Goal: Task Accomplishment & Management: Manage account settings

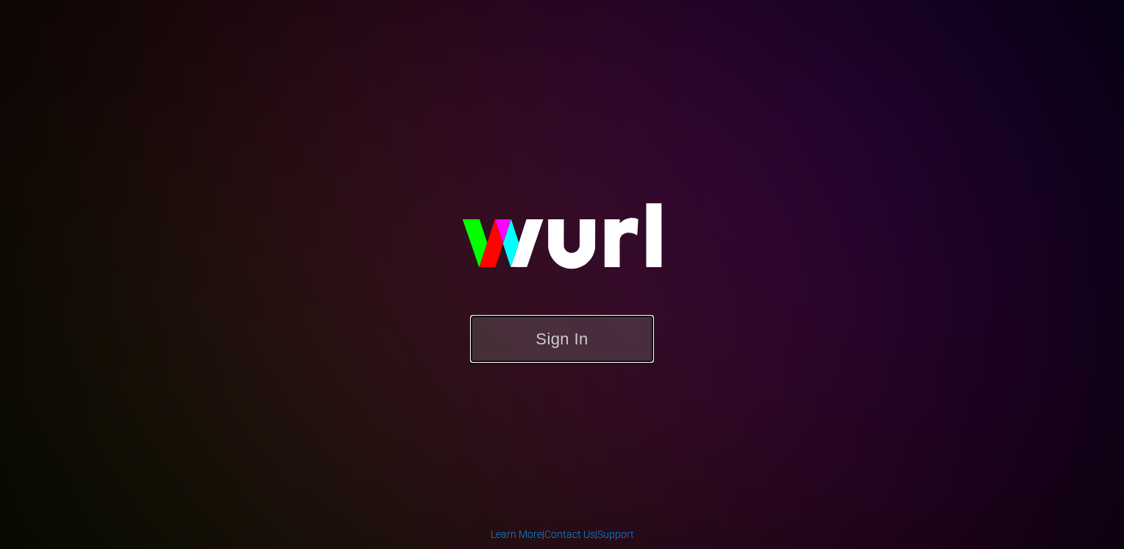
click at [568, 335] on button "Sign In" at bounding box center [562, 339] width 184 height 48
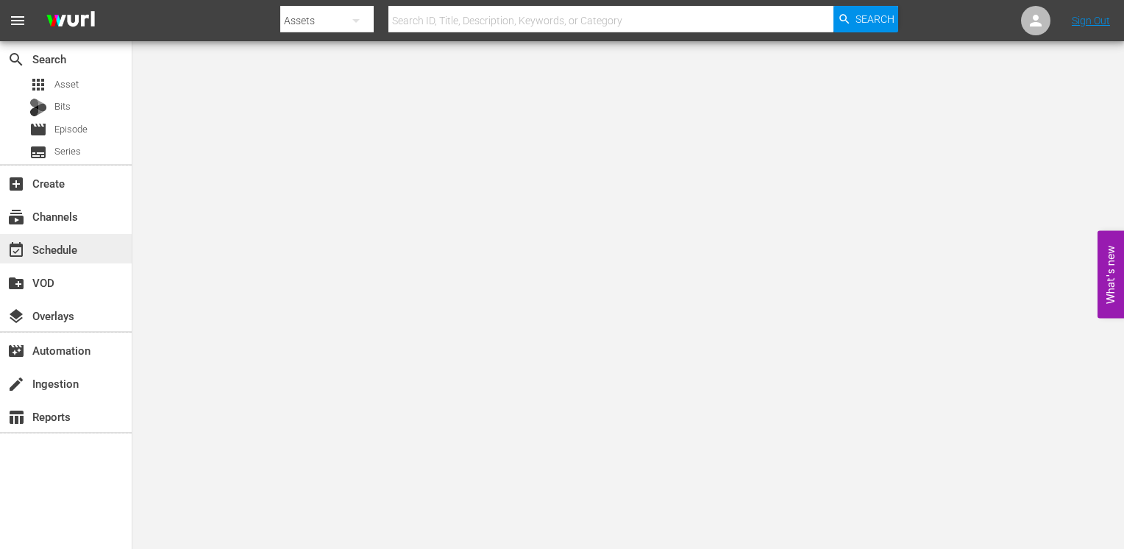
click at [85, 249] on div "event_available Schedule" at bounding box center [66, 248] width 132 height 29
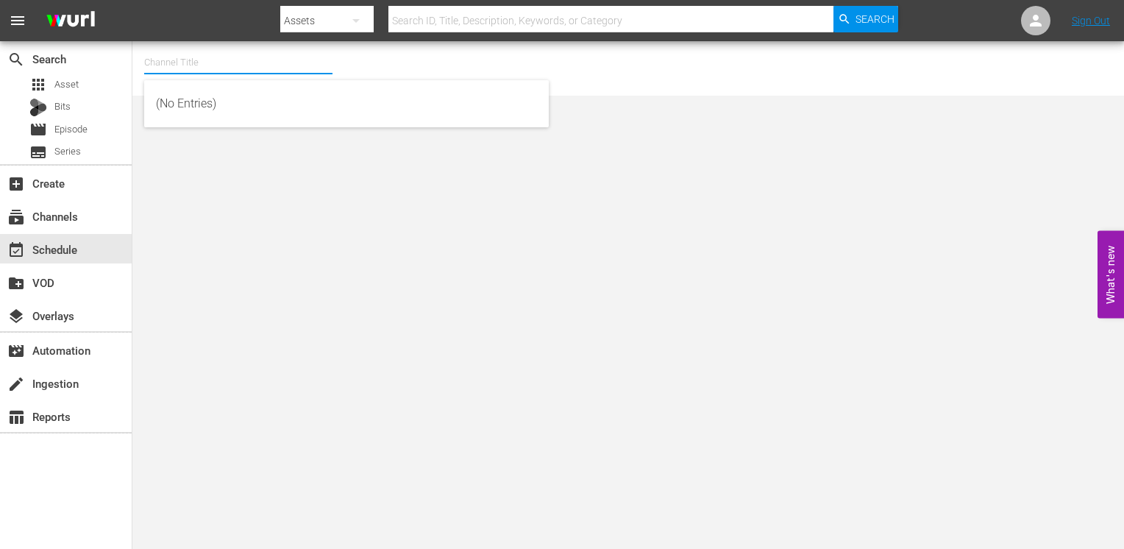
click at [202, 63] on input "text" at bounding box center [238, 62] width 188 height 35
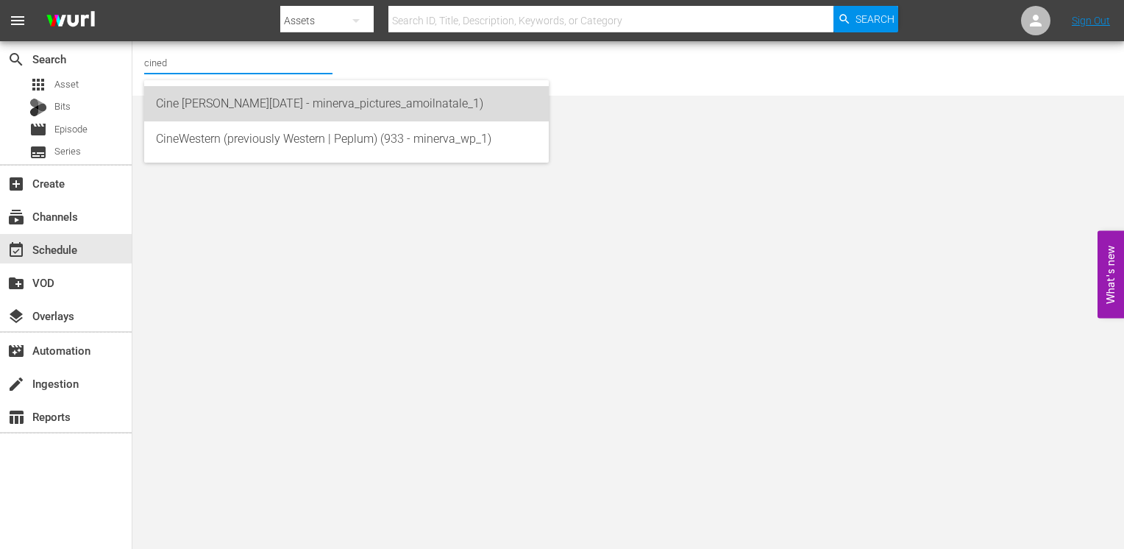
click at [232, 109] on div "Cine Natale (2130 - minerva_pictures_amoilnatale_1)" at bounding box center [346, 103] width 381 height 35
type input "Cine Natale (2130 - minerva_pictures_amoilnatale_1)"
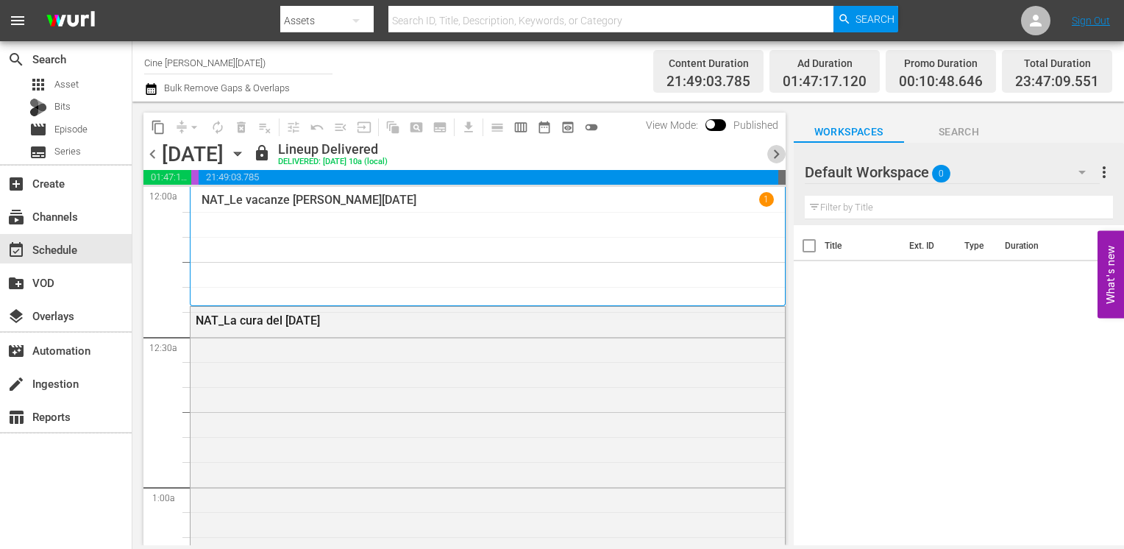
click at [777, 154] on span "chevron_right" at bounding box center [776, 154] width 18 height 18
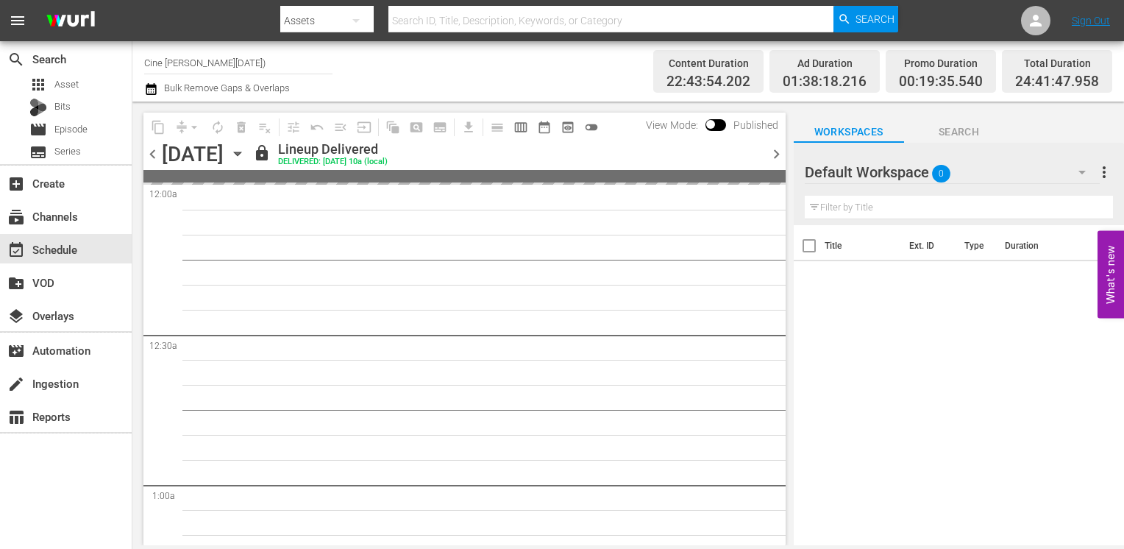
click at [777, 154] on span "chevron_right" at bounding box center [776, 154] width 18 height 18
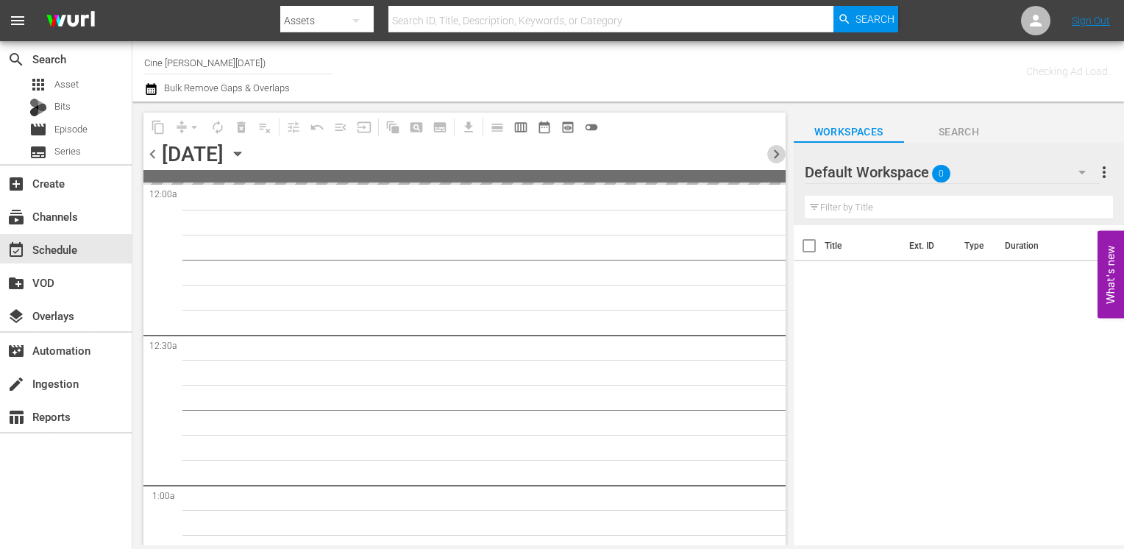
click at [777, 154] on span "chevron_right" at bounding box center [776, 154] width 18 height 18
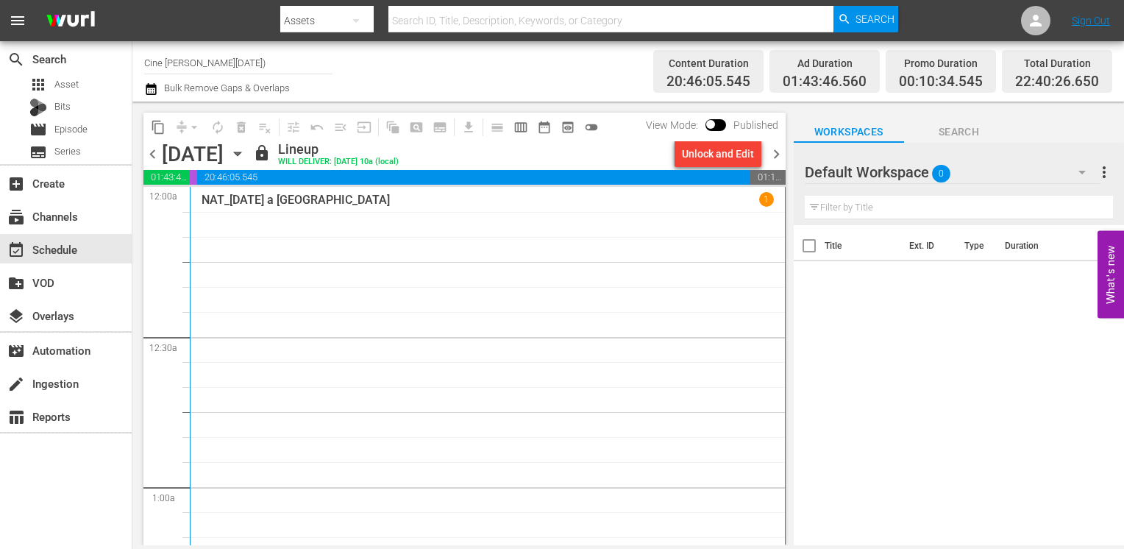
click at [778, 154] on span "chevron_right" at bounding box center [776, 154] width 18 height 18
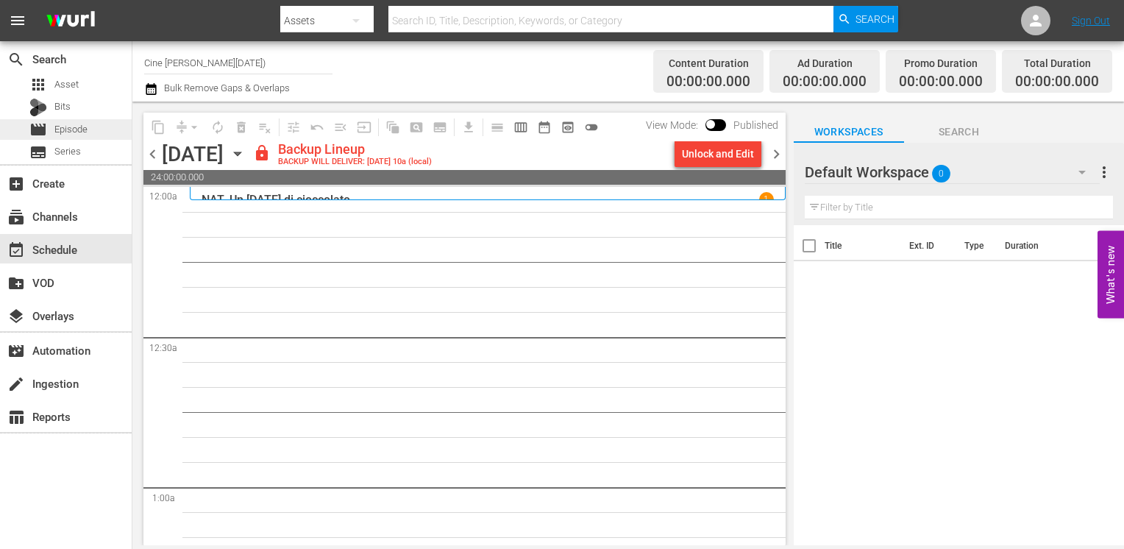
click at [104, 131] on div "movie Episode" at bounding box center [66, 129] width 132 height 21
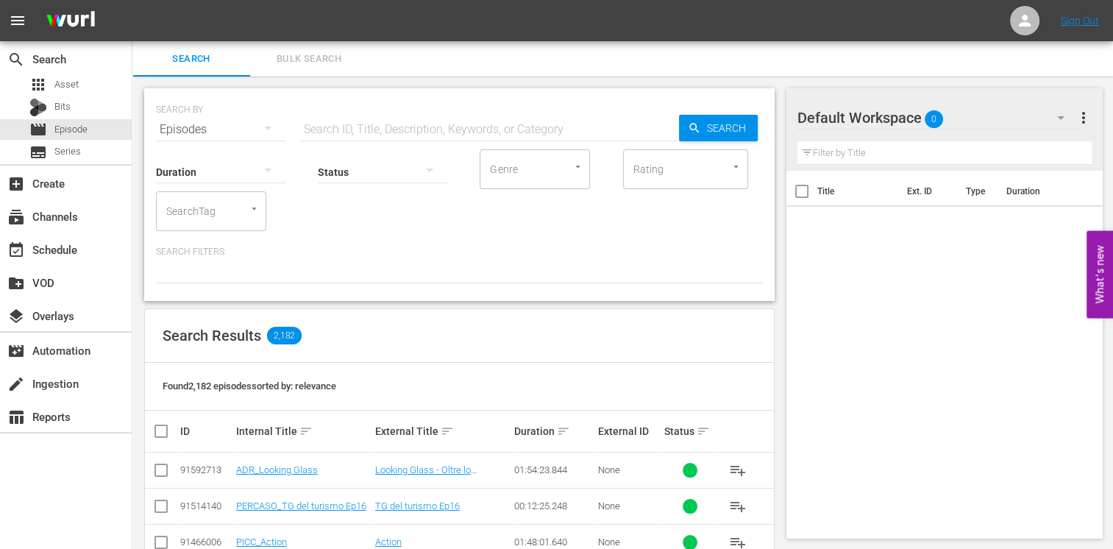
click at [353, 128] on input "text" at bounding box center [489, 129] width 379 height 35
type input "c"
type input "n"
type input "NAT"
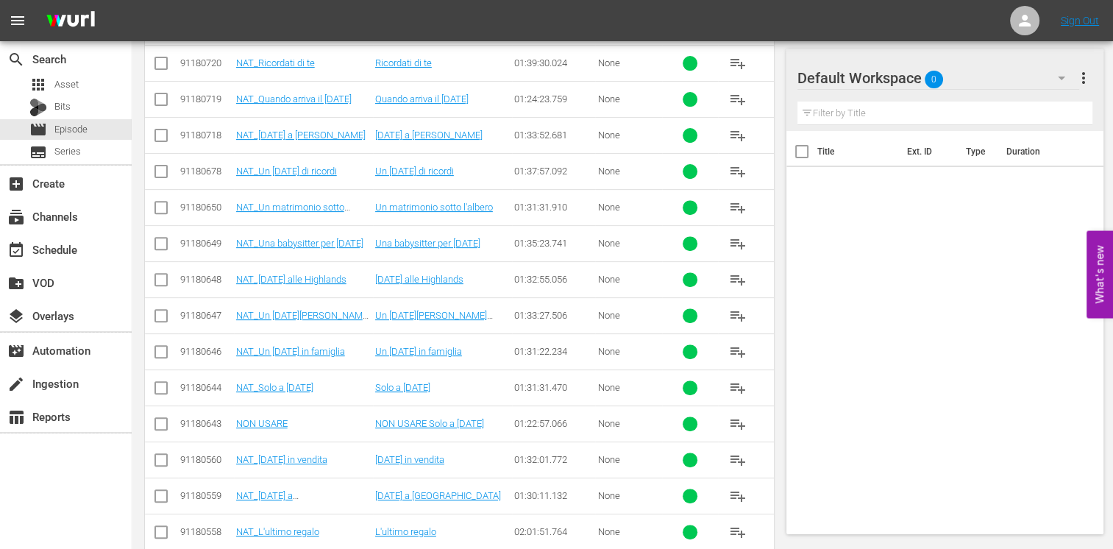
scroll to position [147, 0]
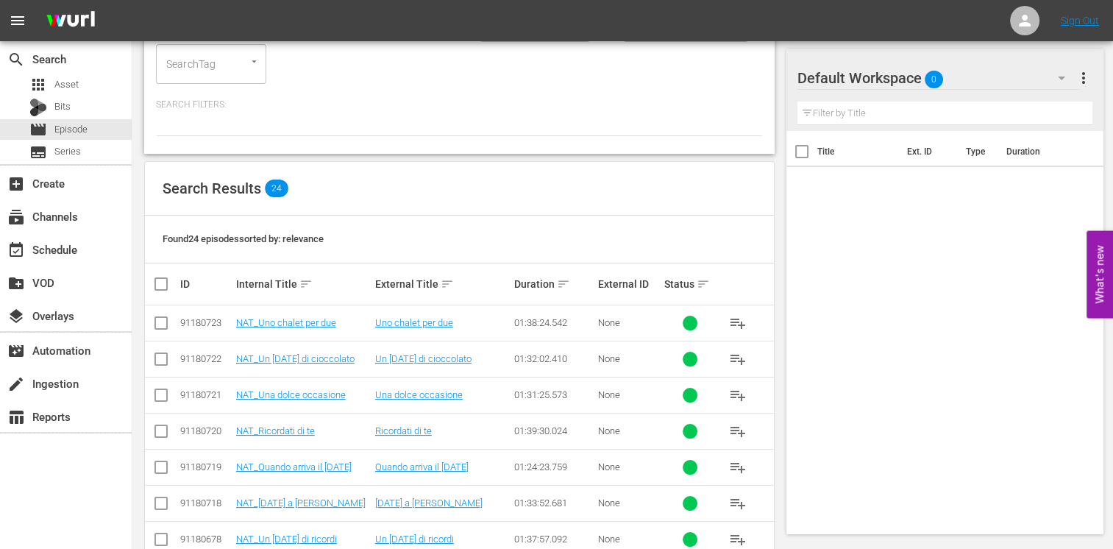
click at [158, 287] on input "checkbox" at bounding box center [166, 284] width 29 height 18
checkbox input "true"
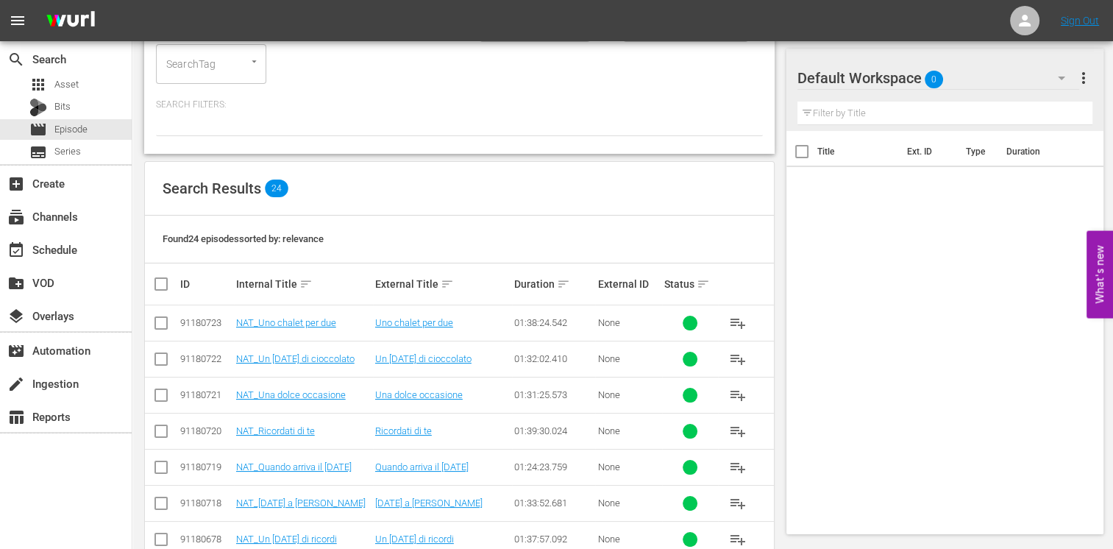
checkbox input "true"
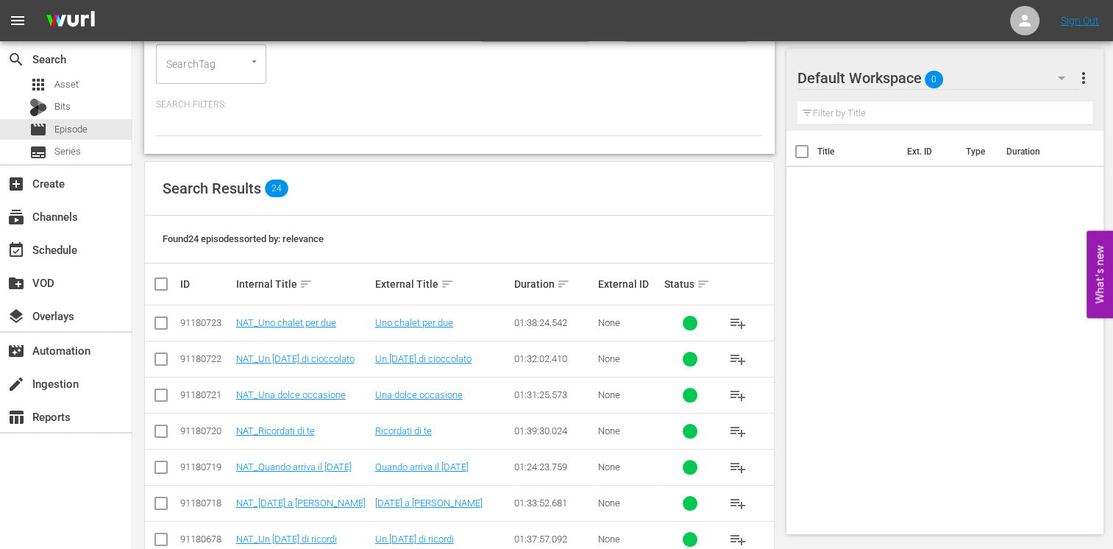
checkbox input "true"
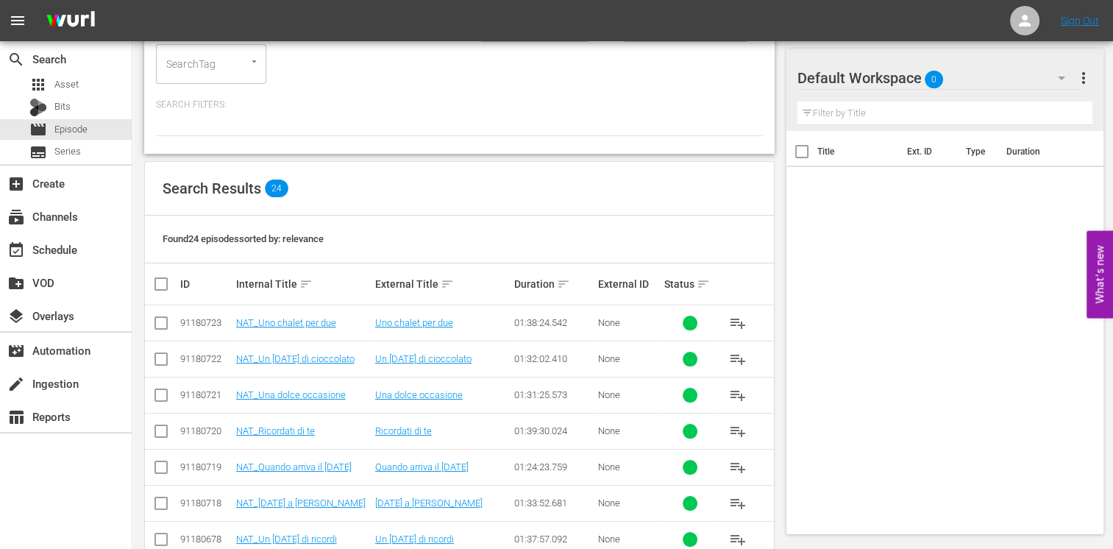
checkbox input "true"
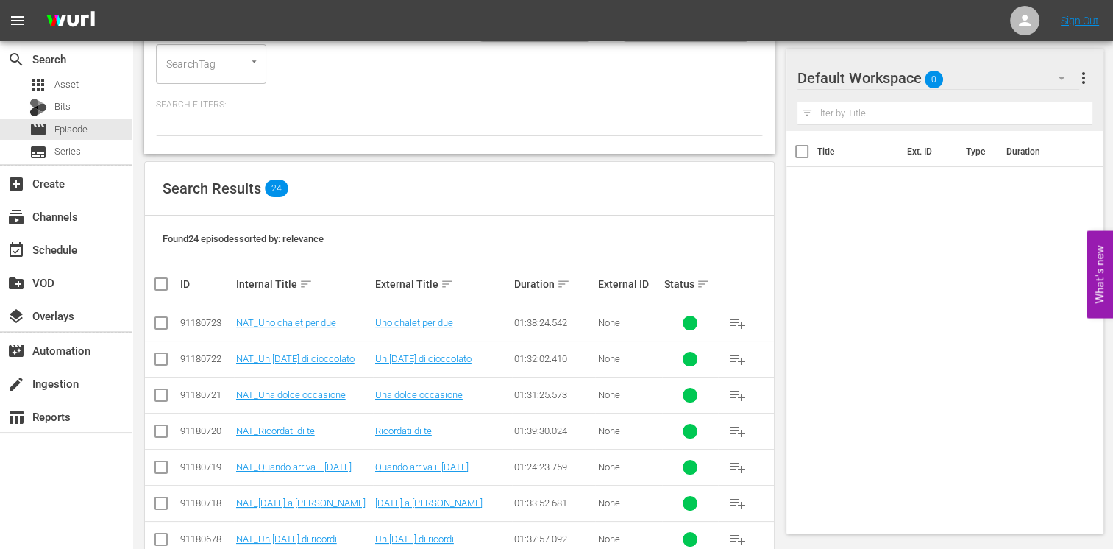
checkbox input "true"
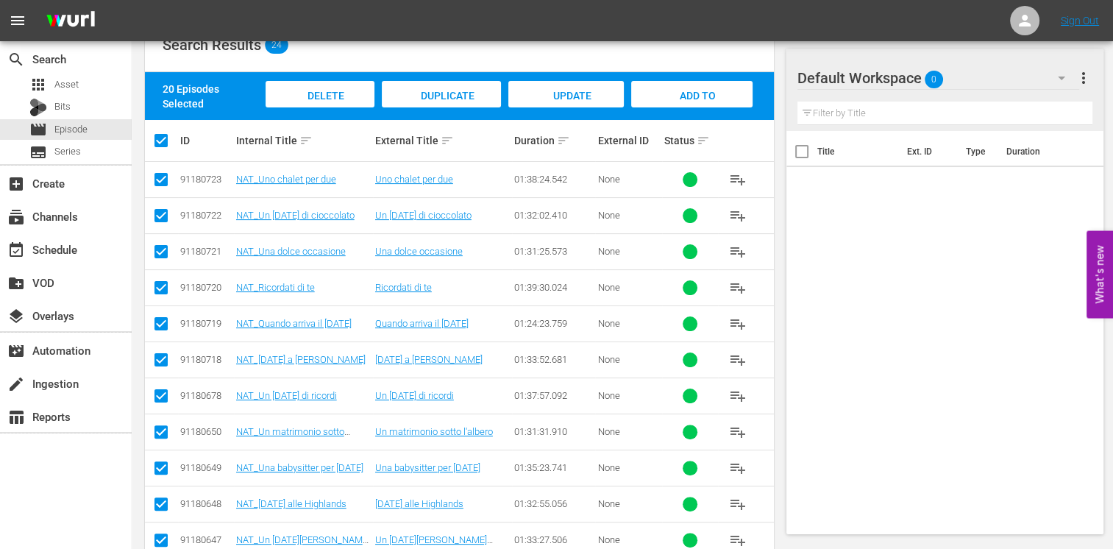
scroll to position [294, 0]
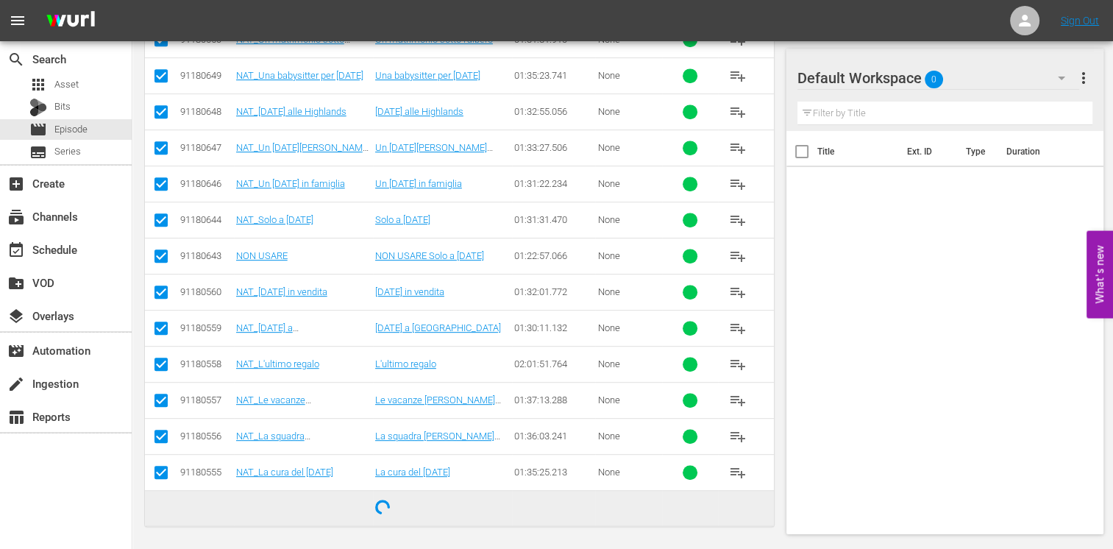
checkbox input "false"
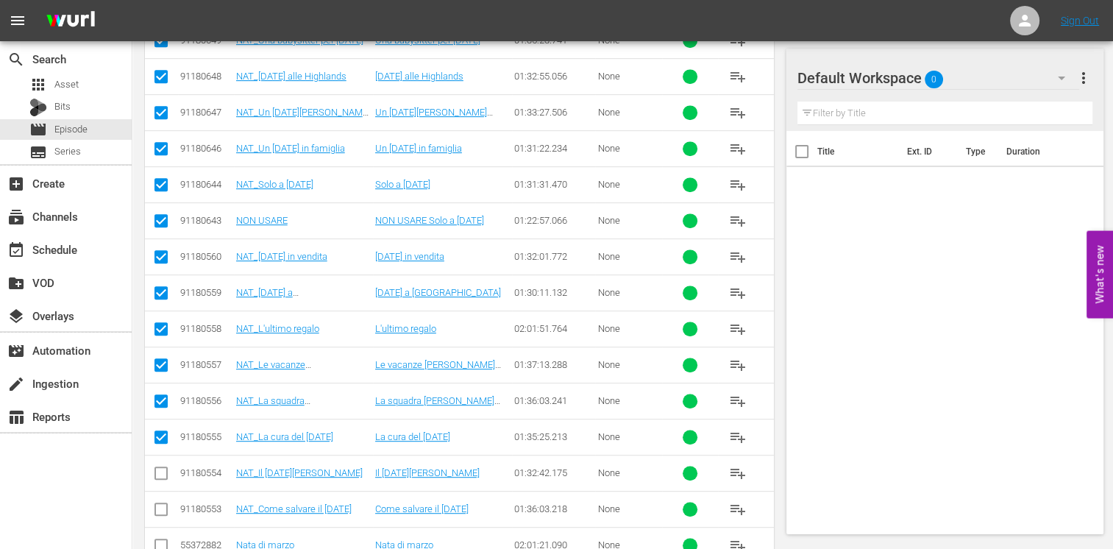
scroll to position [791, 0]
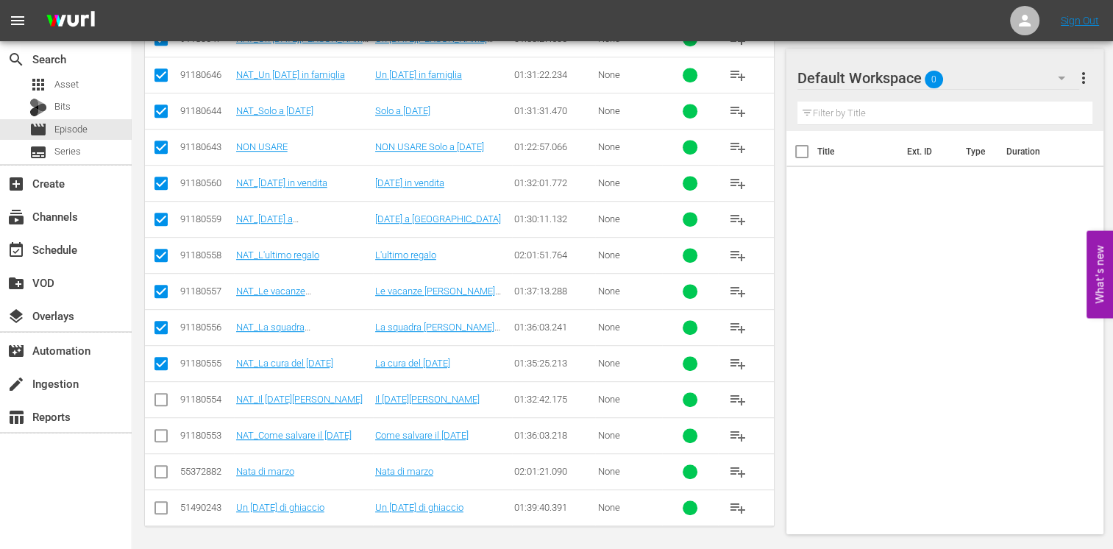
click at [163, 402] on input "checkbox" at bounding box center [161, 403] width 18 height 18
checkbox input "true"
click at [163, 432] on input "checkbox" at bounding box center [161, 439] width 18 height 18
checkbox input "true"
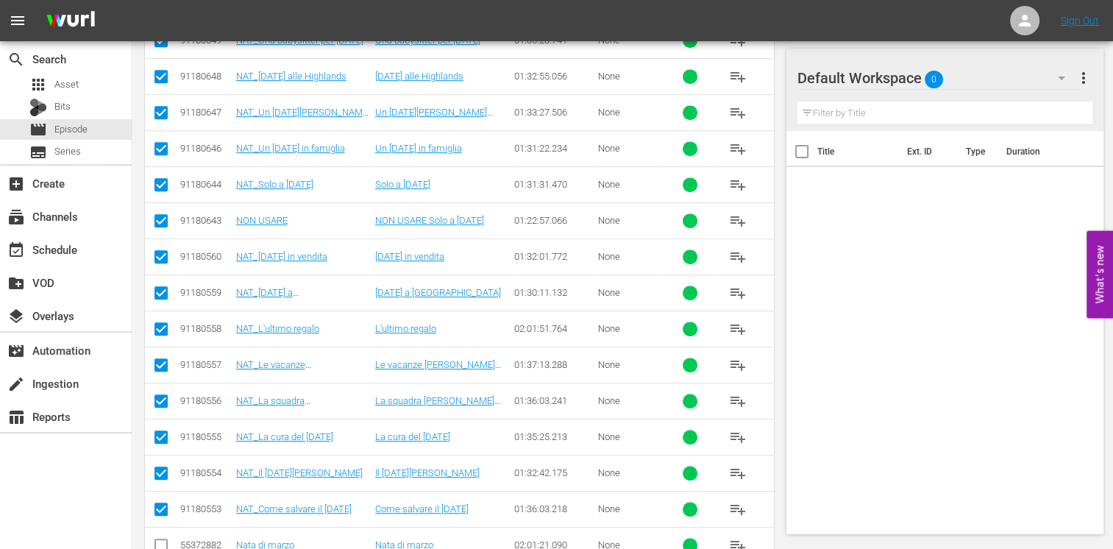
scroll to position [644, 0]
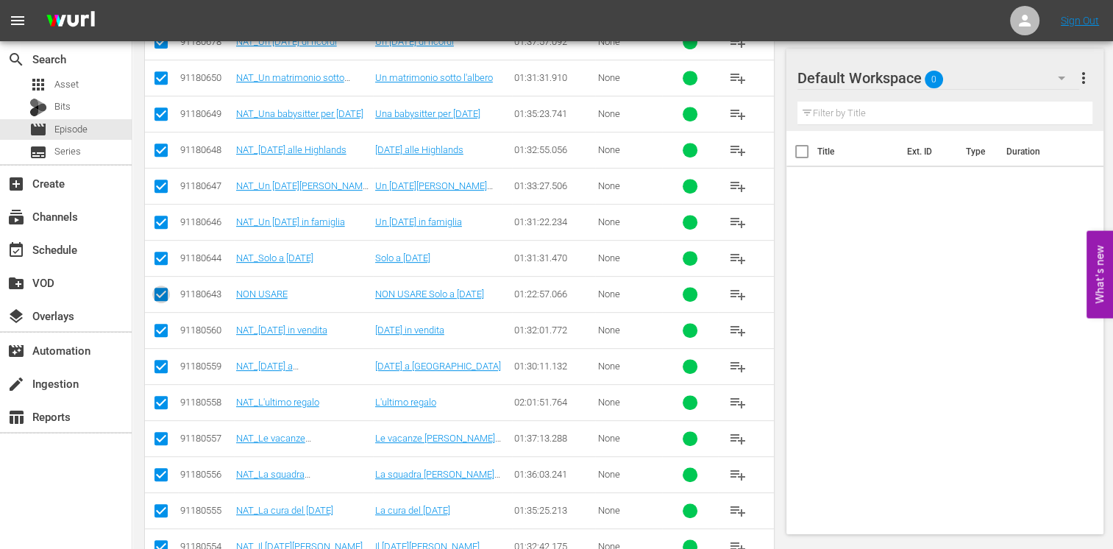
click at [161, 293] on input "checkbox" at bounding box center [161, 297] width 18 height 18
checkbox input "false"
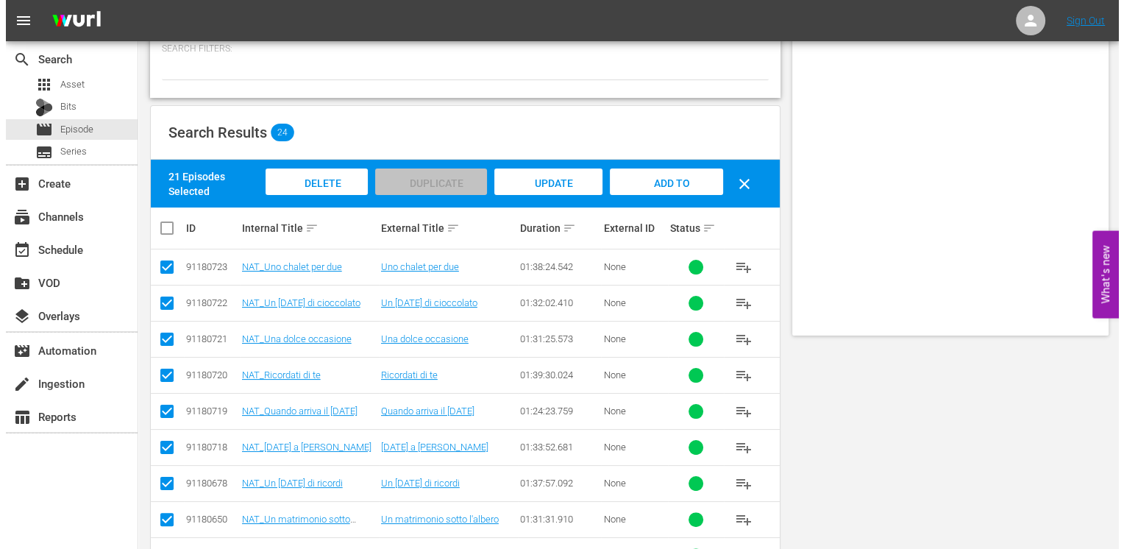
scroll to position [0, 0]
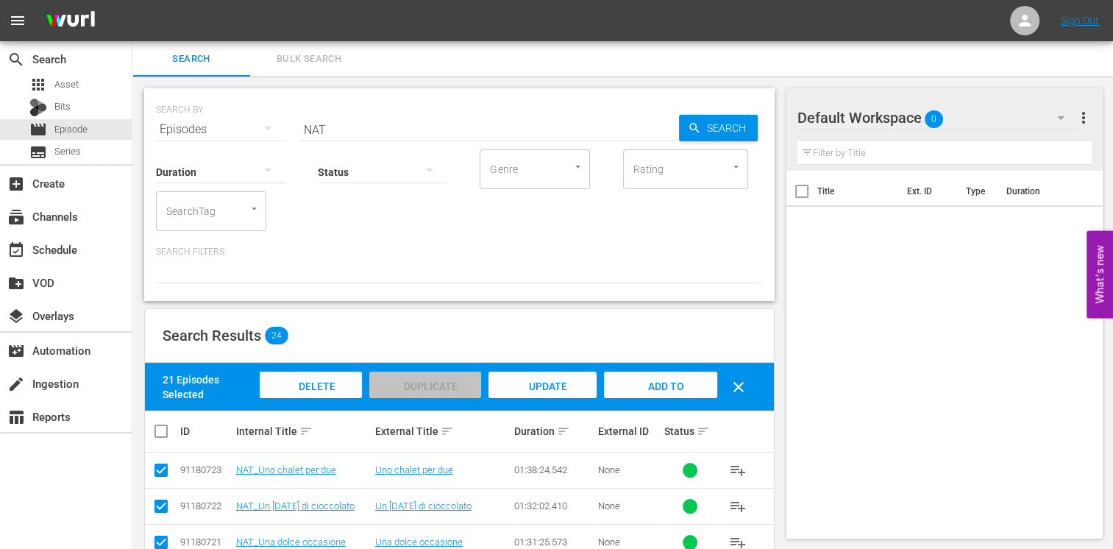
click at [665, 387] on span "Add to Workspace" at bounding box center [660, 400] width 72 height 40
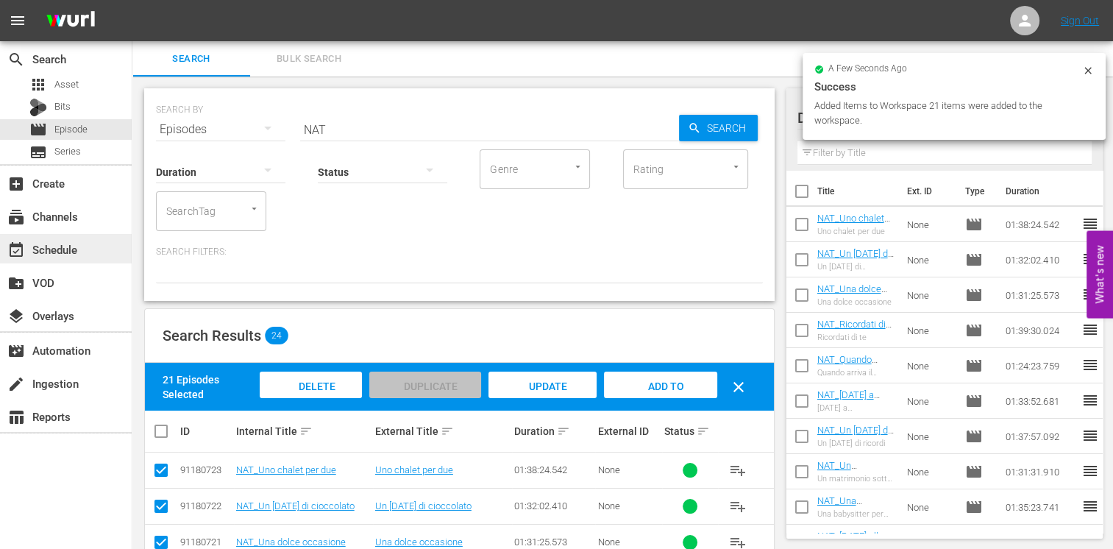
click at [55, 258] on div "event_available Schedule" at bounding box center [66, 248] width 132 height 29
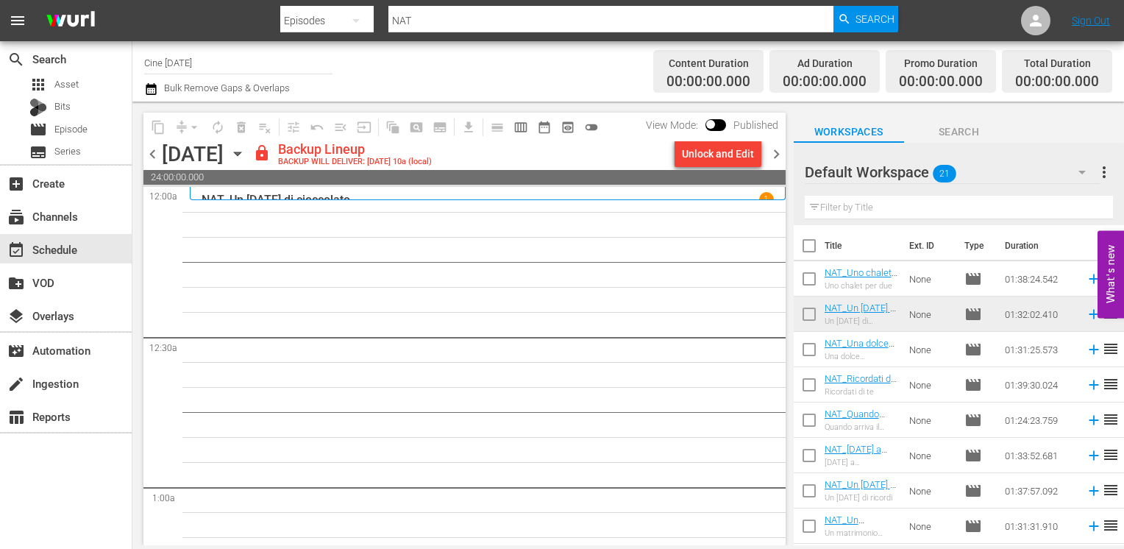
click at [152, 154] on span "chevron_left" at bounding box center [152, 154] width 18 height 18
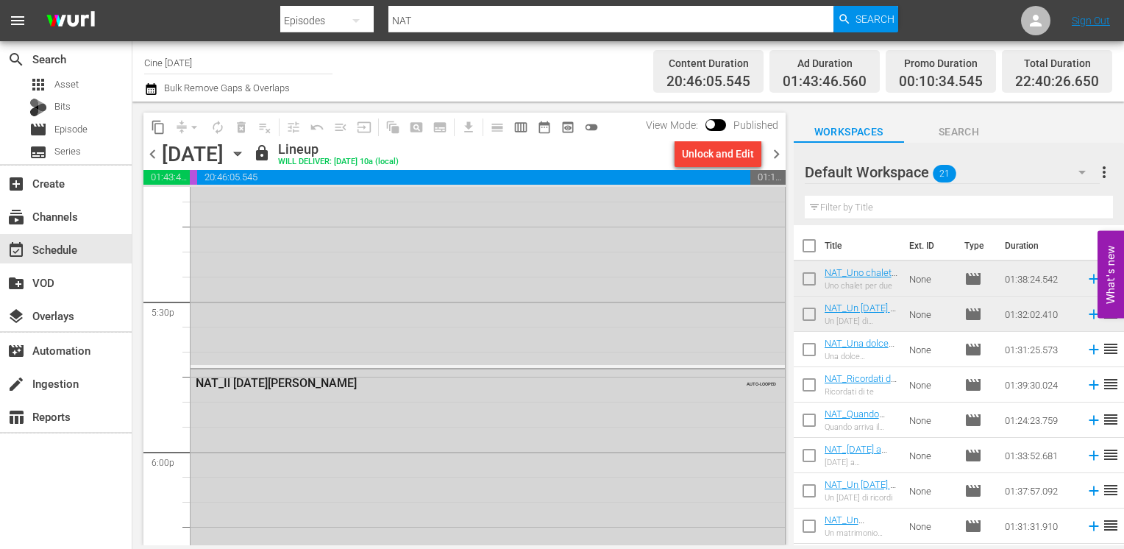
scroll to position [5018, 0]
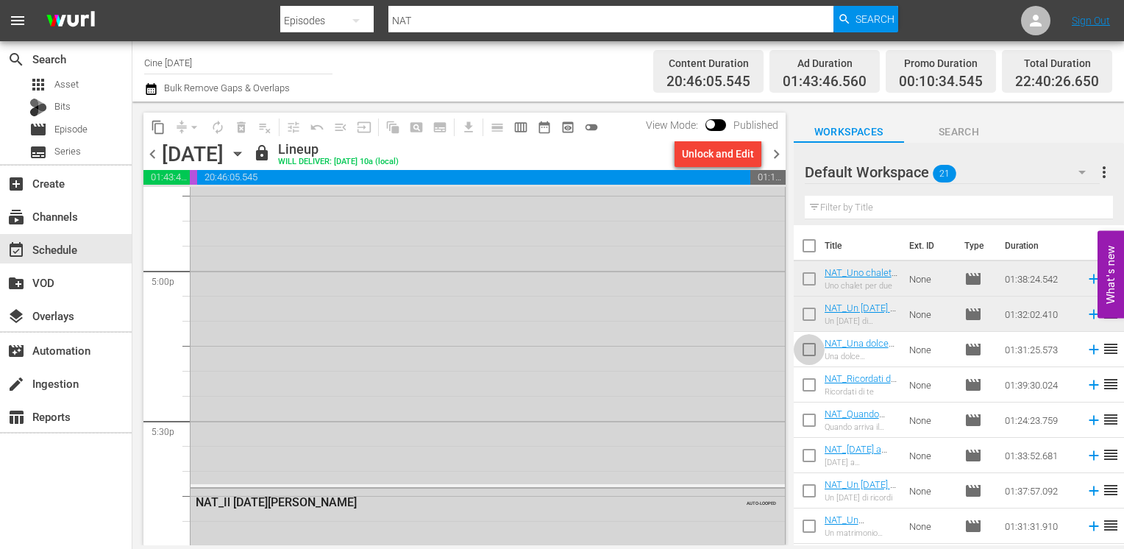
click at [811, 349] on input "checkbox" at bounding box center [809, 352] width 31 height 31
checkbox input "true"
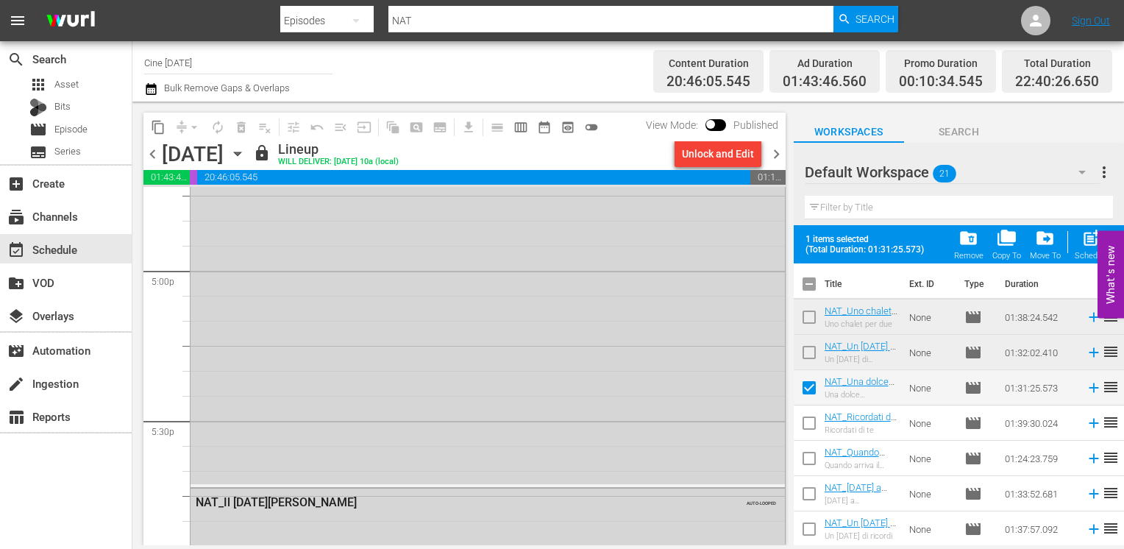
scroll to position [74, 0]
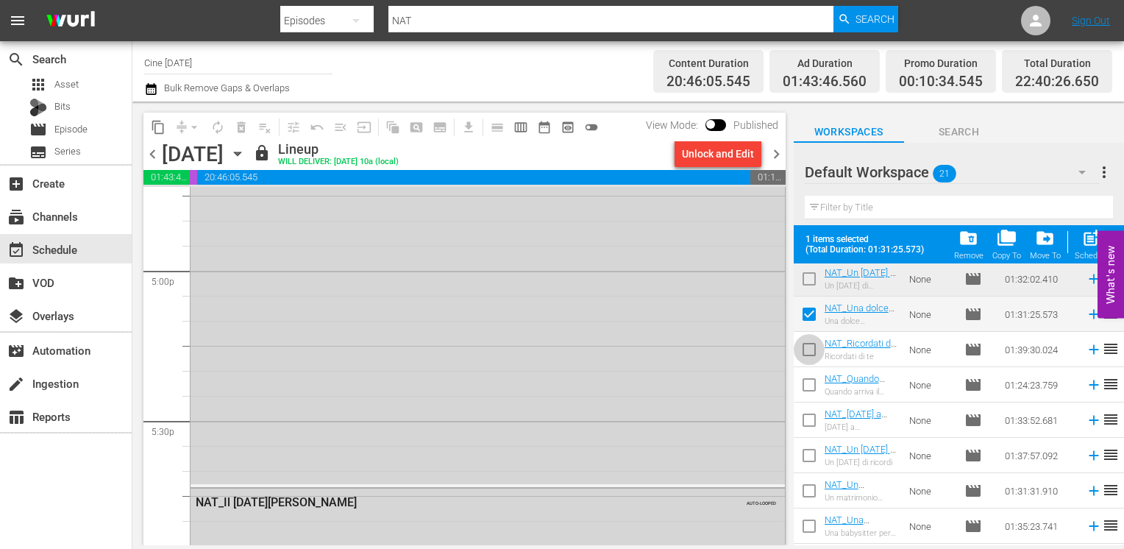
click at [815, 353] on input "checkbox" at bounding box center [809, 352] width 31 height 31
checkbox input "true"
click at [813, 390] on input "checkbox" at bounding box center [809, 387] width 31 height 31
checkbox input "true"
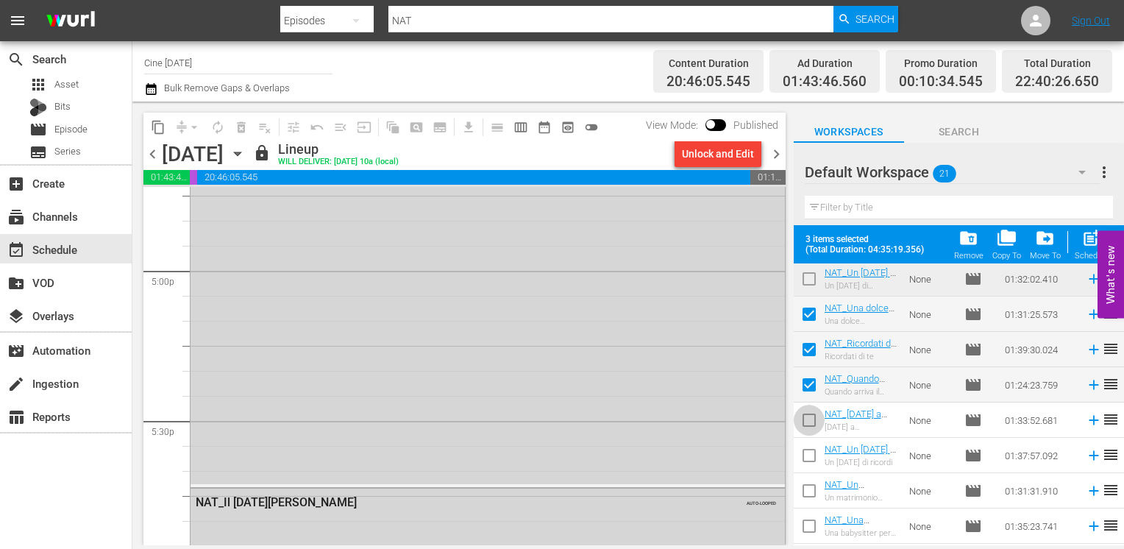
click at [815, 427] on input "checkbox" at bounding box center [809, 422] width 31 height 31
checkbox input "true"
click at [813, 456] on input "checkbox" at bounding box center [809, 458] width 31 height 31
checkbox input "true"
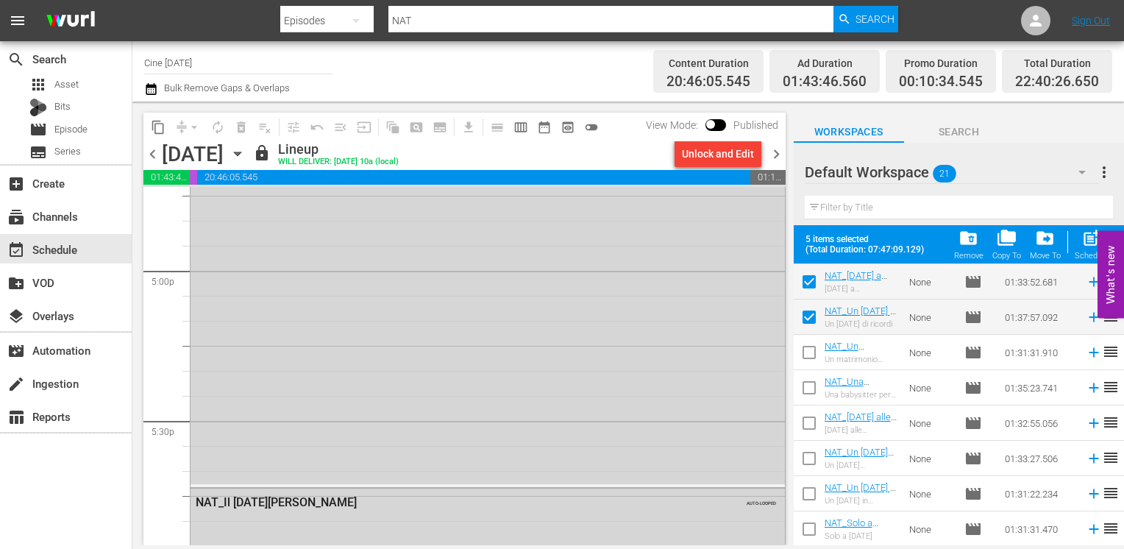
scroll to position [221, 0]
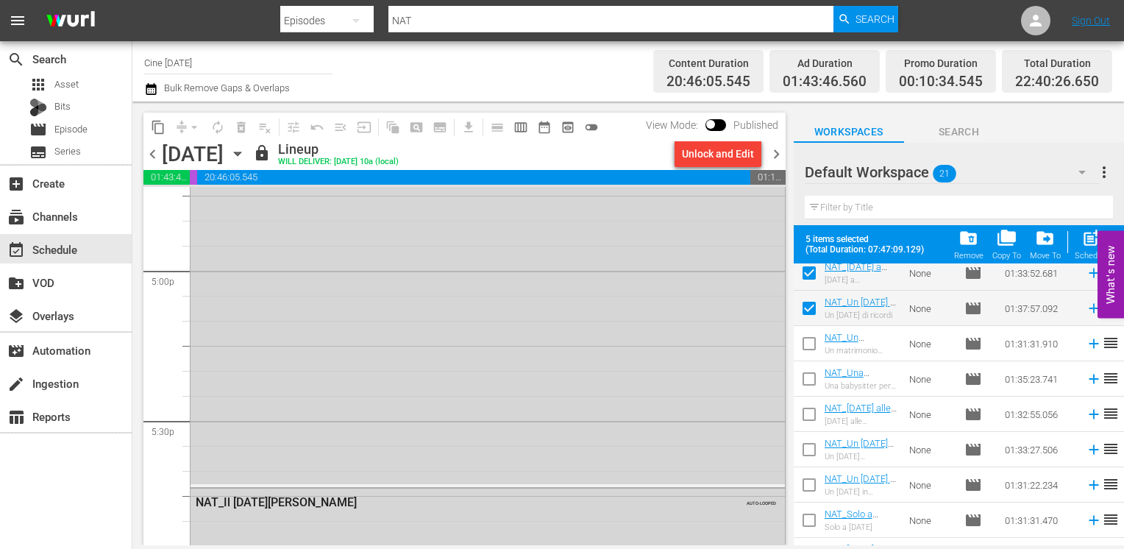
click at [804, 338] on input "checkbox" at bounding box center [809, 346] width 31 height 31
checkbox input "true"
click at [805, 380] on input "checkbox" at bounding box center [809, 381] width 31 height 31
checkbox input "true"
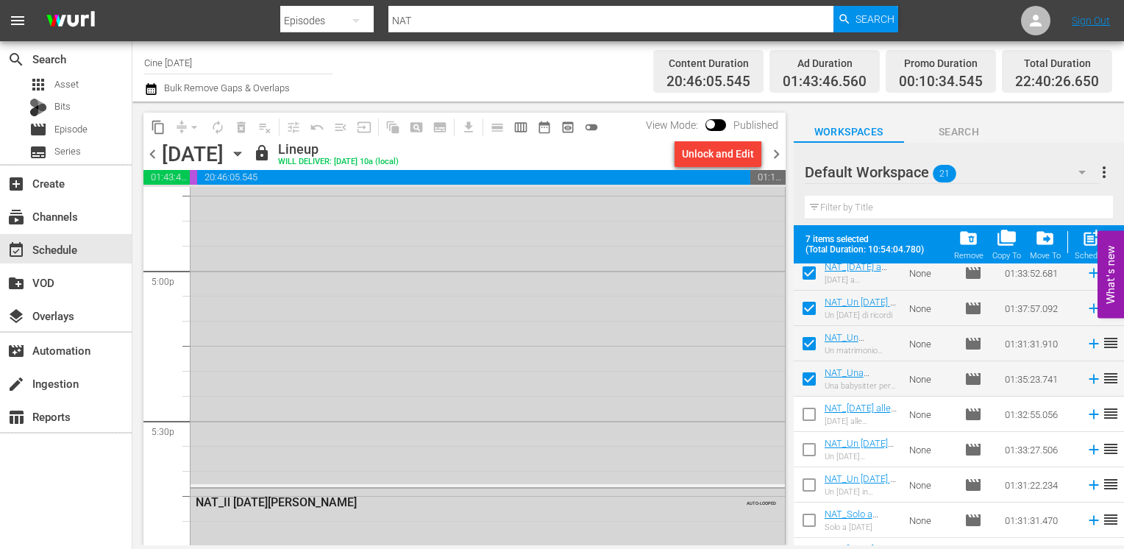
click at [774, 159] on span "chevron_right" at bounding box center [776, 154] width 18 height 18
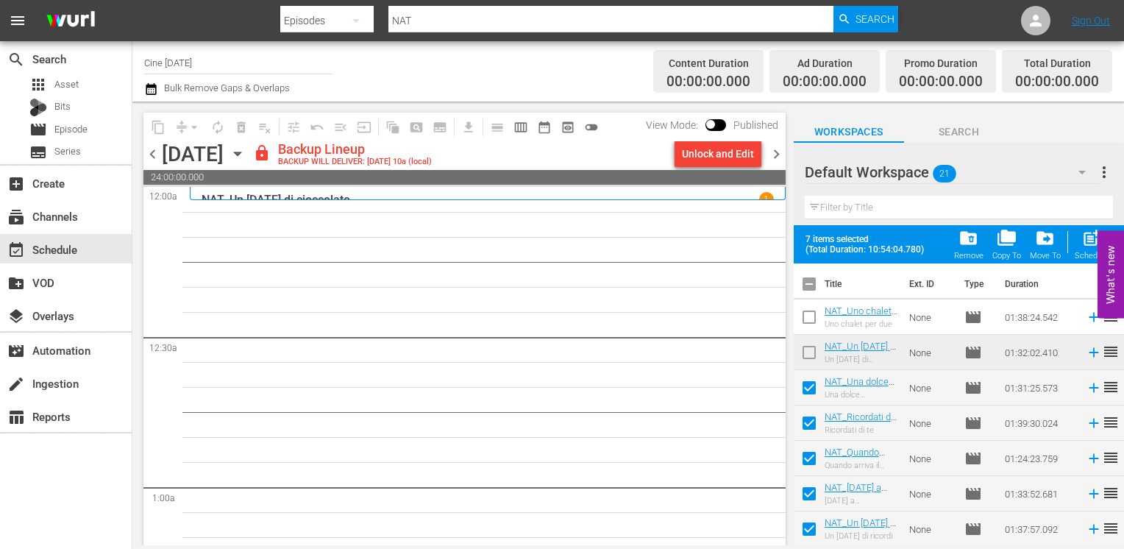
click at [155, 157] on span "chevron_left" at bounding box center [152, 154] width 18 height 18
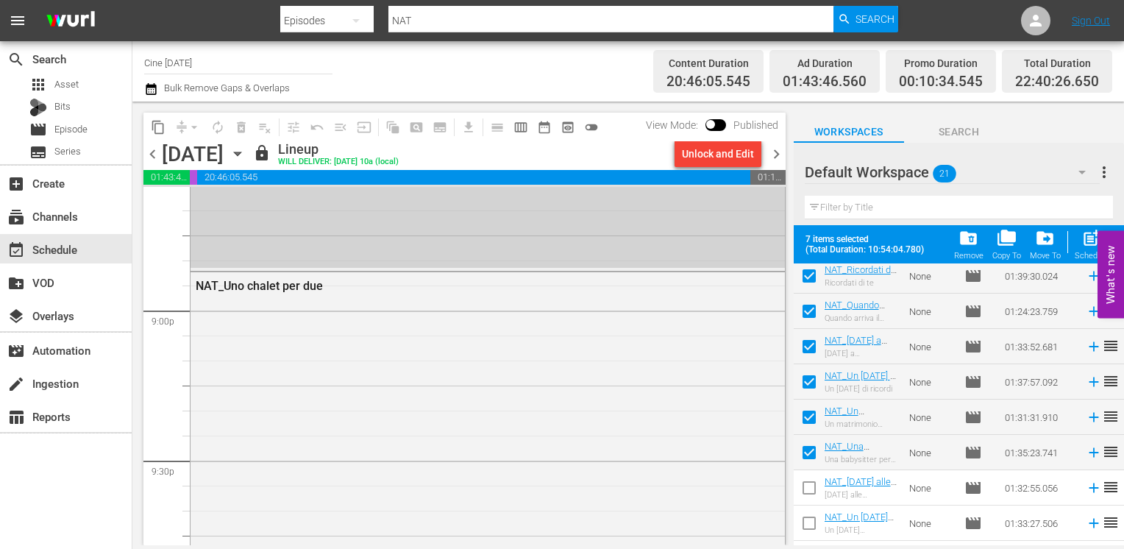
scroll to position [6546, 0]
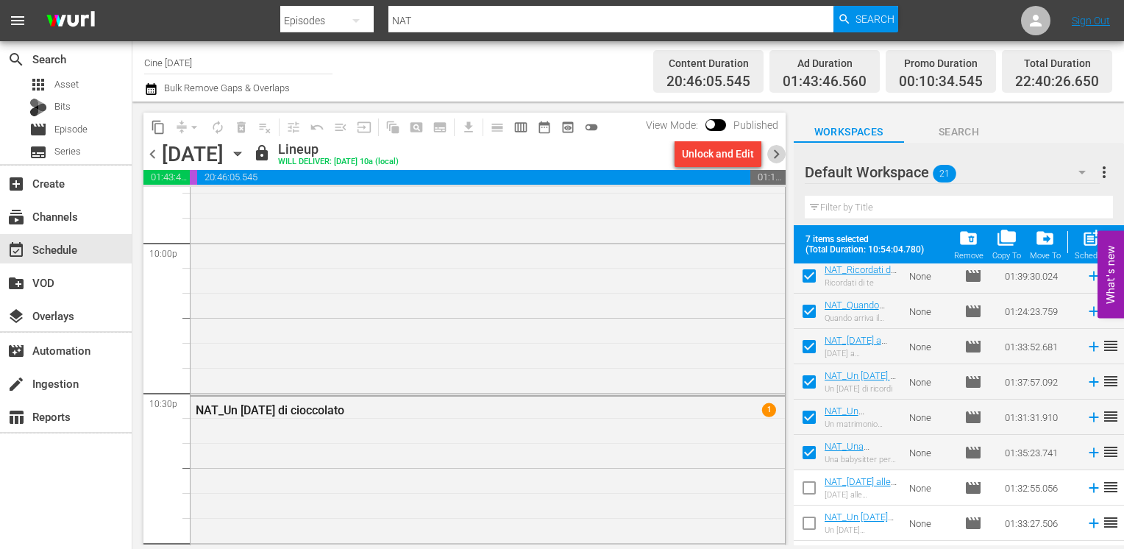
click at [777, 154] on span "chevron_right" at bounding box center [776, 154] width 18 height 18
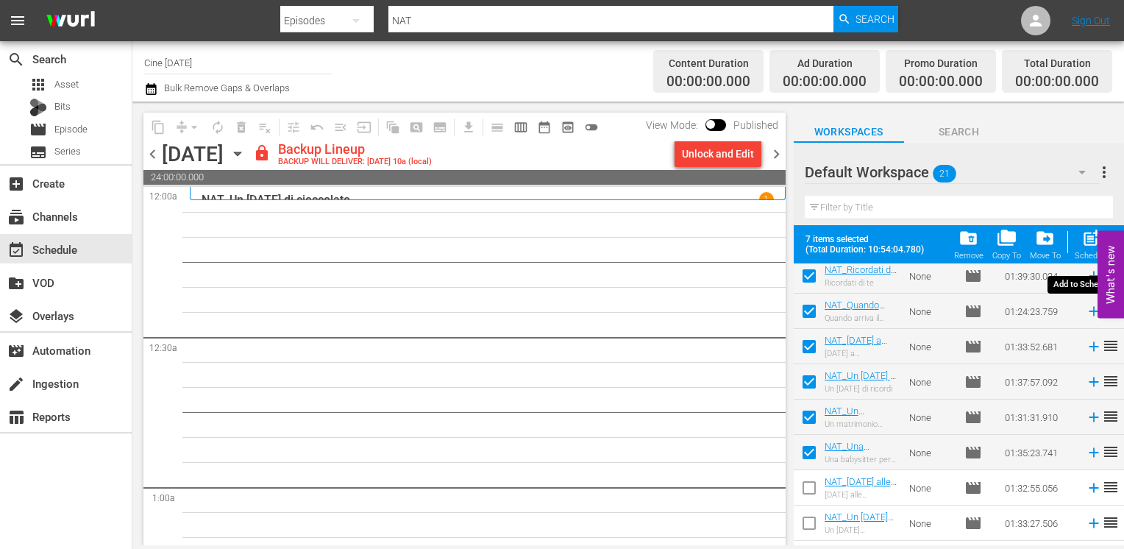
click at [1086, 245] on span "post_add" at bounding box center [1091, 238] width 20 height 20
checkbox input "false"
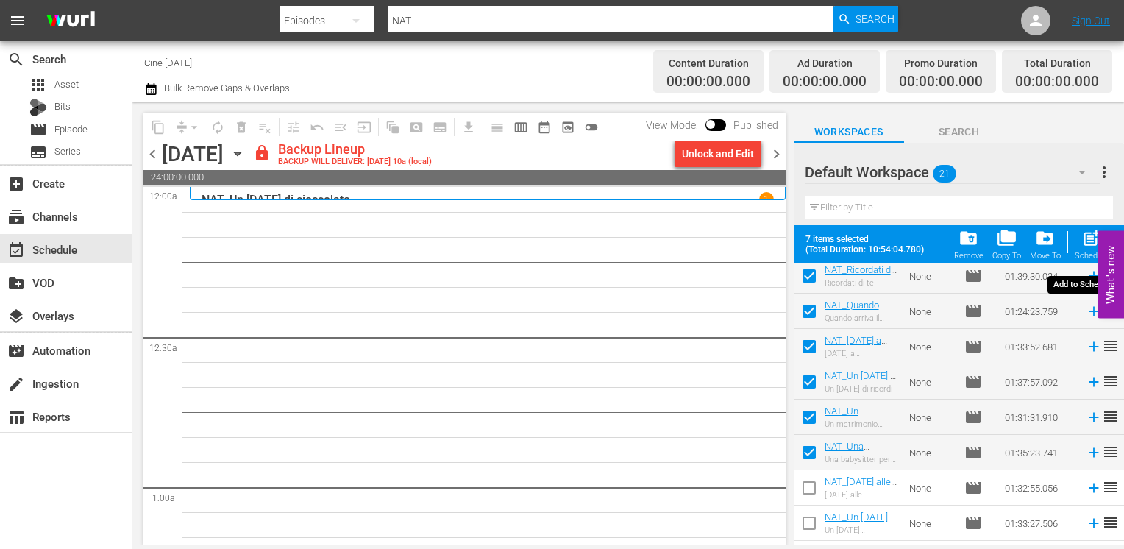
checkbox input "false"
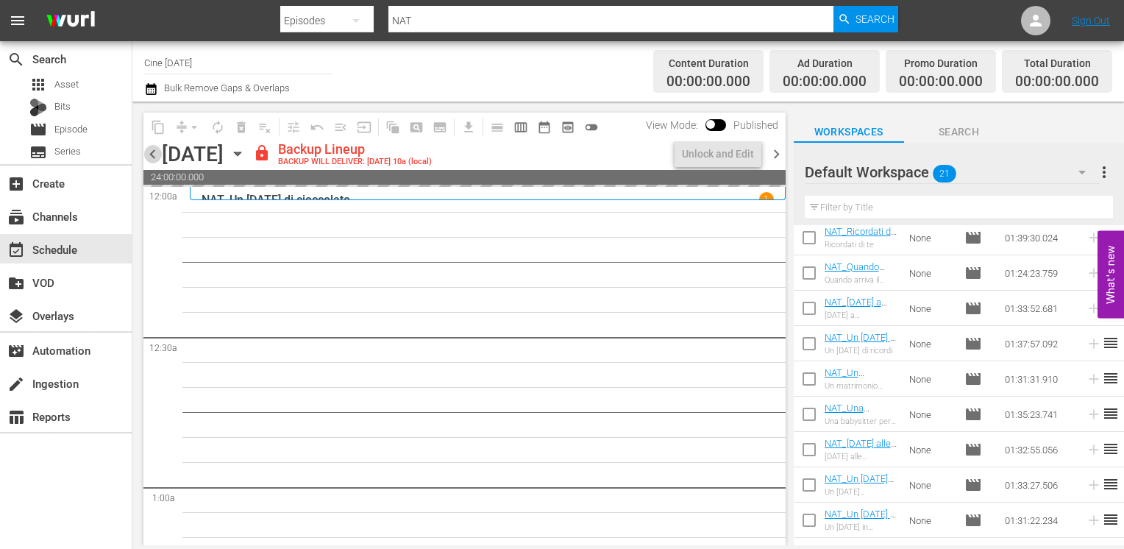
click at [154, 158] on span "chevron_left" at bounding box center [152, 154] width 18 height 18
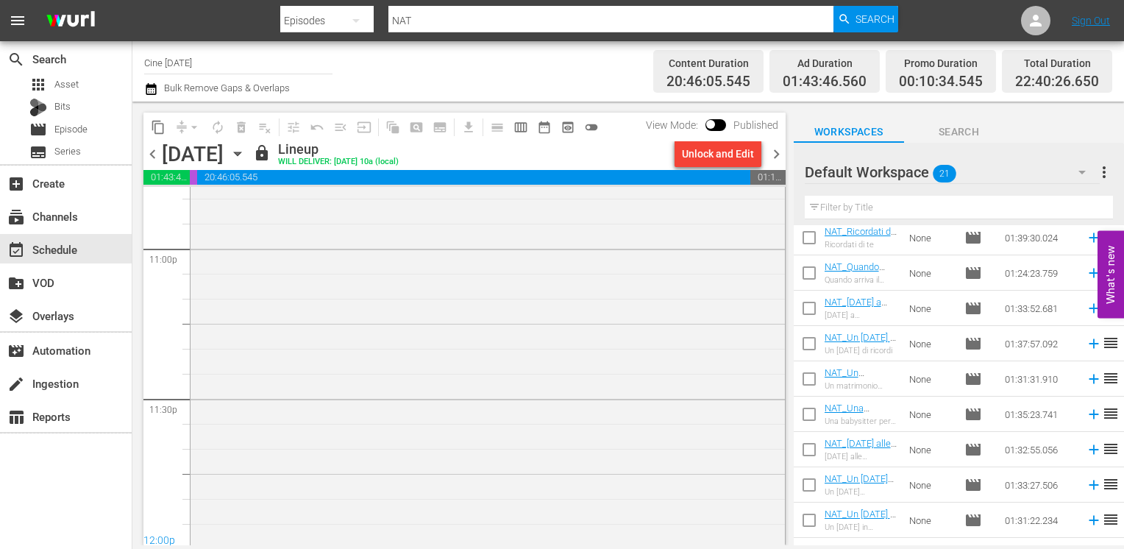
scroll to position [6856, 0]
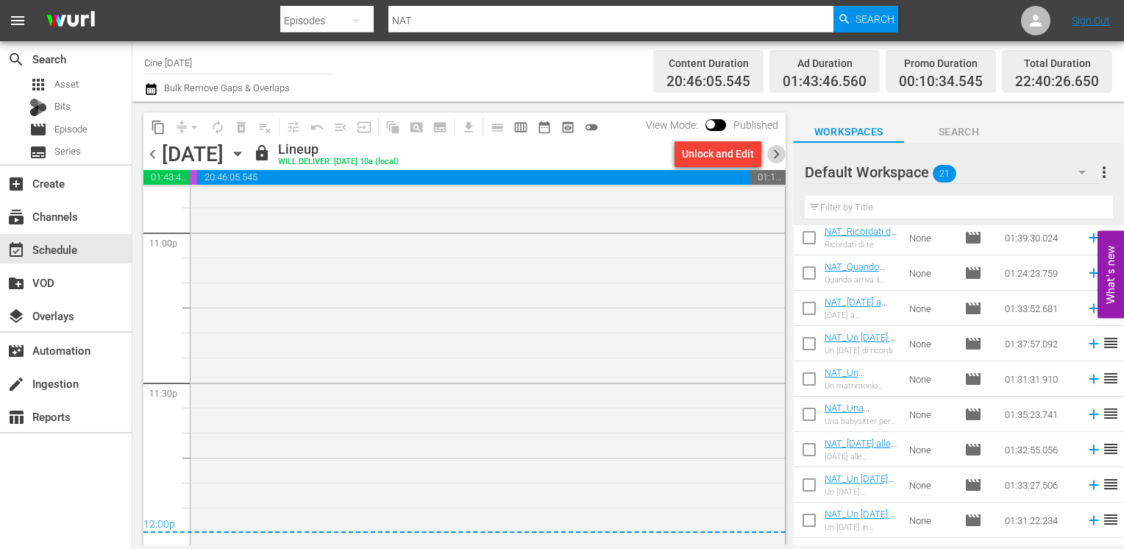
click at [775, 154] on span "chevron_right" at bounding box center [776, 154] width 18 height 18
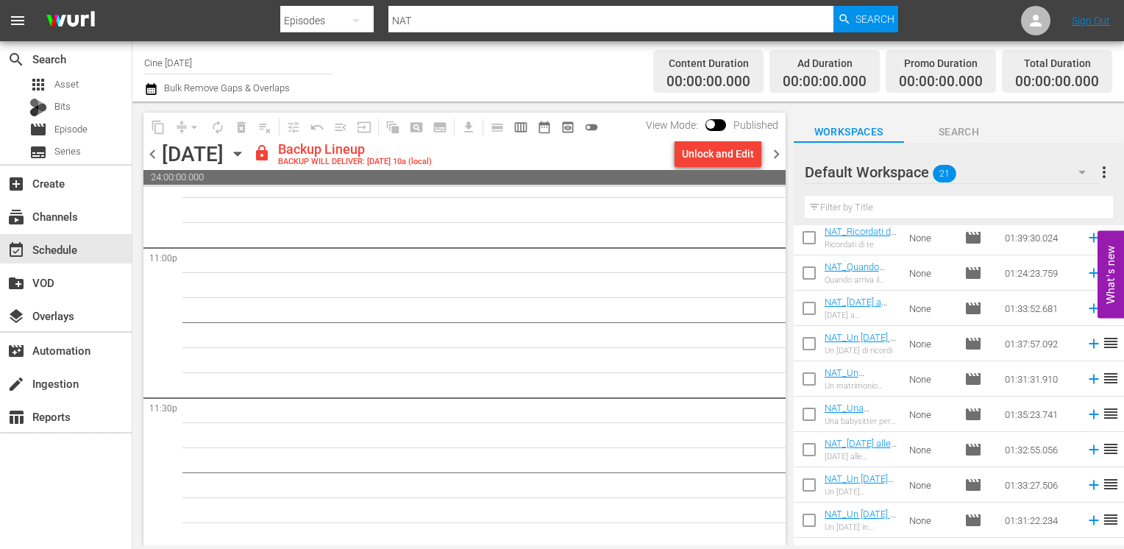
scroll to position [6843, 0]
click at [718, 152] on div "Unlock and Edit" at bounding box center [718, 153] width 72 height 26
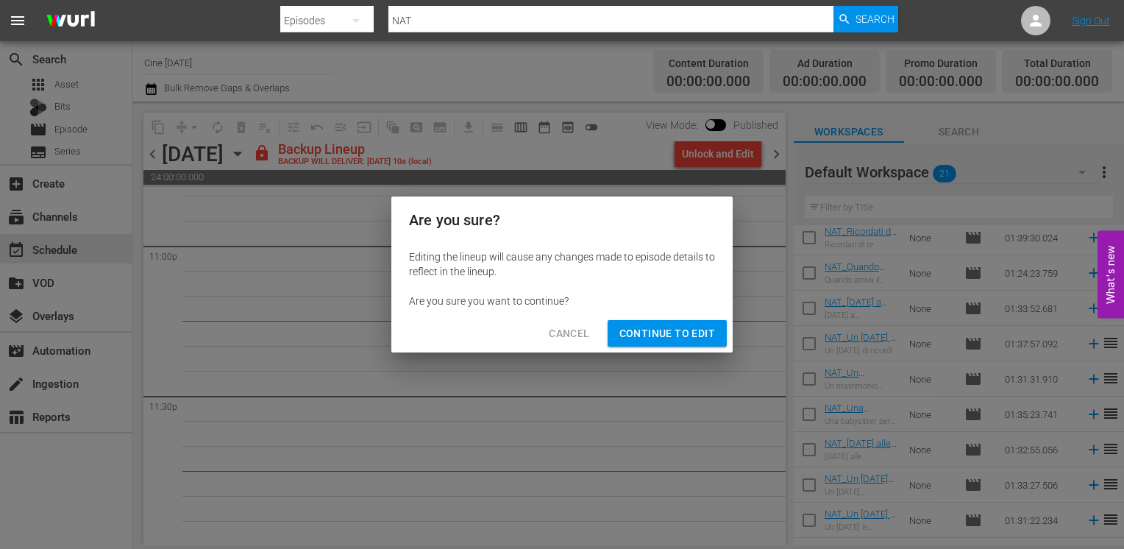
drag, startPoint x: 664, startPoint y: 331, endPoint x: 641, endPoint y: 321, distance: 25.0
click at [665, 331] on span "Continue to Edit" at bounding box center [667, 333] width 96 height 18
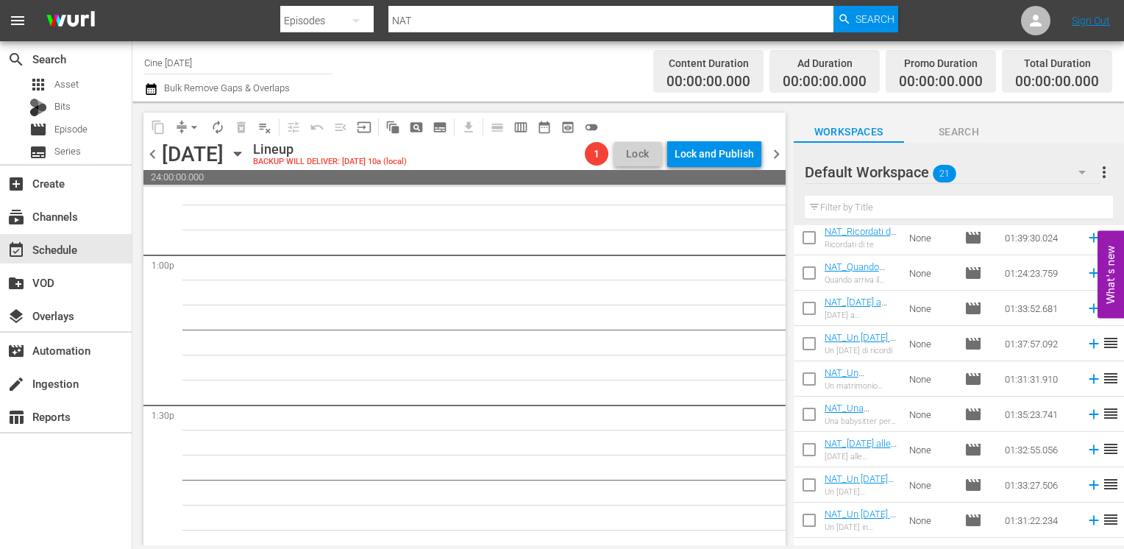
scroll to position [0, 0]
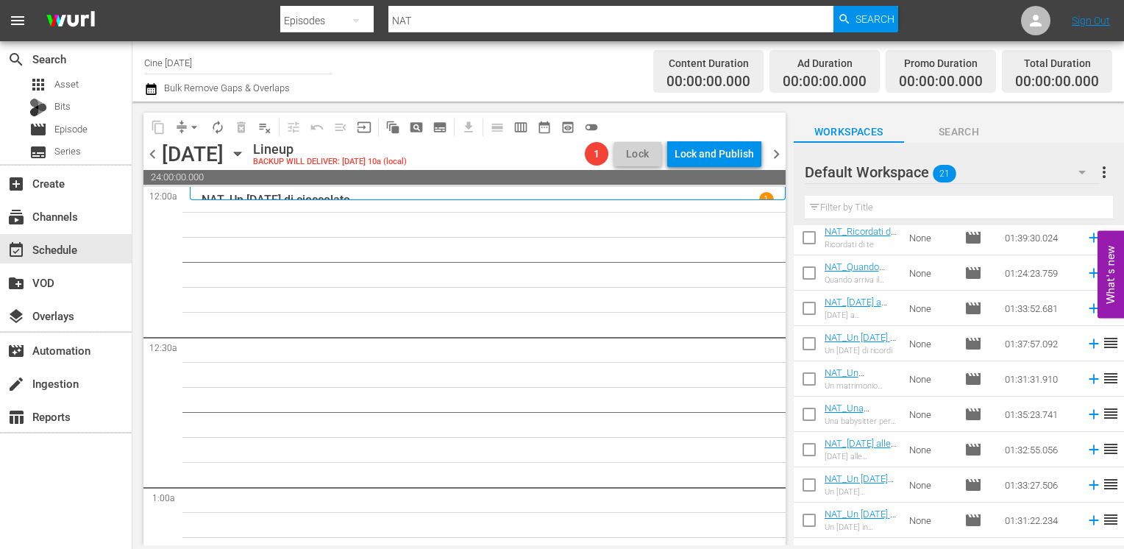
click at [151, 152] on span "chevron_left" at bounding box center [152, 154] width 18 height 18
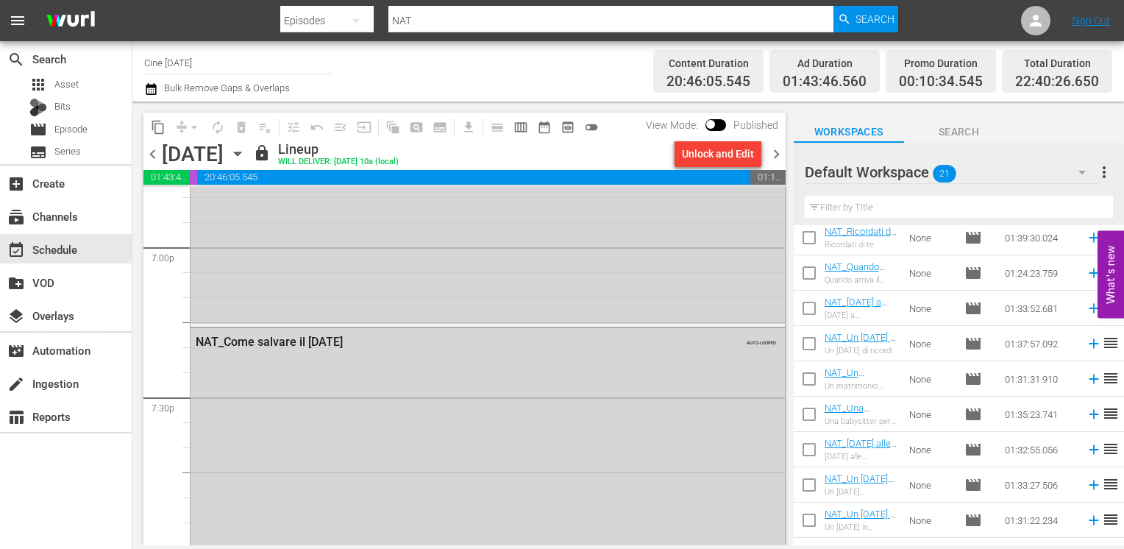
scroll to position [5606, 0]
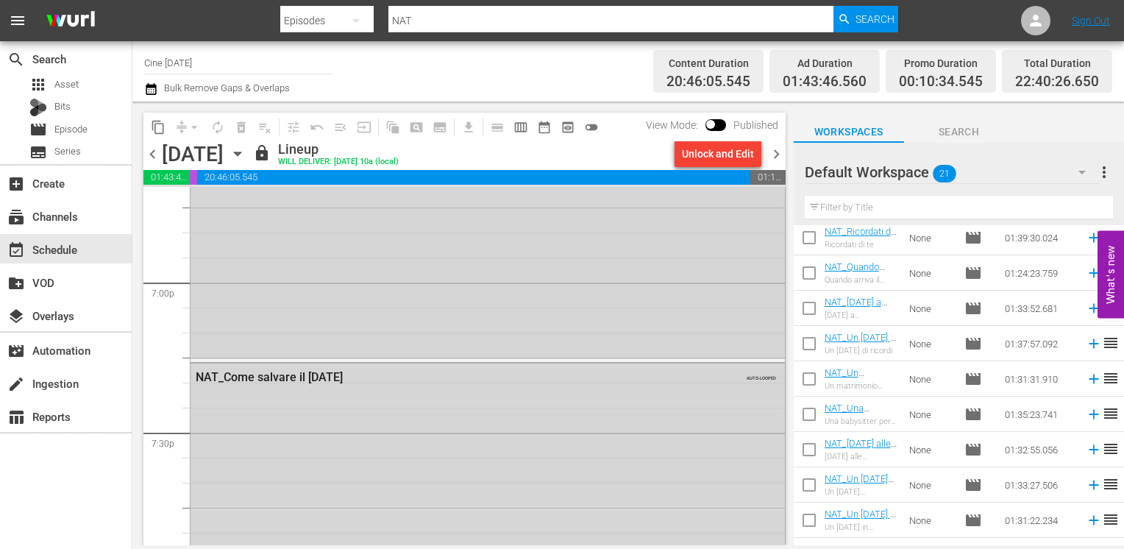
click at [155, 155] on span "chevron_left" at bounding box center [152, 154] width 18 height 18
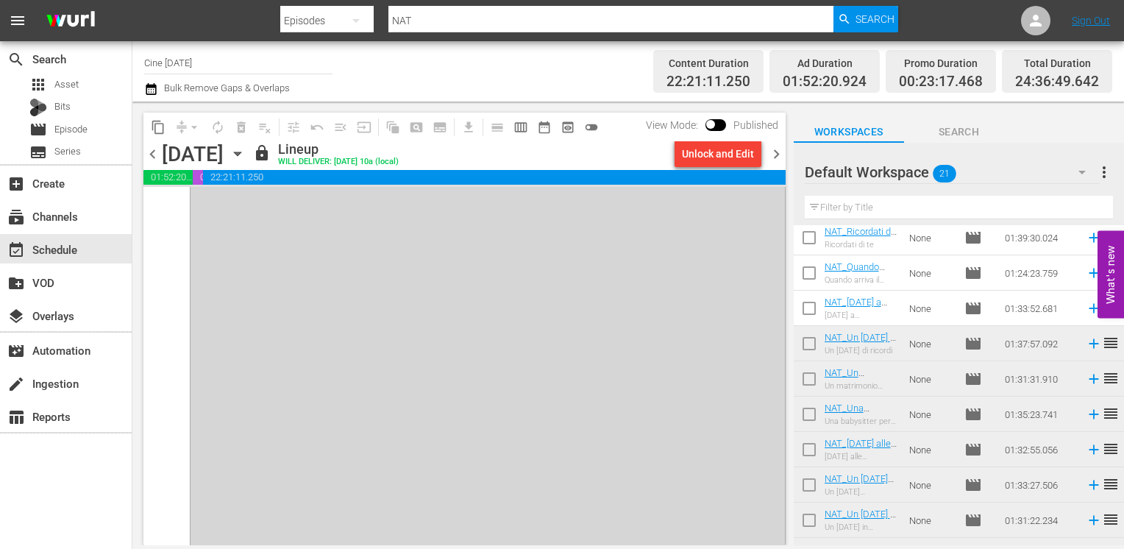
scroll to position [7254, 0]
click at [774, 153] on span "chevron_right" at bounding box center [776, 154] width 18 height 18
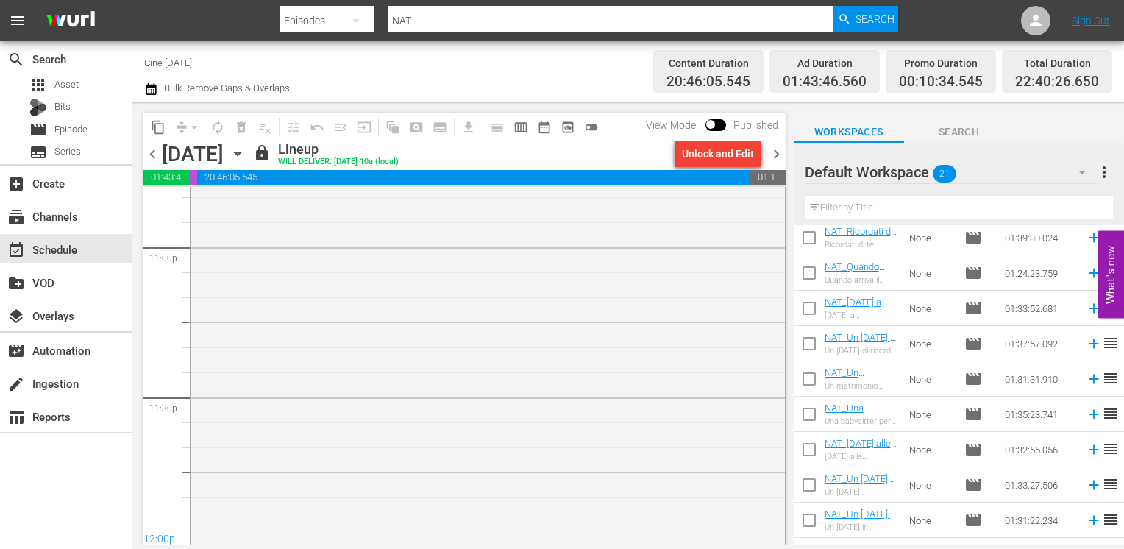
scroll to position [6856, 0]
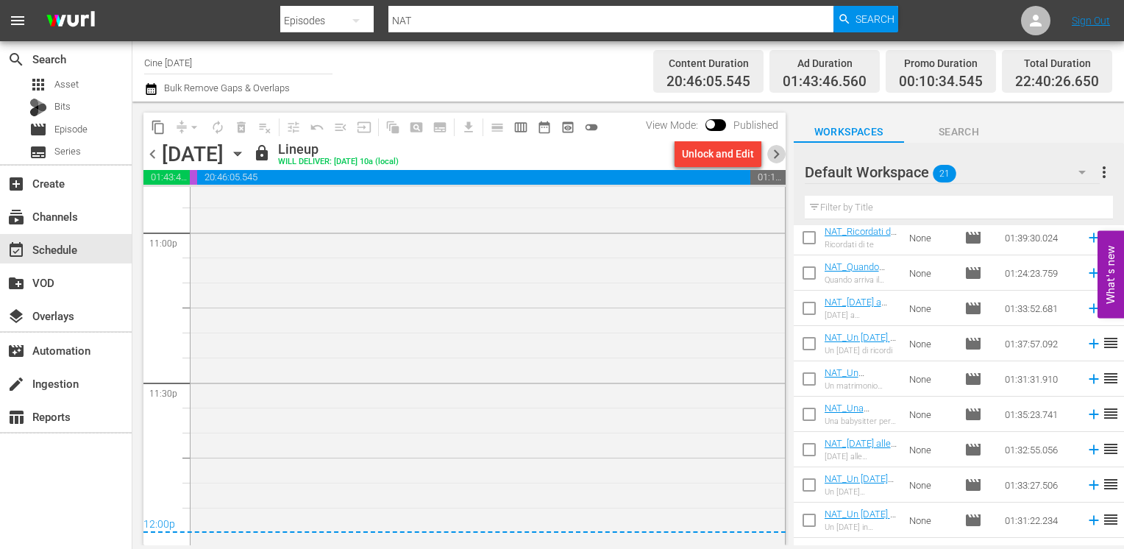
click at [774, 154] on span "chevron_right" at bounding box center [776, 154] width 18 height 18
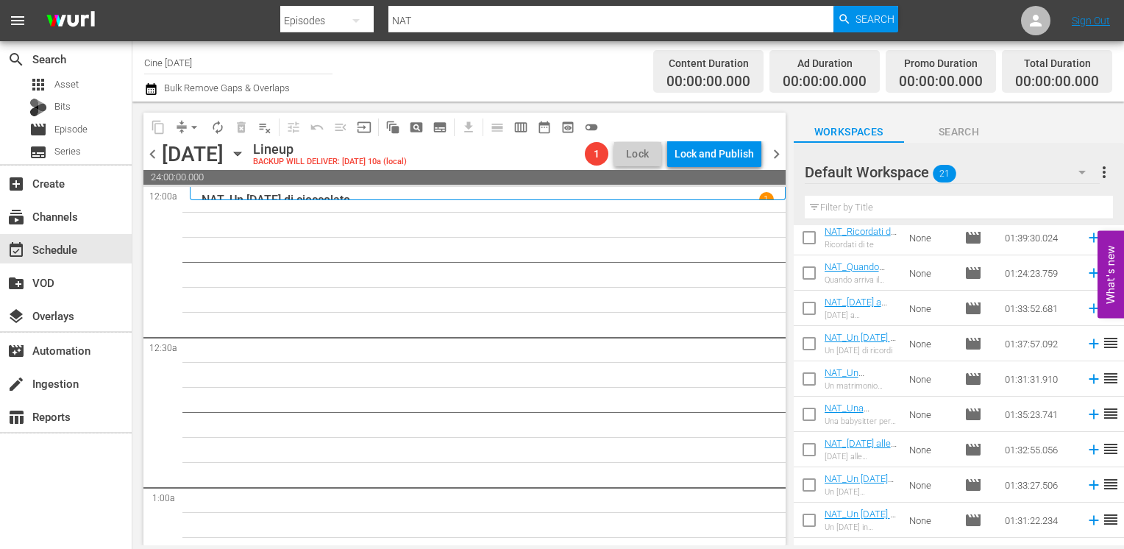
click at [772, 152] on span "chevron_right" at bounding box center [776, 154] width 18 height 18
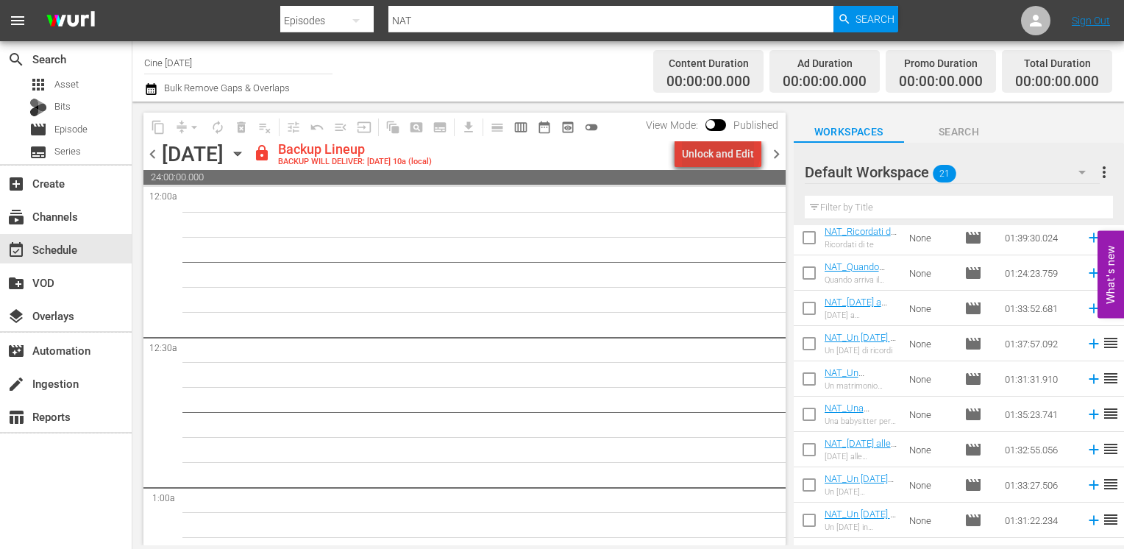
click at [724, 152] on div "Unlock and Edit" at bounding box center [718, 153] width 72 height 26
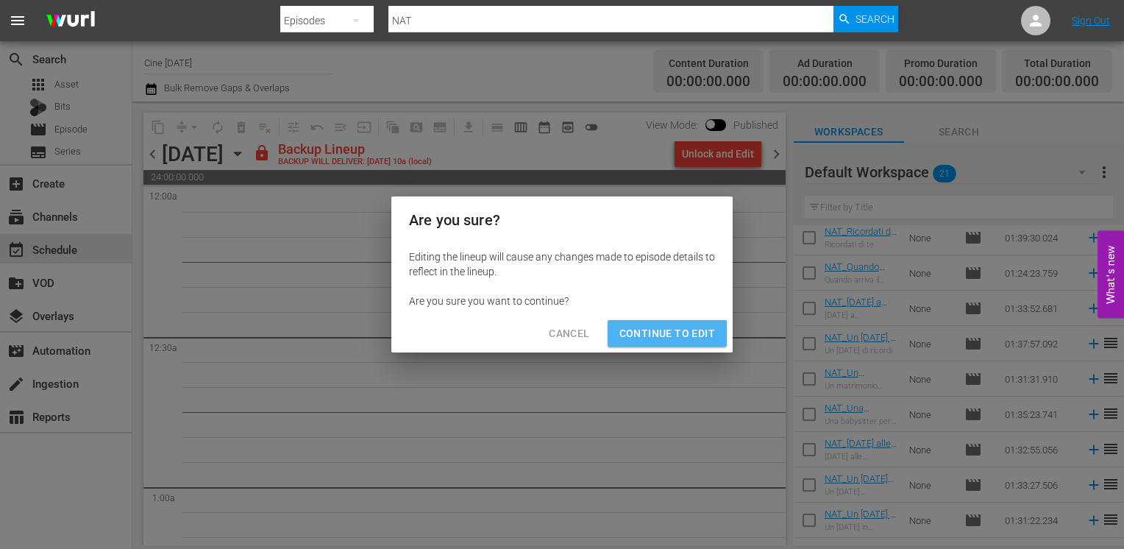
click at [677, 343] on button "Continue to Edit" at bounding box center [667, 333] width 119 height 27
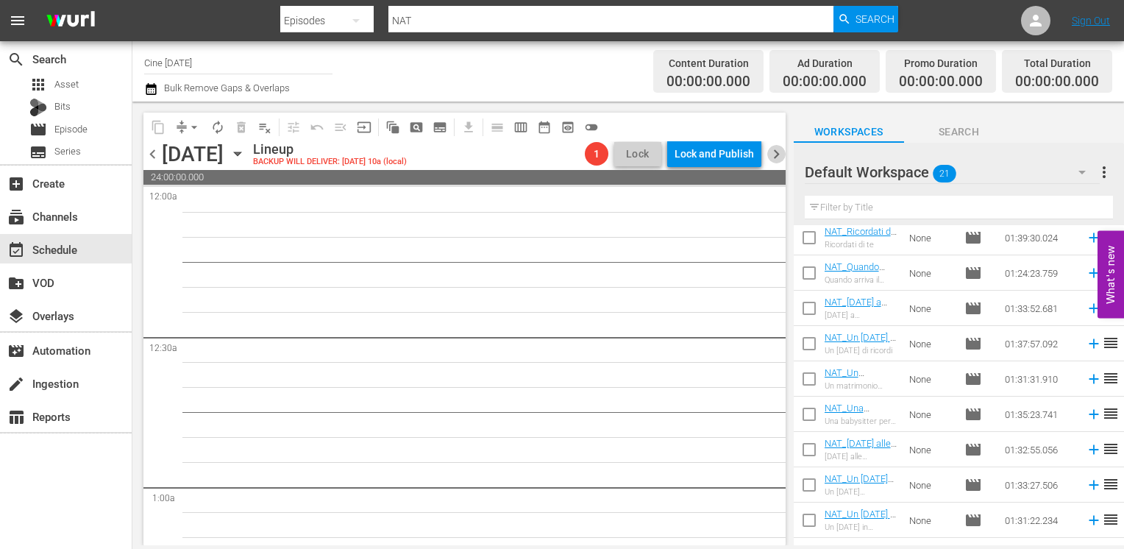
click at [773, 158] on span "chevron_right" at bounding box center [776, 154] width 18 height 18
click at [154, 157] on span "chevron_left" at bounding box center [152, 154] width 18 height 18
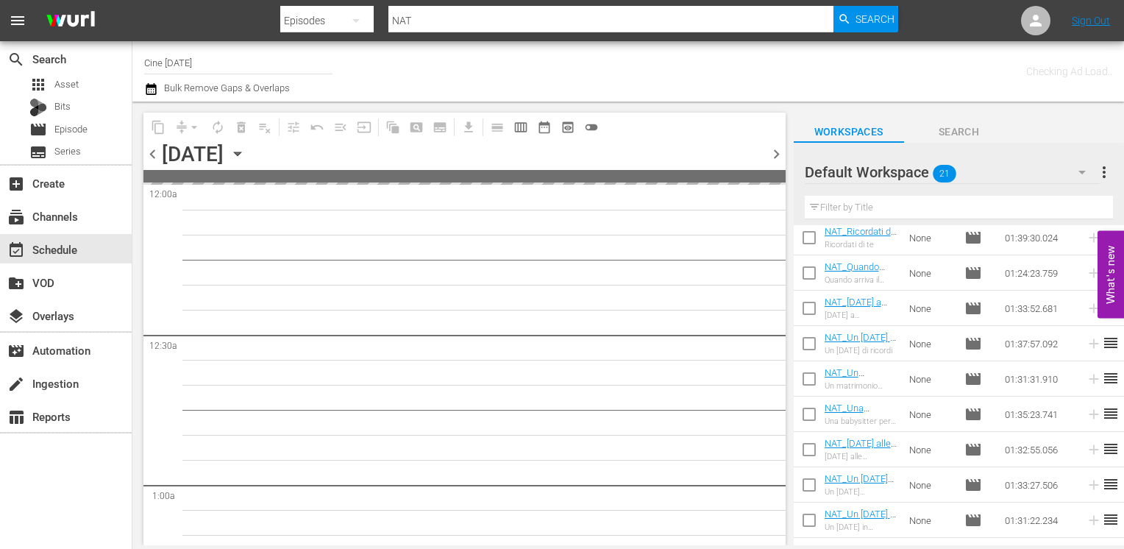
click at [153, 157] on span "chevron_left" at bounding box center [152, 154] width 18 height 18
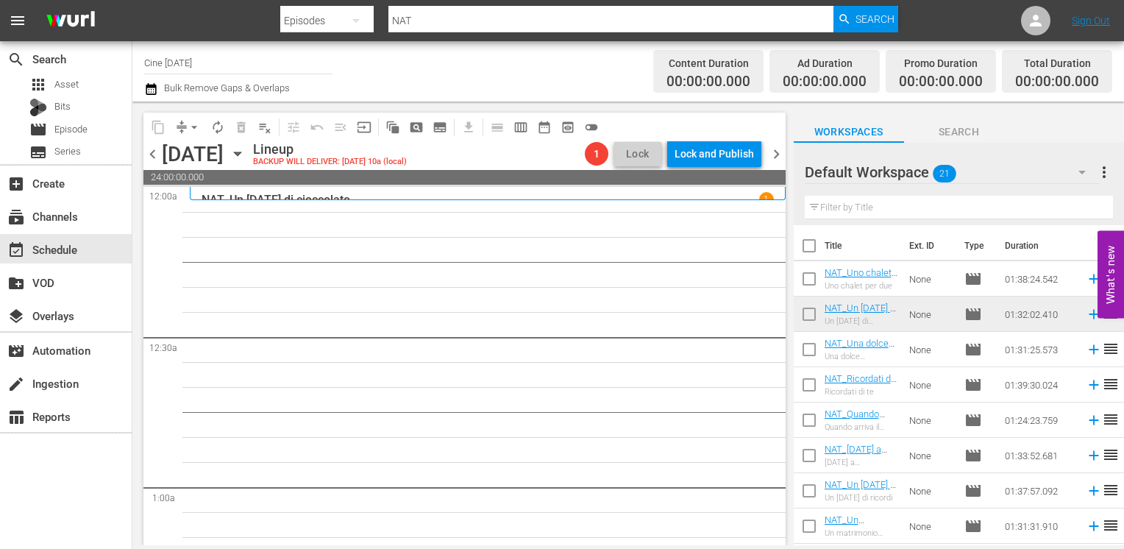
click at [813, 354] on input "checkbox" at bounding box center [809, 352] width 31 height 31
checkbox input "true"
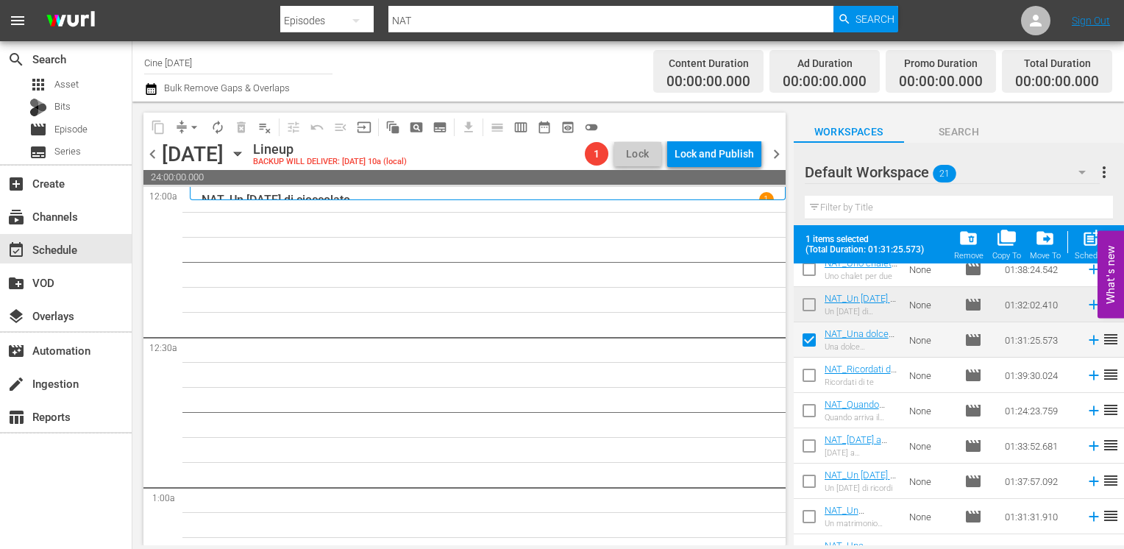
scroll to position [74, 0]
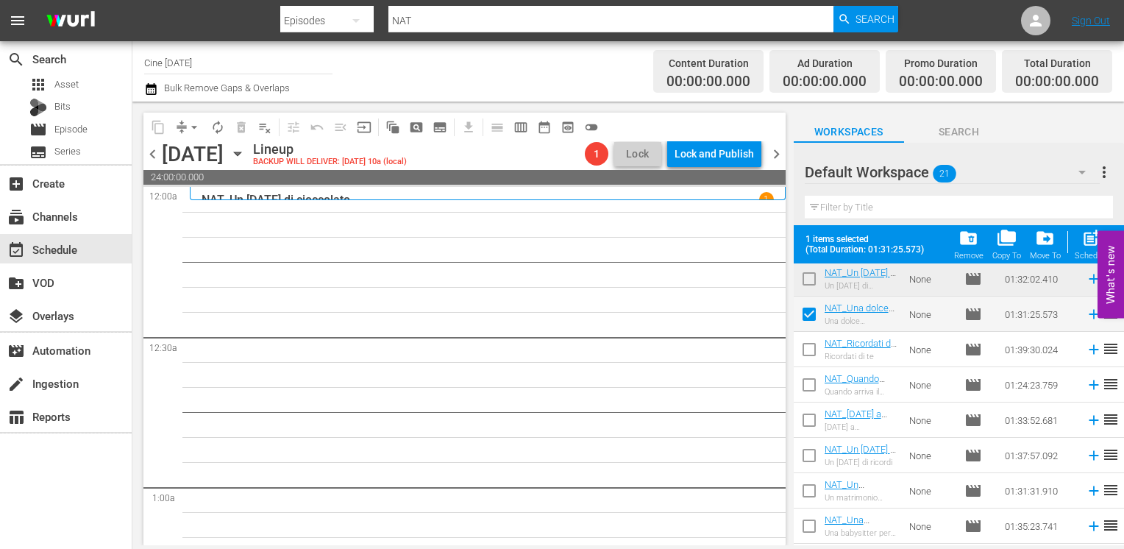
click at [813, 354] on input "checkbox" at bounding box center [809, 352] width 31 height 31
checkbox input "true"
click at [806, 388] on input "checkbox" at bounding box center [809, 387] width 31 height 31
checkbox input "true"
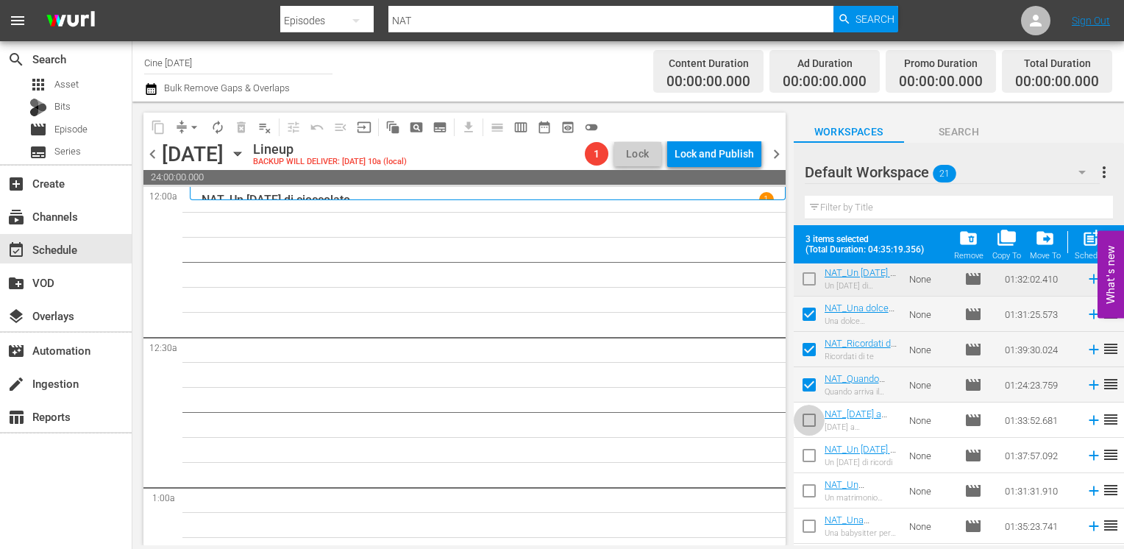
click at [809, 422] on input "checkbox" at bounding box center [809, 422] width 31 height 31
checkbox input "true"
click at [811, 460] on input "checkbox" at bounding box center [809, 458] width 31 height 31
checkbox input "true"
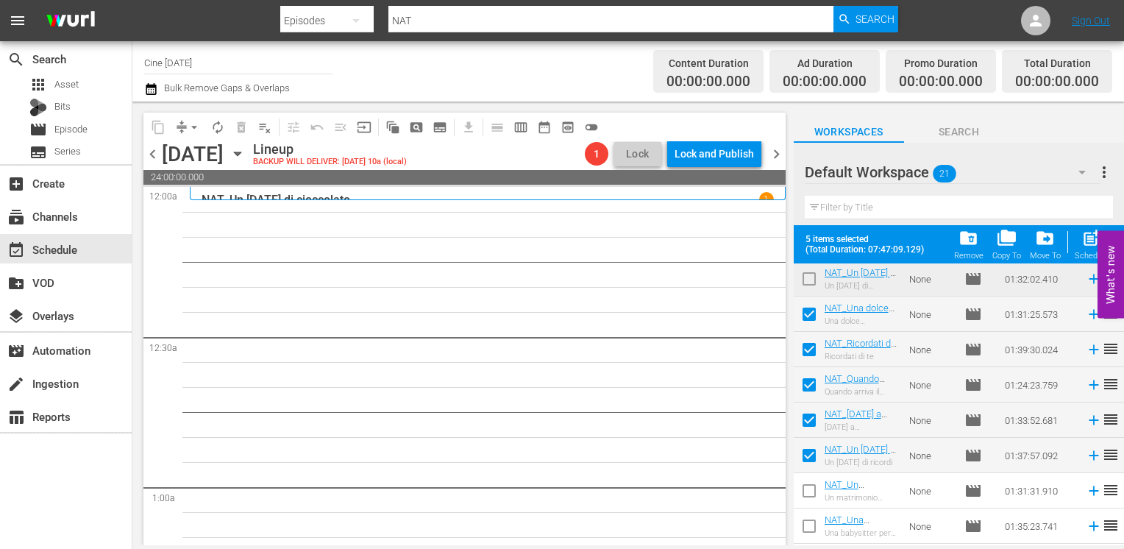
click at [809, 502] on input "checkbox" at bounding box center [809, 493] width 31 height 31
checkbox input "true"
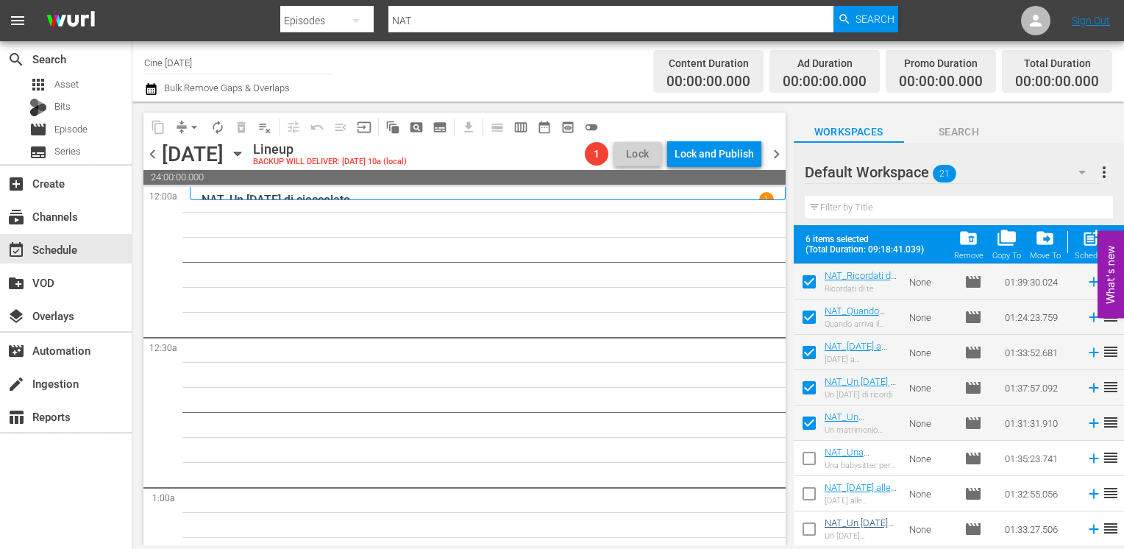
scroll to position [221, 0]
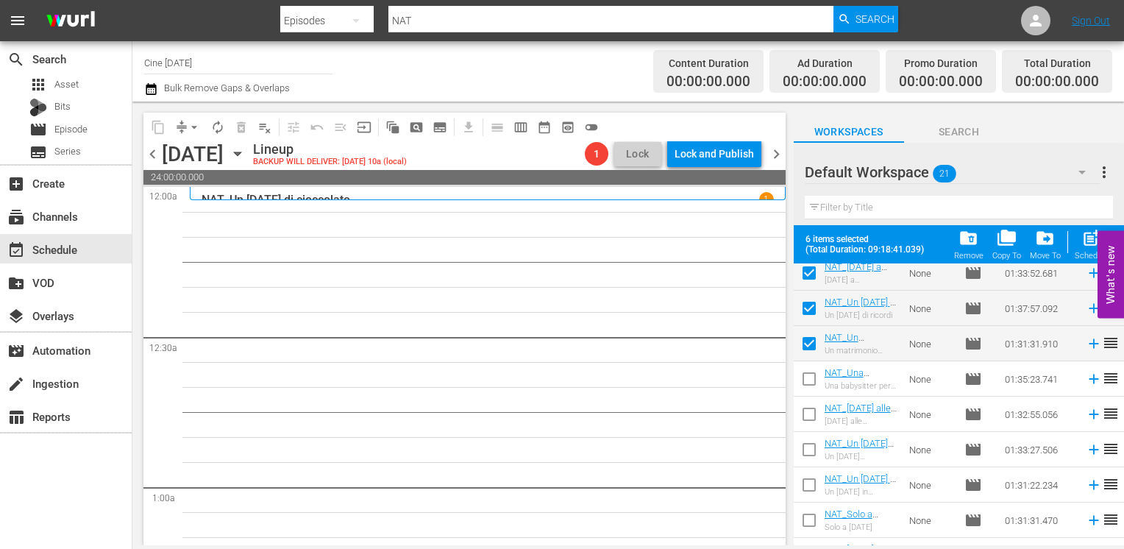
click at [812, 381] on input "checkbox" at bounding box center [809, 381] width 31 height 31
checkbox input "true"
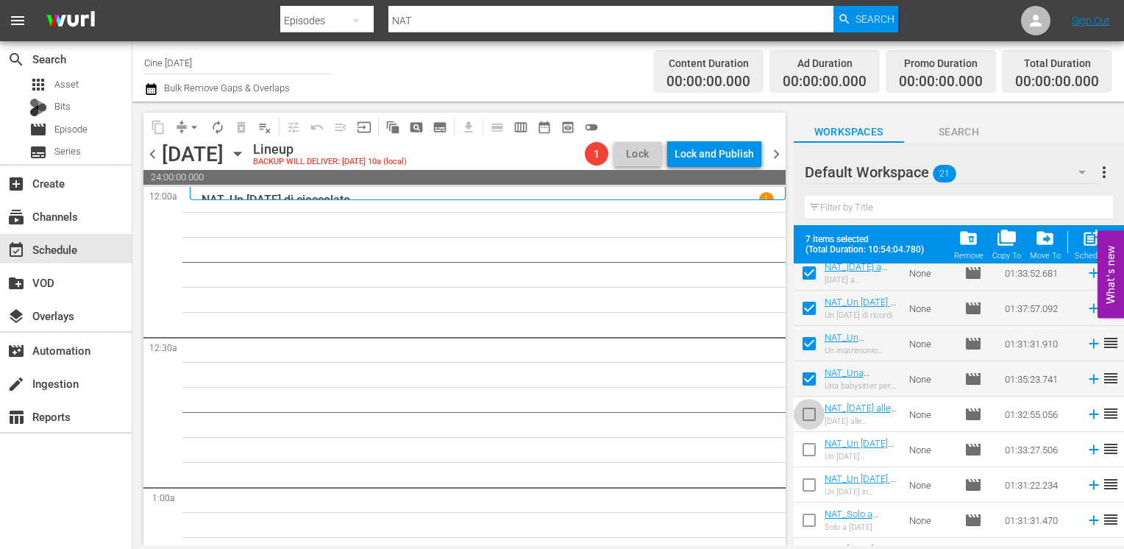
click at [807, 414] on input "checkbox" at bounding box center [809, 417] width 31 height 31
checkbox input "true"
click at [1086, 245] on span "post_add" at bounding box center [1091, 238] width 20 height 20
checkbox input "false"
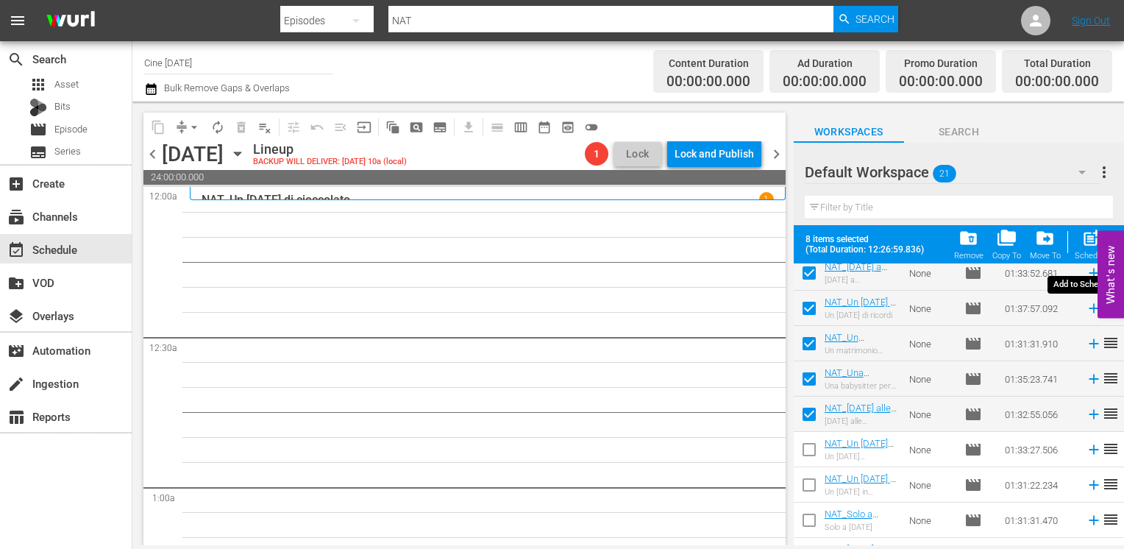
checkbox input "false"
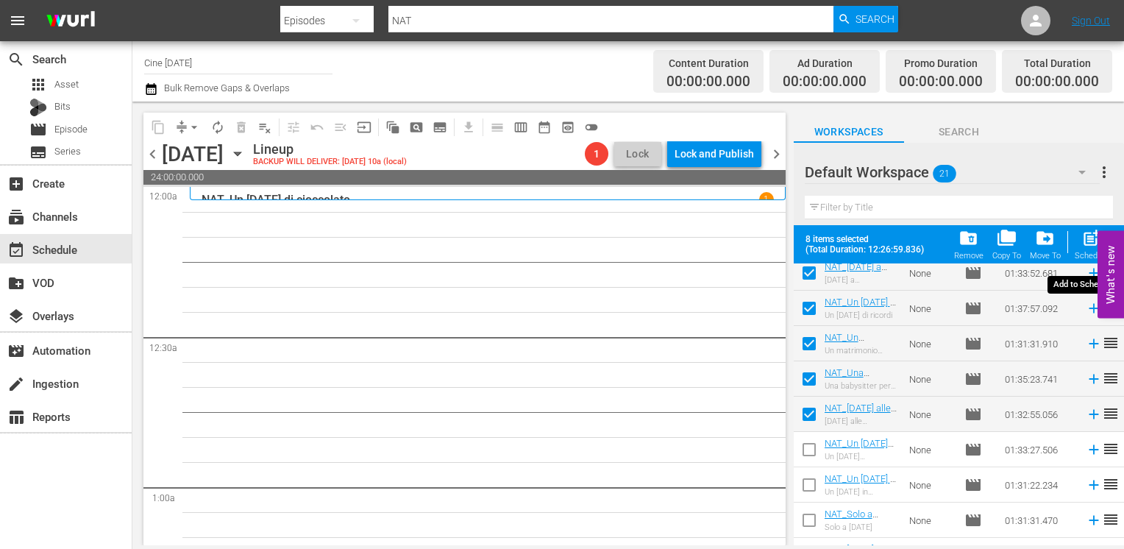
checkbox input "false"
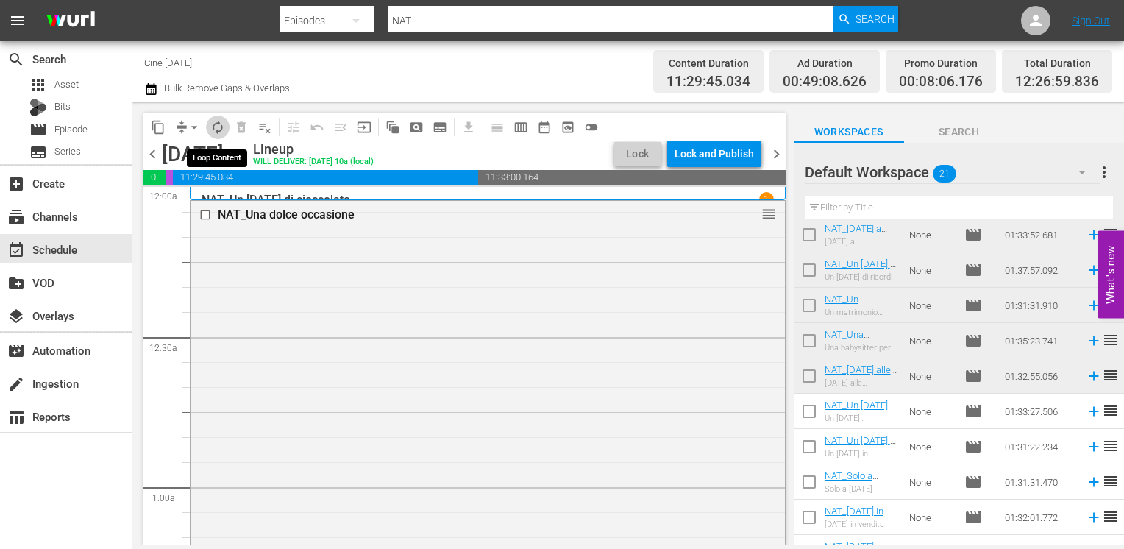
click at [216, 125] on span "autorenew_outlined" at bounding box center [217, 127] width 15 height 15
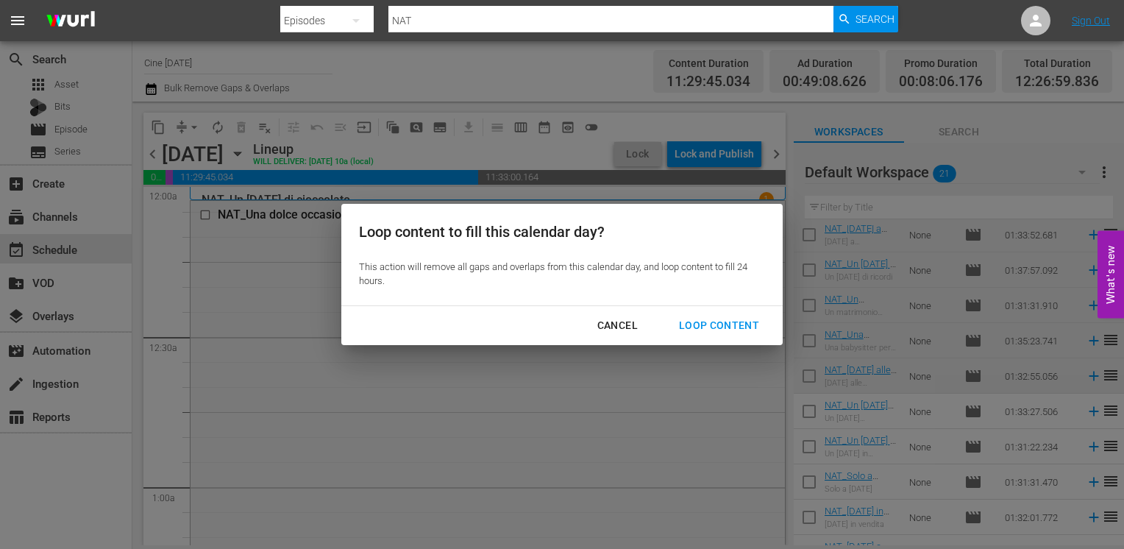
click at [734, 321] on div "Loop Content" at bounding box center [719, 325] width 104 height 18
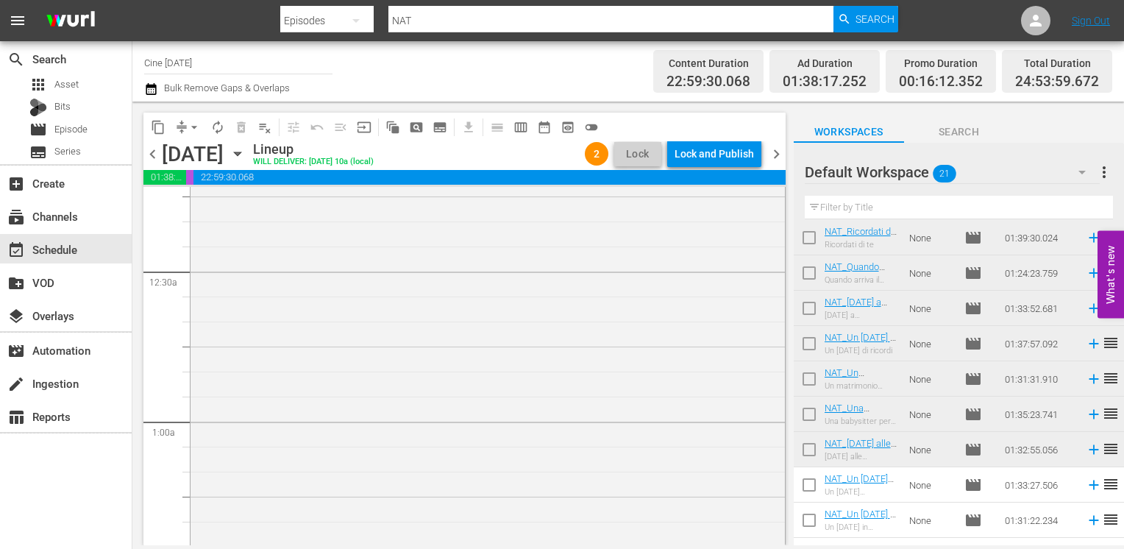
scroll to position [0, 0]
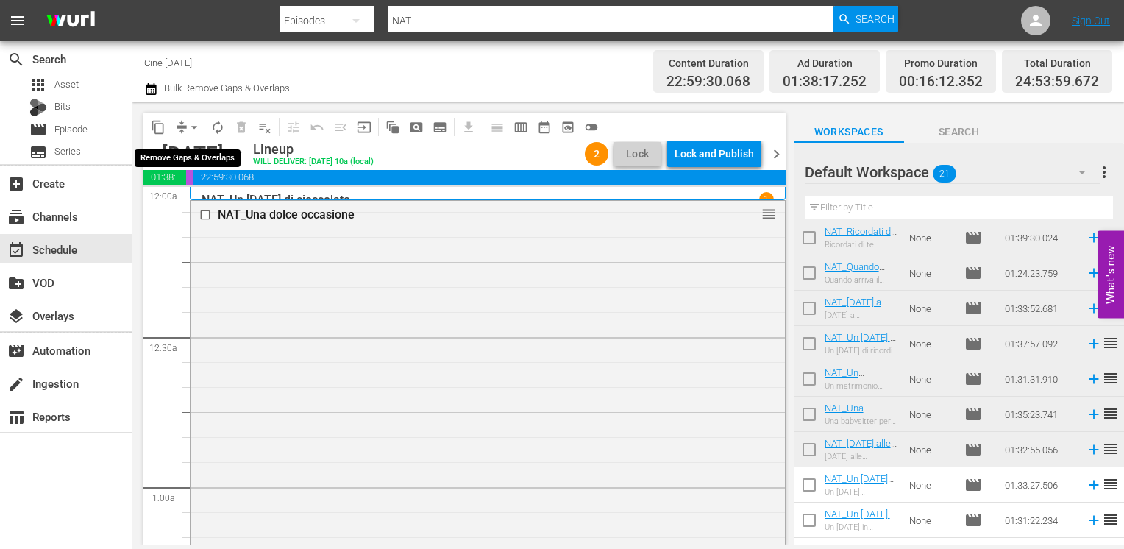
click at [194, 127] on span "arrow_drop_down" at bounding box center [194, 127] width 15 height 15
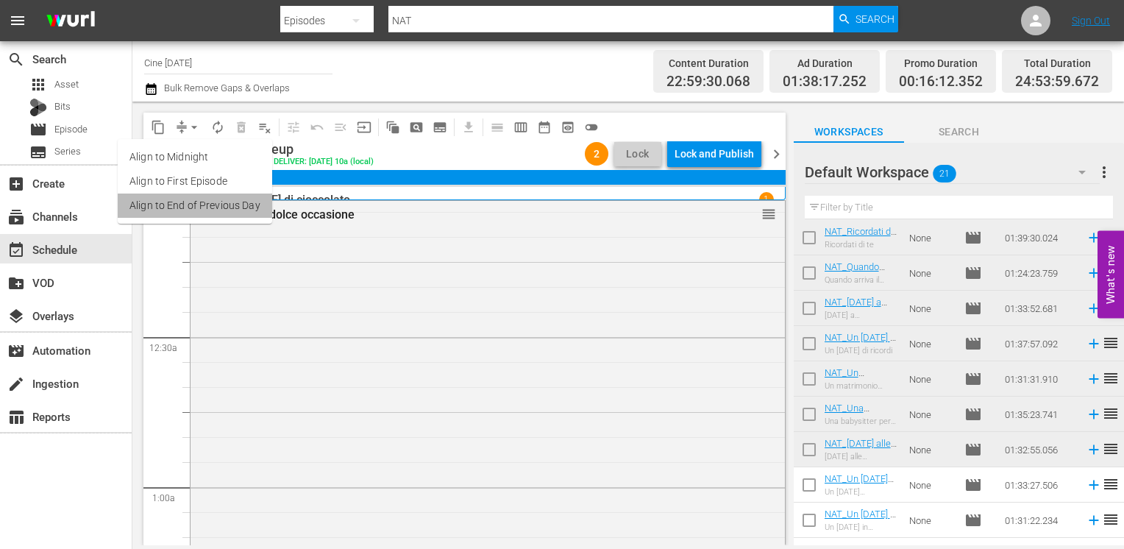
click at [202, 208] on li "Align to End of Previous Day" at bounding box center [195, 205] width 154 height 24
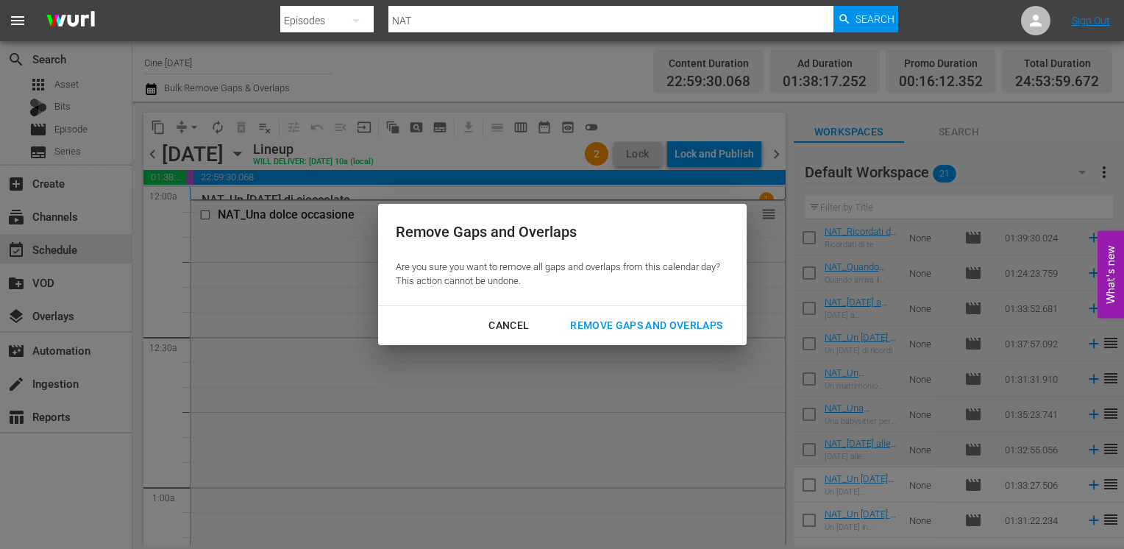
click at [682, 317] on div "Remove Gaps and Overlaps" at bounding box center [646, 325] width 176 height 18
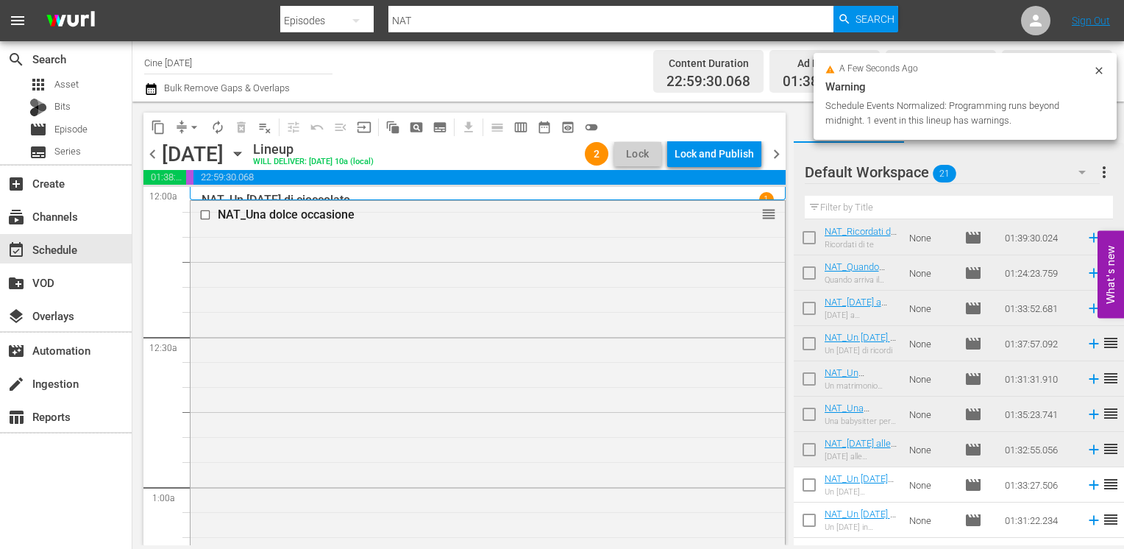
click at [697, 153] on div "Lock and Publish" at bounding box center [713, 153] width 79 height 26
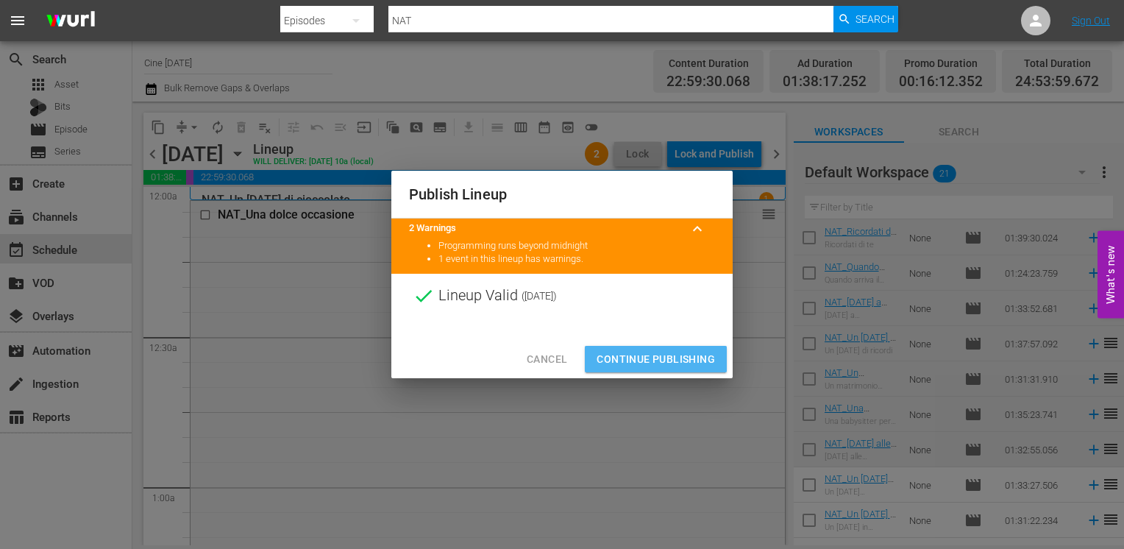
click at [663, 366] on span "Continue Publishing" at bounding box center [656, 359] width 118 height 18
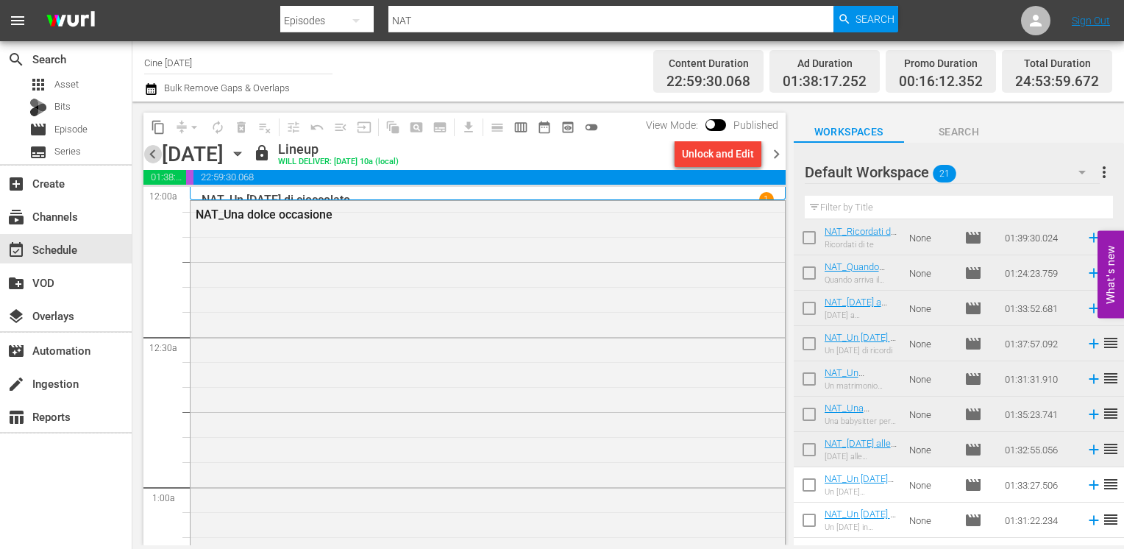
click at [153, 154] on span "chevron_left" at bounding box center [152, 154] width 18 height 18
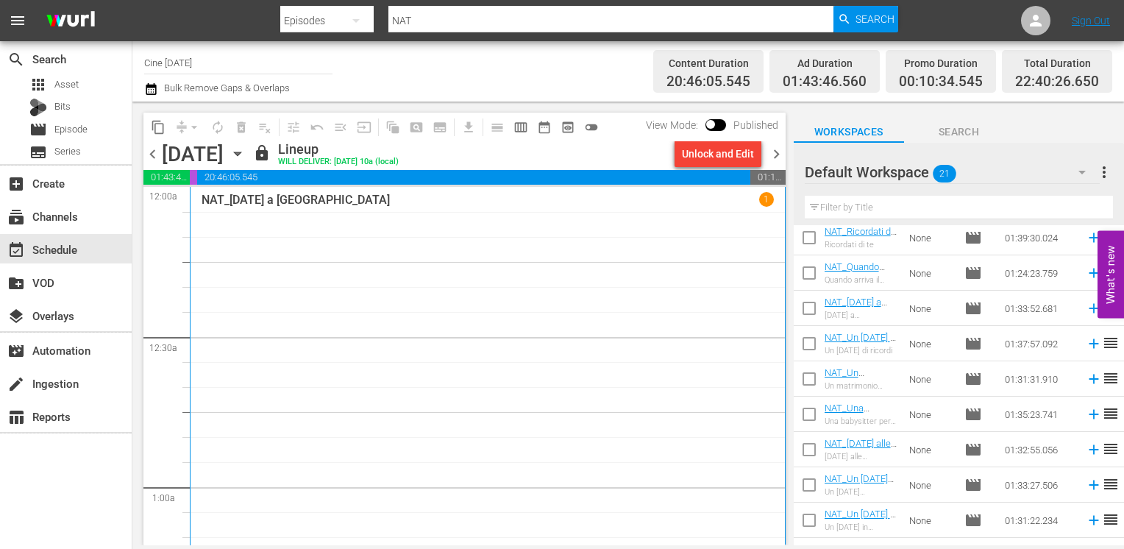
click at [154, 154] on span "chevron_left" at bounding box center [152, 154] width 18 height 18
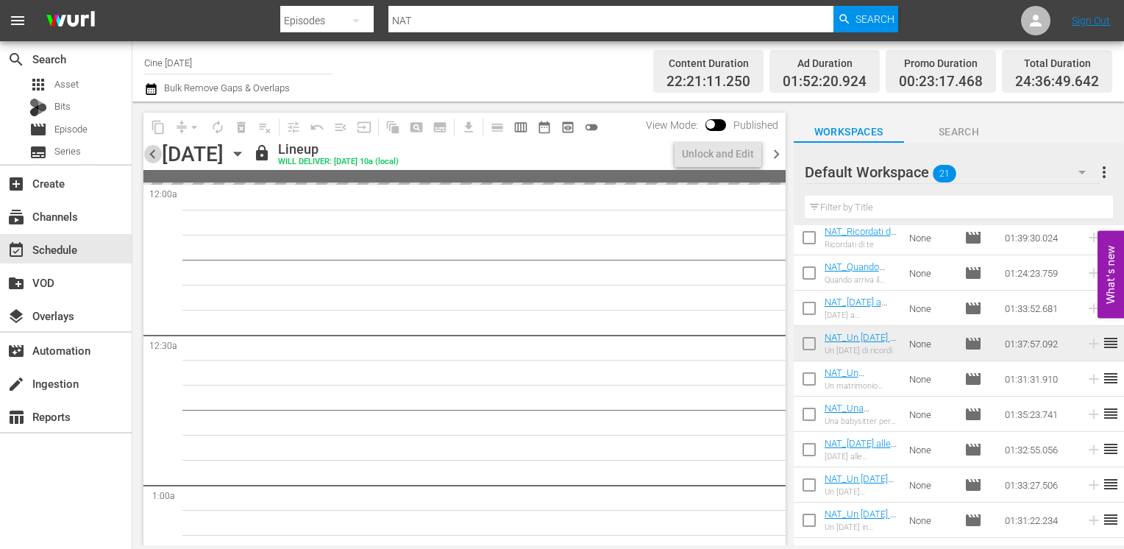
click at [154, 154] on span "chevron_left" at bounding box center [152, 154] width 18 height 18
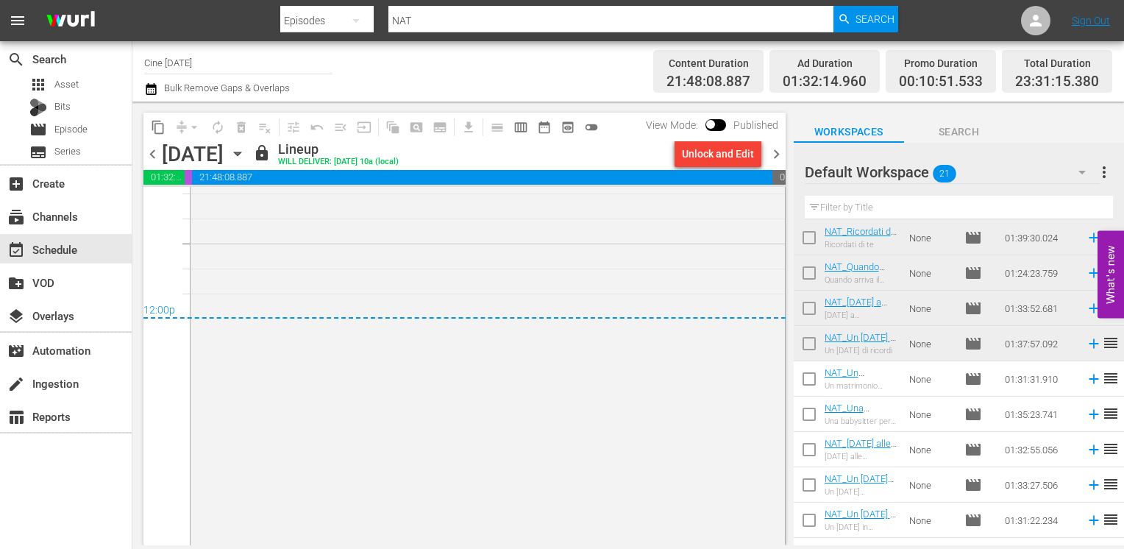
scroll to position [7073, 0]
click at [771, 157] on span "chevron_right" at bounding box center [776, 154] width 18 height 18
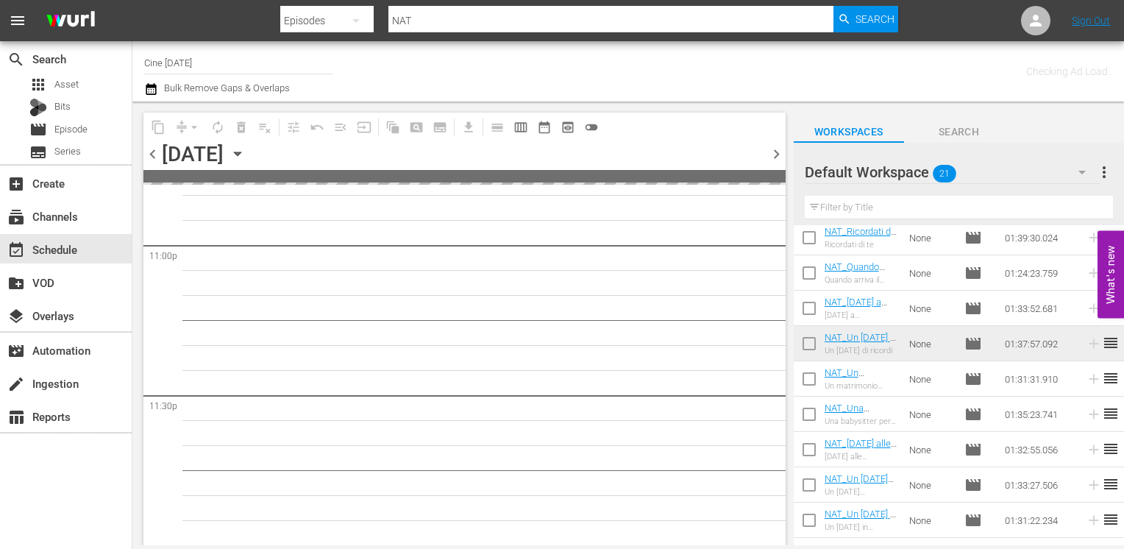
scroll to position [6841, 0]
click at [771, 157] on span "chevron_right" at bounding box center [776, 154] width 18 height 18
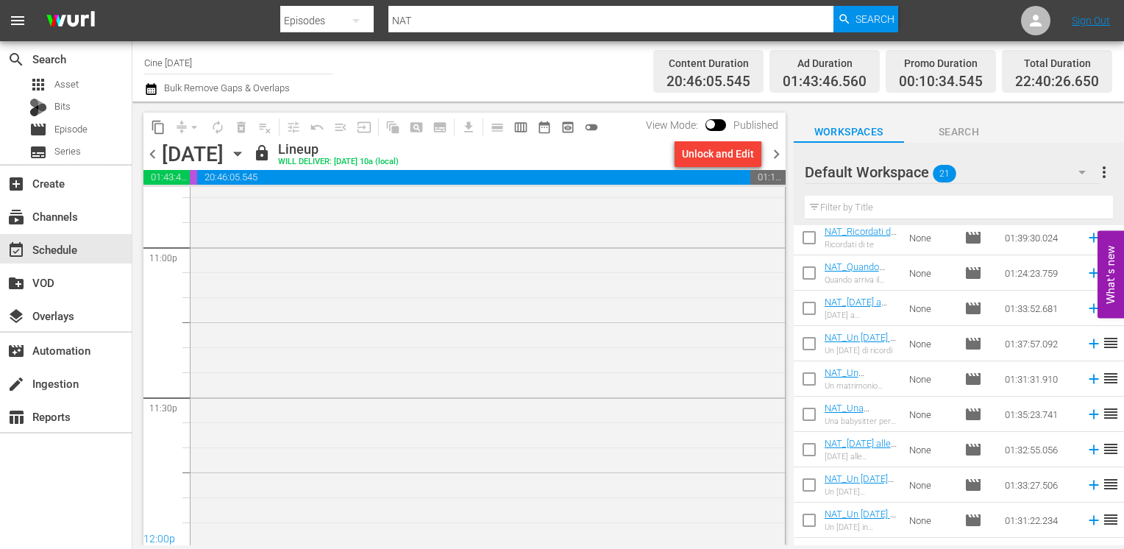
scroll to position [6856, 0]
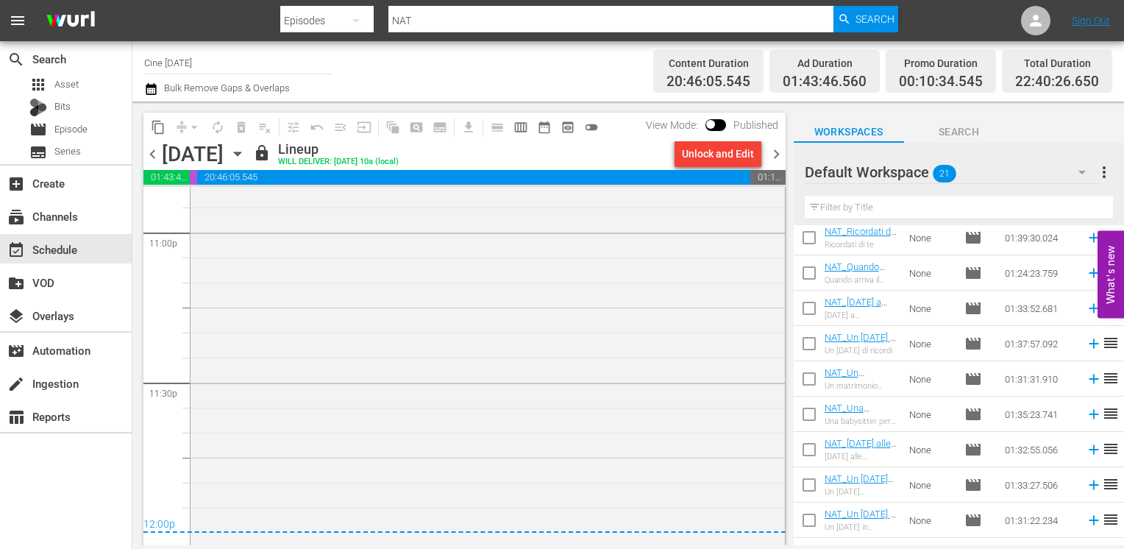
click at [776, 151] on span "chevron_right" at bounding box center [776, 154] width 18 height 18
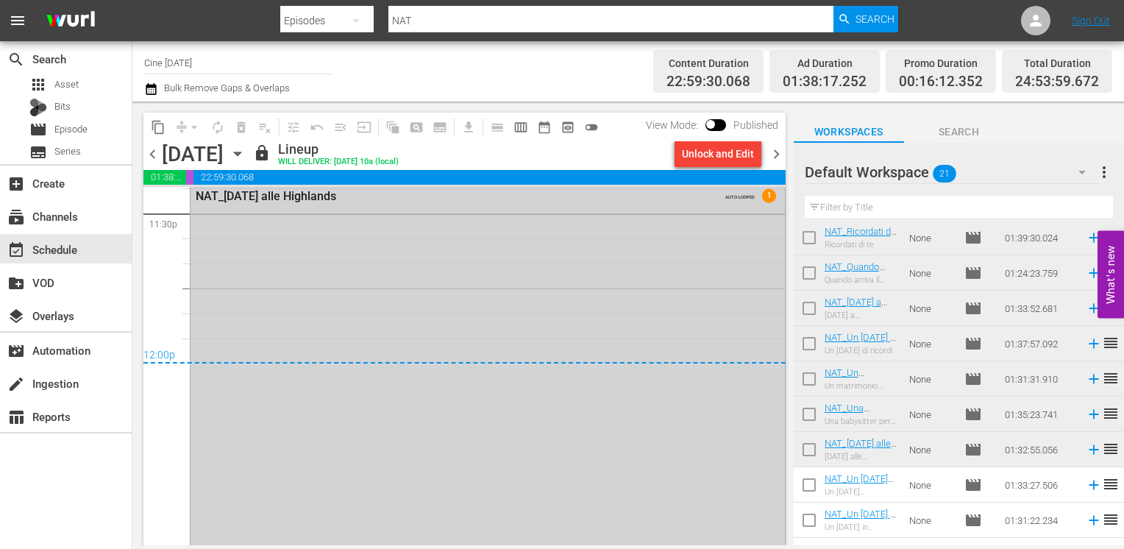
scroll to position [6832, 0]
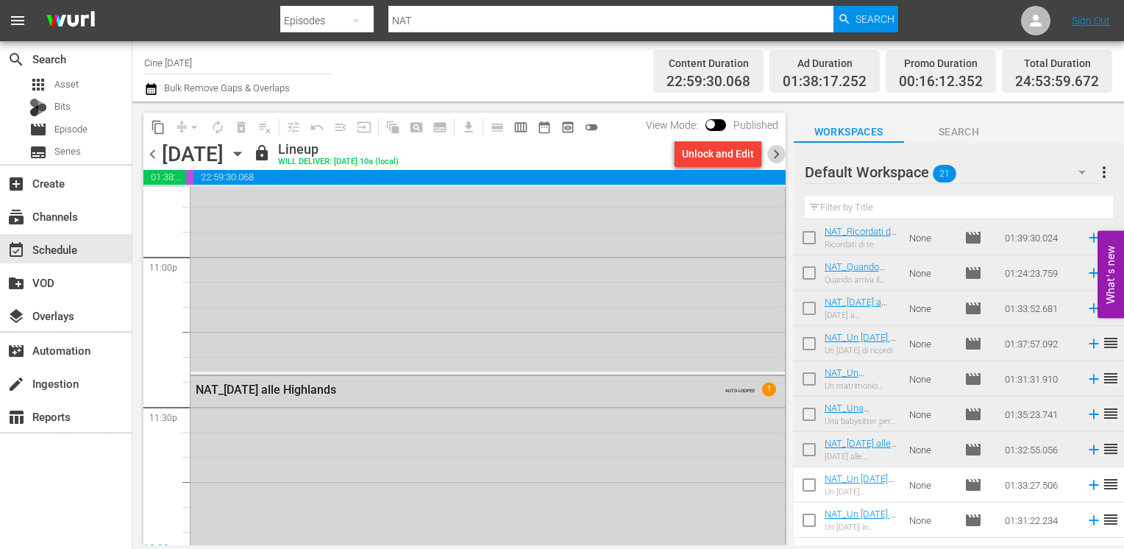
click at [777, 147] on span "chevron_right" at bounding box center [776, 154] width 18 height 18
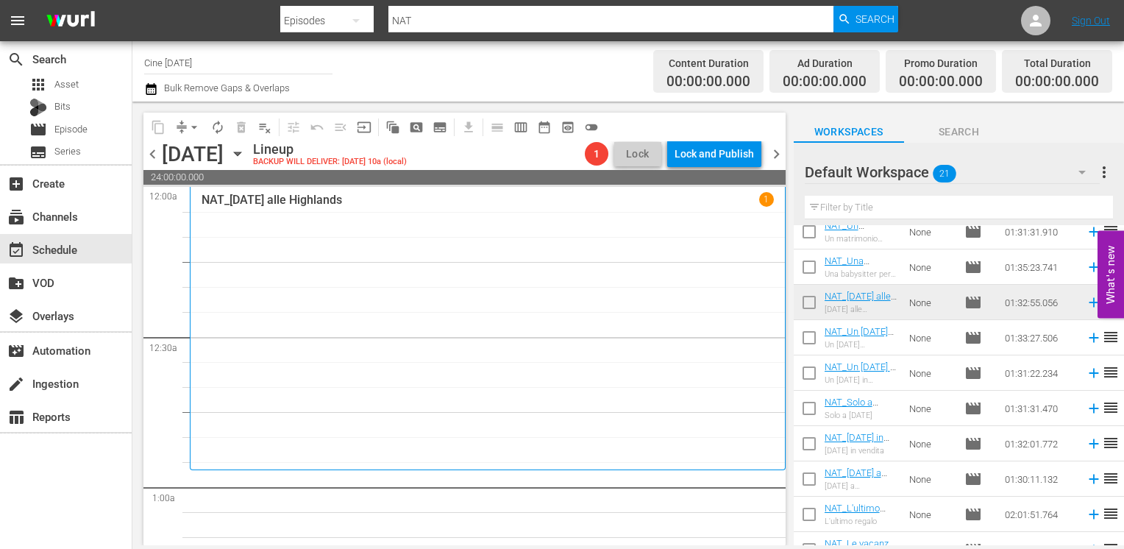
scroll to position [368, 0]
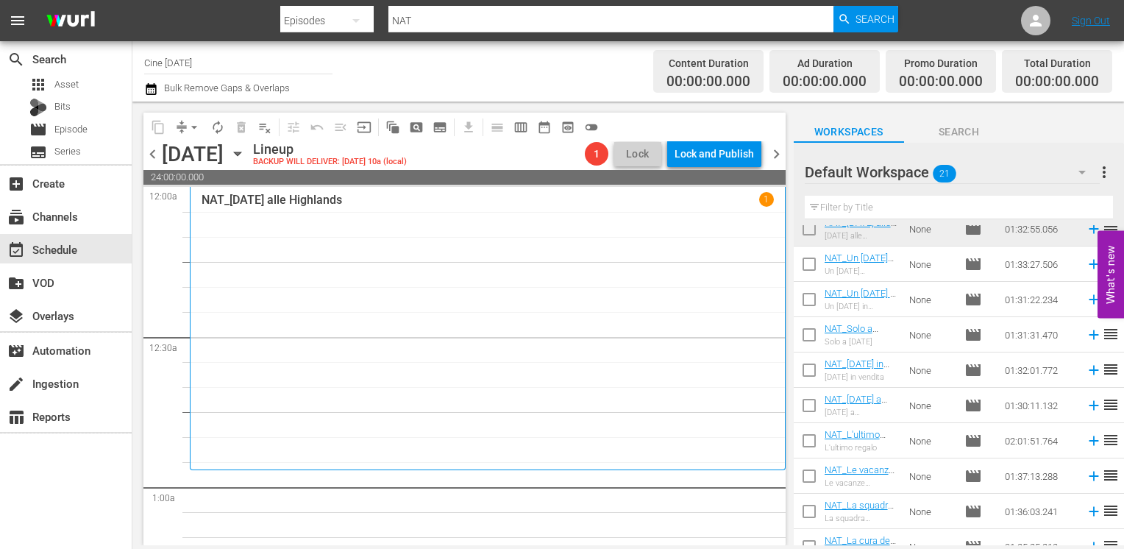
click at [808, 268] on input "checkbox" at bounding box center [809, 267] width 31 height 31
checkbox input "true"
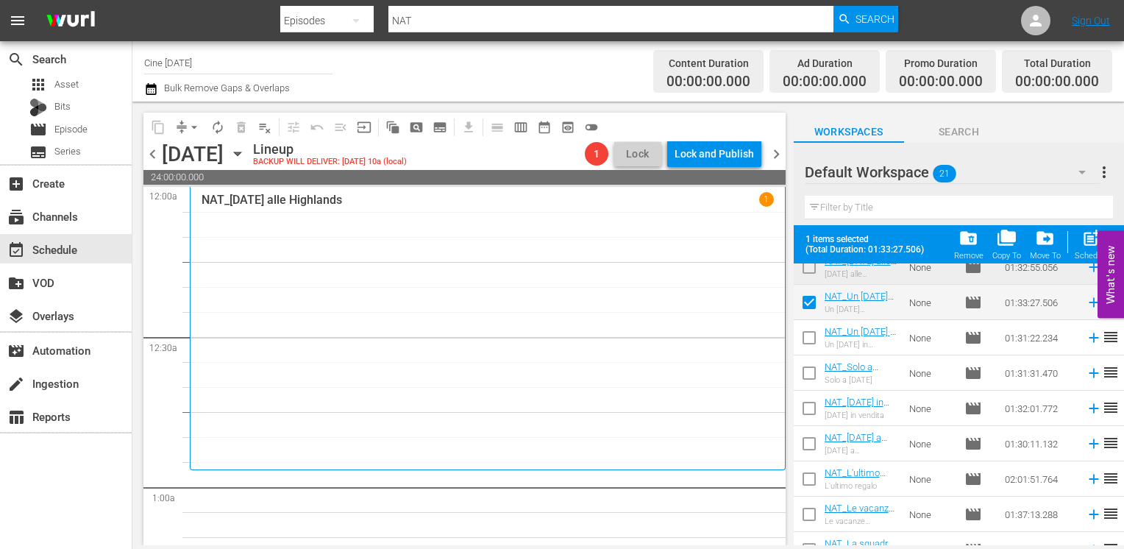
click at [810, 340] on input "checkbox" at bounding box center [809, 340] width 31 height 31
checkbox input "true"
click at [808, 376] on input "checkbox" at bounding box center [809, 375] width 31 height 31
checkbox input "true"
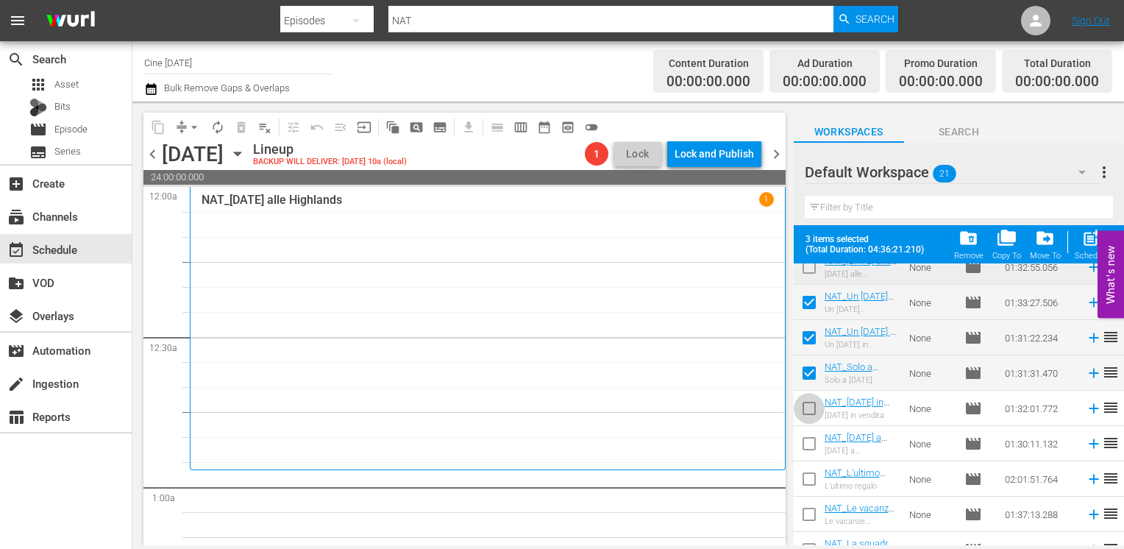
click at [812, 405] on input "checkbox" at bounding box center [809, 411] width 31 height 31
checkbox input "true"
click at [812, 446] on input "checkbox" at bounding box center [809, 446] width 31 height 31
checkbox input "true"
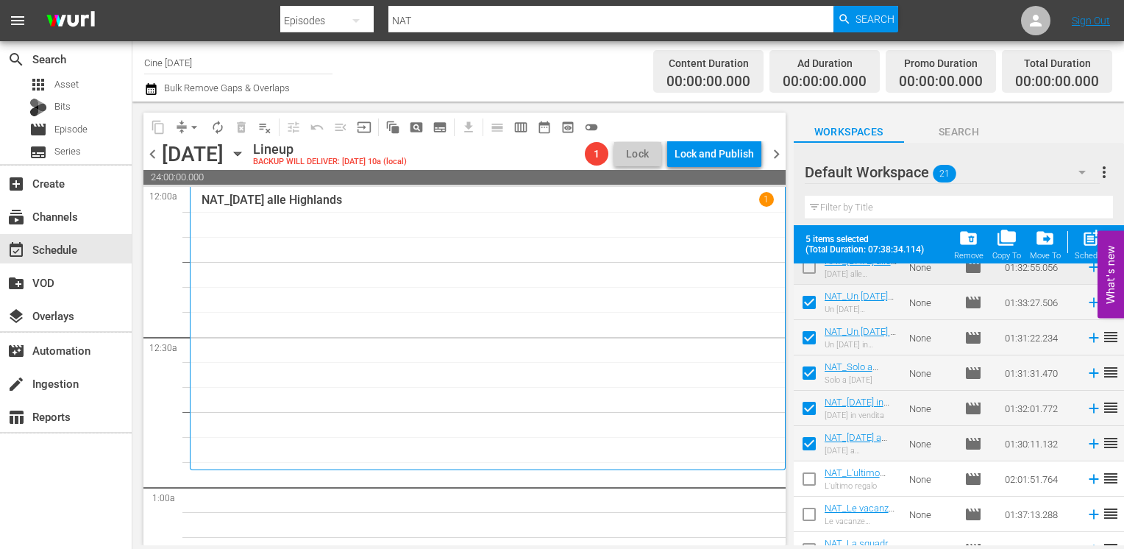
click at [812, 485] on input "checkbox" at bounding box center [809, 481] width 31 height 31
checkbox input "true"
click at [805, 516] on input "checkbox" at bounding box center [809, 517] width 31 height 31
checkbox input "true"
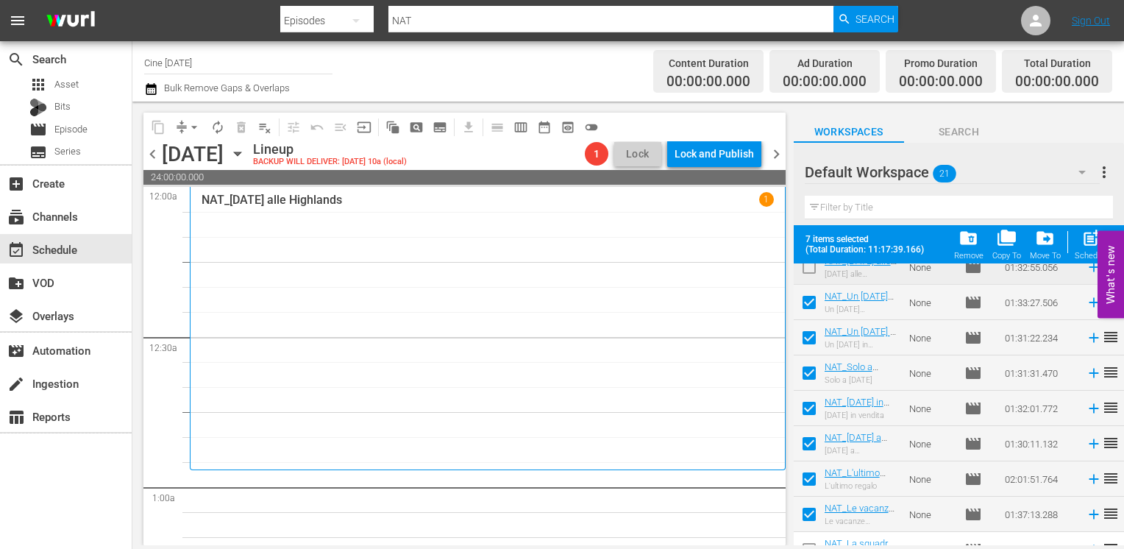
scroll to position [441, 0]
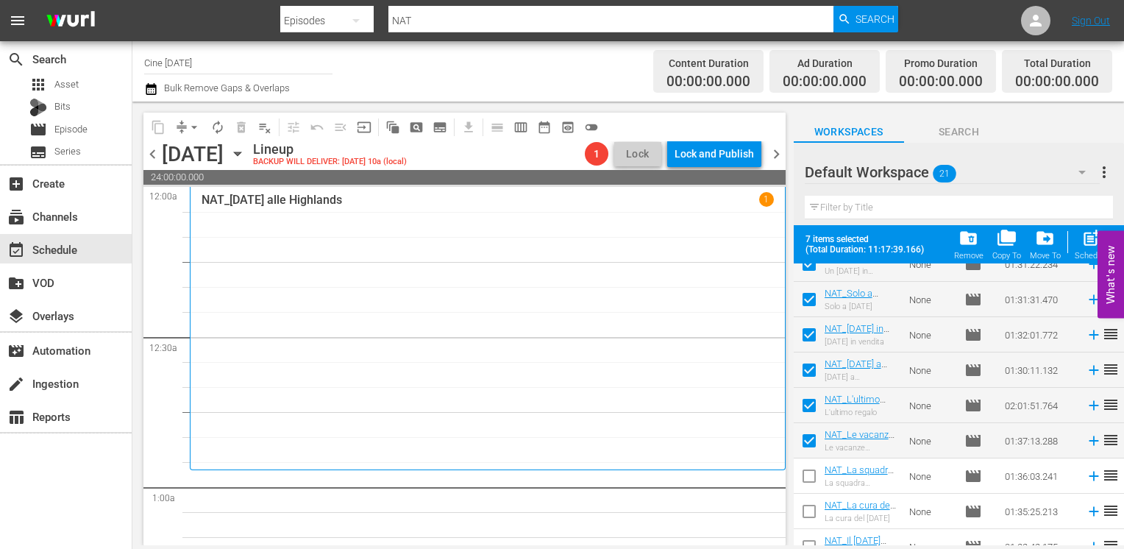
click at [809, 485] on input "checkbox" at bounding box center [809, 478] width 31 height 31
checkbox input "true"
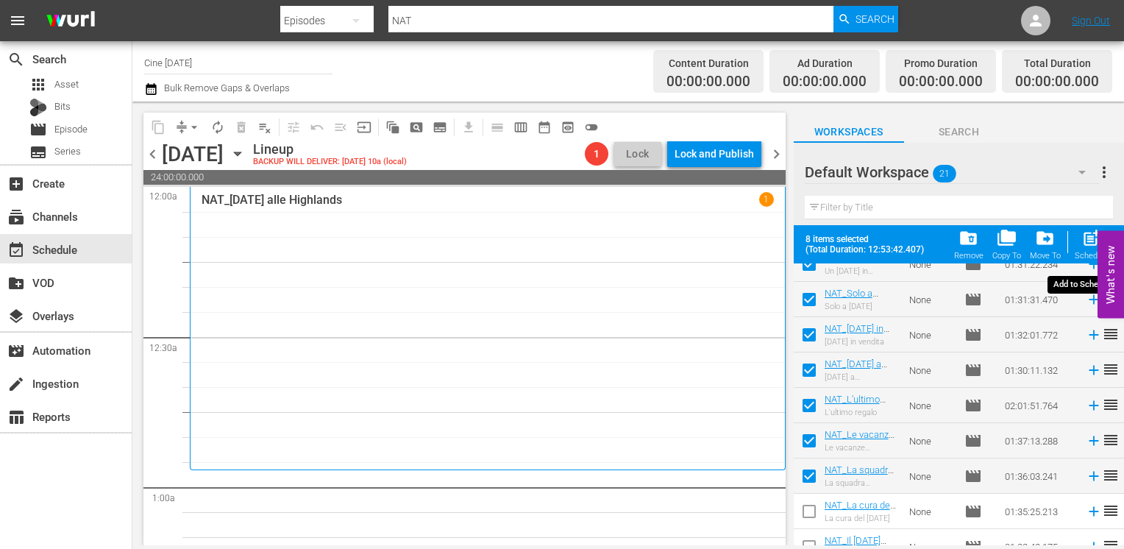
click at [1085, 240] on span "post_add" at bounding box center [1091, 238] width 20 height 20
checkbox input "false"
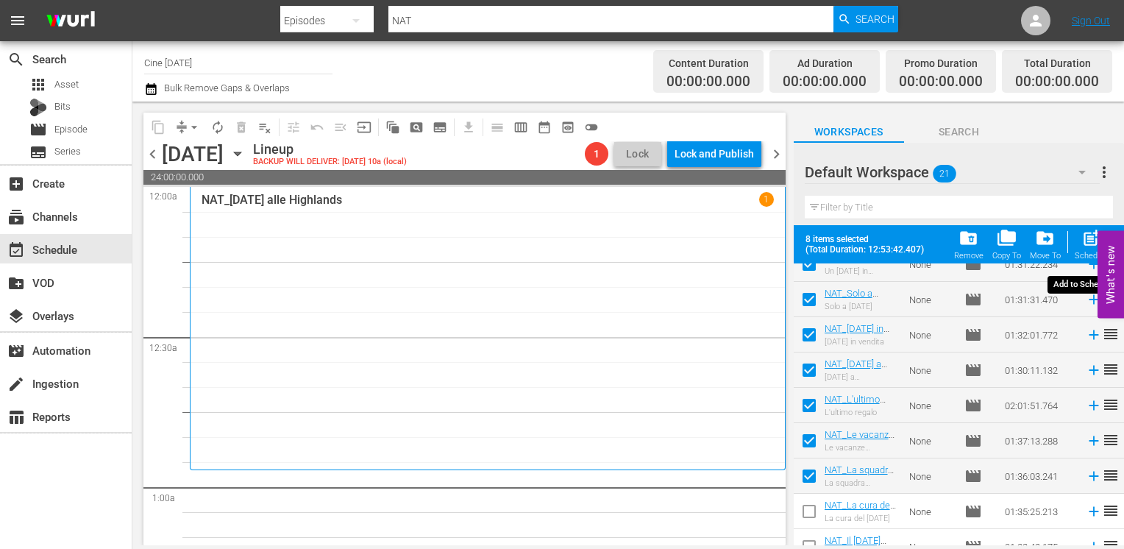
checkbox input "false"
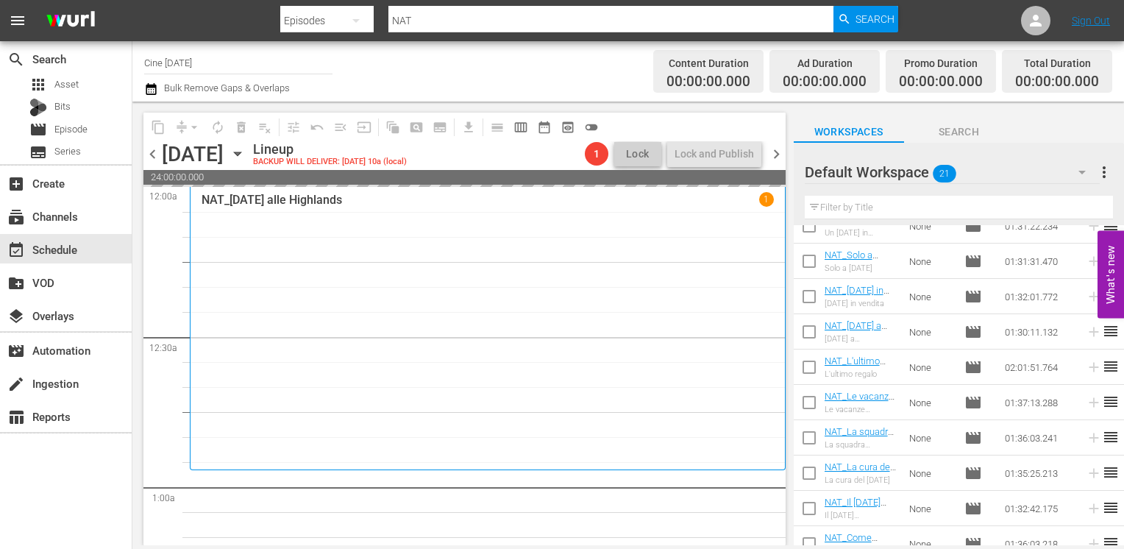
scroll to position [221, 0]
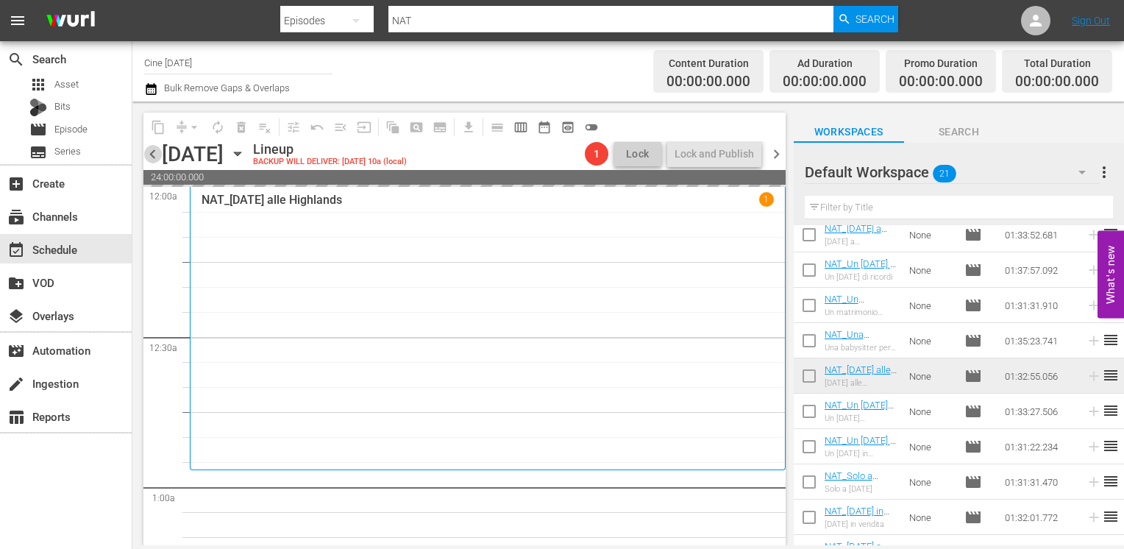
click at [146, 154] on span "chevron_left" at bounding box center [152, 154] width 18 height 18
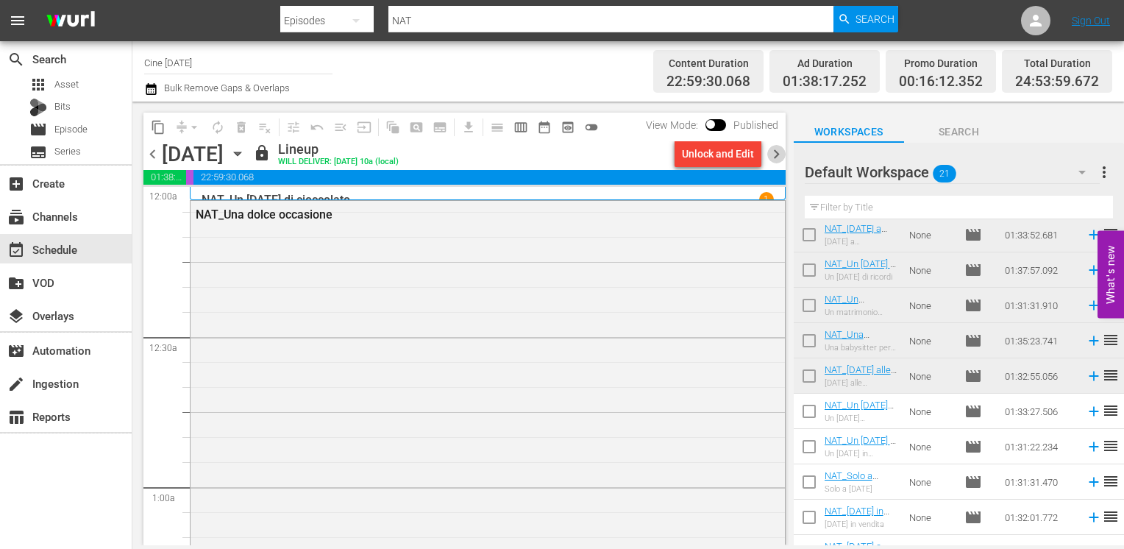
click at [773, 157] on span "chevron_right" at bounding box center [776, 154] width 18 height 18
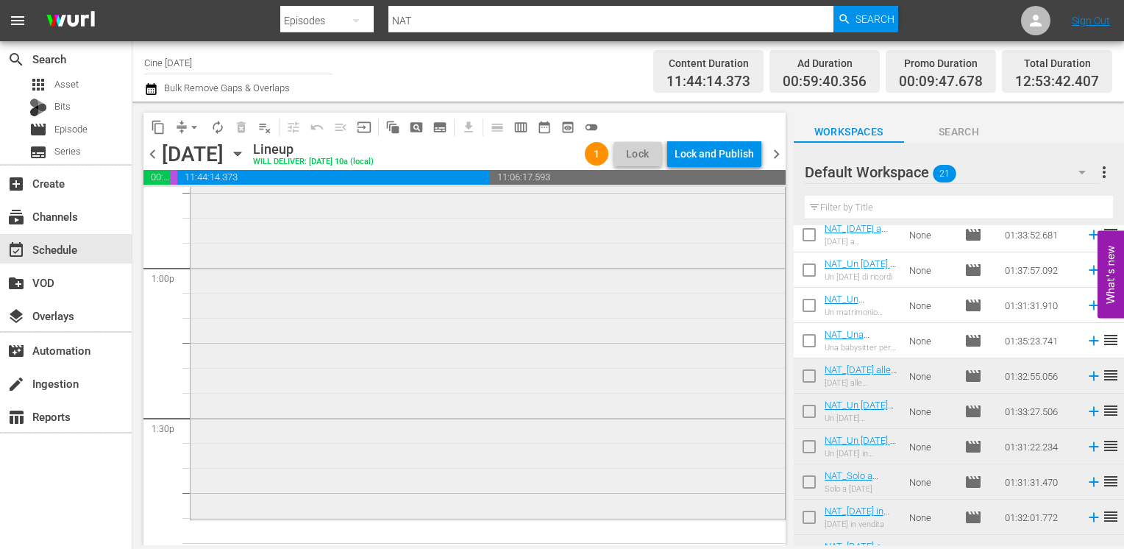
scroll to position [3544, 0]
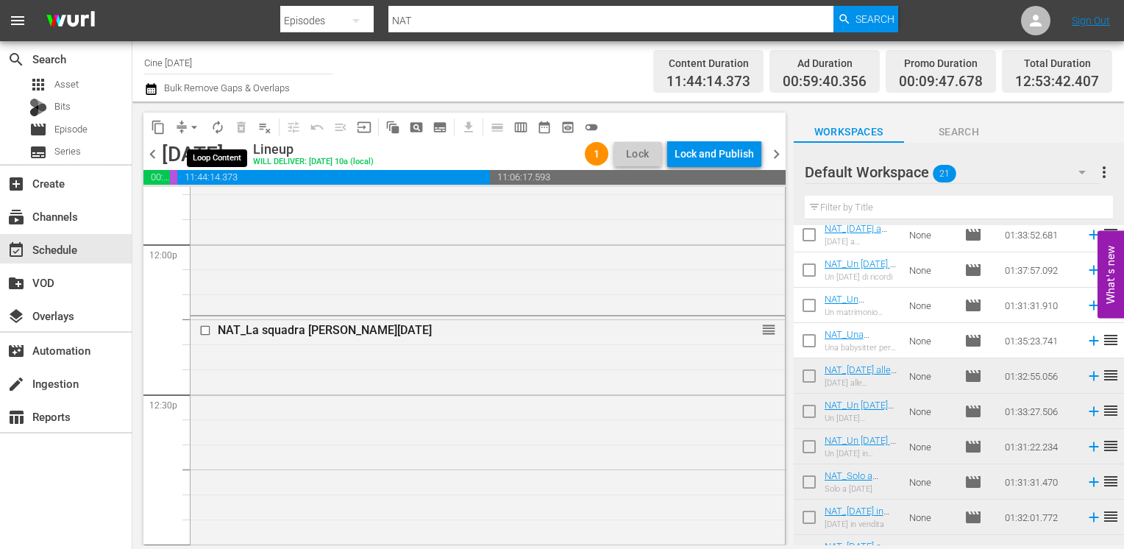
click at [218, 126] on span "autorenew_outlined" at bounding box center [217, 127] width 15 height 15
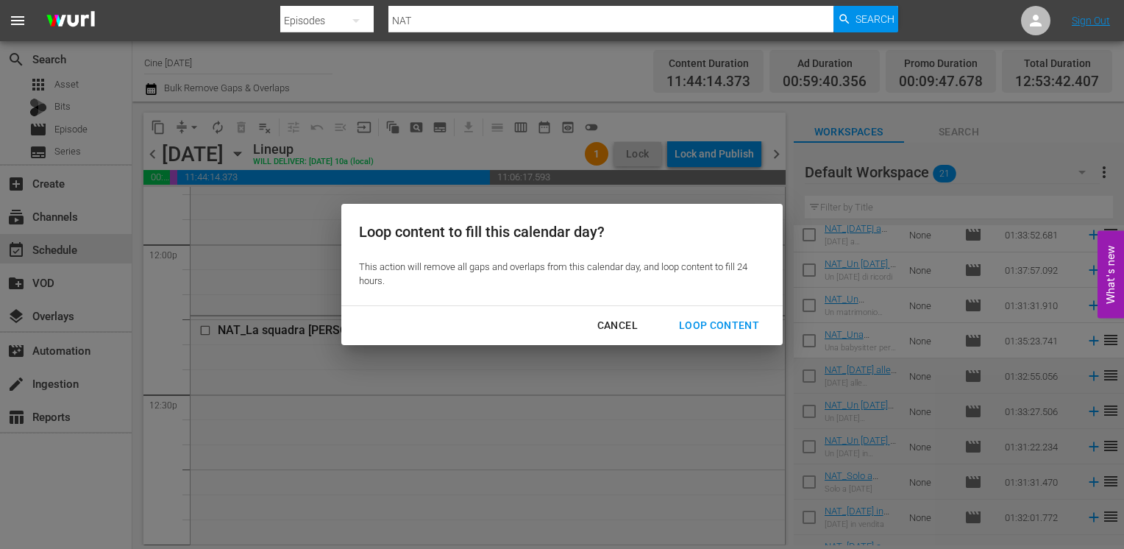
click at [709, 326] on div "Loop Content" at bounding box center [719, 325] width 104 height 18
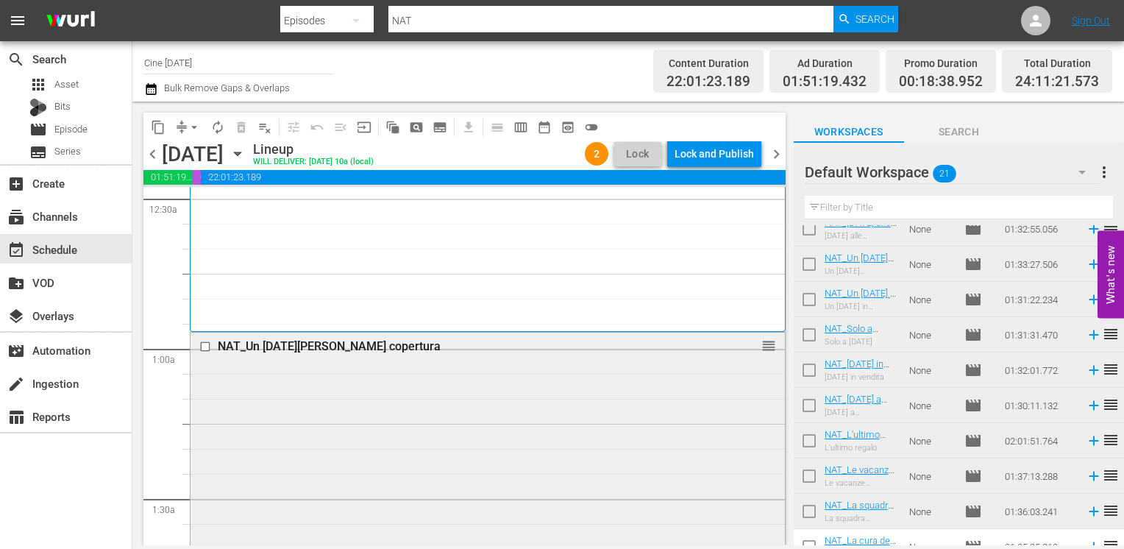
scroll to position [147, 0]
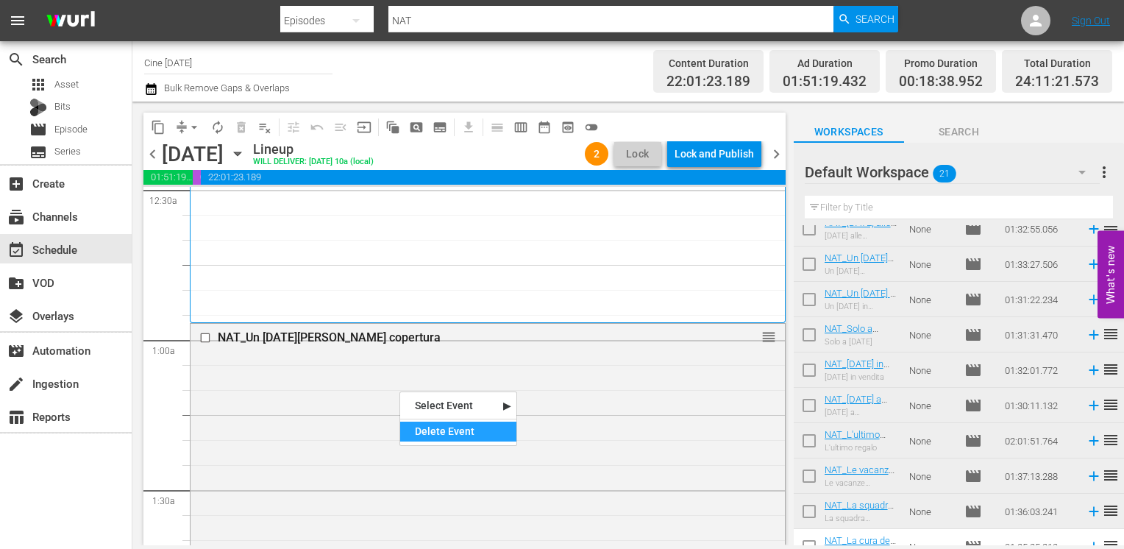
click at [442, 428] on div "Delete Event" at bounding box center [458, 431] width 116 height 20
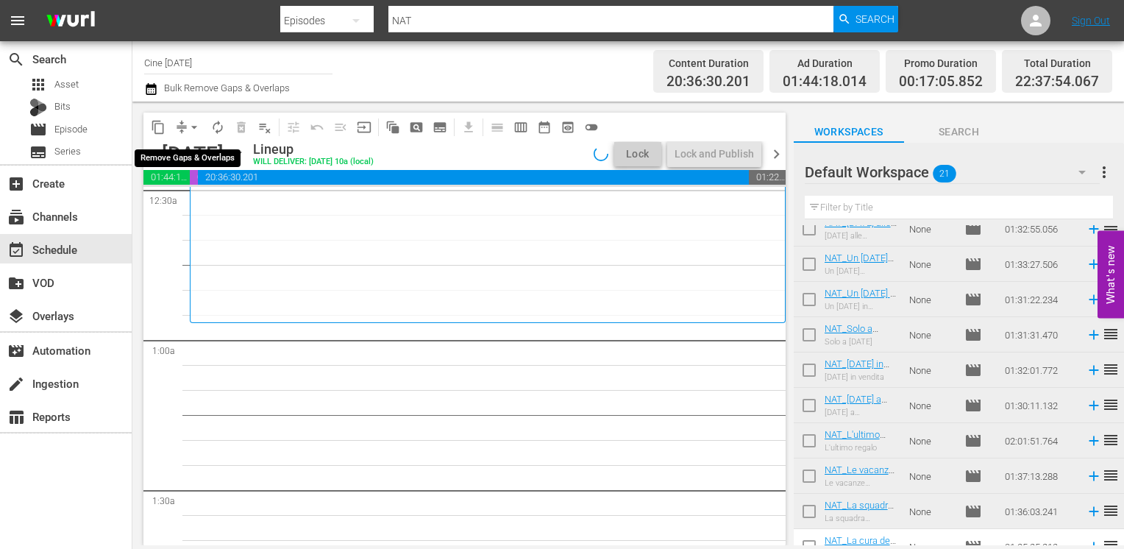
click at [191, 128] on span "arrow_drop_down" at bounding box center [194, 127] width 15 height 15
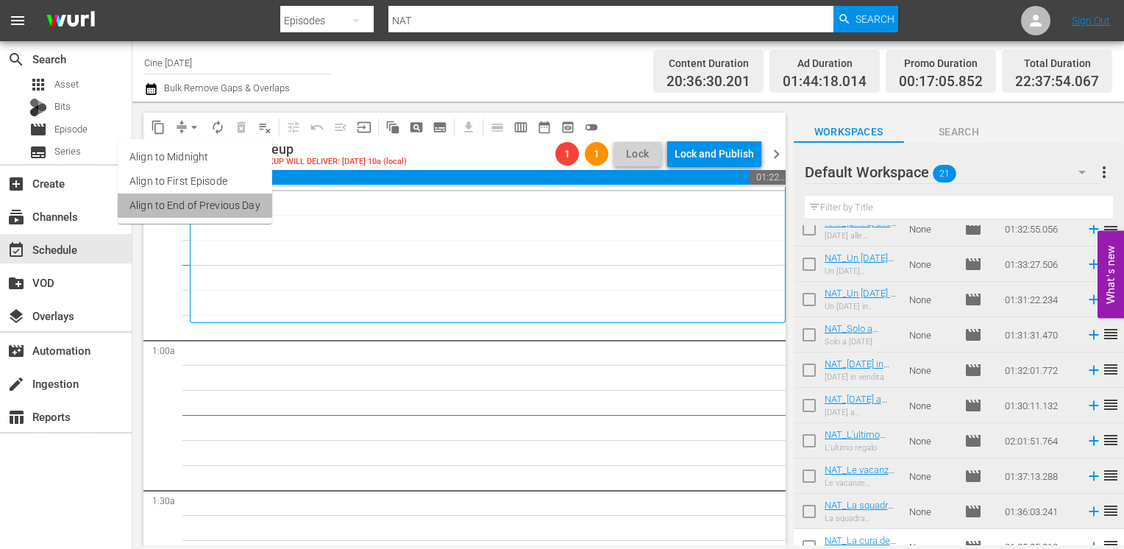
click at [199, 202] on li "Align to End of Previous Day" at bounding box center [195, 205] width 154 height 24
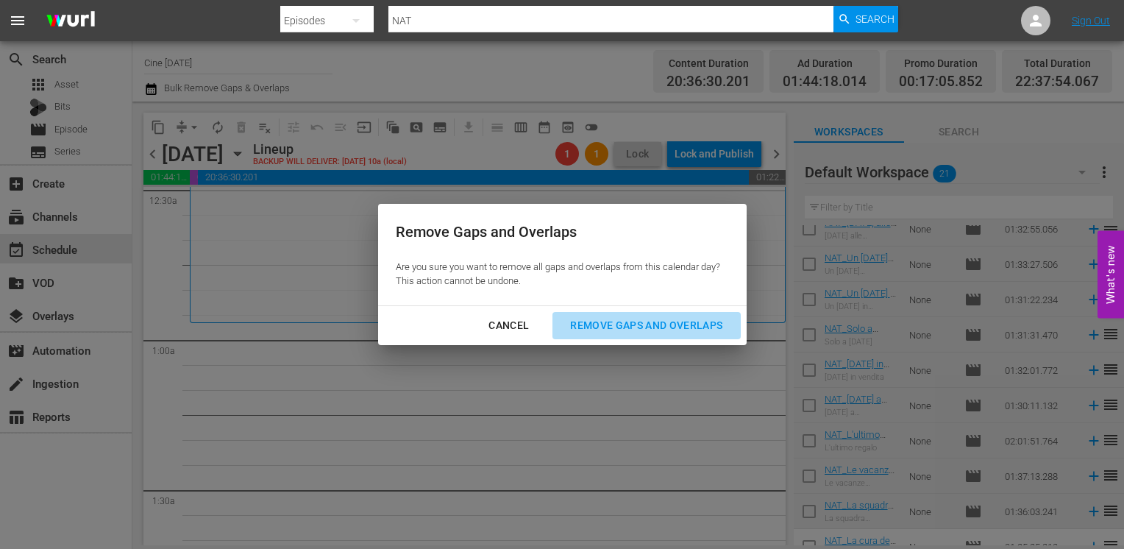
click at [624, 327] on div "Remove Gaps and Overlaps" at bounding box center [646, 325] width 176 height 18
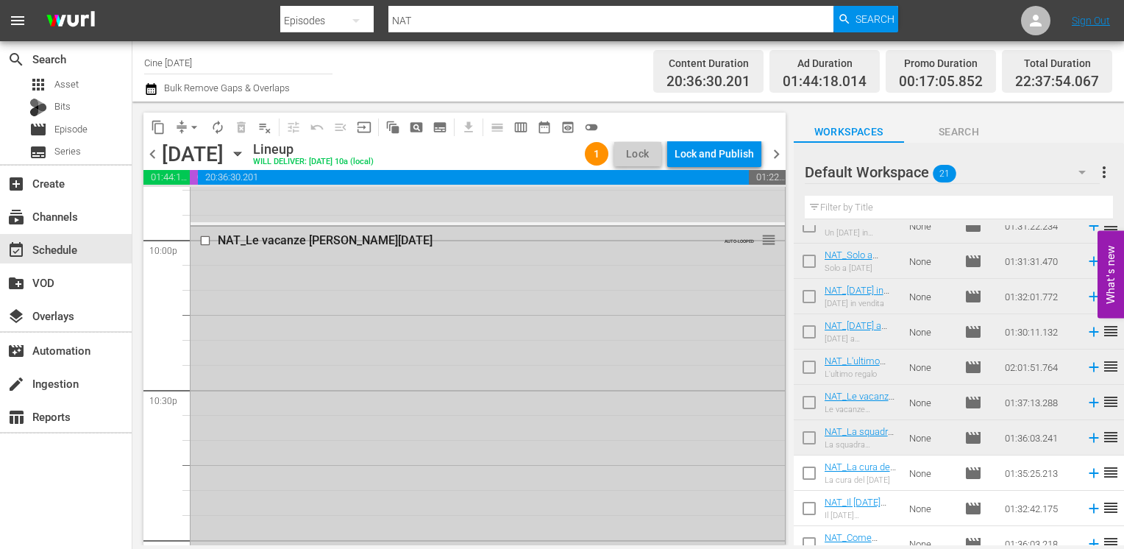
scroll to position [6843, 0]
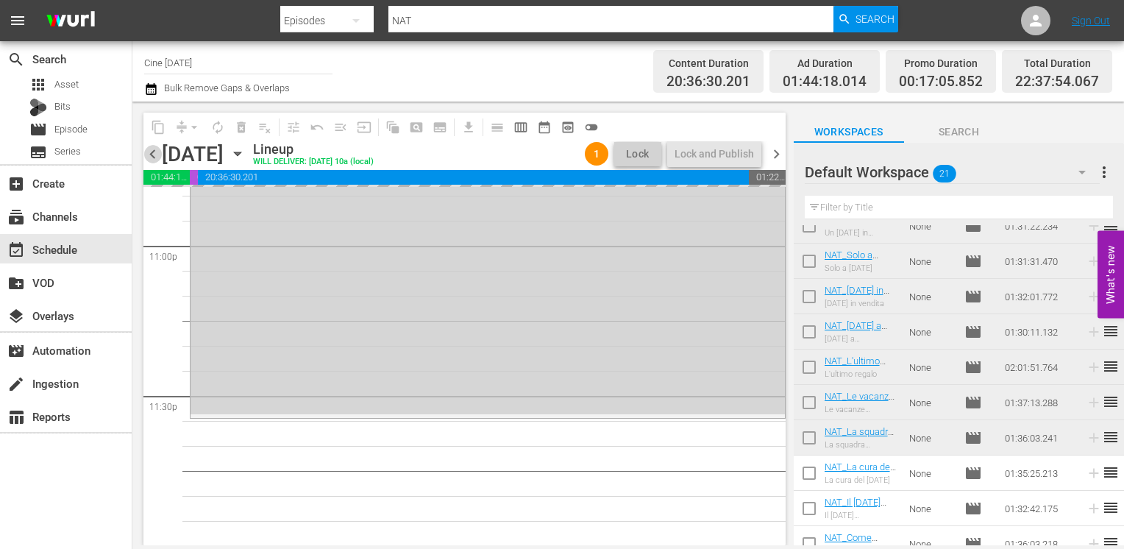
click at [153, 156] on span "chevron_left" at bounding box center [152, 154] width 18 height 18
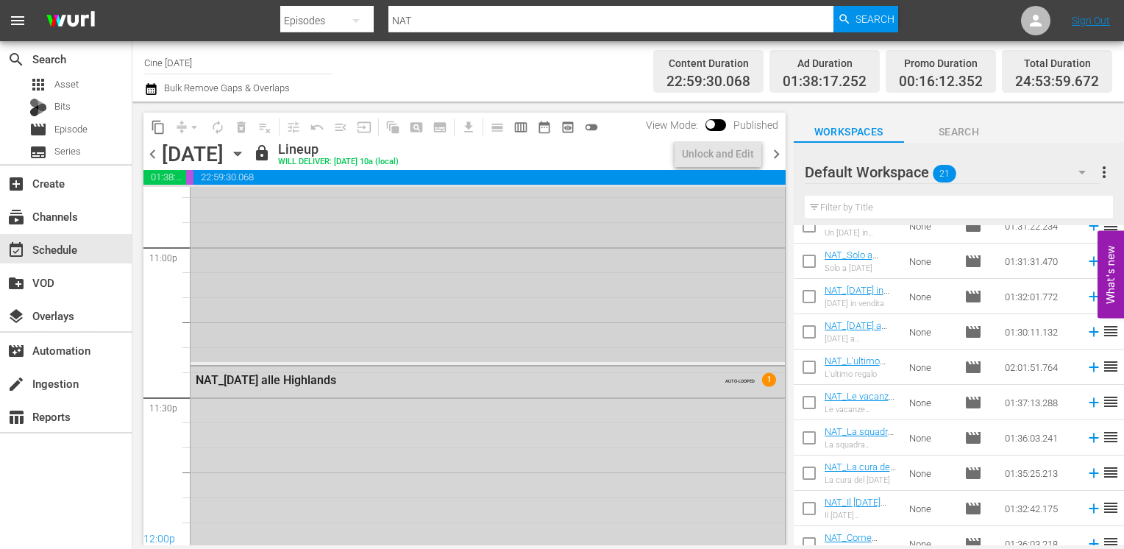
scroll to position [6819, 0]
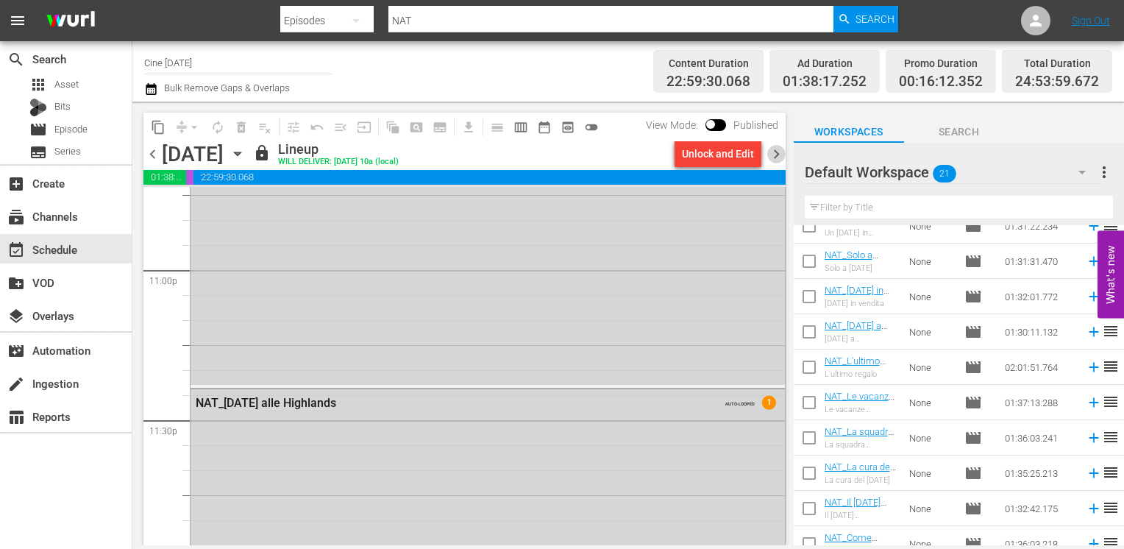
click at [774, 157] on span "chevron_right" at bounding box center [776, 154] width 18 height 18
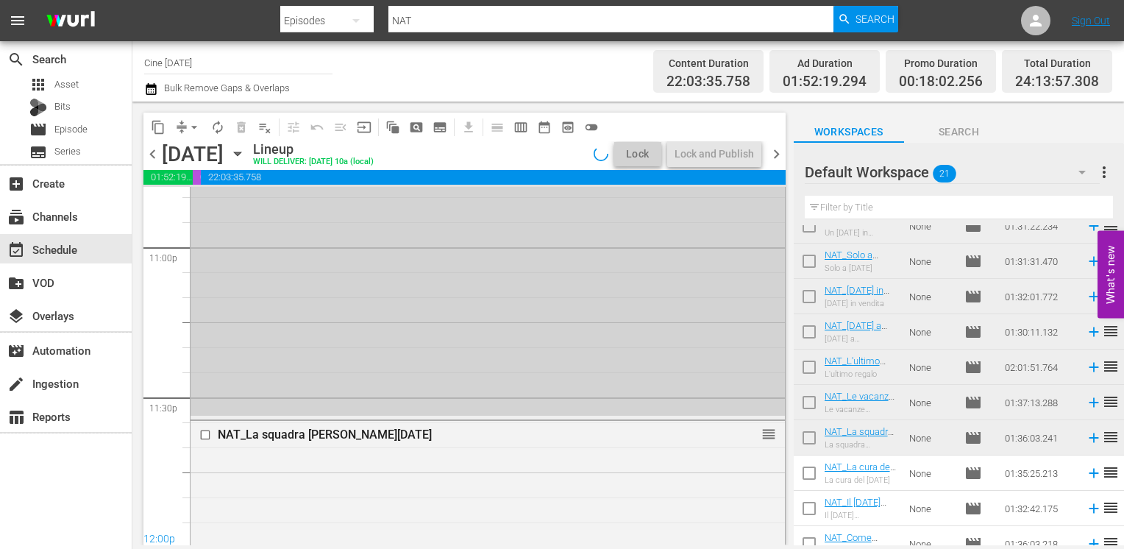
scroll to position [6843, 0]
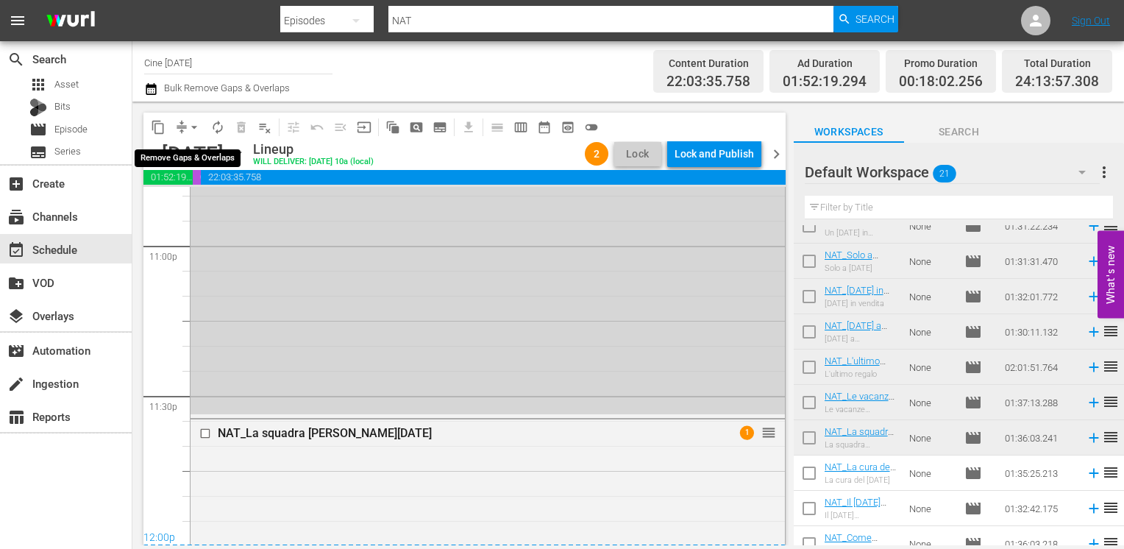
click at [194, 125] on span "arrow_drop_down" at bounding box center [194, 127] width 15 height 15
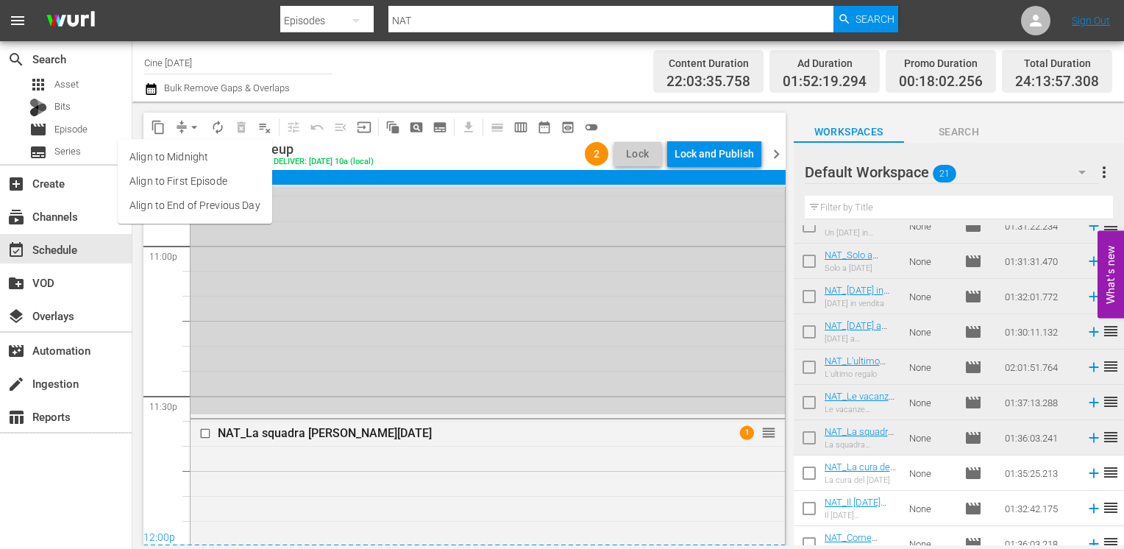
click at [204, 208] on li "Align to End of Previous Day" at bounding box center [195, 205] width 154 height 24
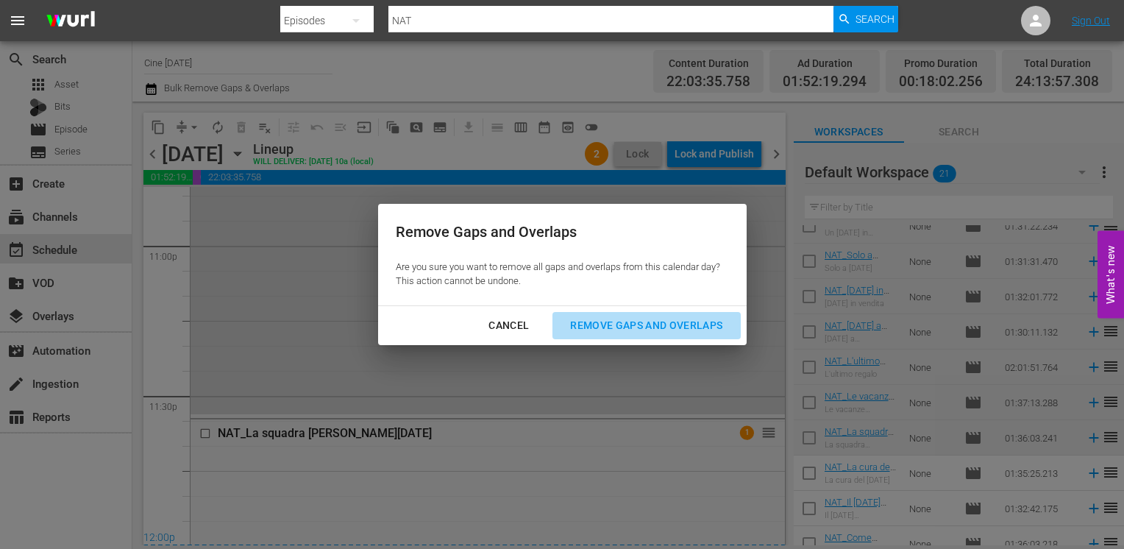
click at [625, 328] on div "Remove Gaps and Overlaps" at bounding box center [646, 325] width 176 height 18
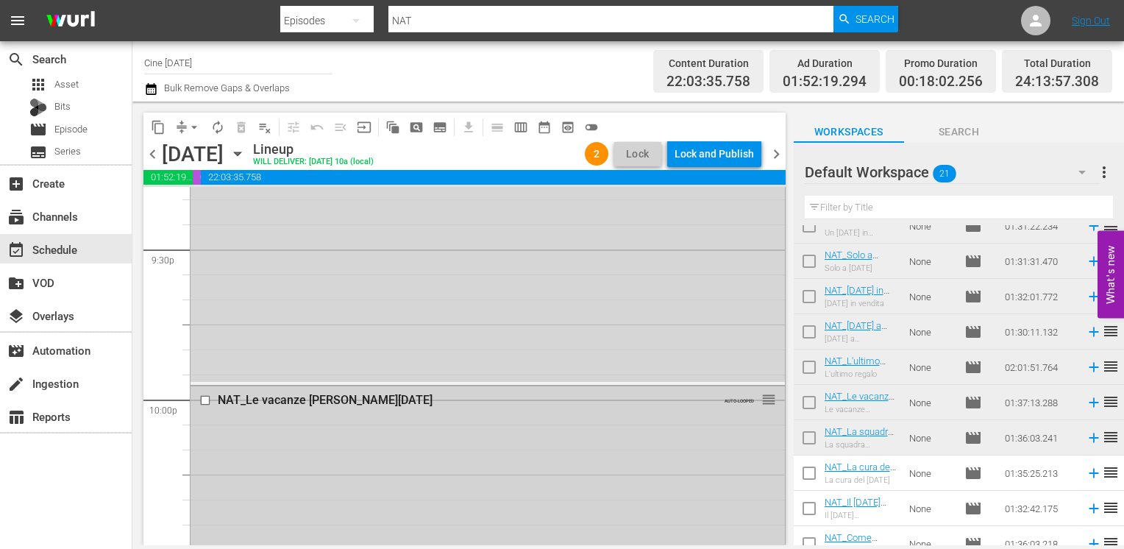
scroll to position [6240, 0]
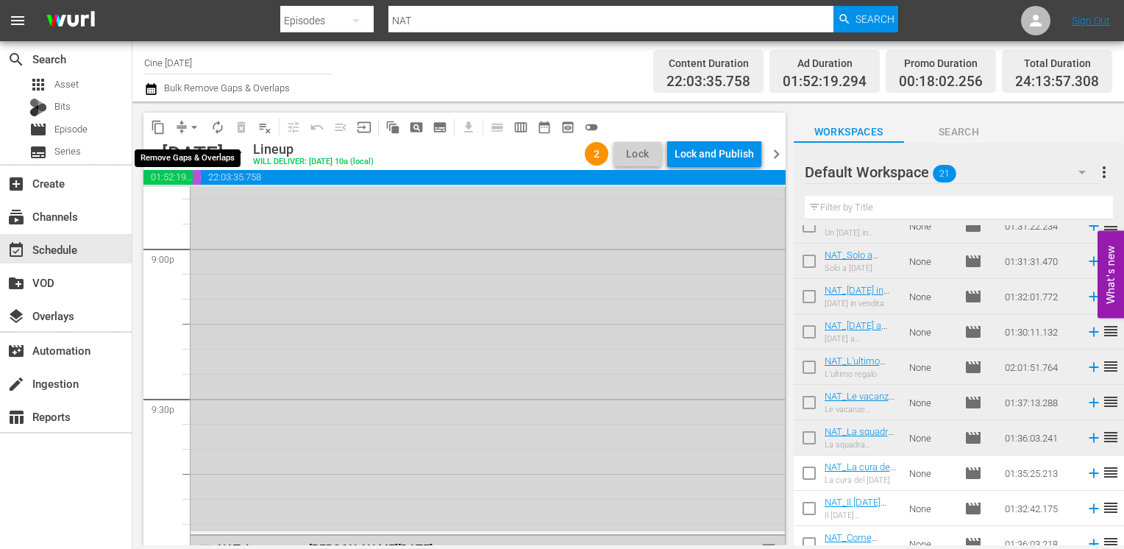
click at [196, 129] on span "arrow_drop_down" at bounding box center [194, 127] width 15 height 15
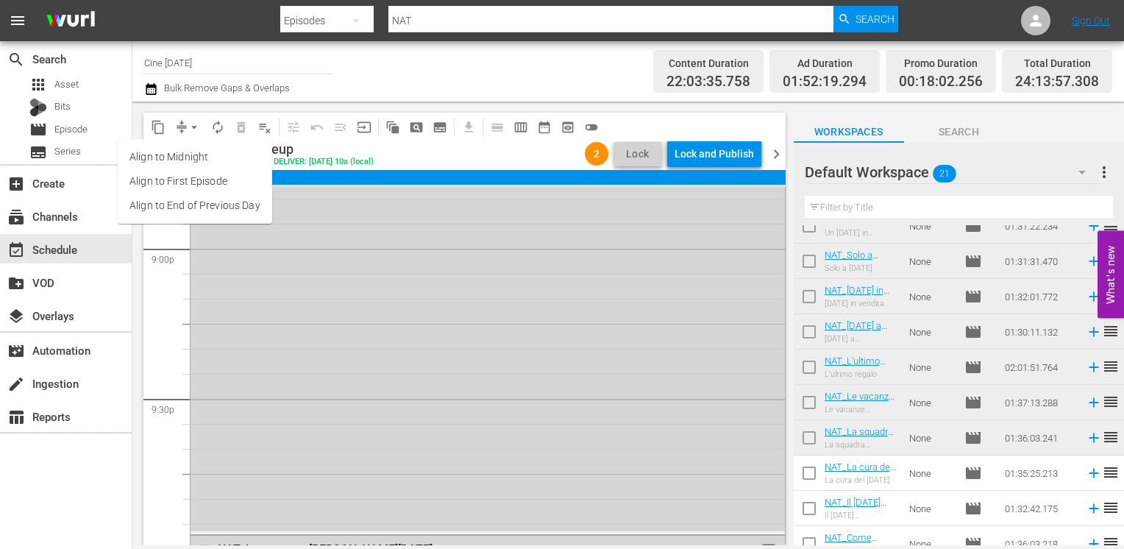
click at [209, 202] on li "Align to End of Previous Day" at bounding box center [195, 205] width 154 height 24
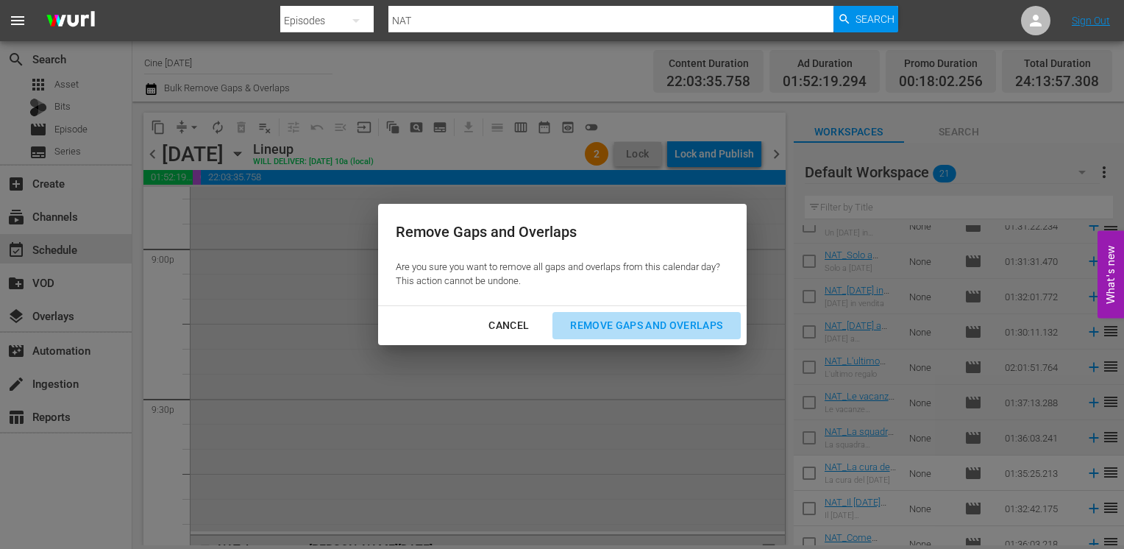
click at [612, 319] on div "Remove Gaps and Overlaps" at bounding box center [646, 325] width 176 height 18
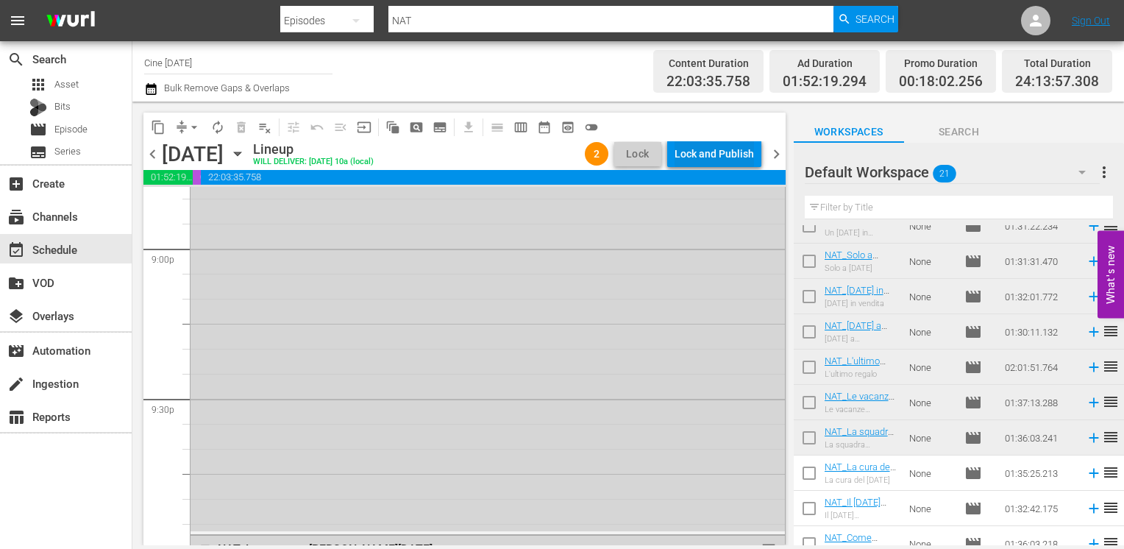
click at [721, 153] on div "Lock and Publish" at bounding box center [713, 153] width 79 height 26
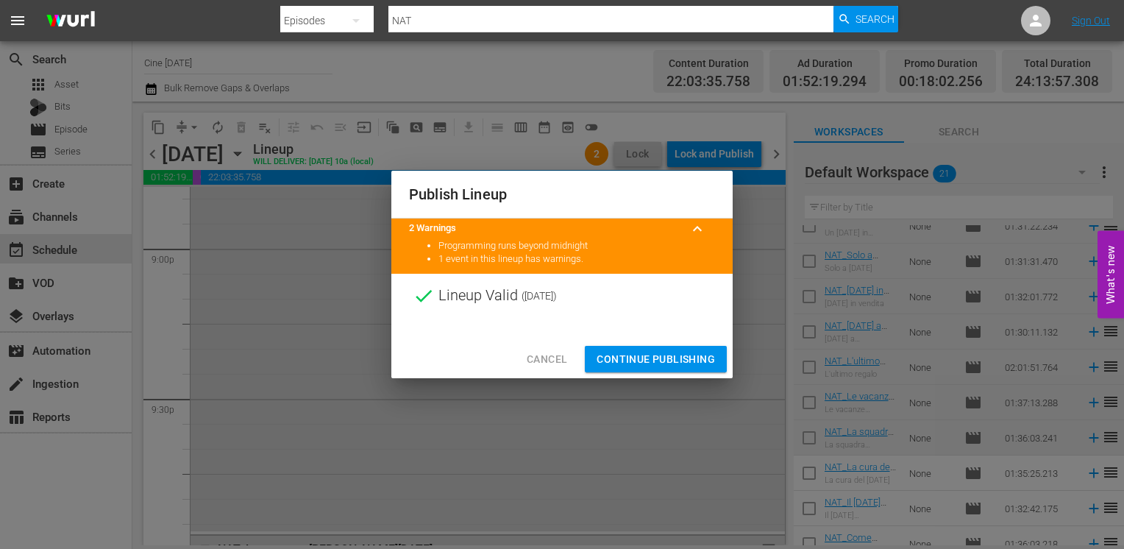
click at [650, 362] on span "Continue Publishing" at bounding box center [656, 359] width 118 height 18
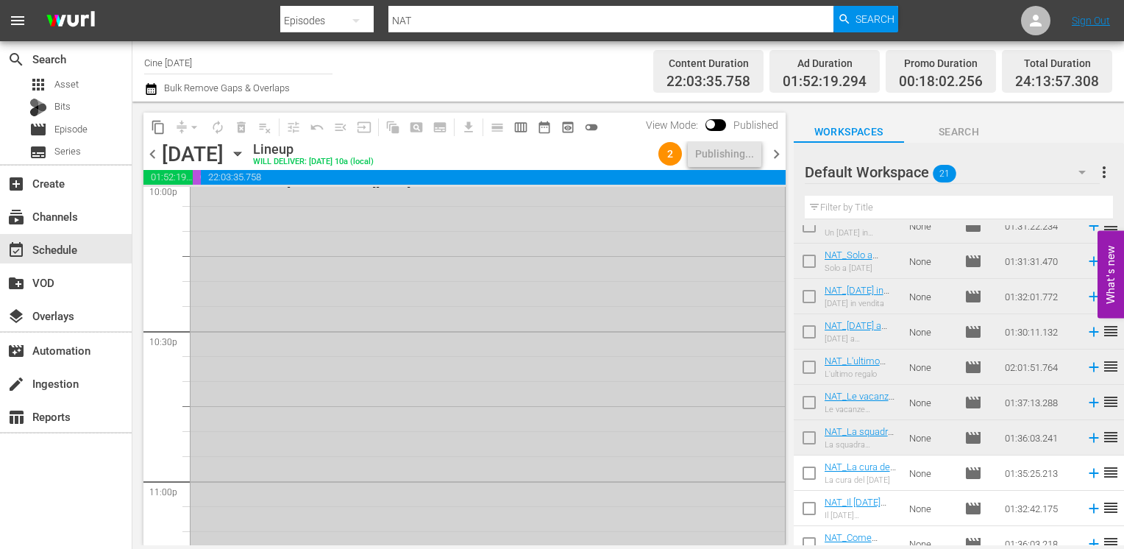
scroll to position [6461, 0]
click at [150, 160] on span "chevron_left" at bounding box center [152, 154] width 18 height 18
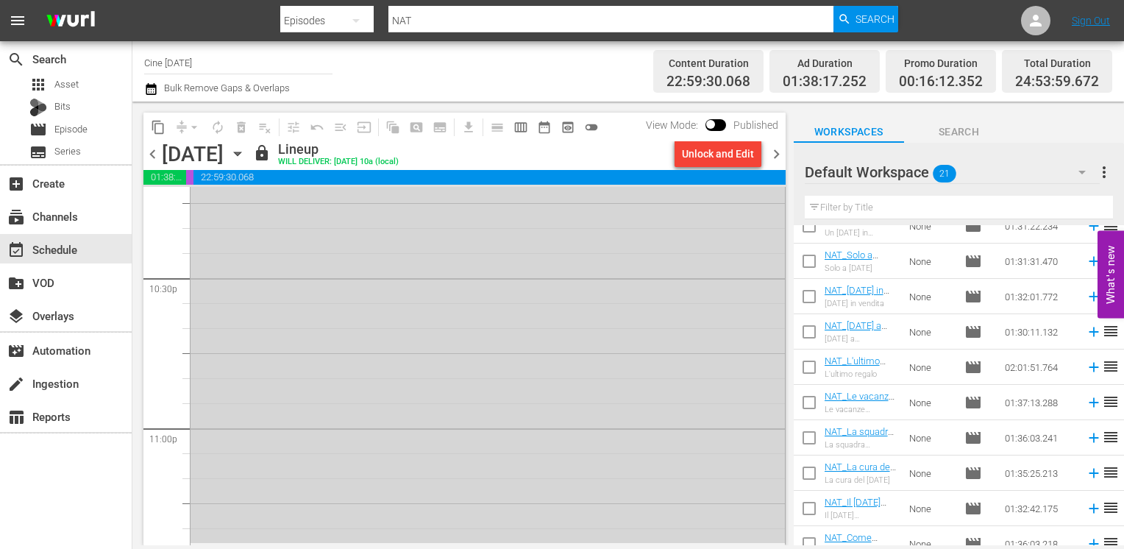
scroll to position [6436, 0]
click at [777, 157] on span "chevron_right" at bounding box center [776, 154] width 18 height 18
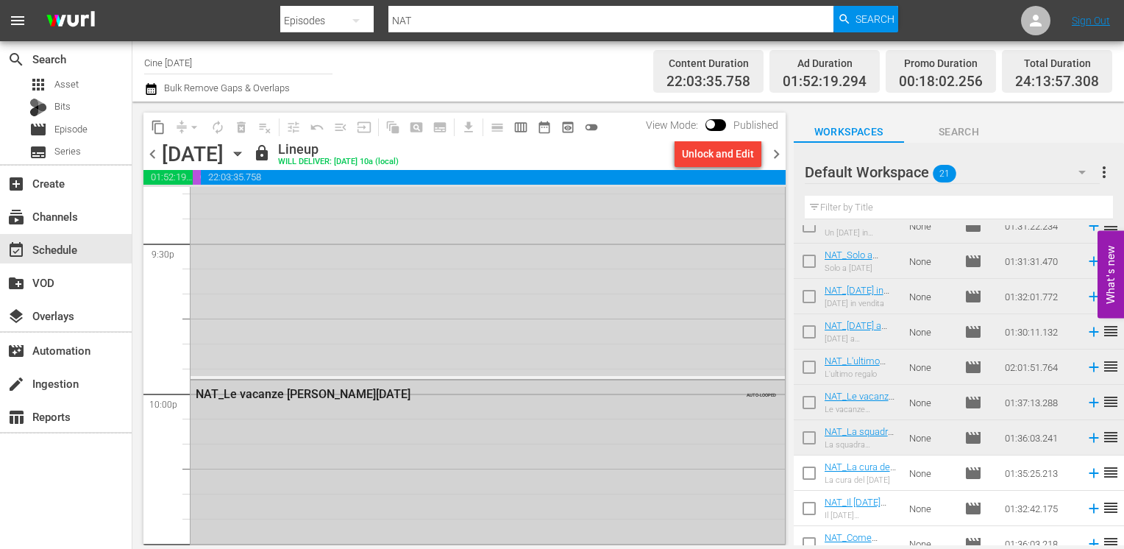
scroll to position [6387, 0]
click at [776, 160] on span "chevron_right" at bounding box center [776, 154] width 18 height 18
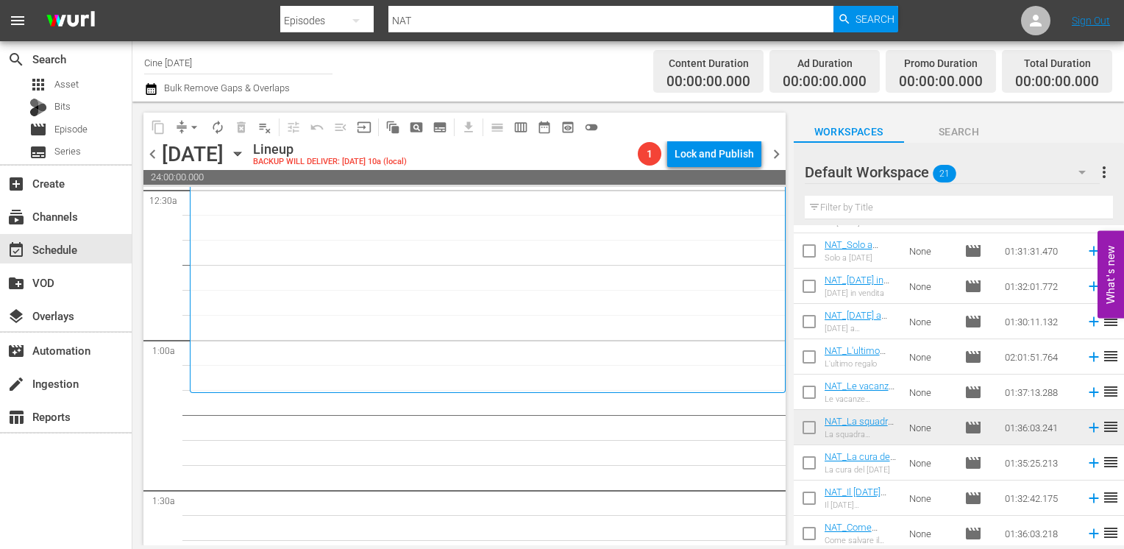
scroll to position [455, 0]
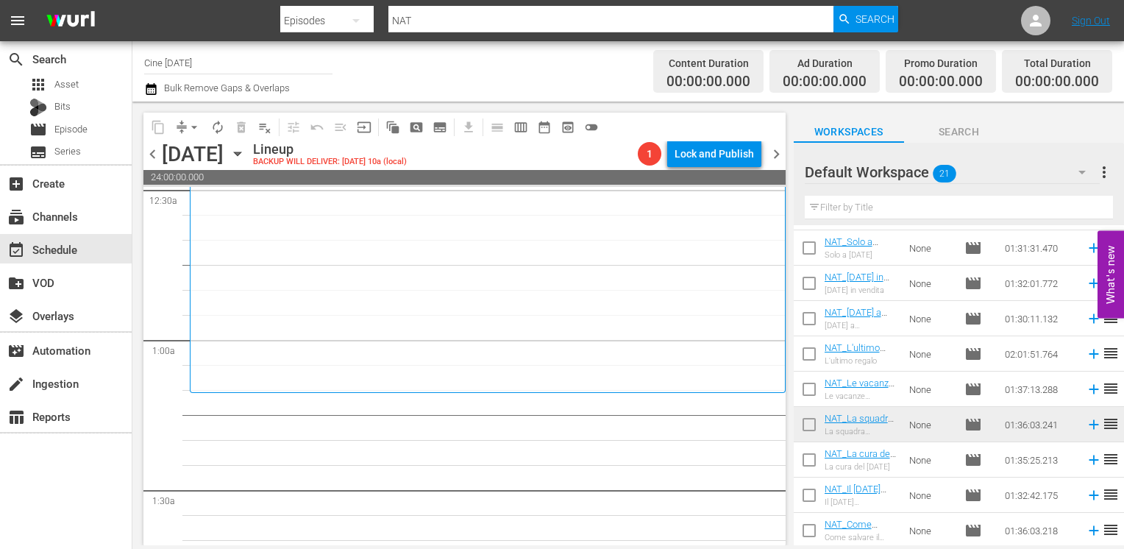
click at [805, 460] on input "checkbox" at bounding box center [809, 462] width 31 height 31
checkbox input "true"
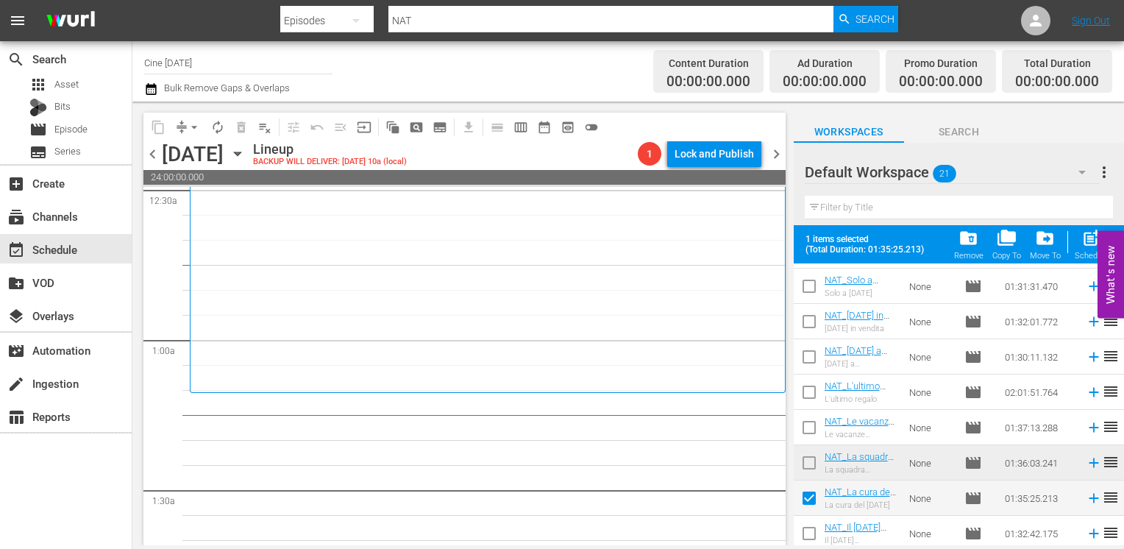
scroll to position [493, 0]
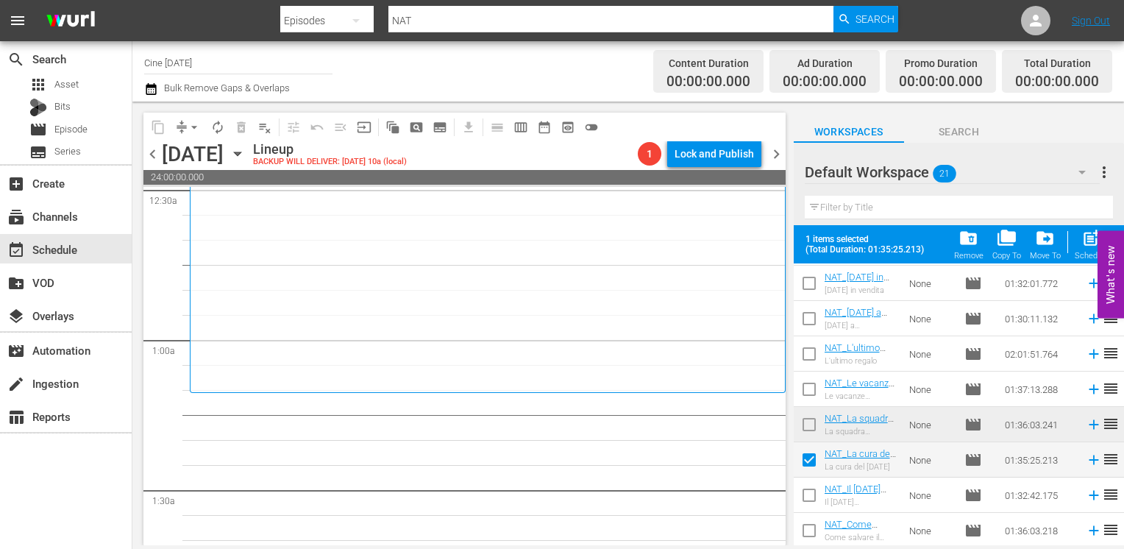
click at [806, 500] on input "checkbox" at bounding box center [809, 497] width 31 height 31
checkbox input "true"
click at [808, 531] on input "checkbox" at bounding box center [809, 533] width 31 height 31
checkbox input "true"
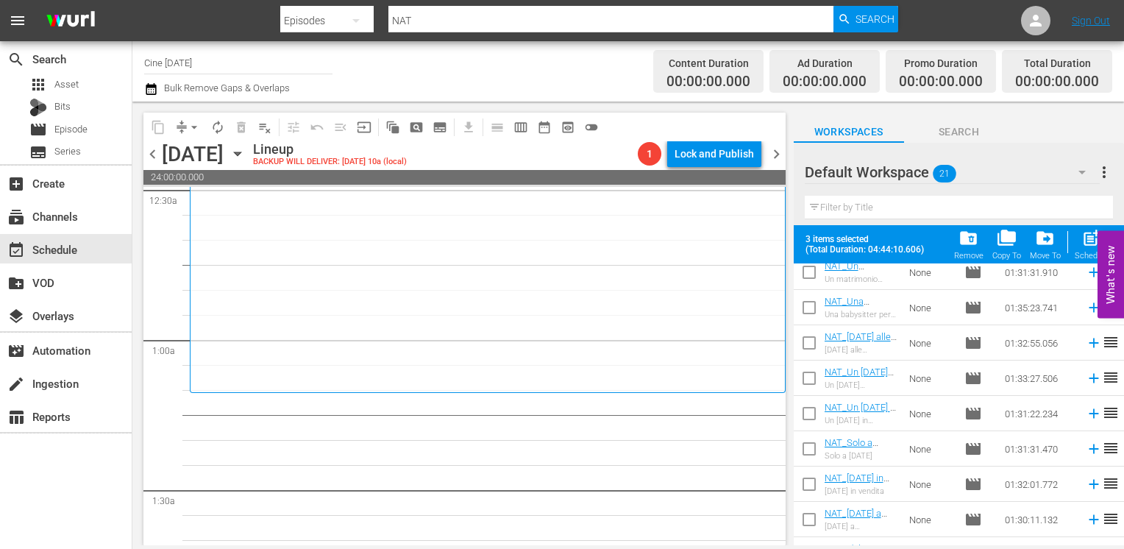
scroll to position [0, 0]
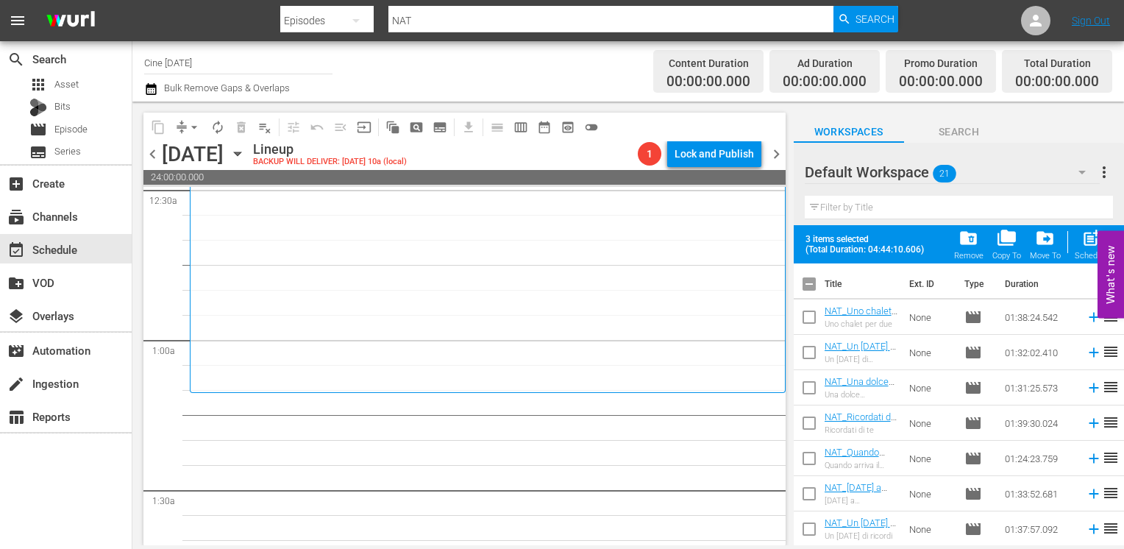
click at [810, 325] on input "checkbox" at bounding box center [809, 320] width 31 height 31
checkbox input "true"
click at [806, 355] on input "checkbox" at bounding box center [809, 355] width 31 height 31
checkbox input "true"
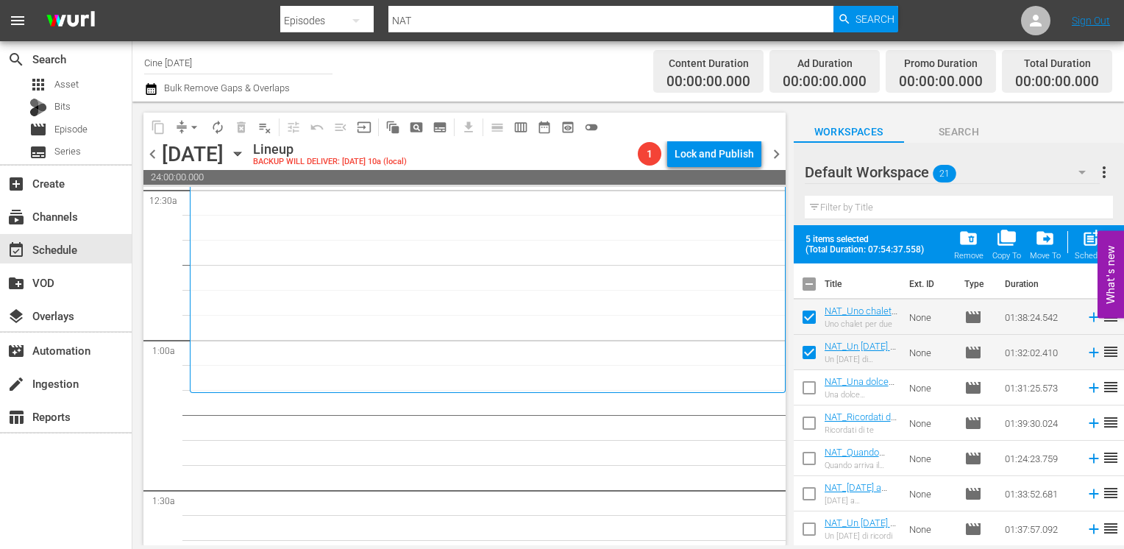
click at [809, 396] on input "checkbox" at bounding box center [809, 390] width 31 height 31
checkbox input "true"
click at [810, 425] on input "checkbox" at bounding box center [809, 425] width 31 height 31
checkbox input "true"
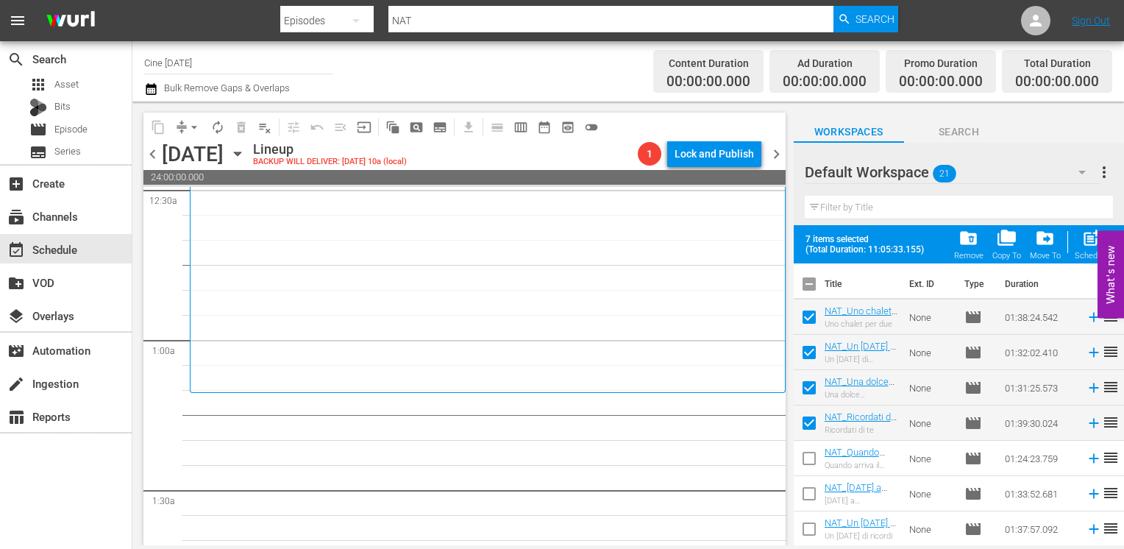
click at [811, 463] on input "checkbox" at bounding box center [809, 461] width 31 height 31
checkbox input "true"
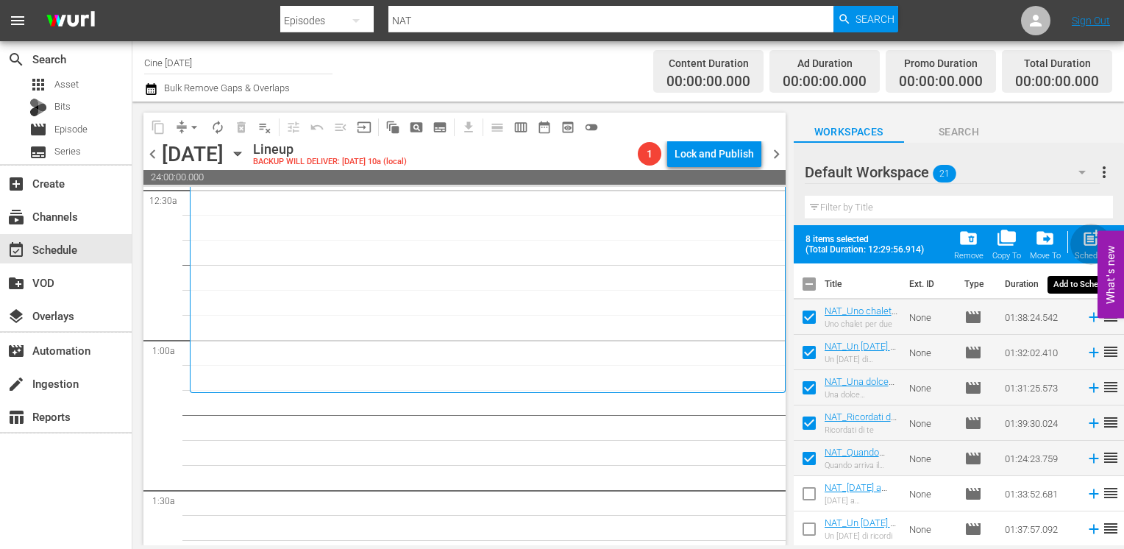
click at [1081, 243] on span "post_add" at bounding box center [1091, 238] width 20 height 20
checkbox input "false"
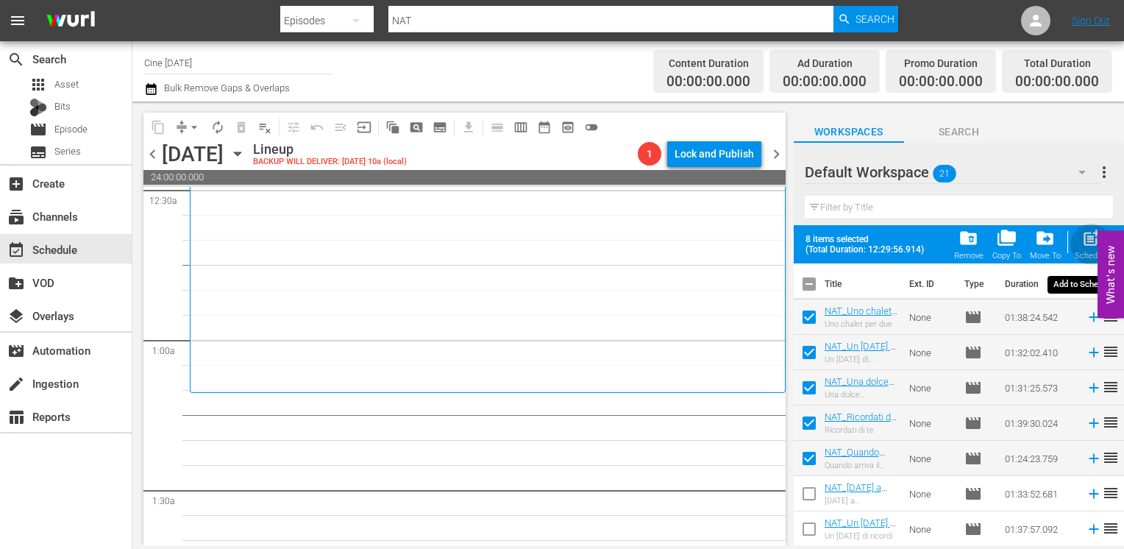
checkbox input "false"
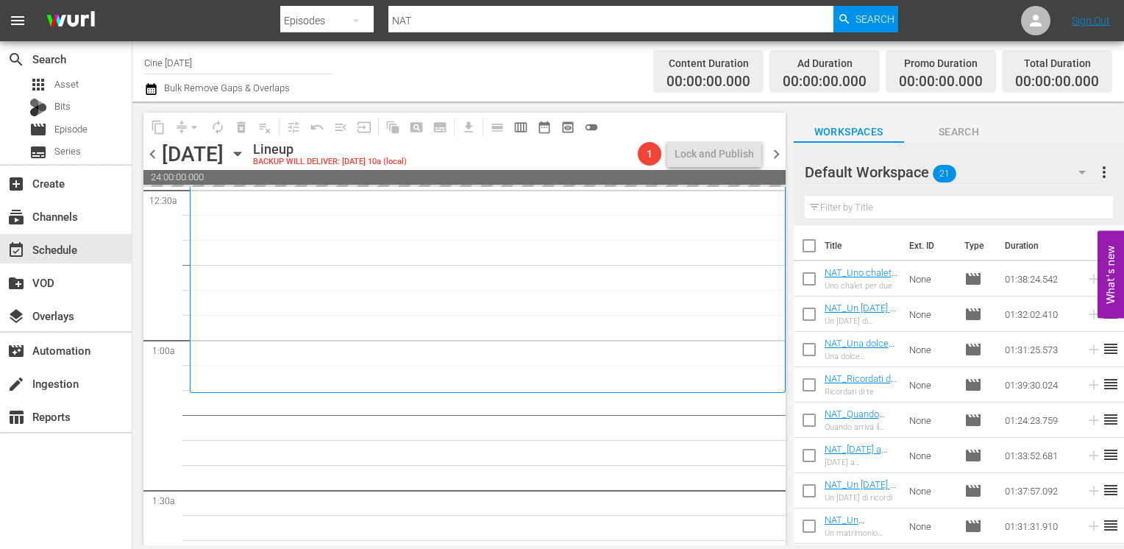
click at [783, 159] on span "chevron_right" at bounding box center [776, 154] width 18 height 18
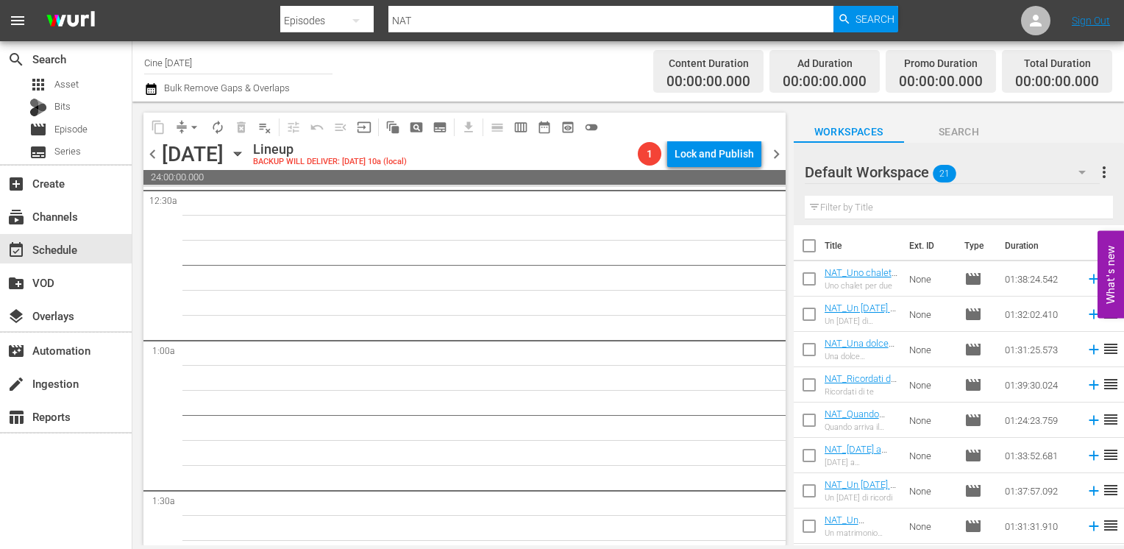
click at [158, 152] on span "chevron_left" at bounding box center [152, 154] width 18 height 18
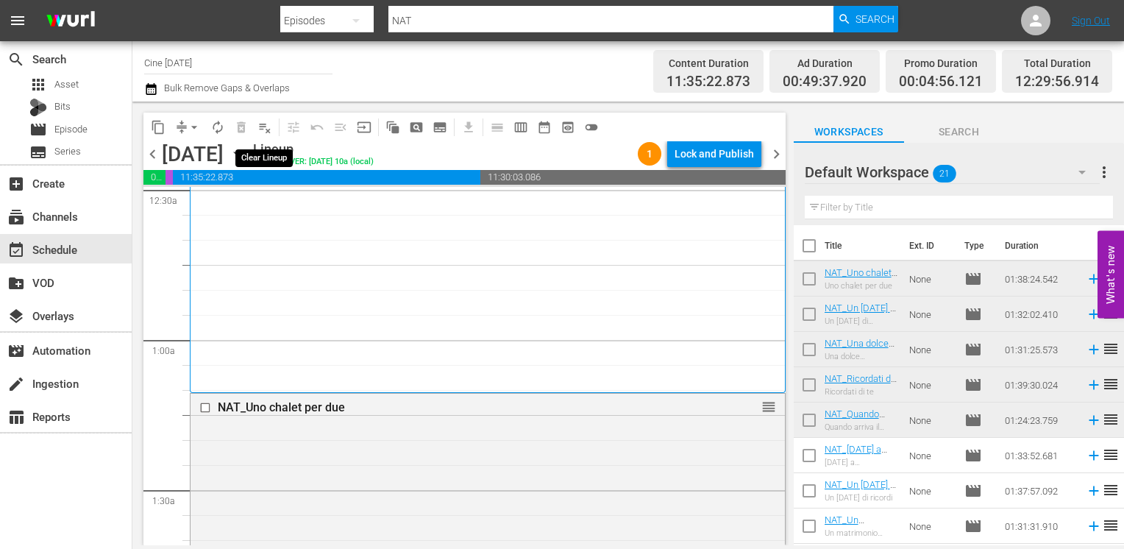
click at [268, 131] on span "playlist_remove_outlined" at bounding box center [264, 127] width 15 height 15
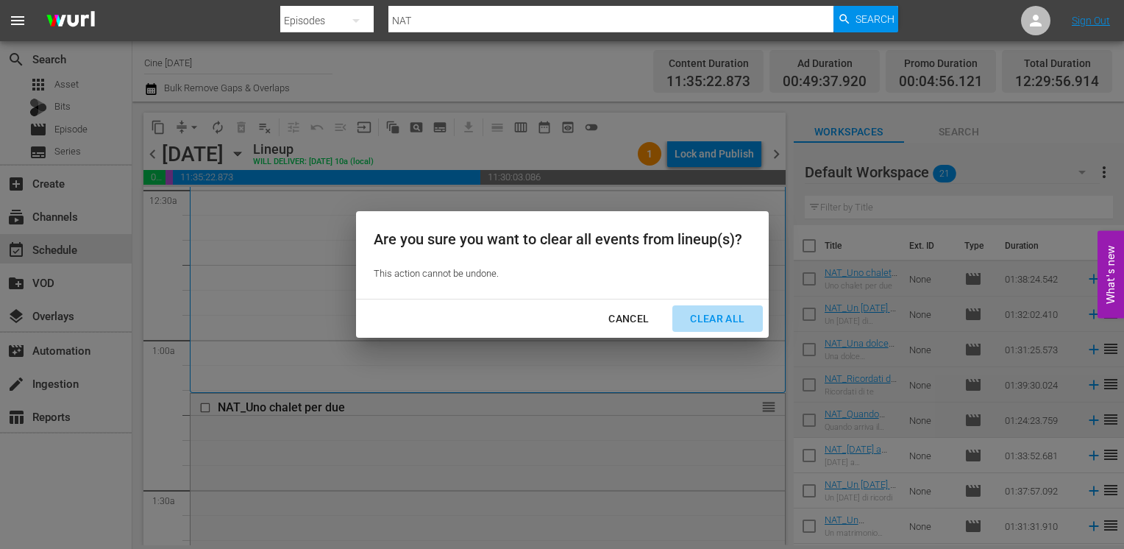
click at [719, 317] on div "Clear All" at bounding box center [717, 319] width 78 height 18
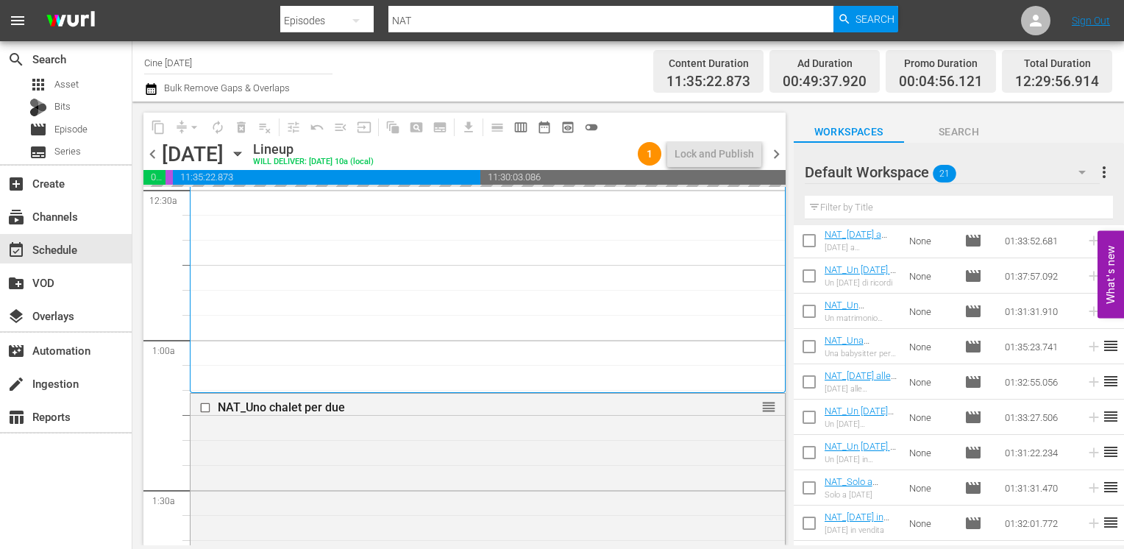
scroll to position [455, 0]
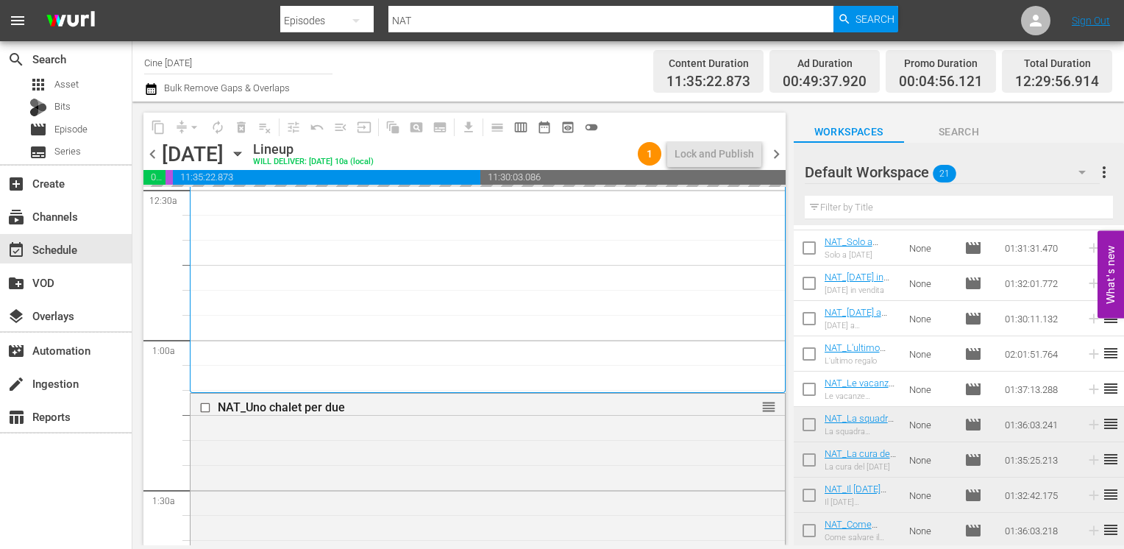
click at [778, 157] on span "chevron_right" at bounding box center [776, 154] width 18 height 18
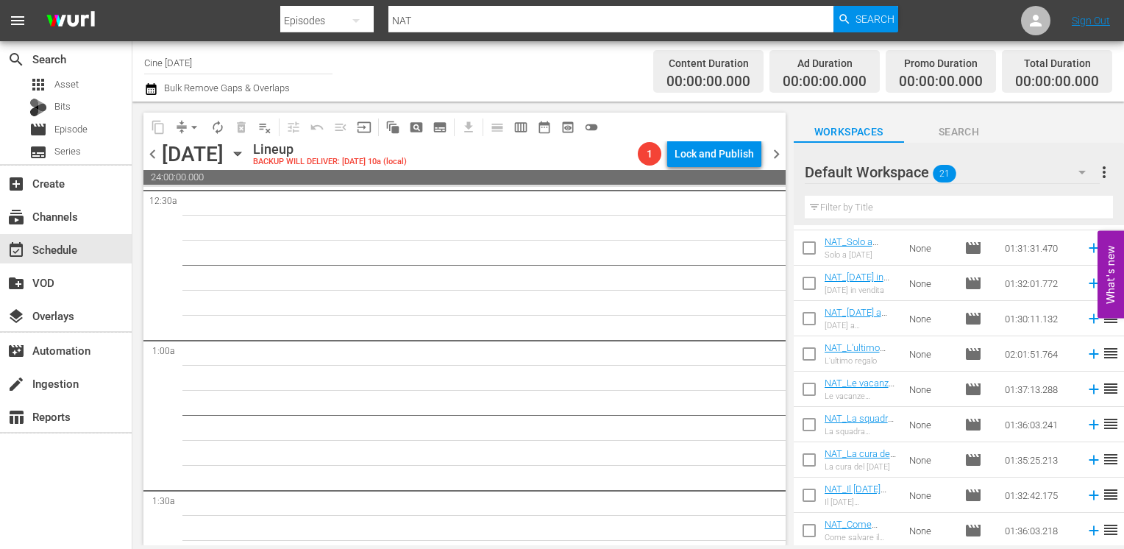
click at [149, 149] on span "chevron_left" at bounding box center [152, 154] width 18 height 18
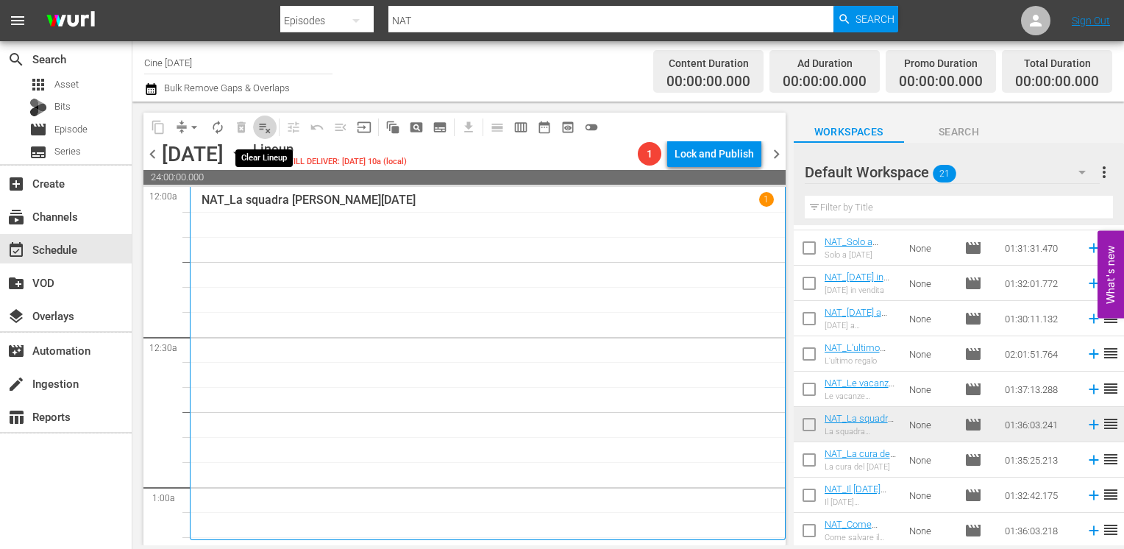
click at [265, 128] on span "playlist_remove_outlined" at bounding box center [264, 127] width 15 height 15
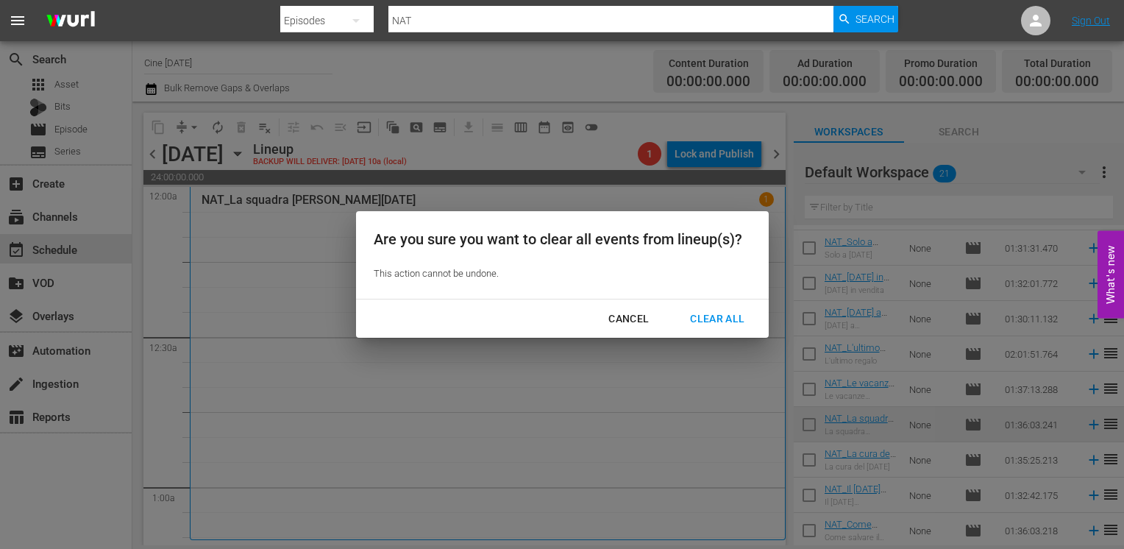
click at [725, 305] on button "Clear All" at bounding box center [717, 318] width 90 height 27
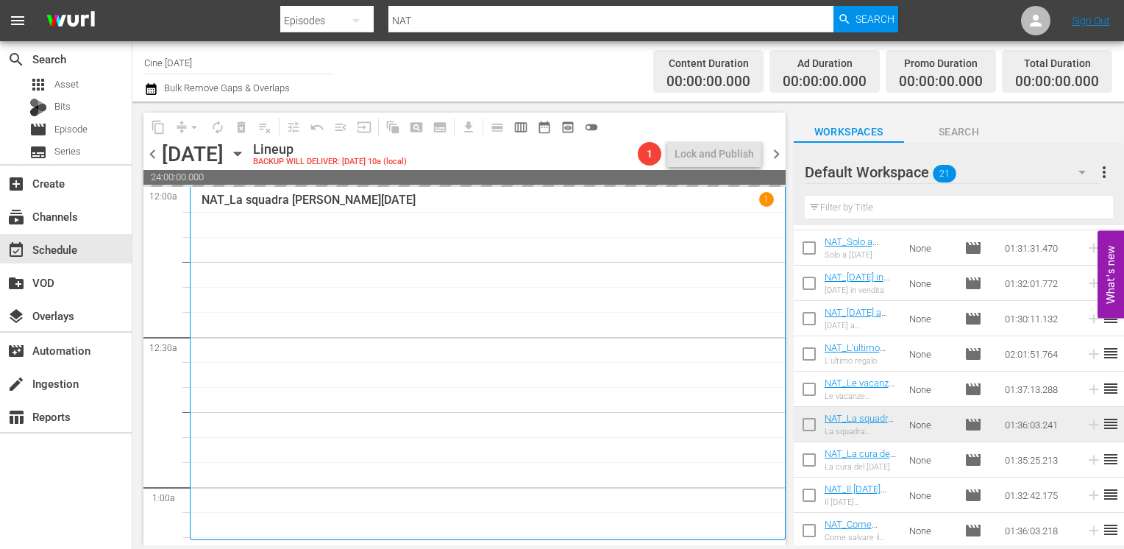
scroll to position [294, 0]
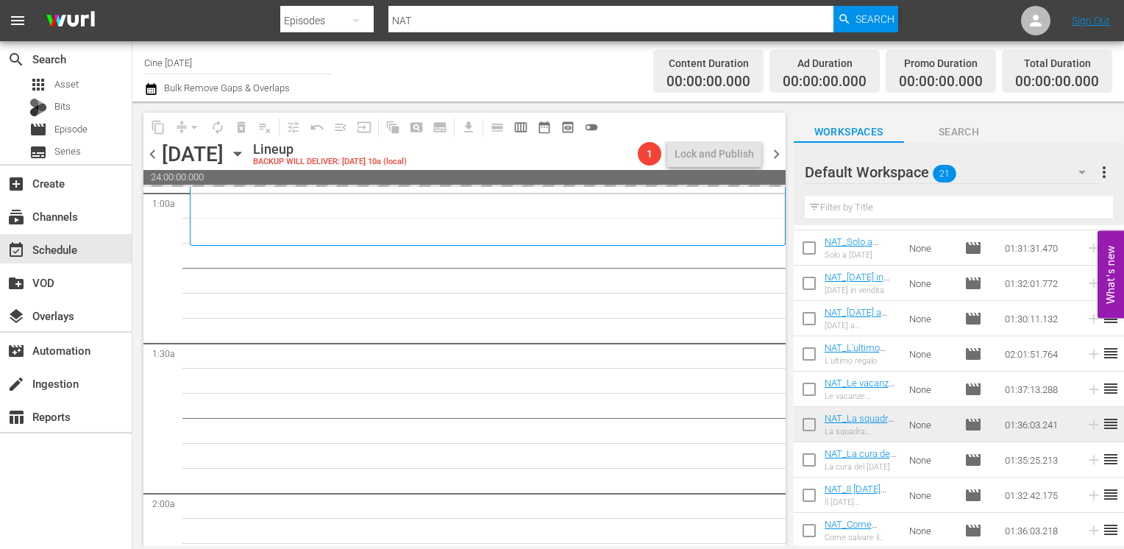
drag, startPoint x: 808, startPoint y: 465, endPoint x: 821, endPoint y: 466, distance: 13.3
click at [808, 465] on input "checkbox" at bounding box center [809, 462] width 31 height 31
checkbox input "true"
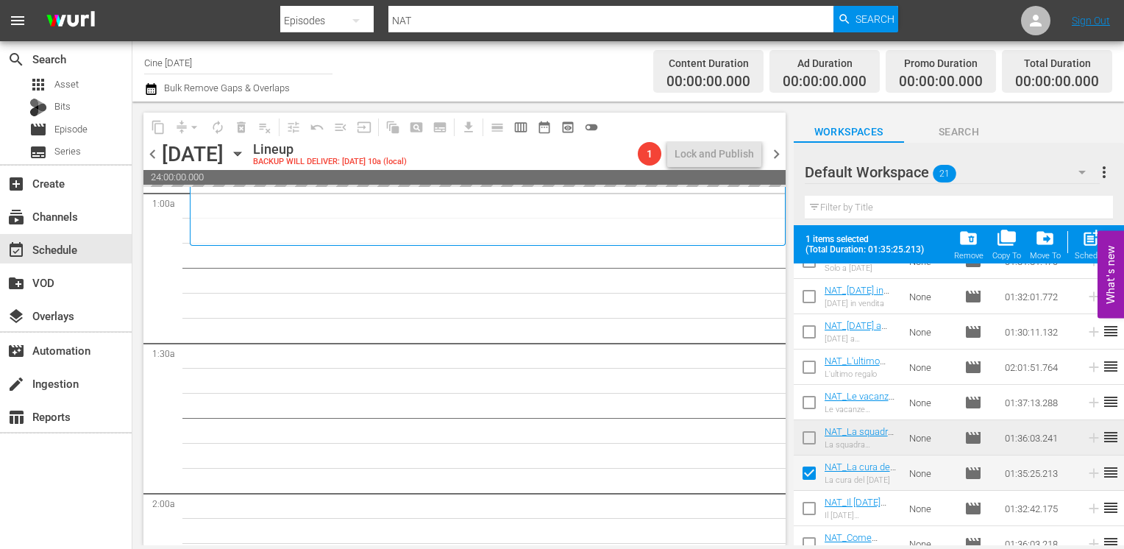
scroll to position [493, 0]
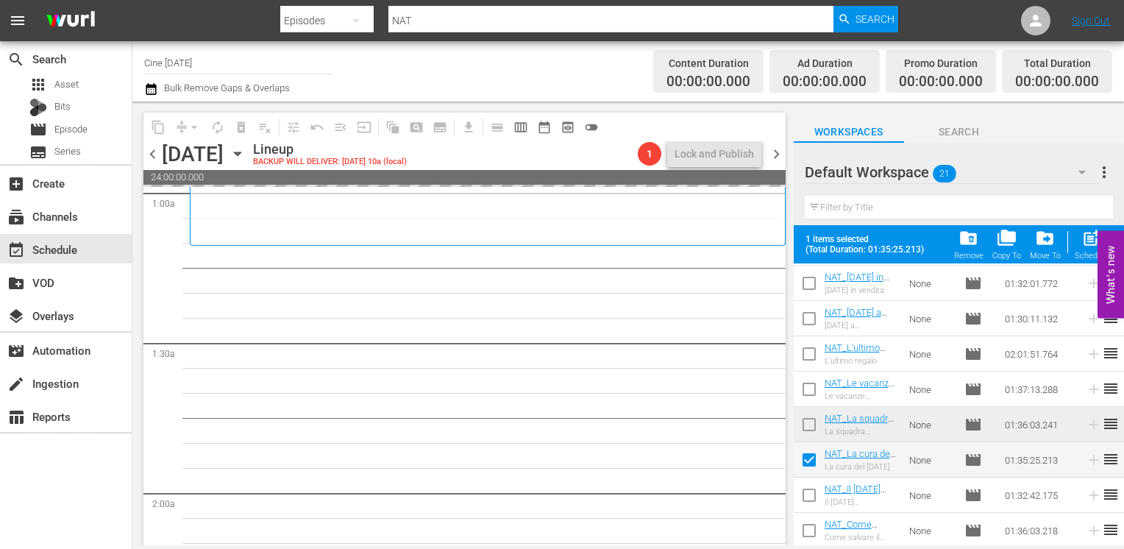
click at [813, 508] on input "checkbox" at bounding box center [809, 497] width 31 height 31
checkbox input "true"
click at [808, 538] on input "checkbox" at bounding box center [809, 533] width 31 height 31
checkbox input "true"
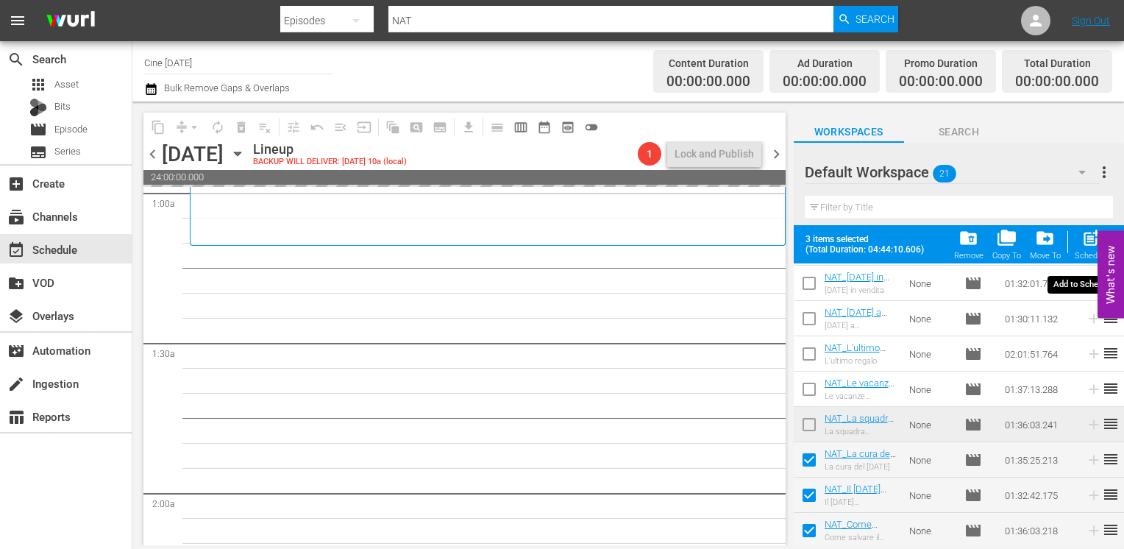
click at [1087, 255] on div "Schedule" at bounding box center [1091, 256] width 33 height 10
checkbox input "false"
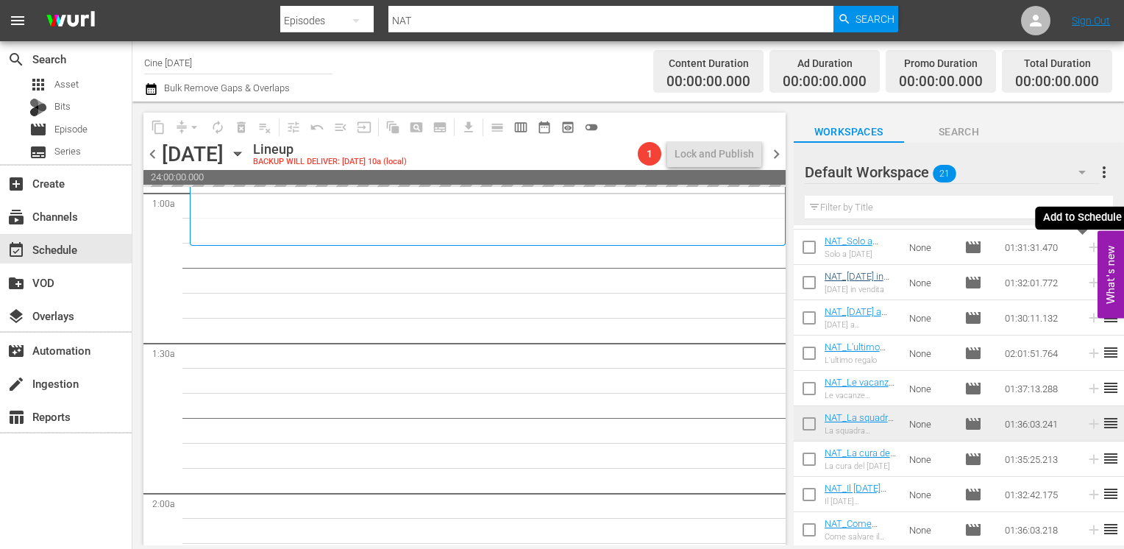
scroll to position [455, 0]
click at [774, 157] on span "chevron_right" at bounding box center [776, 154] width 18 height 18
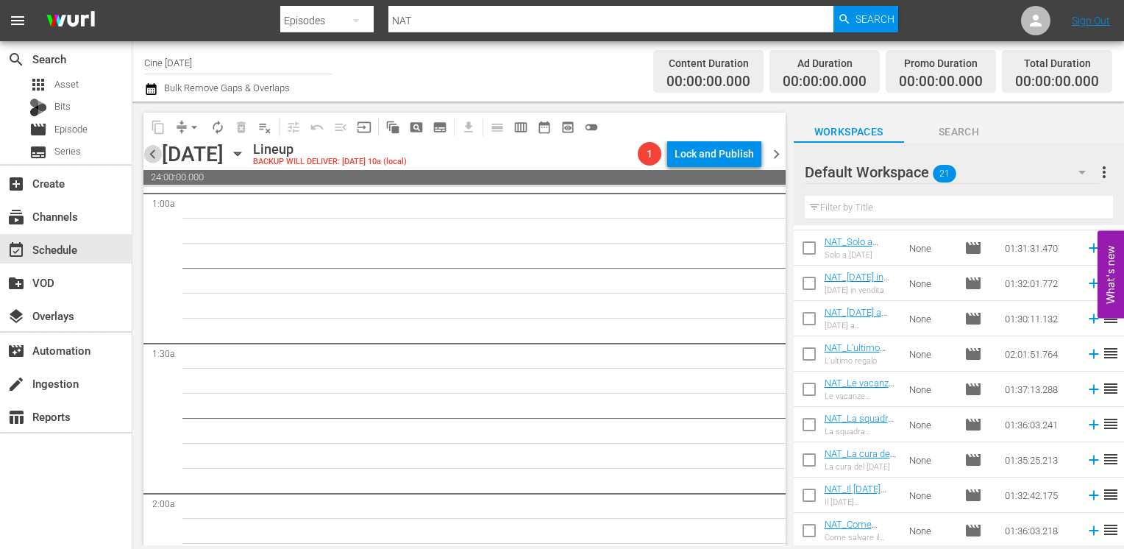
click at [149, 153] on span "chevron_left" at bounding box center [152, 154] width 18 height 18
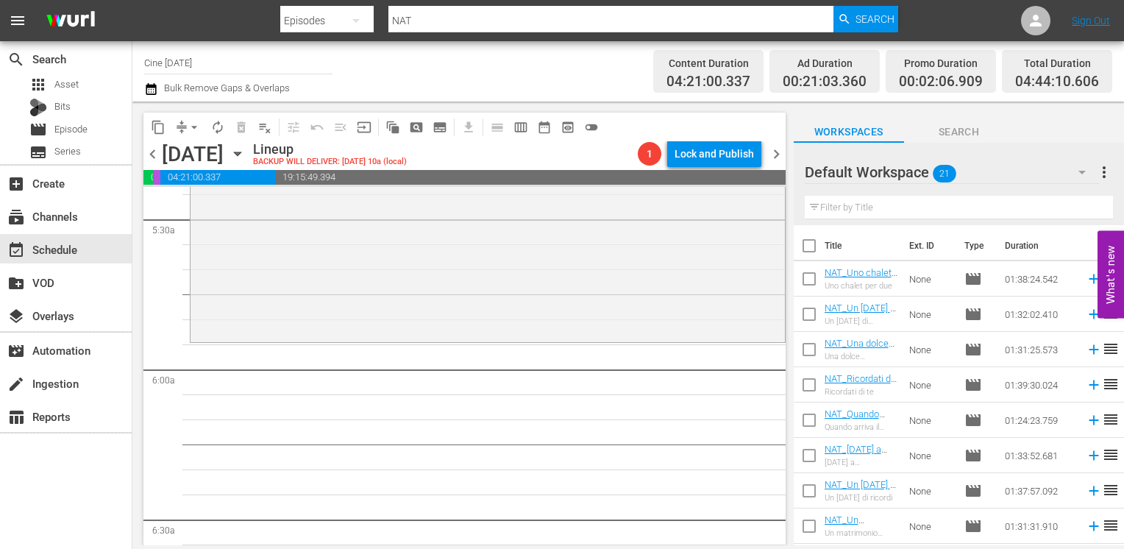
click at [811, 282] on input "checkbox" at bounding box center [809, 281] width 31 height 31
checkbox input "true"
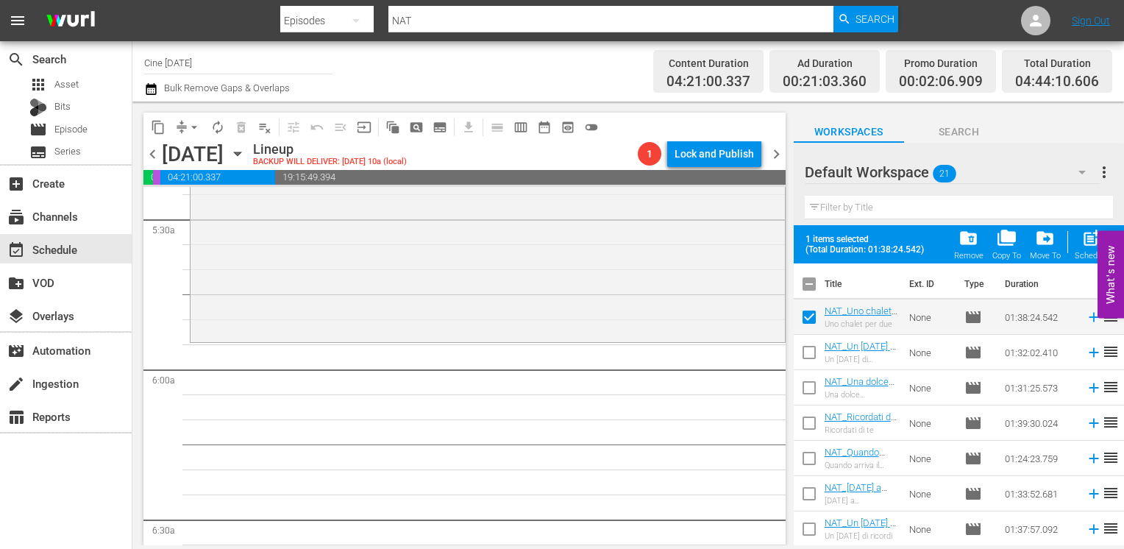
click at [811, 353] on input "checkbox" at bounding box center [809, 355] width 31 height 31
checkbox input "true"
click at [813, 390] on input "checkbox" at bounding box center [809, 390] width 31 height 31
checkbox input "true"
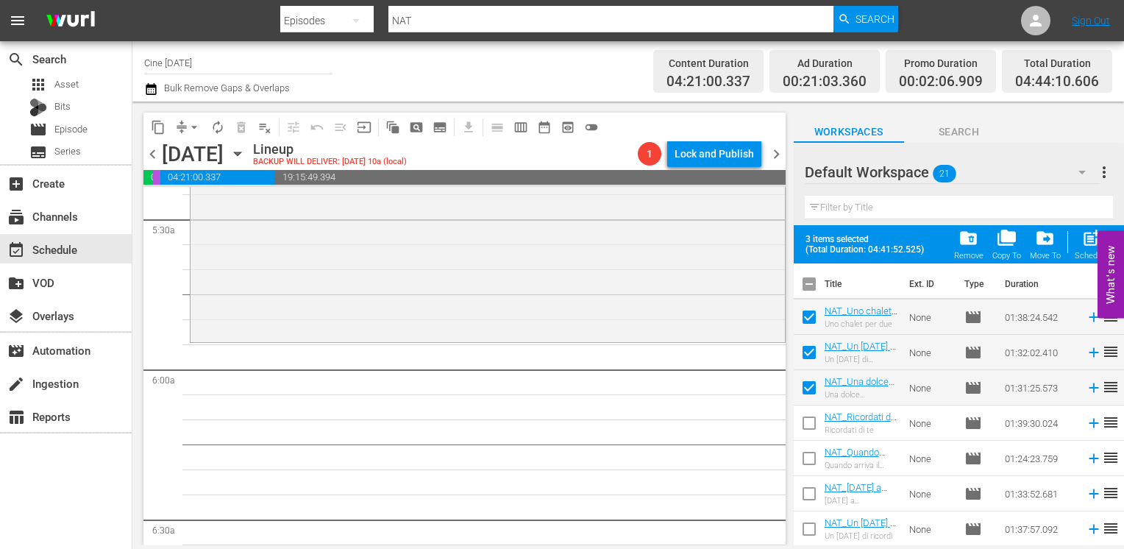
click at [813, 427] on input "checkbox" at bounding box center [809, 425] width 31 height 31
checkbox input "true"
click at [810, 458] on input "checkbox" at bounding box center [809, 461] width 31 height 31
checkbox input "true"
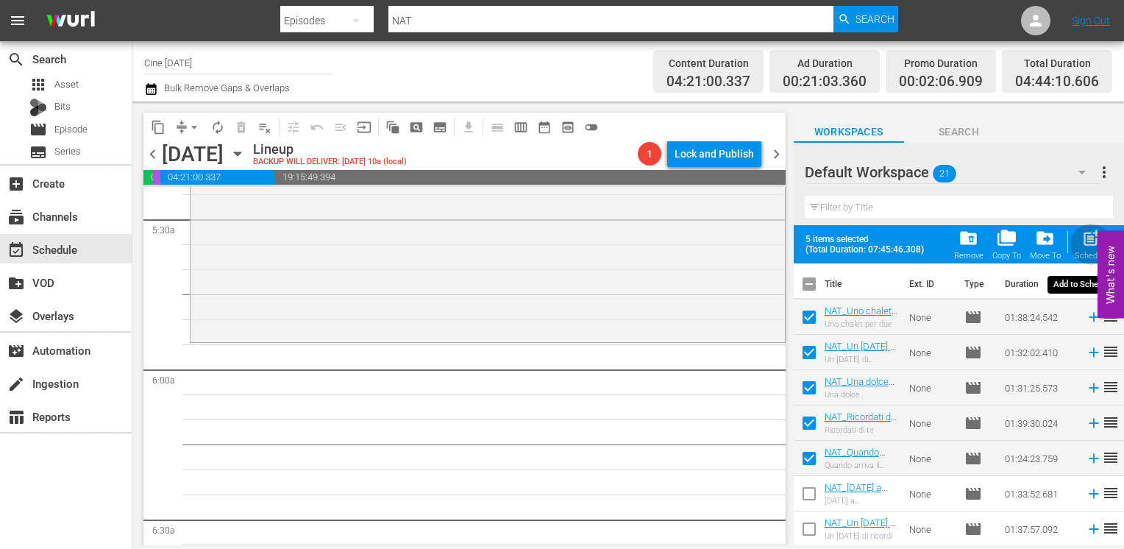
click at [1081, 239] on span "post_add" at bounding box center [1091, 238] width 20 height 20
checkbox input "false"
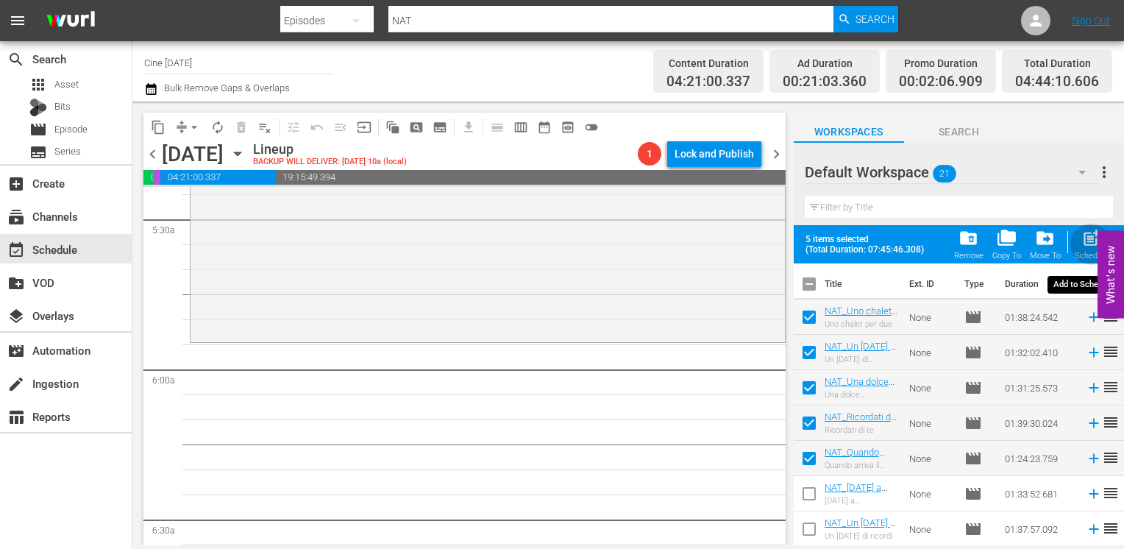
checkbox input "false"
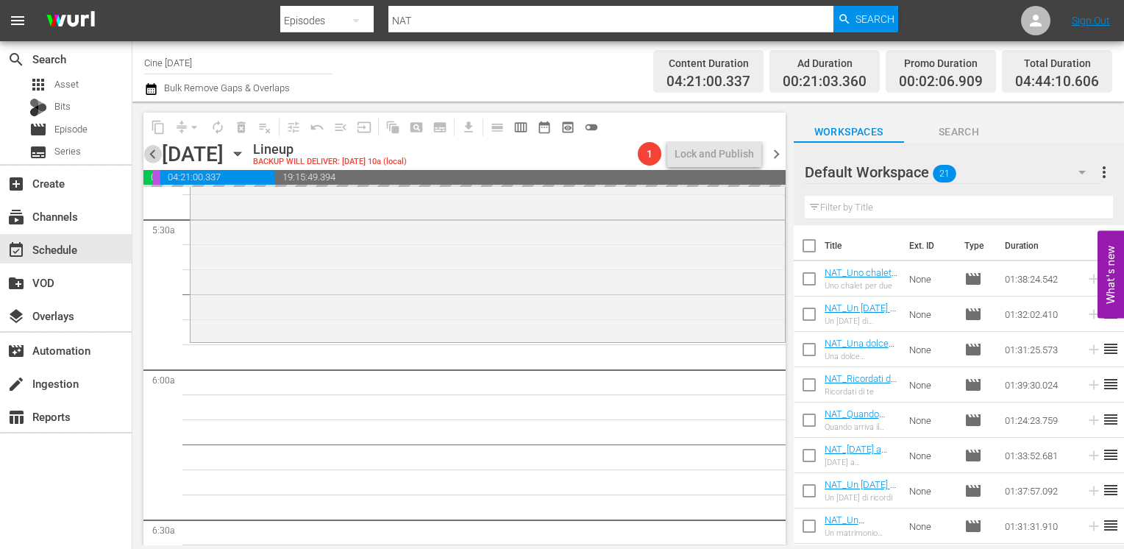
click at [157, 154] on span "chevron_left" at bounding box center [152, 154] width 18 height 18
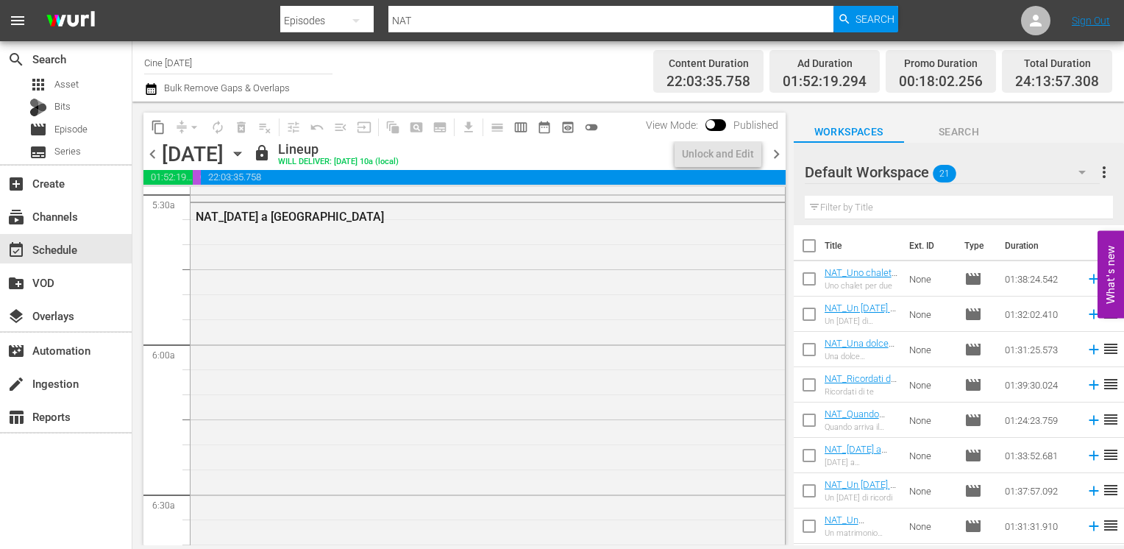
scroll to position [1592, 0]
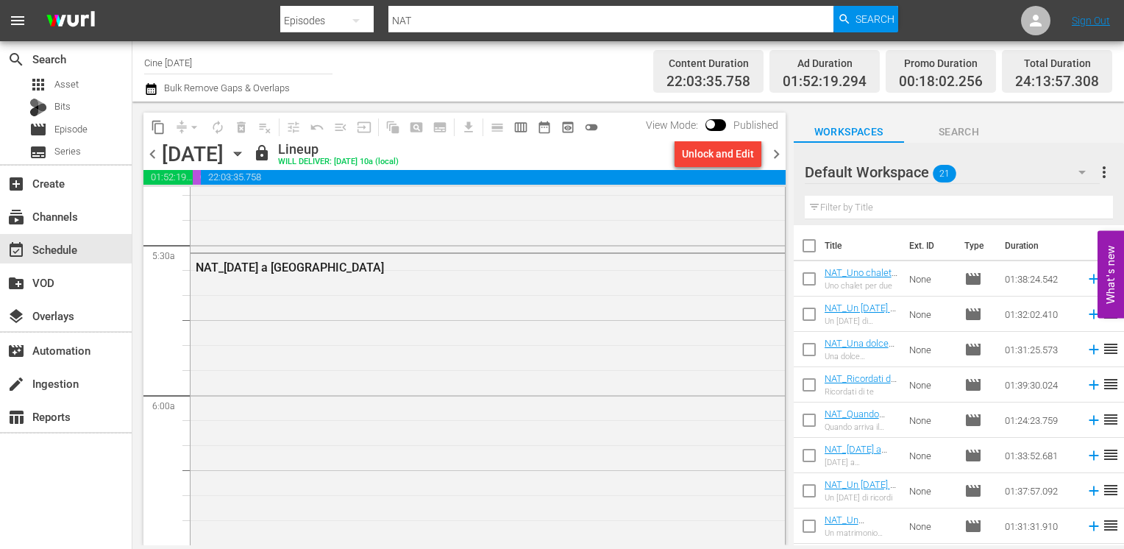
click at [777, 152] on span "chevron_right" at bounding box center [776, 154] width 18 height 18
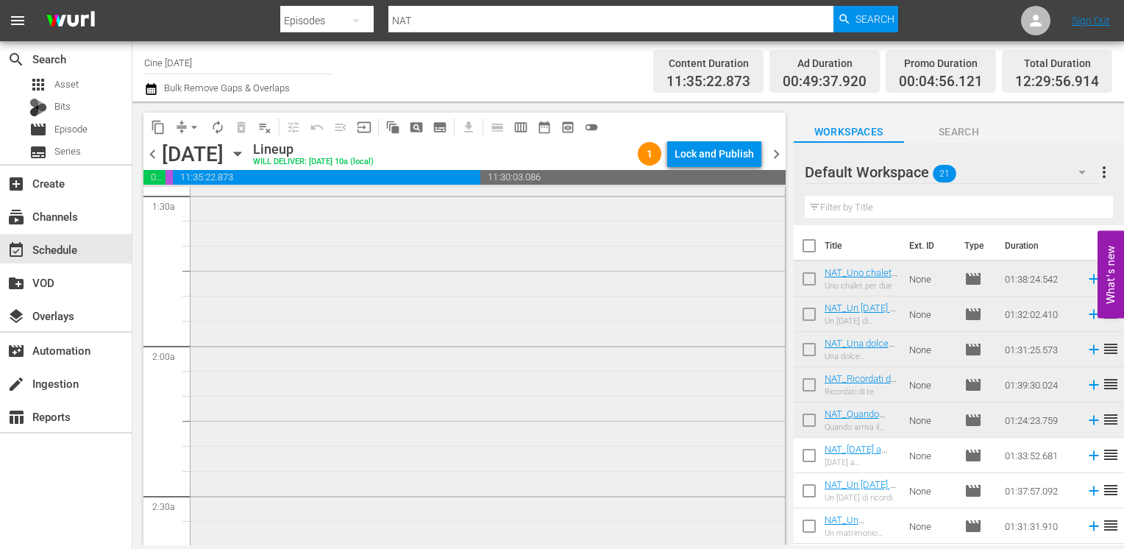
scroll to position [74, 0]
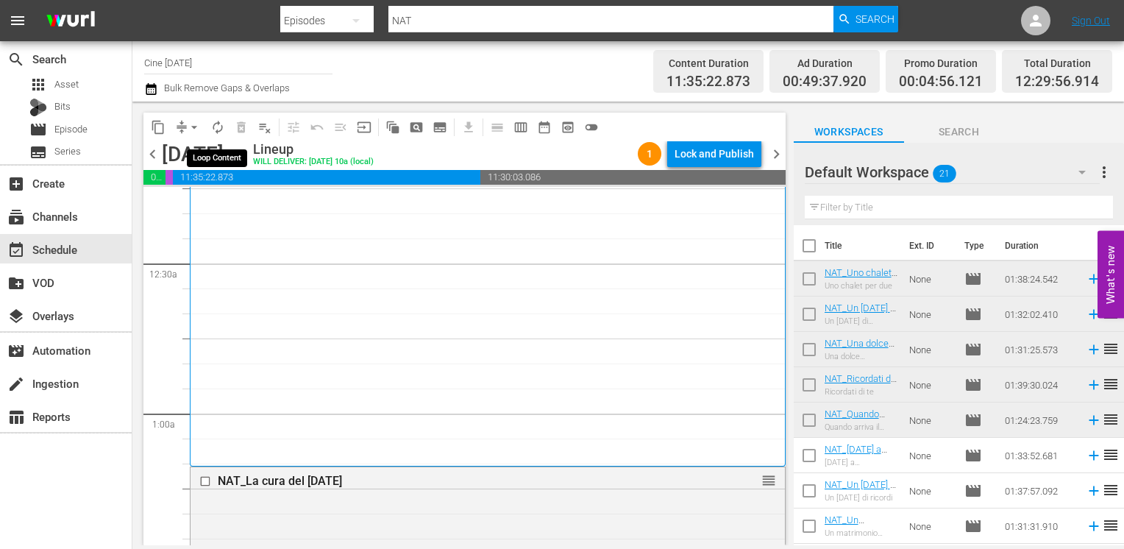
click at [215, 125] on span "autorenew_outlined" at bounding box center [217, 127] width 15 height 15
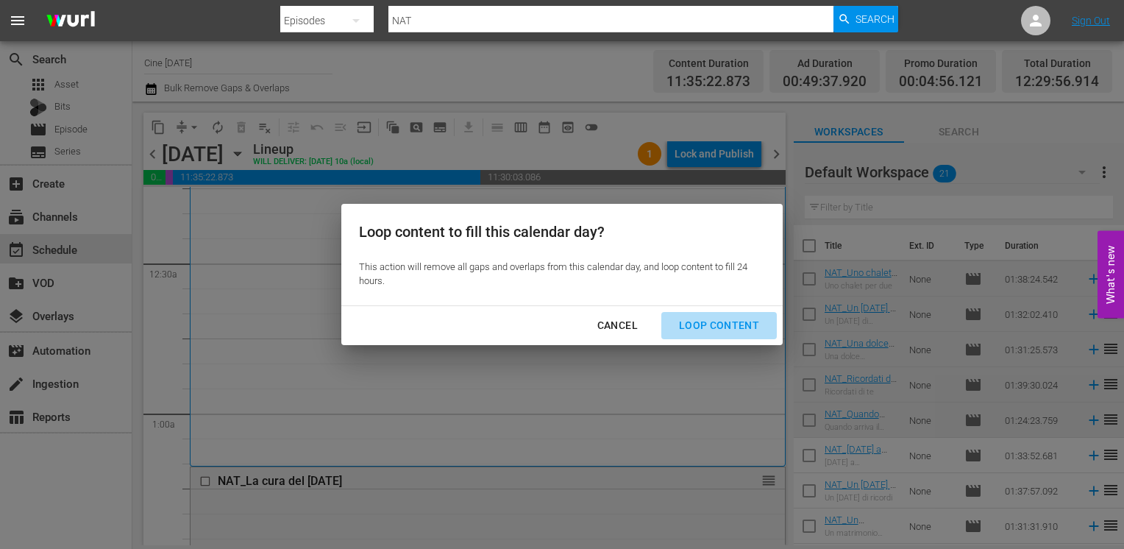
click at [730, 331] on div "Loop Content" at bounding box center [719, 325] width 104 height 18
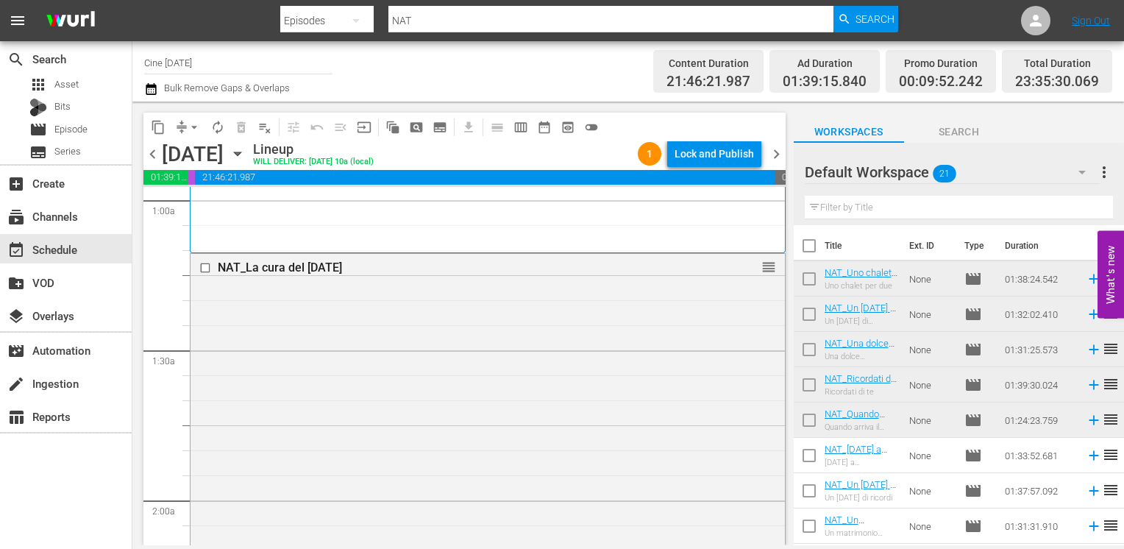
scroll to position [294, 0]
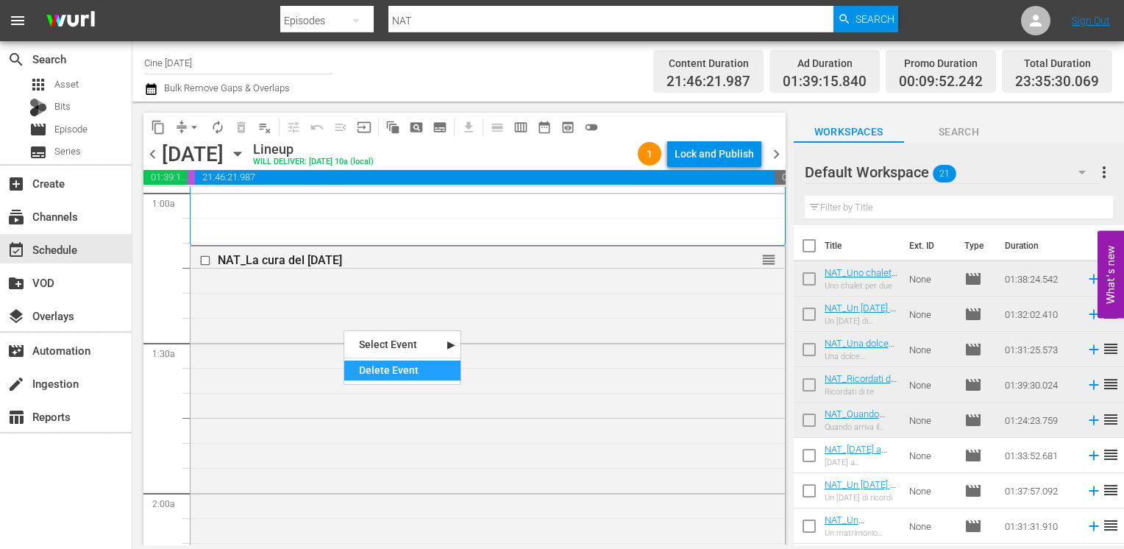
click at [388, 379] on div "Delete Event" at bounding box center [402, 370] width 116 height 20
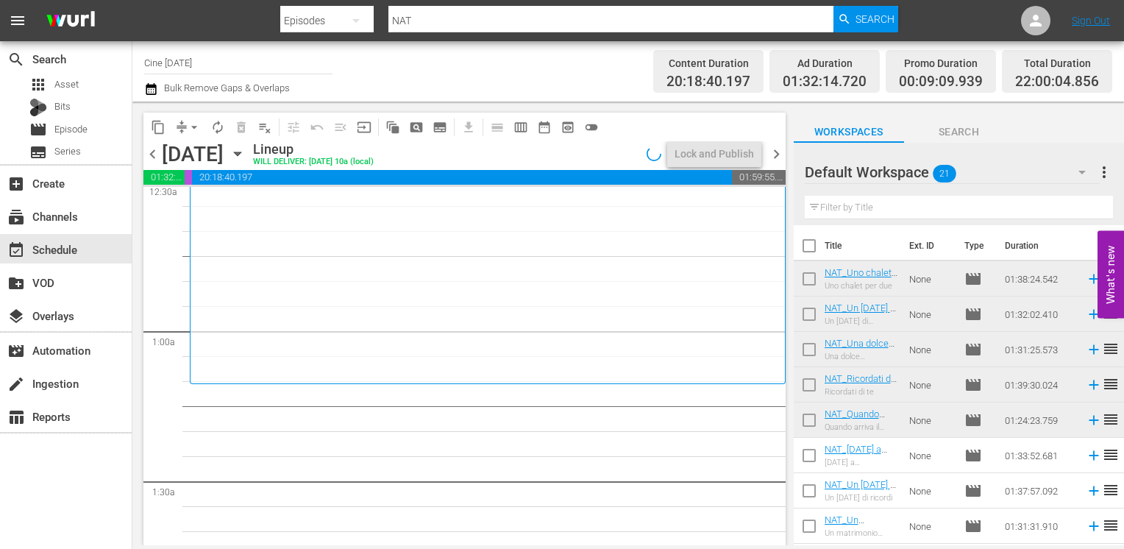
scroll to position [0, 0]
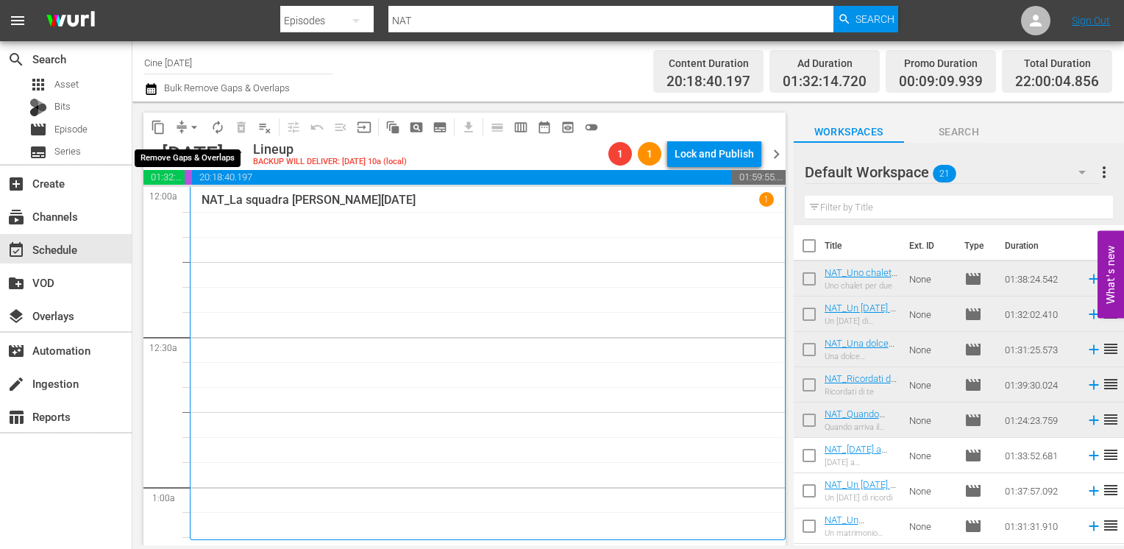
click at [192, 129] on span "arrow_drop_down" at bounding box center [194, 127] width 15 height 15
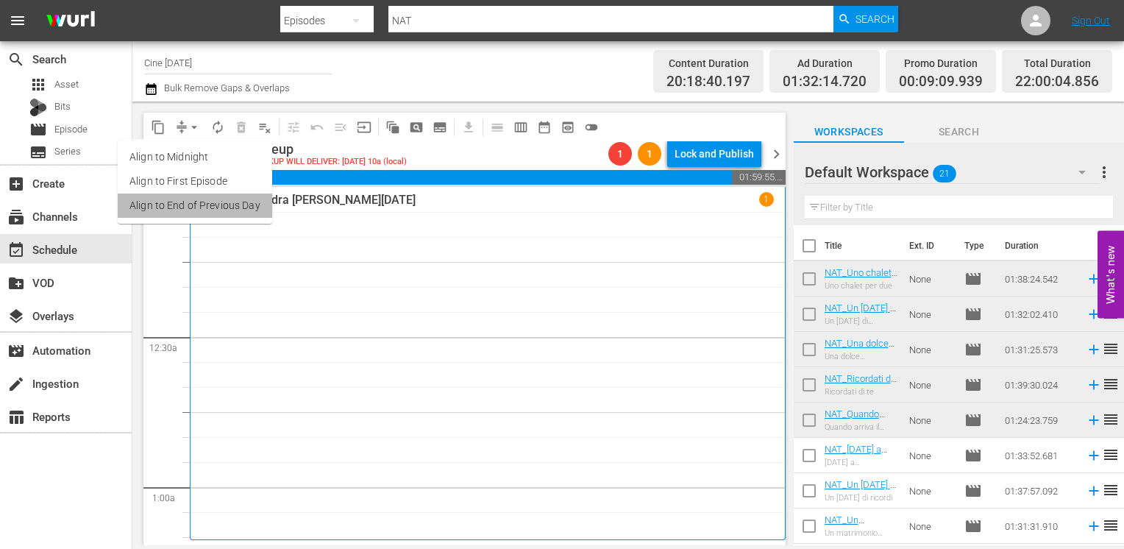
click at [202, 205] on li "Align to End of Previous Day" at bounding box center [195, 205] width 154 height 24
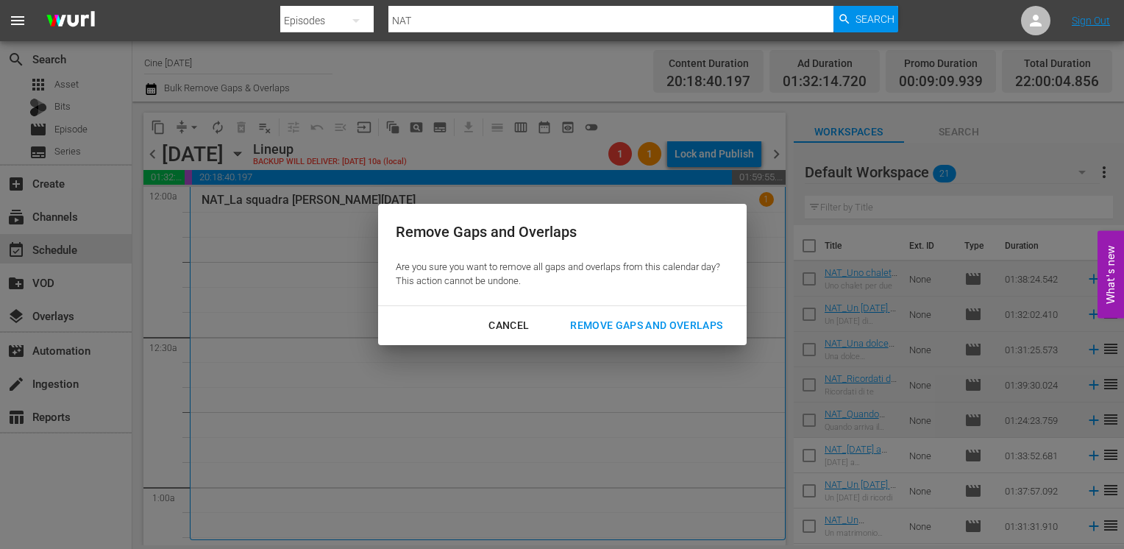
click at [676, 329] on div "Remove Gaps and Overlaps" at bounding box center [646, 325] width 176 height 18
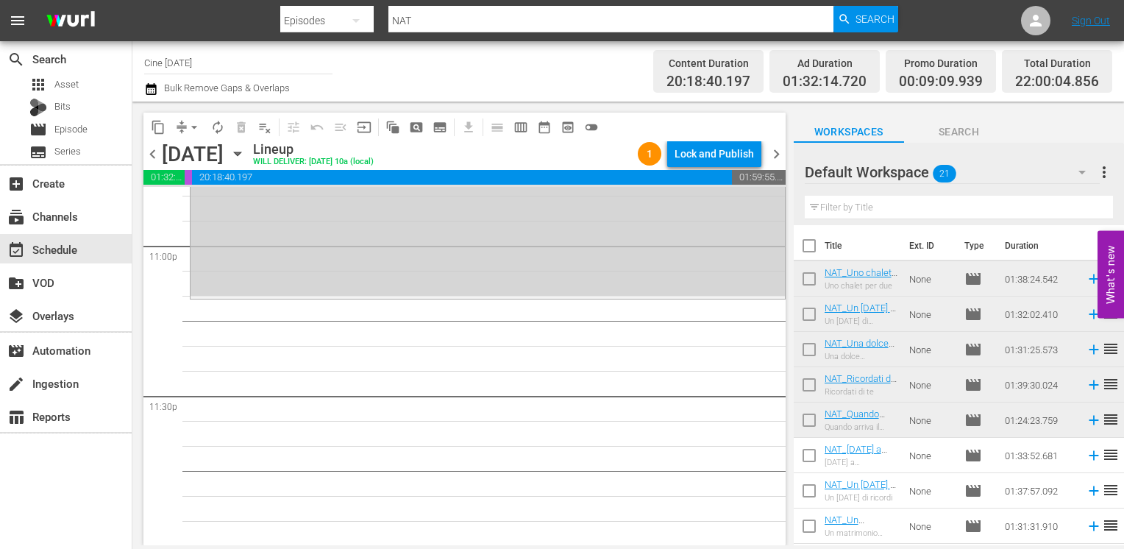
scroll to position [6843, 0]
click at [770, 157] on span "chevron_right" at bounding box center [776, 154] width 18 height 18
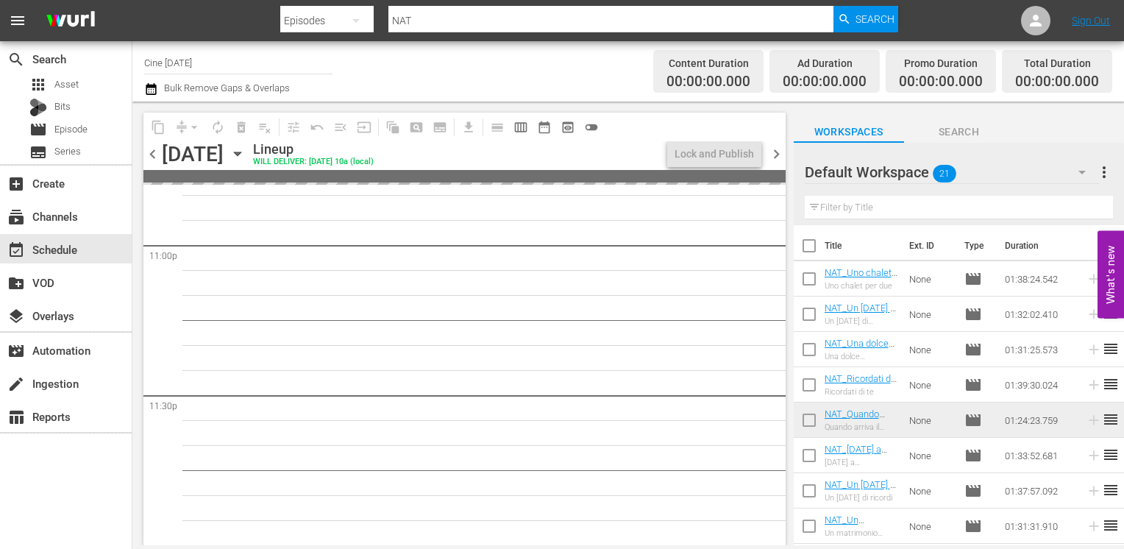
scroll to position [6843, 0]
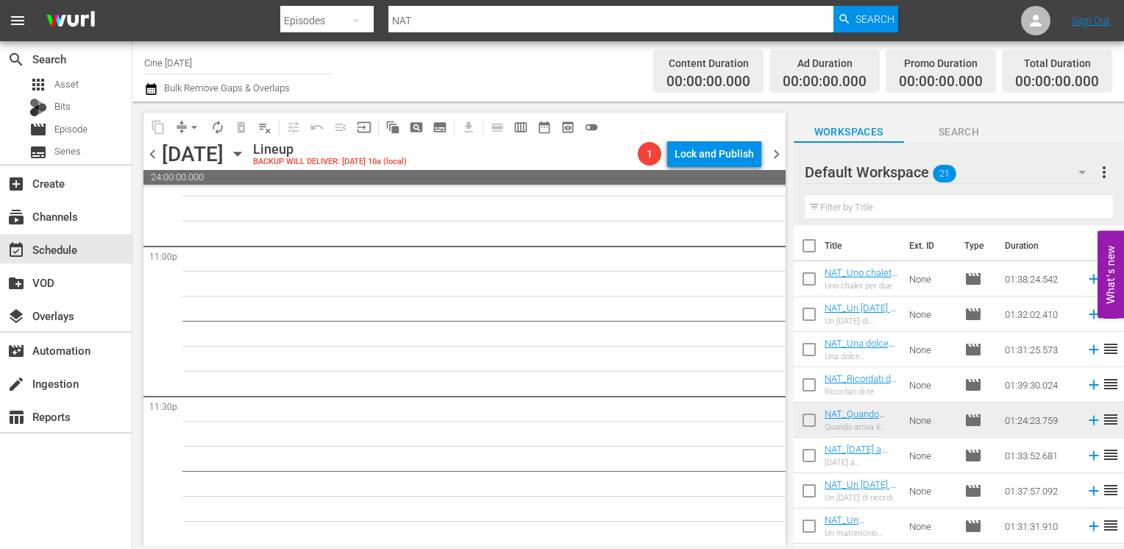
click at [152, 154] on span "chevron_left" at bounding box center [152, 154] width 18 height 18
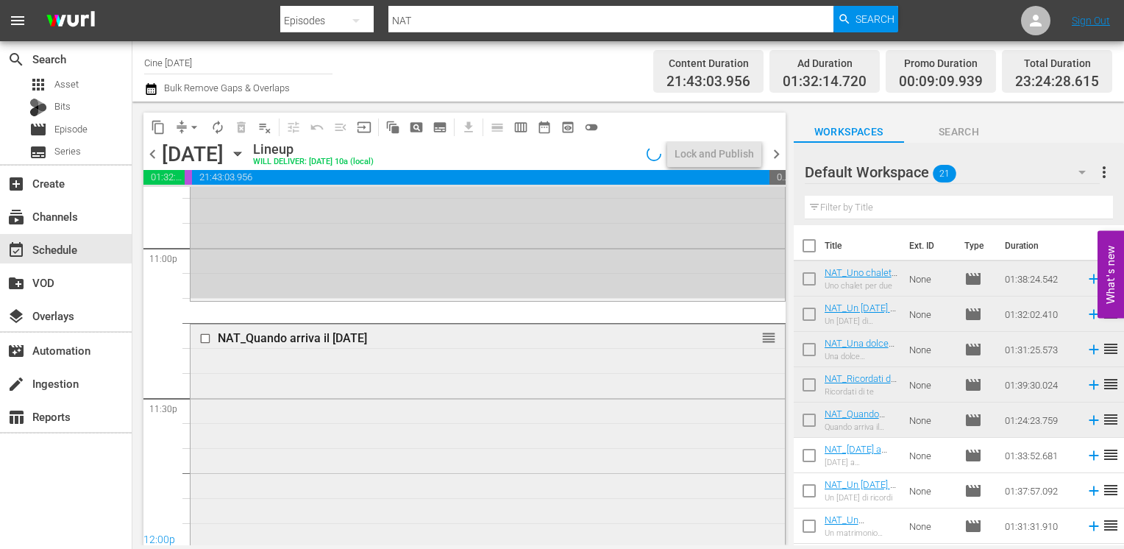
scroll to position [6843, 0]
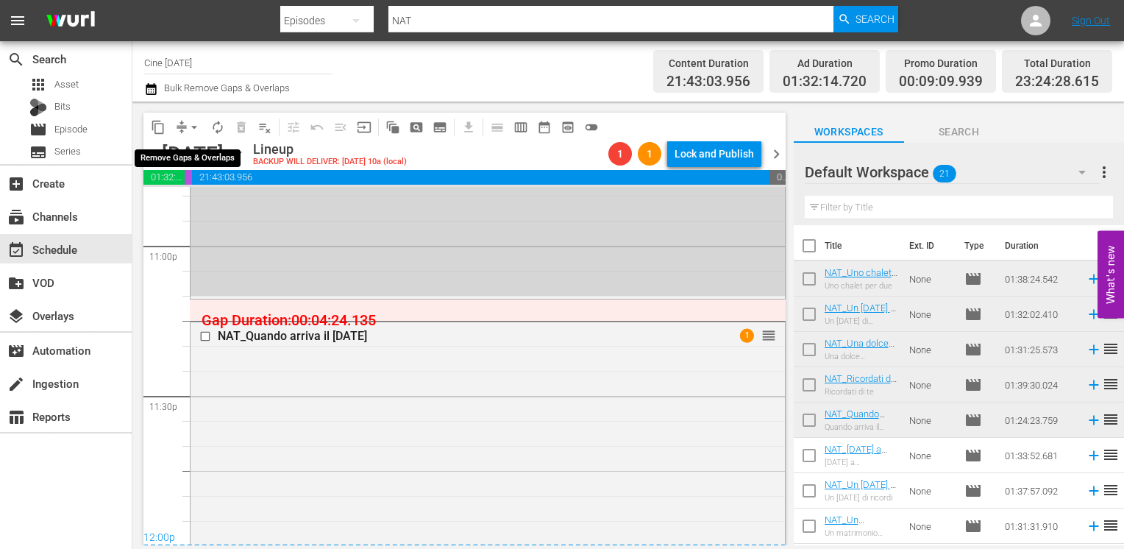
click at [190, 128] on span "arrow_drop_down" at bounding box center [194, 127] width 15 height 15
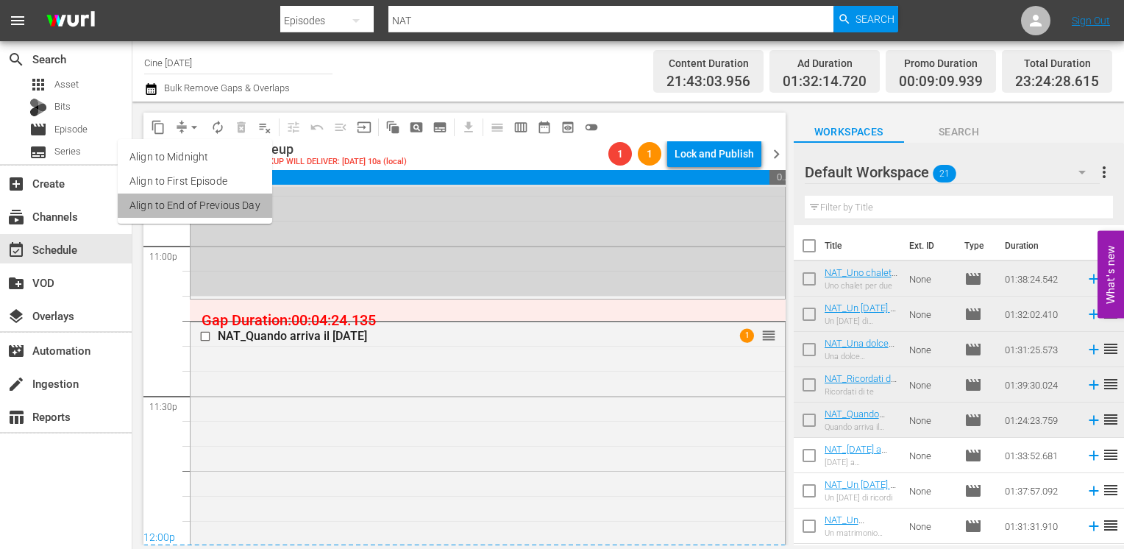
click at [206, 210] on li "Align to End of Previous Day" at bounding box center [195, 205] width 154 height 24
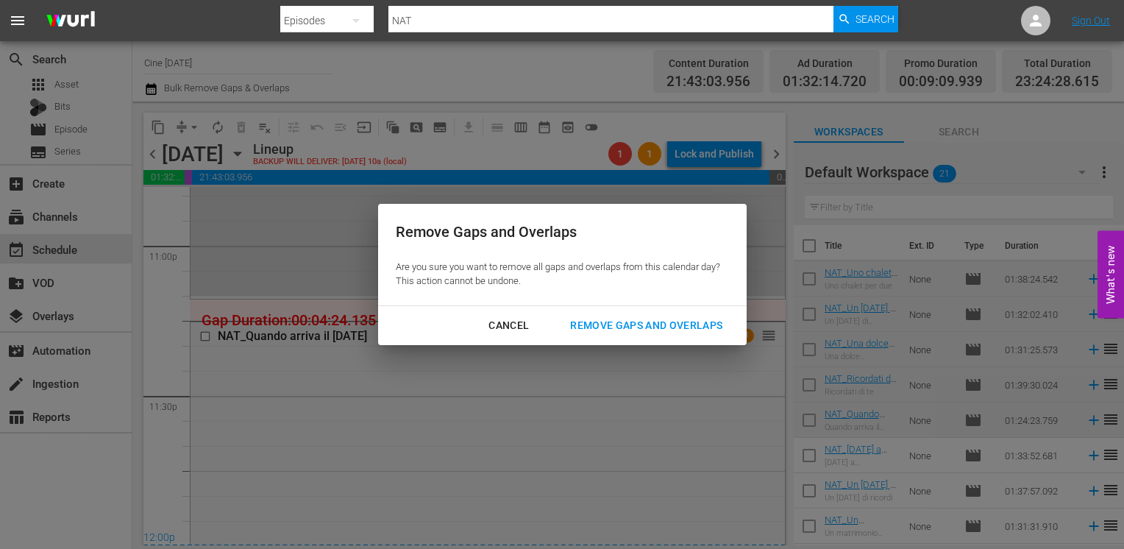
click at [641, 328] on div "Remove Gaps and Overlaps" at bounding box center [646, 325] width 176 height 18
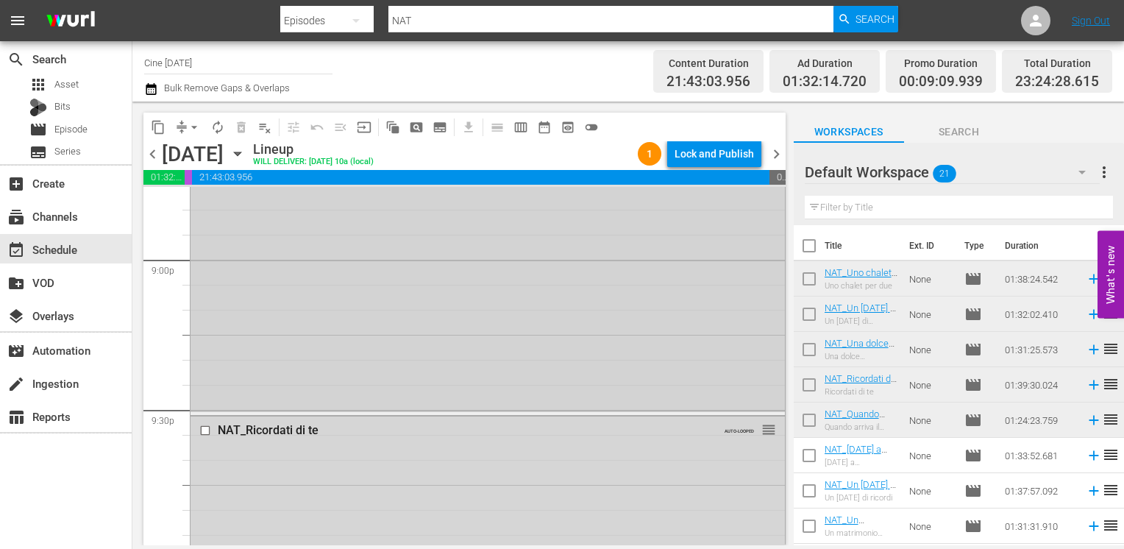
scroll to position [6209, 0]
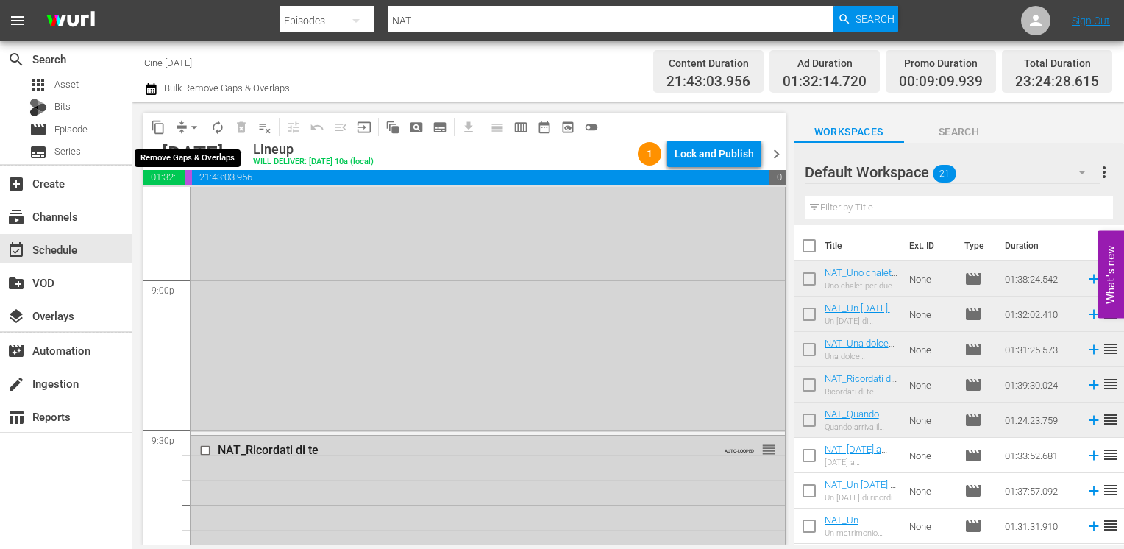
click at [193, 131] on span "arrow_drop_down" at bounding box center [194, 127] width 15 height 15
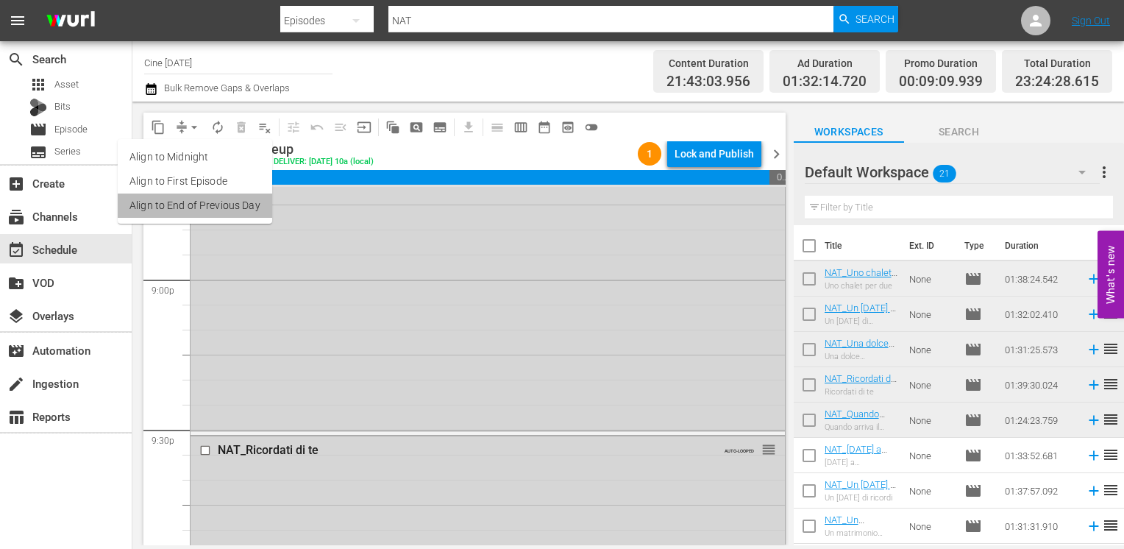
click at [206, 202] on li "Align to End of Previous Day" at bounding box center [195, 205] width 154 height 24
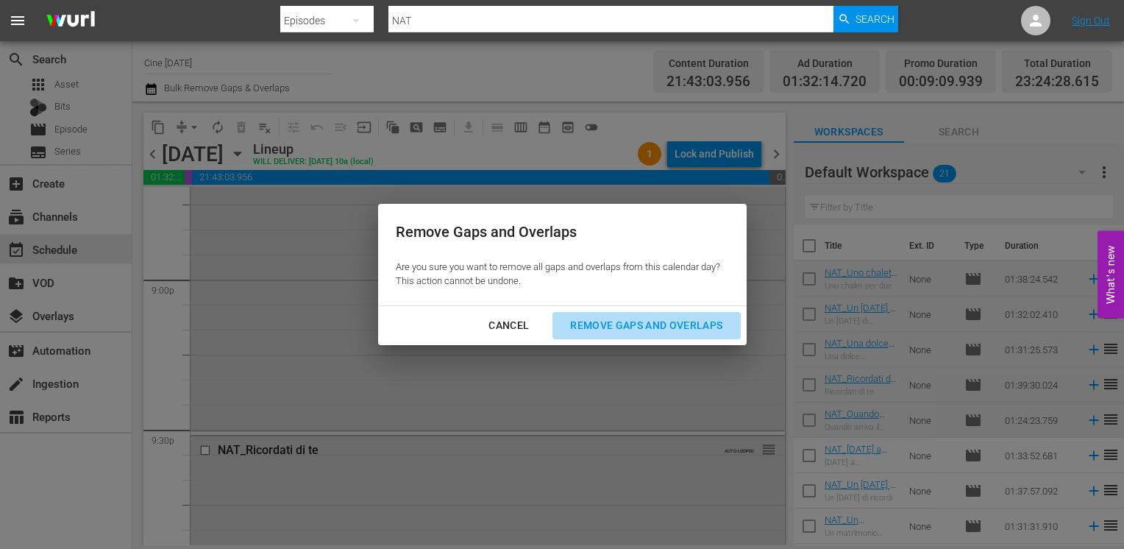
click at [628, 329] on div "Remove Gaps and Overlaps" at bounding box center [646, 325] width 176 height 18
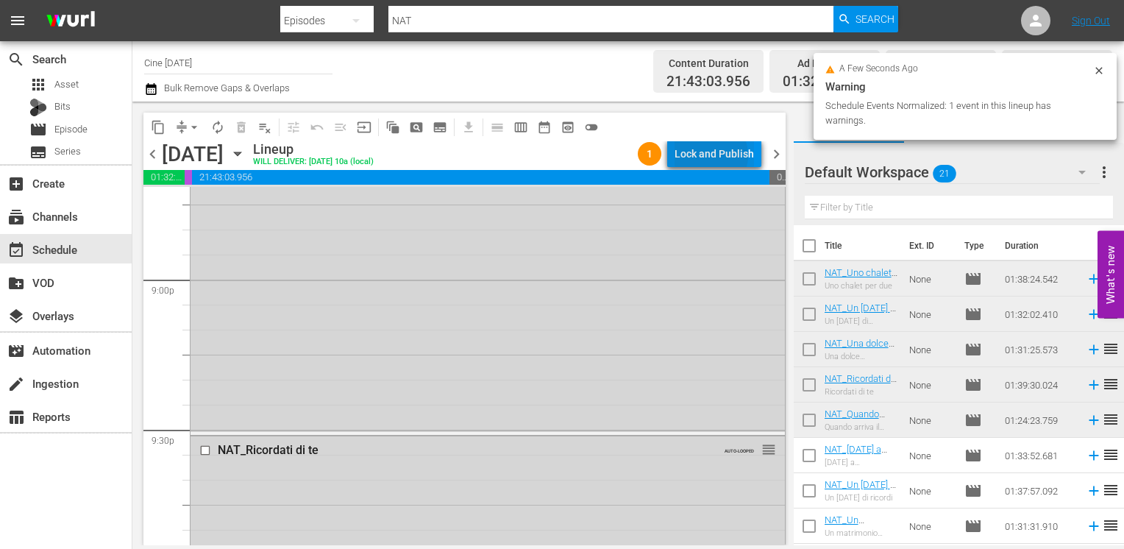
click at [712, 155] on div "Lock and Publish" at bounding box center [713, 153] width 79 height 26
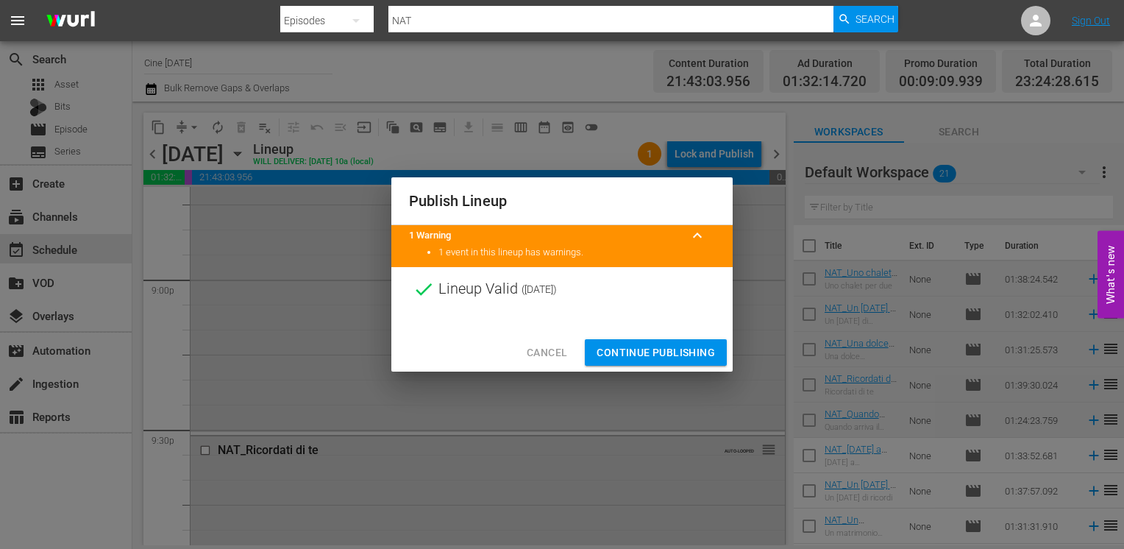
click at [652, 351] on span "Continue Publishing" at bounding box center [656, 352] width 118 height 18
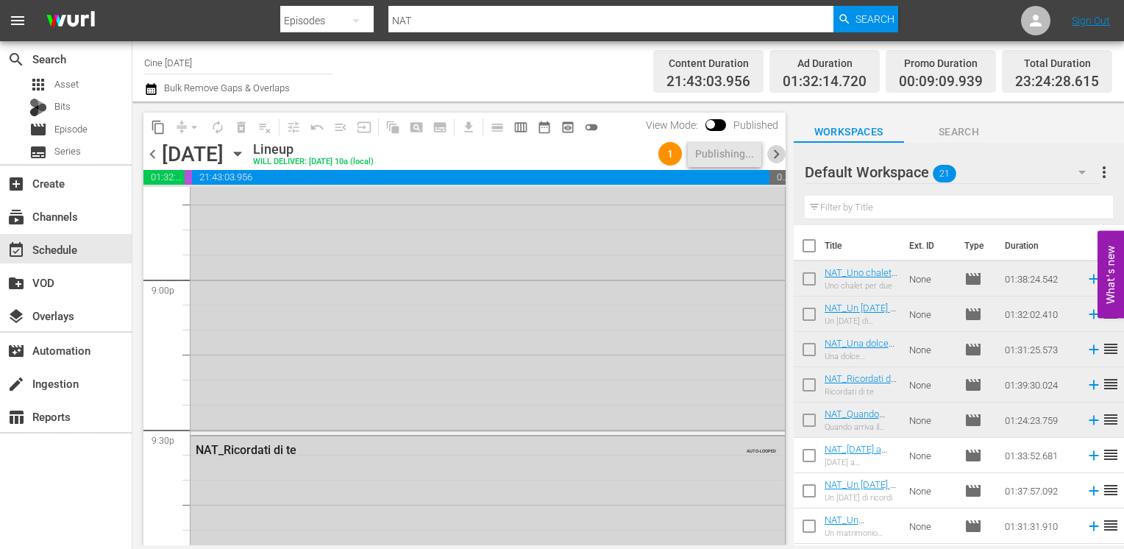
click at [774, 152] on span "chevron_right" at bounding box center [776, 154] width 18 height 18
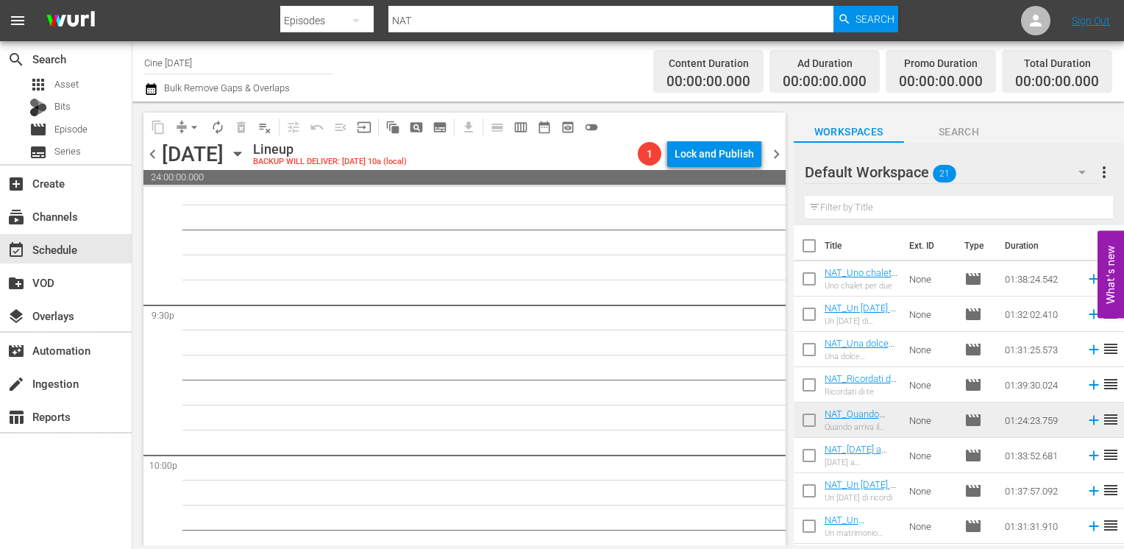
scroll to position [6334, 0]
click at [148, 148] on span "chevron_left" at bounding box center [152, 154] width 18 height 18
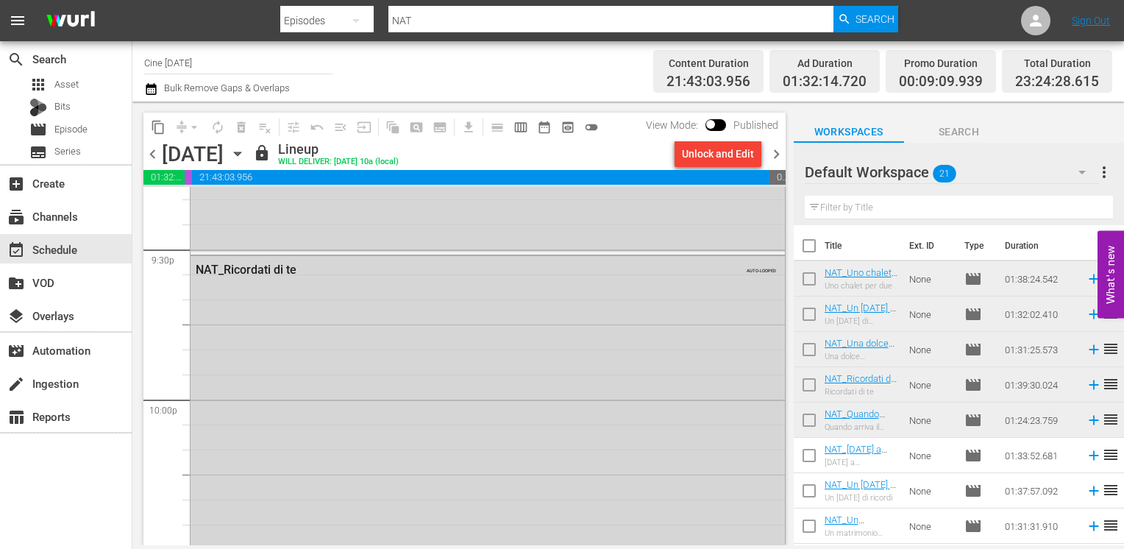
scroll to position [6356, 0]
click at [774, 157] on span "chevron_right" at bounding box center [776, 154] width 18 height 18
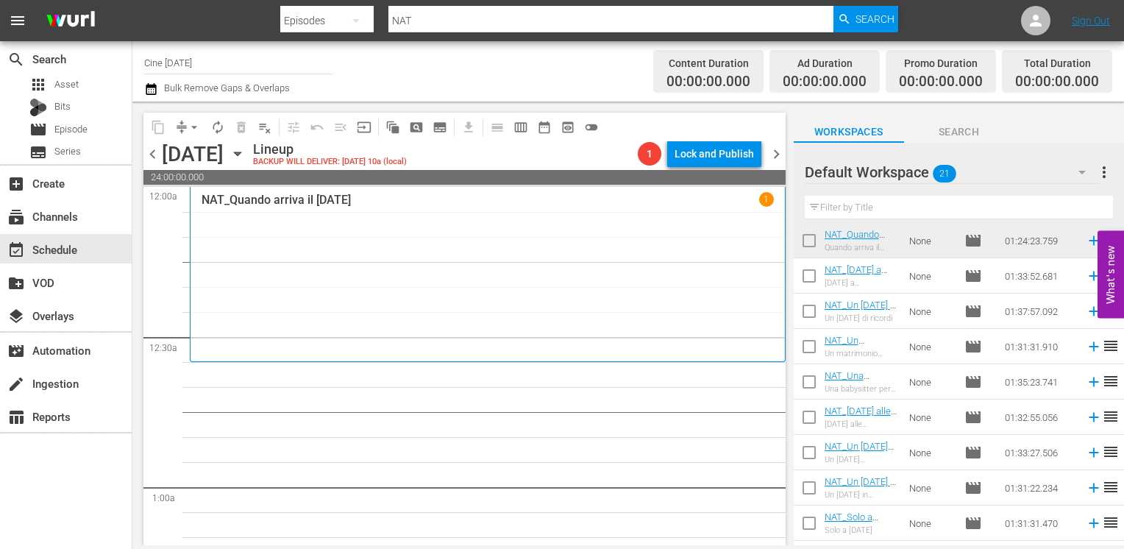
scroll to position [147, 0]
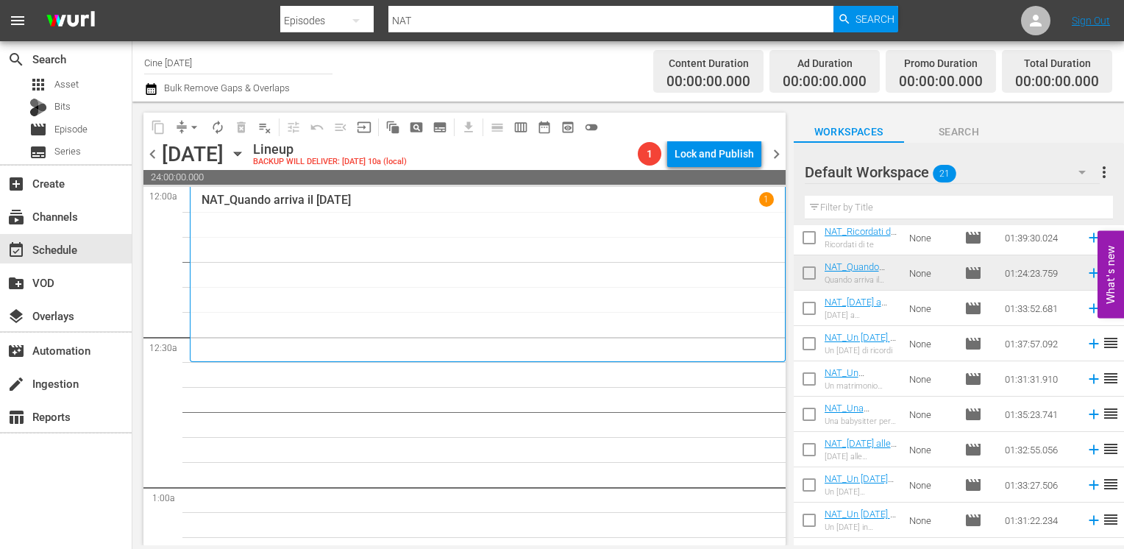
click at [812, 316] on input "checkbox" at bounding box center [809, 311] width 31 height 31
checkbox input "true"
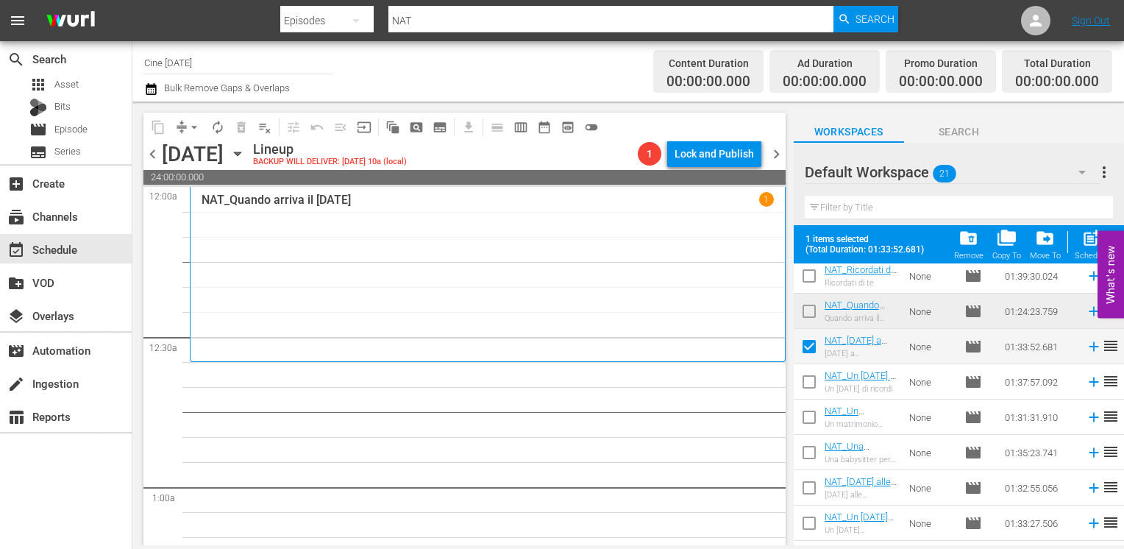
click at [811, 383] on input "checkbox" at bounding box center [809, 384] width 31 height 31
checkbox input "true"
click at [812, 419] on input "checkbox" at bounding box center [809, 420] width 31 height 31
checkbox input "true"
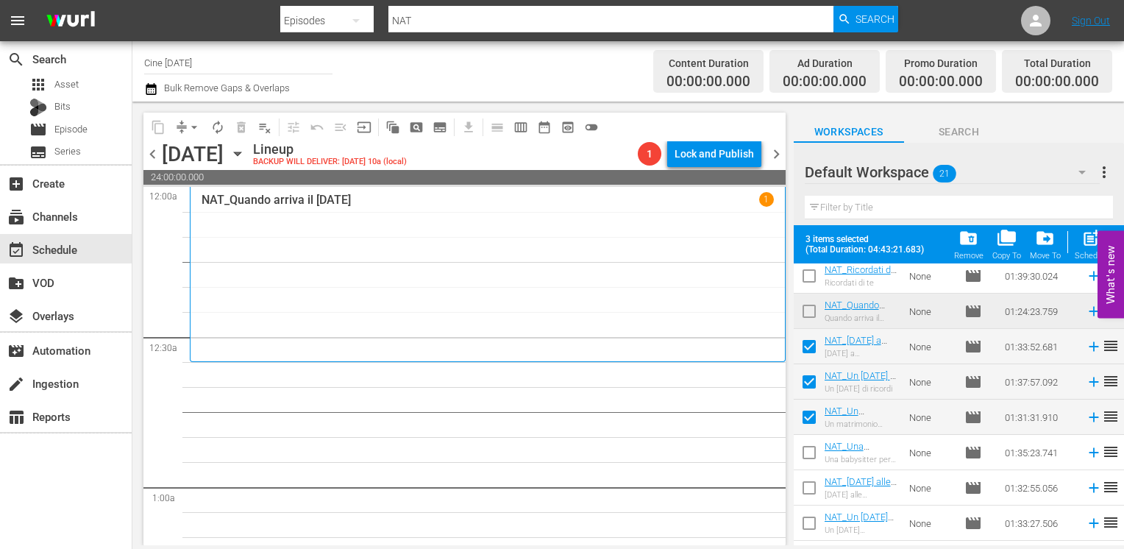
click at [809, 452] on input "checkbox" at bounding box center [809, 455] width 31 height 31
checkbox input "true"
click at [808, 494] on input "checkbox" at bounding box center [809, 490] width 31 height 31
checkbox input "true"
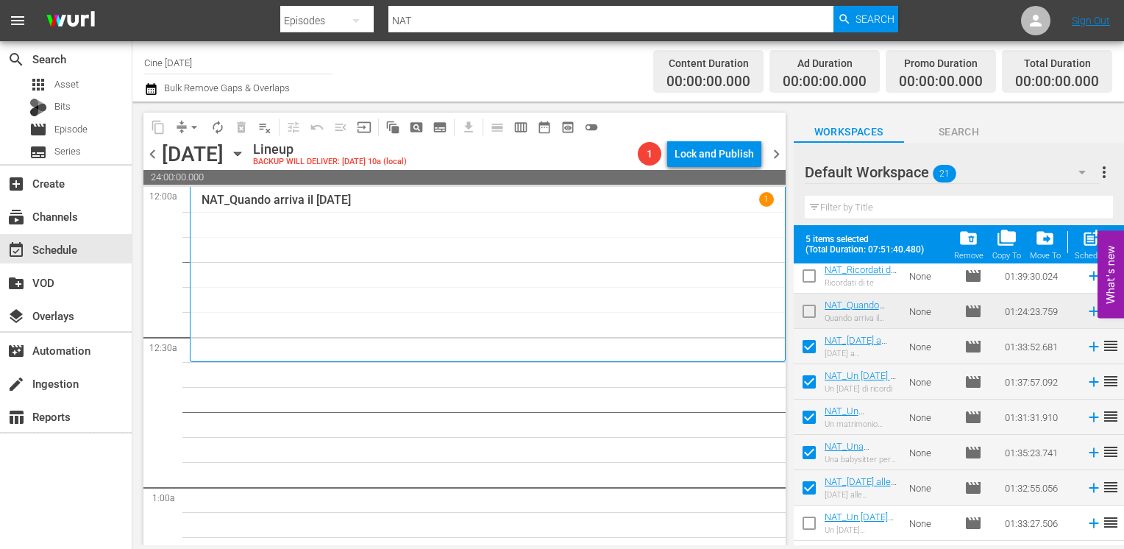
scroll to position [221, 0]
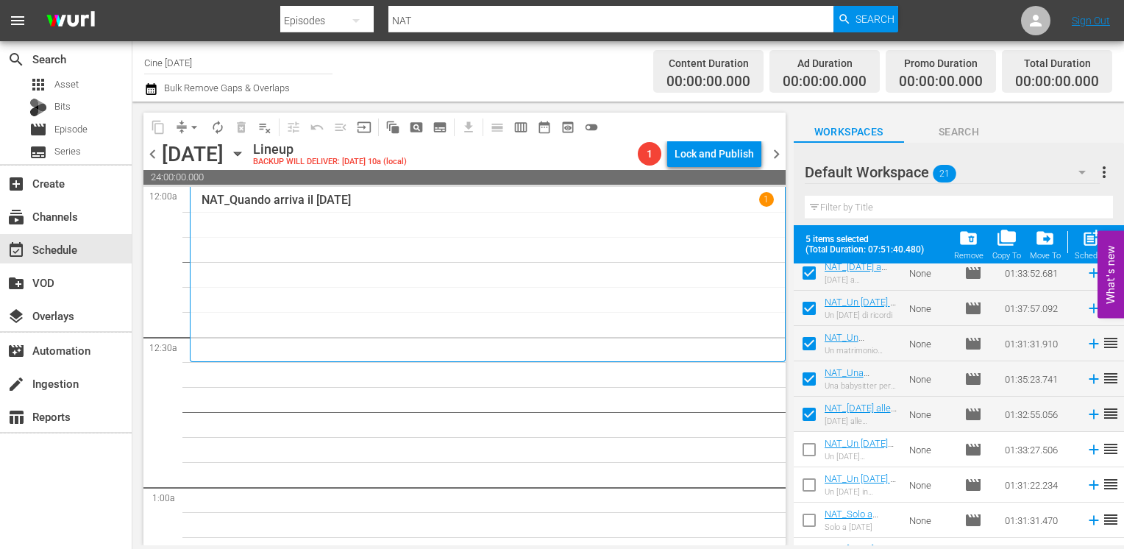
click at [809, 452] on input "checkbox" at bounding box center [809, 452] width 31 height 31
checkbox input "true"
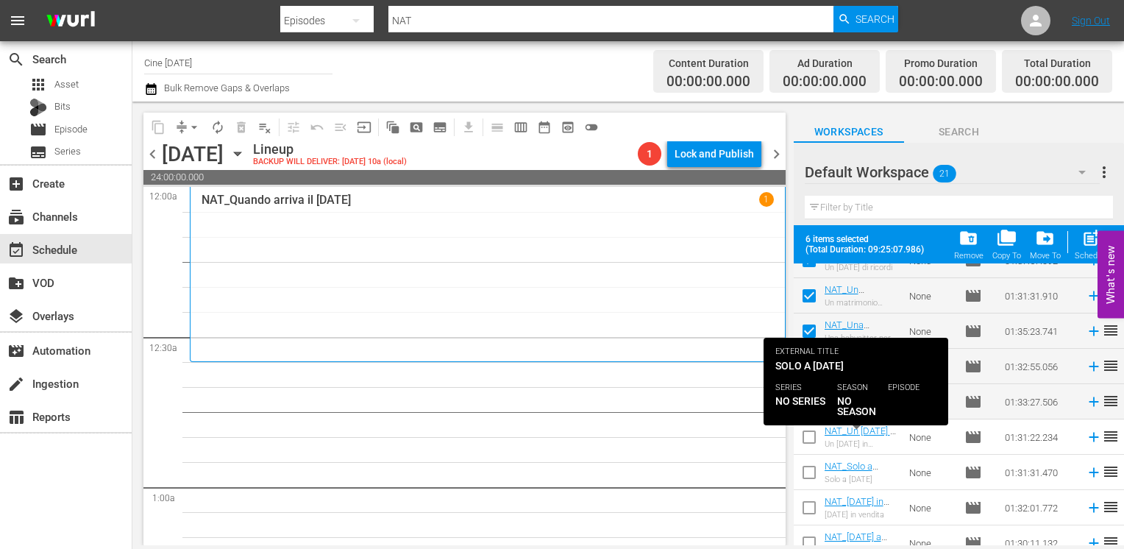
scroll to position [294, 0]
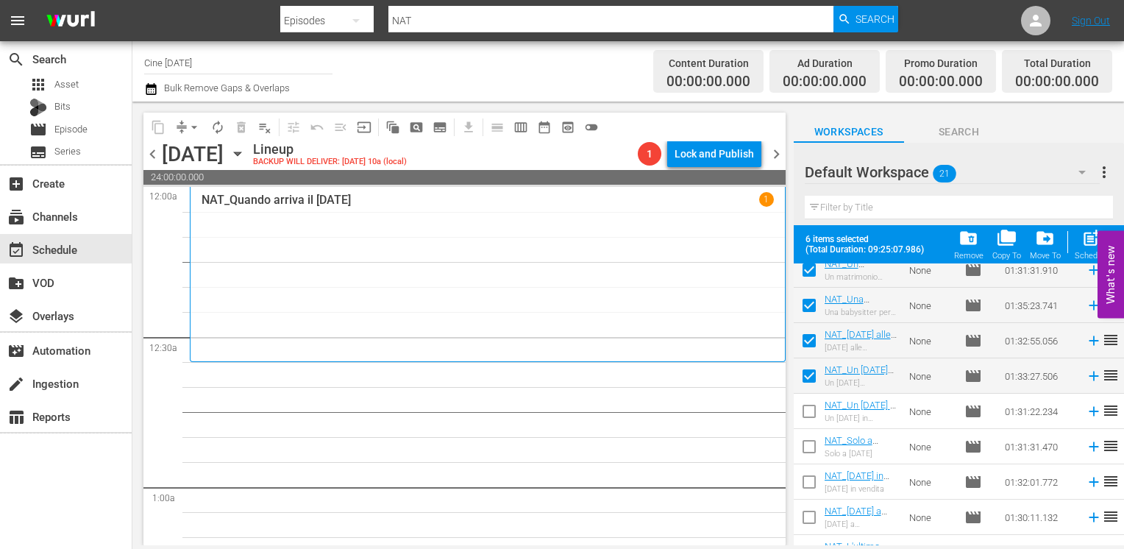
click at [813, 415] on input "checkbox" at bounding box center [809, 414] width 31 height 31
checkbox input "true"
click at [812, 449] on input "checkbox" at bounding box center [809, 449] width 31 height 31
checkbox input "true"
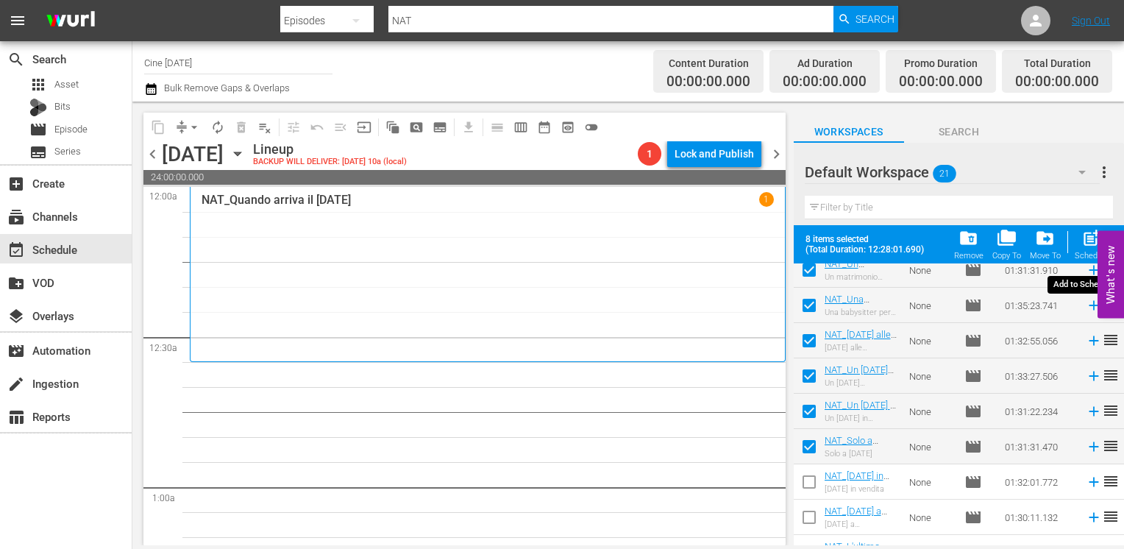
click at [1083, 247] on span "post_add" at bounding box center [1091, 238] width 20 height 20
checkbox input "false"
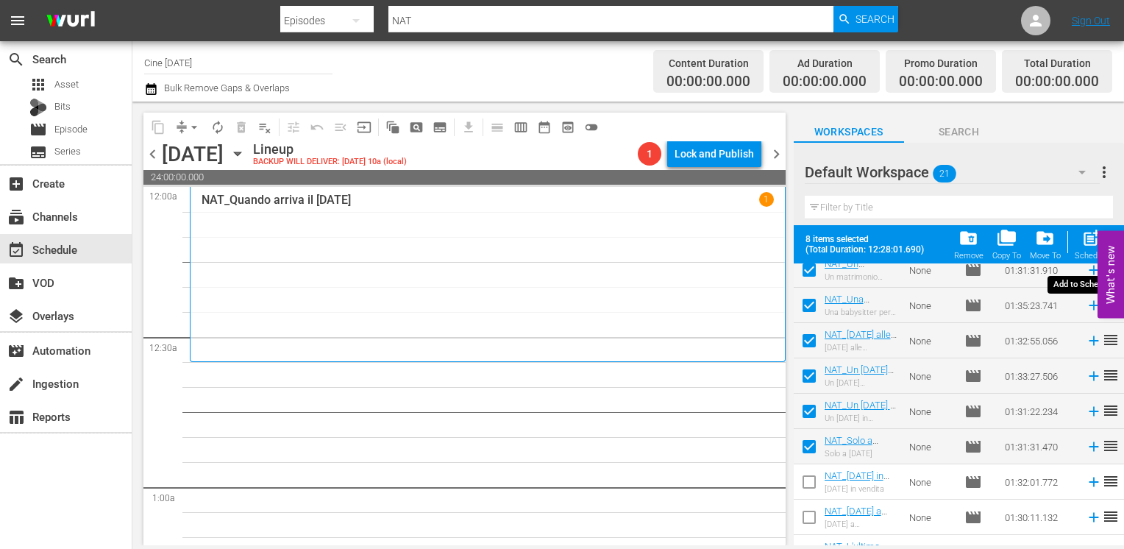
checkbox input "false"
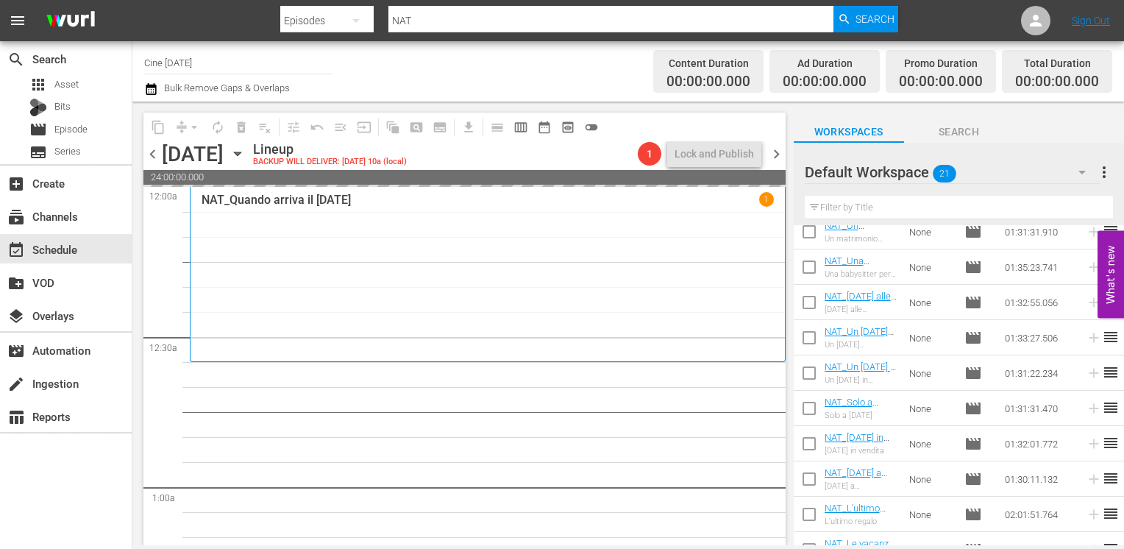
click at [780, 153] on span "chevron_right" at bounding box center [776, 154] width 18 height 18
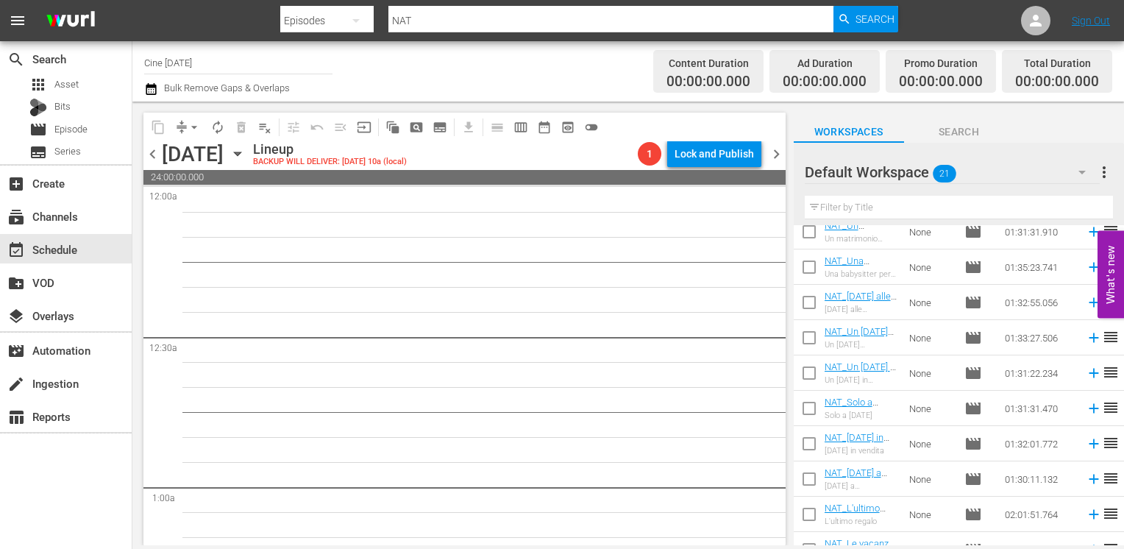
click at [149, 155] on span "chevron_left" at bounding box center [152, 154] width 18 height 18
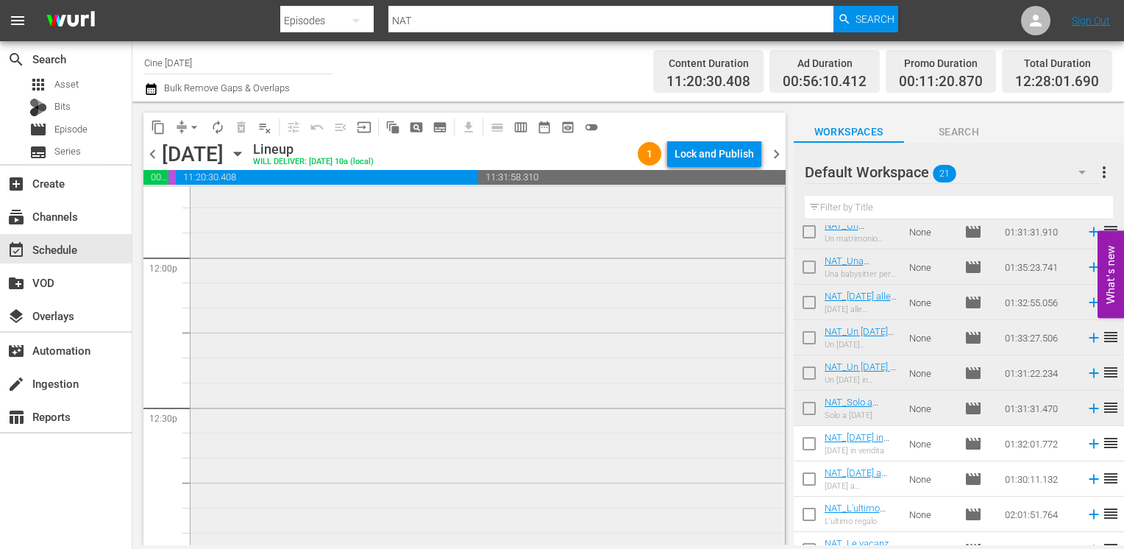
scroll to position [3236, 0]
click at [214, 127] on span "autorenew_outlined" at bounding box center [217, 127] width 15 height 15
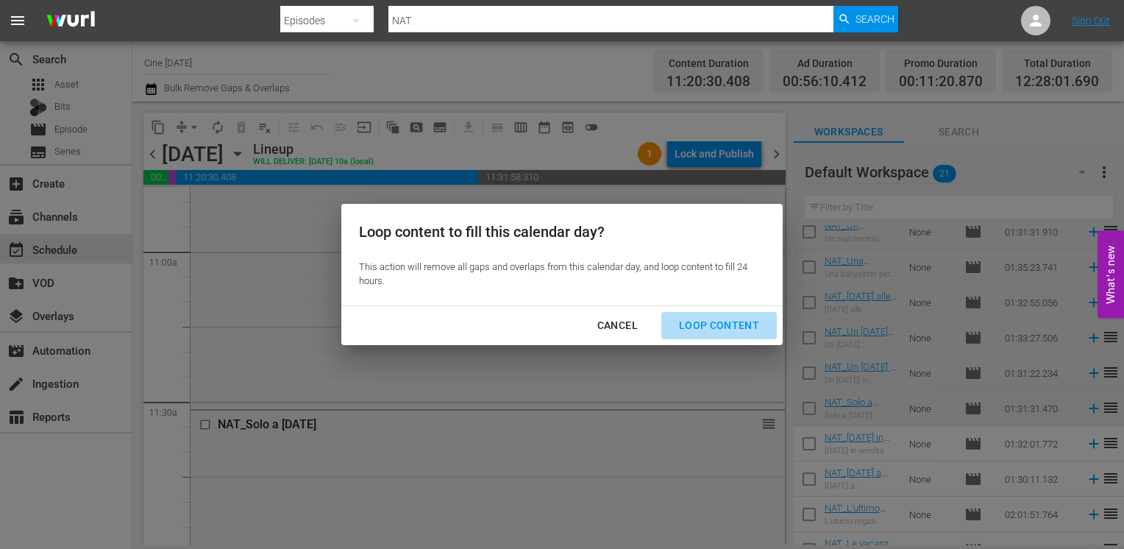
click at [722, 318] on div "Loop Content" at bounding box center [719, 325] width 104 height 18
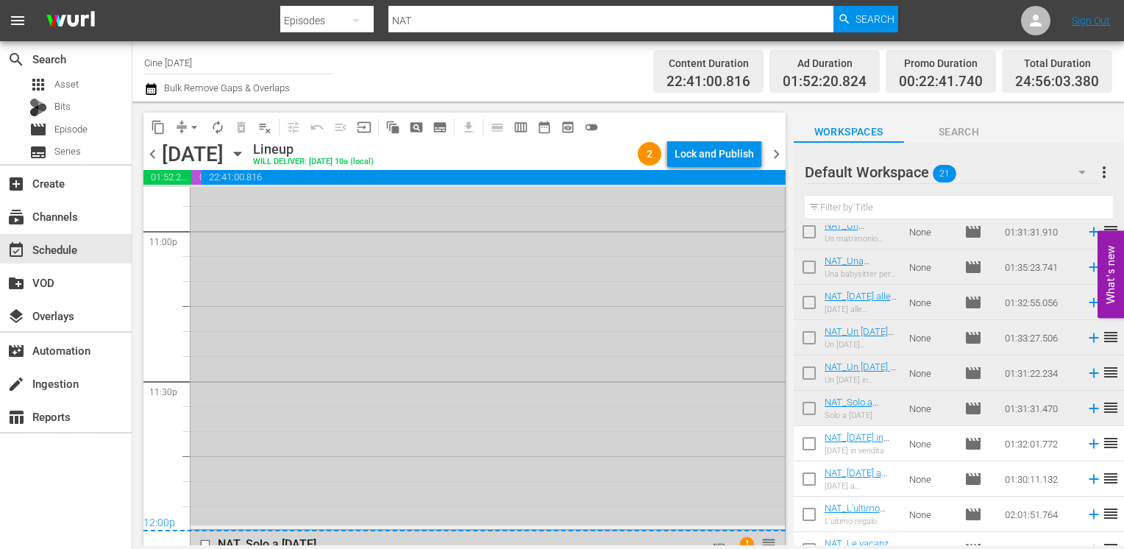
scroll to position [6932, 0]
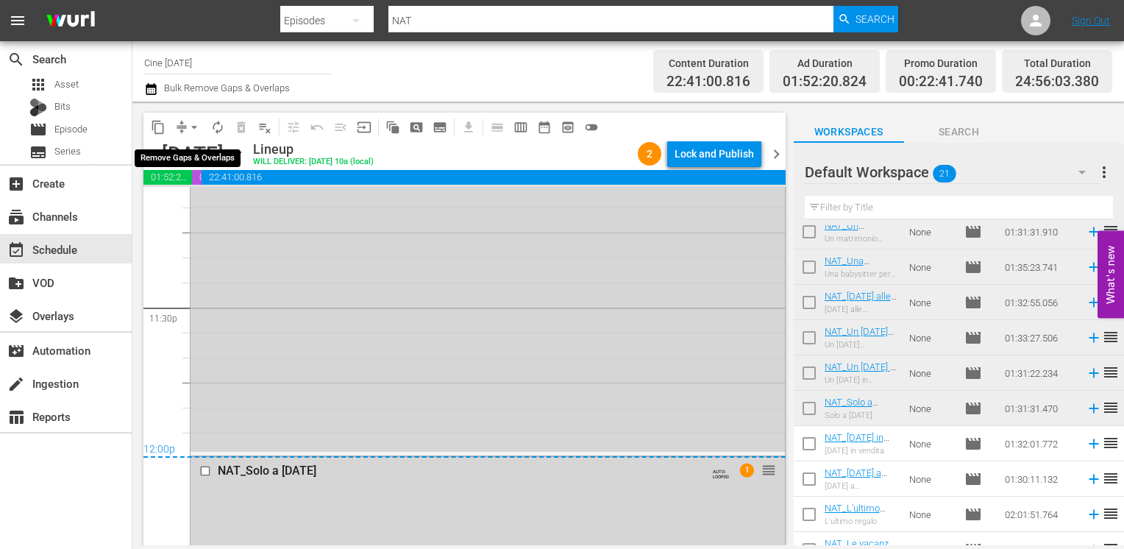
click at [191, 124] on span "arrow_drop_down" at bounding box center [194, 127] width 15 height 15
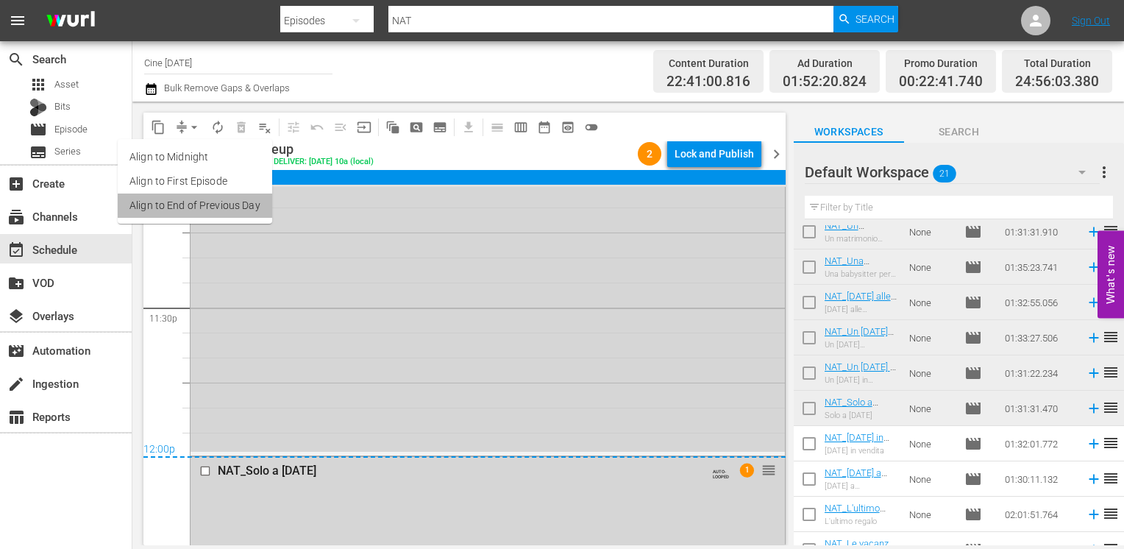
click at [213, 202] on li "Align to End of Previous Day" at bounding box center [195, 205] width 154 height 24
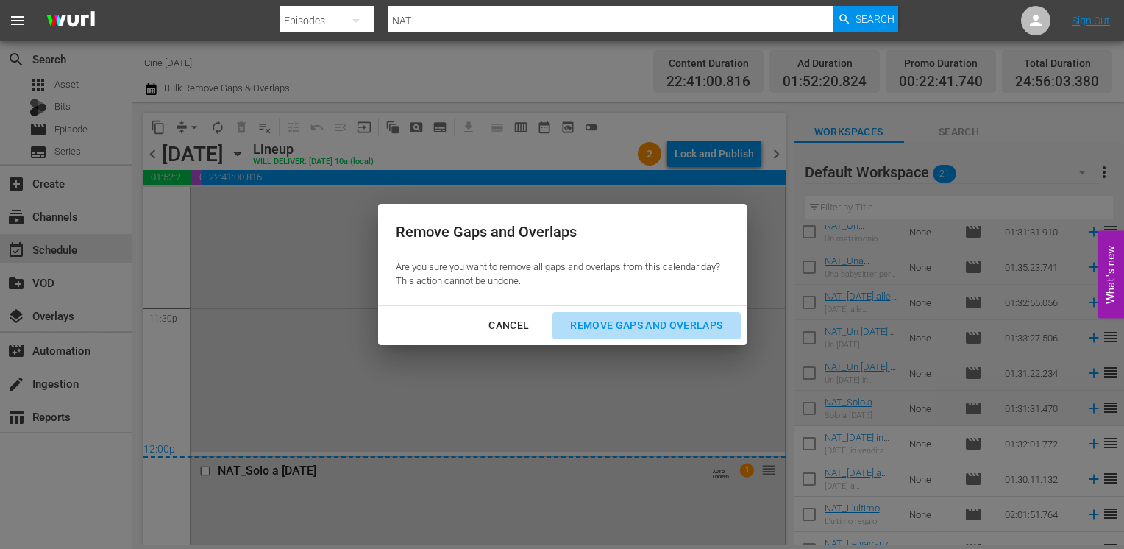
click at [699, 328] on div "Remove Gaps and Overlaps" at bounding box center [646, 325] width 176 height 18
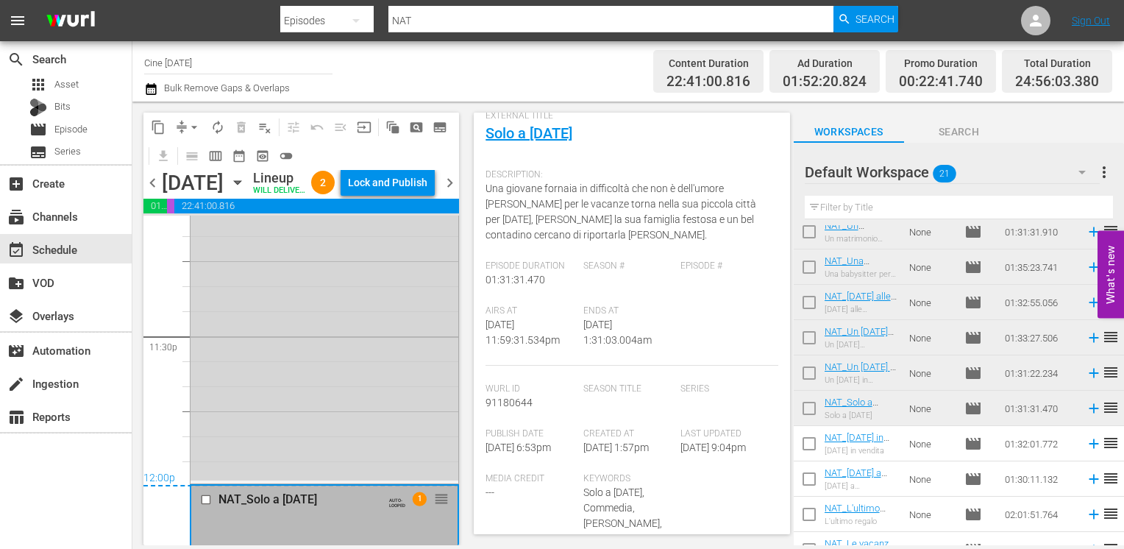
scroll to position [147, 0]
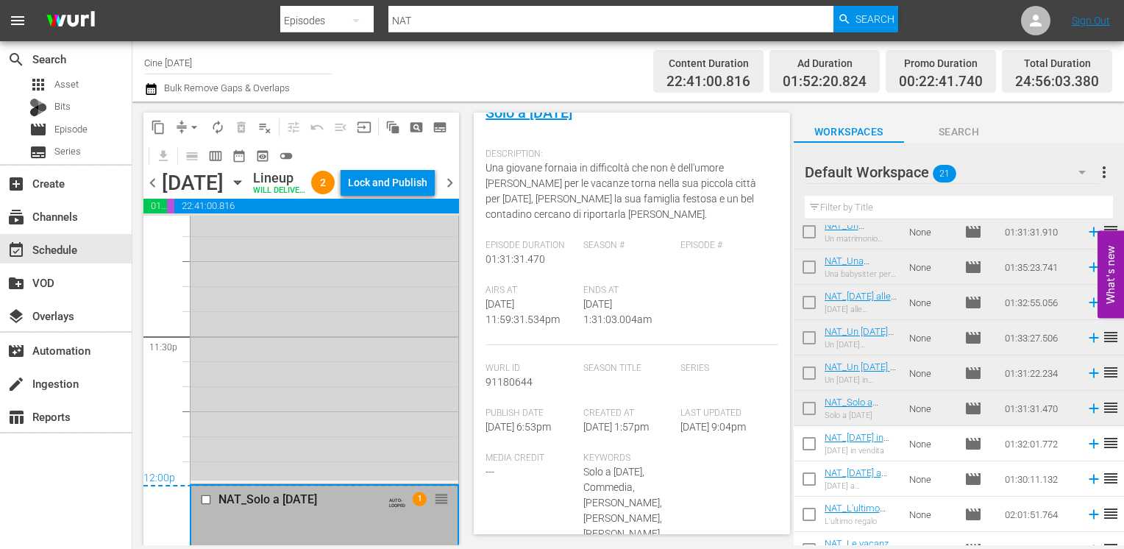
click at [152, 192] on span "chevron_left" at bounding box center [152, 183] width 18 height 18
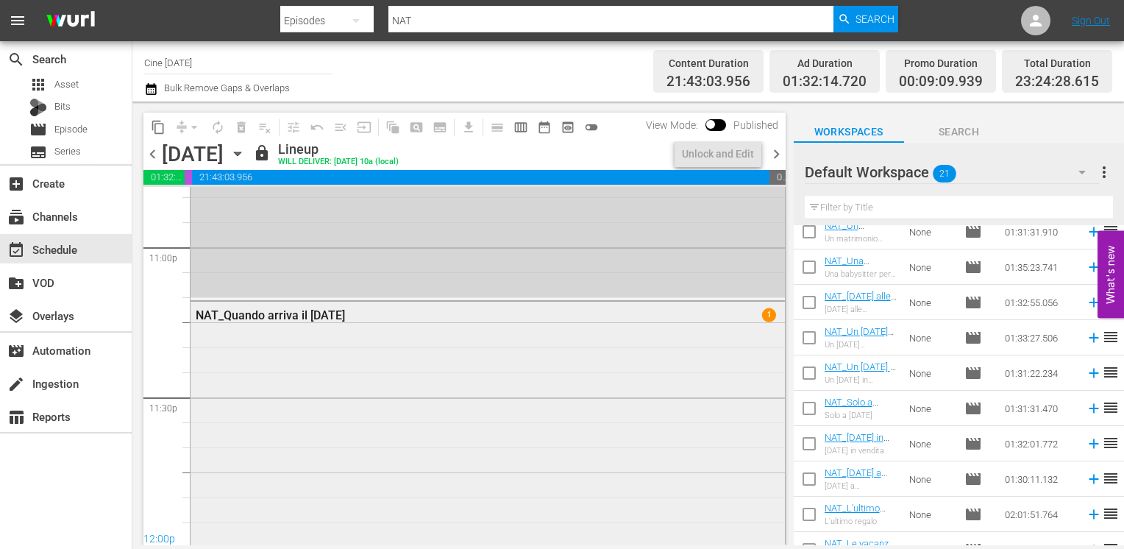
scroll to position [6932, 0]
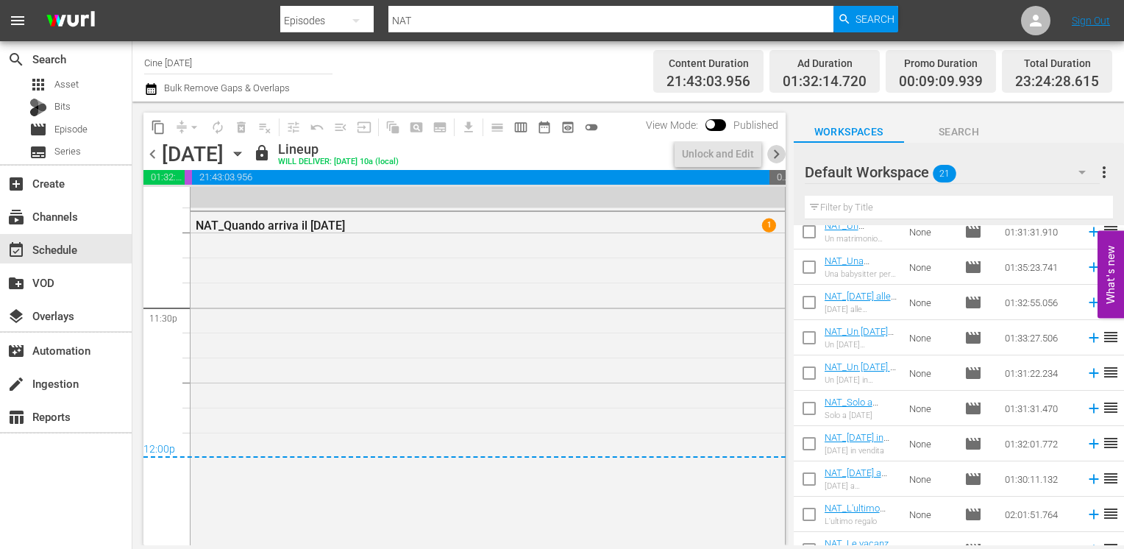
click at [773, 156] on span "chevron_right" at bounding box center [776, 154] width 18 height 18
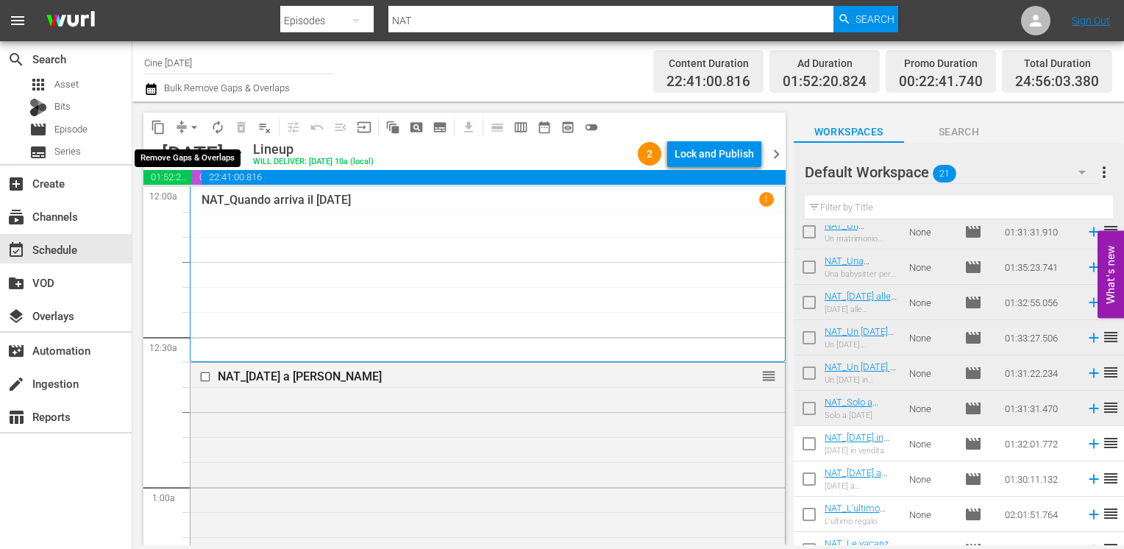
click at [192, 132] on span "arrow_drop_down" at bounding box center [194, 127] width 15 height 15
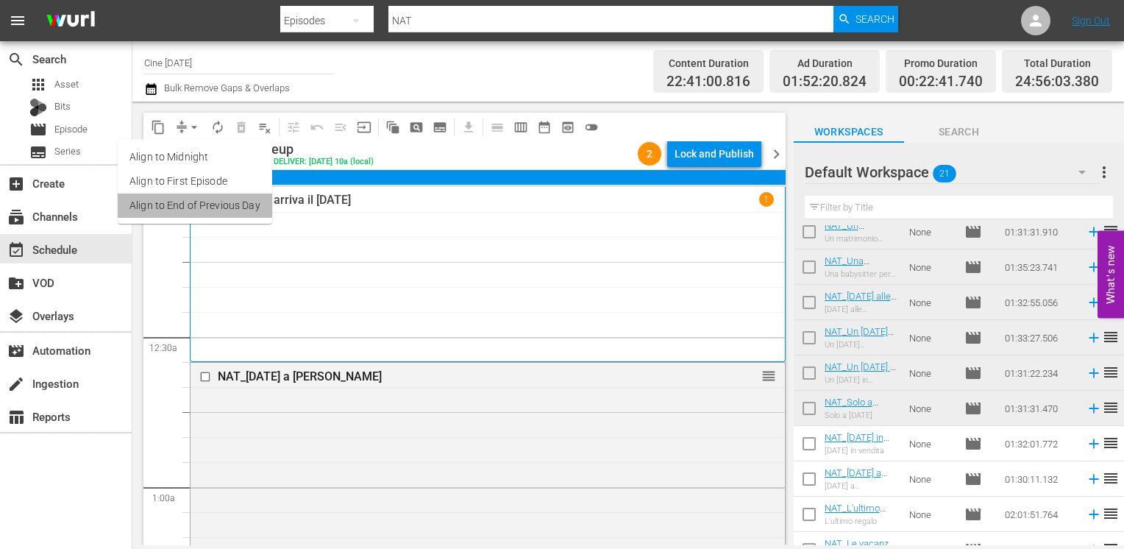
click at [216, 204] on li "Align to End of Previous Day" at bounding box center [195, 205] width 154 height 24
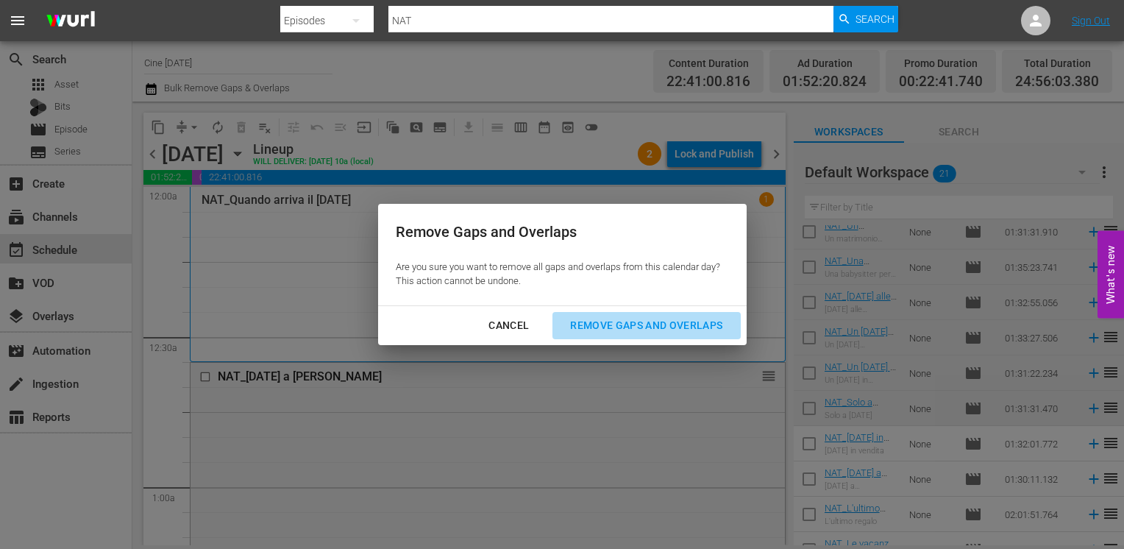
click at [615, 337] on button "Remove Gaps and Overlaps" at bounding box center [646, 325] width 188 height 27
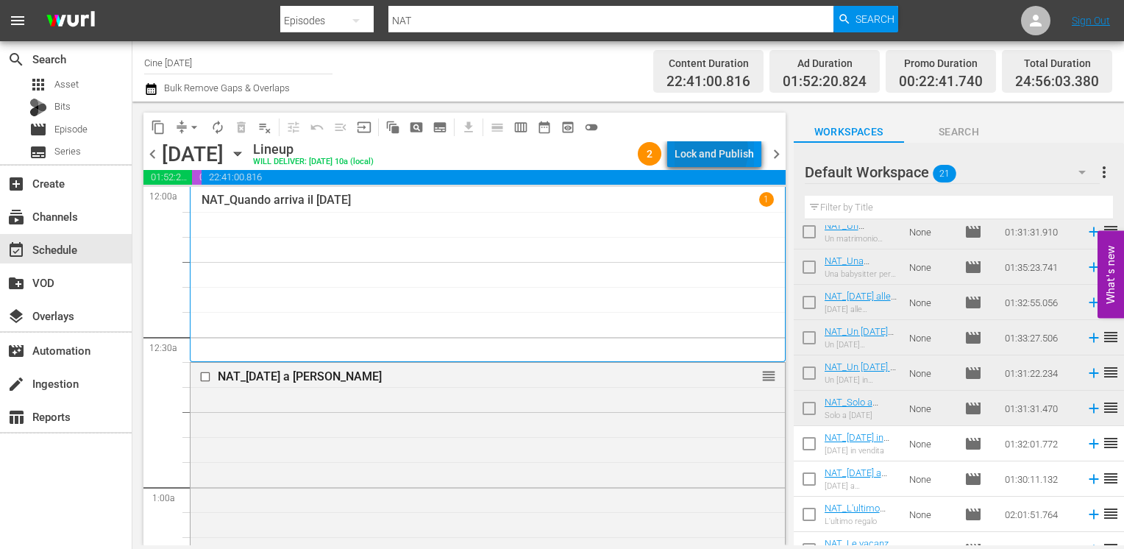
click at [706, 151] on div "Lock and Publish" at bounding box center [713, 153] width 79 height 26
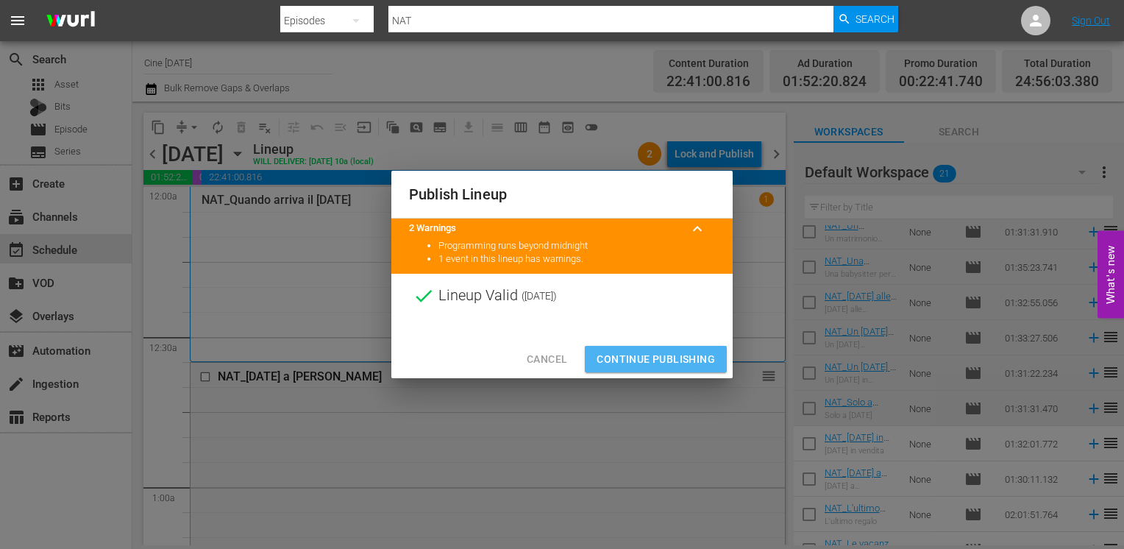
click at [652, 360] on span "Continue Publishing" at bounding box center [656, 359] width 118 height 18
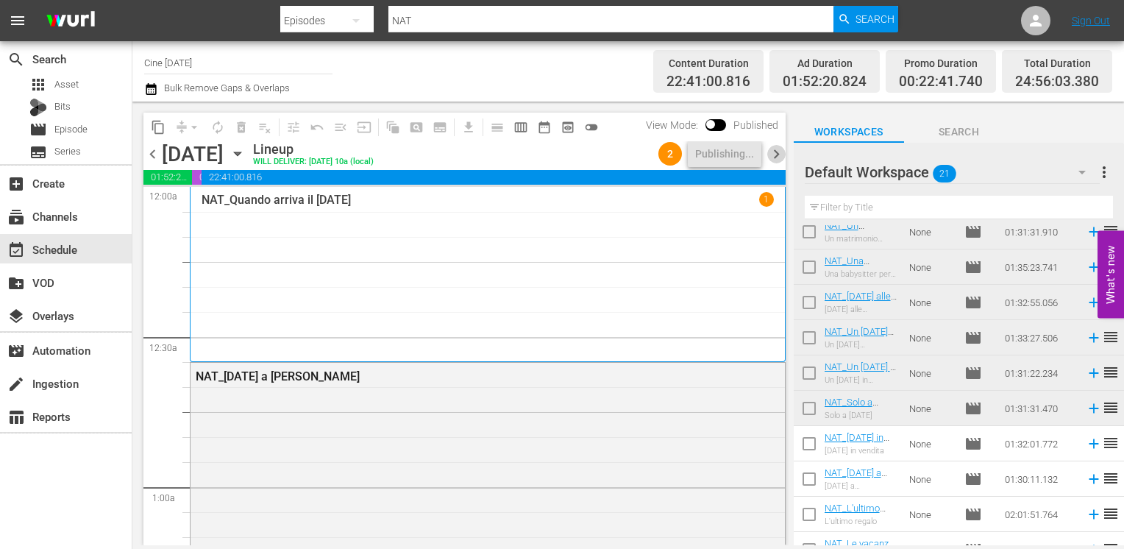
click at [774, 154] on span "chevron_right" at bounding box center [776, 154] width 18 height 18
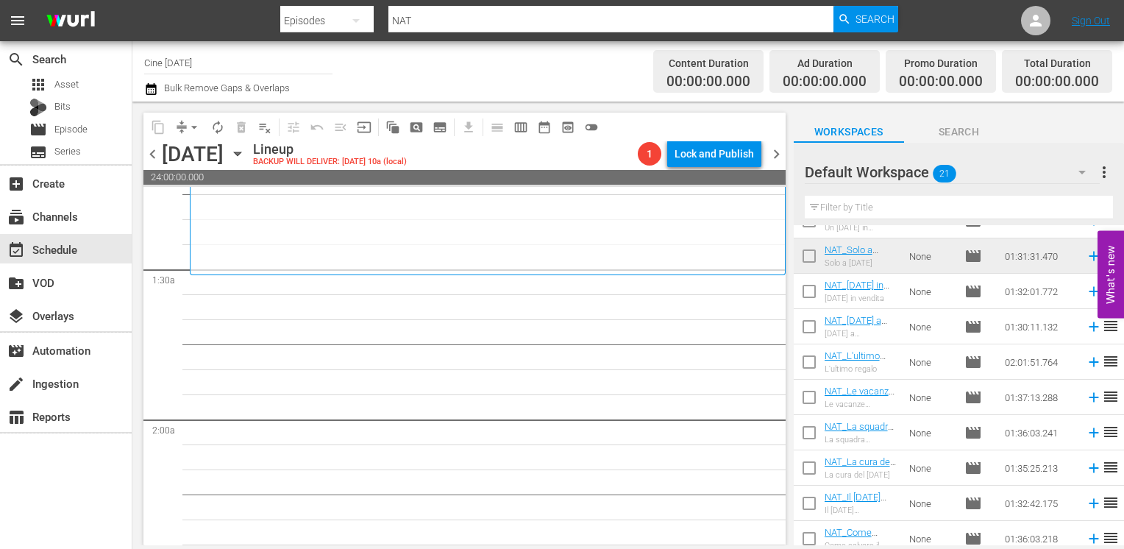
scroll to position [455, 0]
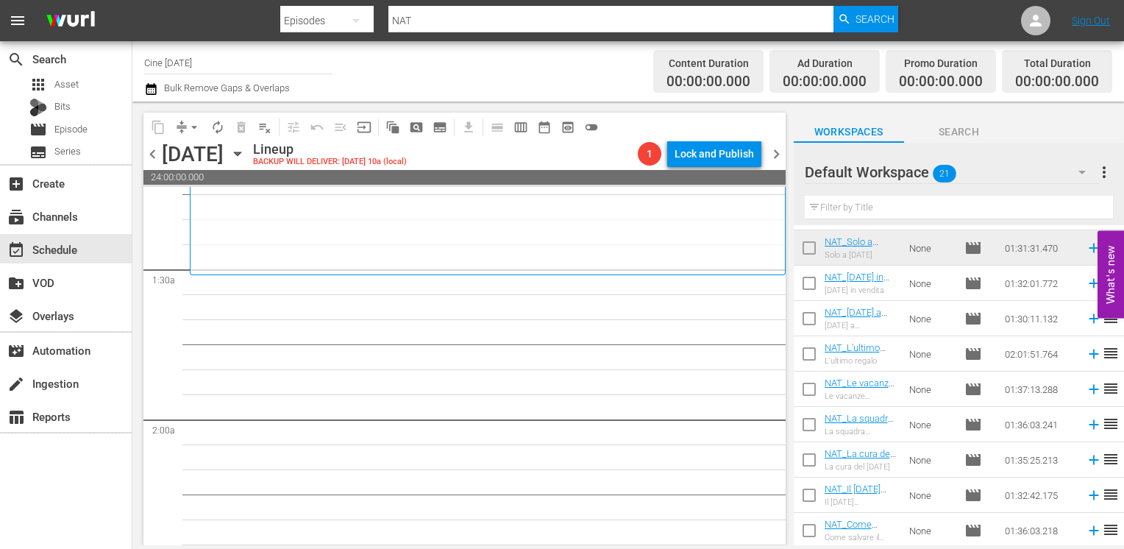
click at [810, 286] on input "checkbox" at bounding box center [809, 286] width 31 height 31
checkbox input "true"
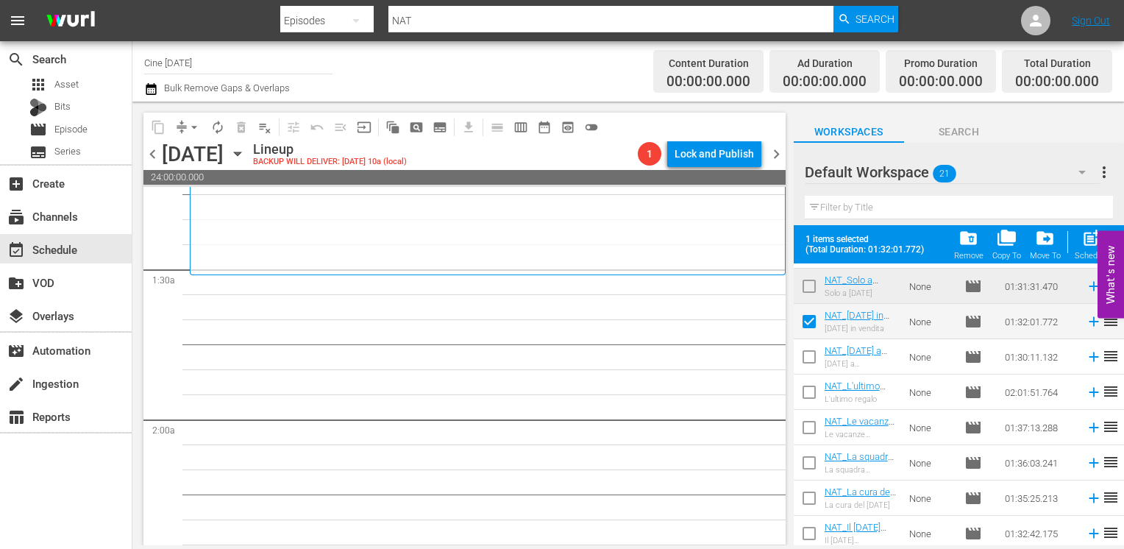
scroll to position [493, 0]
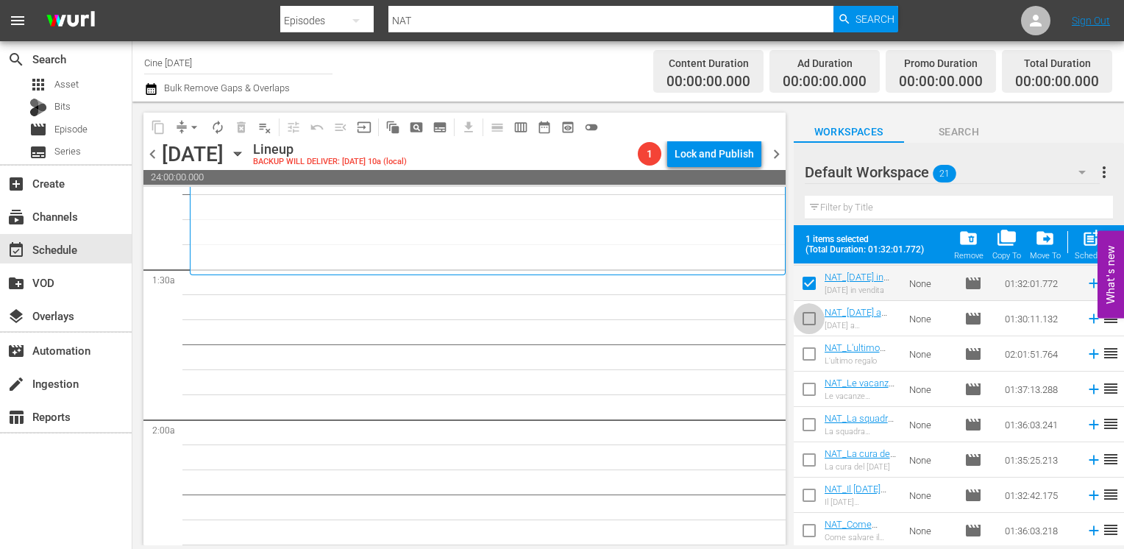
click at [812, 320] on input "checkbox" at bounding box center [809, 321] width 31 height 31
checkbox input "true"
click at [811, 360] on input "checkbox" at bounding box center [809, 356] width 31 height 31
checkbox input "true"
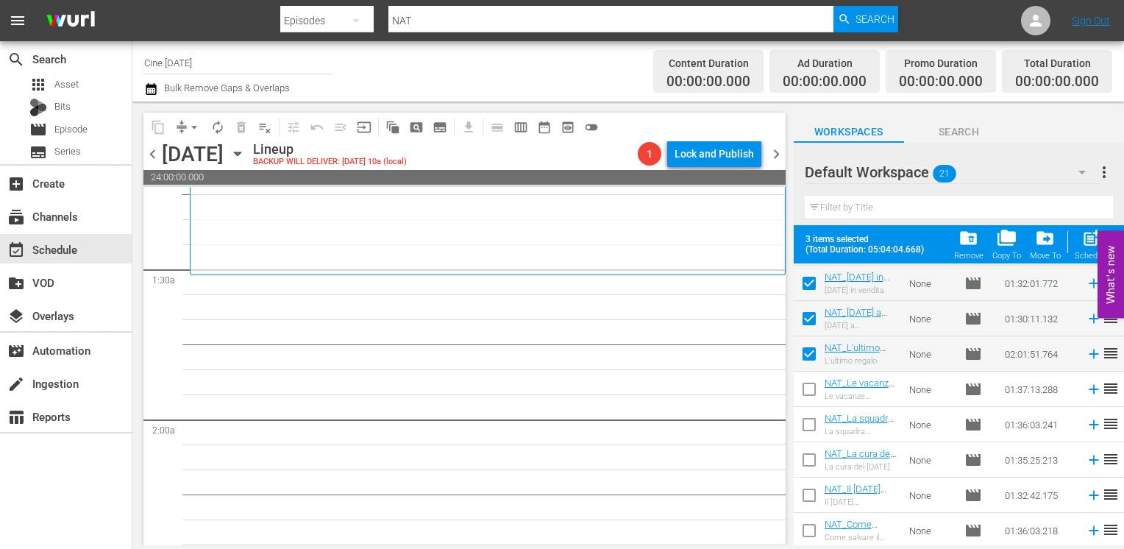
click at [813, 390] on input "checkbox" at bounding box center [809, 392] width 31 height 31
checkbox input "true"
click at [809, 433] on input "checkbox" at bounding box center [809, 427] width 31 height 31
checkbox input "true"
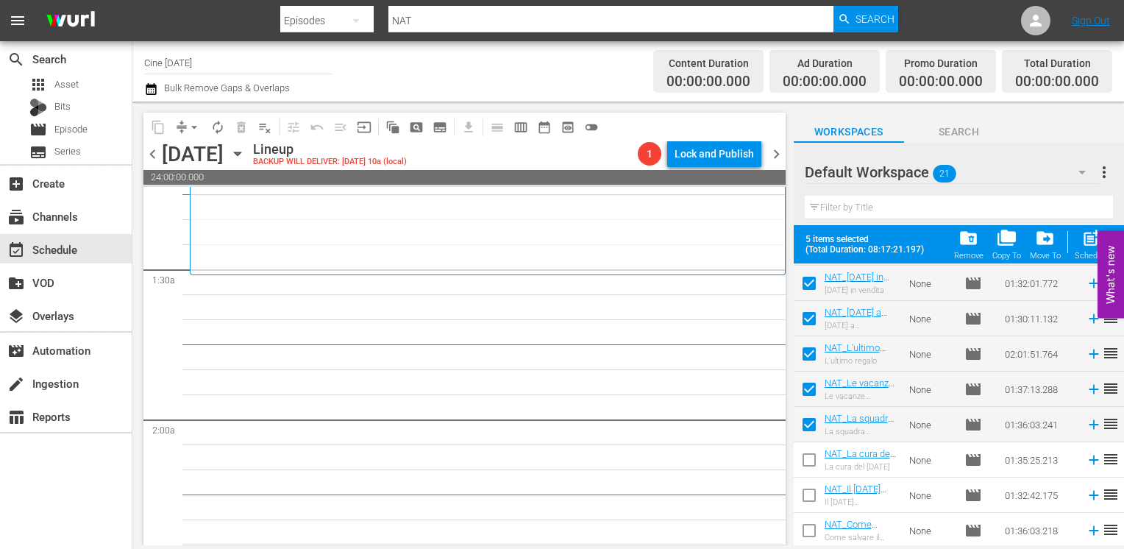
click at [808, 460] on input "checkbox" at bounding box center [809, 462] width 31 height 31
checkbox input "true"
click at [809, 499] on input "checkbox" at bounding box center [809, 497] width 31 height 31
checkbox input "true"
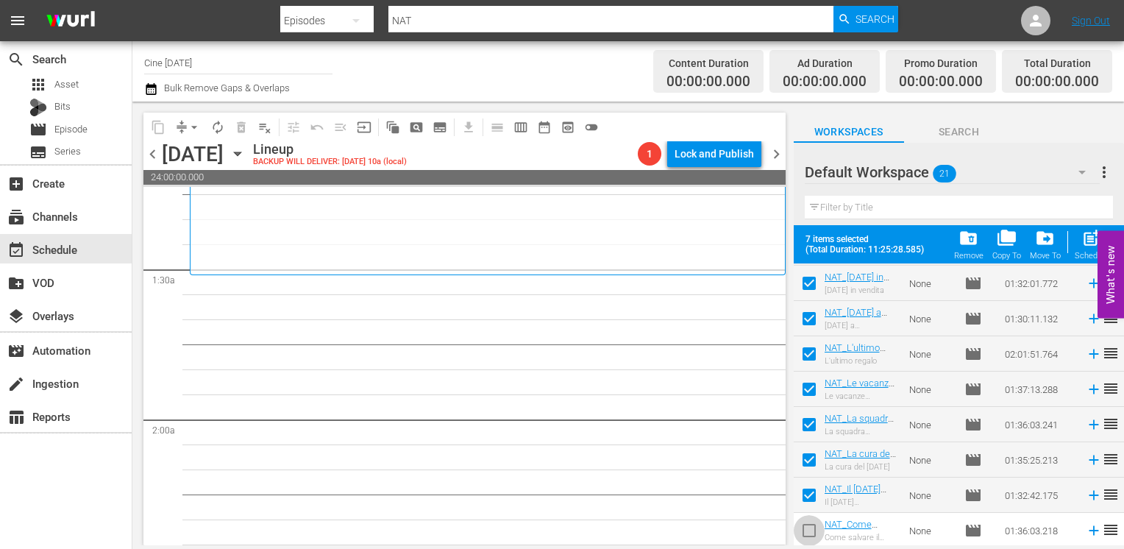
click at [808, 535] on input "checkbox" at bounding box center [809, 533] width 31 height 31
checkbox input "true"
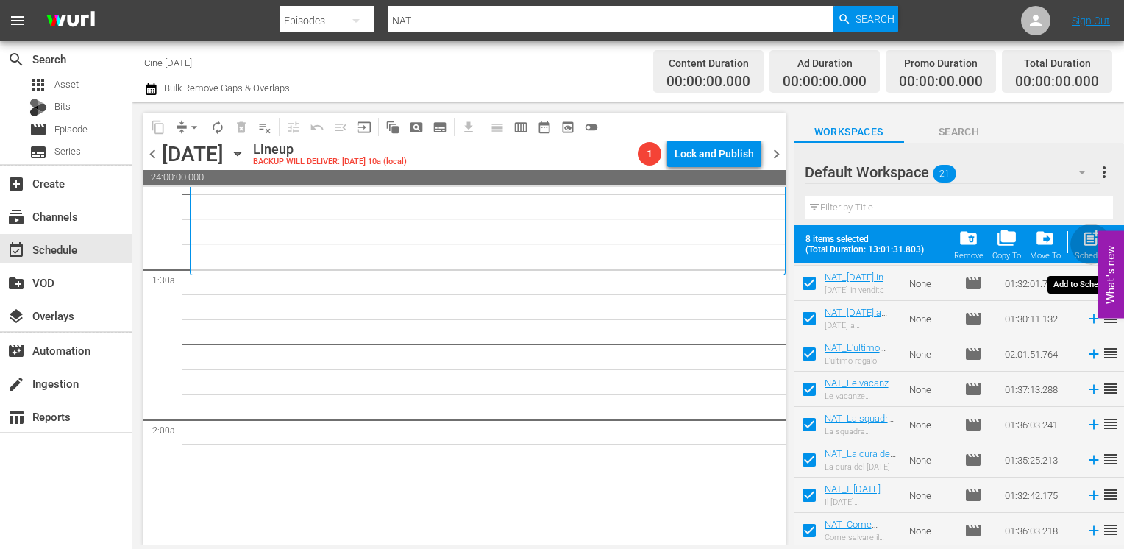
click at [1088, 243] on span "post_add" at bounding box center [1091, 238] width 20 height 20
checkbox input "false"
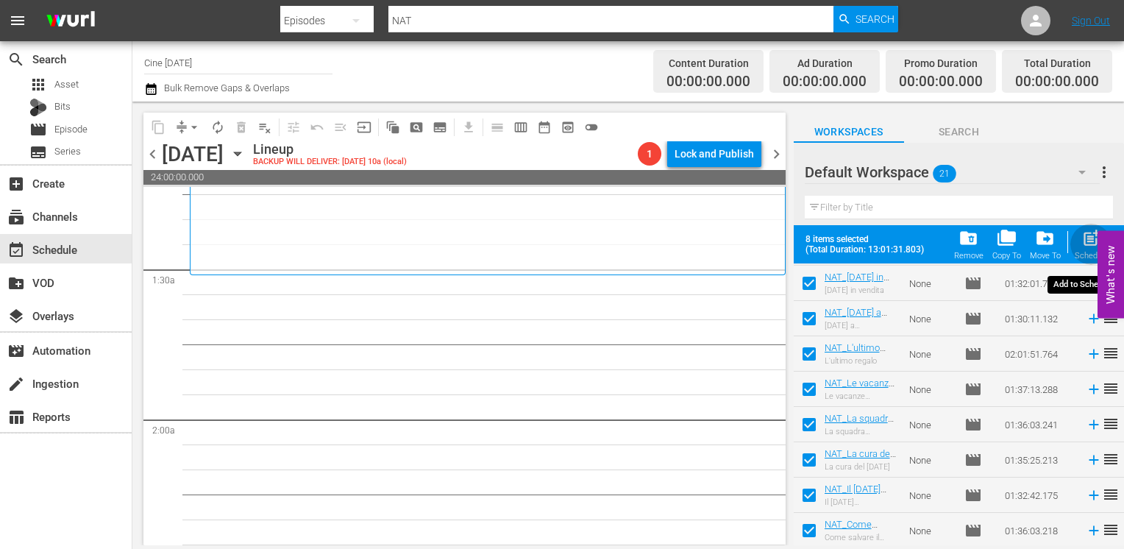
checkbox input "false"
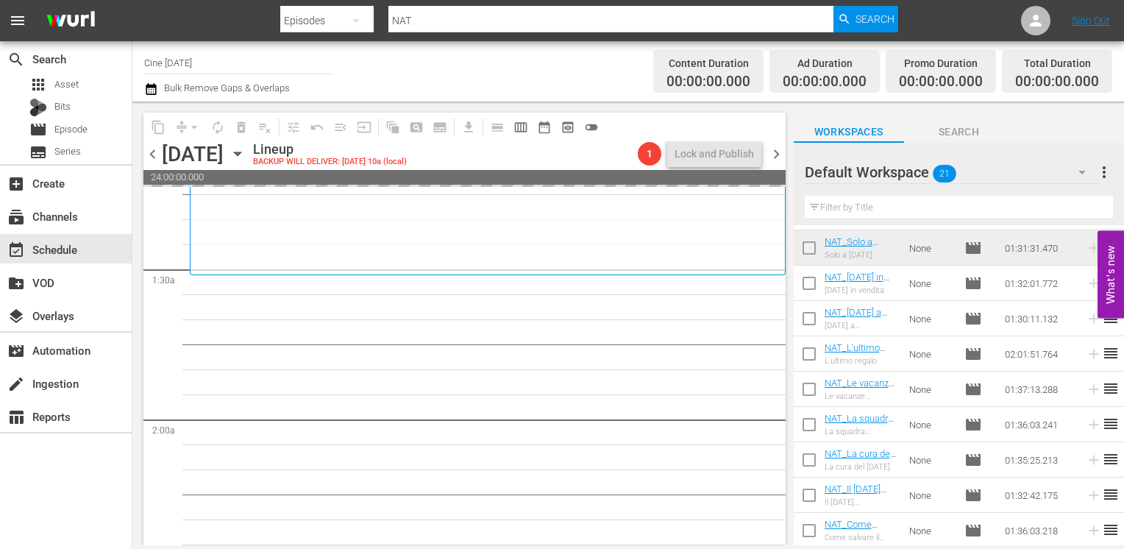
click at [154, 154] on span "chevron_left" at bounding box center [152, 154] width 18 height 18
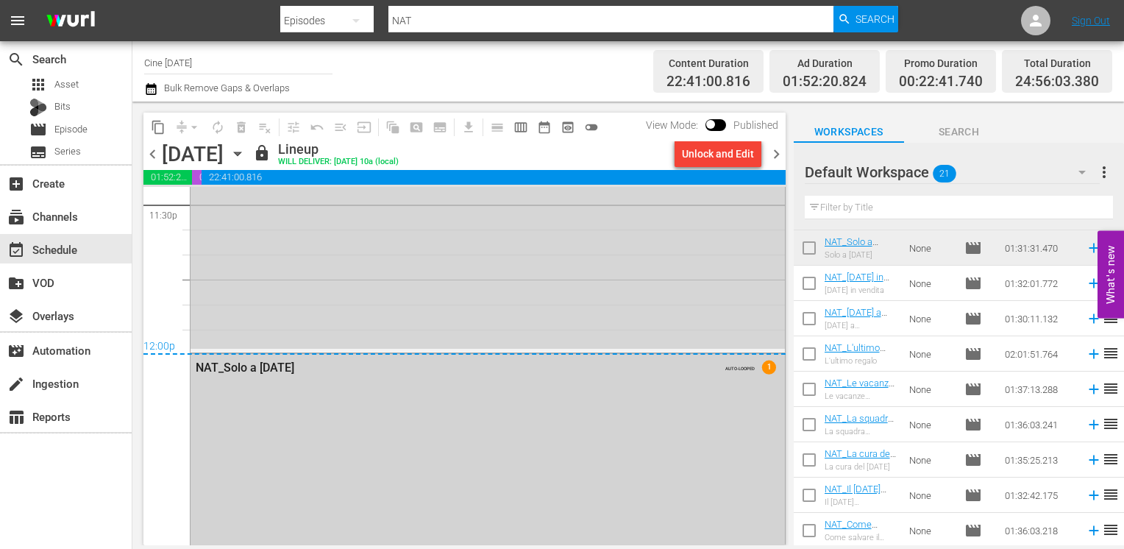
scroll to position [7005, 0]
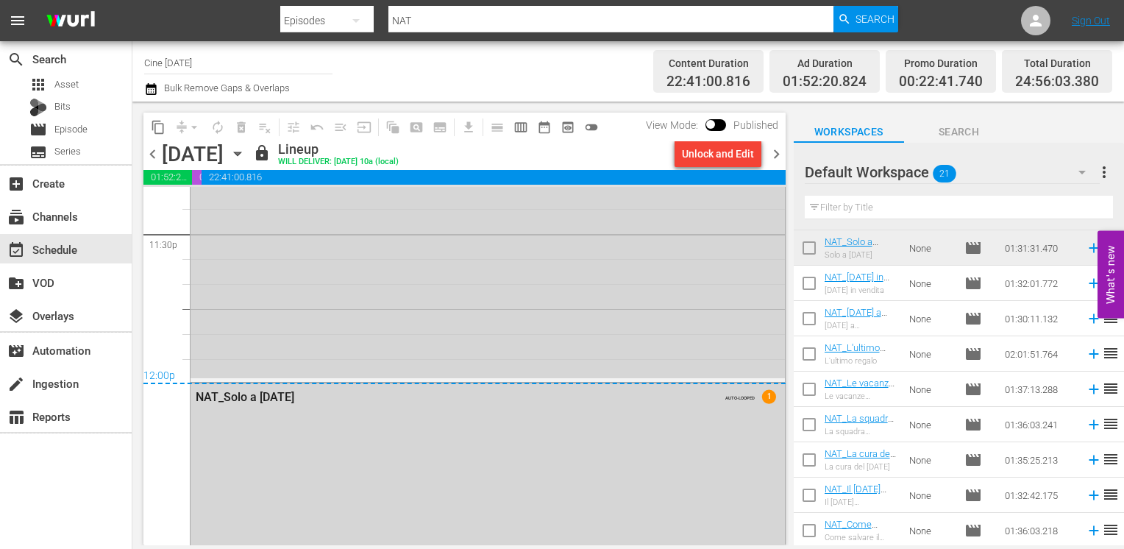
click at [770, 157] on span "chevron_right" at bounding box center [776, 154] width 18 height 18
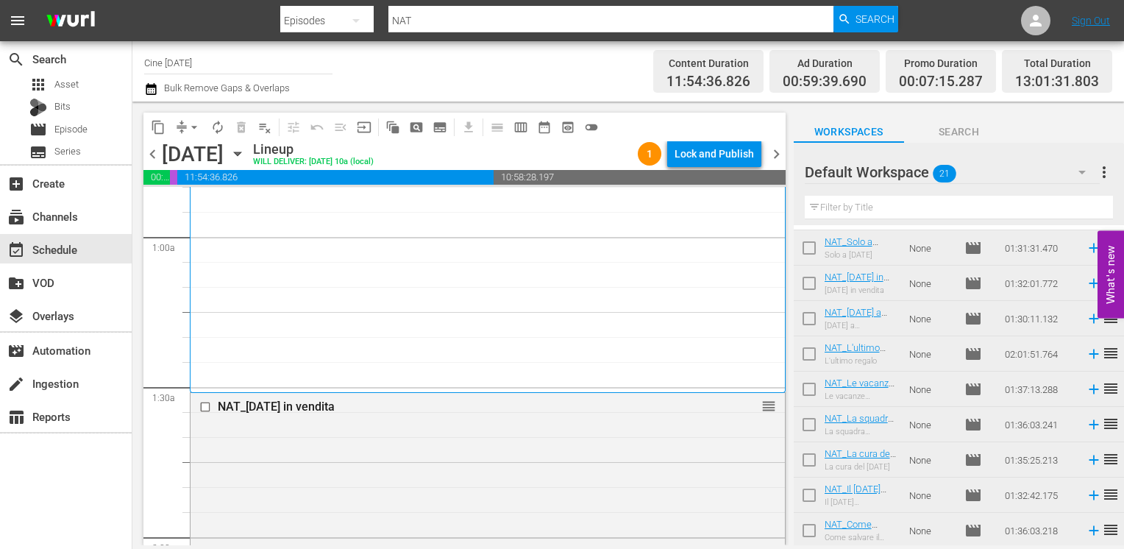
scroll to position [294, 0]
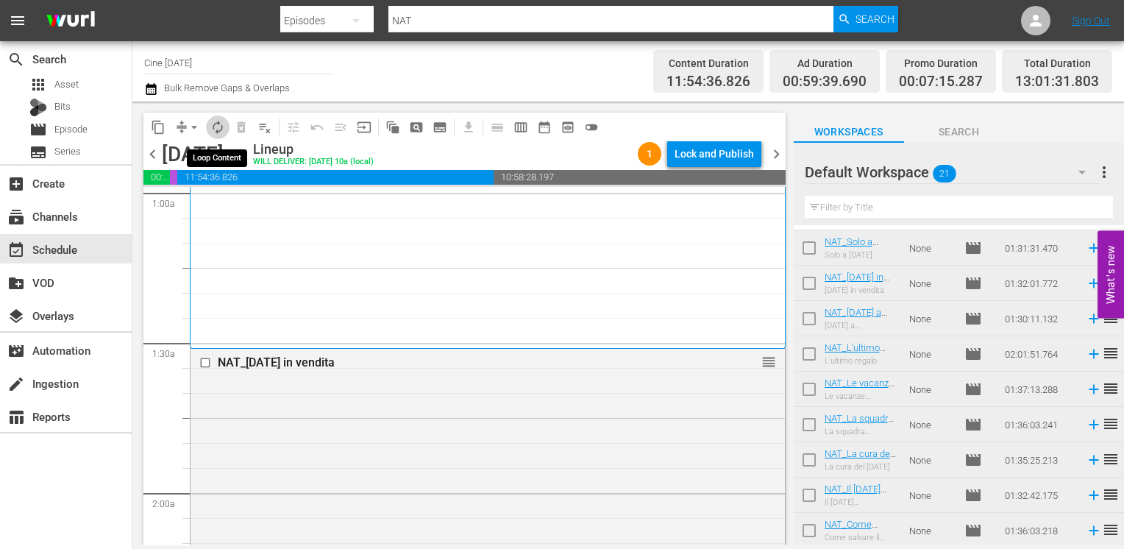
click at [213, 128] on span "autorenew_outlined" at bounding box center [217, 127] width 15 height 15
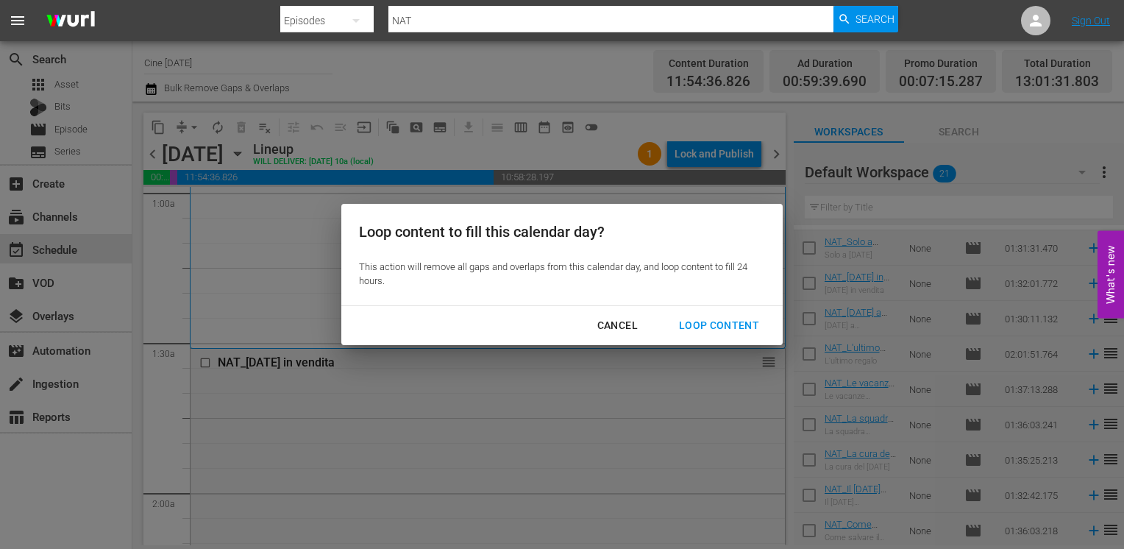
click at [735, 326] on div "Loop Content" at bounding box center [719, 325] width 104 height 18
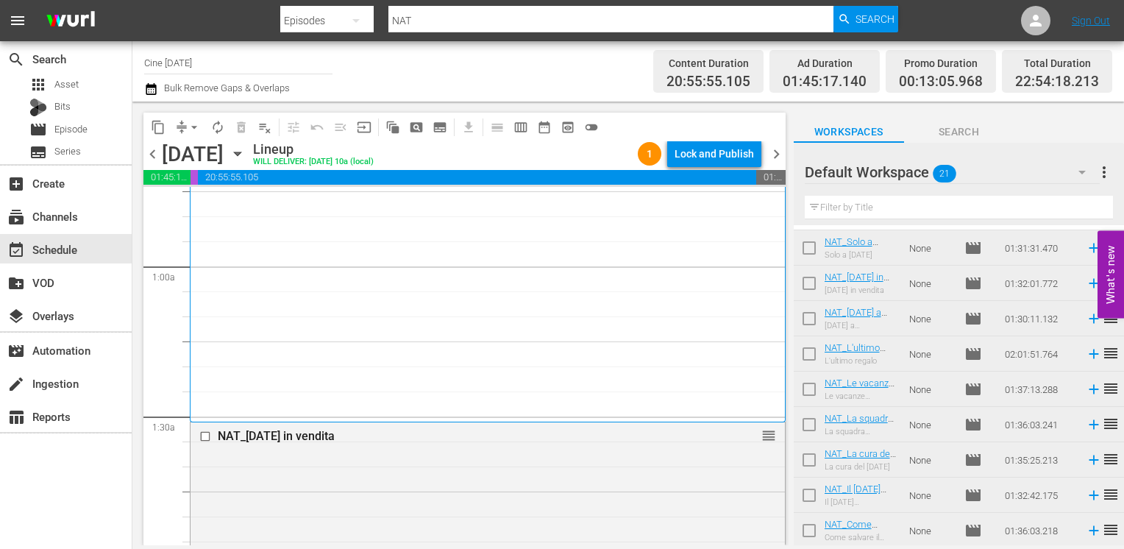
scroll to position [368, 0]
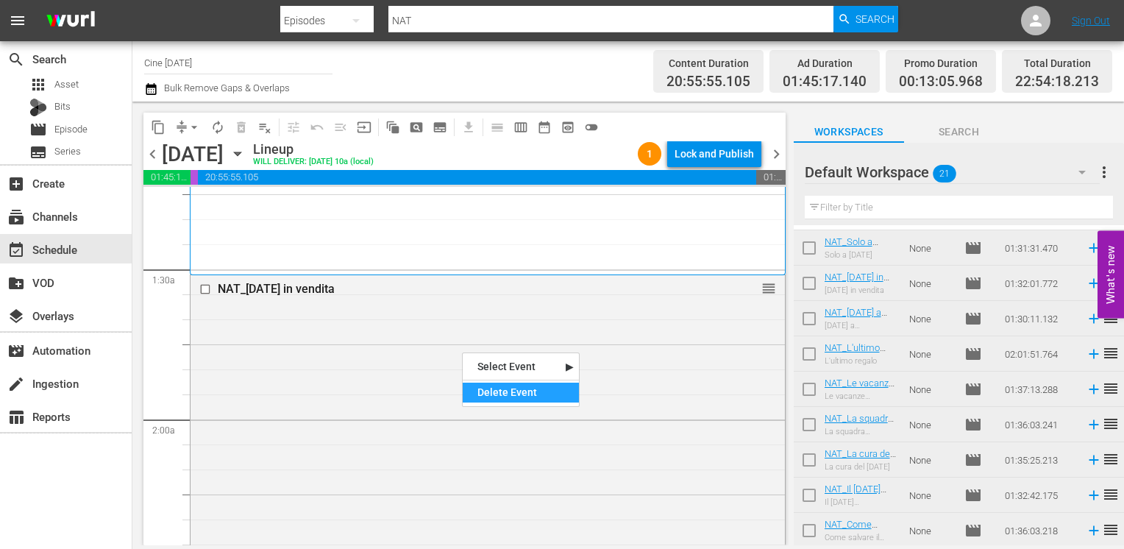
click at [505, 385] on div "Delete Event" at bounding box center [521, 392] width 116 height 20
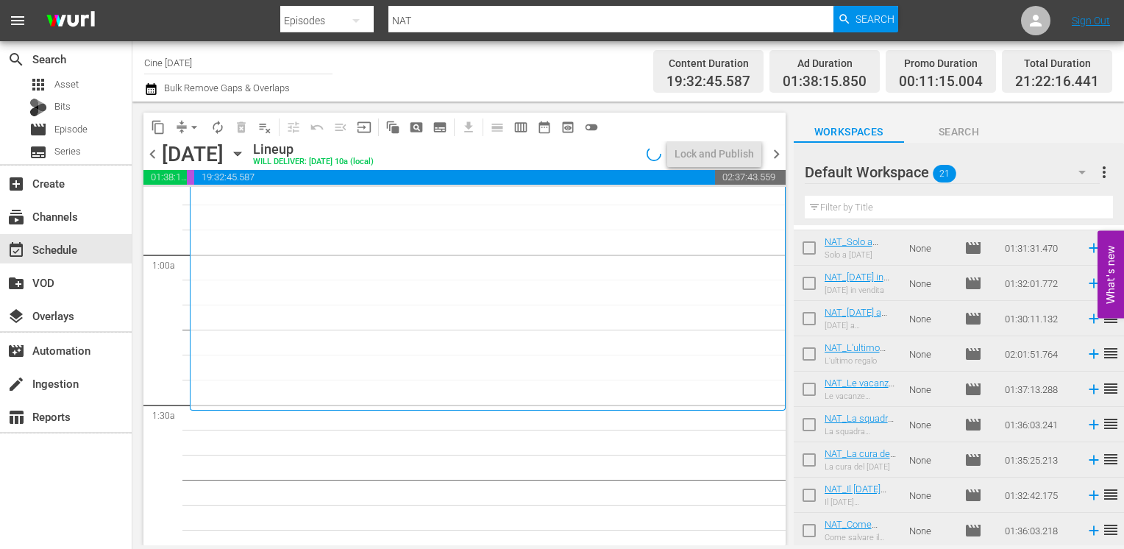
scroll to position [147, 0]
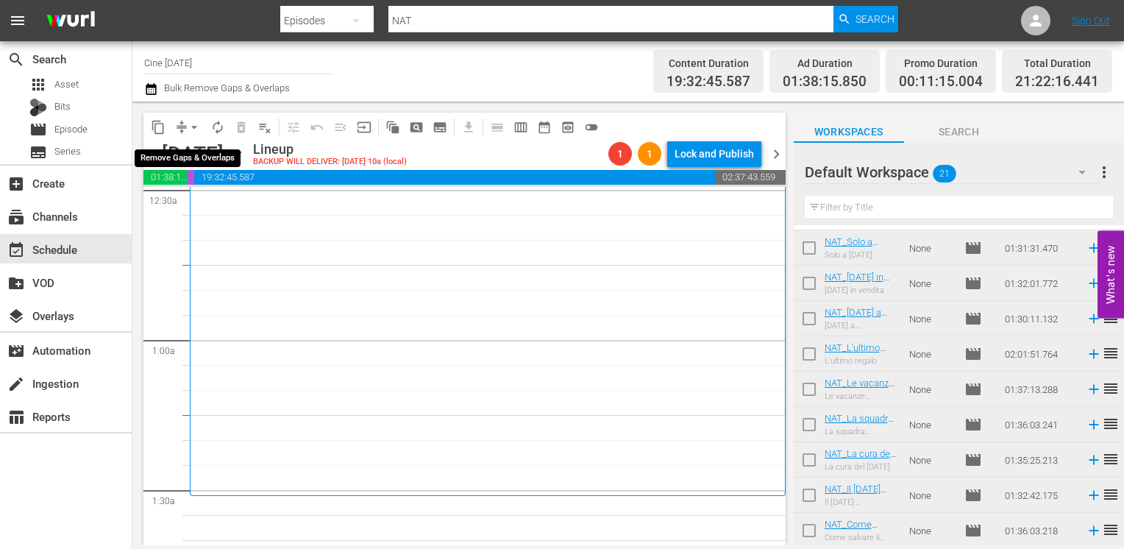
click at [190, 126] on span "arrow_drop_down" at bounding box center [194, 127] width 15 height 15
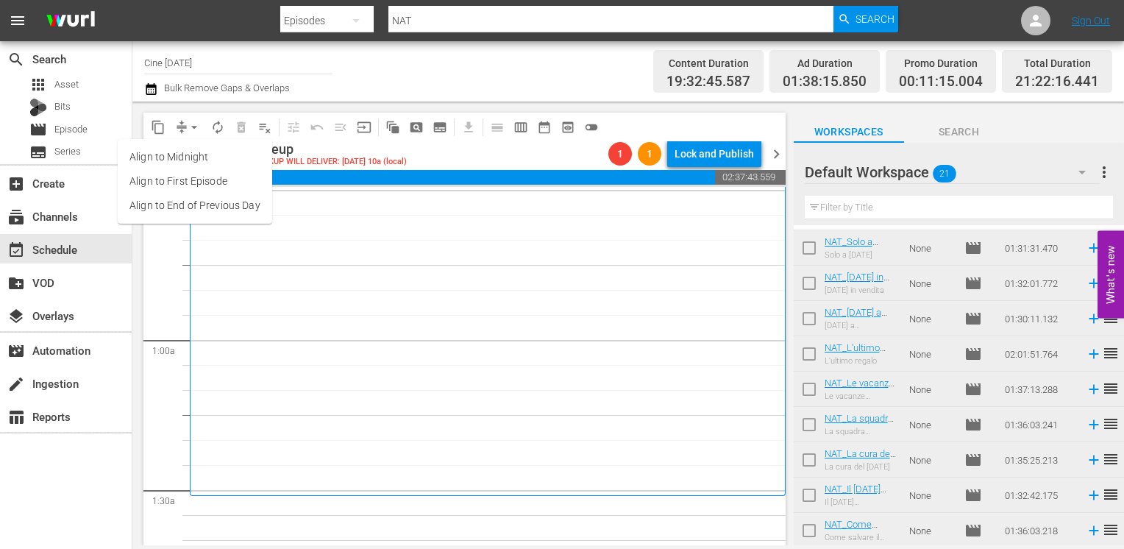
click at [205, 206] on li "Align to End of Previous Day" at bounding box center [195, 205] width 154 height 24
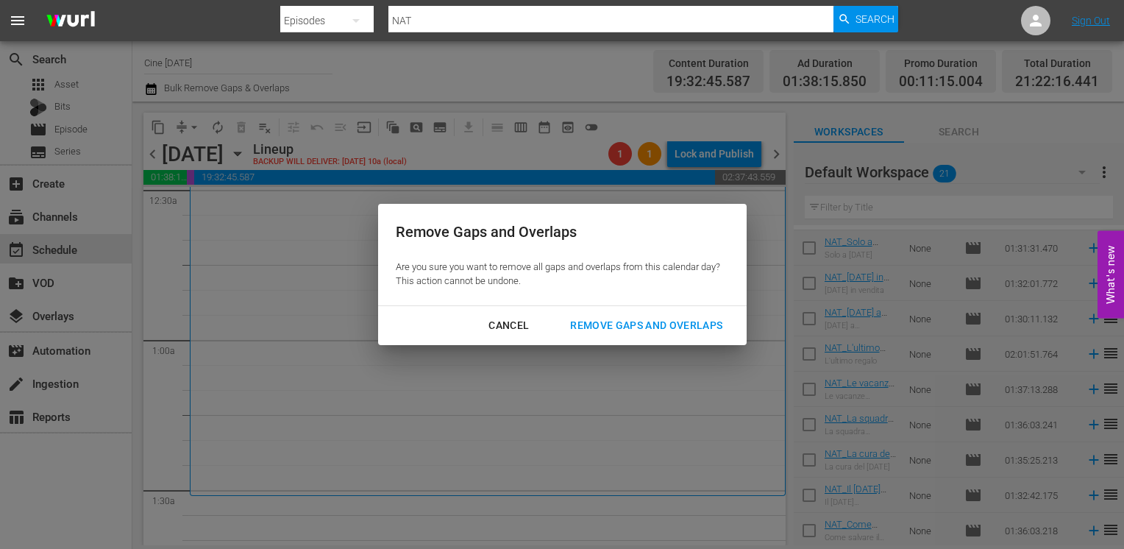
click at [638, 325] on div "Remove Gaps and Overlaps" at bounding box center [646, 325] width 176 height 18
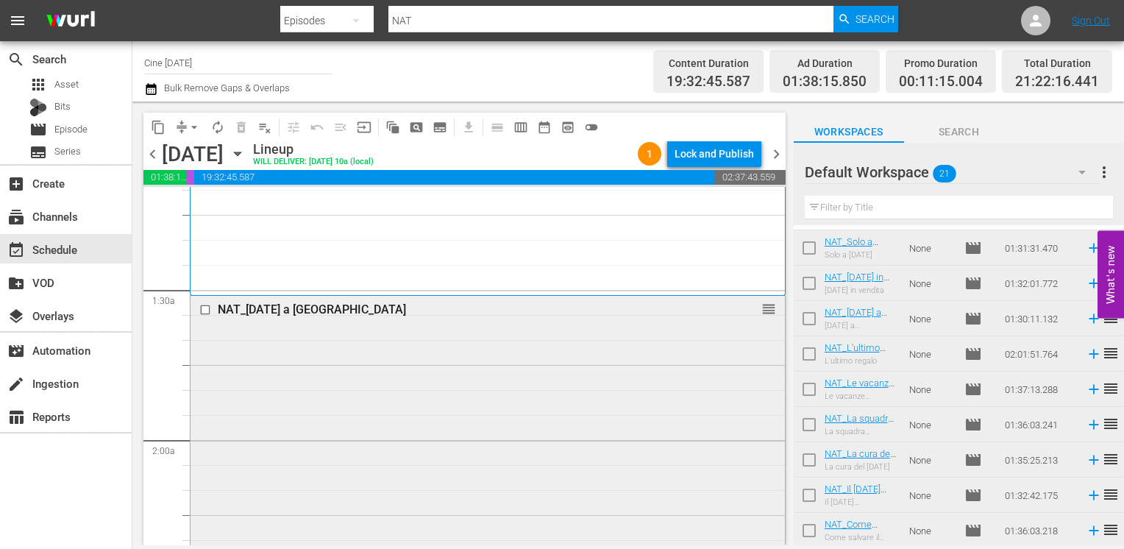
scroll to position [368, 0]
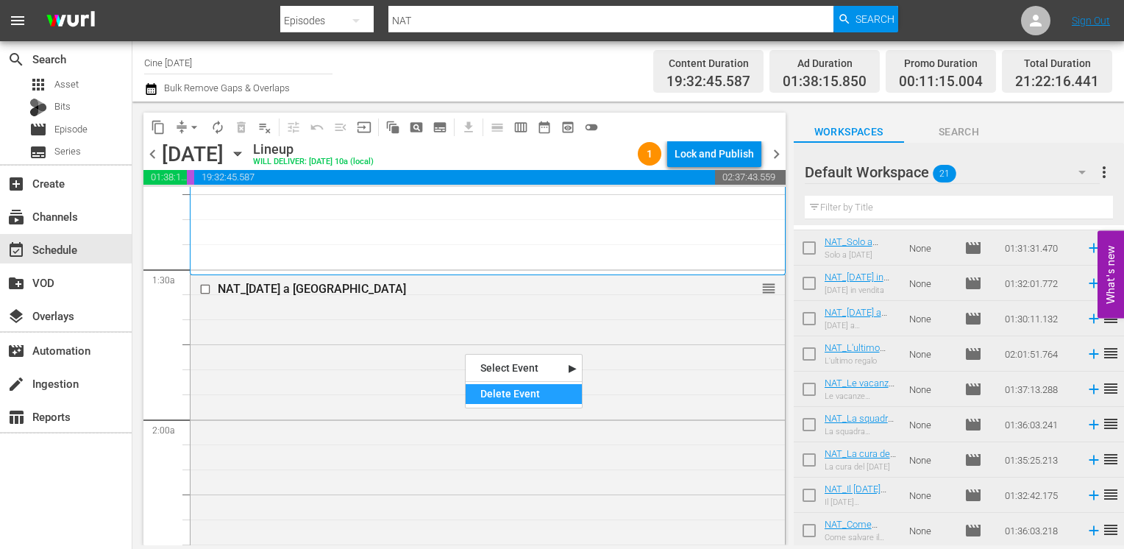
click at [510, 394] on div "Delete Event" at bounding box center [524, 394] width 116 height 20
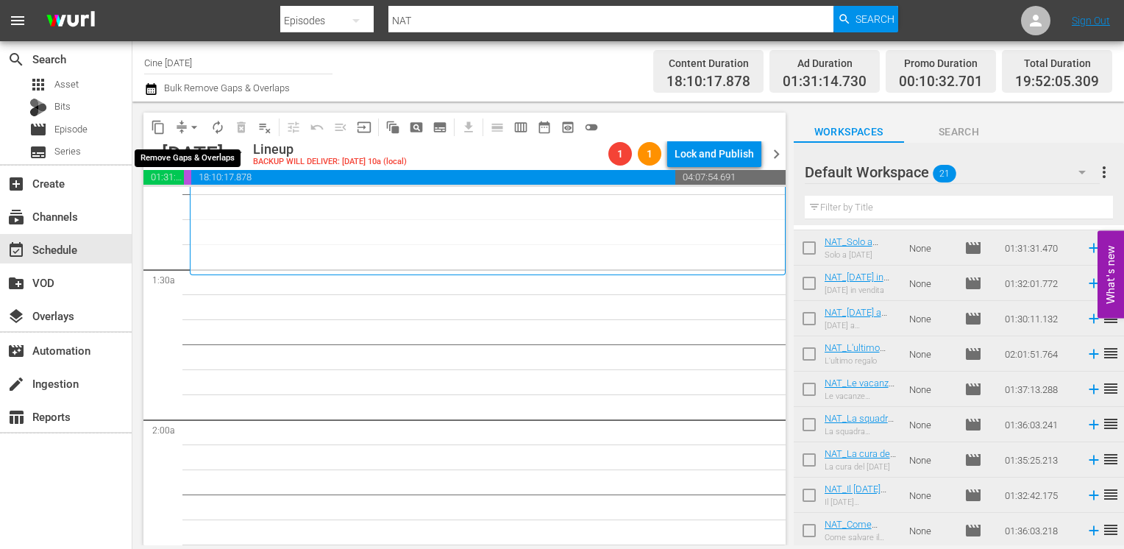
click at [190, 128] on span "arrow_drop_down" at bounding box center [194, 127] width 15 height 15
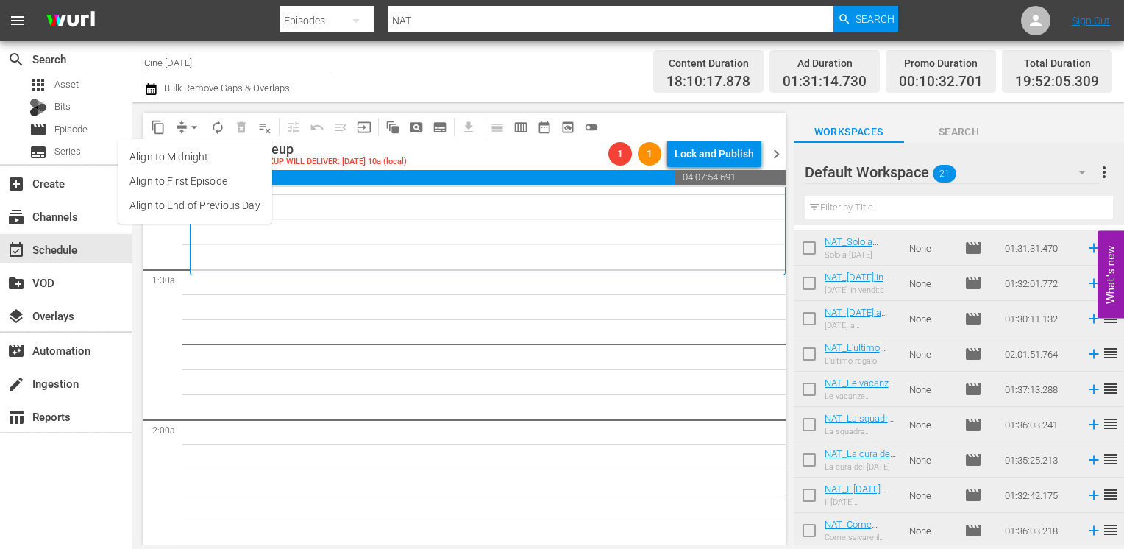
click at [204, 202] on li "Align to End of Previous Day" at bounding box center [195, 205] width 154 height 24
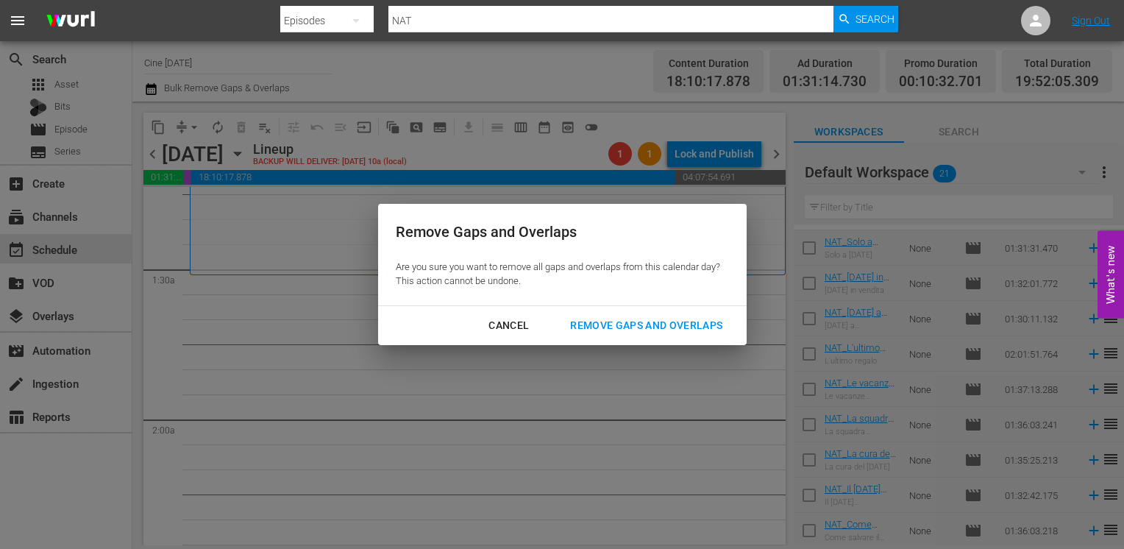
click at [644, 326] on div "Remove Gaps and Overlaps" at bounding box center [646, 325] width 176 height 18
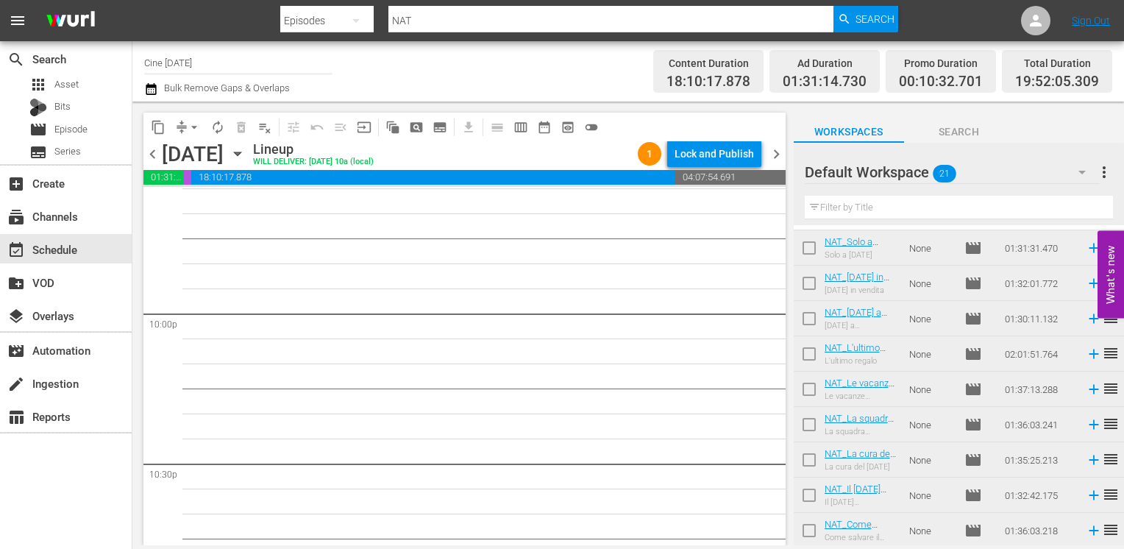
scroll to position [6402, 0]
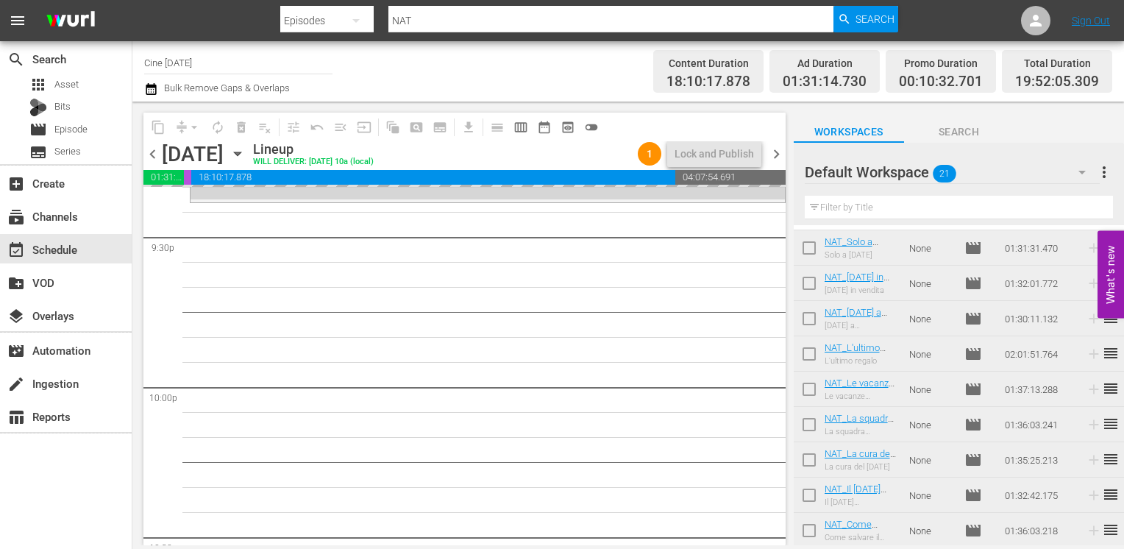
click at [774, 151] on span "chevron_right" at bounding box center [776, 154] width 18 height 18
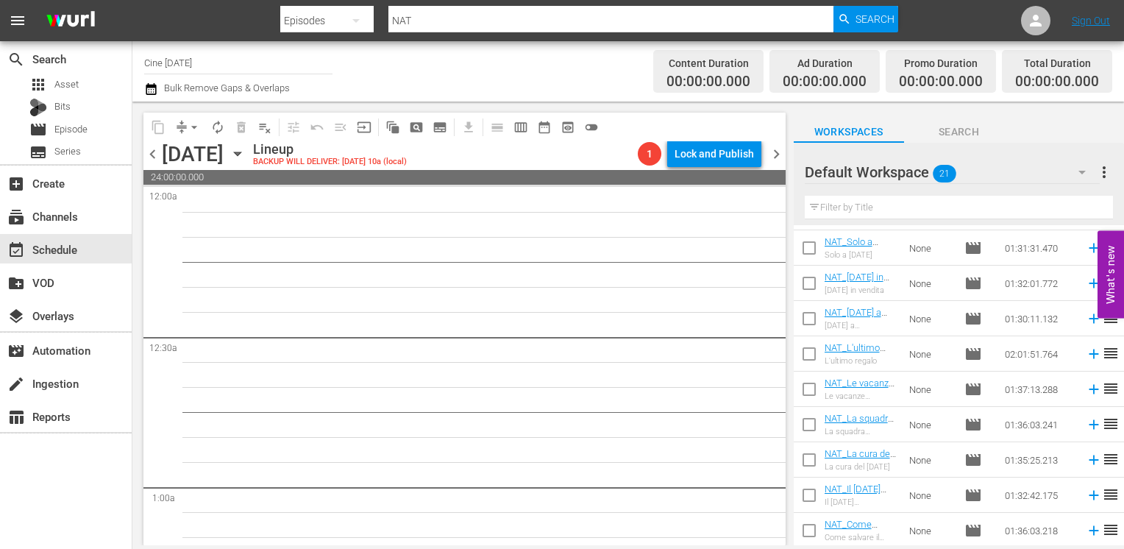
click at [149, 153] on span "chevron_left" at bounding box center [152, 154] width 18 height 18
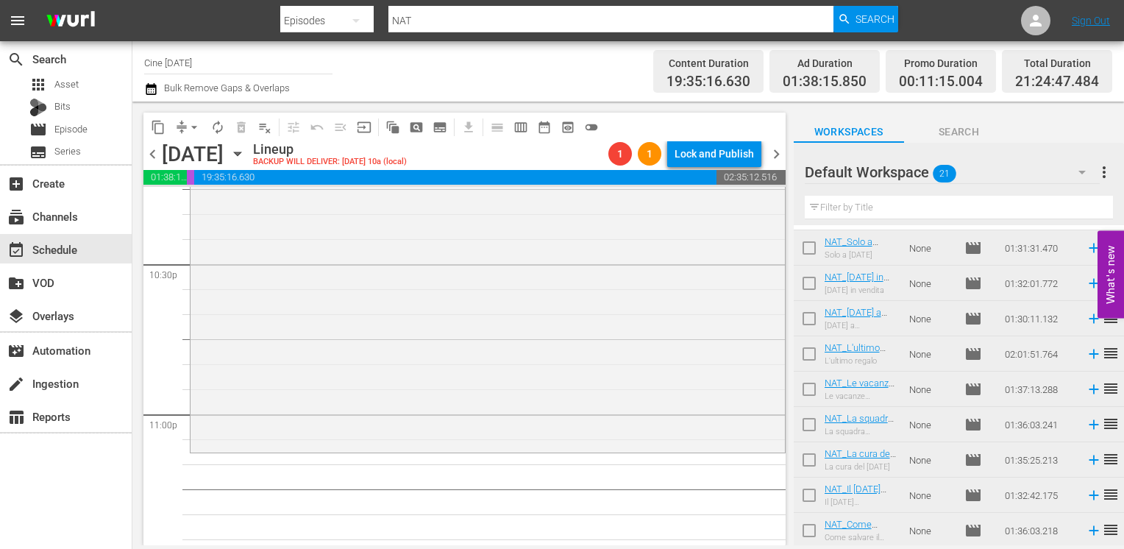
scroll to position [6696, 0]
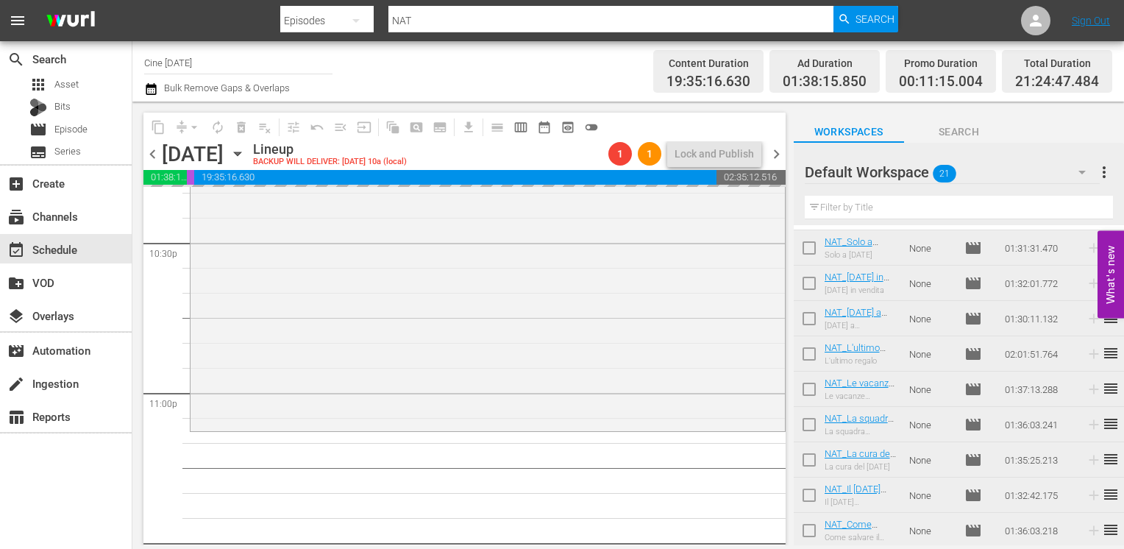
click at [156, 154] on span "chevron_left" at bounding box center [152, 154] width 18 height 18
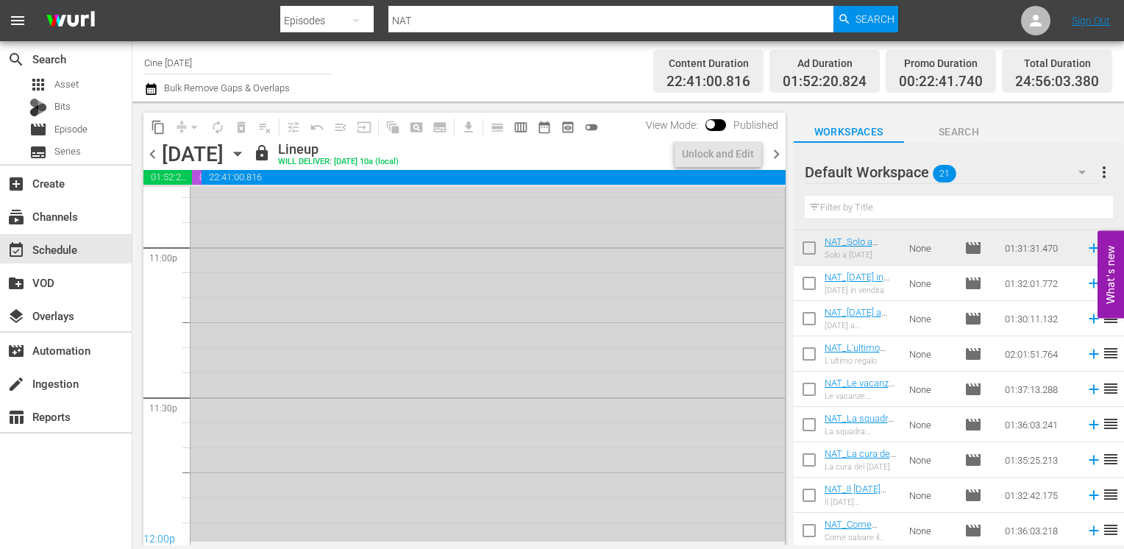
scroll to position [6672, 0]
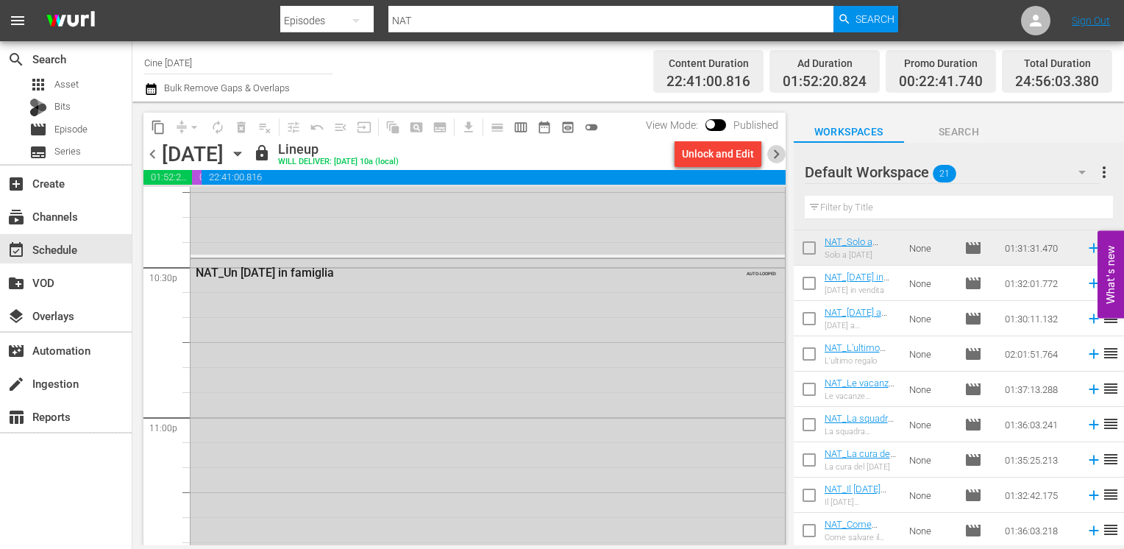
click at [777, 154] on span "chevron_right" at bounding box center [776, 154] width 18 height 18
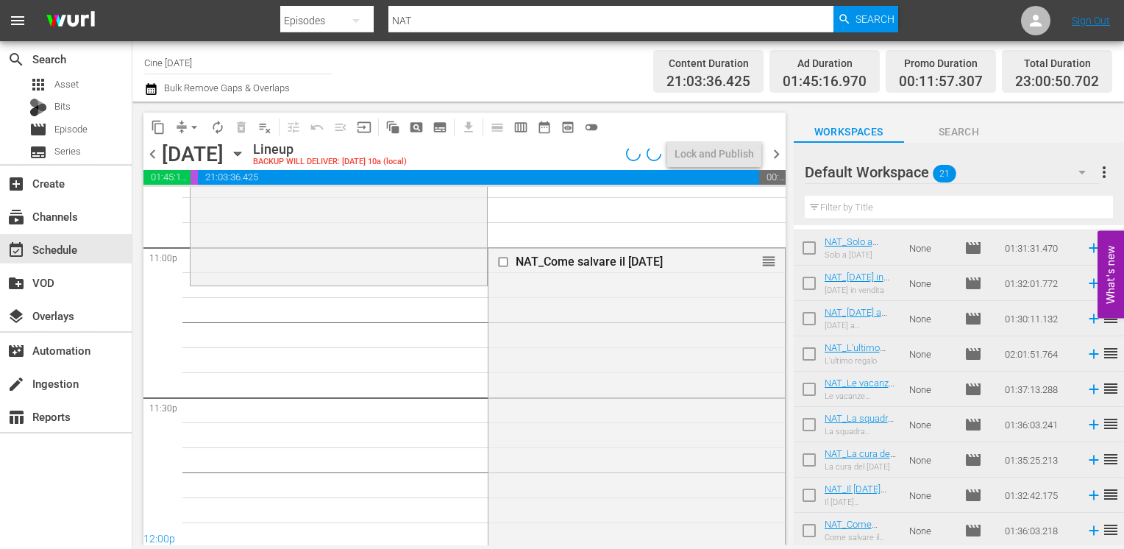
scroll to position [6696, 0]
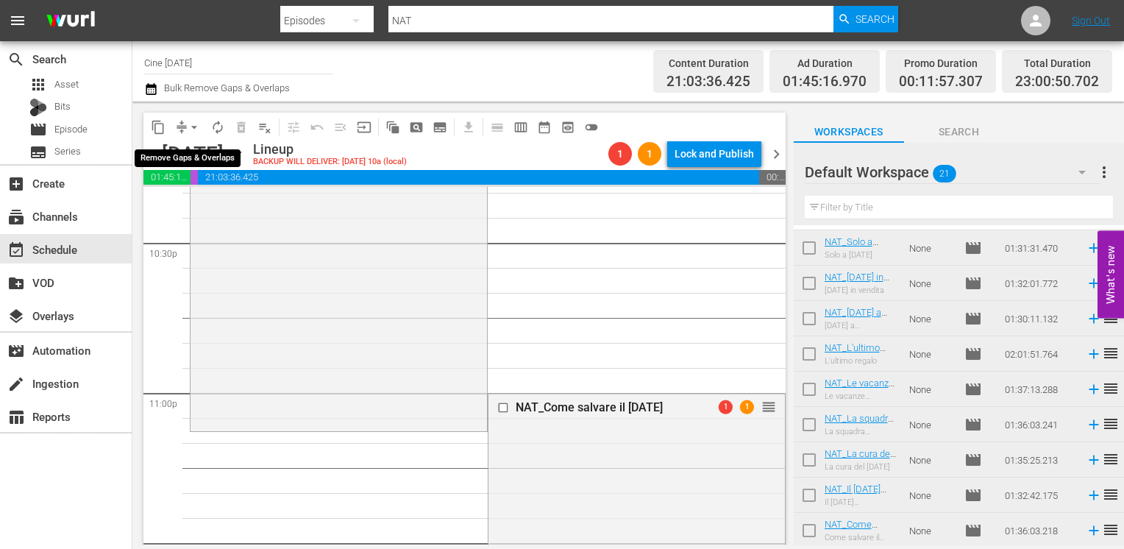
click at [193, 122] on span "arrow_drop_down" at bounding box center [194, 127] width 15 height 15
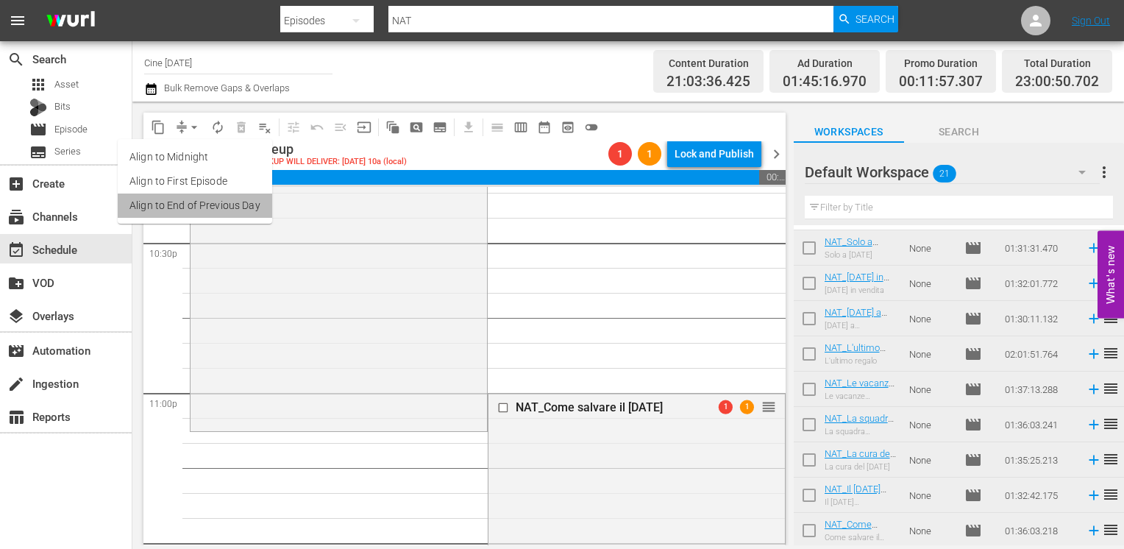
click at [212, 210] on li "Align to End of Previous Day" at bounding box center [195, 205] width 154 height 24
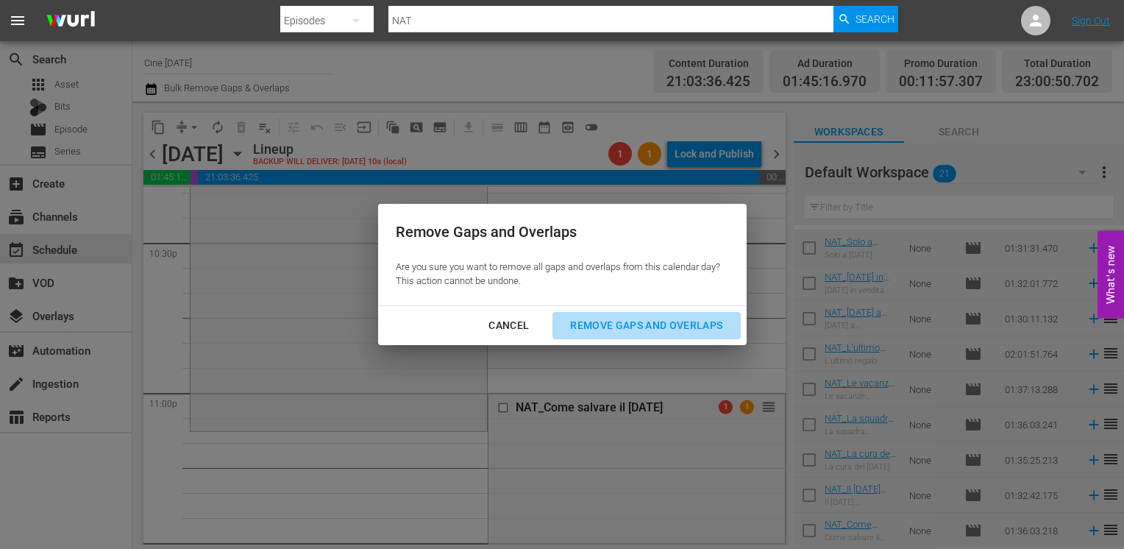
click at [613, 330] on div "Remove Gaps and Overlaps" at bounding box center [646, 325] width 176 height 18
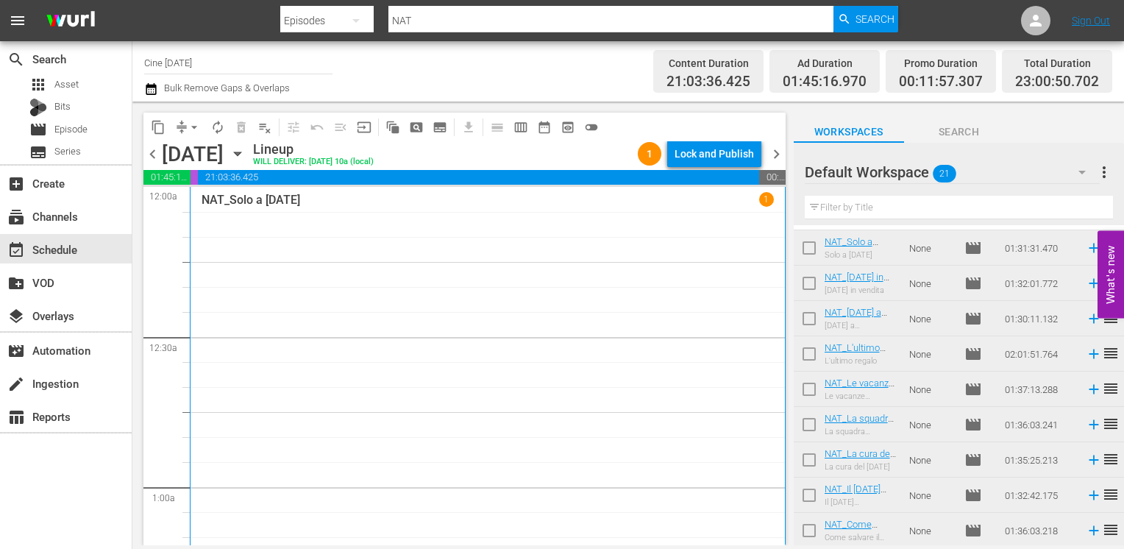
click at [189, 128] on span "arrow_drop_down" at bounding box center [194, 127] width 15 height 15
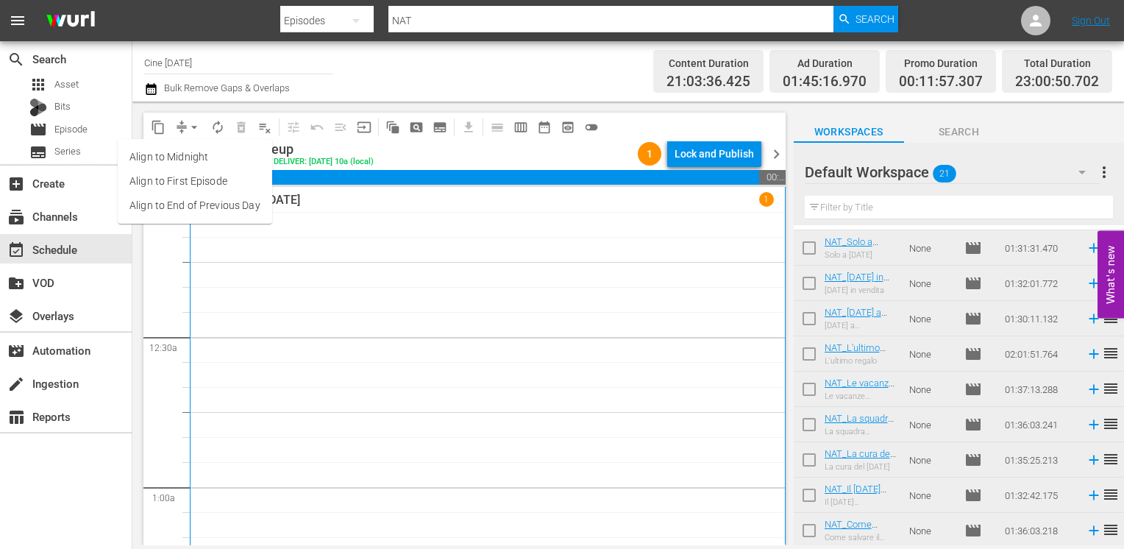
click at [206, 206] on li "Align to End of Previous Day" at bounding box center [195, 205] width 154 height 24
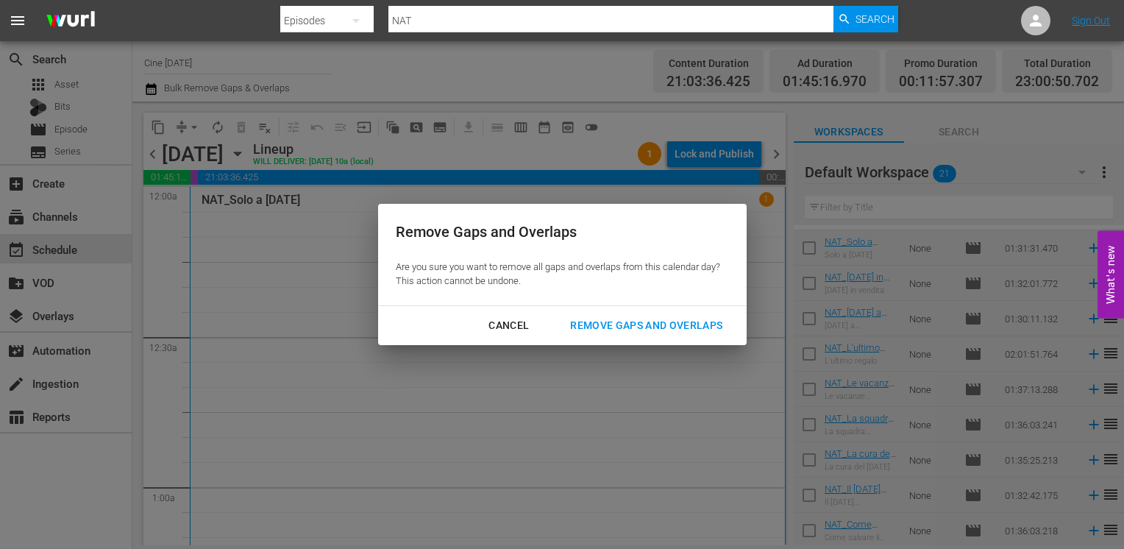
click at [619, 331] on div "Remove Gaps and Overlaps" at bounding box center [646, 325] width 176 height 18
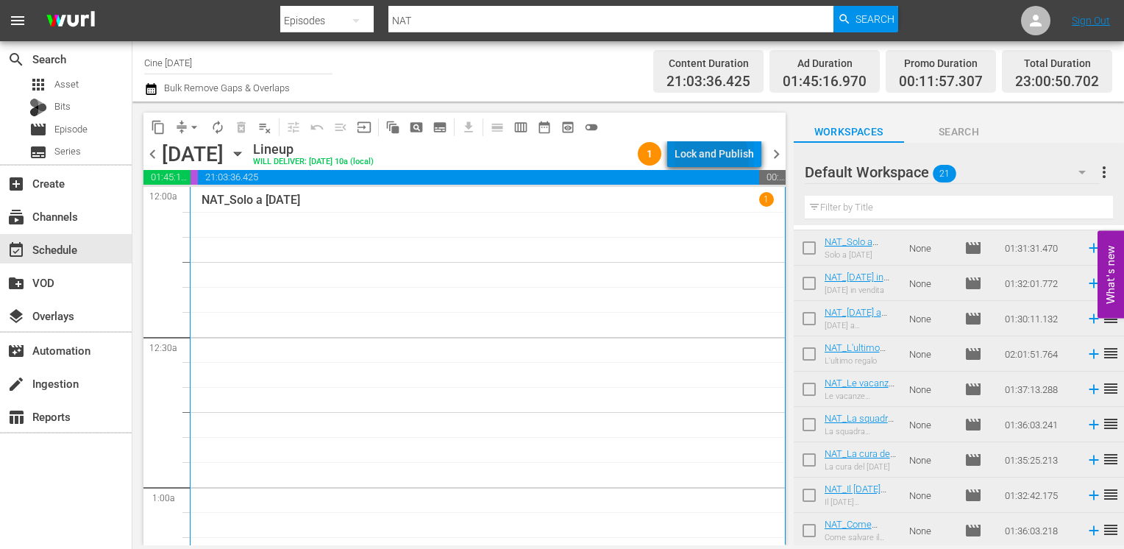
click at [695, 160] on div "Lock and Publish" at bounding box center [713, 153] width 79 height 26
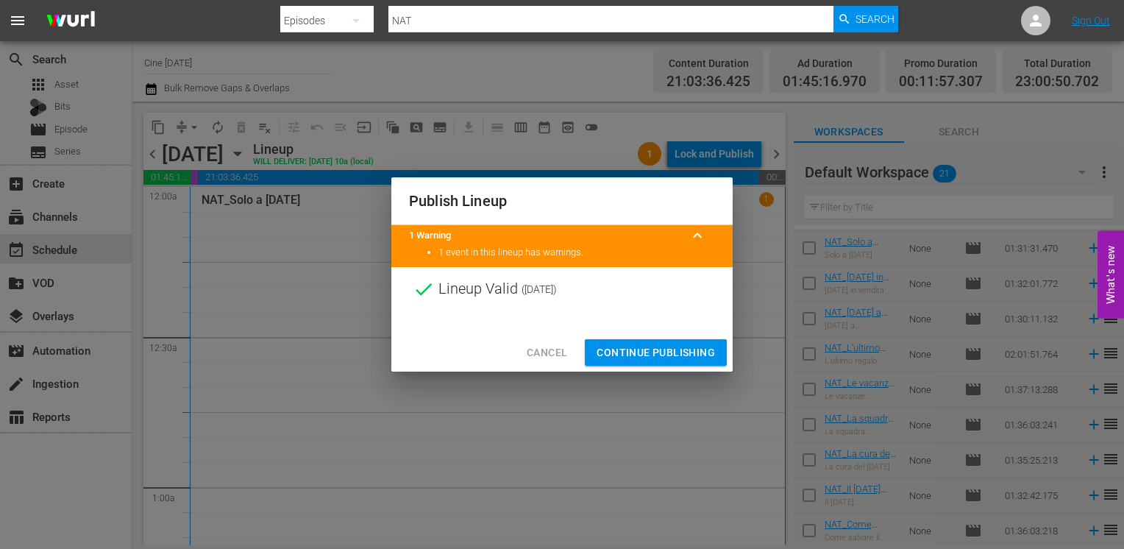
click at [657, 347] on span "Continue Publishing" at bounding box center [656, 352] width 118 height 18
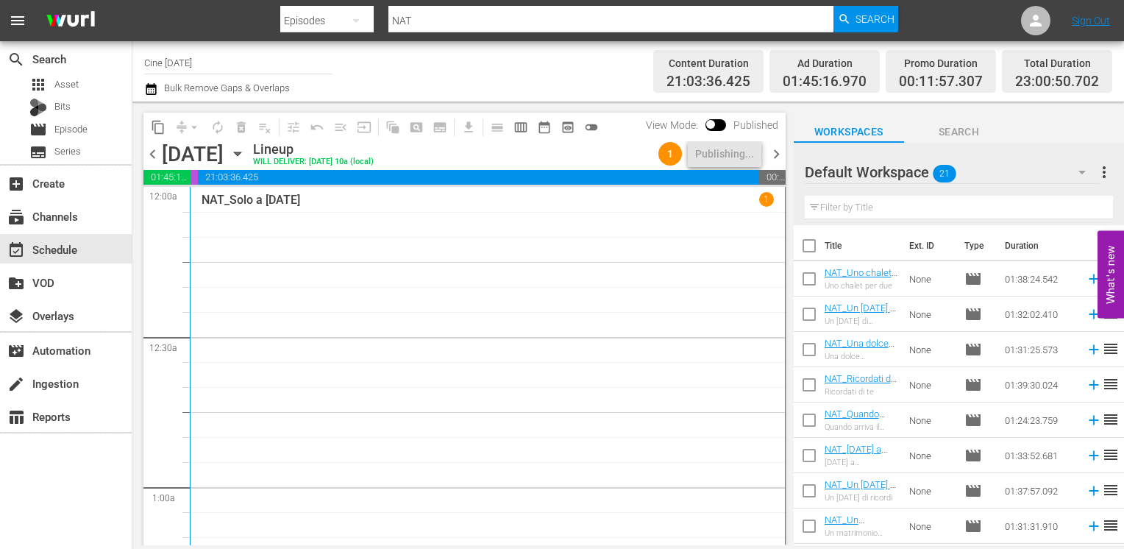
click at [151, 152] on span "chevron_left" at bounding box center [152, 154] width 18 height 18
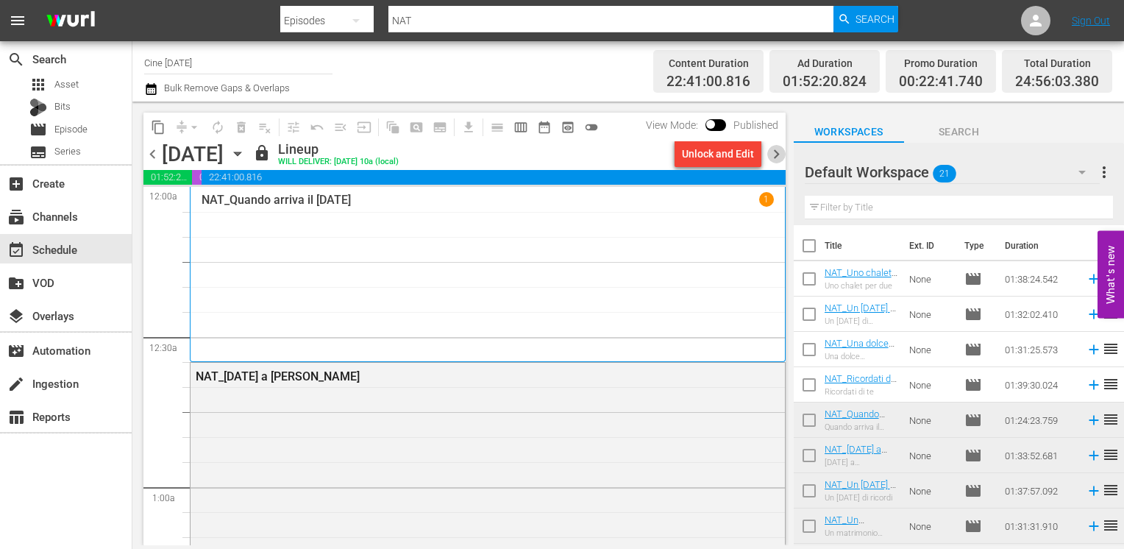
click at [774, 155] on span "chevron_right" at bounding box center [776, 154] width 18 height 18
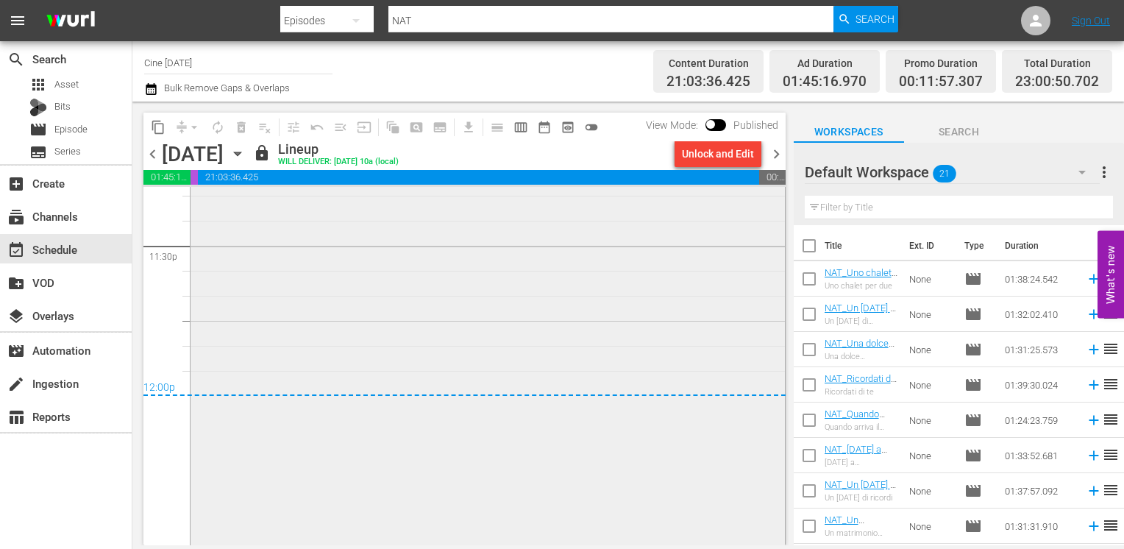
scroll to position [7003, 0]
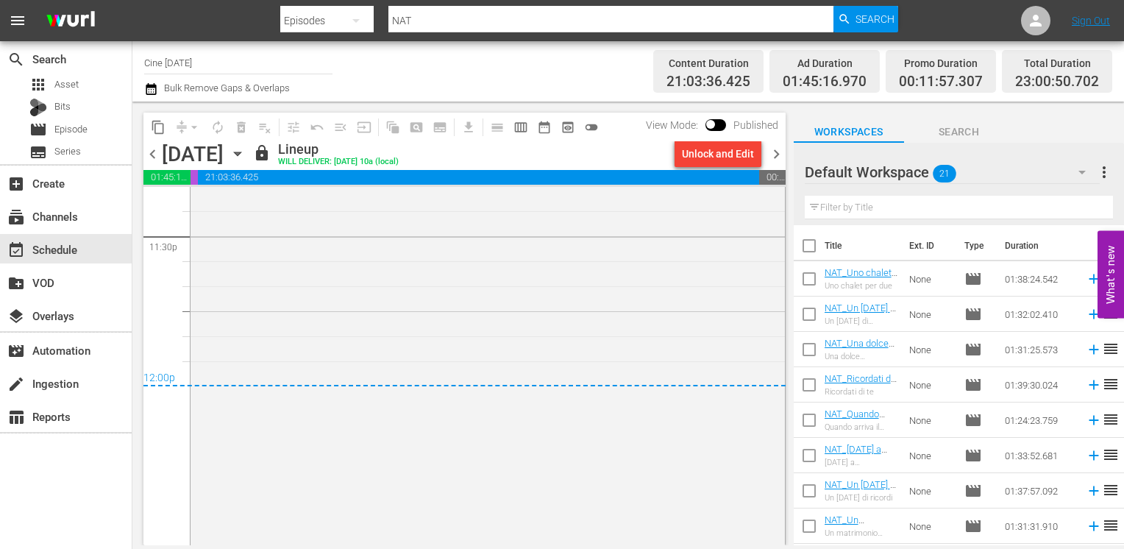
click at [774, 151] on span "chevron_right" at bounding box center [776, 154] width 18 height 18
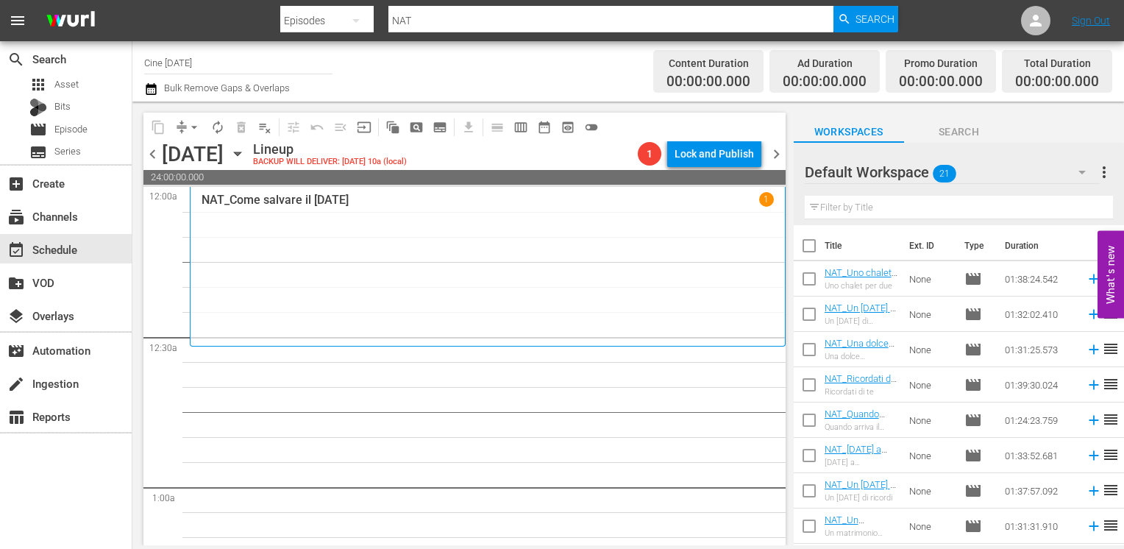
click at [809, 282] on input "checkbox" at bounding box center [809, 281] width 31 height 31
checkbox input "true"
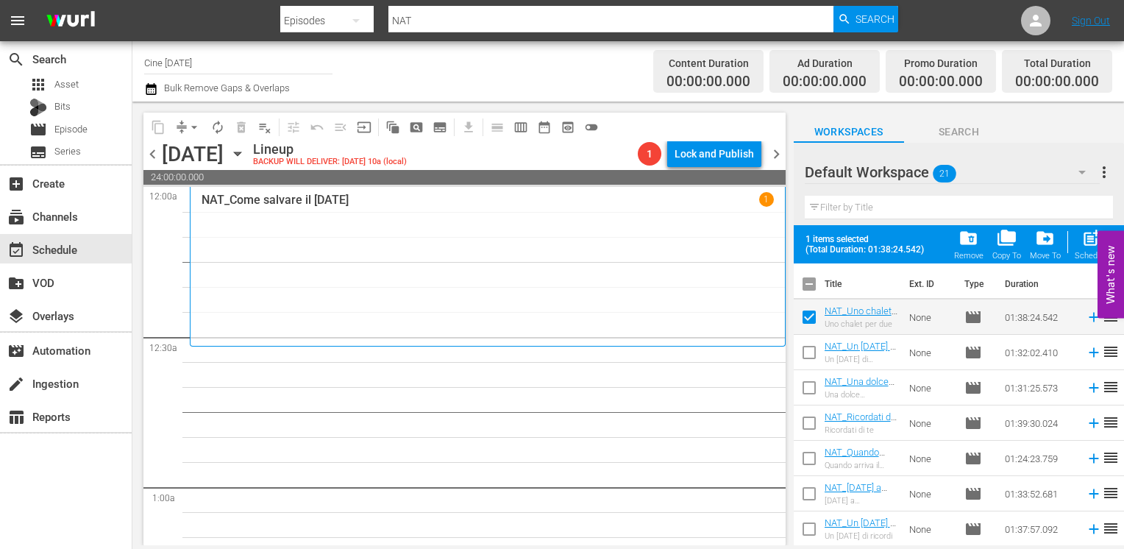
click at [815, 359] on input "checkbox" at bounding box center [809, 355] width 31 height 31
checkbox input "true"
click at [811, 390] on input "checkbox" at bounding box center [809, 390] width 31 height 31
checkbox input "true"
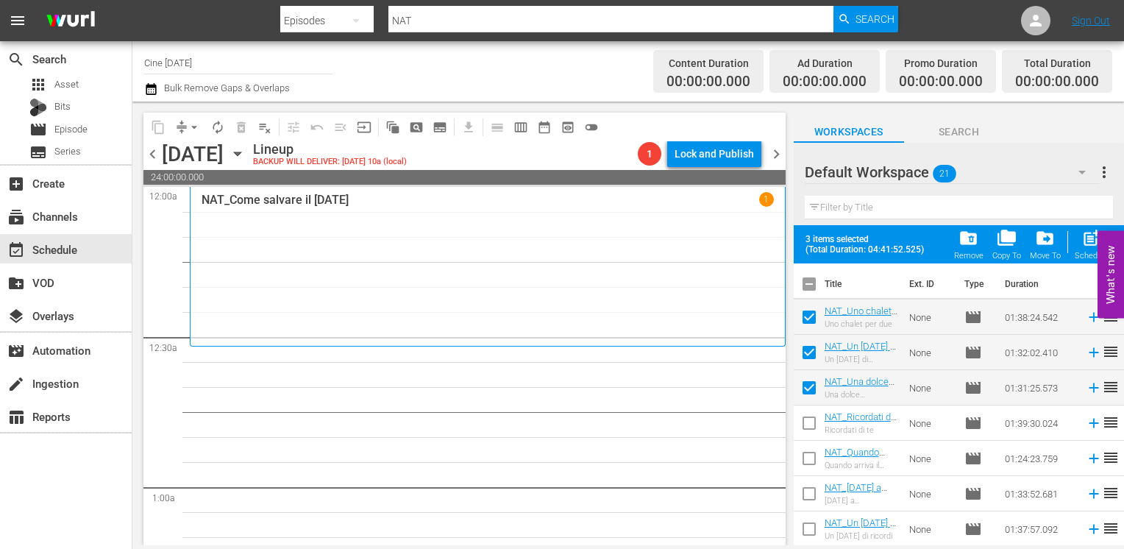
click at [809, 427] on input "checkbox" at bounding box center [809, 425] width 31 height 31
checkbox input "true"
click at [812, 462] on input "checkbox" at bounding box center [809, 461] width 31 height 31
checkbox input "true"
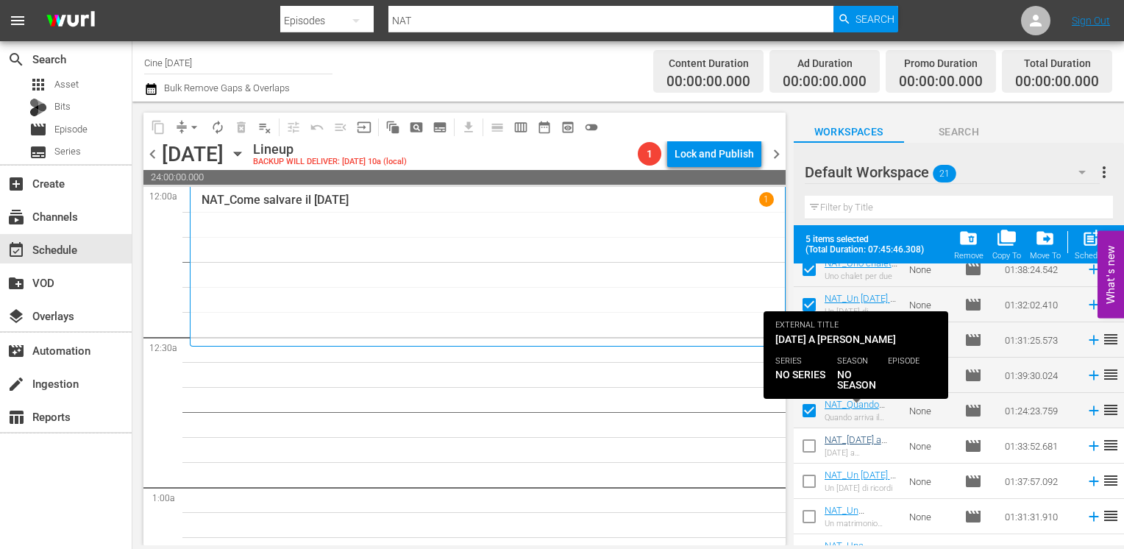
scroll to position [74, 0]
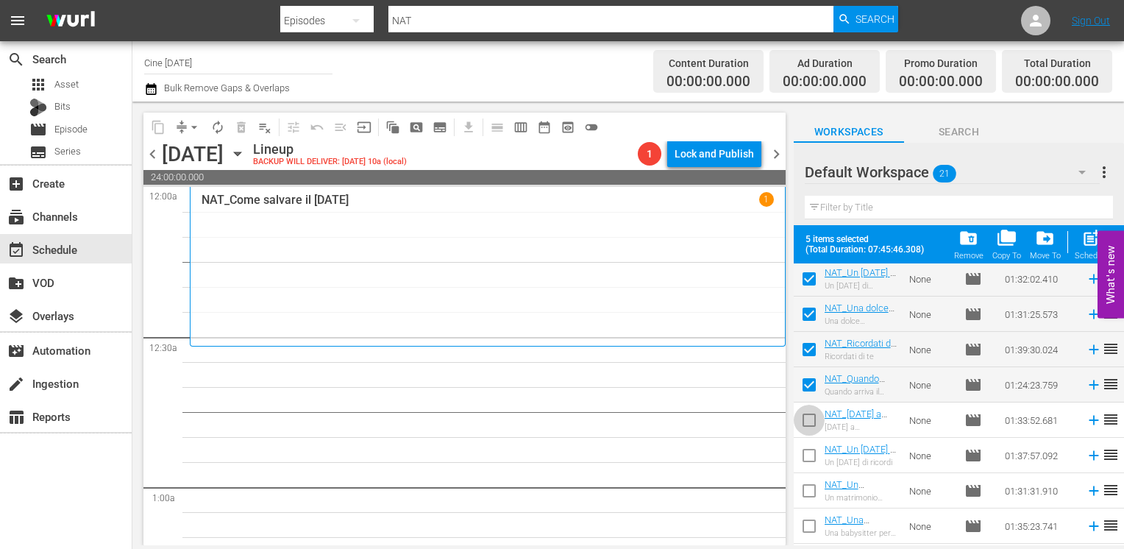
click at [813, 426] on input "checkbox" at bounding box center [809, 422] width 31 height 31
checkbox input "true"
click at [807, 463] on input "checkbox" at bounding box center [809, 458] width 31 height 31
checkbox input "true"
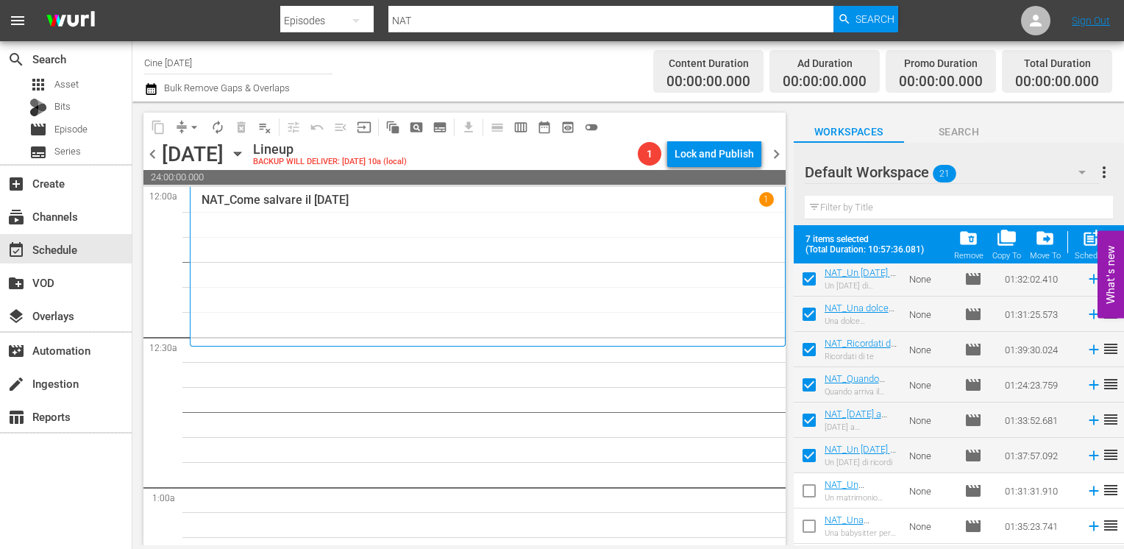
click at [809, 490] on input "checkbox" at bounding box center [809, 493] width 31 height 31
checkbox input "true"
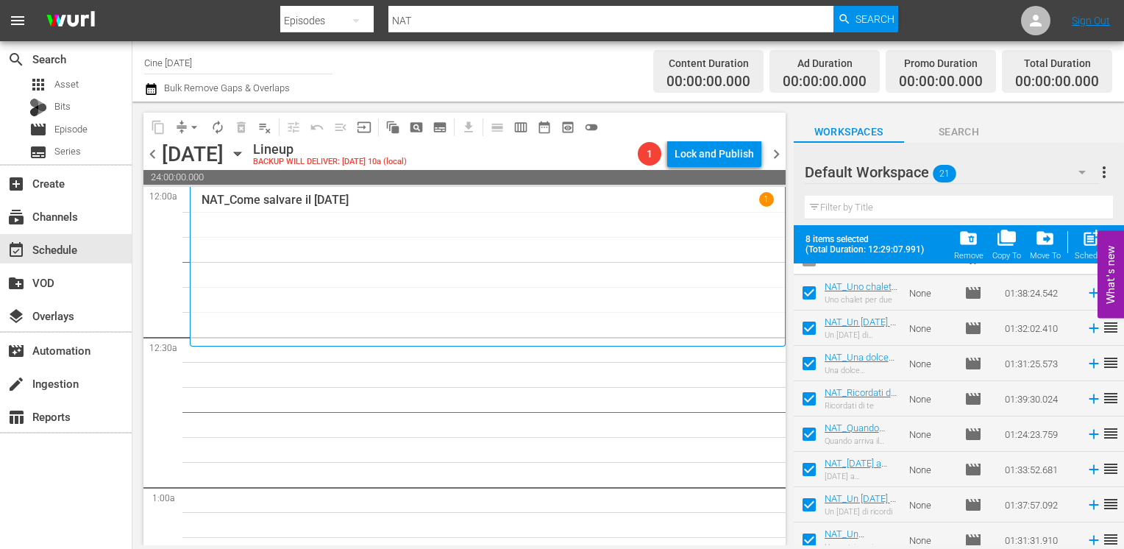
scroll to position [0, 0]
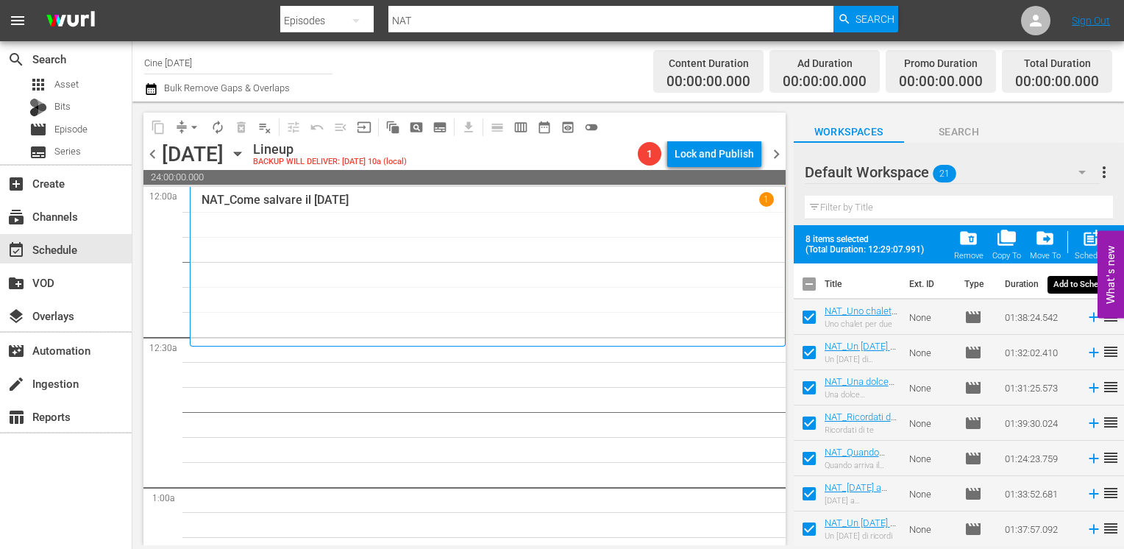
click at [1086, 240] on span "post_add" at bounding box center [1091, 238] width 20 height 20
checkbox input "false"
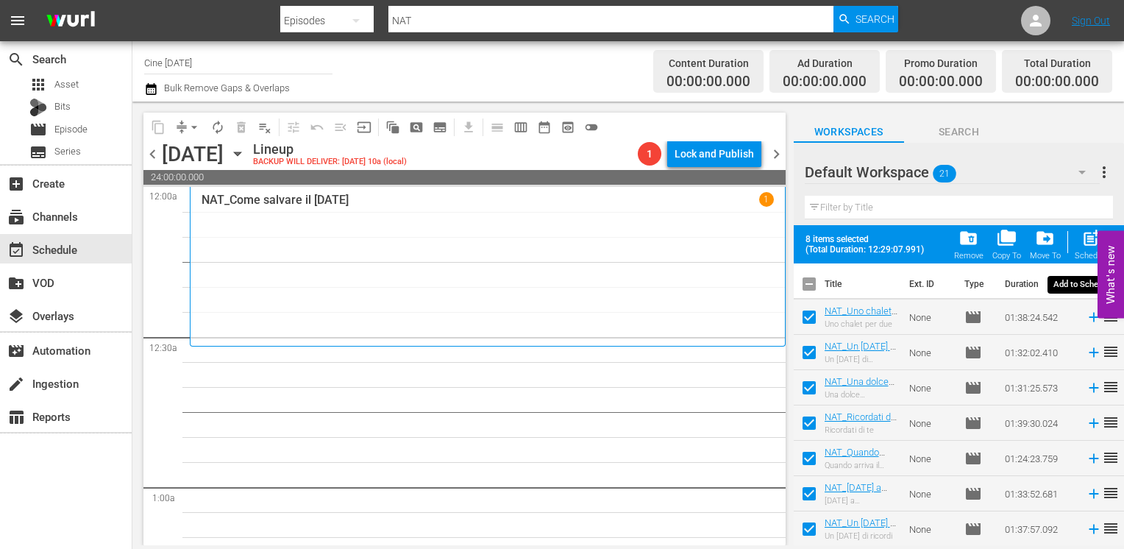
checkbox input "false"
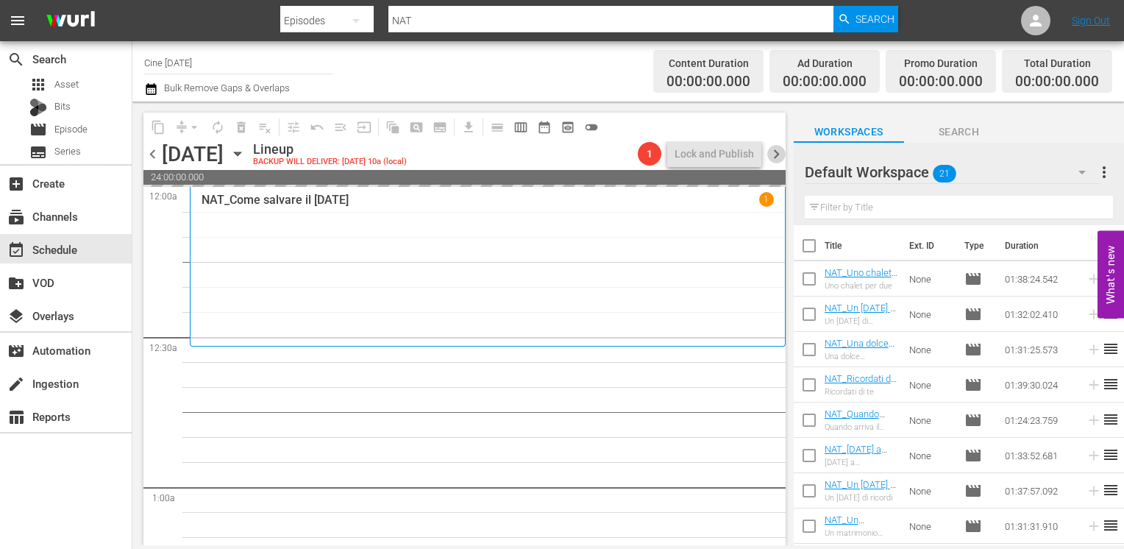
click at [778, 157] on span "chevron_right" at bounding box center [776, 154] width 18 height 18
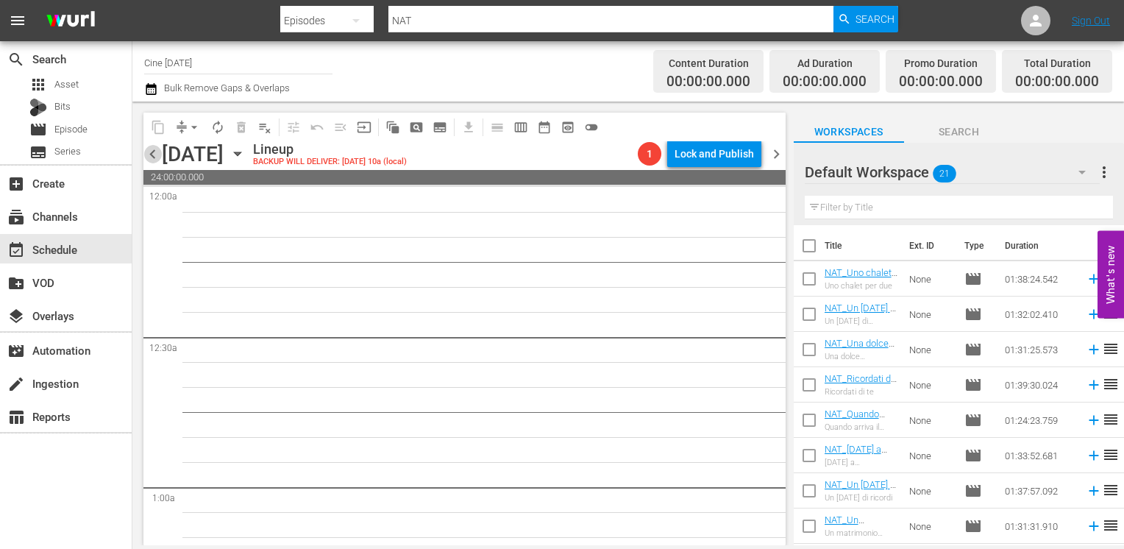
click at [154, 157] on span "chevron_left" at bounding box center [152, 154] width 18 height 18
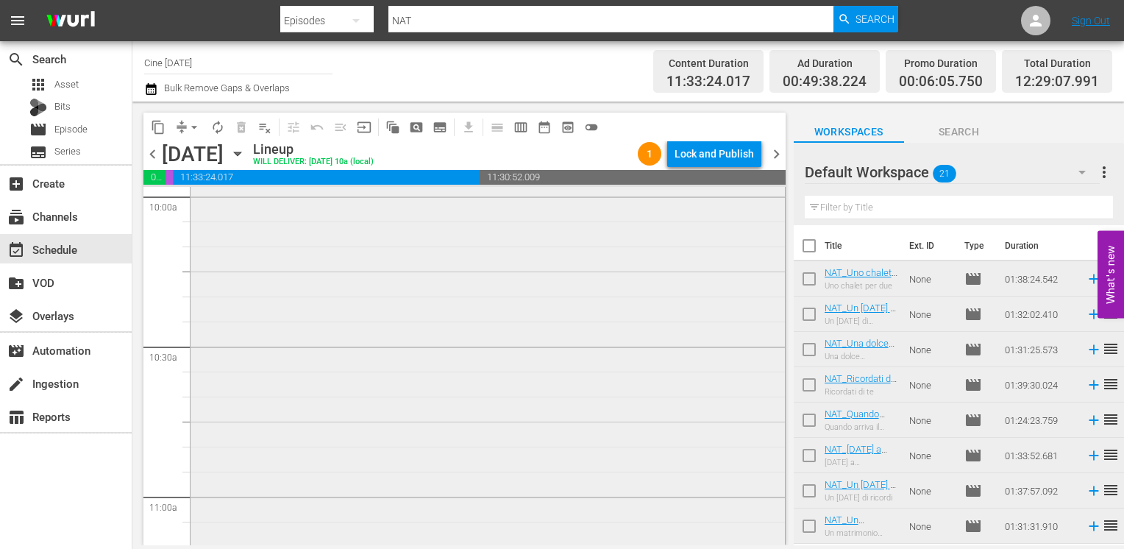
scroll to position [2804, 0]
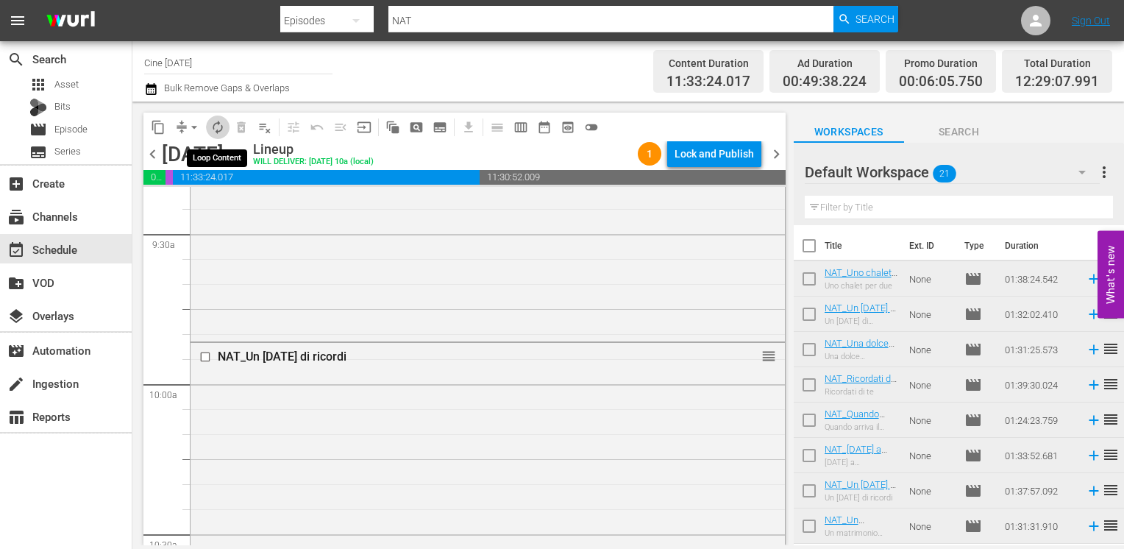
click at [218, 130] on span "autorenew_outlined" at bounding box center [217, 127] width 15 height 15
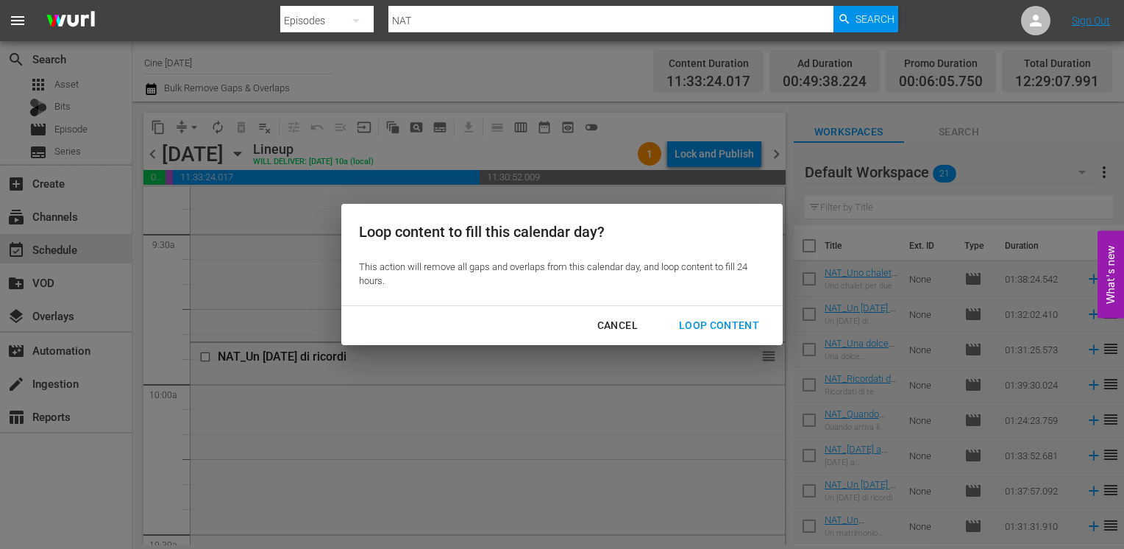
click at [710, 320] on div "Loop Content" at bounding box center [719, 325] width 104 height 18
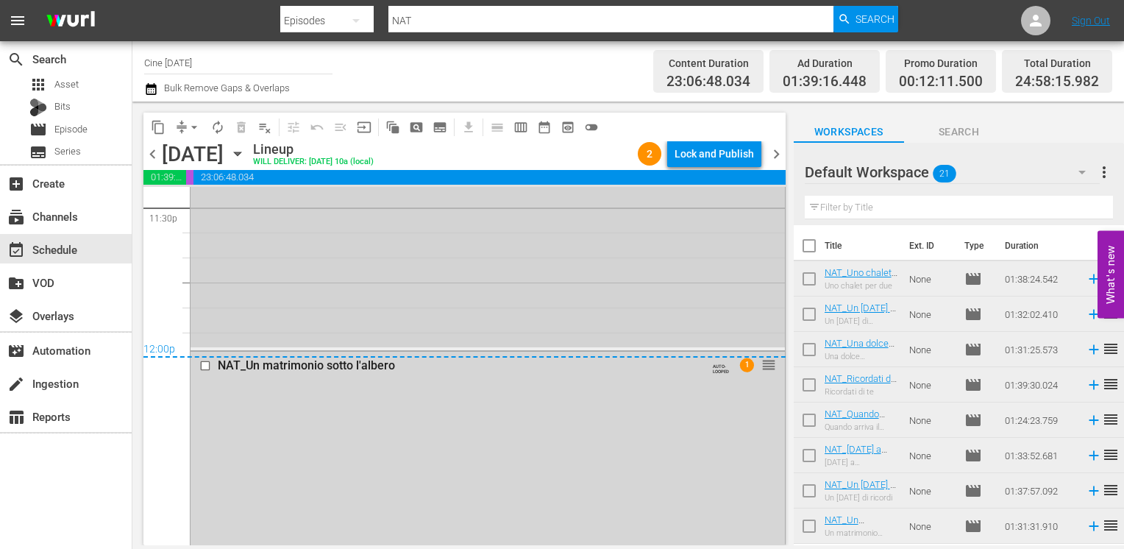
scroll to position [6926, 0]
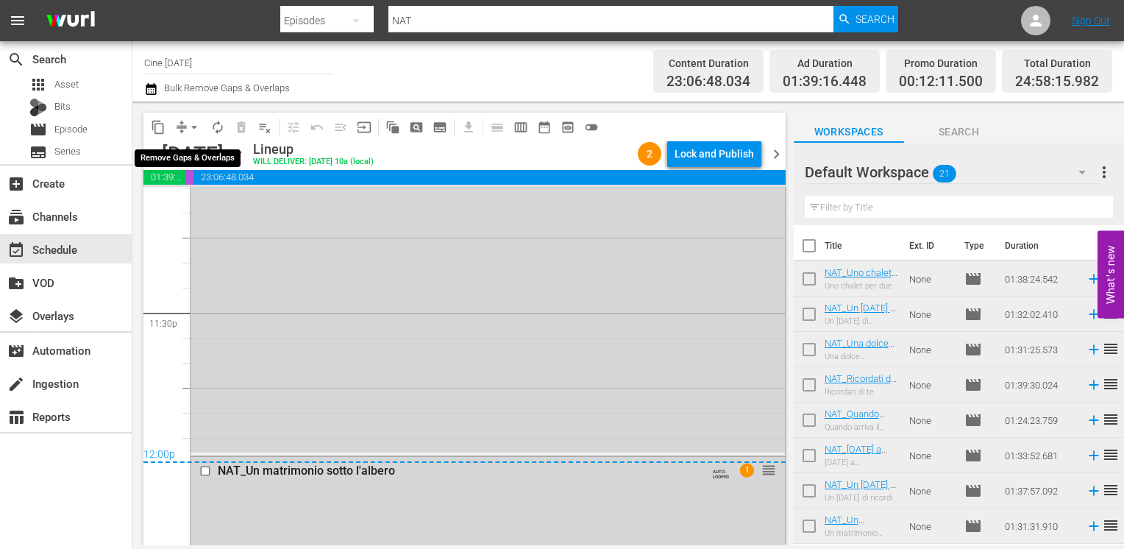
click at [193, 129] on span "arrow_drop_down" at bounding box center [194, 127] width 15 height 15
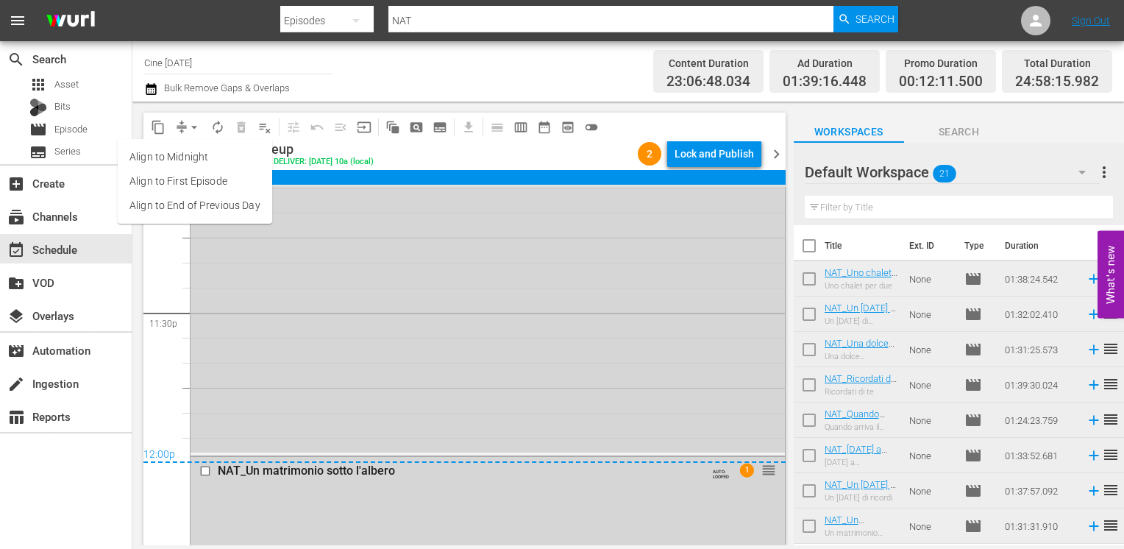
click at [211, 216] on li "Align to End of Previous Day" at bounding box center [195, 205] width 154 height 24
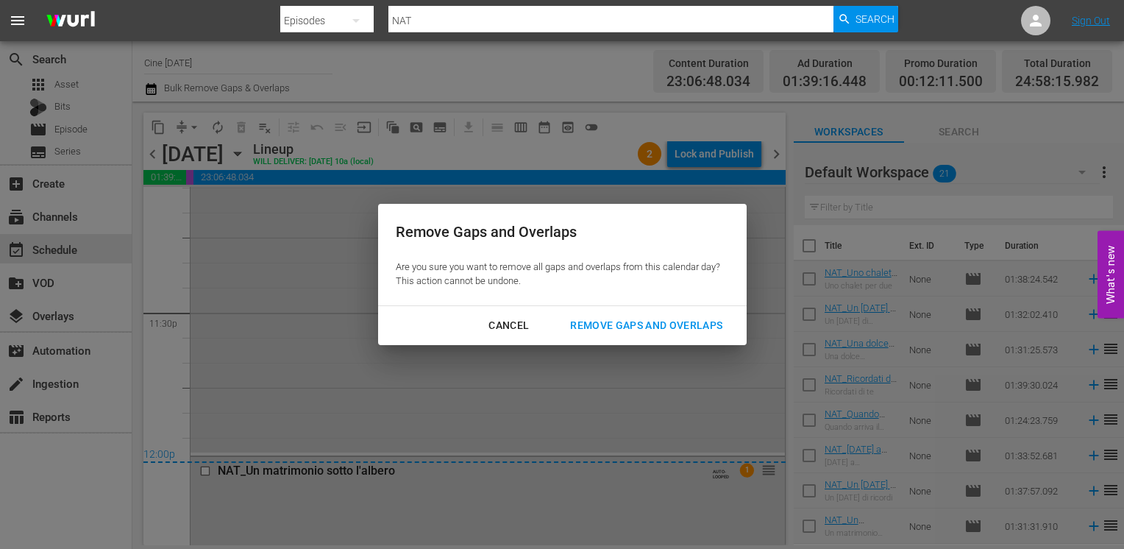
click at [210, 209] on div "Remove Gaps and Overlaps Are you sure you want to remove all gaps and overlaps …" at bounding box center [562, 274] width 1124 height 549
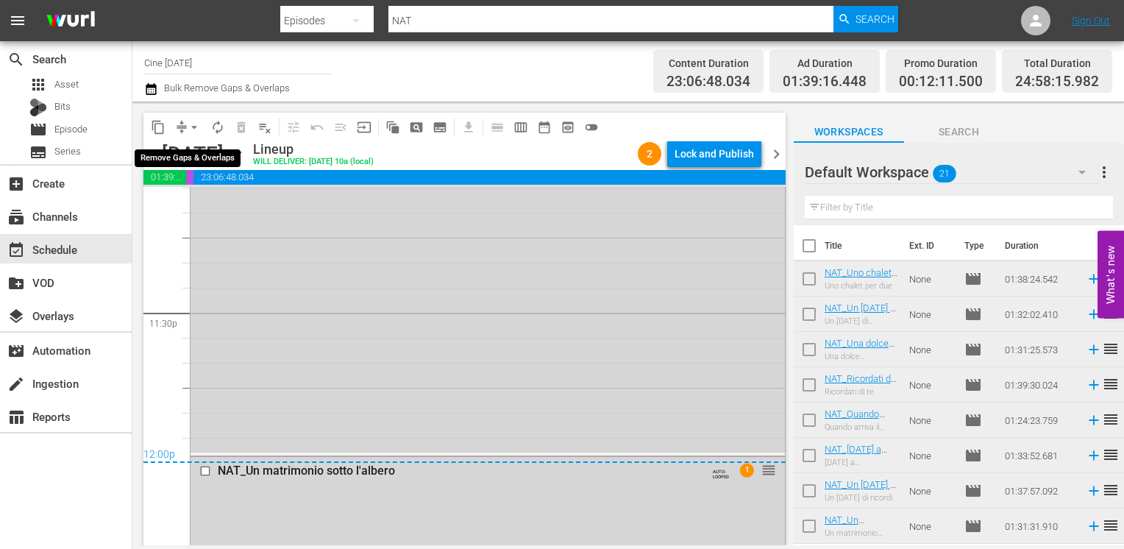
click at [194, 125] on span "arrow_drop_down" at bounding box center [194, 127] width 15 height 15
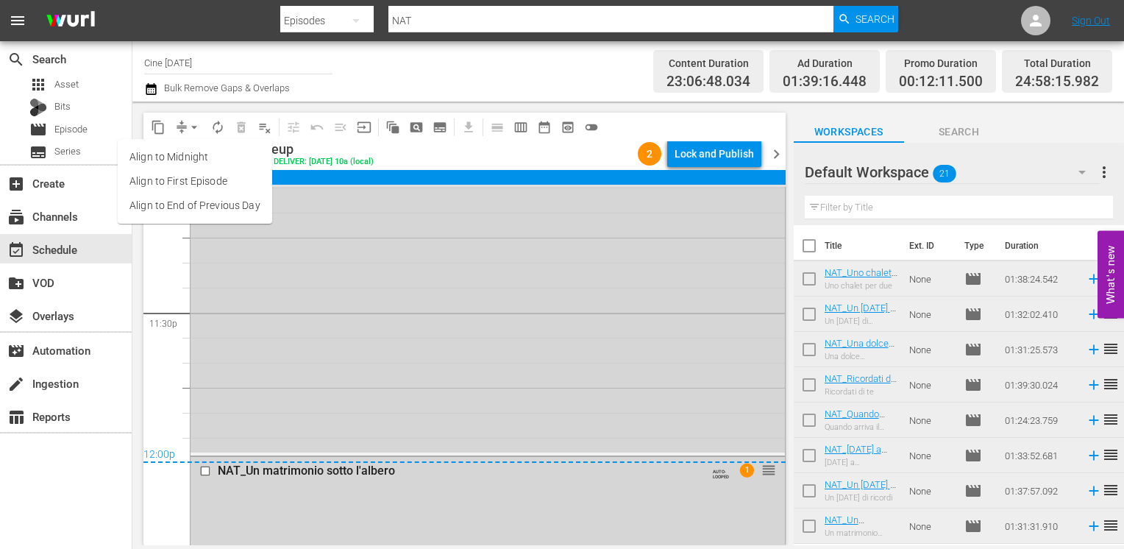
click at [216, 199] on li "Align to End of Previous Day" at bounding box center [195, 205] width 154 height 24
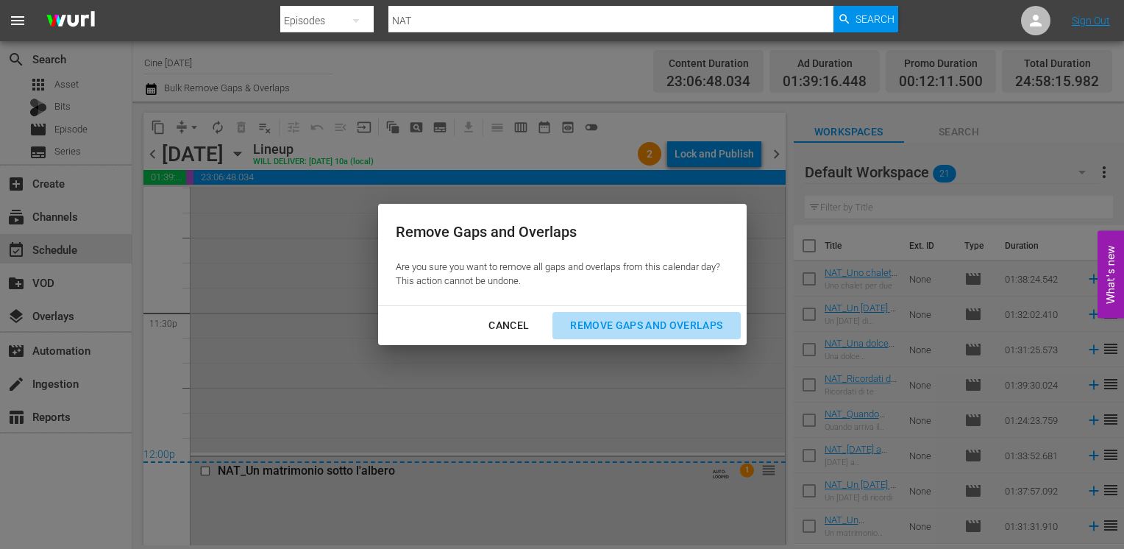
click at [643, 318] on div "Remove Gaps and Overlaps" at bounding box center [646, 325] width 176 height 18
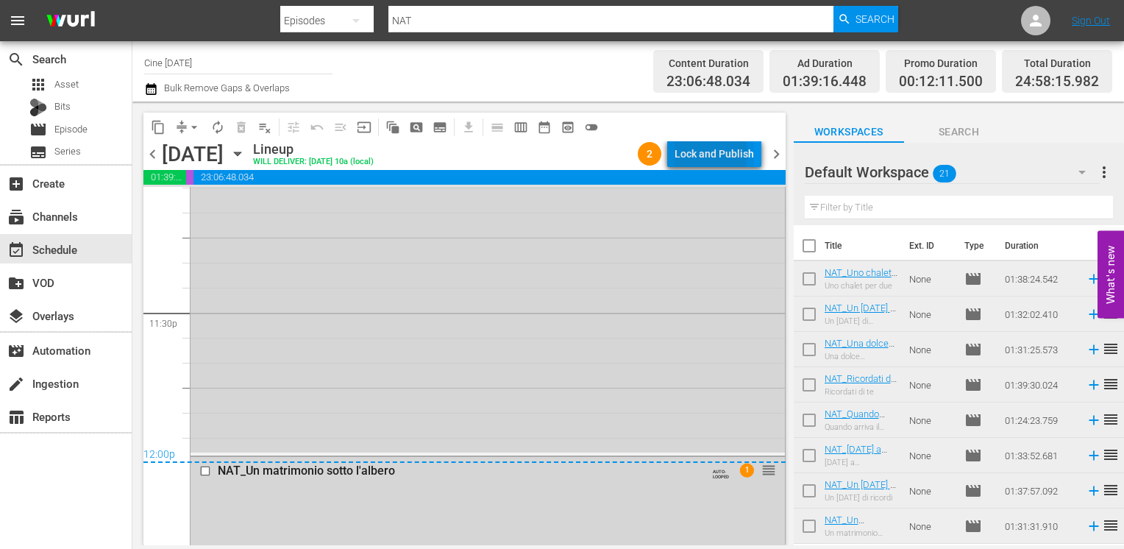
click at [700, 154] on div "Lock and Publish" at bounding box center [713, 153] width 79 height 26
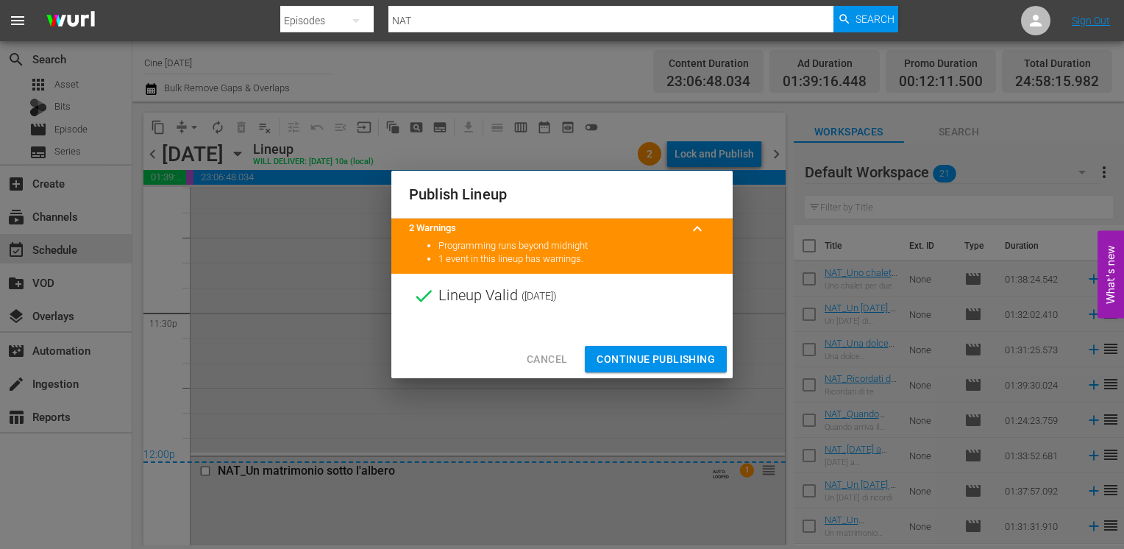
click at [664, 357] on span "Continue Publishing" at bounding box center [656, 359] width 118 height 18
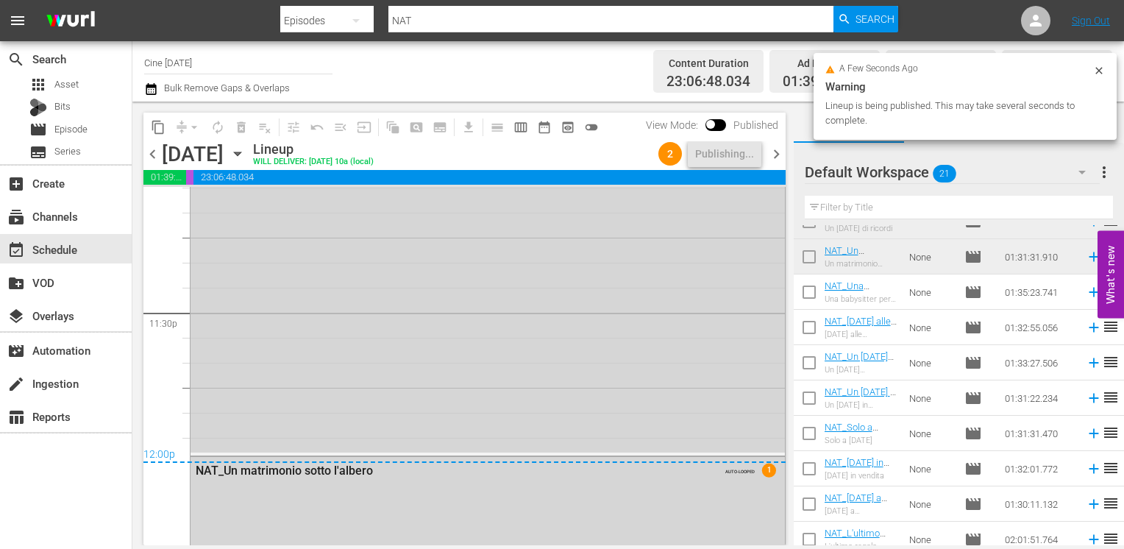
scroll to position [294, 0]
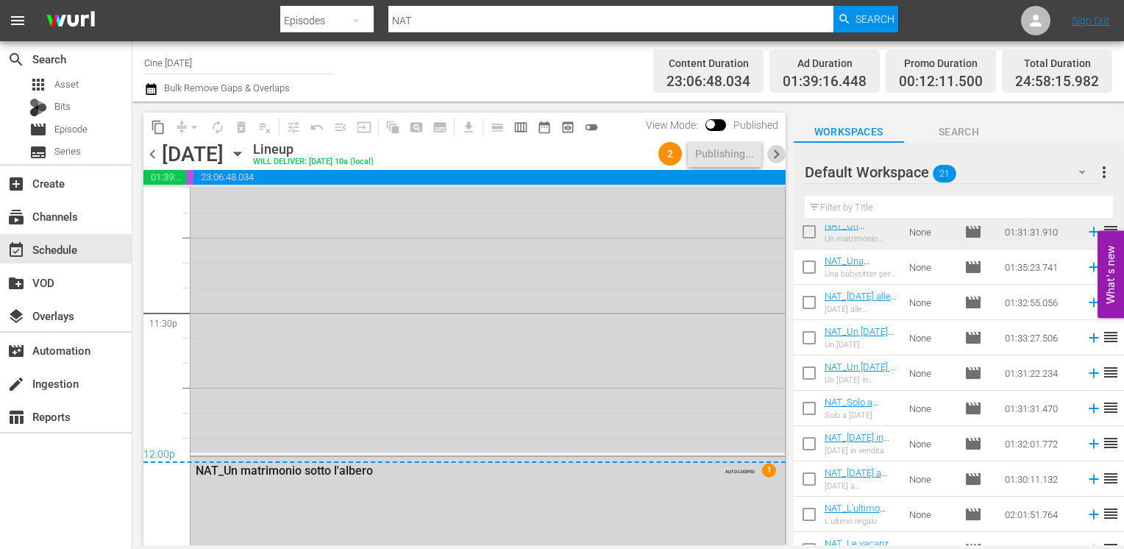
click at [772, 157] on span "chevron_right" at bounding box center [776, 154] width 18 height 18
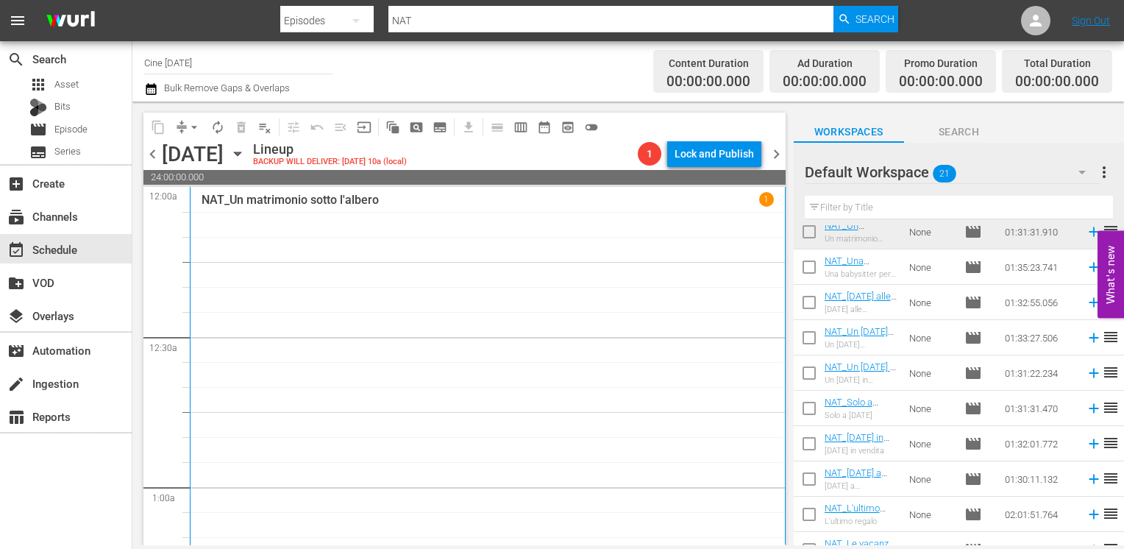
scroll to position [147, 0]
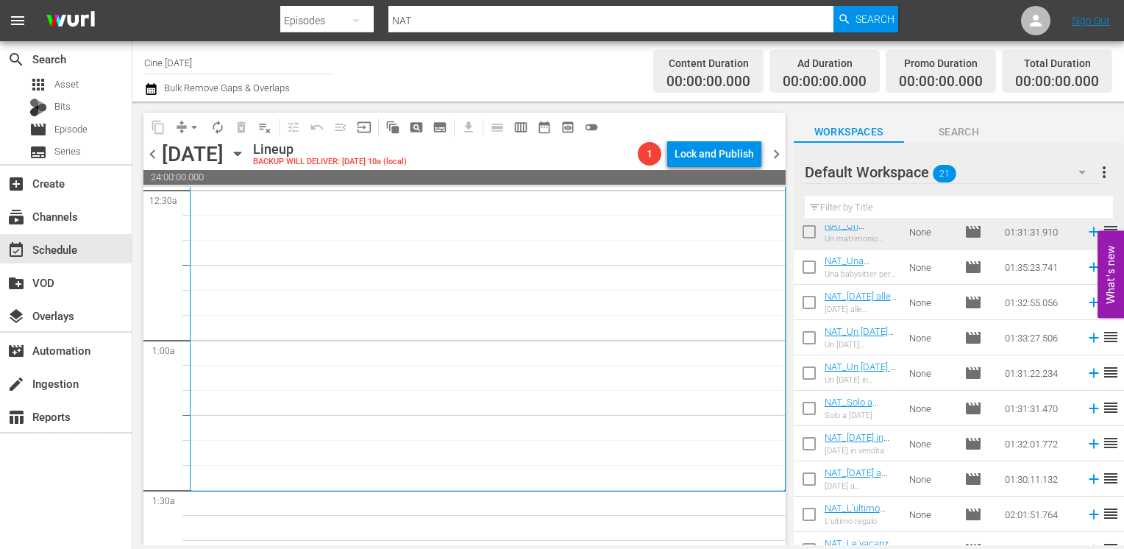
click at [150, 157] on span "chevron_left" at bounding box center [152, 154] width 18 height 18
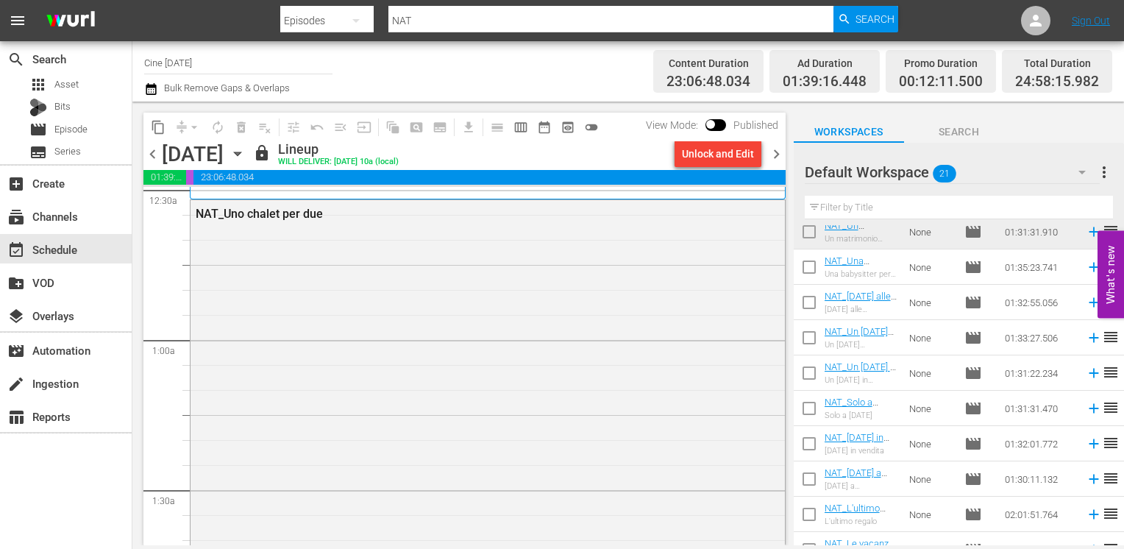
click at [779, 153] on span "chevron_right" at bounding box center [776, 154] width 18 height 18
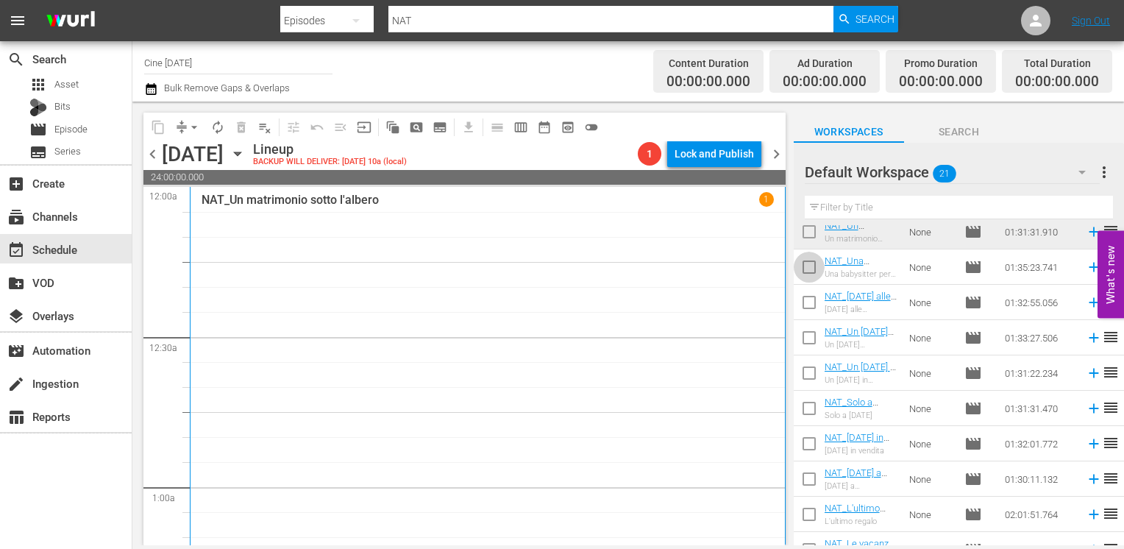
click at [809, 268] on input "checkbox" at bounding box center [809, 269] width 31 height 31
checkbox input "true"
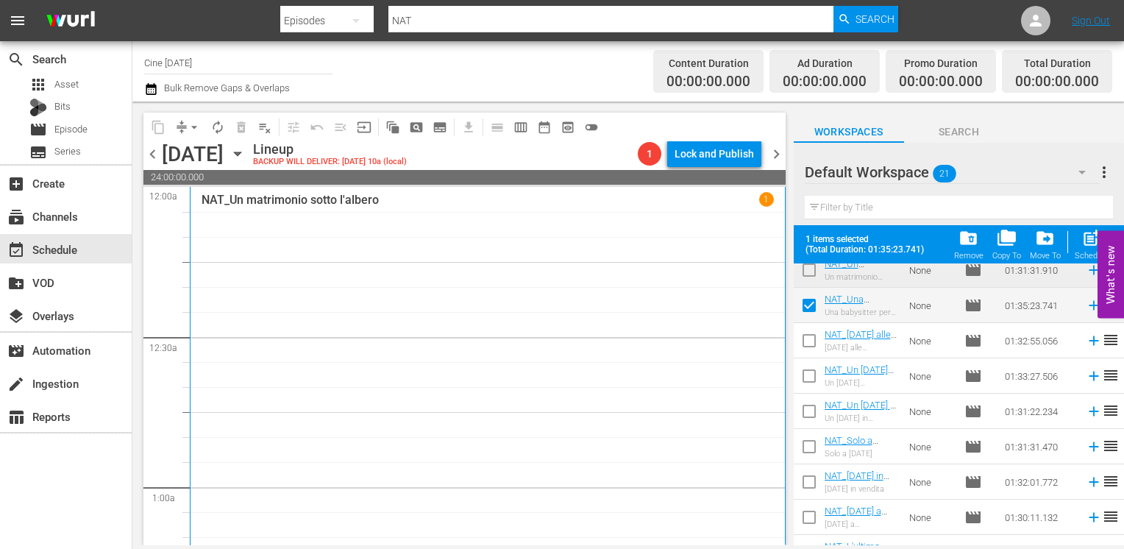
click at [813, 346] on input "checkbox" at bounding box center [809, 343] width 31 height 31
checkbox input "true"
click at [809, 384] on input "checkbox" at bounding box center [809, 378] width 31 height 31
checkbox input "true"
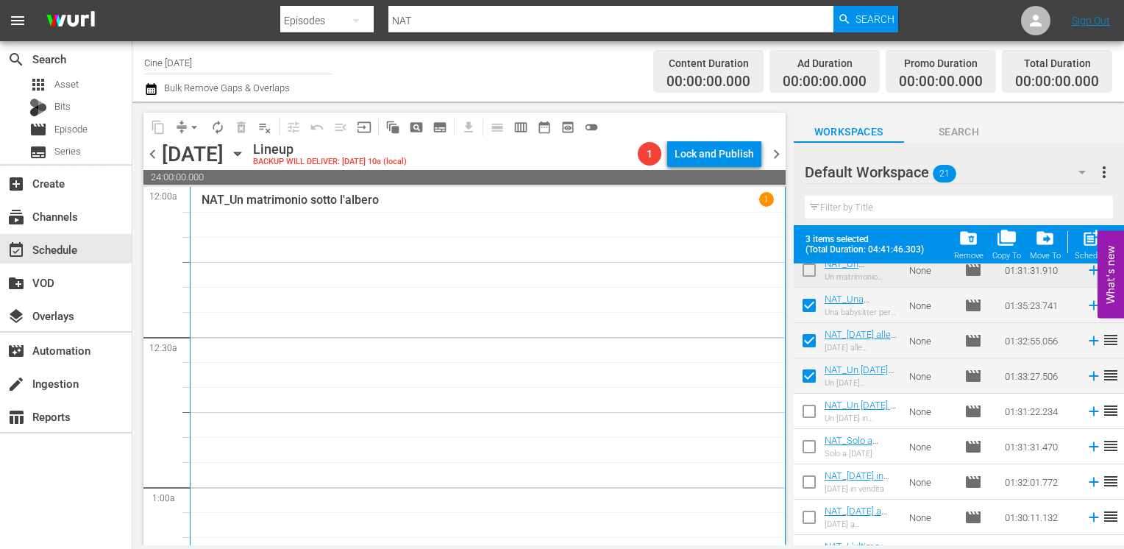
click at [811, 413] on input "checkbox" at bounding box center [809, 414] width 31 height 31
checkbox input "true"
click at [806, 444] on input "checkbox" at bounding box center [809, 449] width 31 height 31
checkbox input "true"
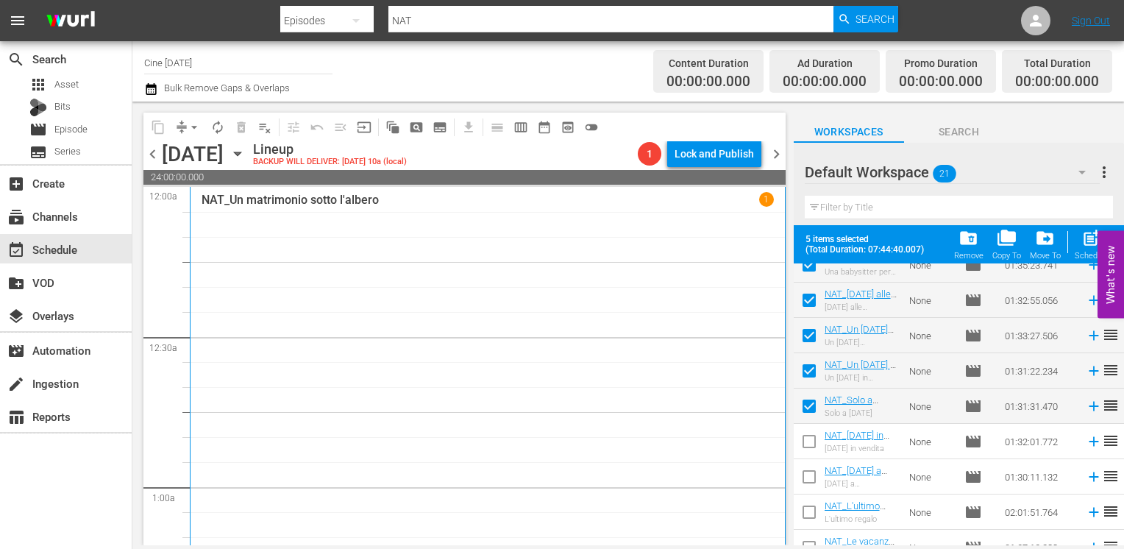
scroll to position [368, 0]
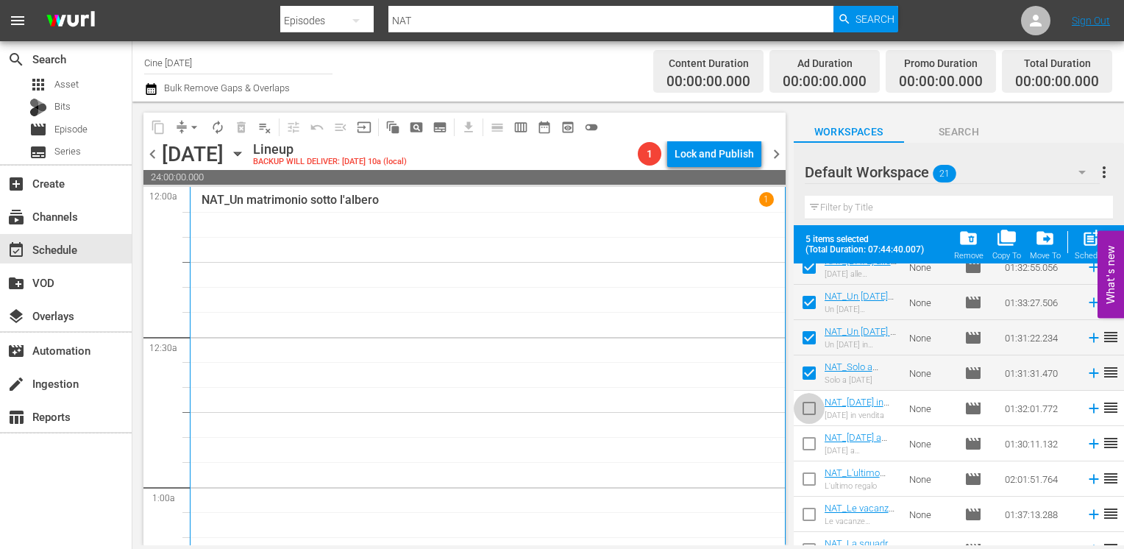
click at [811, 412] on input "checkbox" at bounding box center [809, 411] width 31 height 31
checkbox input "true"
click at [809, 444] on input "checkbox" at bounding box center [809, 446] width 31 height 31
checkbox input "true"
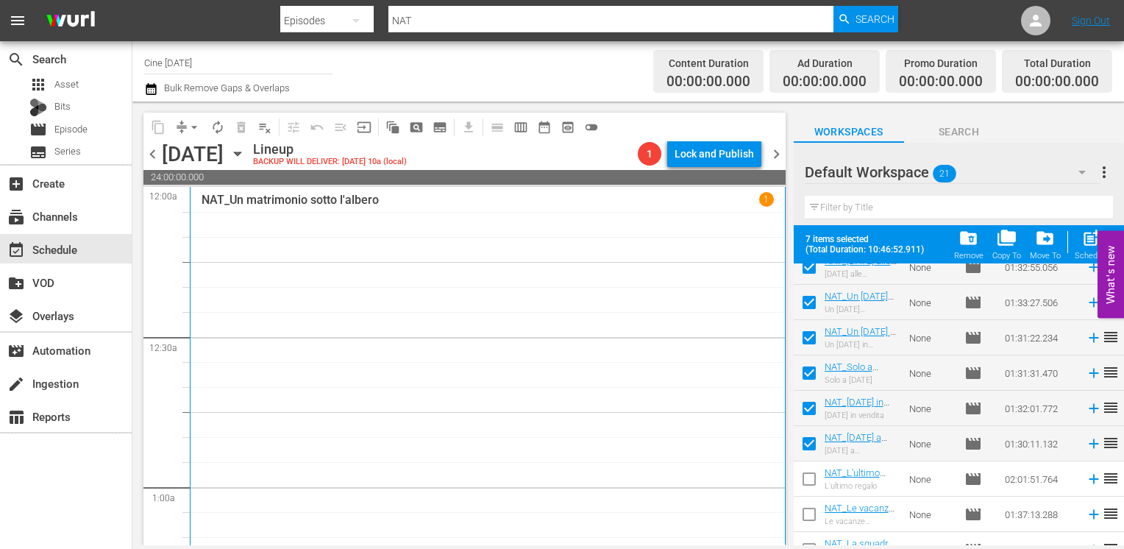
click at [805, 478] on input "checkbox" at bounding box center [809, 481] width 31 height 31
checkbox input "true"
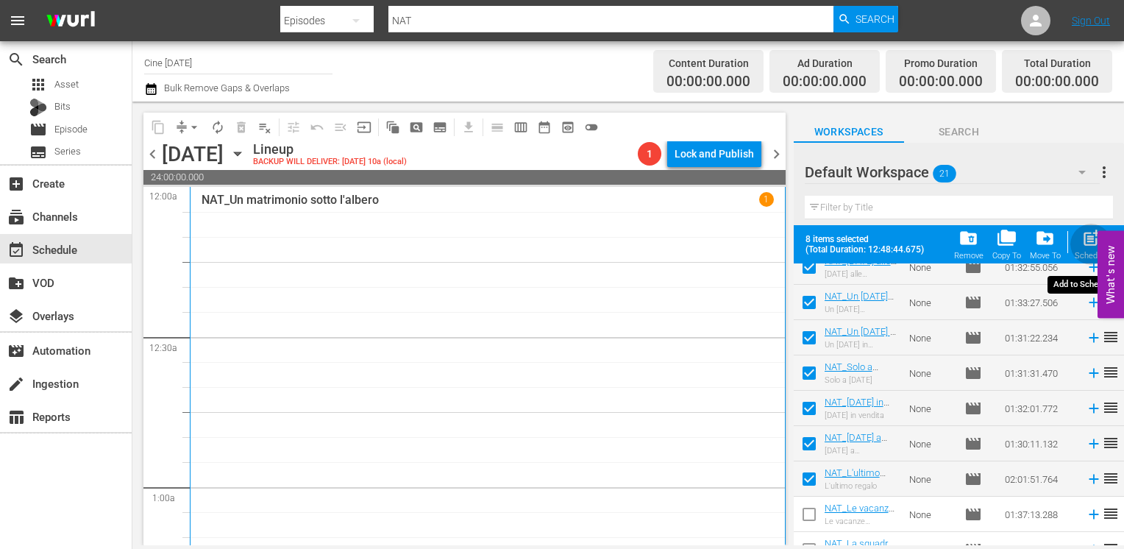
click at [1085, 240] on span "post_add" at bounding box center [1091, 238] width 20 height 20
checkbox input "false"
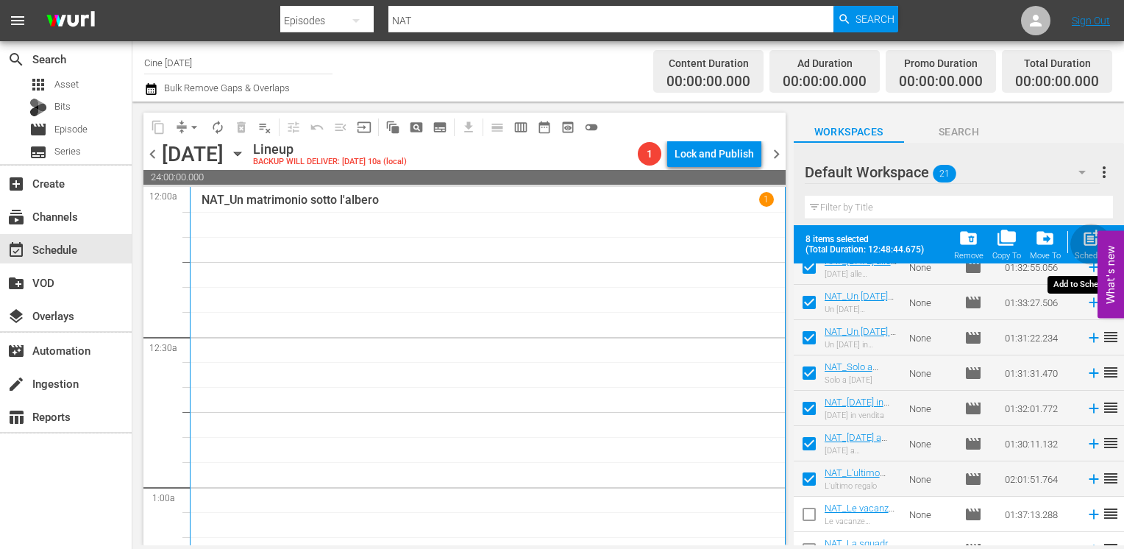
checkbox input "false"
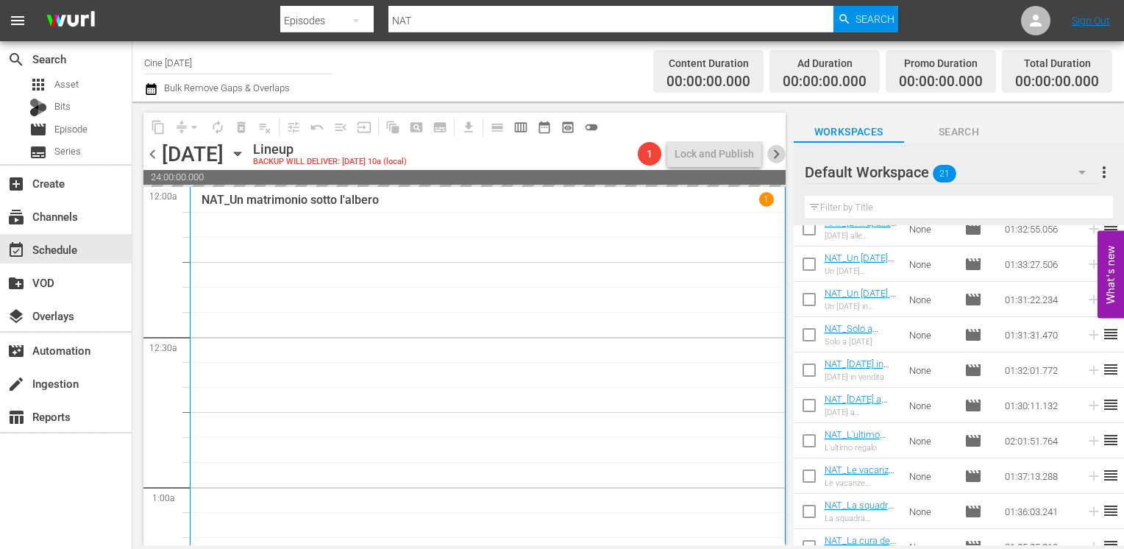
click at [777, 151] on span "chevron_right" at bounding box center [776, 154] width 18 height 18
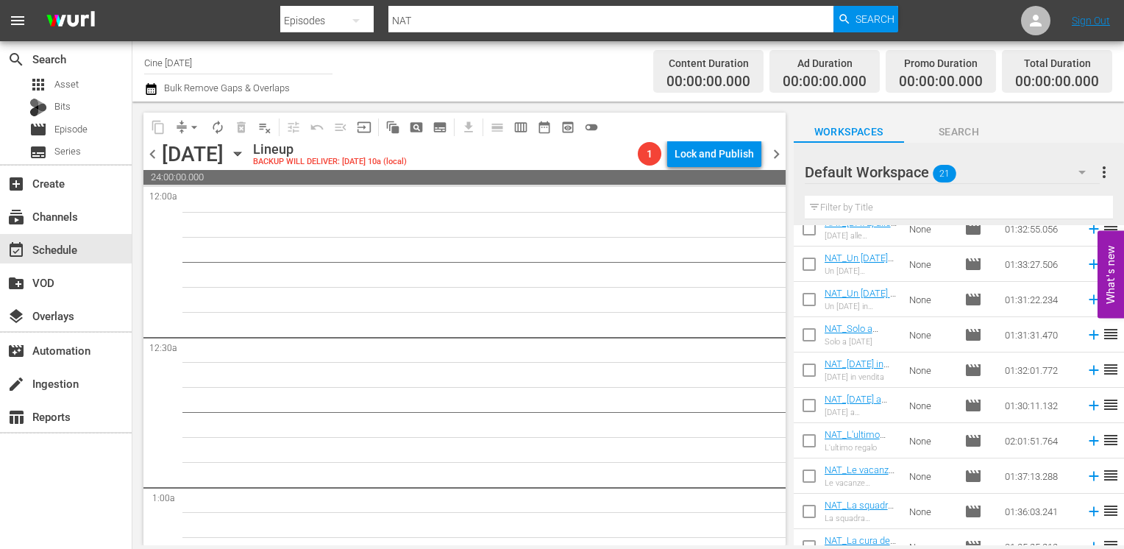
click at [153, 146] on span "chevron_left" at bounding box center [152, 154] width 18 height 18
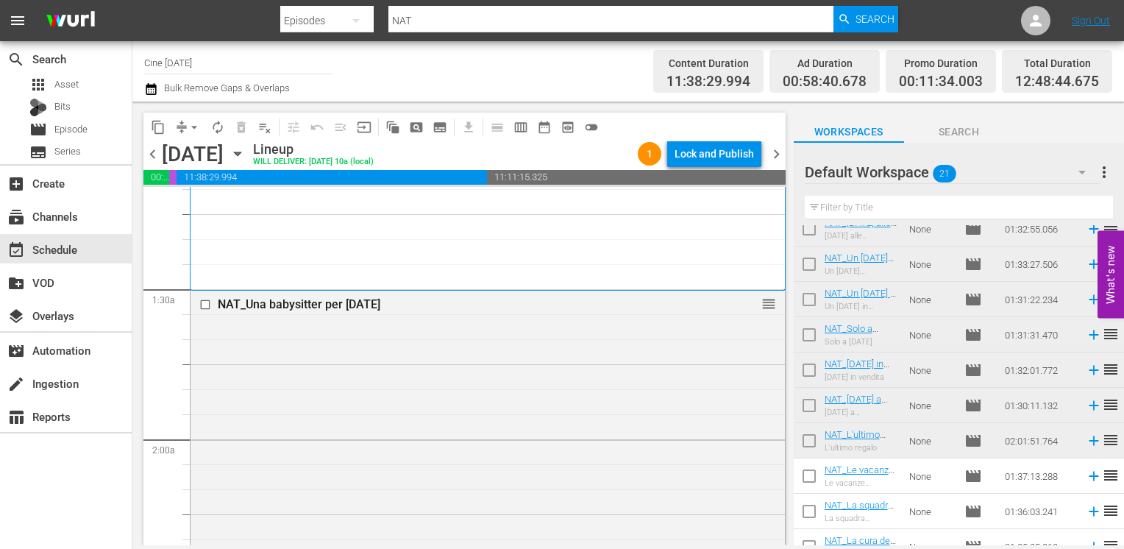
scroll to position [368, 0]
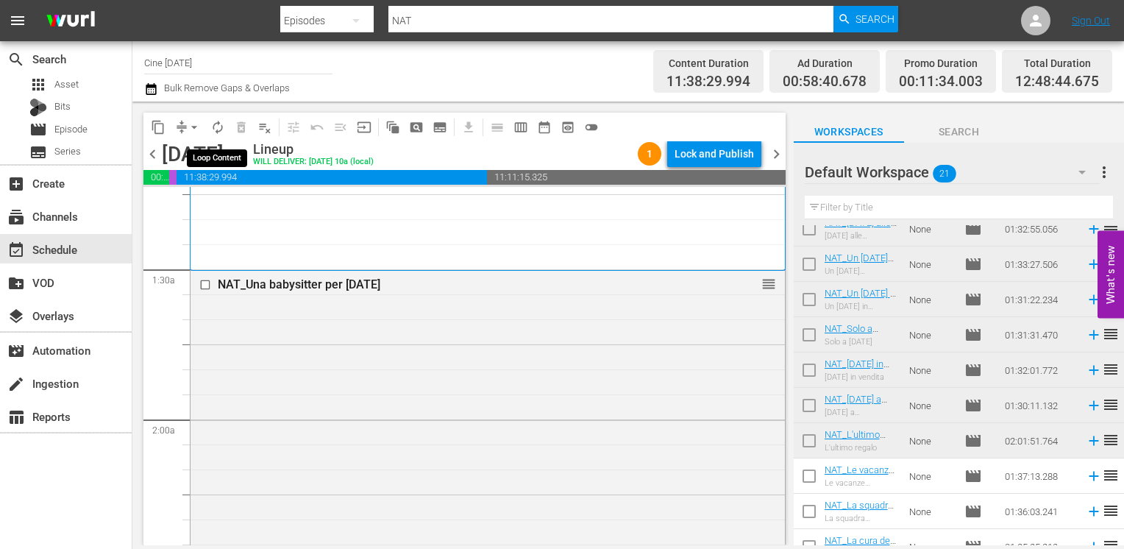
click at [213, 125] on span "autorenew_outlined" at bounding box center [217, 127] width 15 height 15
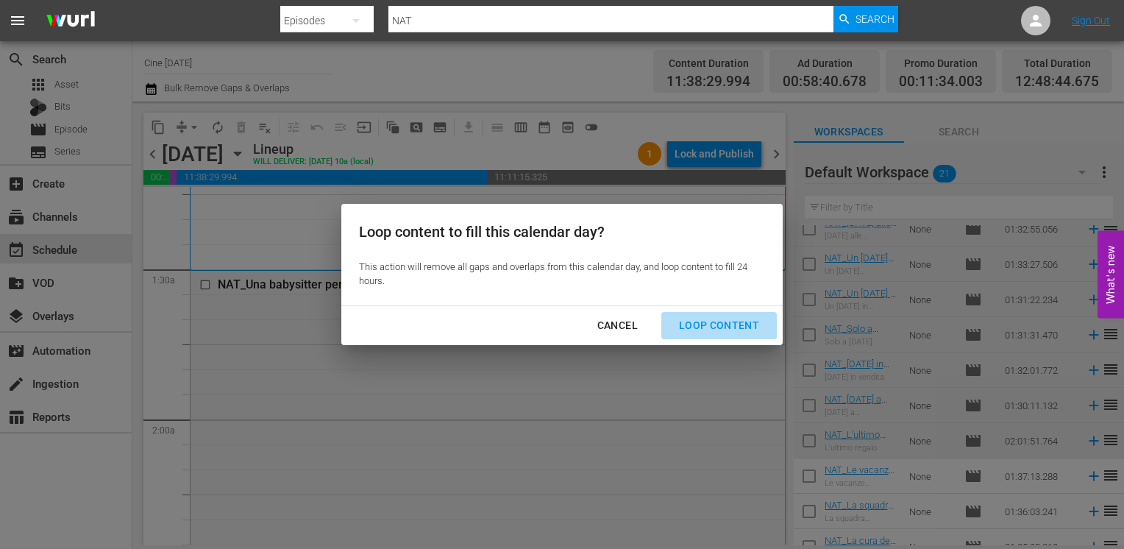
click at [736, 337] on button "Loop Content" at bounding box center [718, 325] width 115 height 27
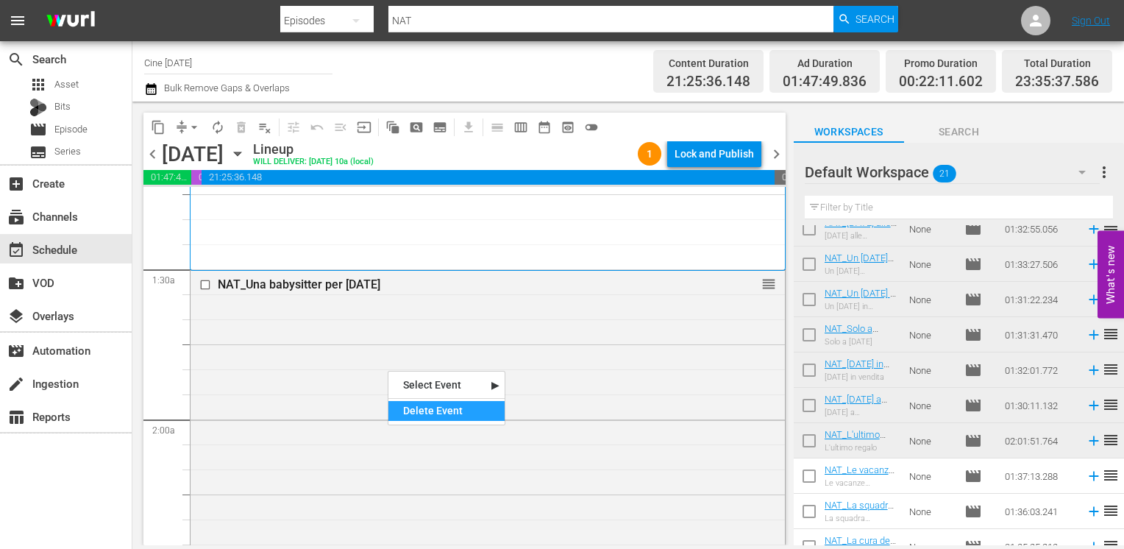
click at [430, 424] on nav "Select Event Una babysitter per [DATE] Delete Event" at bounding box center [447, 398] width 118 height 54
click at [430, 410] on div "Delete Event" at bounding box center [446, 411] width 116 height 20
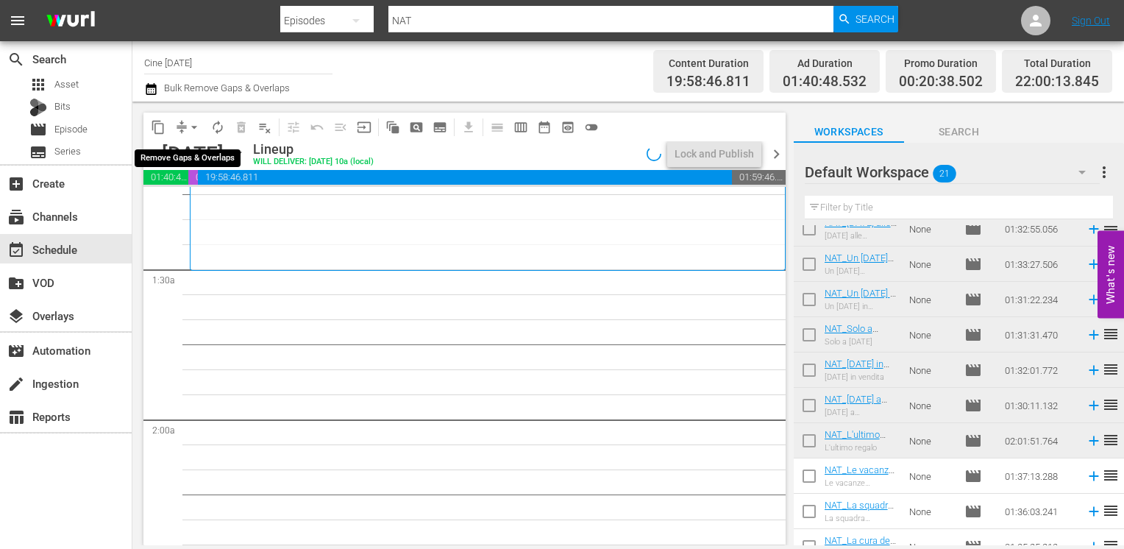
click at [193, 126] on span "arrow_drop_down" at bounding box center [194, 127] width 15 height 15
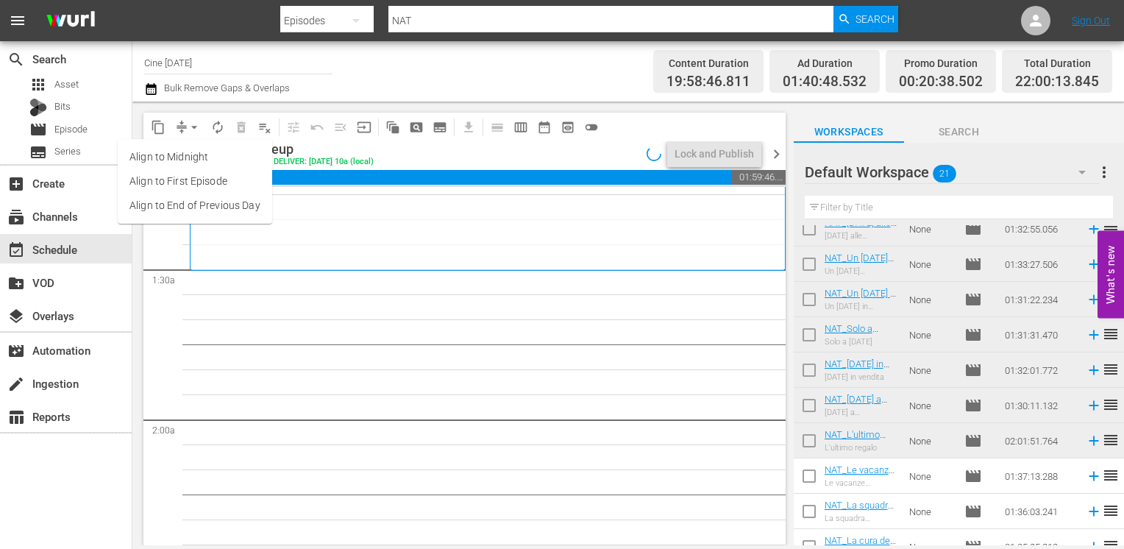
click at [212, 211] on li "Align to End of Previous Day" at bounding box center [195, 205] width 154 height 24
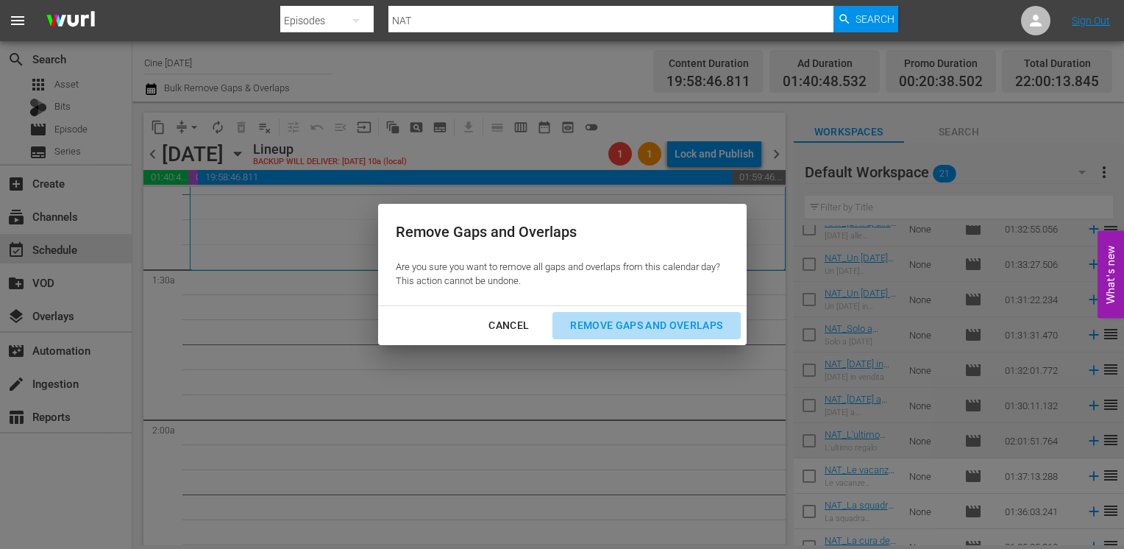
click at [623, 331] on div "Remove Gaps and Overlaps" at bounding box center [646, 325] width 176 height 18
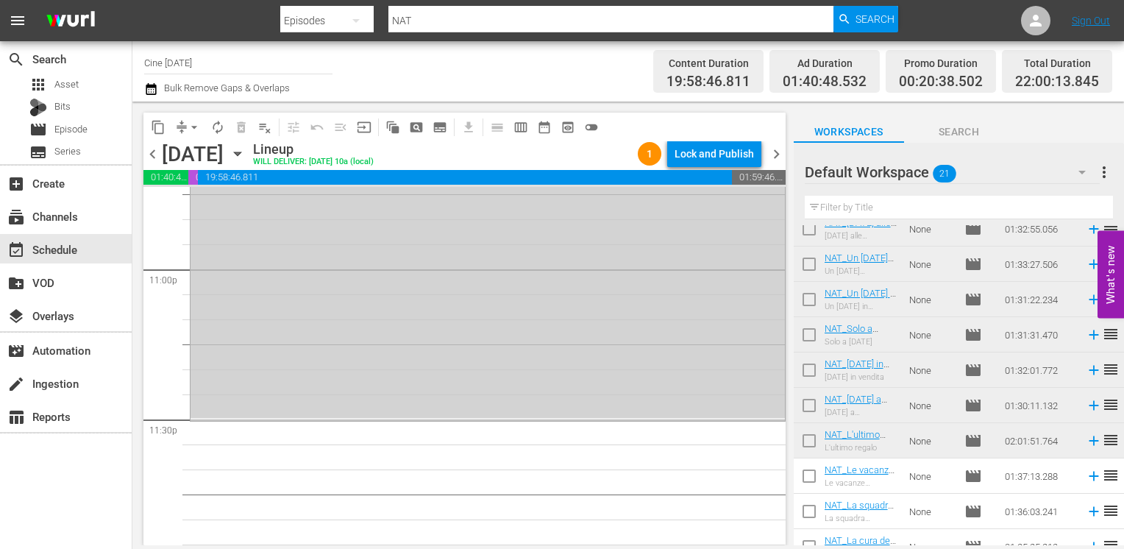
scroll to position [6843, 0]
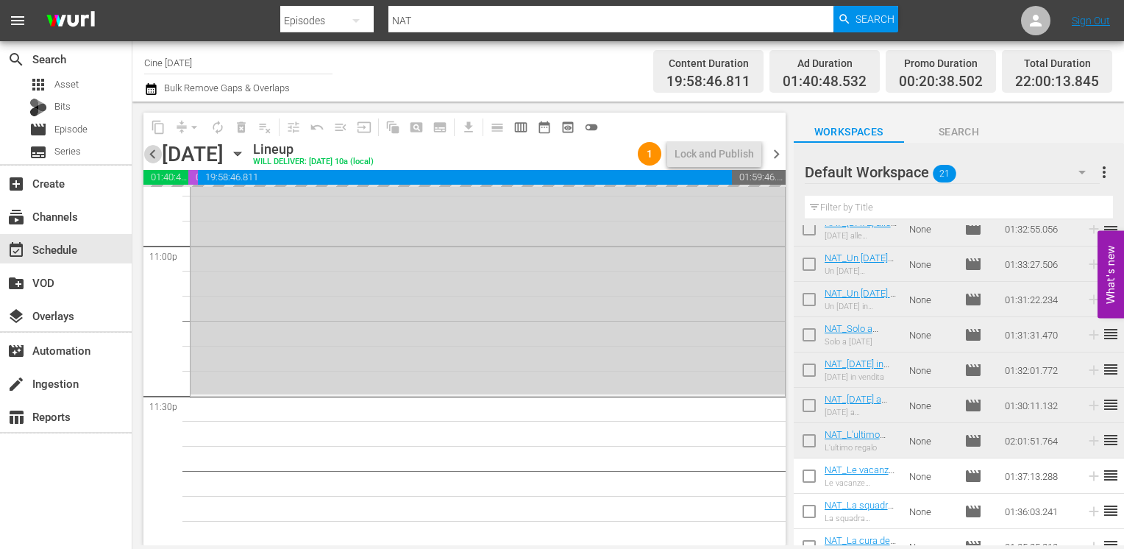
click at [144, 154] on span "chevron_left" at bounding box center [152, 154] width 18 height 18
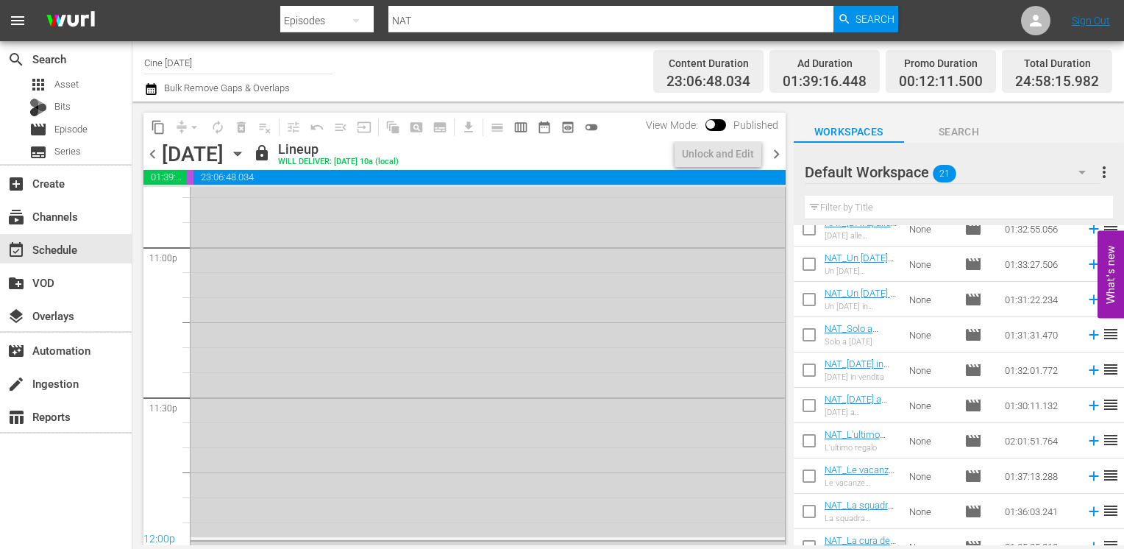
scroll to position [6819, 0]
click at [771, 155] on span "chevron_right" at bounding box center [776, 154] width 18 height 18
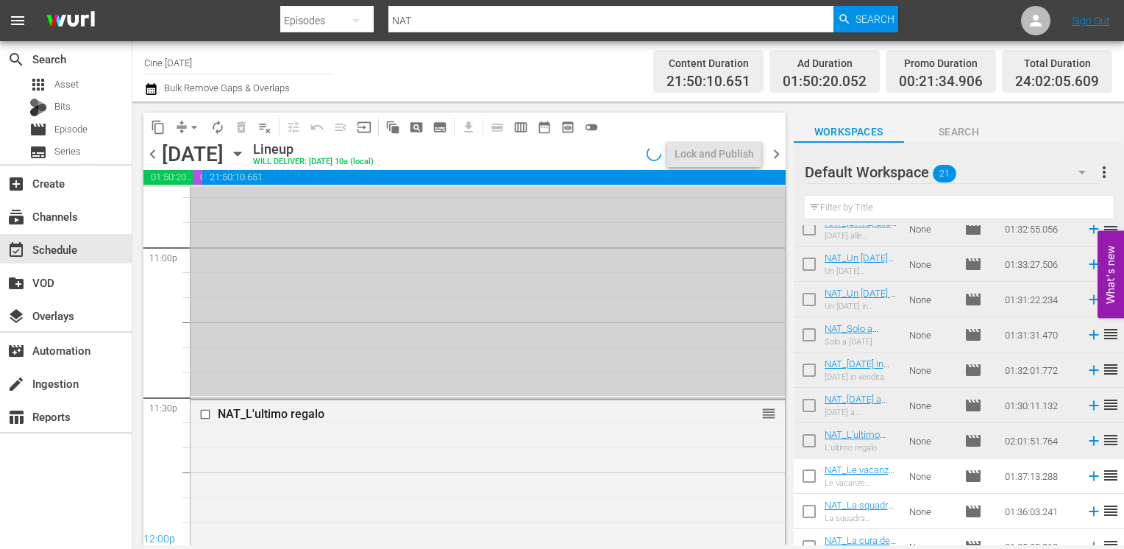
scroll to position [6843, 0]
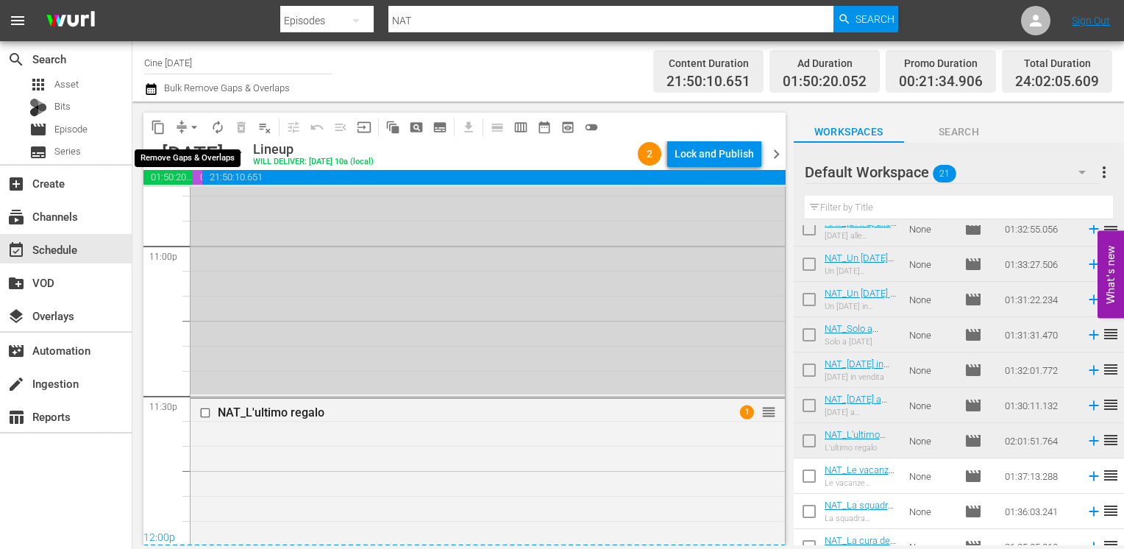
click at [189, 126] on span "arrow_drop_down" at bounding box center [194, 127] width 15 height 15
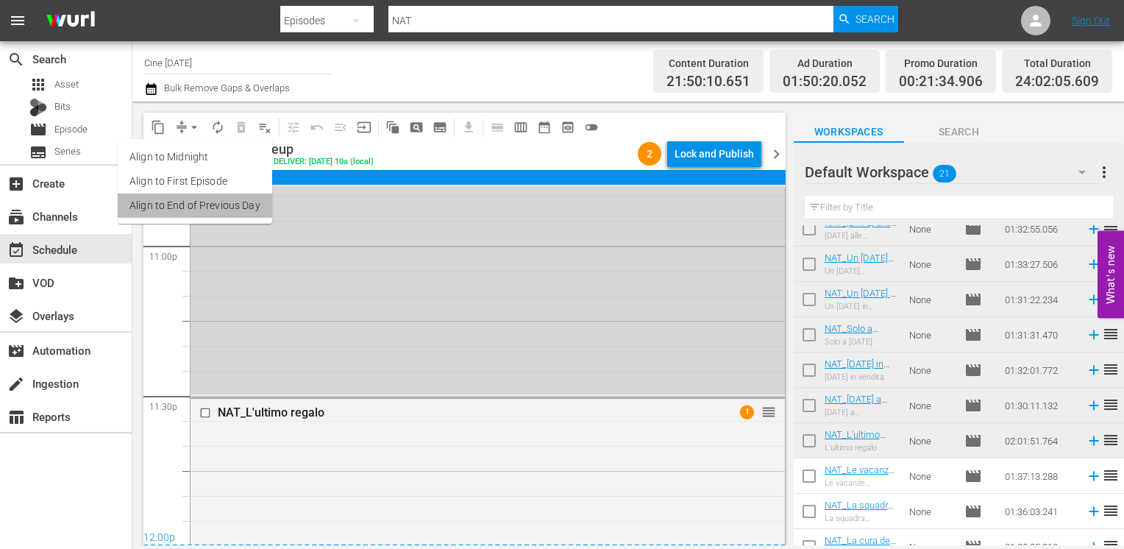
click at [205, 199] on li "Align to End of Previous Day" at bounding box center [195, 205] width 154 height 24
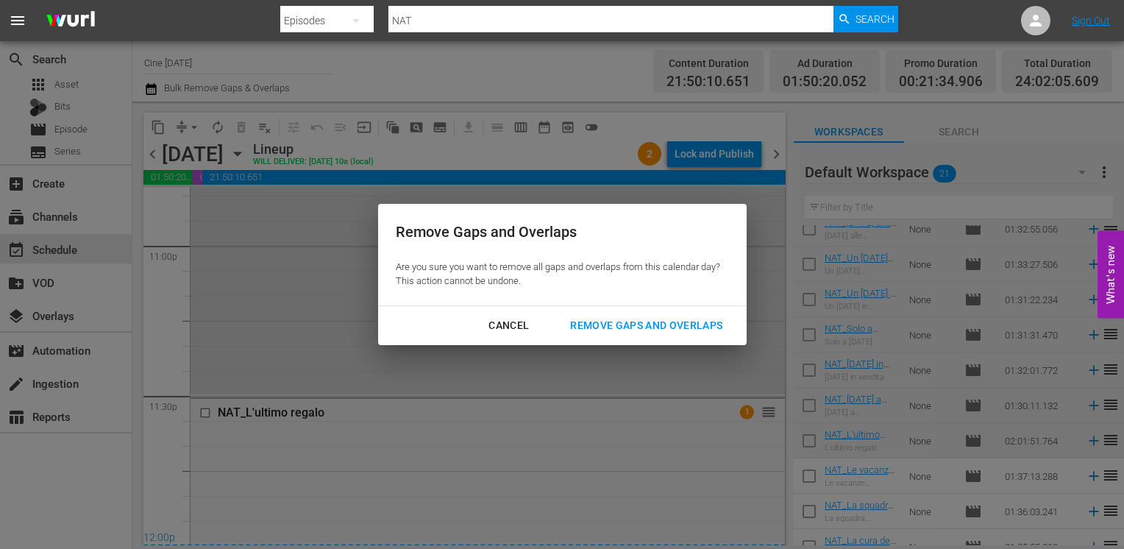
click at [635, 322] on div "Remove Gaps and Overlaps" at bounding box center [646, 325] width 176 height 18
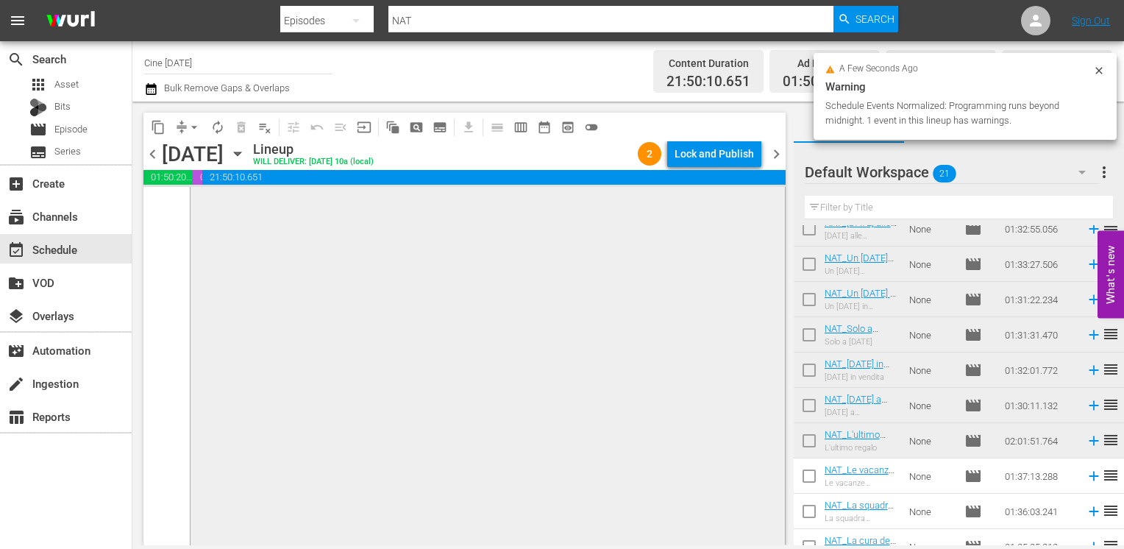
scroll to position [7232, 0]
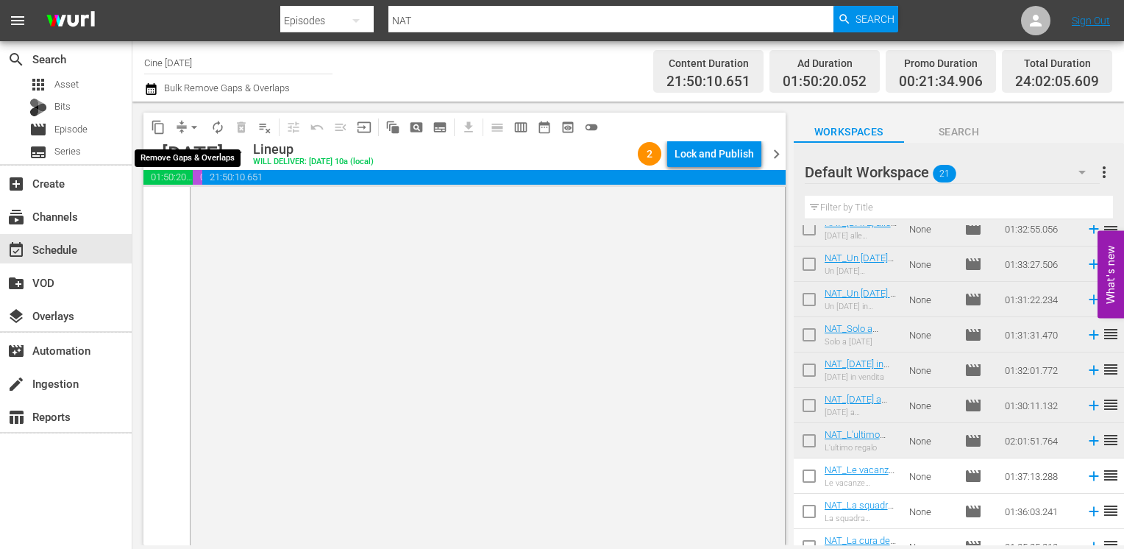
click at [193, 131] on span "arrow_drop_down" at bounding box center [194, 127] width 15 height 15
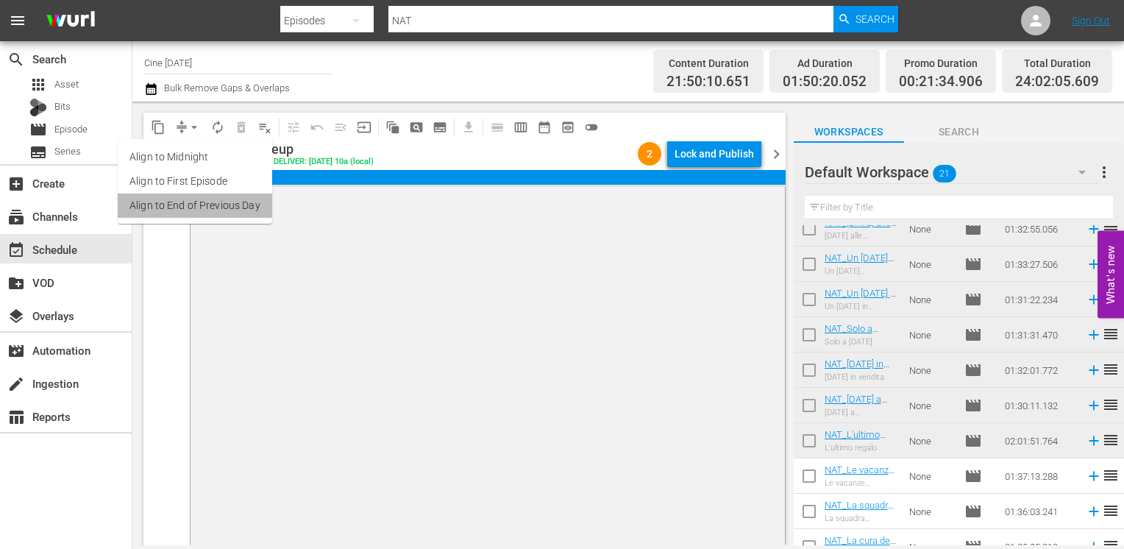
click at [206, 206] on li "Align to End of Previous Day" at bounding box center [195, 205] width 154 height 24
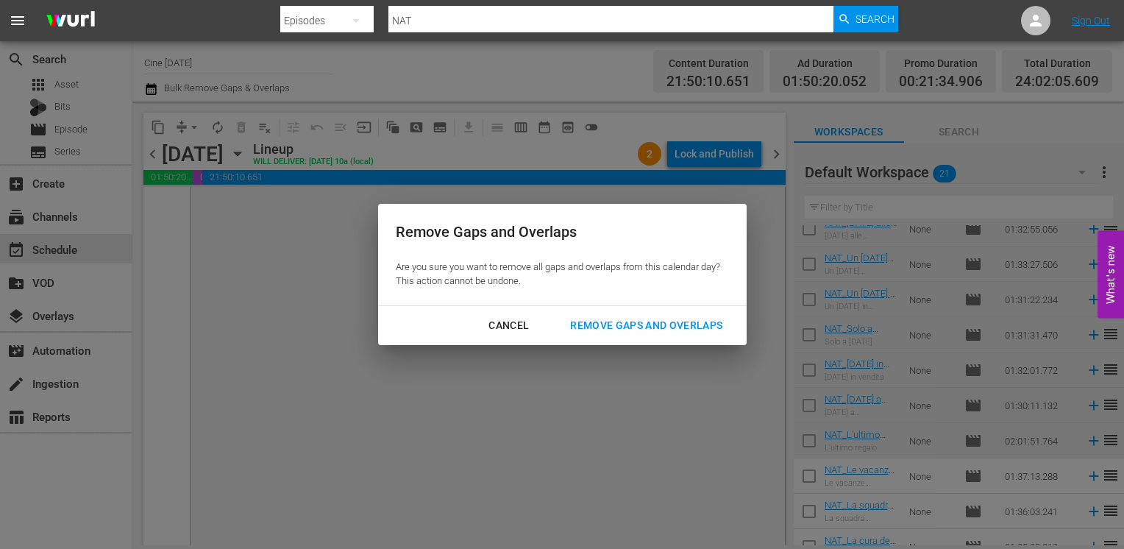
click at [652, 327] on div "Remove Gaps and Overlaps" at bounding box center [646, 325] width 176 height 18
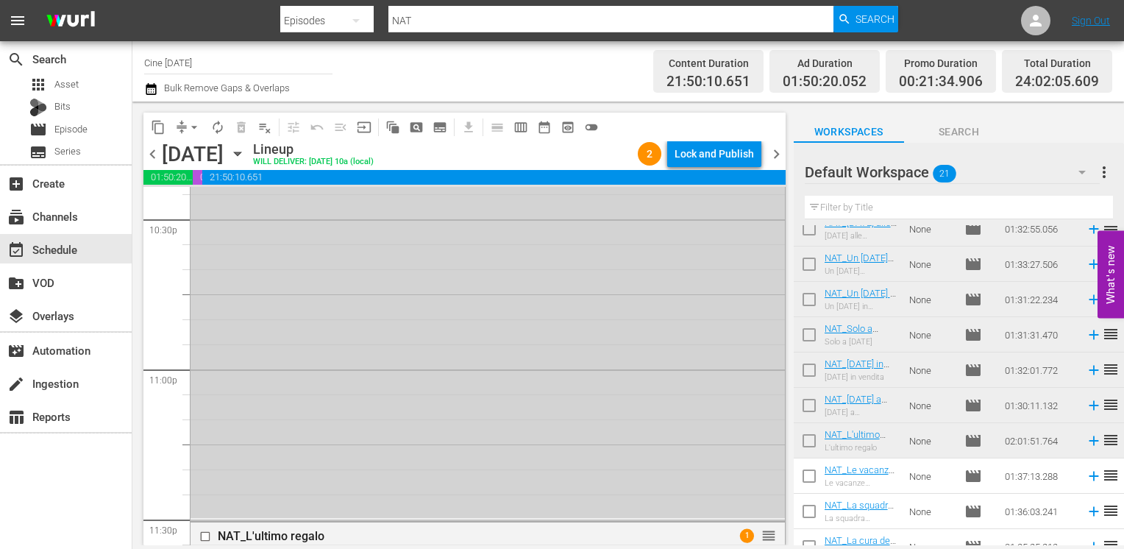
scroll to position [6496, 0]
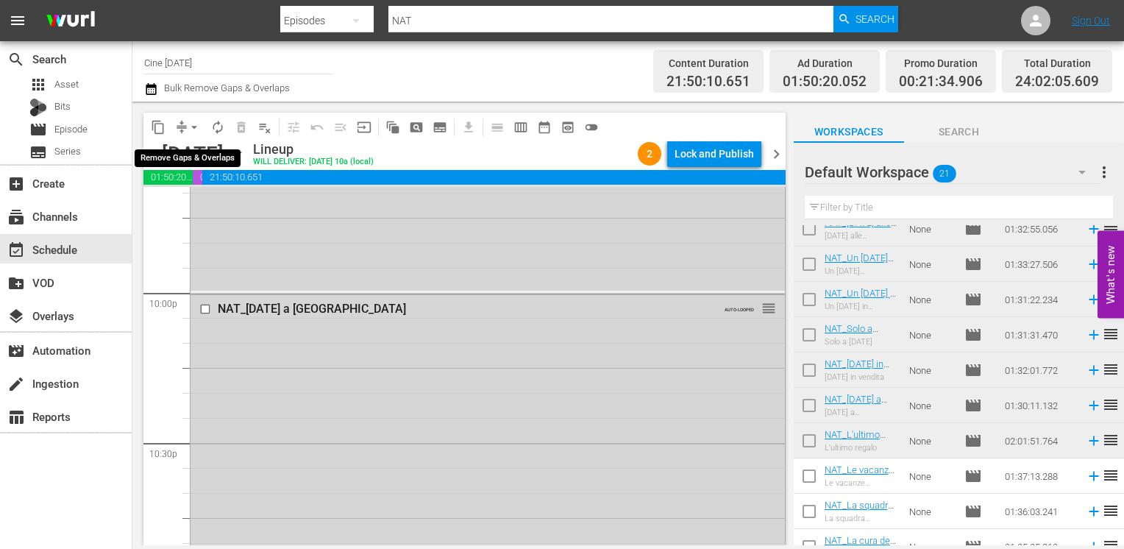
click at [195, 127] on span "arrow_drop_down" at bounding box center [194, 127] width 15 height 15
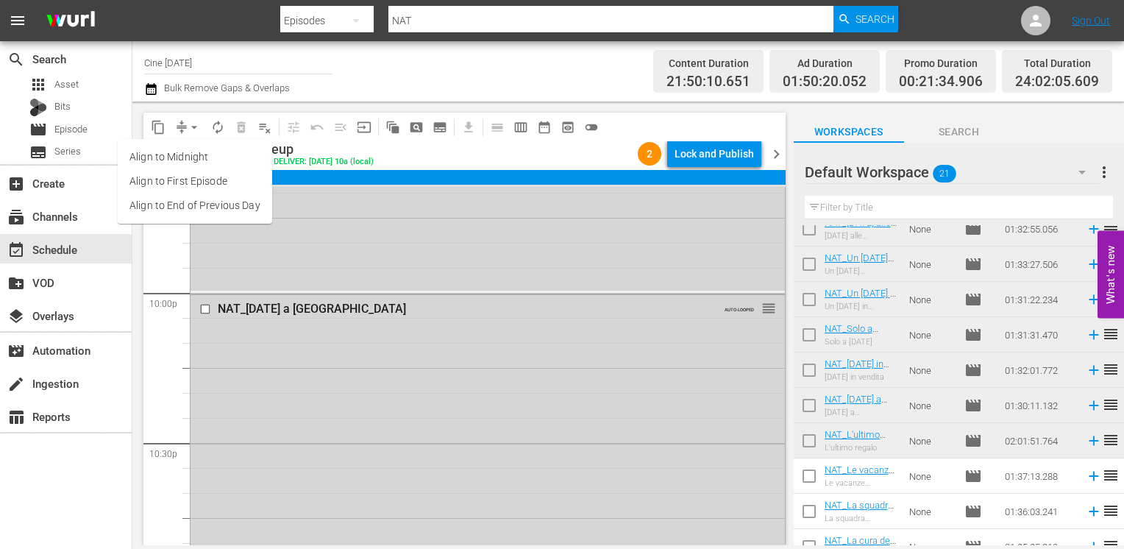
click at [201, 207] on li "Align to End of Previous Day" at bounding box center [195, 205] width 154 height 24
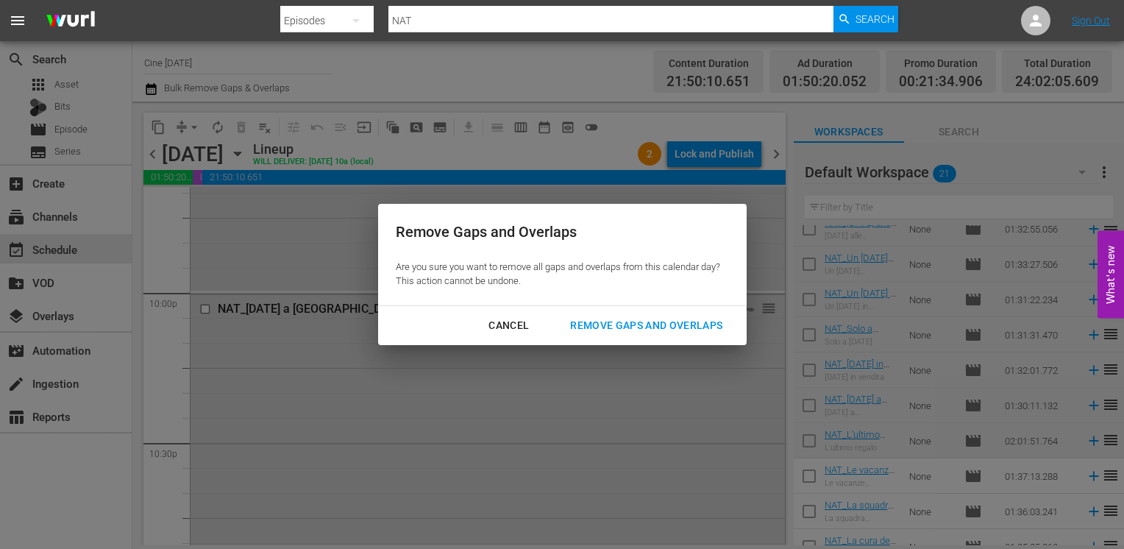
click at [634, 329] on div "Remove Gaps and Overlaps" at bounding box center [646, 325] width 176 height 18
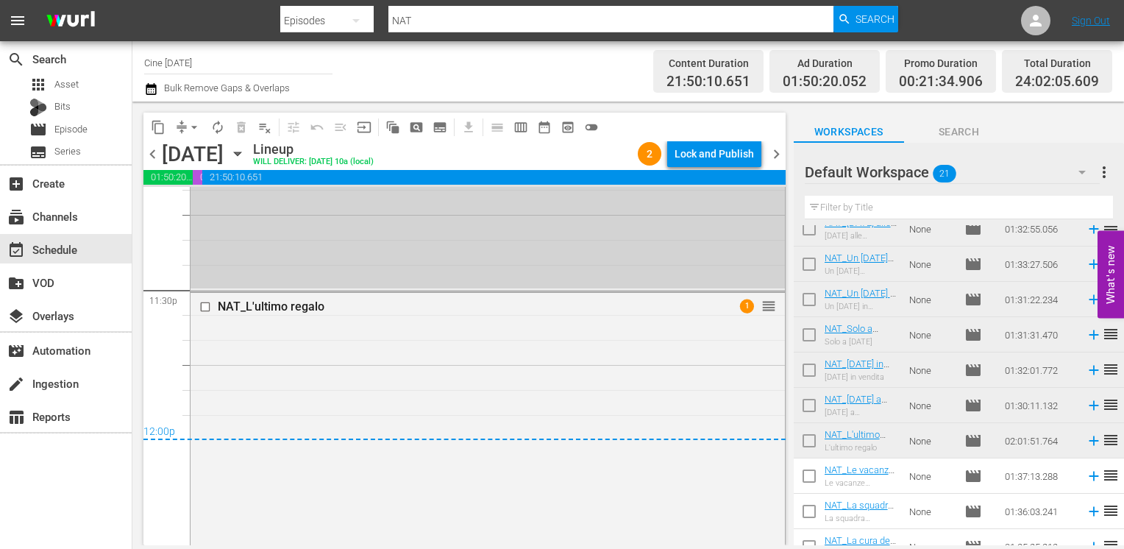
scroll to position [6790, 0]
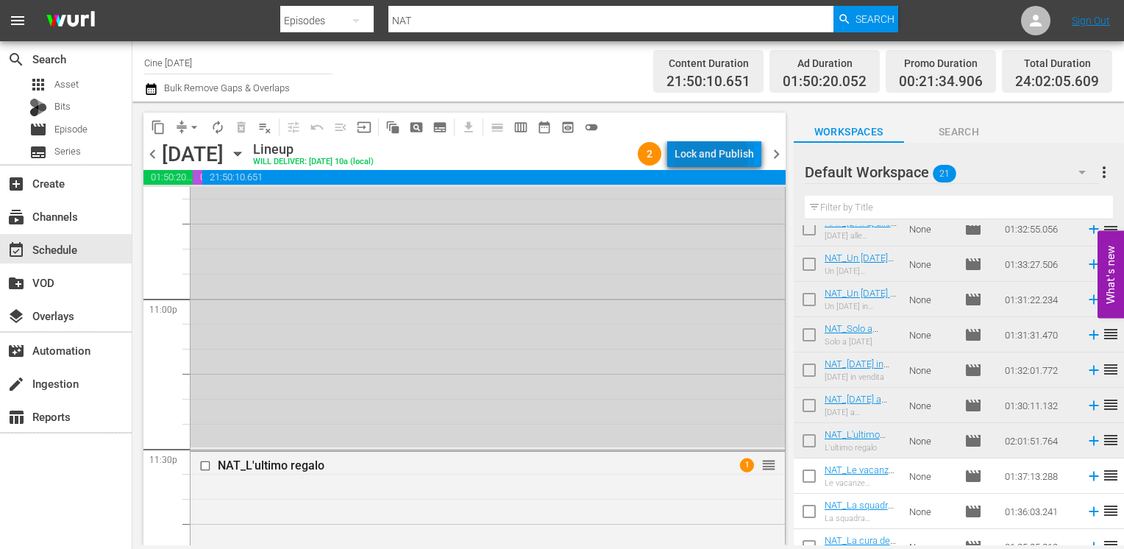
click at [709, 157] on div "Lock and Publish" at bounding box center [713, 153] width 79 height 26
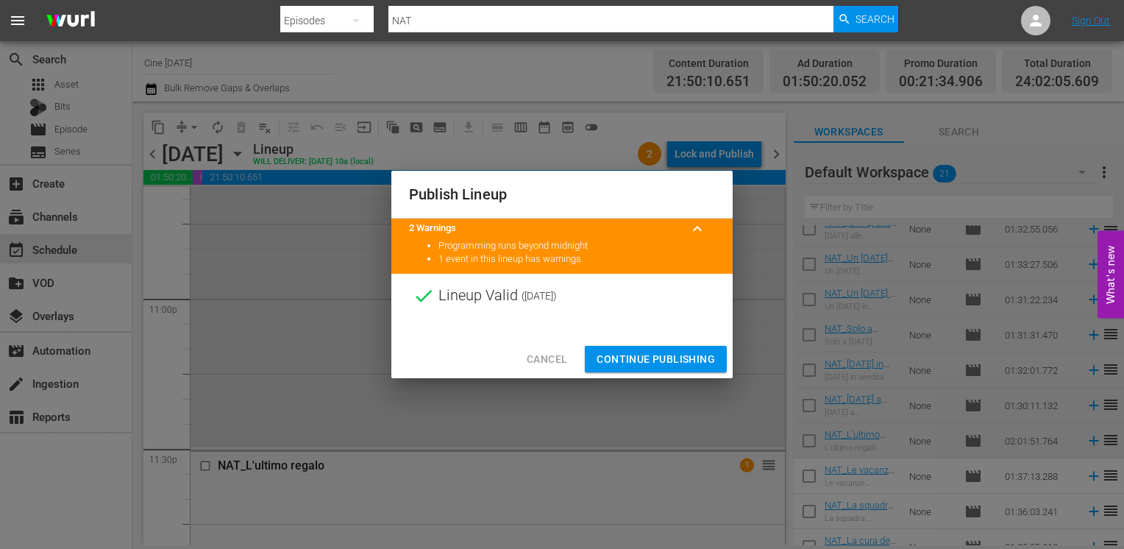
click at [651, 360] on span "Continue Publishing" at bounding box center [656, 359] width 118 height 18
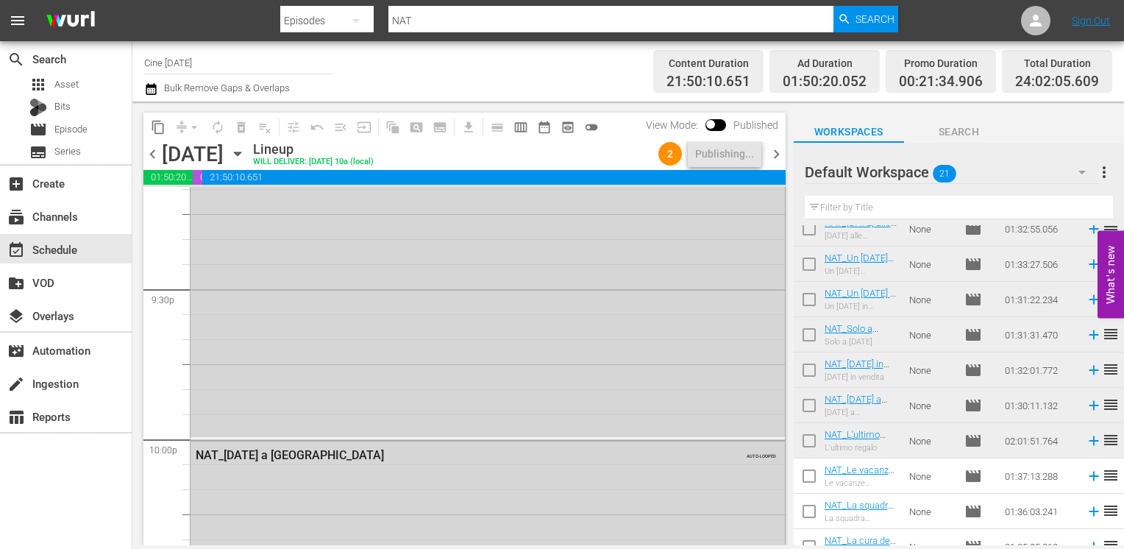
scroll to position [6349, 0]
click at [146, 151] on span "chevron_left" at bounding box center [152, 154] width 18 height 18
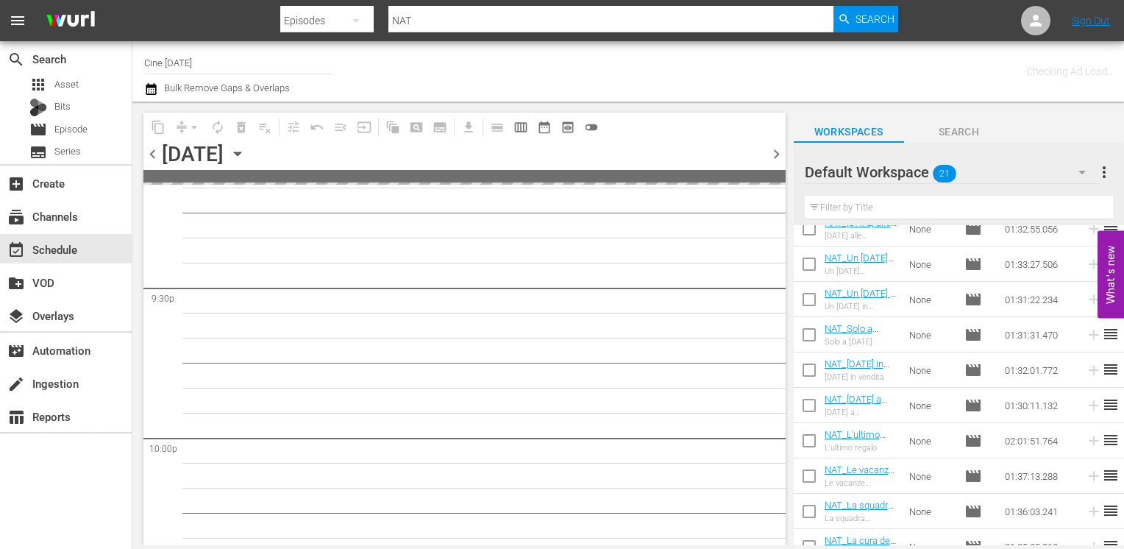
scroll to position [6600, 0]
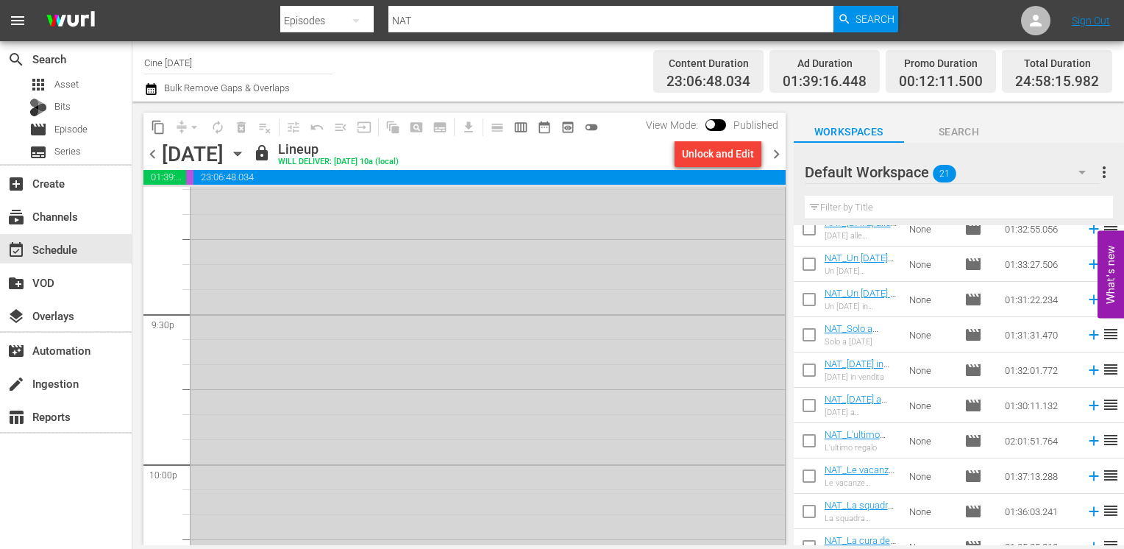
click at [775, 154] on span "chevron_right" at bounding box center [776, 154] width 18 height 18
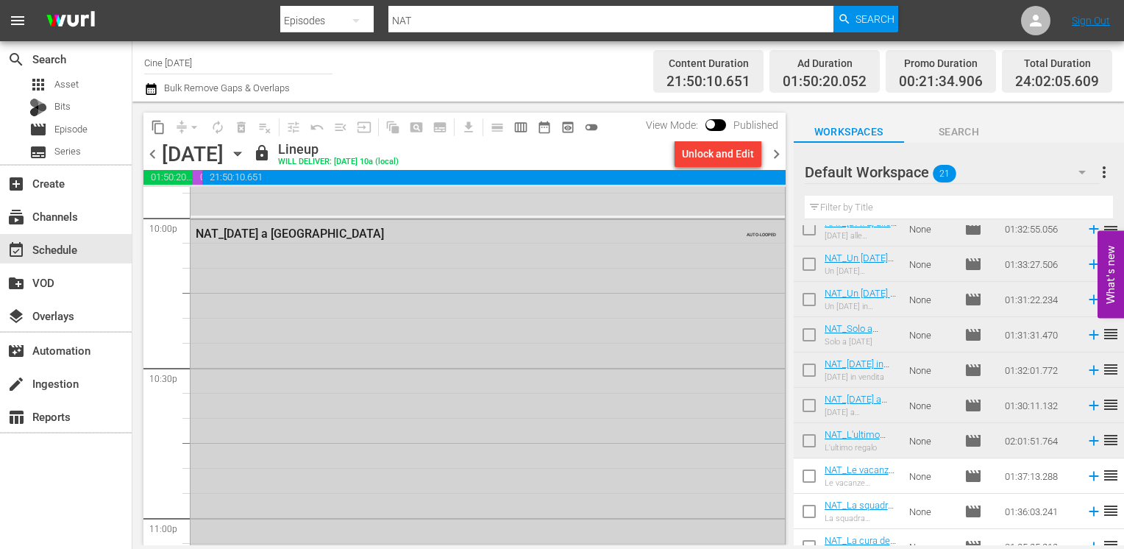
scroll to position [6349, 0]
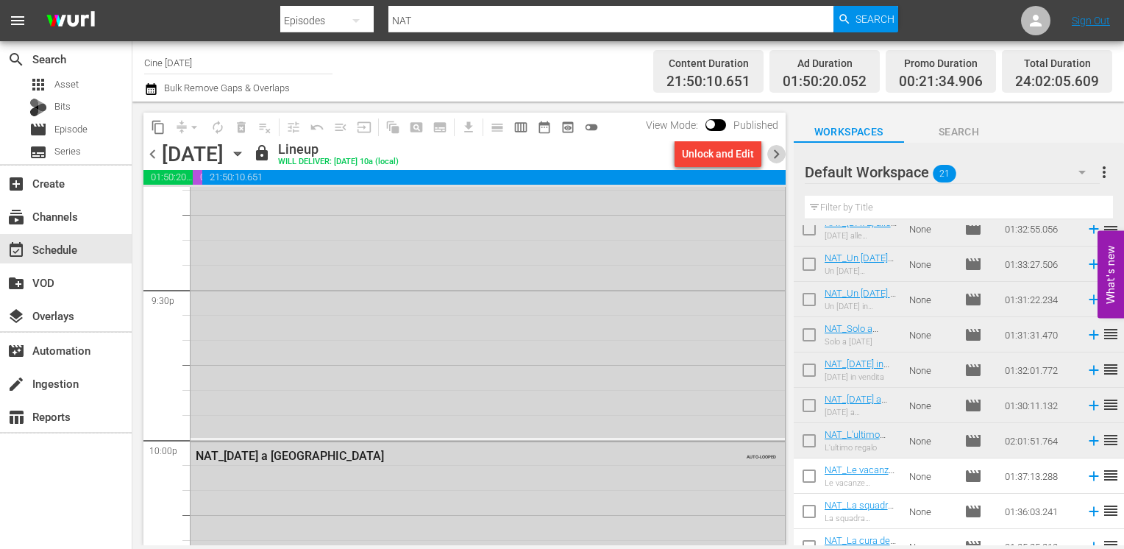
click at [777, 154] on span "chevron_right" at bounding box center [776, 154] width 18 height 18
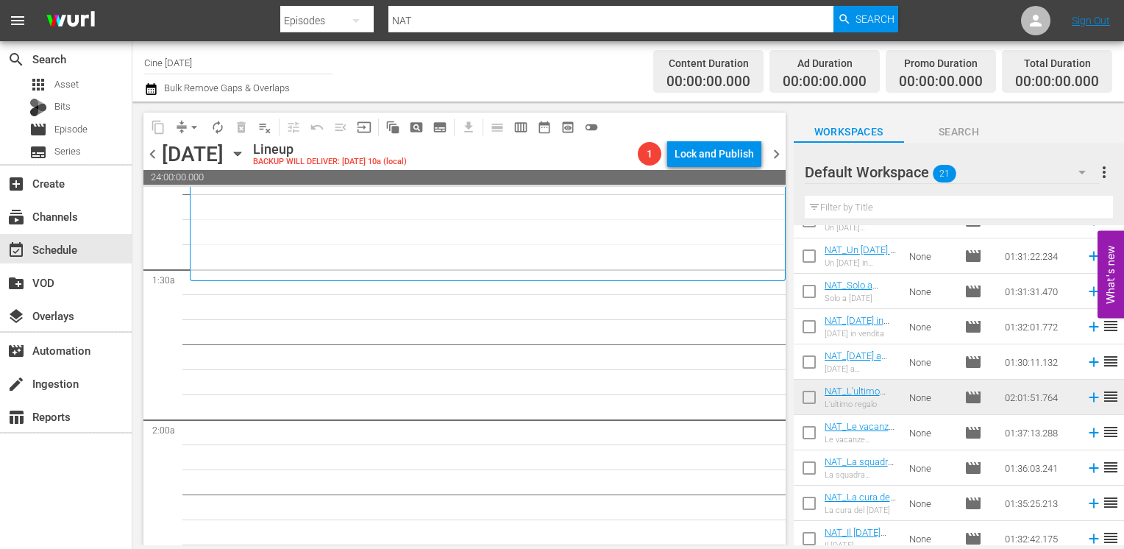
scroll to position [455, 0]
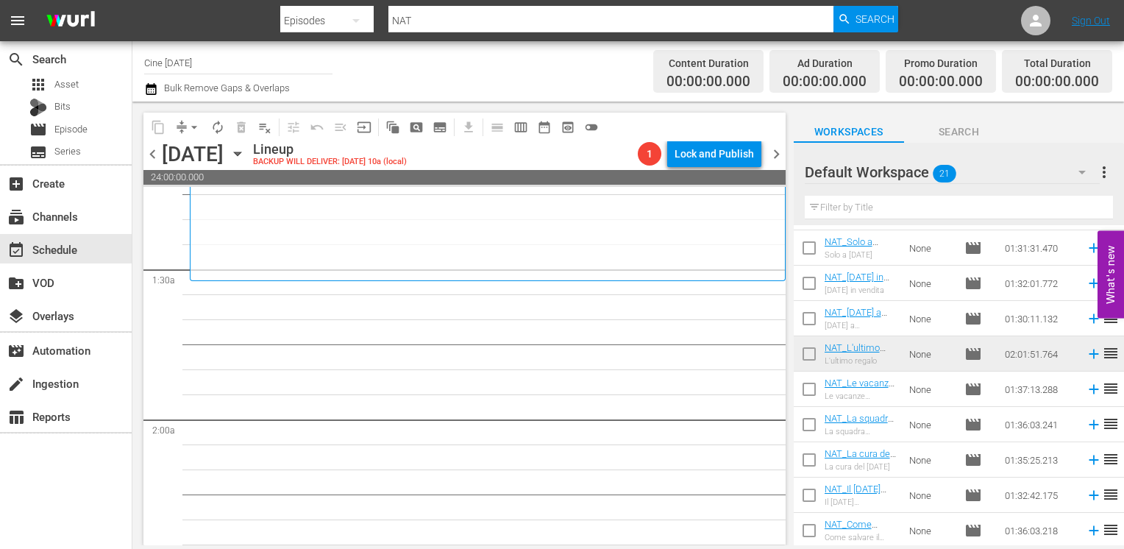
click at [810, 391] on input "checkbox" at bounding box center [809, 392] width 31 height 31
checkbox input "true"
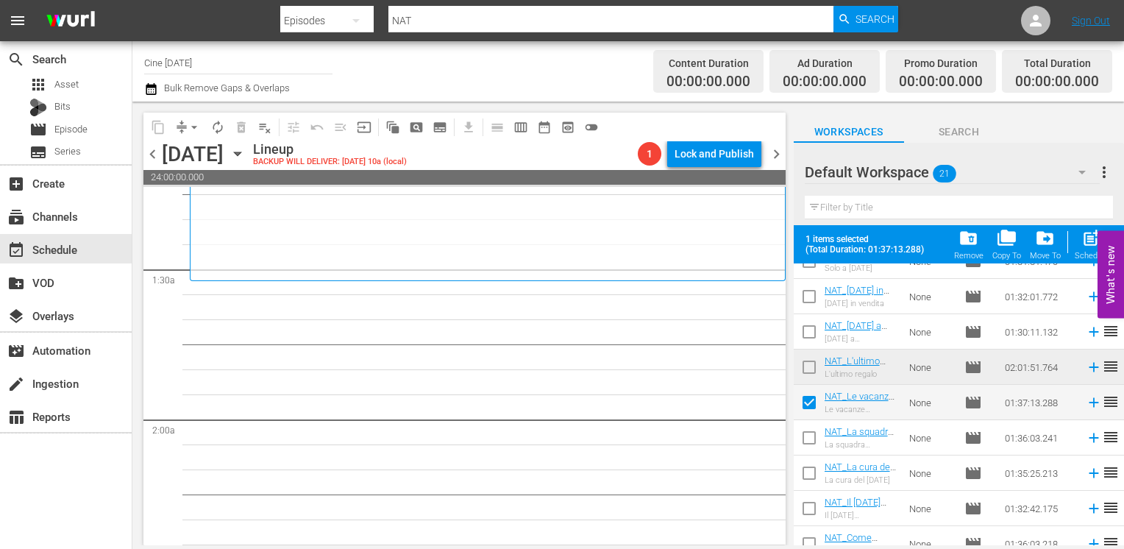
scroll to position [493, 0]
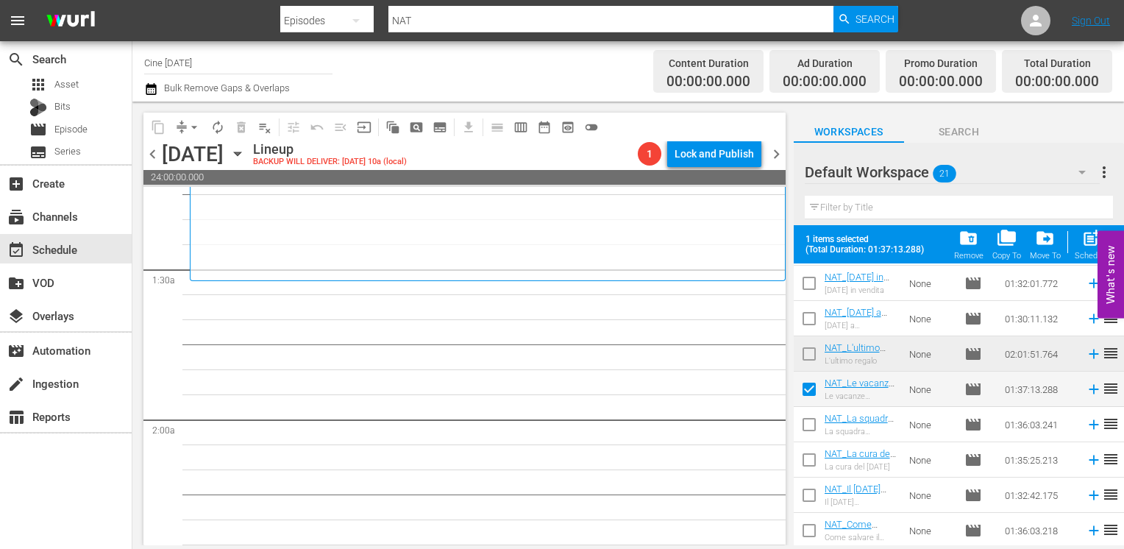
click at [810, 425] on input "checkbox" at bounding box center [809, 427] width 31 height 31
checkbox input "true"
click at [812, 466] on input "checkbox" at bounding box center [809, 462] width 31 height 31
checkbox input "true"
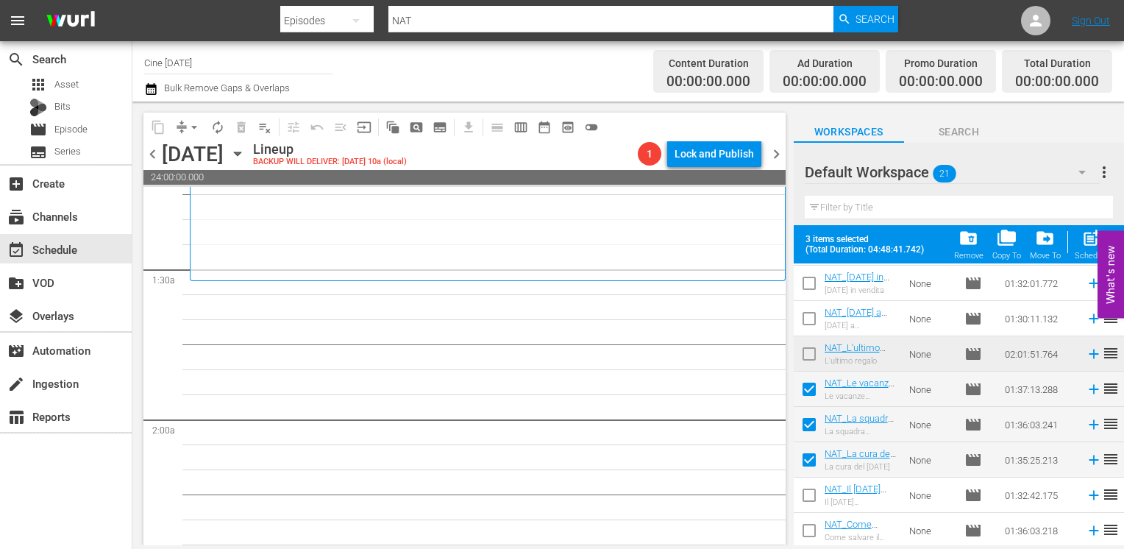
click at [812, 497] on input "checkbox" at bounding box center [809, 497] width 31 height 31
checkbox input "true"
click at [814, 528] on input "checkbox" at bounding box center [809, 533] width 31 height 31
checkbox input "true"
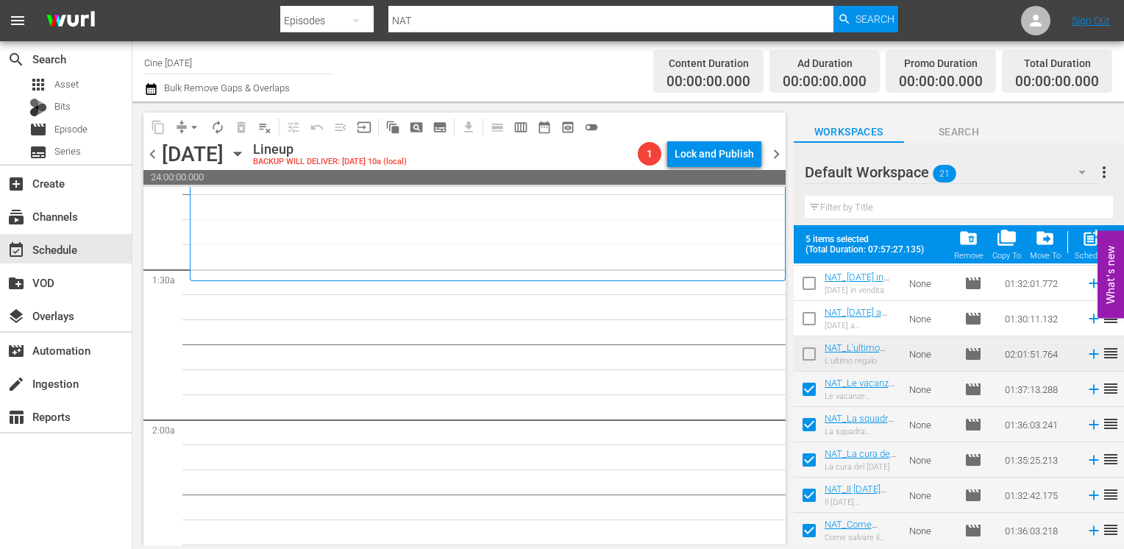
click at [1089, 243] on span "post_add" at bounding box center [1091, 238] width 20 height 20
checkbox input "false"
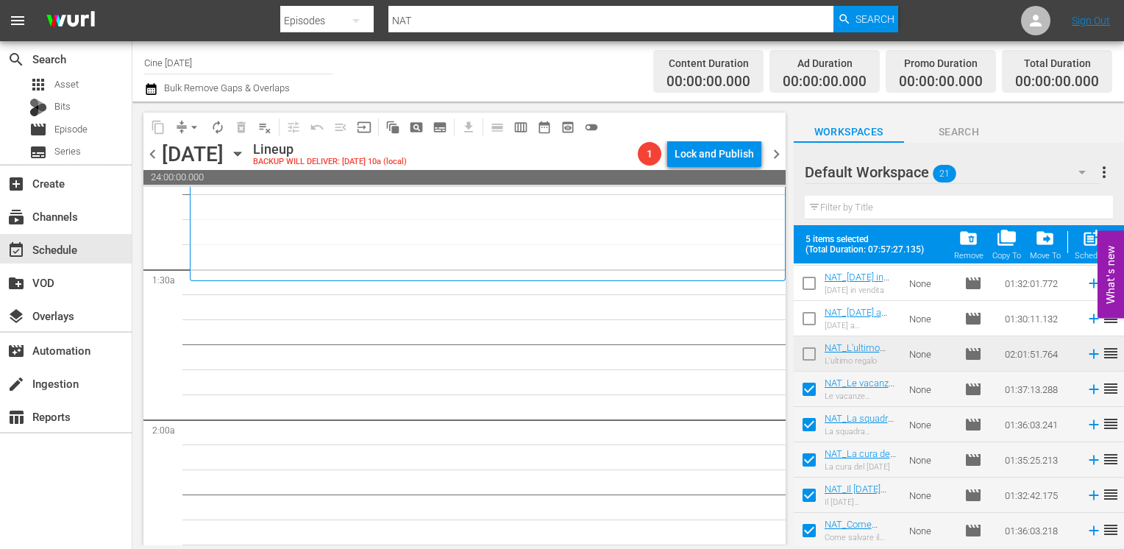
checkbox input "false"
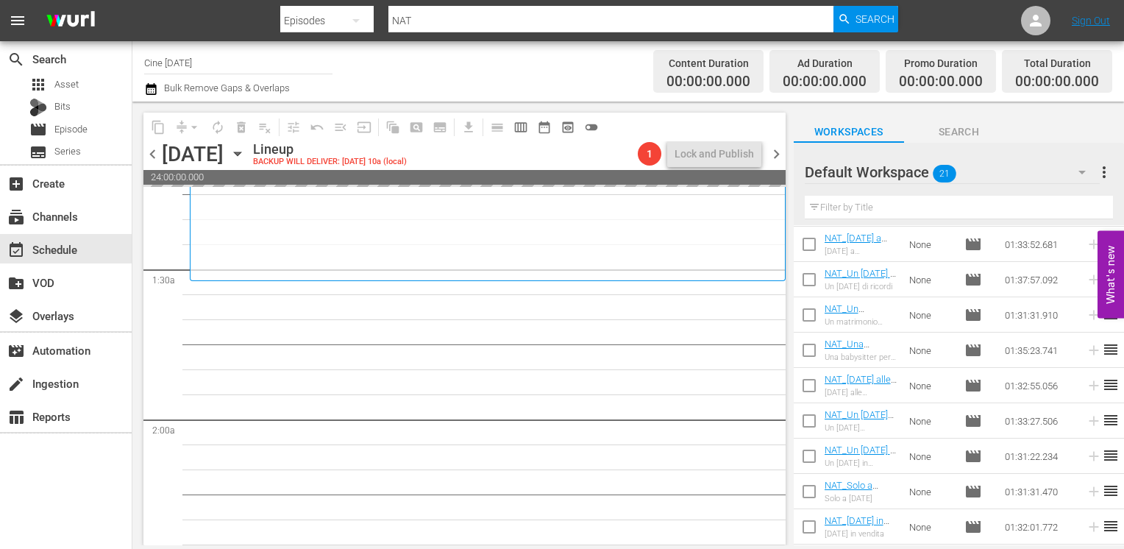
scroll to position [0, 0]
click at [808, 281] on input "checkbox" at bounding box center [809, 281] width 31 height 31
checkbox input "true"
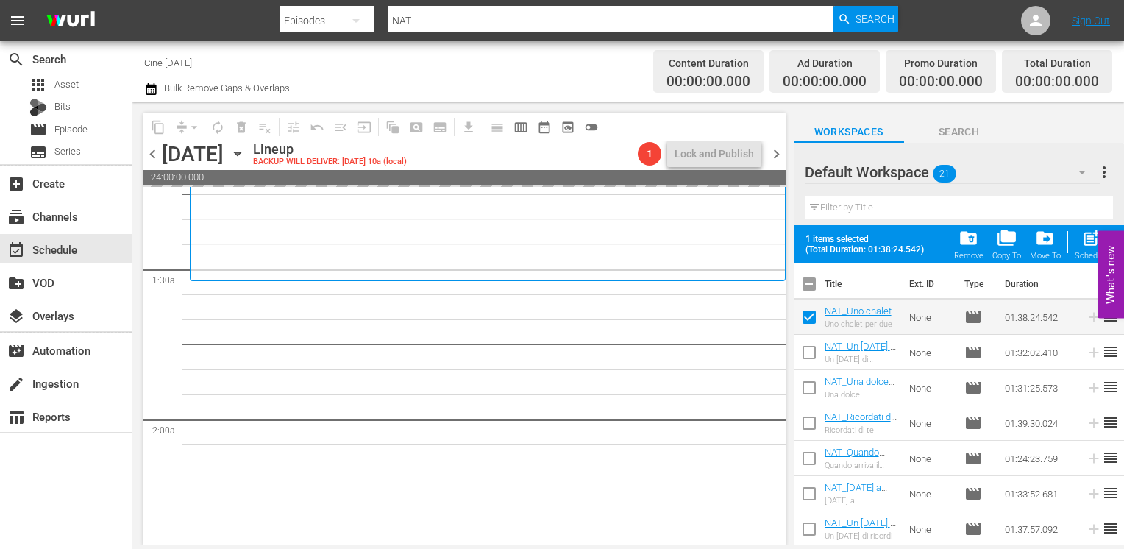
click at [811, 355] on input "checkbox" at bounding box center [809, 355] width 31 height 31
checkbox input "true"
click at [806, 395] on input "checkbox" at bounding box center [809, 390] width 31 height 31
checkbox input "true"
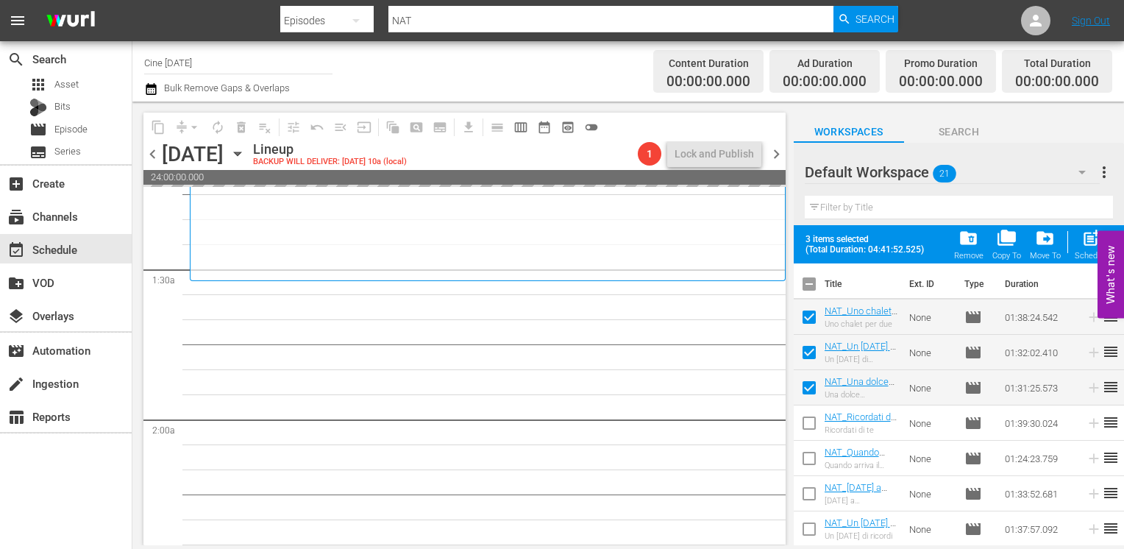
click at [776, 151] on span "chevron_right" at bounding box center [776, 154] width 18 height 18
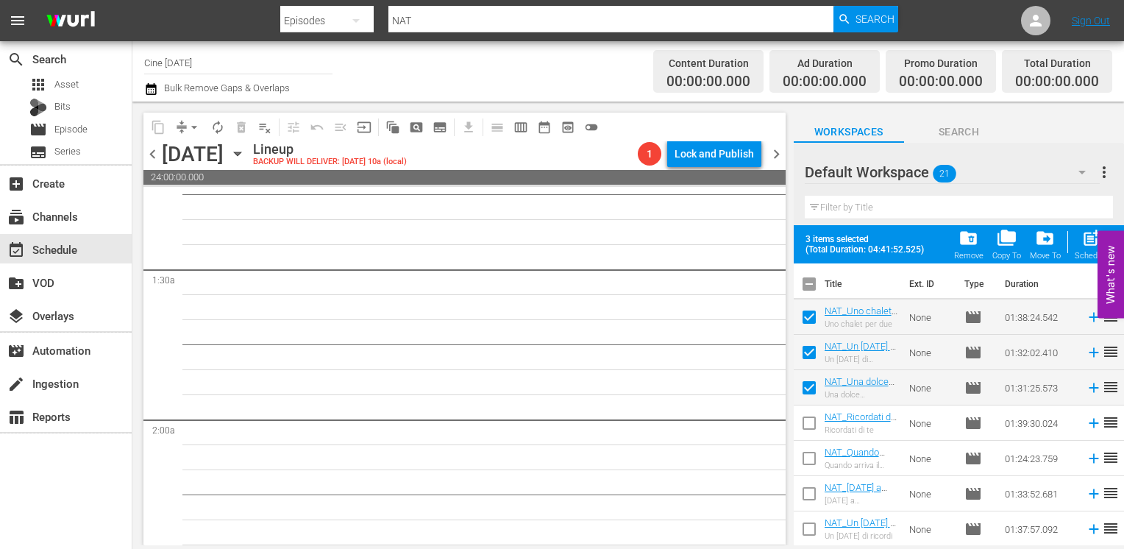
click at [154, 157] on span "chevron_left" at bounding box center [152, 154] width 18 height 18
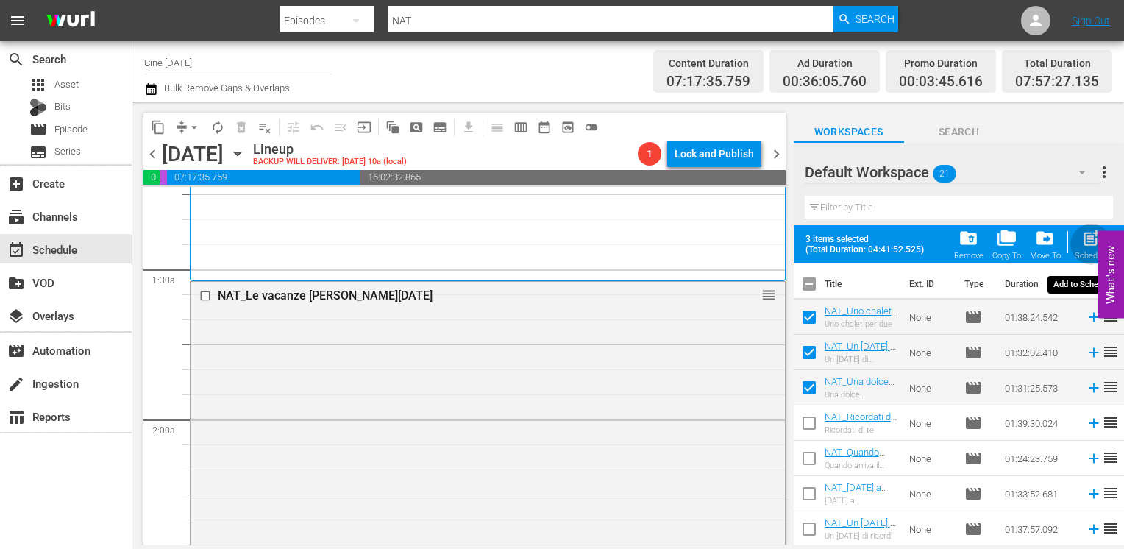
drag, startPoint x: 1088, startPoint y: 245, endPoint x: 1054, endPoint y: 272, distance: 43.4
click at [1086, 245] on span "post_add" at bounding box center [1091, 238] width 20 height 20
checkbox input "false"
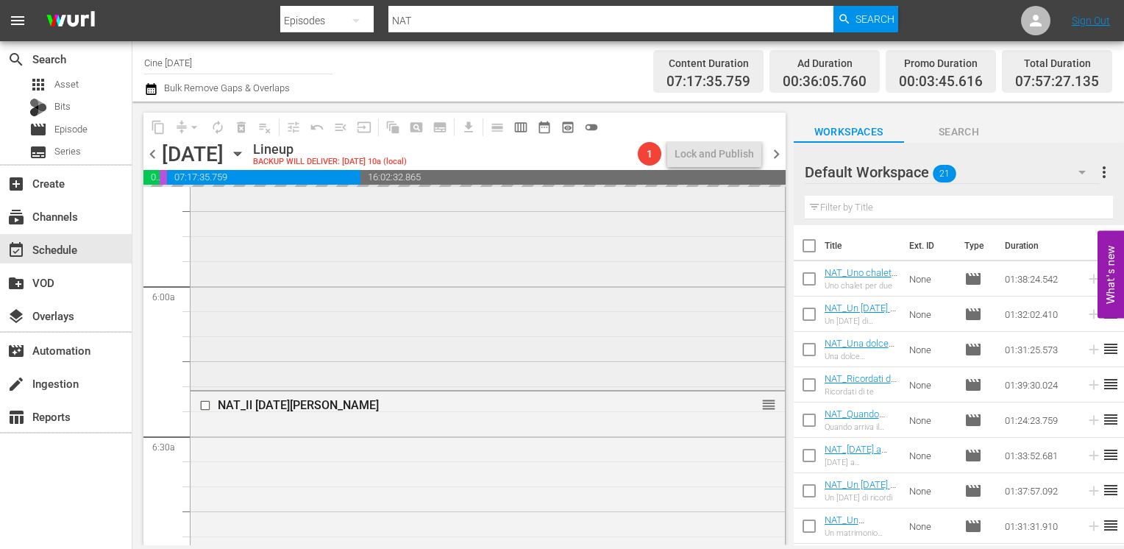
scroll to position [1618, 0]
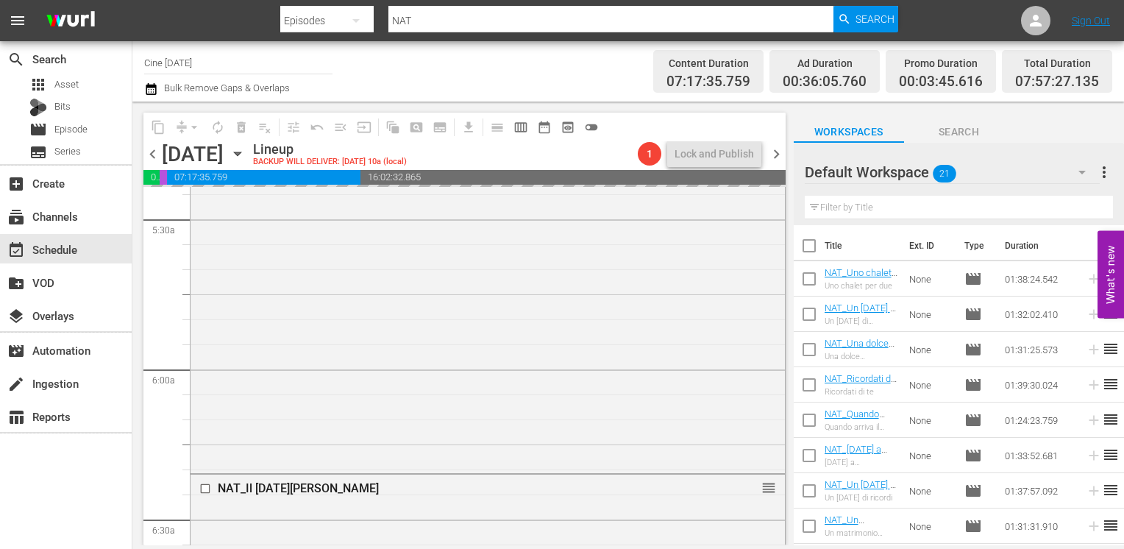
click at [774, 157] on span "chevron_right" at bounding box center [776, 154] width 18 height 18
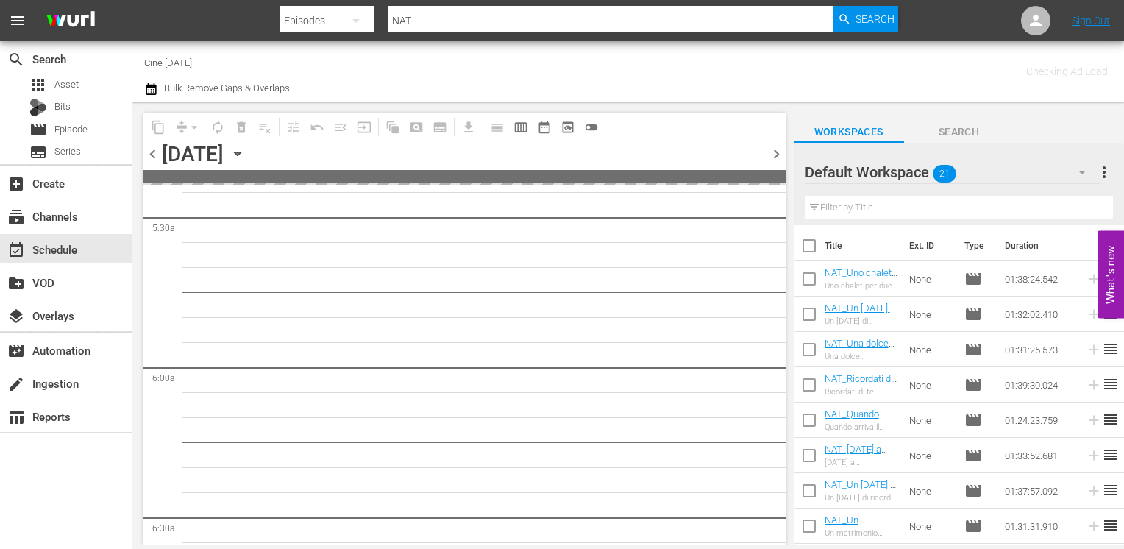
scroll to position [1643, 0]
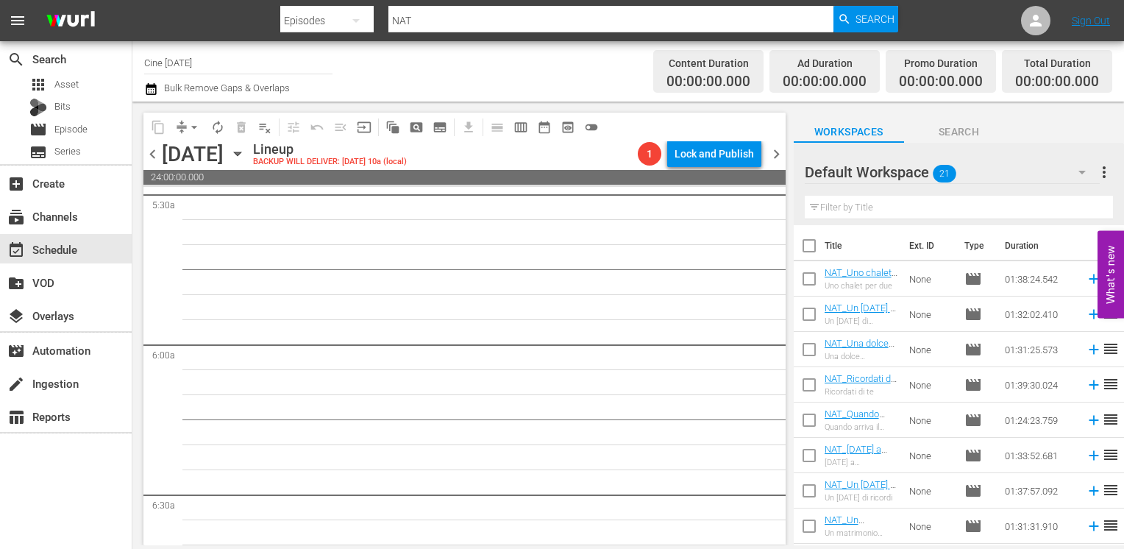
click at [146, 154] on span "chevron_left" at bounding box center [152, 154] width 18 height 18
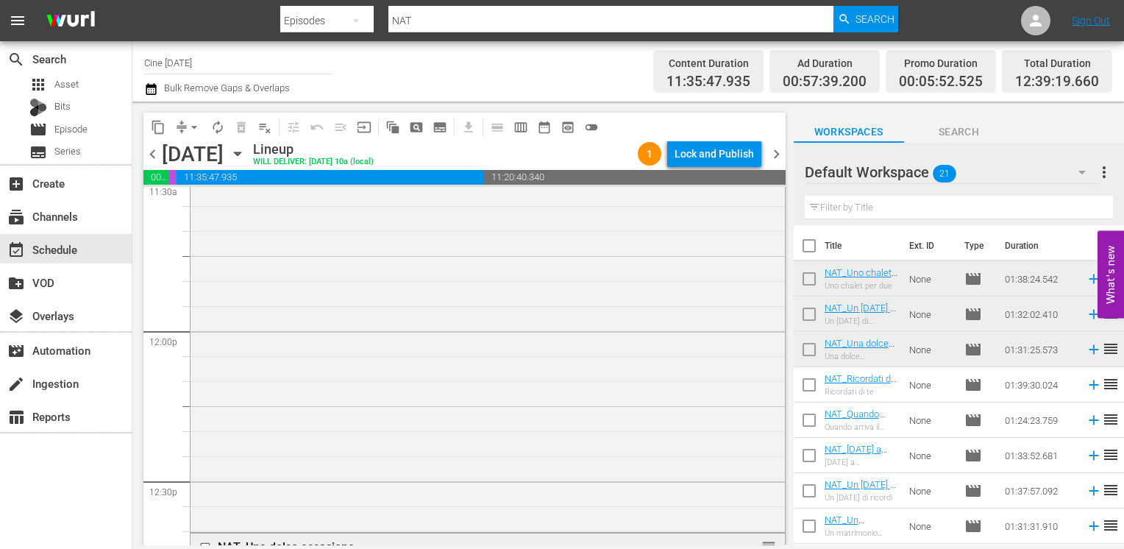
scroll to position [3236, 0]
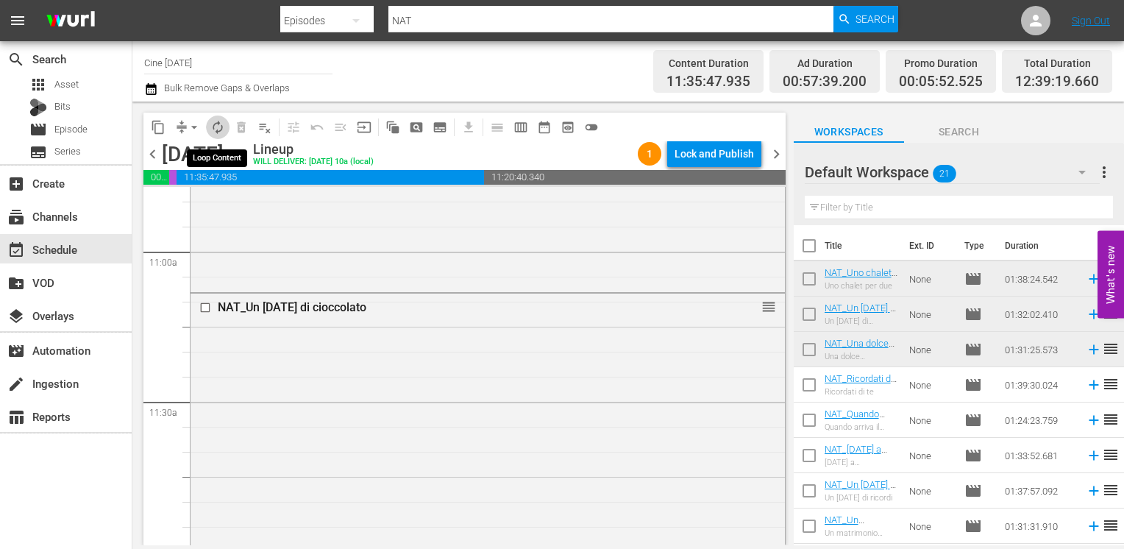
click at [215, 129] on span "autorenew_outlined" at bounding box center [217, 127] width 15 height 15
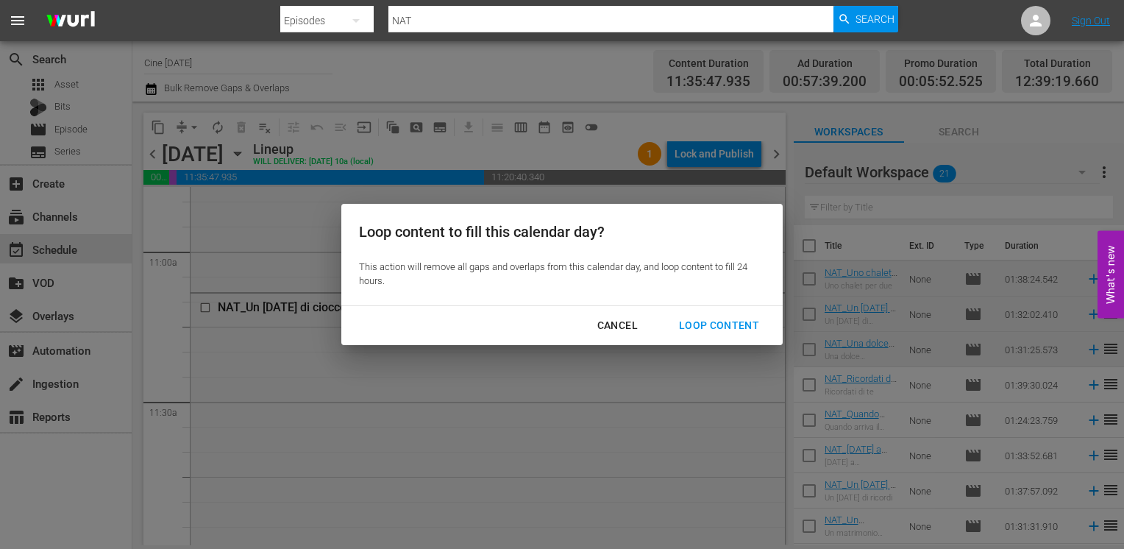
click at [709, 328] on div "Loop Content" at bounding box center [719, 325] width 104 height 18
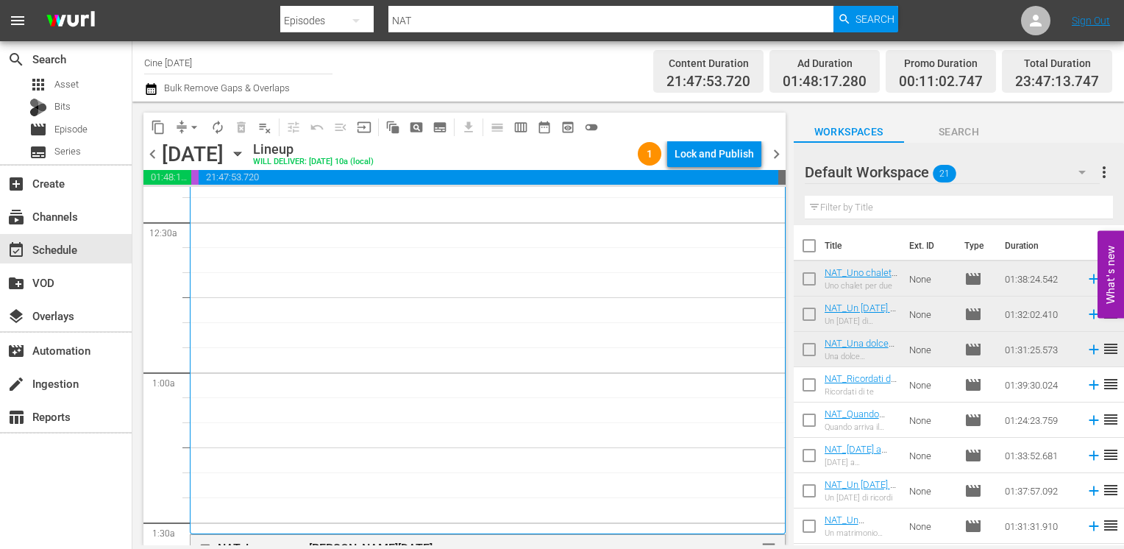
scroll to position [441, 0]
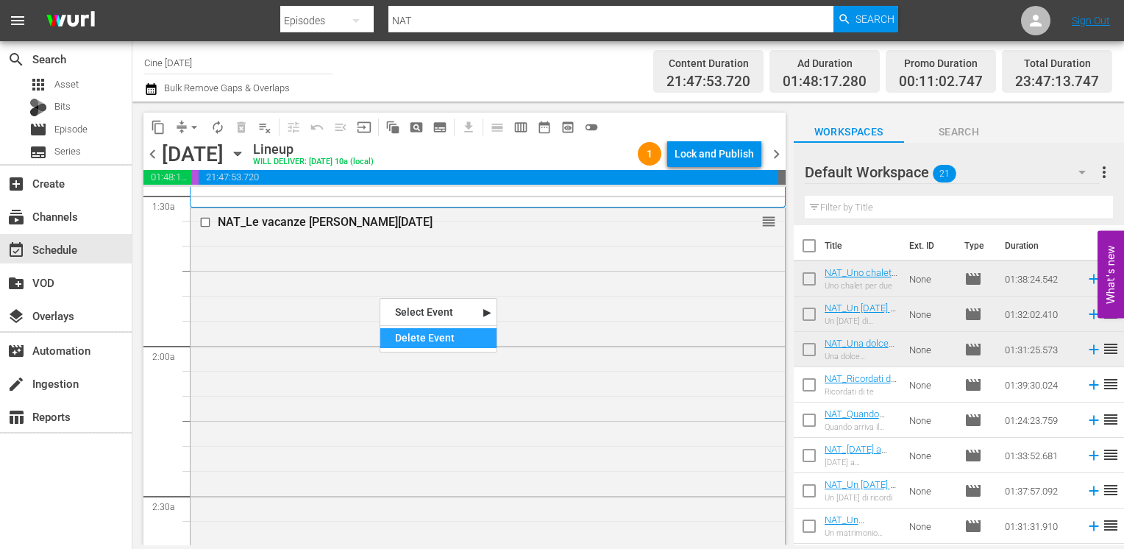
click at [413, 334] on div "Delete Event" at bounding box center [438, 338] width 116 height 20
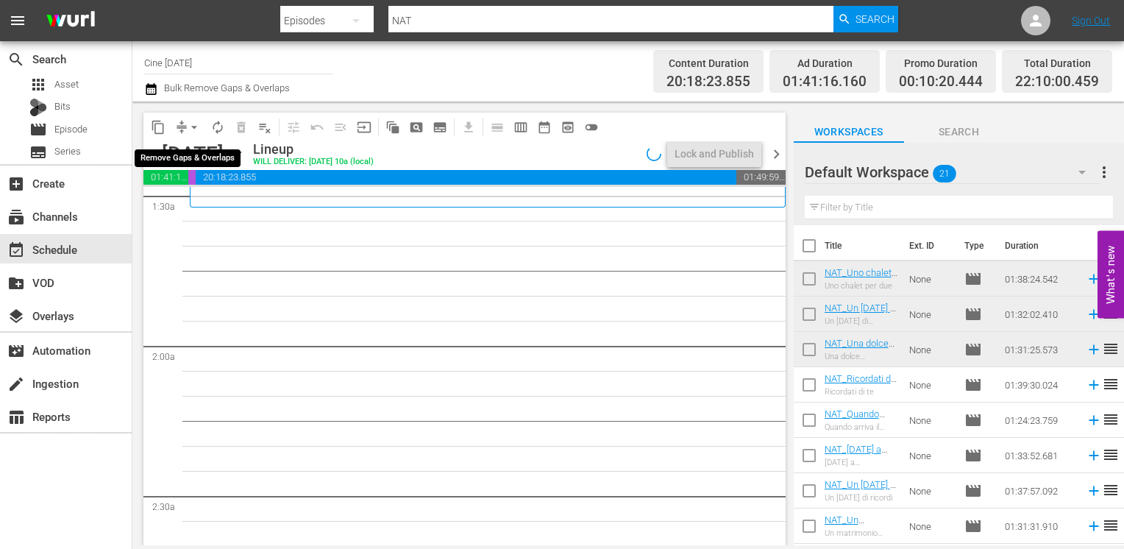
click at [193, 131] on span "arrow_drop_down" at bounding box center [194, 127] width 15 height 15
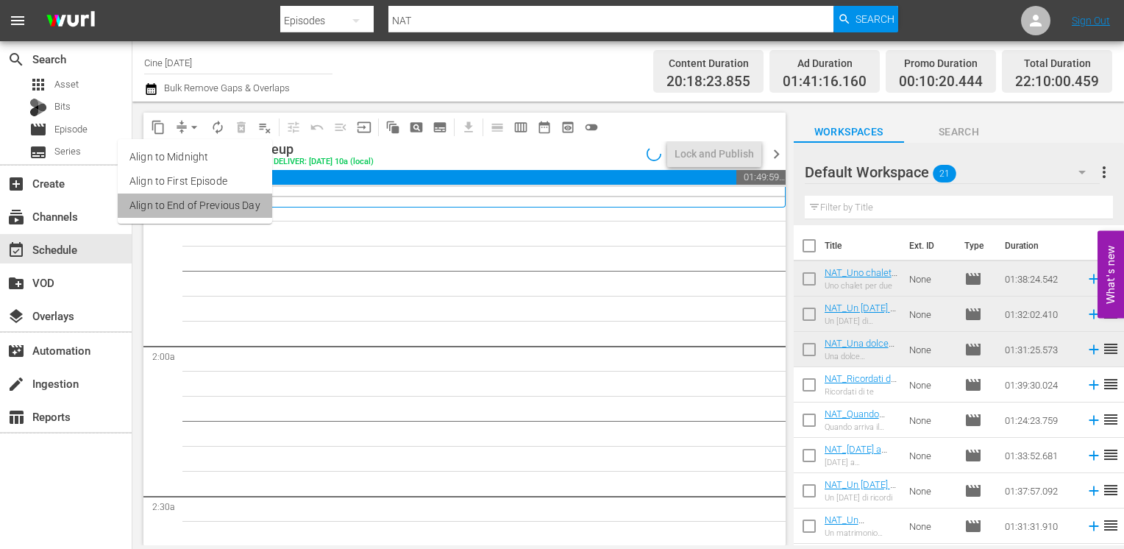
click at [206, 199] on li "Align to End of Previous Day" at bounding box center [195, 205] width 154 height 24
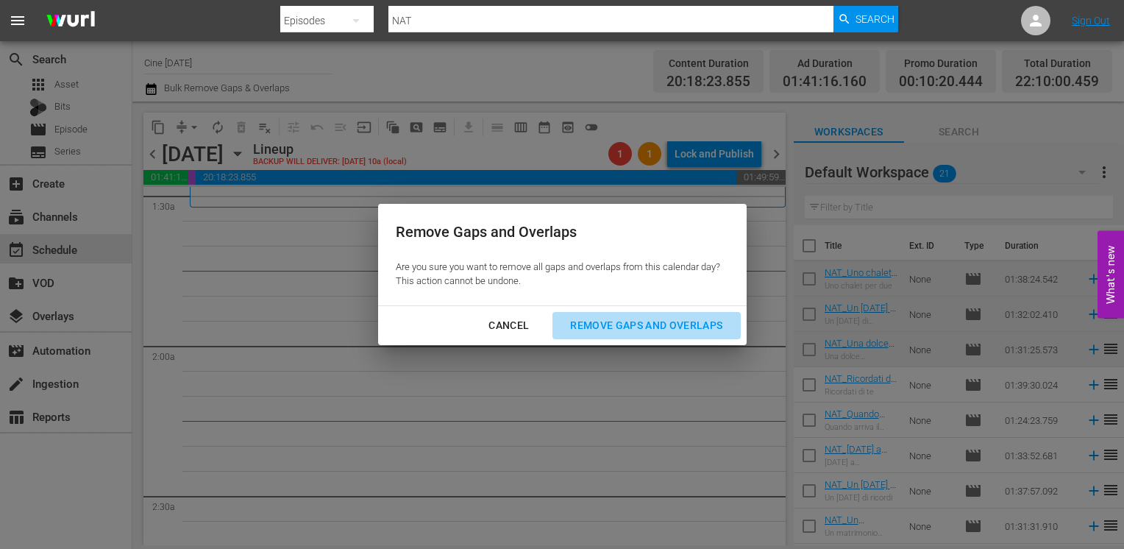
click at [663, 332] on div "Remove Gaps and Overlaps" at bounding box center [646, 325] width 176 height 18
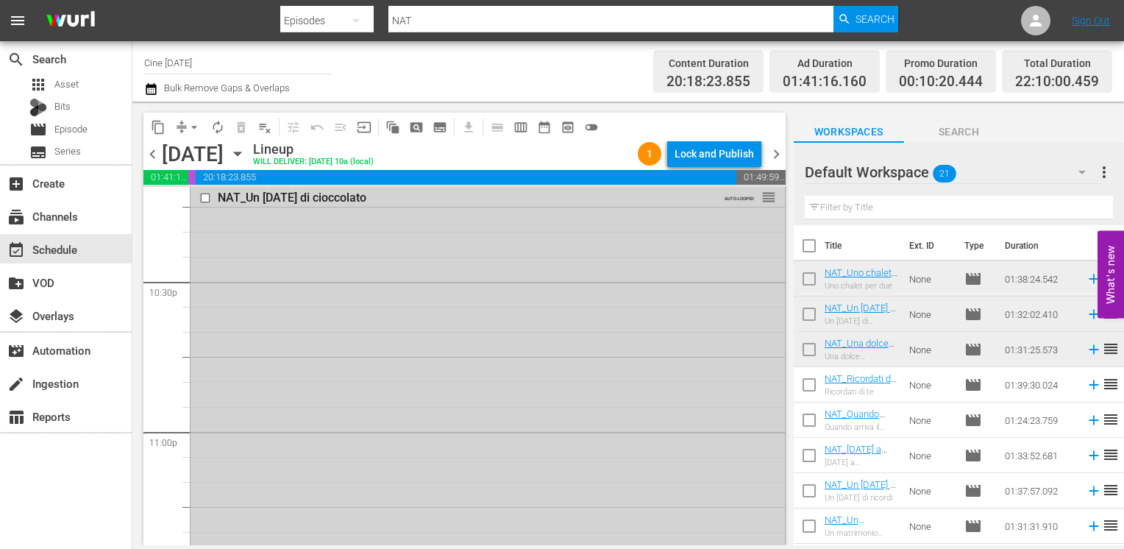
scroll to position [6843, 0]
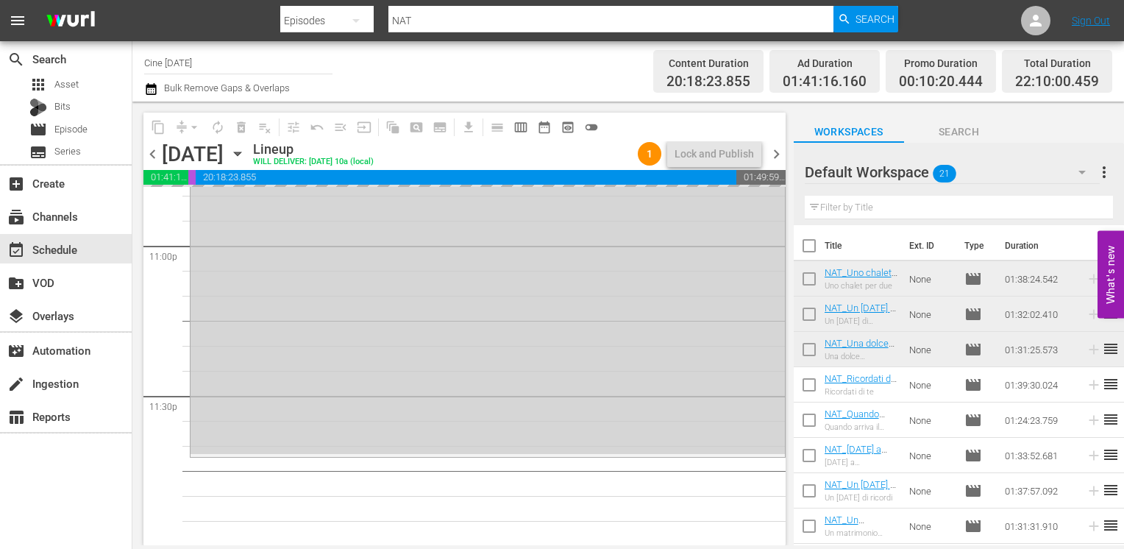
click at [150, 153] on span "chevron_left" at bounding box center [152, 154] width 18 height 18
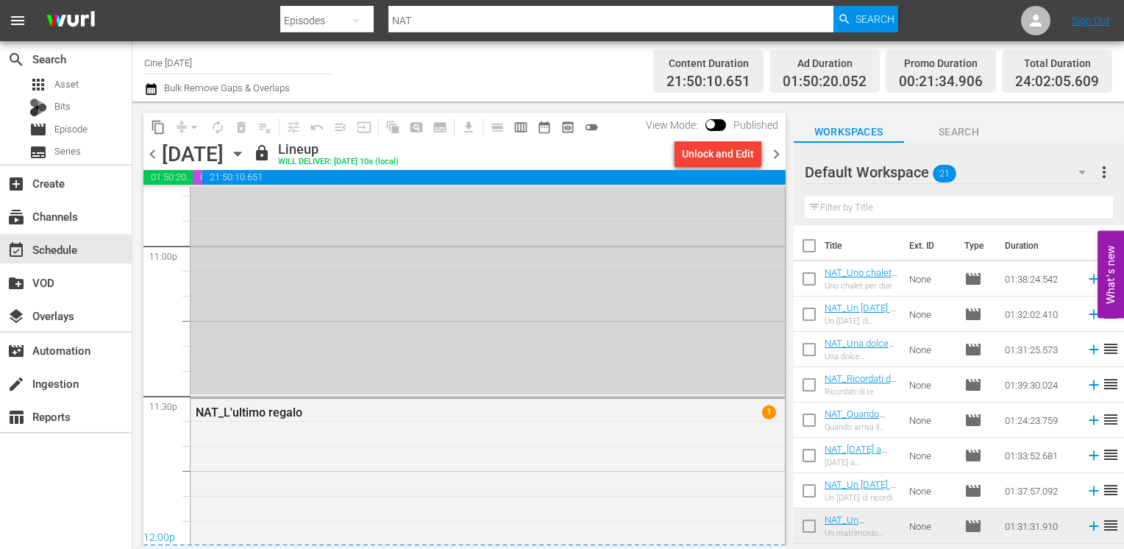
click at [775, 156] on span "chevron_right" at bounding box center [776, 154] width 18 height 18
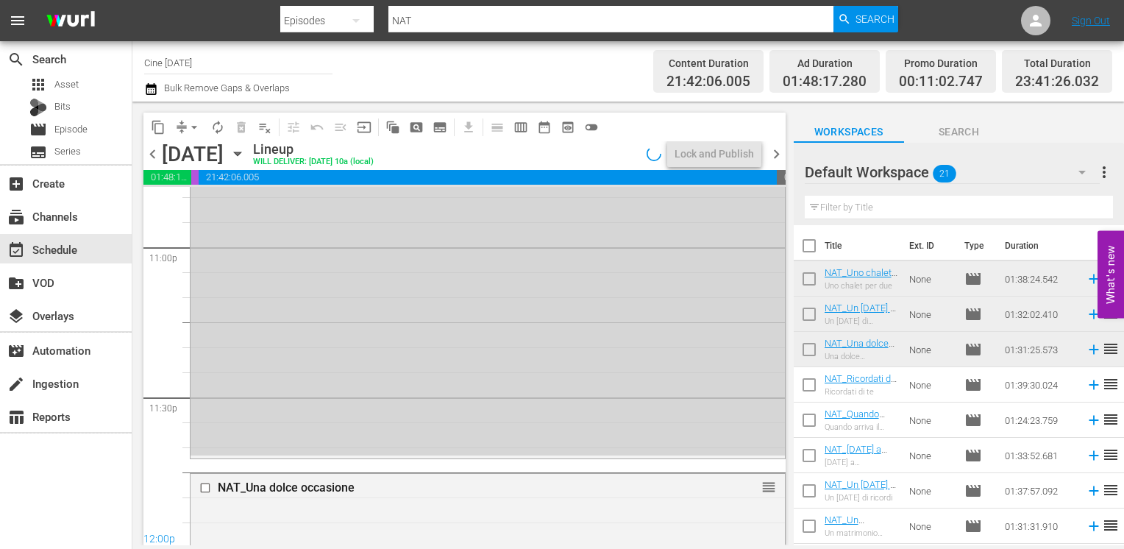
scroll to position [6843, 0]
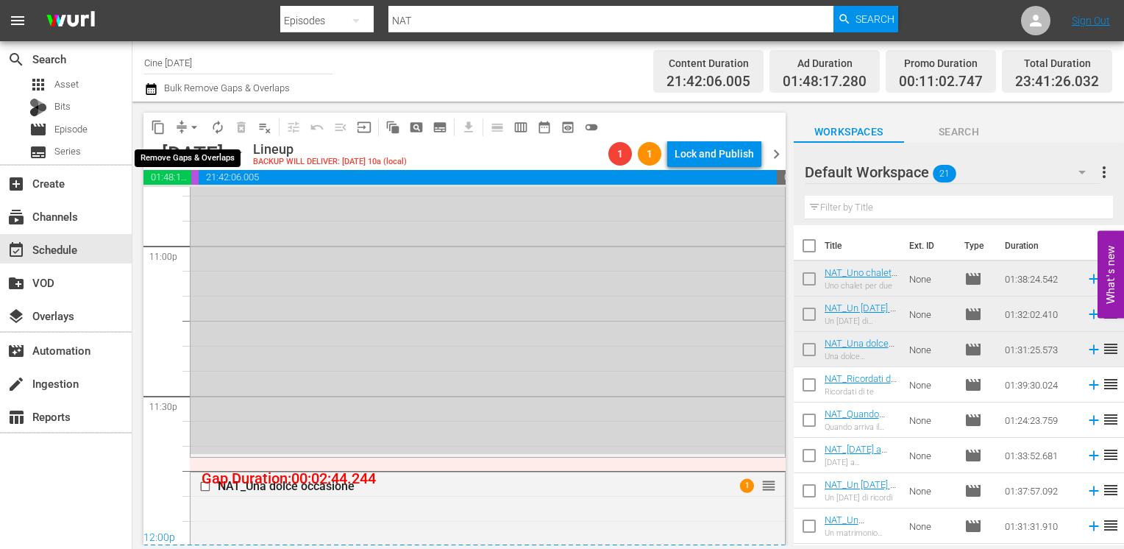
click at [193, 135] on button "arrow_drop_down" at bounding box center [194, 127] width 24 height 24
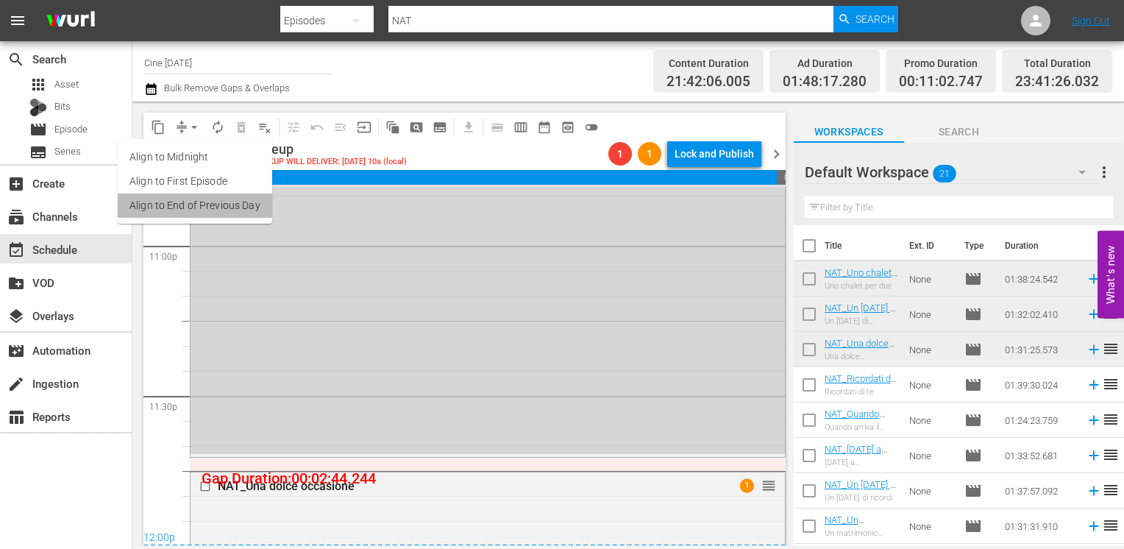
click at [216, 202] on li "Align to End of Previous Day" at bounding box center [195, 205] width 154 height 24
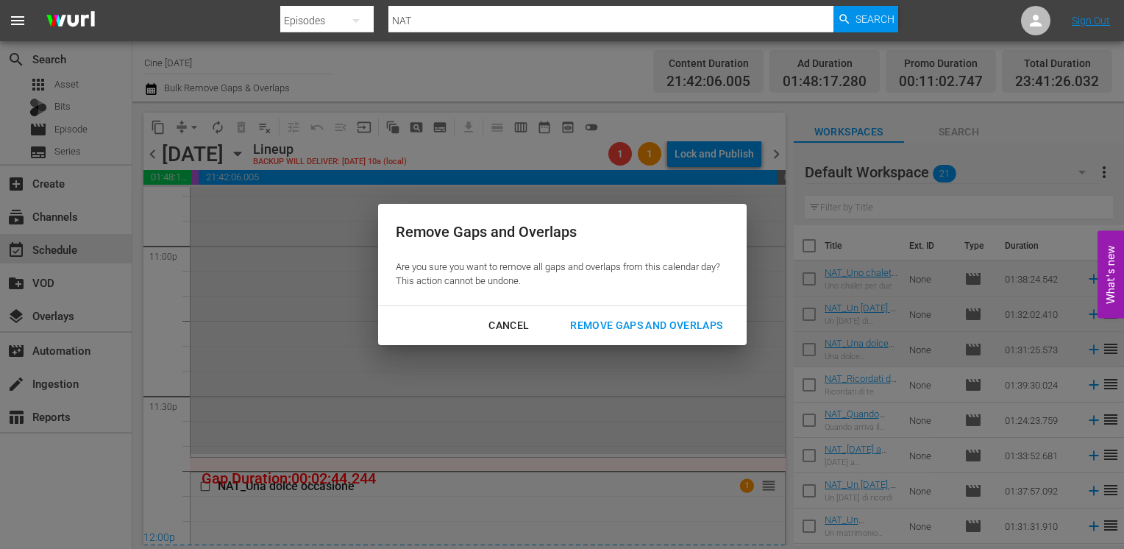
click at [606, 321] on div "Remove Gaps and Overlaps" at bounding box center [646, 325] width 176 height 18
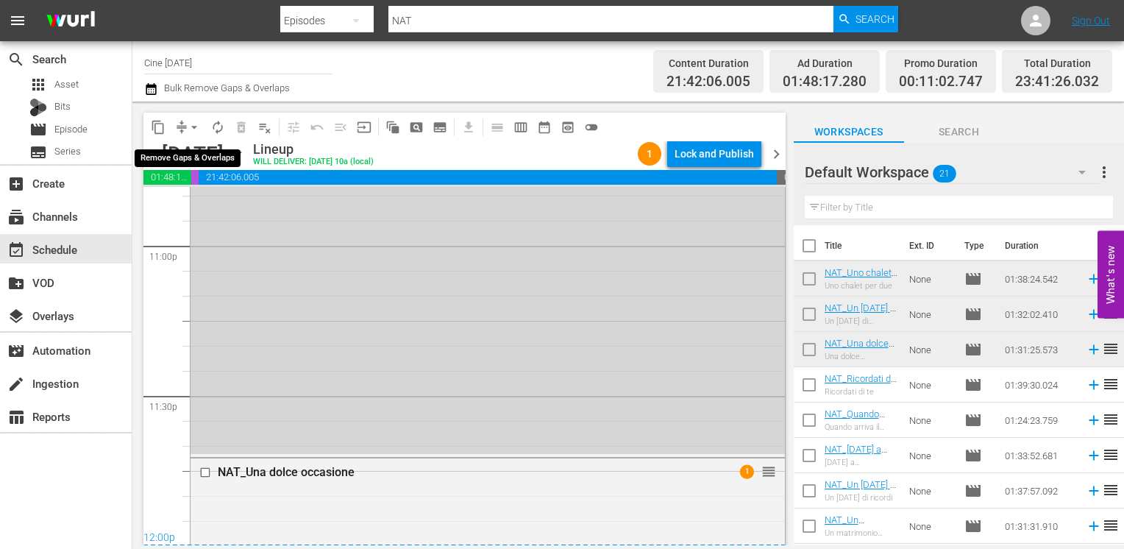
click at [192, 129] on span "arrow_drop_down" at bounding box center [194, 127] width 15 height 15
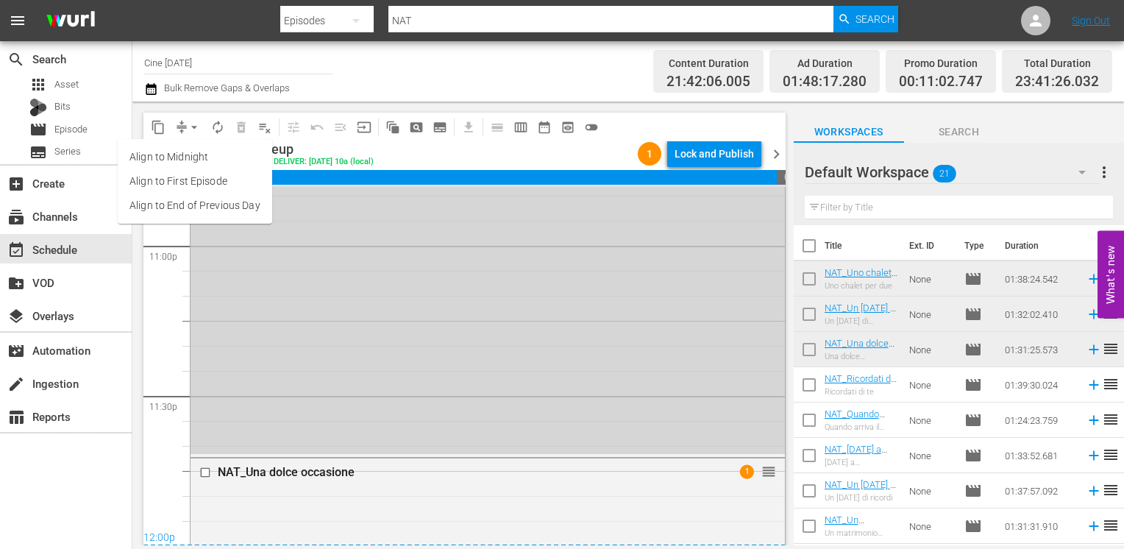
click at [212, 202] on li "Align to End of Previous Day" at bounding box center [195, 205] width 154 height 24
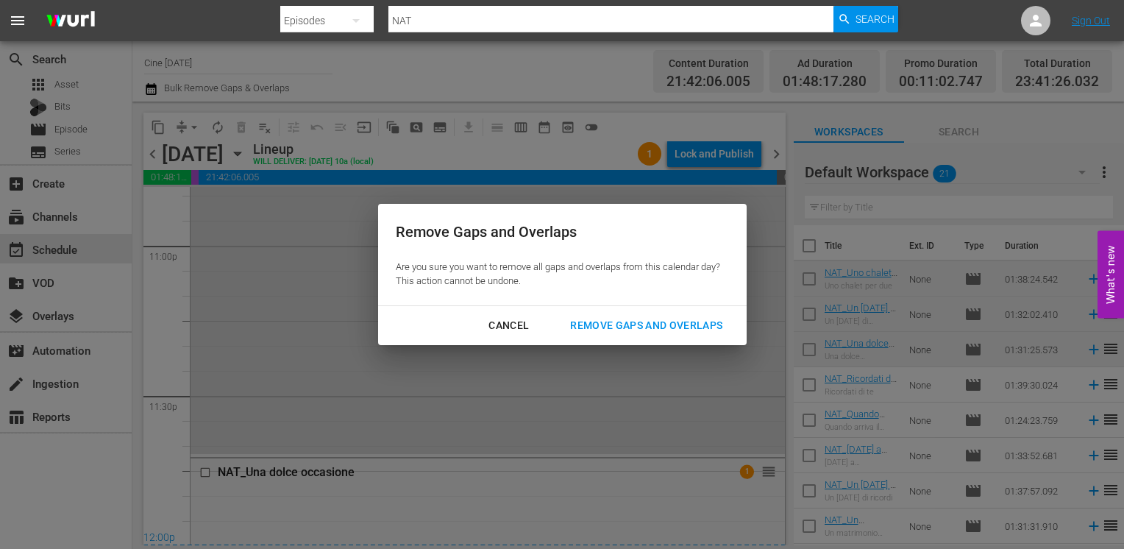
click at [613, 322] on div "Remove Gaps and Overlaps" at bounding box center [646, 325] width 176 height 18
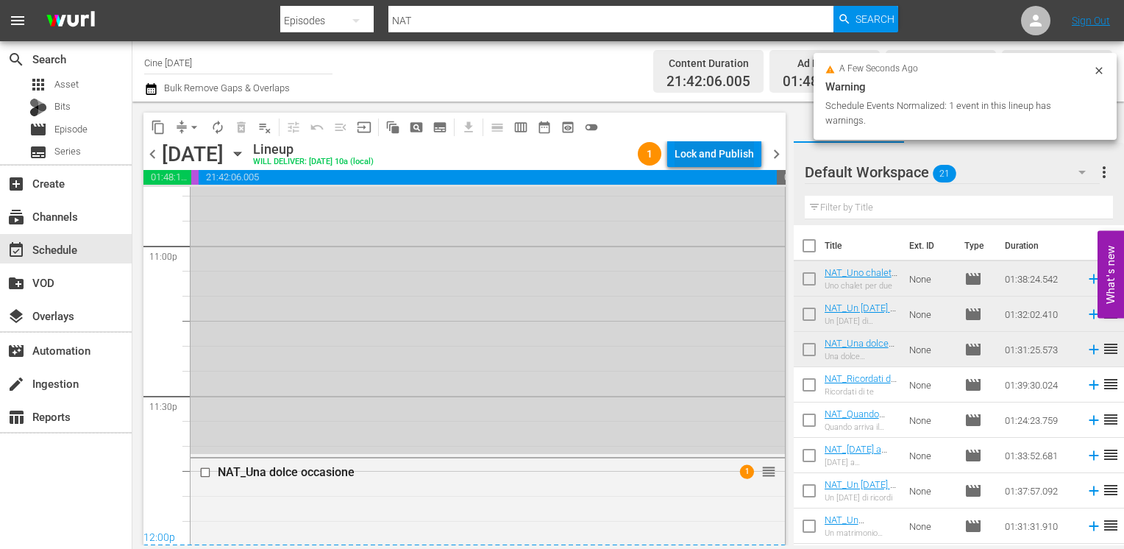
click at [690, 151] on div "Lock and Publish" at bounding box center [713, 153] width 79 height 26
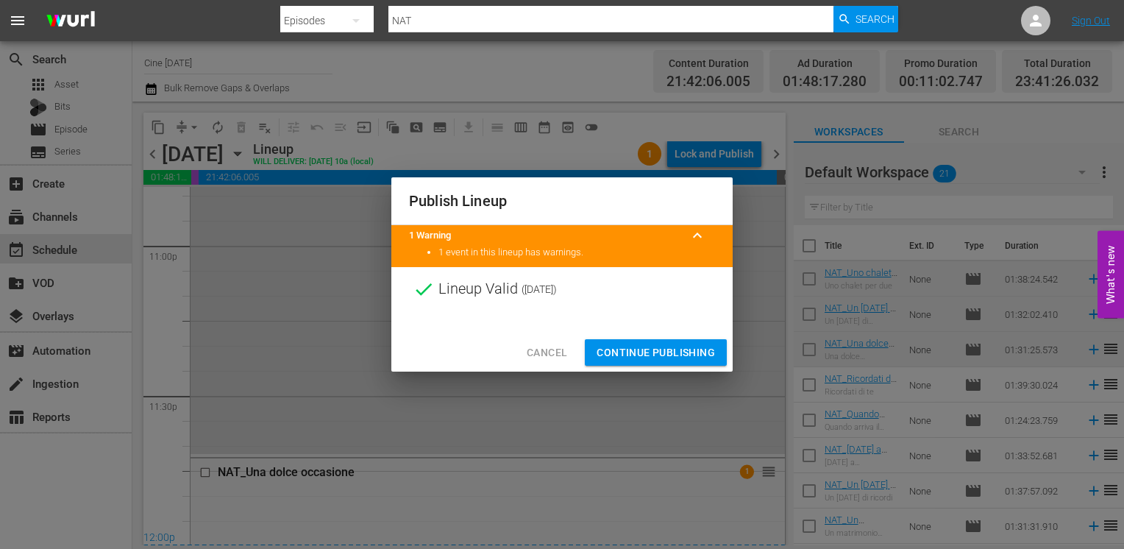
click at [646, 351] on span "Continue Publishing" at bounding box center [656, 352] width 118 height 18
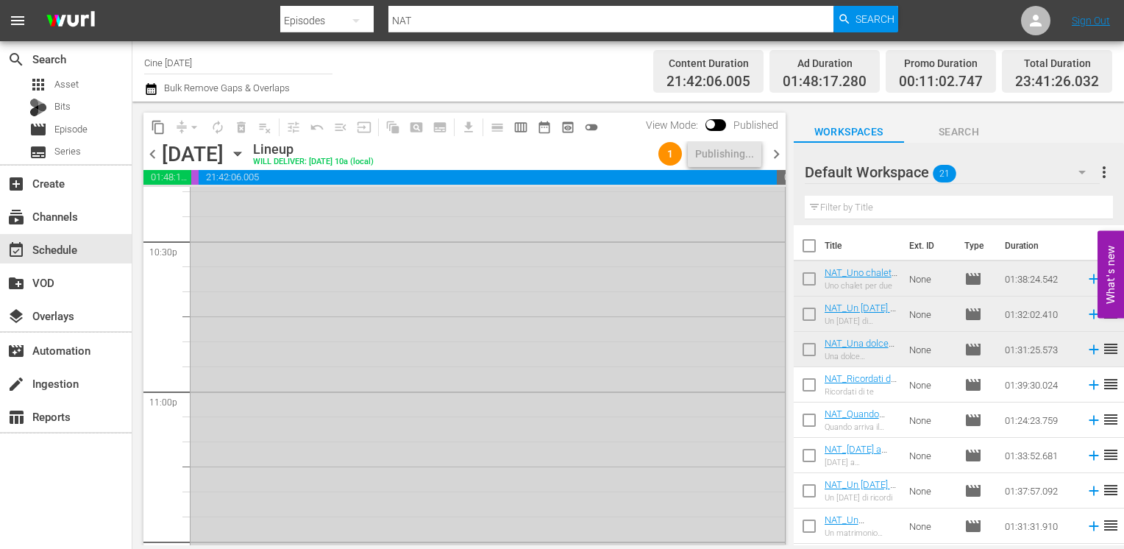
scroll to position [6403, 0]
click at [777, 154] on span "chevron_right" at bounding box center [776, 154] width 18 height 18
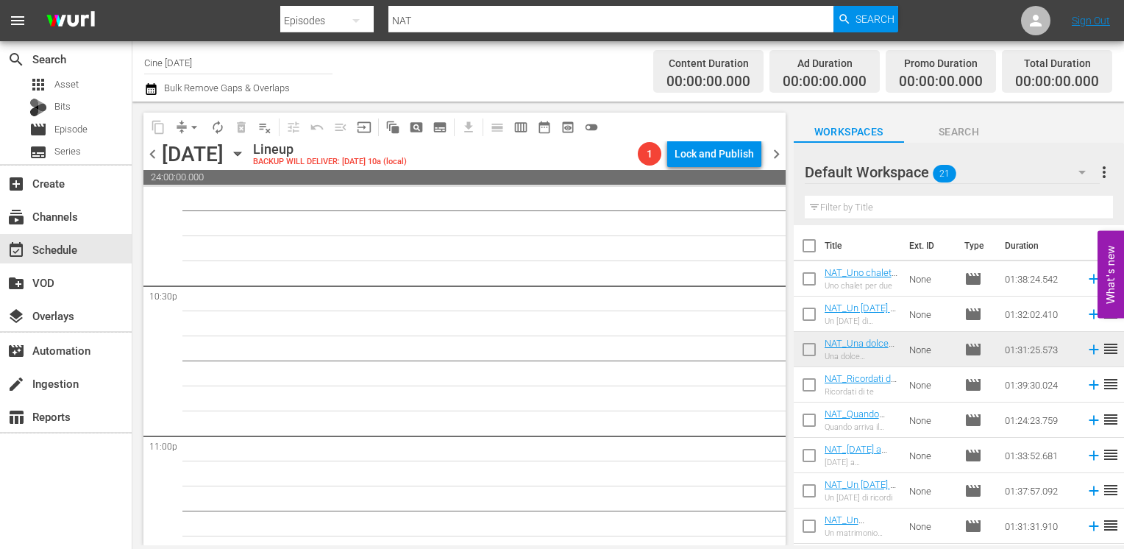
scroll to position [6628, 0]
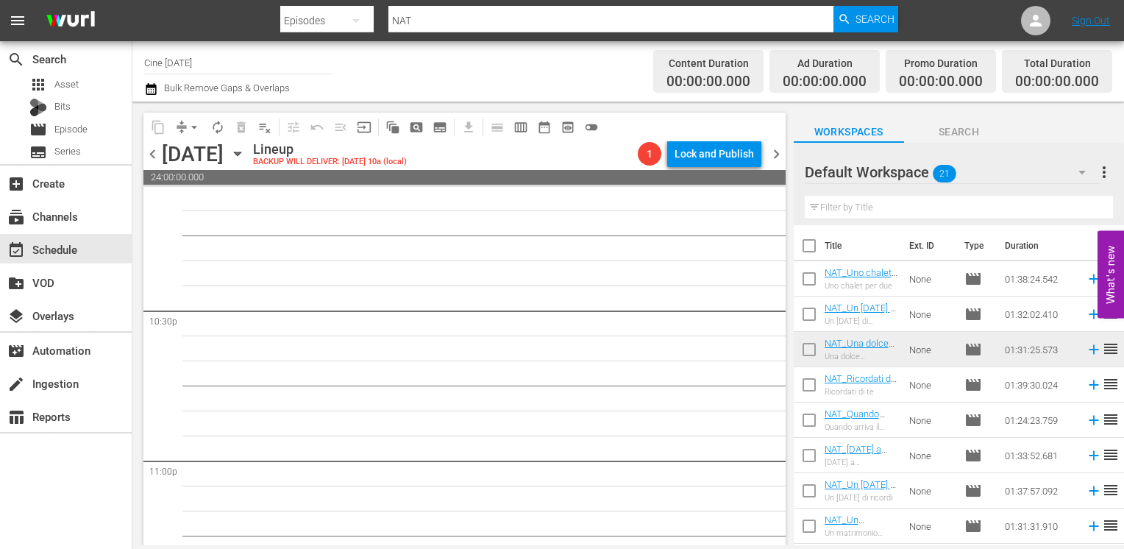
click at [153, 163] on div "chevron_left [DATE] [DATE] Lineup BACKUP WILL DELIVER: [DATE] 10a (local) 1 Loc…" at bounding box center [464, 155] width 642 height 29
click at [152, 157] on span "chevron_left" at bounding box center [152, 154] width 18 height 18
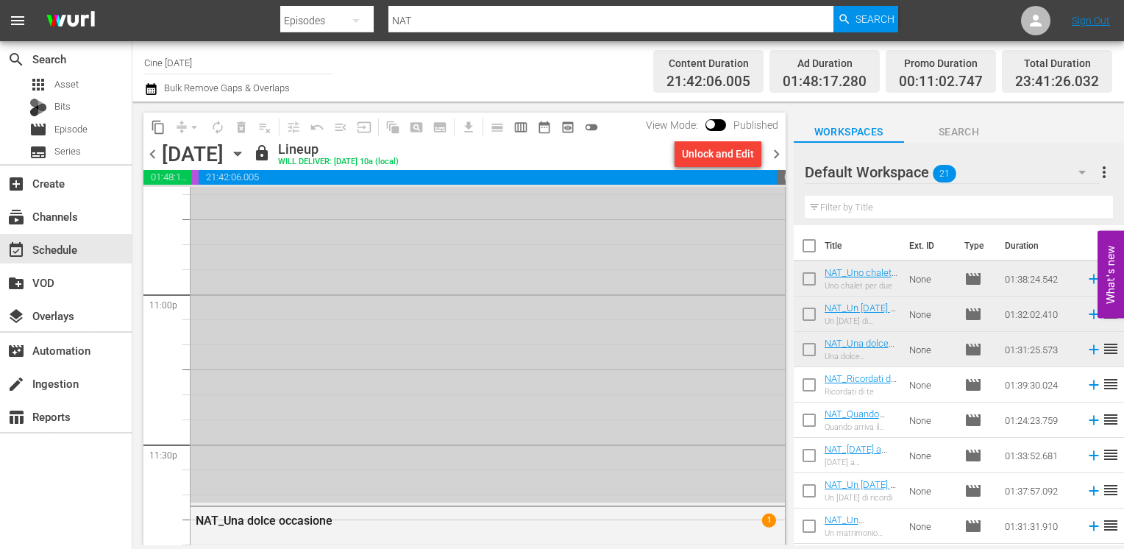
scroll to position [6624, 0]
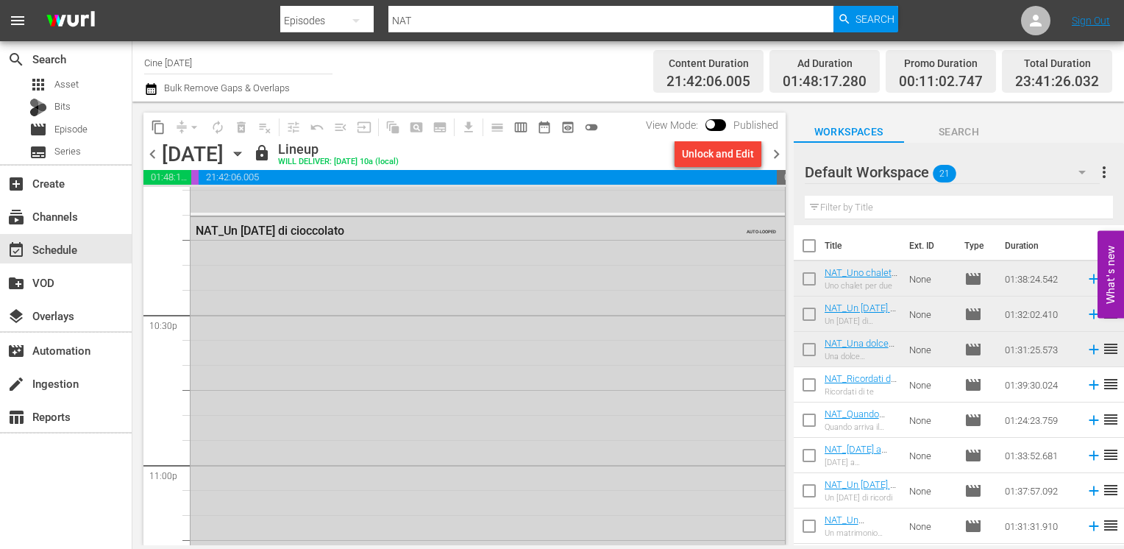
click at [773, 157] on span "chevron_right" at bounding box center [776, 154] width 18 height 18
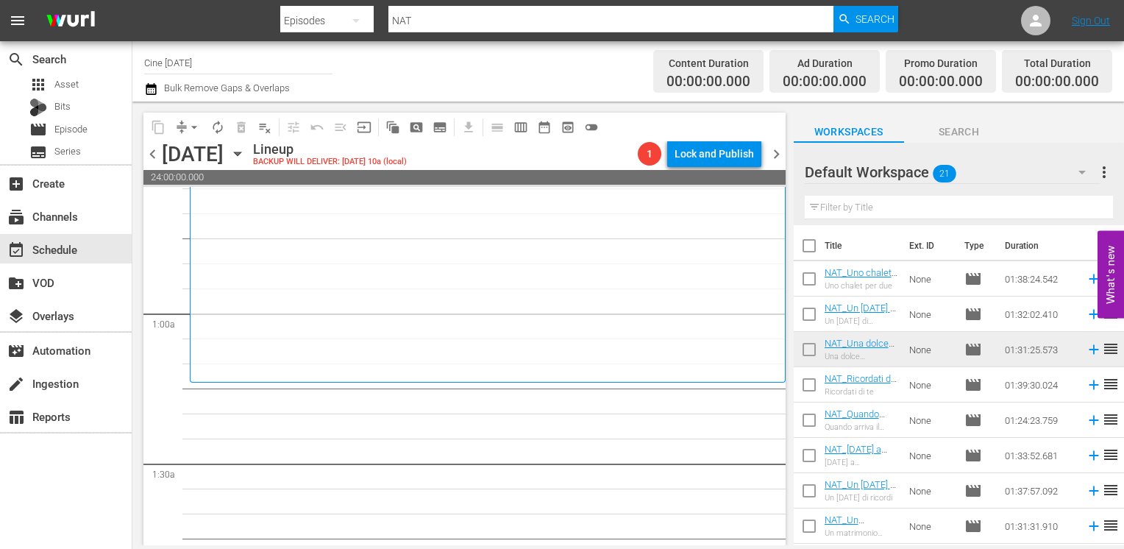
scroll to position [368, 0]
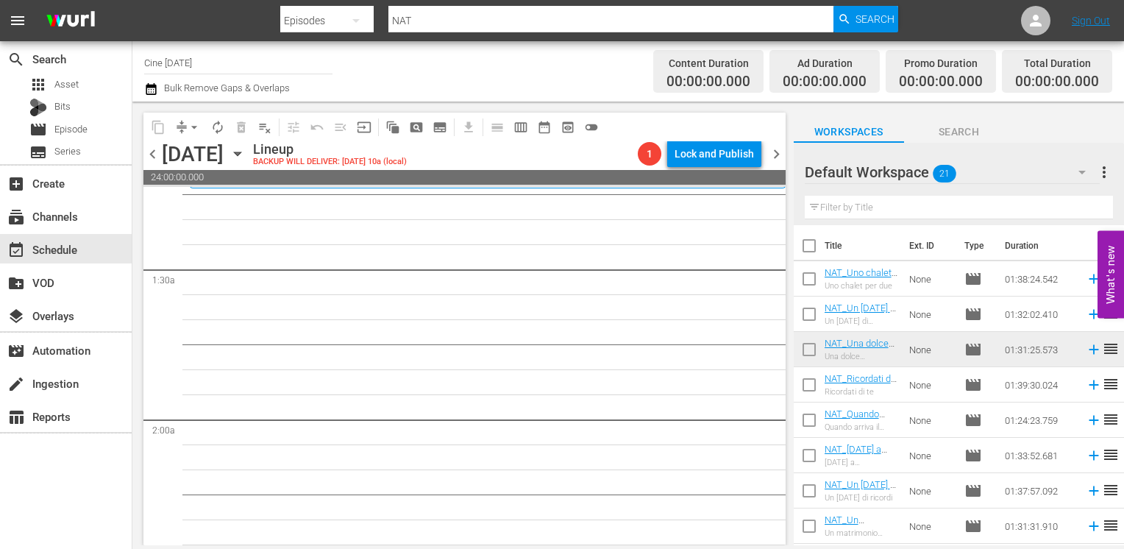
drag, startPoint x: 805, startPoint y: 391, endPoint x: 818, endPoint y: 393, distance: 12.6
click at [805, 391] on input "checkbox" at bounding box center [809, 387] width 31 height 31
checkbox input "true"
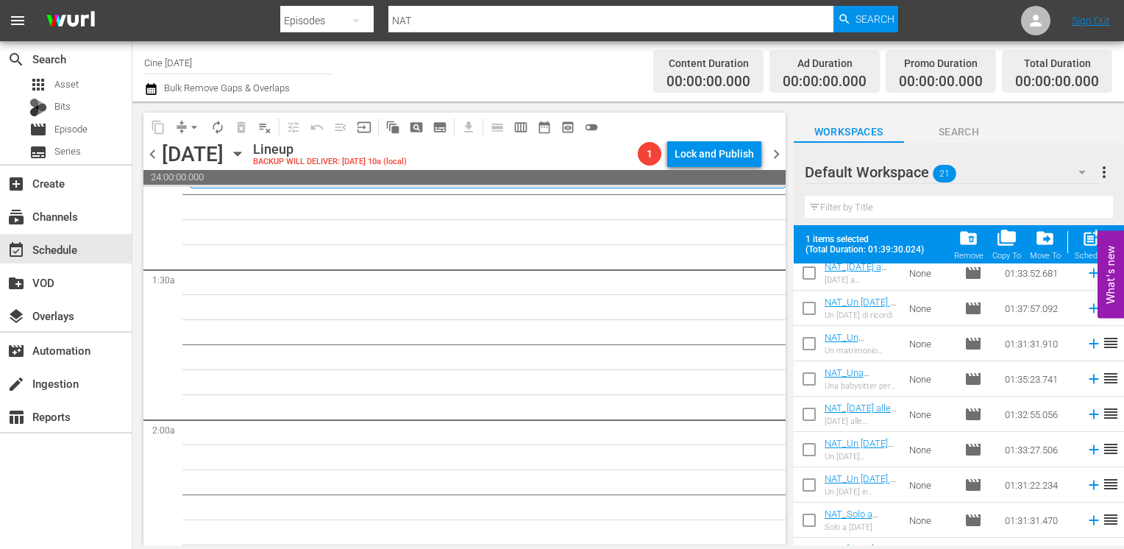
scroll to position [147, 0]
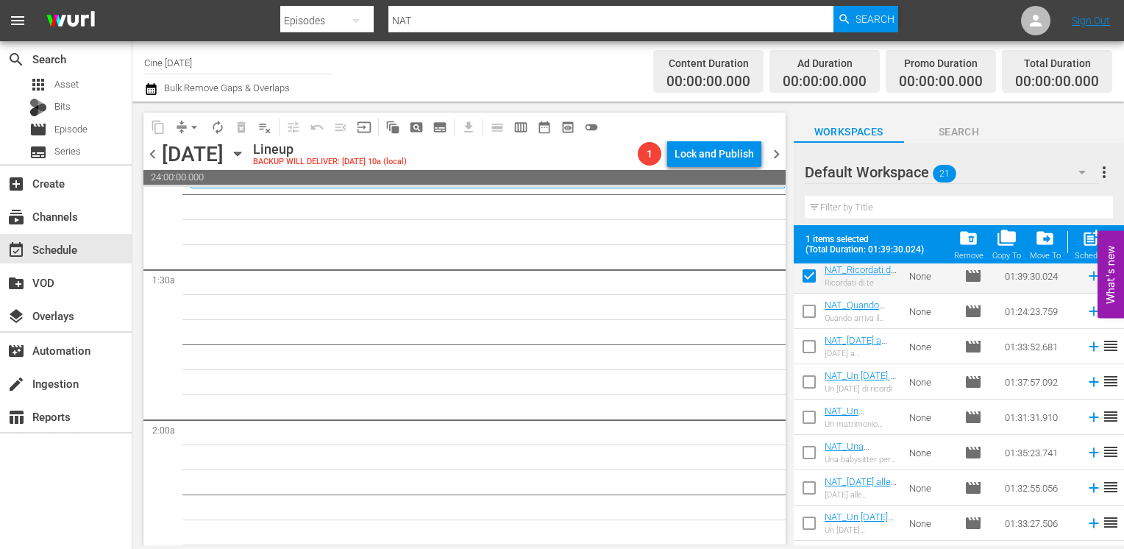
click at [808, 313] on input "checkbox" at bounding box center [809, 314] width 31 height 31
checkbox input "true"
click at [816, 349] on input "checkbox" at bounding box center [809, 349] width 31 height 31
checkbox input "true"
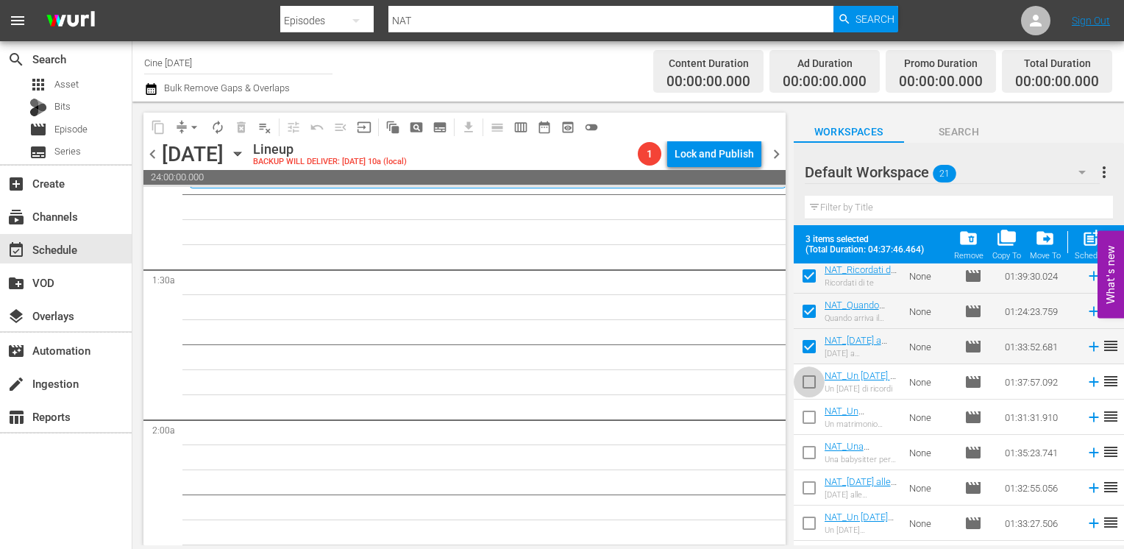
click at [809, 385] on input "checkbox" at bounding box center [809, 384] width 31 height 31
checkbox input "true"
click at [811, 424] on input "checkbox" at bounding box center [809, 420] width 31 height 31
checkbox input "true"
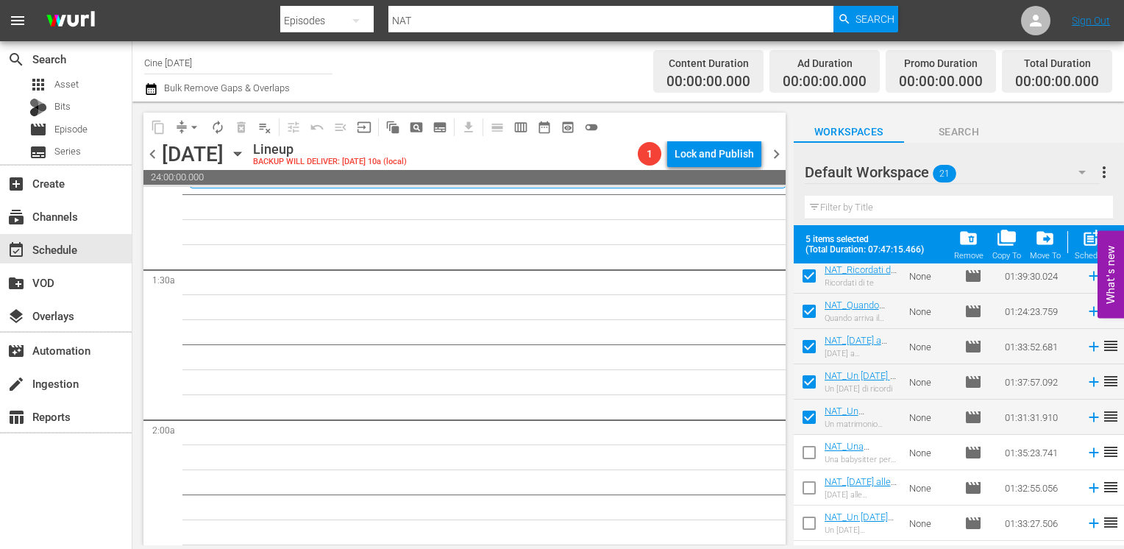
click at [813, 457] on input "checkbox" at bounding box center [809, 455] width 31 height 31
checkbox input "true"
click at [813, 489] on input "checkbox" at bounding box center [809, 490] width 31 height 31
checkbox input "true"
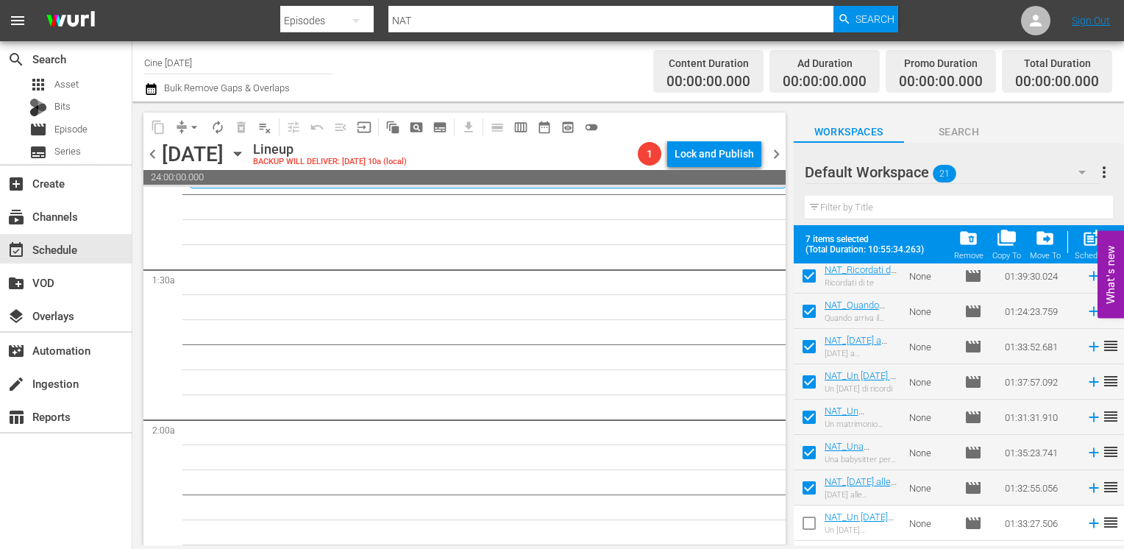
click at [812, 523] on input "checkbox" at bounding box center [809, 525] width 31 height 31
checkbox input "true"
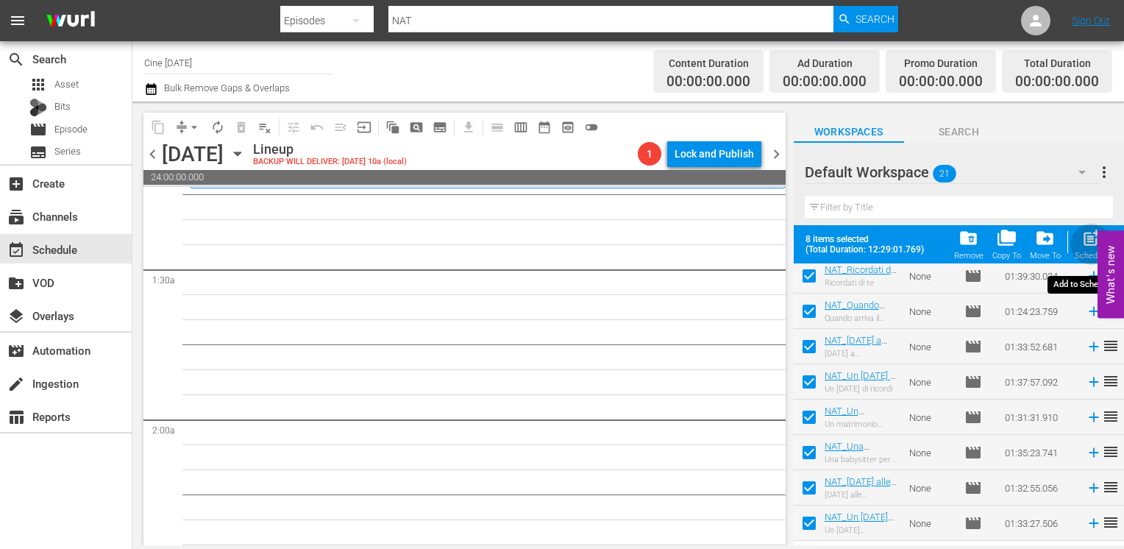
click at [1089, 246] on span "post_add" at bounding box center [1091, 238] width 20 height 20
checkbox input "false"
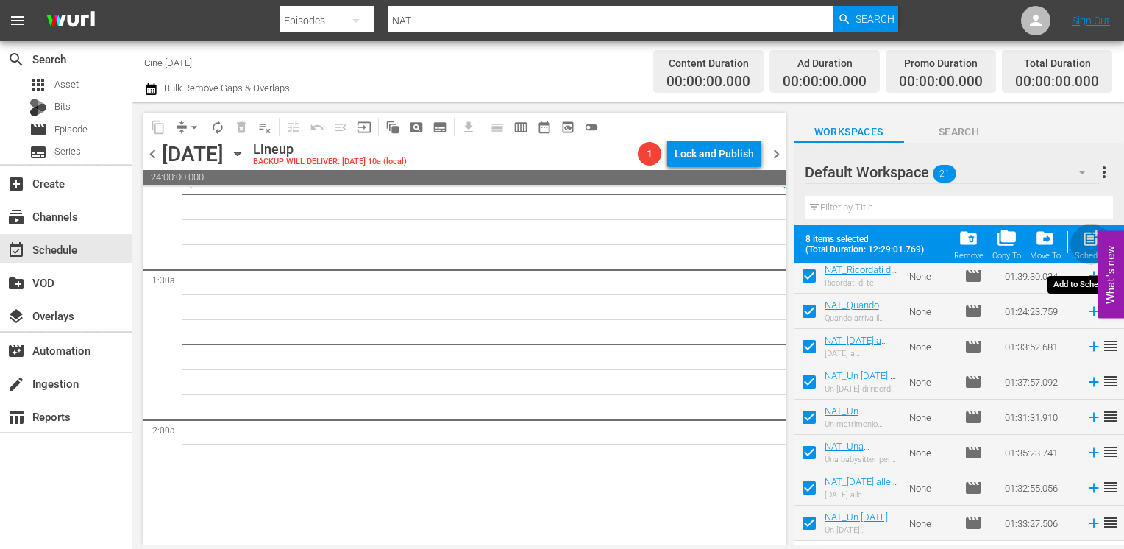
checkbox input "false"
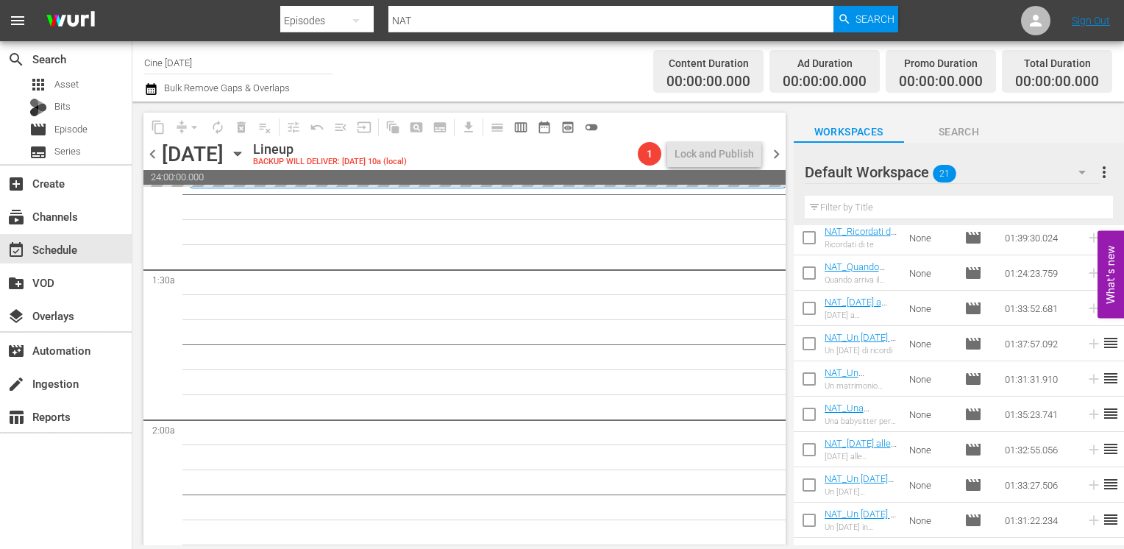
click at [779, 150] on span "chevron_right" at bounding box center [776, 154] width 18 height 18
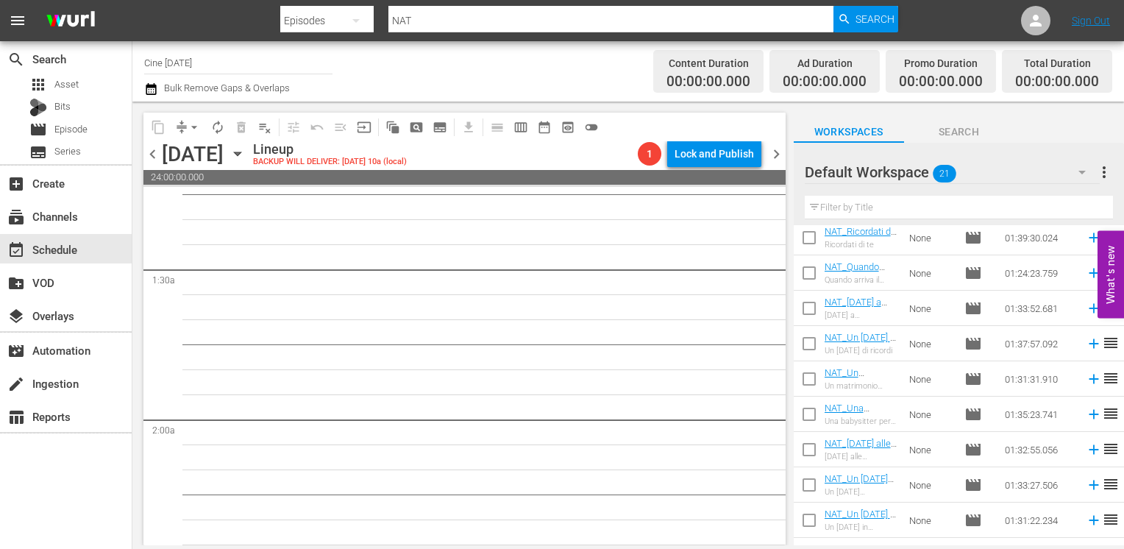
click at [160, 153] on span "chevron_left" at bounding box center [152, 154] width 18 height 18
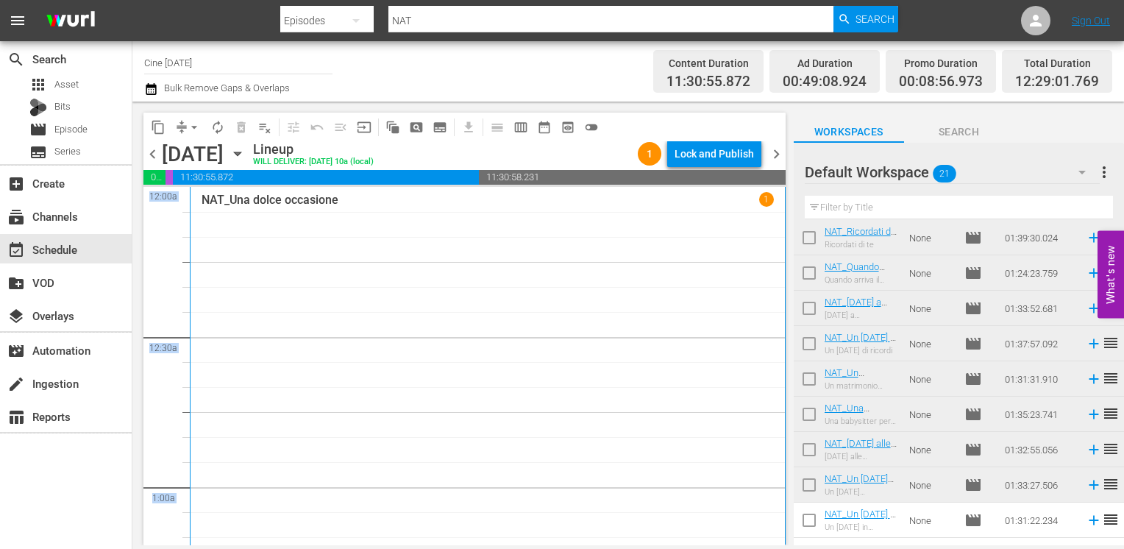
drag, startPoint x: 777, startPoint y: 345, endPoint x: 766, endPoint y: 197, distance: 148.2
click at [215, 131] on span "autorenew_outlined" at bounding box center [217, 127] width 15 height 15
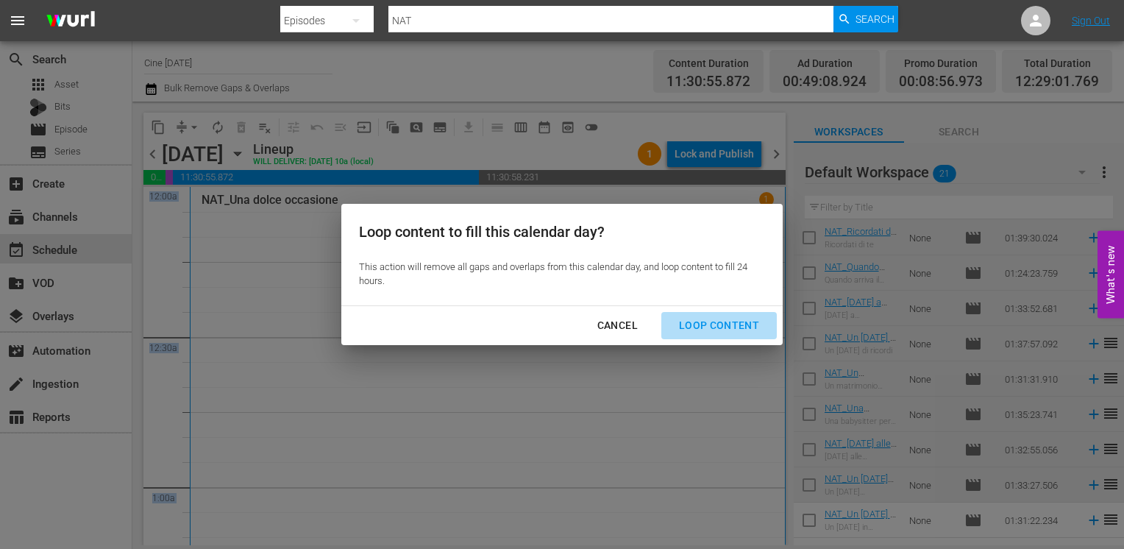
click at [729, 325] on div "Loop Content" at bounding box center [719, 325] width 104 height 18
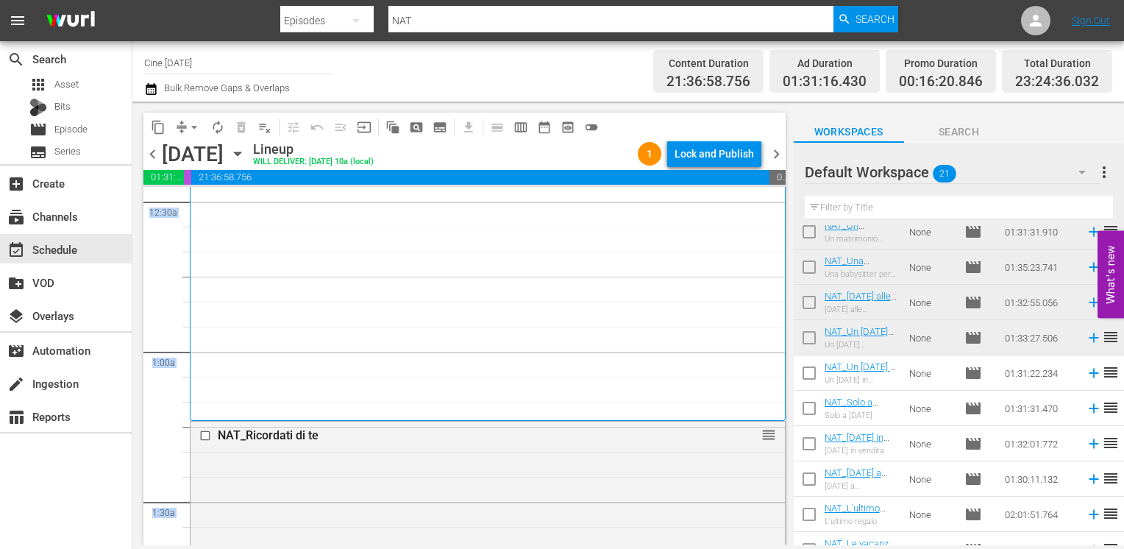
scroll to position [294, 0]
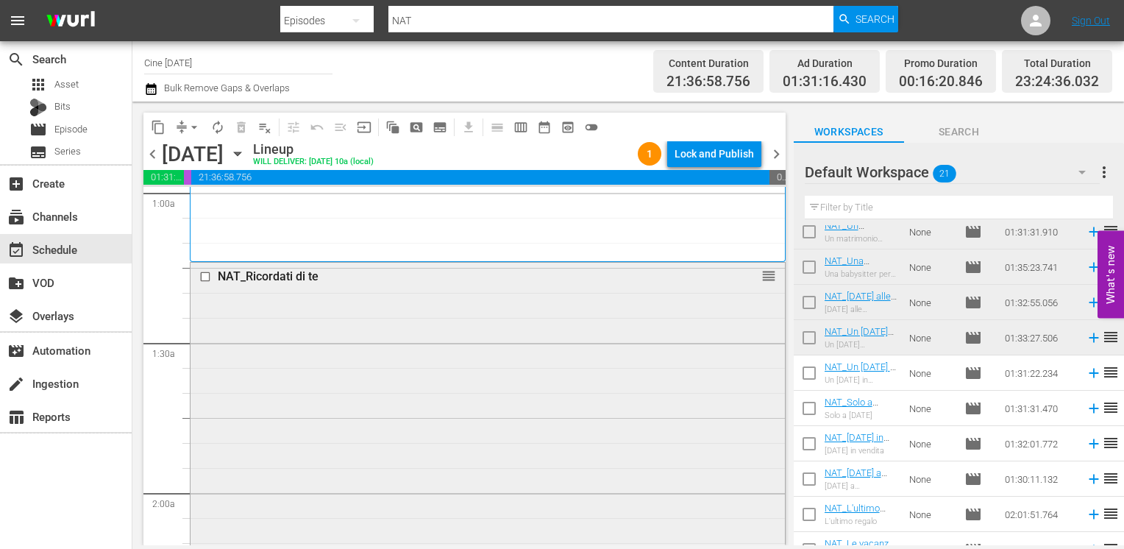
drag, startPoint x: 463, startPoint y: 381, endPoint x: 459, endPoint y: 362, distance: 19.5
click at [459, 362] on div "NAT_Ricordati di te reorder" at bounding box center [487, 510] width 594 height 494
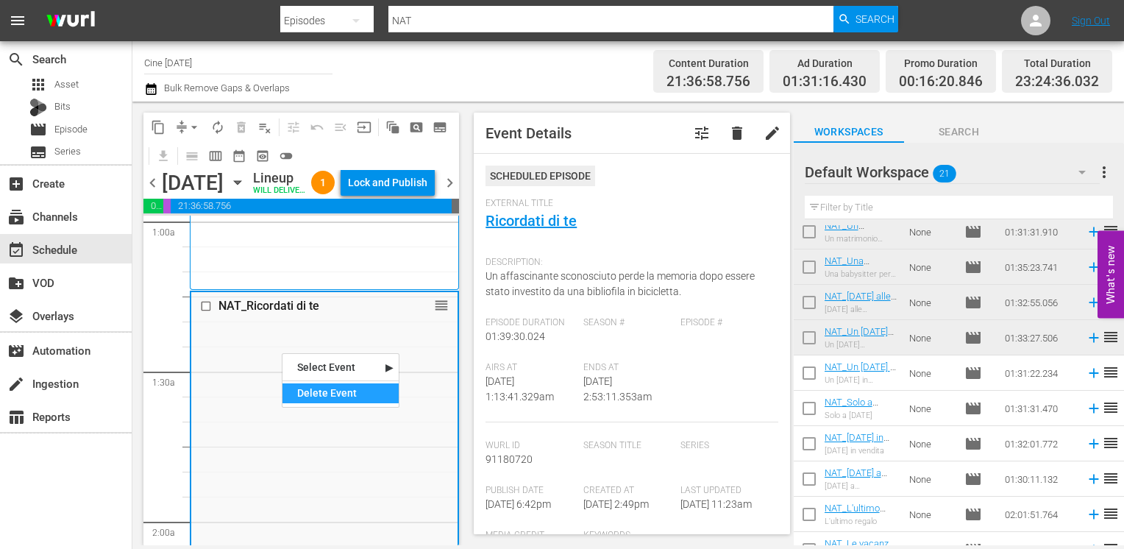
click at [310, 393] on div "Delete Event" at bounding box center [340, 393] width 116 height 20
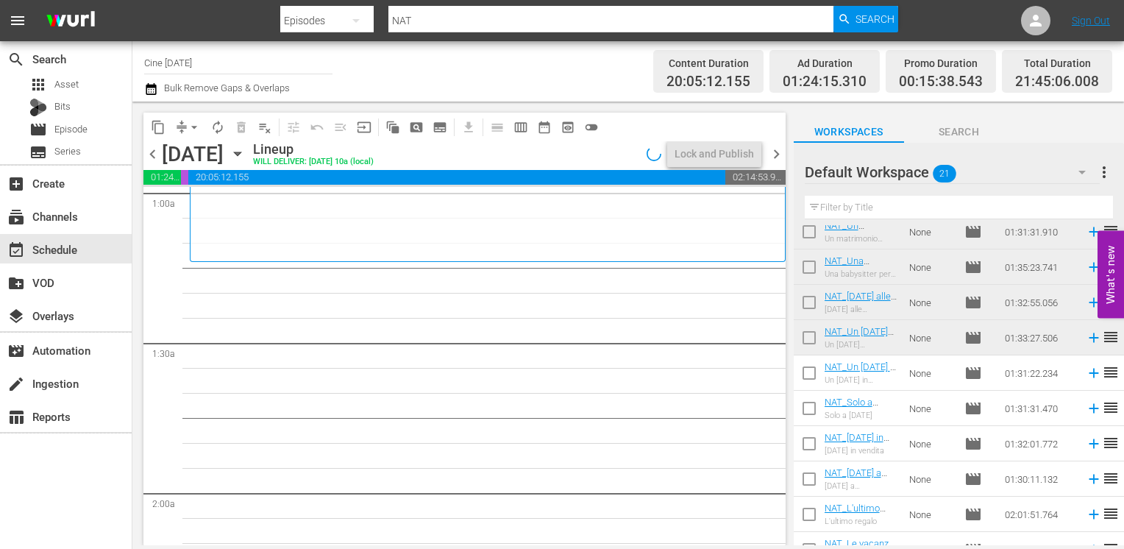
click at [150, 153] on span "chevron_left" at bounding box center [152, 154] width 18 height 18
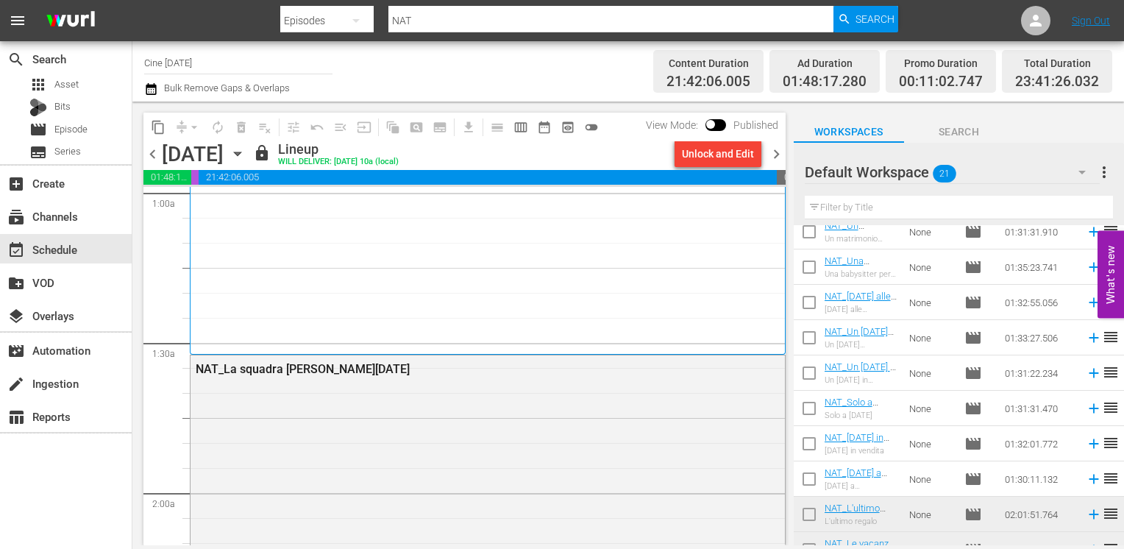
click at [775, 152] on span "chevron_right" at bounding box center [776, 154] width 18 height 18
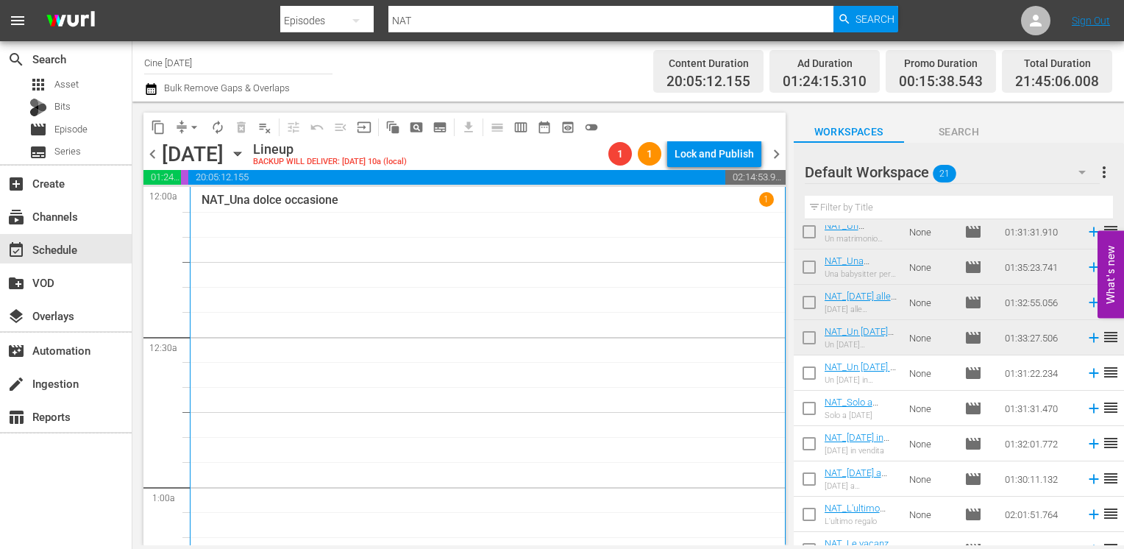
scroll to position [221, 0]
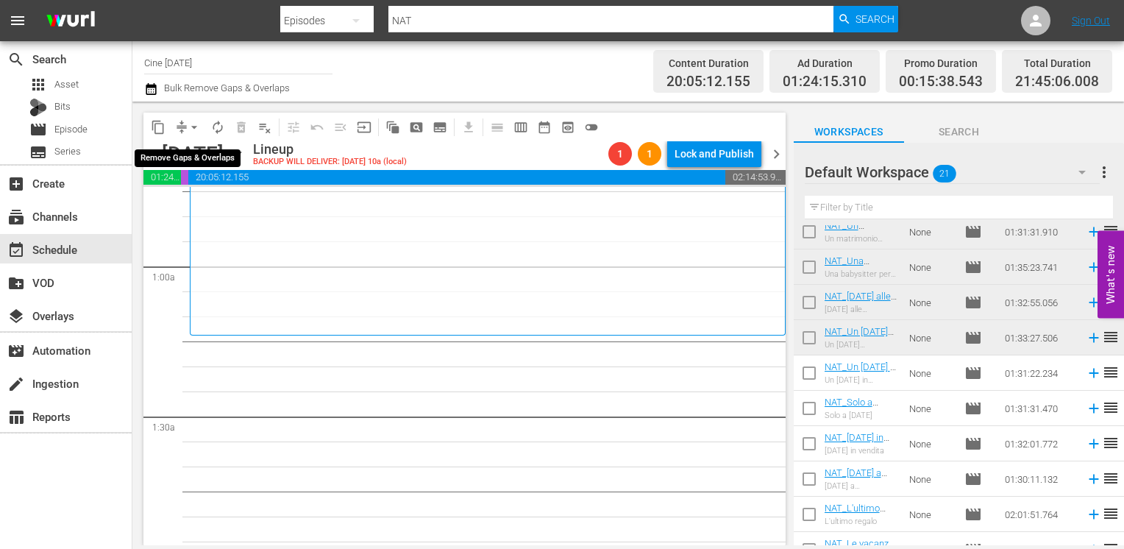
click at [188, 128] on span "arrow_drop_down" at bounding box center [194, 127] width 15 height 15
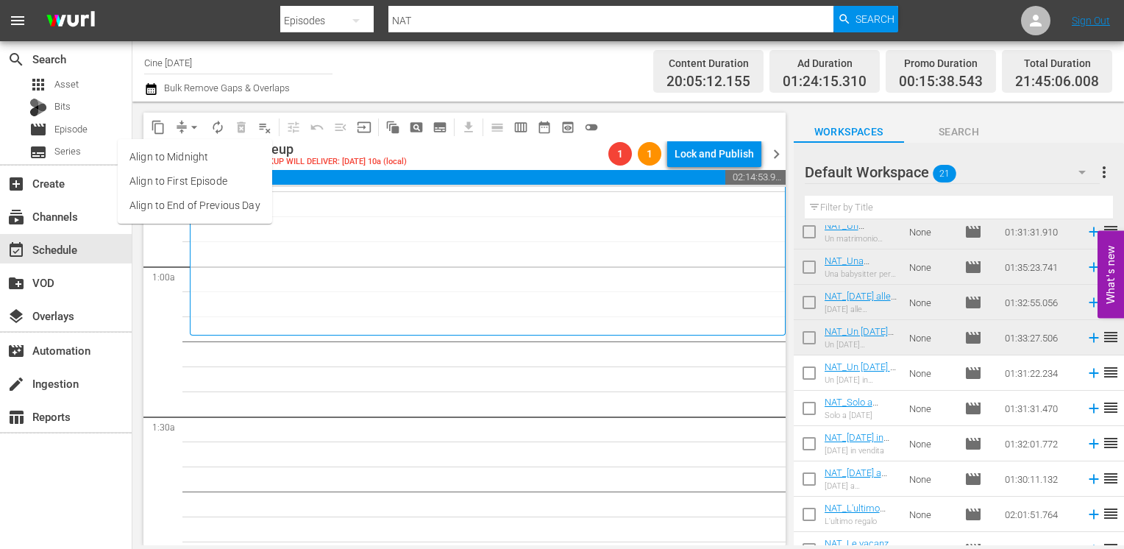
click at [185, 199] on li "Align to End of Previous Day" at bounding box center [195, 205] width 154 height 24
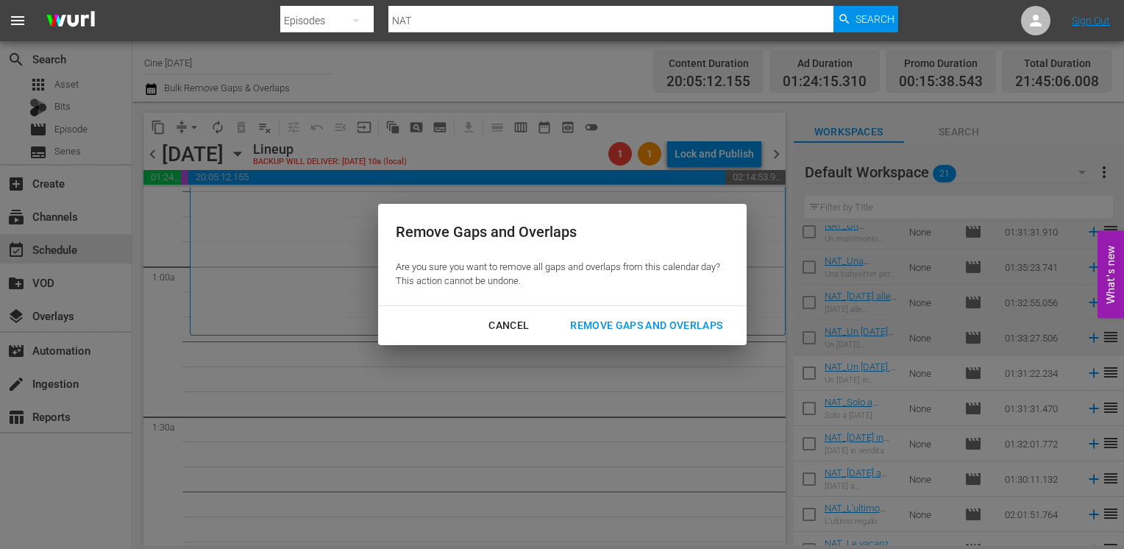
click at [624, 325] on div "Remove Gaps and Overlaps" at bounding box center [646, 325] width 176 height 18
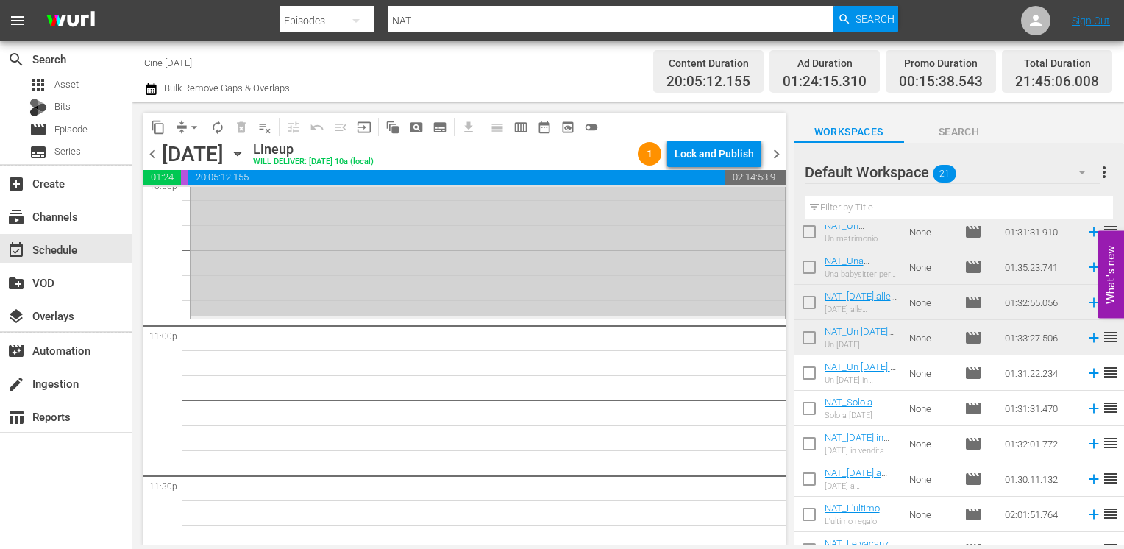
scroll to position [6770, 0]
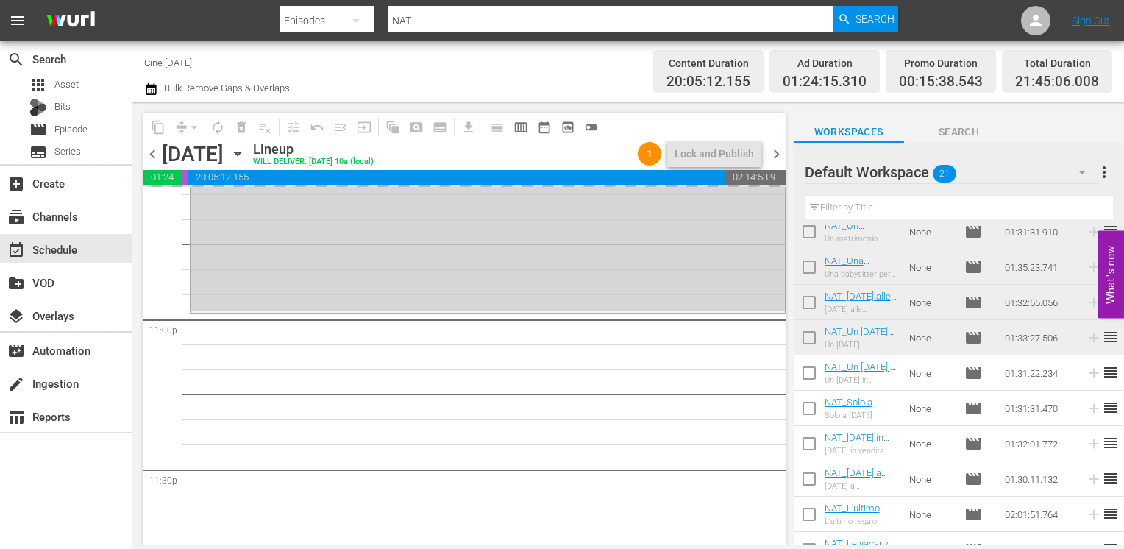
click at [772, 152] on span "chevron_right" at bounding box center [776, 154] width 18 height 18
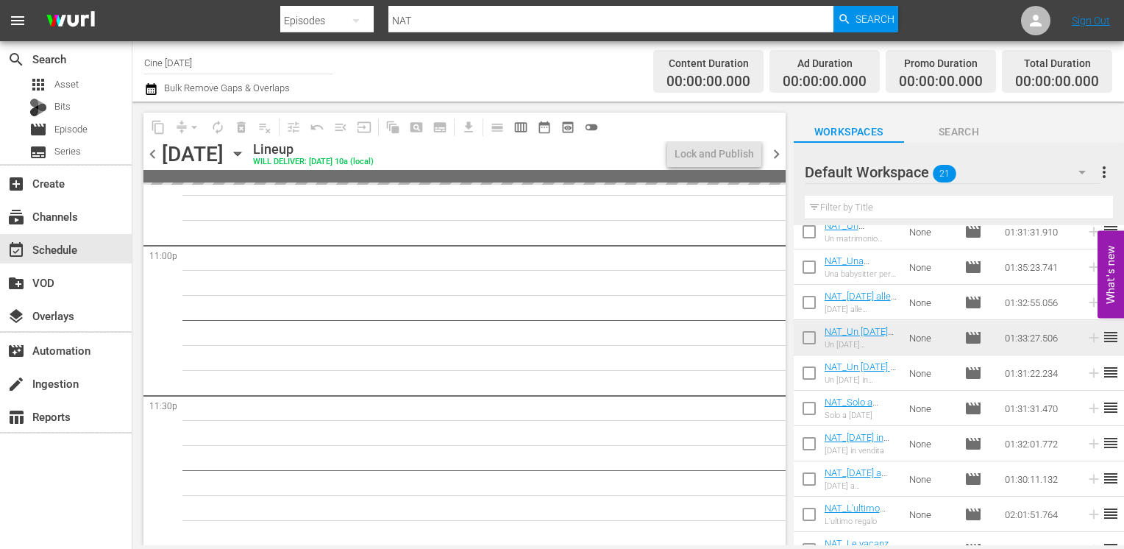
scroll to position [6843, 0]
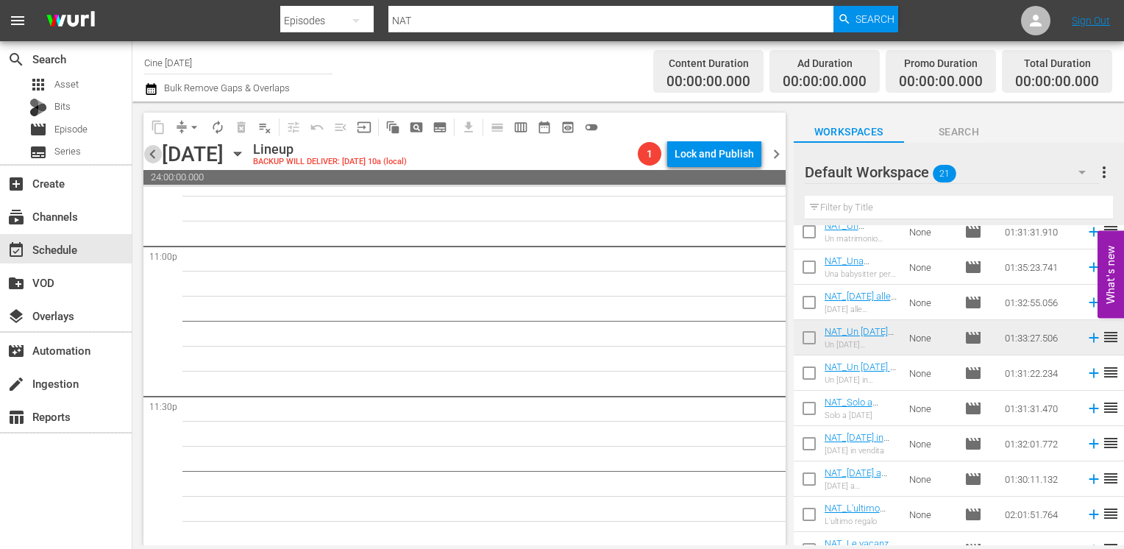
click at [153, 154] on span "chevron_left" at bounding box center [152, 154] width 18 height 18
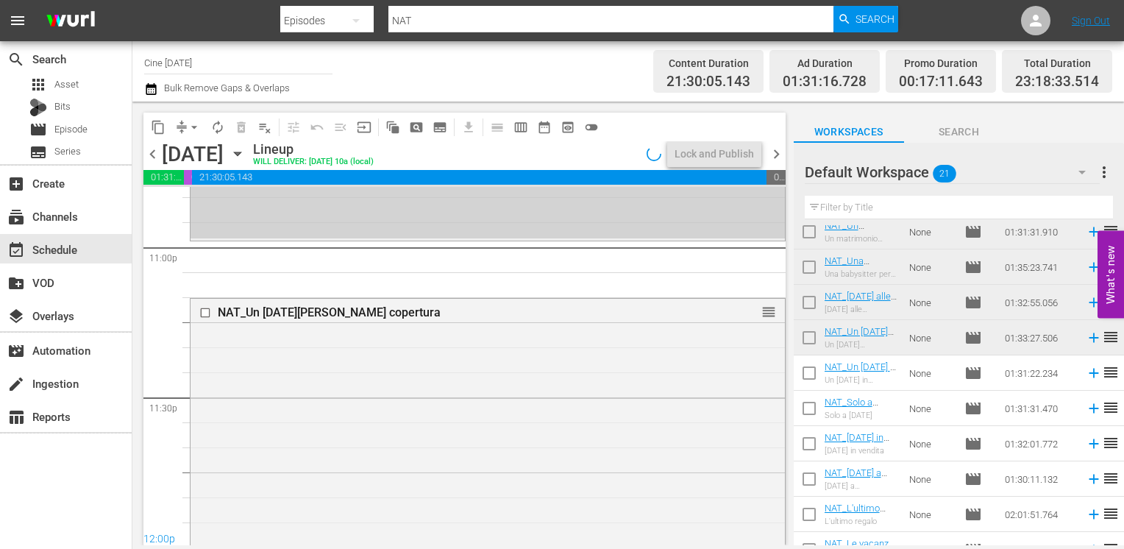
scroll to position [6770, 0]
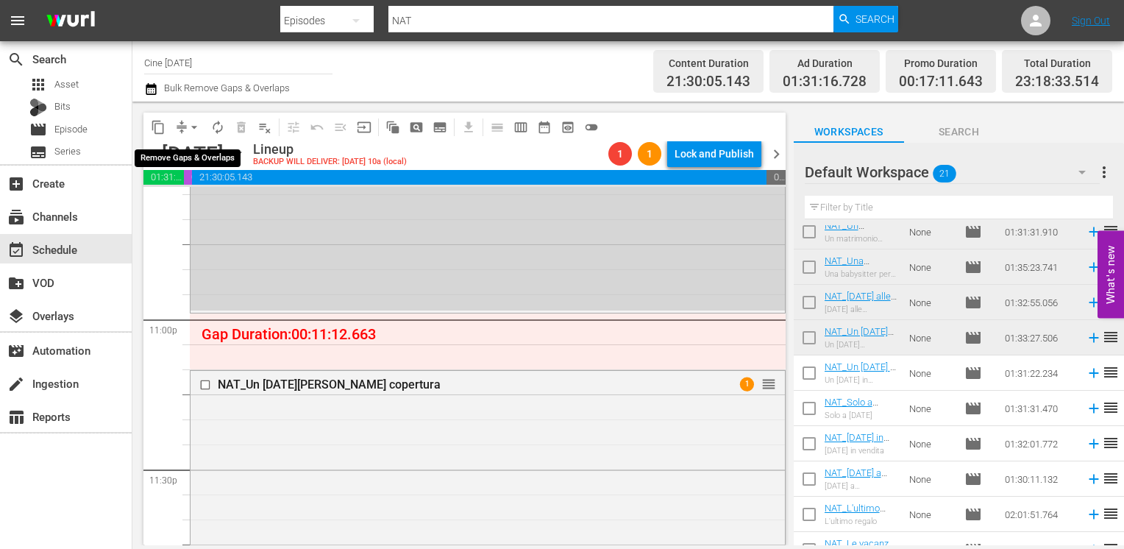
click at [193, 129] on span "arrow_drop_down" at bounding box center [194, 127] width 15 height 15
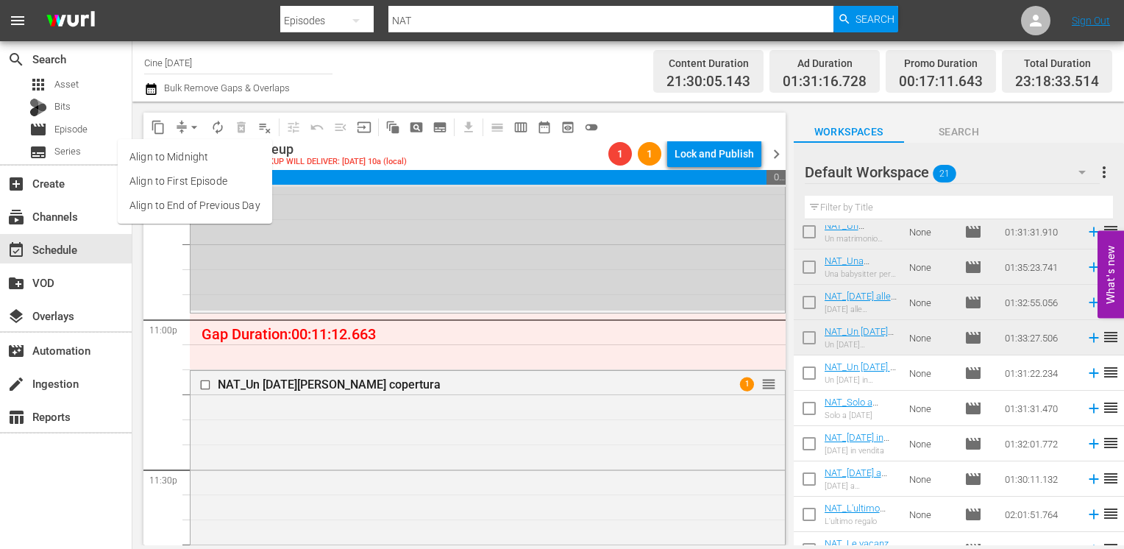
click at [200, 211] on li "Align to End of Previous Day" at bounding box center [195, 205] width 154 height 24
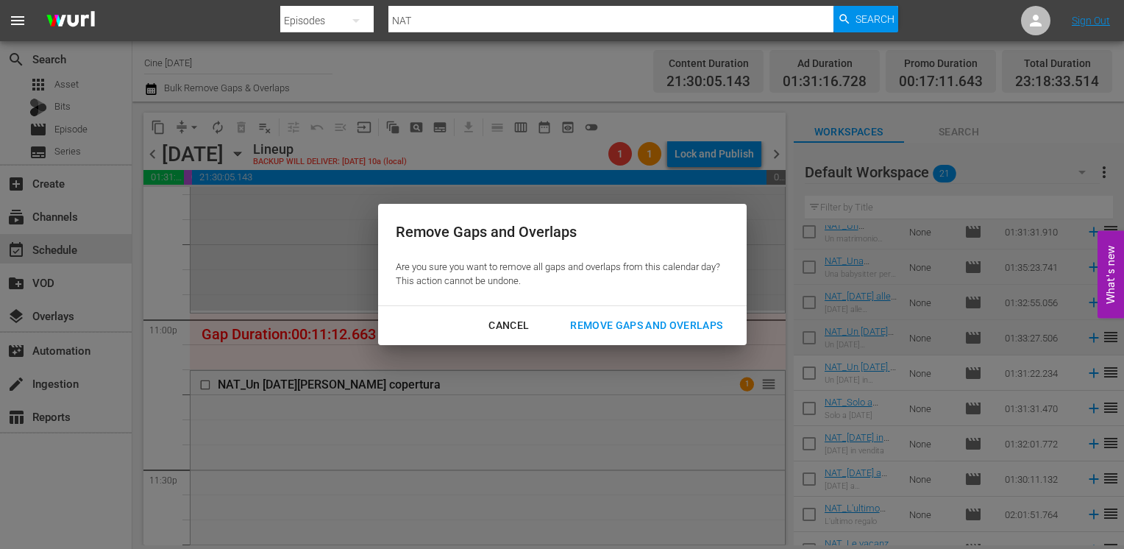
click at [647, 328] on div "Remove Gaps and Overlaps" at bounding box center [646, 325] width 176 height 18
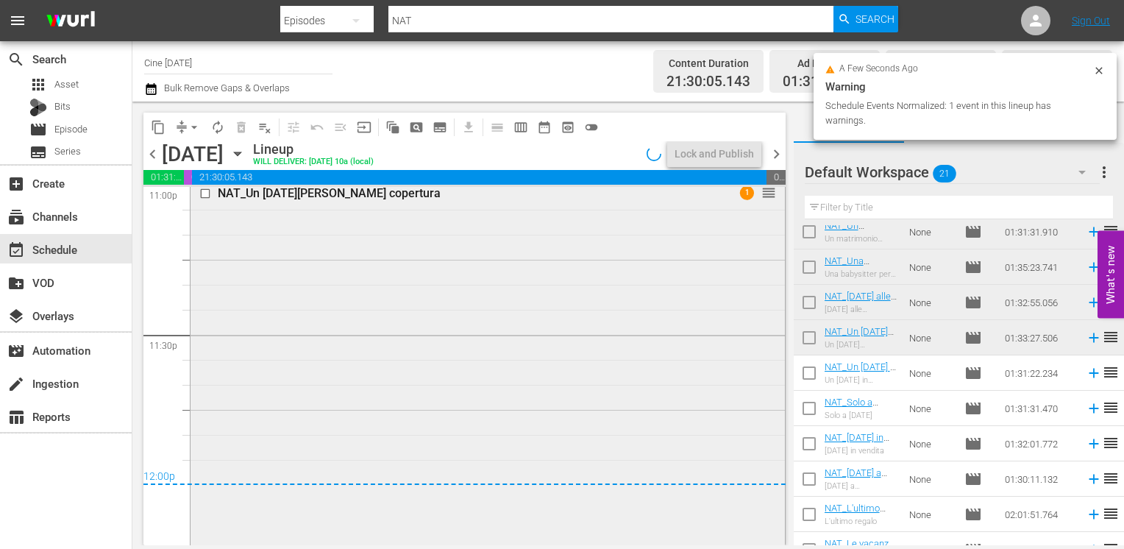
scroll to position [7005, 0]
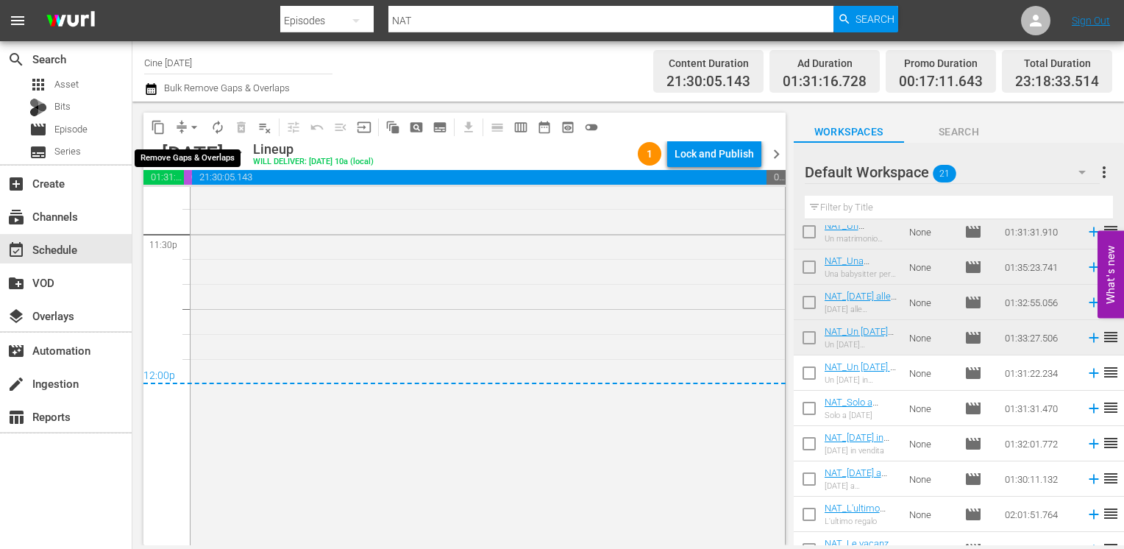
click at [194, 125] on span "arrow_drop_down" at bounding box center [194, 127] width 15 height 15
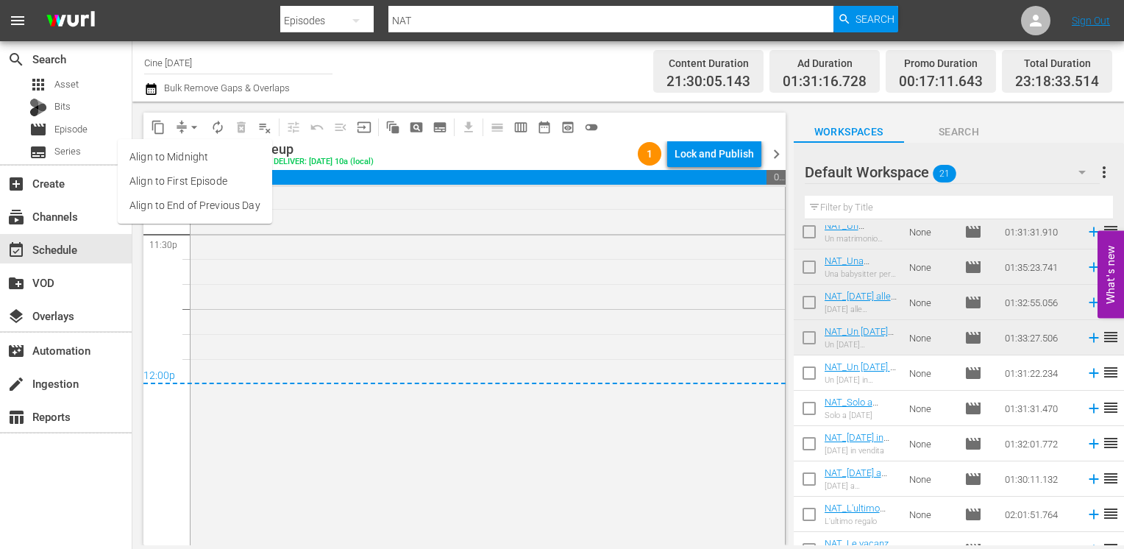
click at [197, 213] on li "Align to End of Previous Day" at bounding box center [195, 205] width 154 height 24
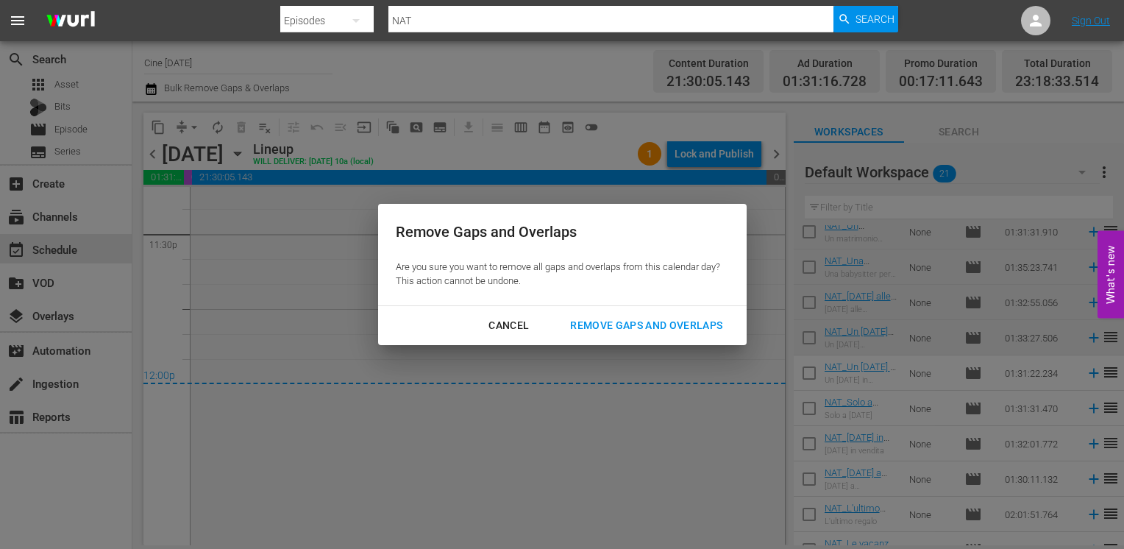
click at [618, 328] on div "Remove Gaps and Overlaps" at bounding box center [646, 325] width 176 height 18
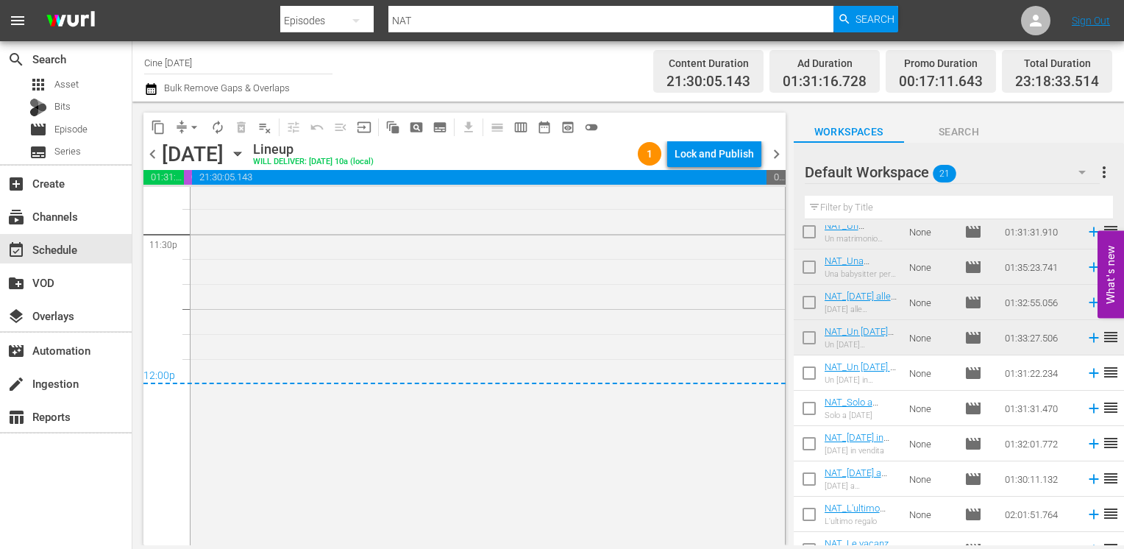
click at [699, 154] on div "Lock and Publish" at bounding box center [713, 153] width 79 height 26
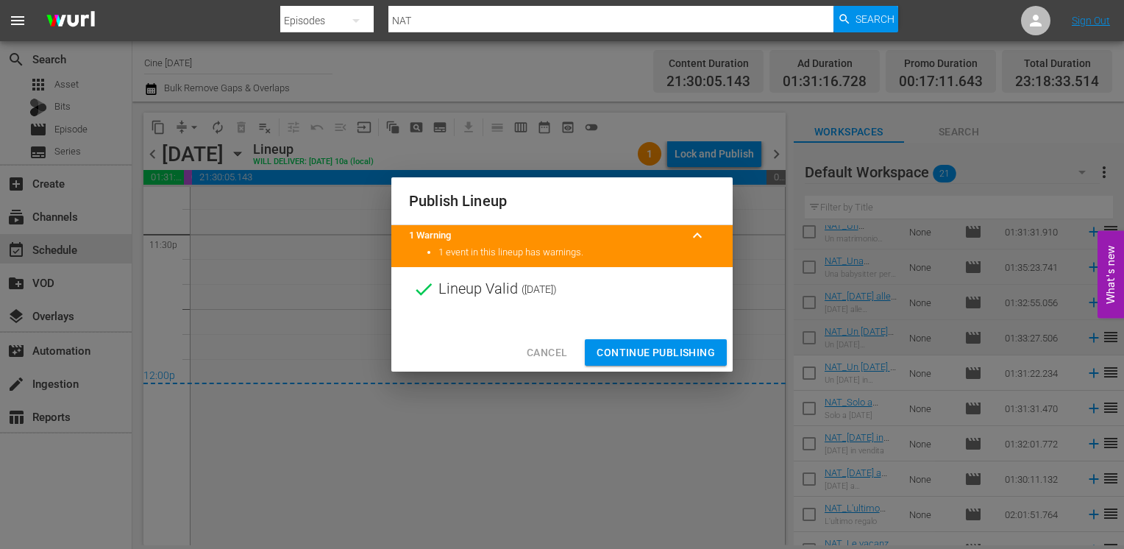
click at [668, 350] on span "Continue Publishing" at bounding box center [656, 352] width 118 height 18
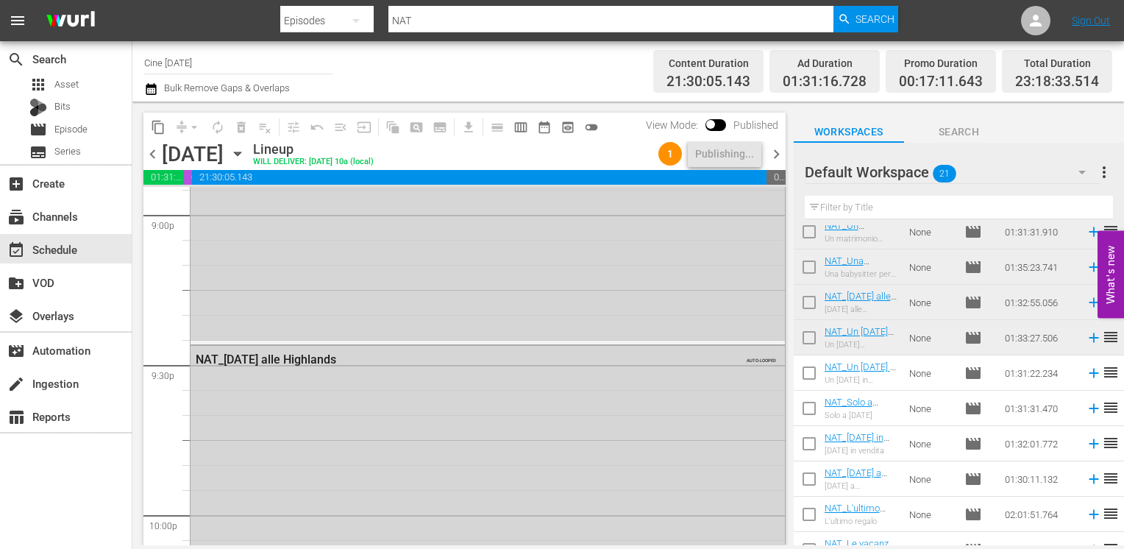
scroll to position [6270, 0]
click at [777, 157] on span "chevron_right" at bounding box center [776, 154] width 18 height 18
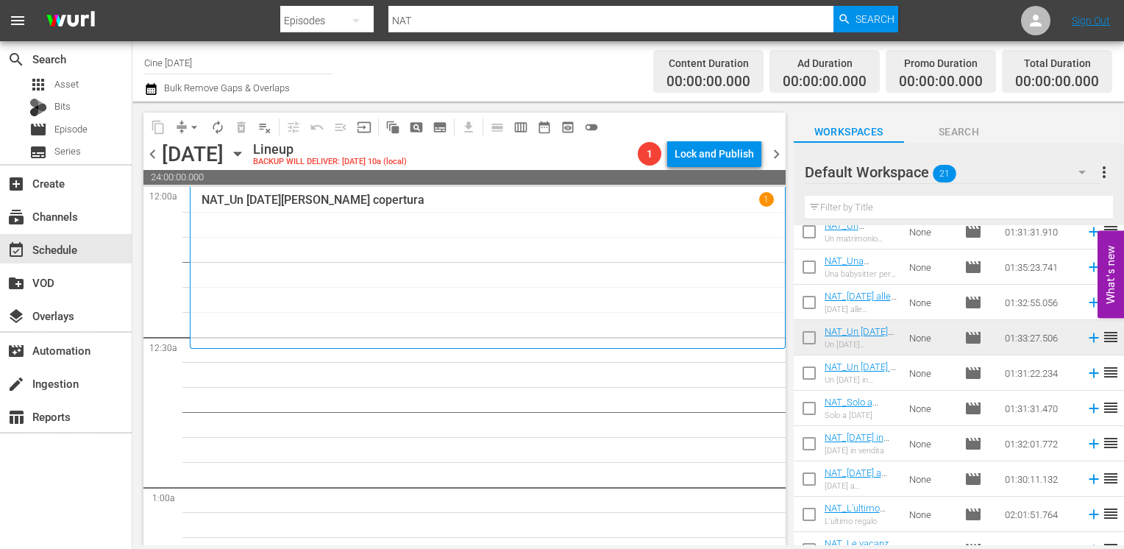
click at [153, 147] on span "chevron_left" at bounding box center [152, 154] width 18 height 18
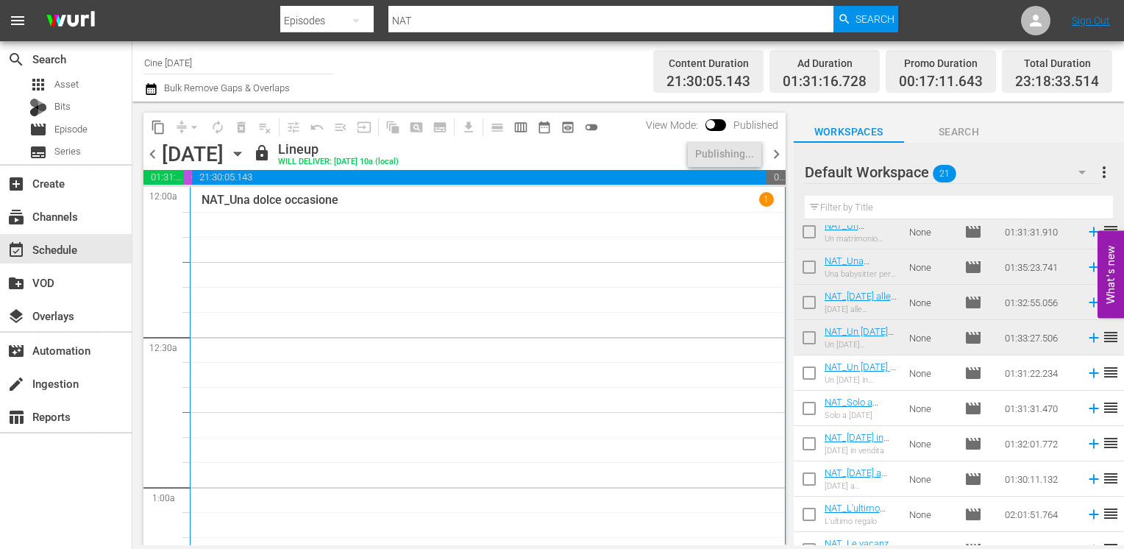
click at [153, 159] on span "chevron_left" at bounding box center [152, 154] width 18 height 18
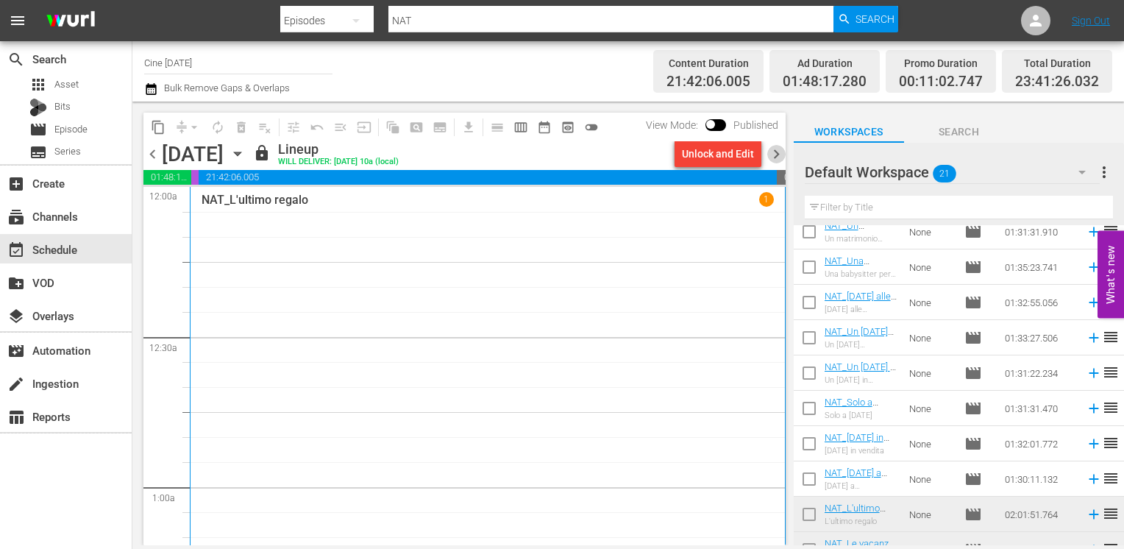
click at [774, 156] on span "chevron_right" at bounding box center [776, 154] width 18 height 18
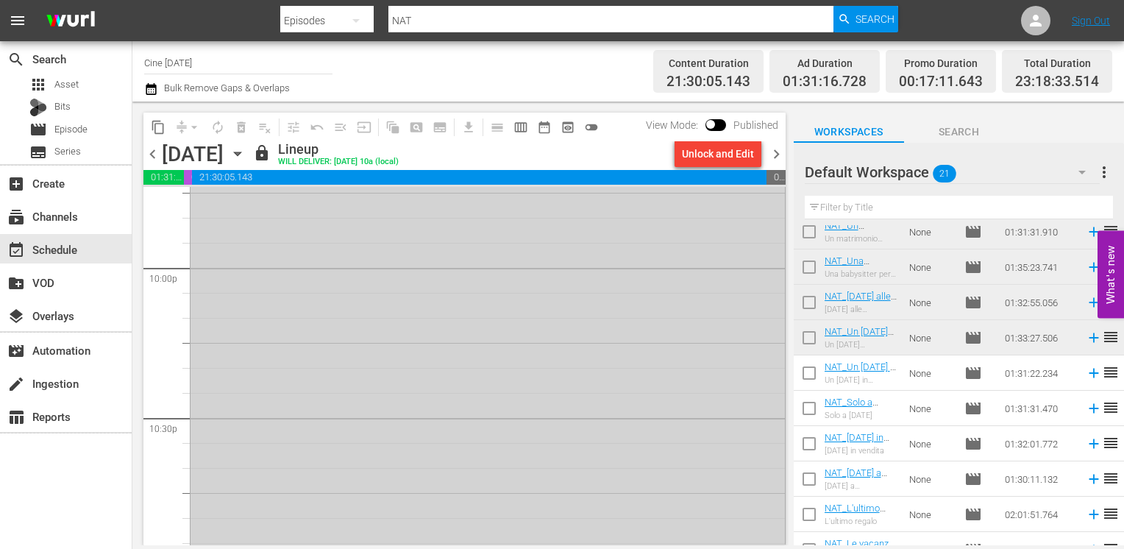
scroll to position [6417, 0]
click at [773, 154] on span "chevron_right" at bounding box center [776, 154] width 18 height 18
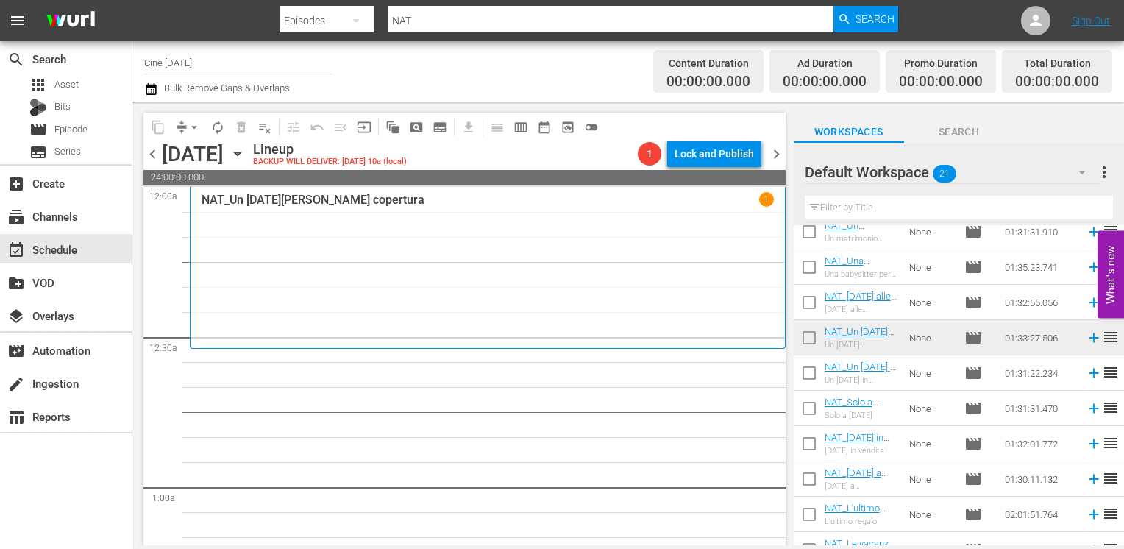
click at [808, 377] on input "checkbox" at bounding box center [809, 375] width 31 height 31
checkbox input "true"
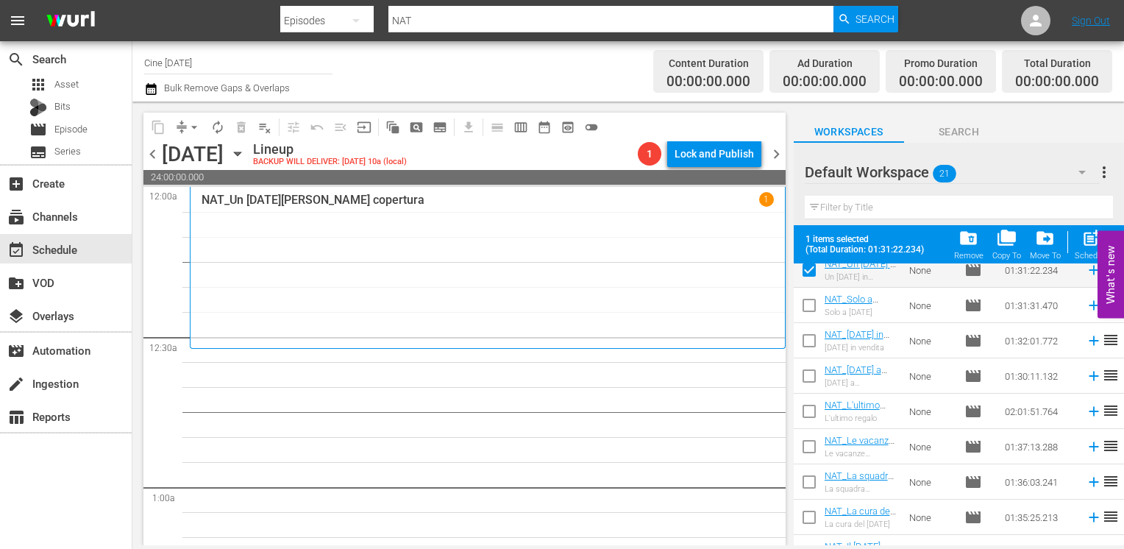
scroll to position [346, 0]
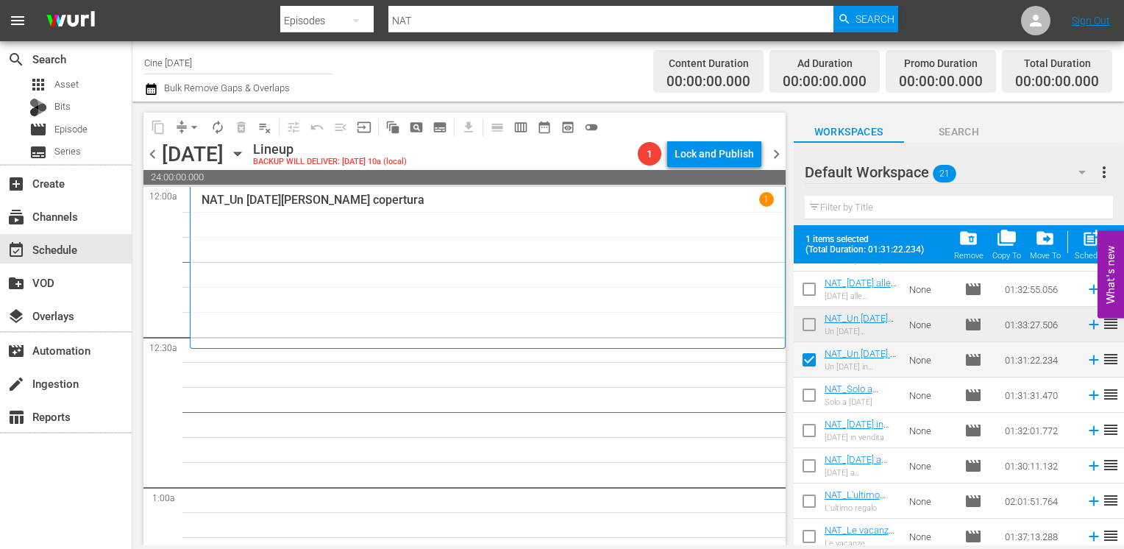
click at [807, 396] on input "checkbox" at bounding box center [809, 397] width 31 height 31
checkbox input "true"
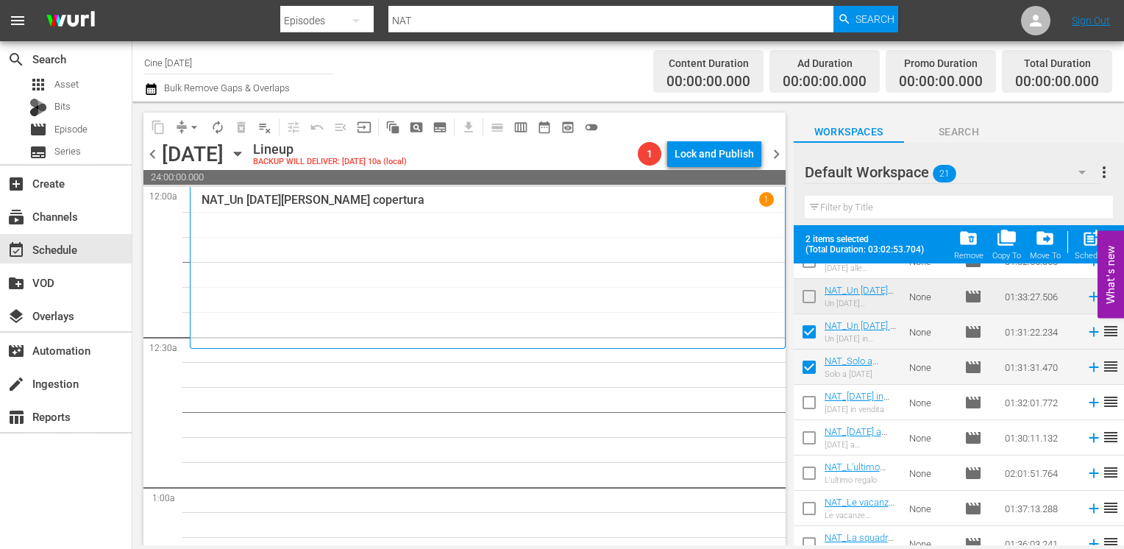
scroll to position [419, 0]
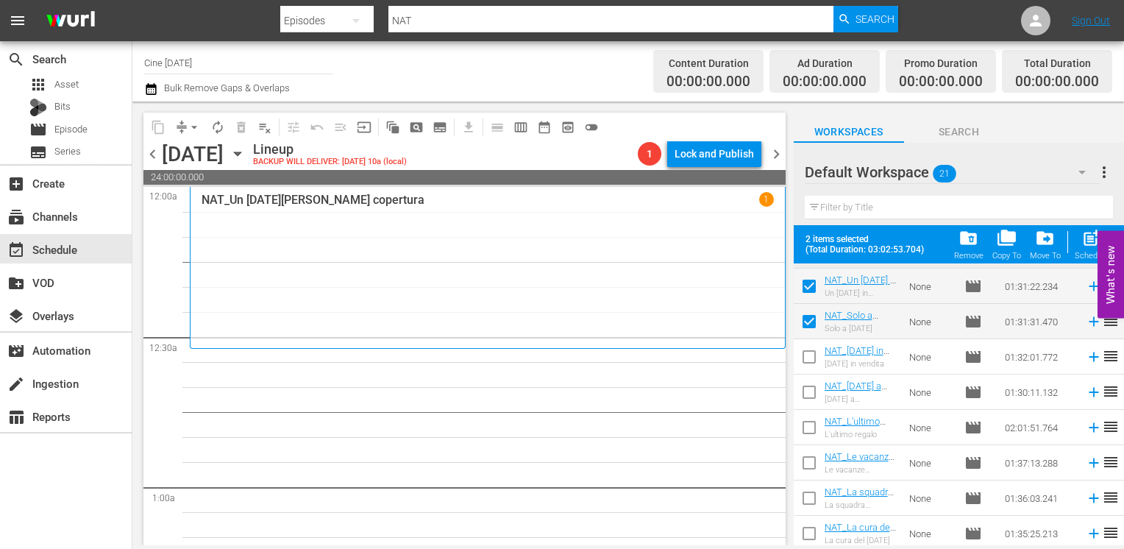
click at [811, 358] on input "checkbox" at bounding box center [809, 359] width 31 height 31
checkbox input "true"
click at [808, 396] on input "checkbox" at bounding box center [809, 395] width 31 height 31
checkbox input "true"
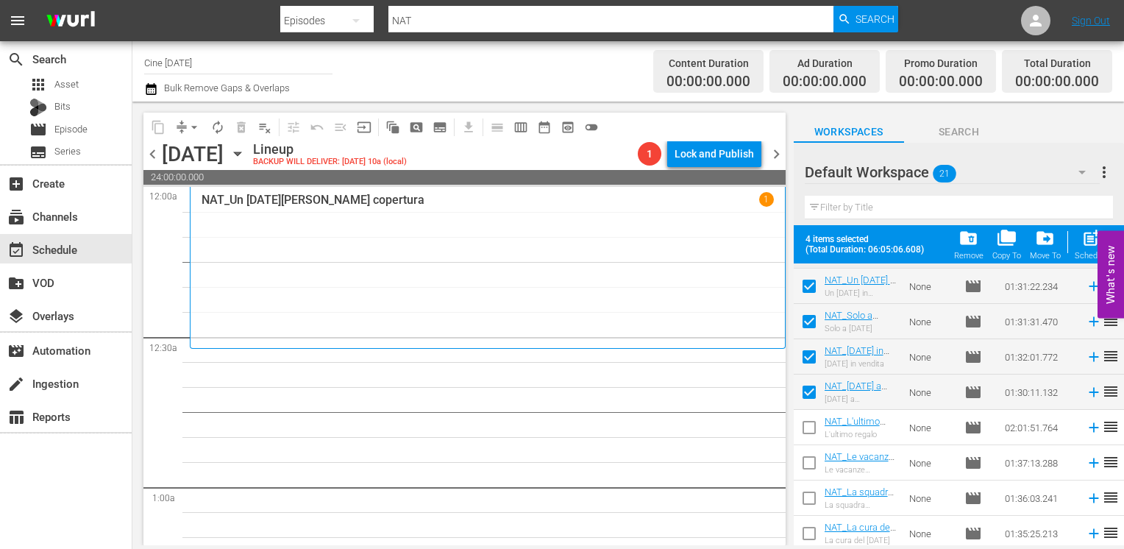
click at [811, 431] on input "checkbox" at bounding box center [809, 430] width 31 height 31
checkbox input "true"
click at [809, 469] on input "checkbox" at bounding box center [809, 465] width 31 height 31
checkbox input "true"
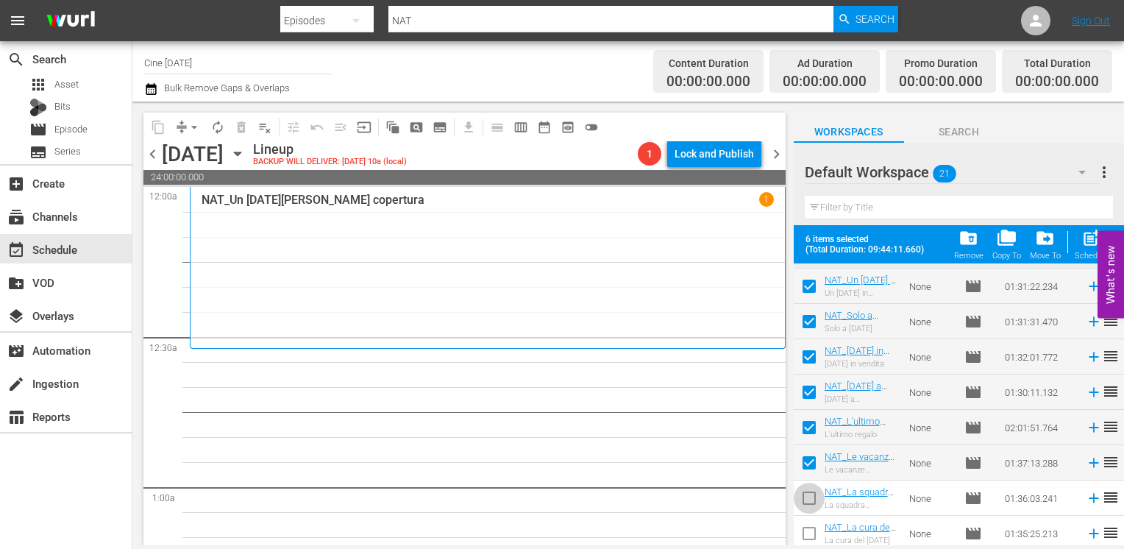
click at [808, 504] on input "checkbox" at bounding box center [809, 500] width 31 height 31
checkbox input "true"
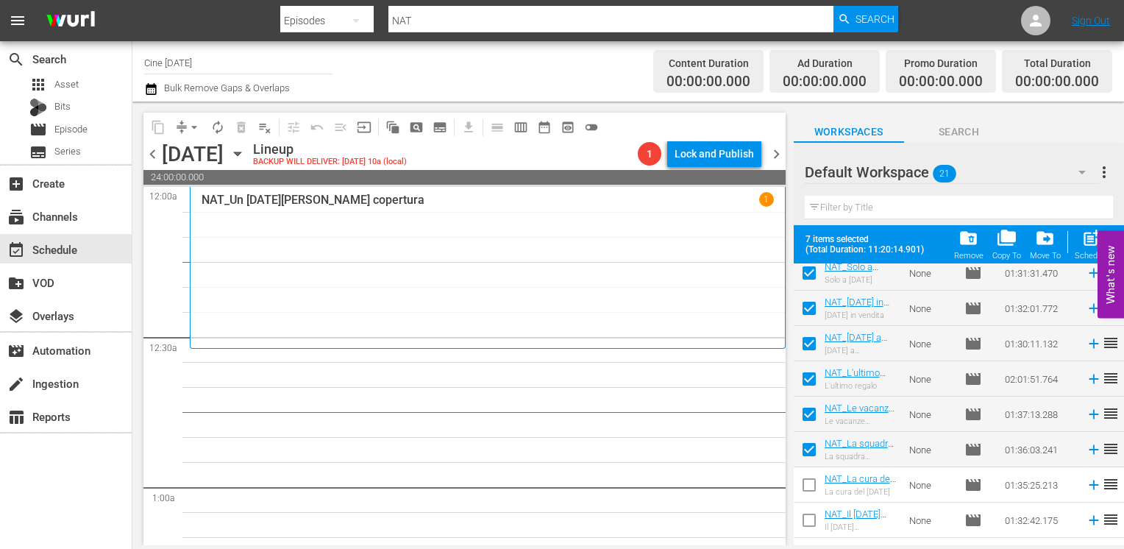
scroll to position [493, 0]
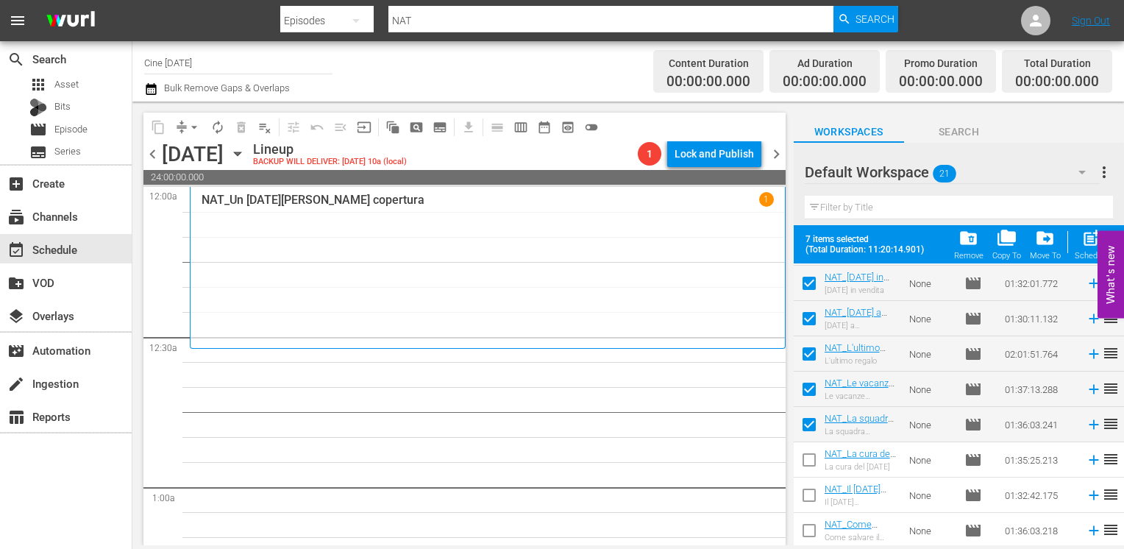
click at [809, 464] on input "checkbox" at bounding box center [809, 462] width 31 height 31
checkbox input "true"
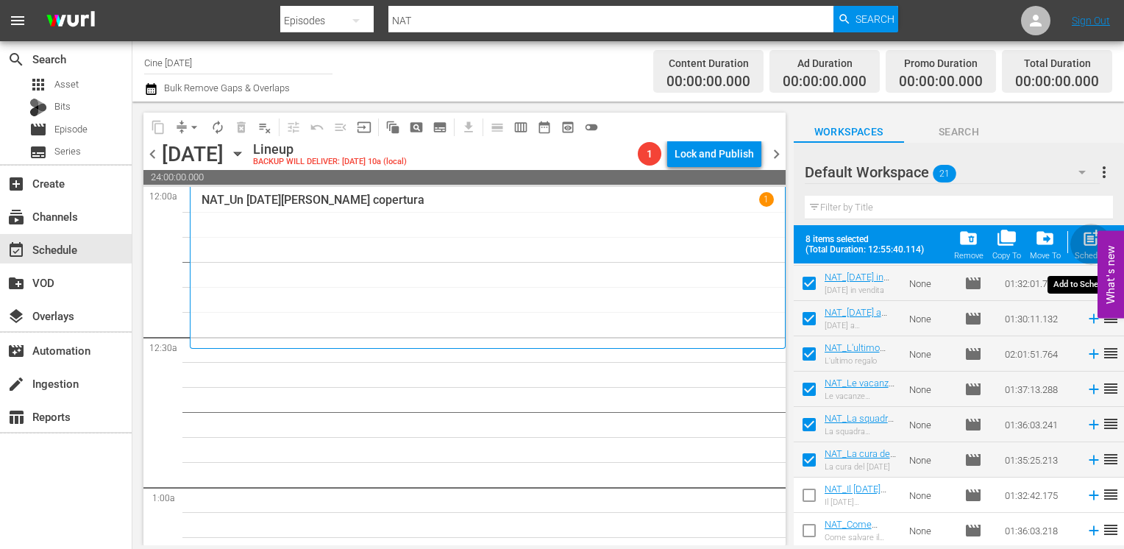
click at [1088, 243] on span "post_add" at bounding box center [1091, 238] width 20 height 20
checkbox input "false"
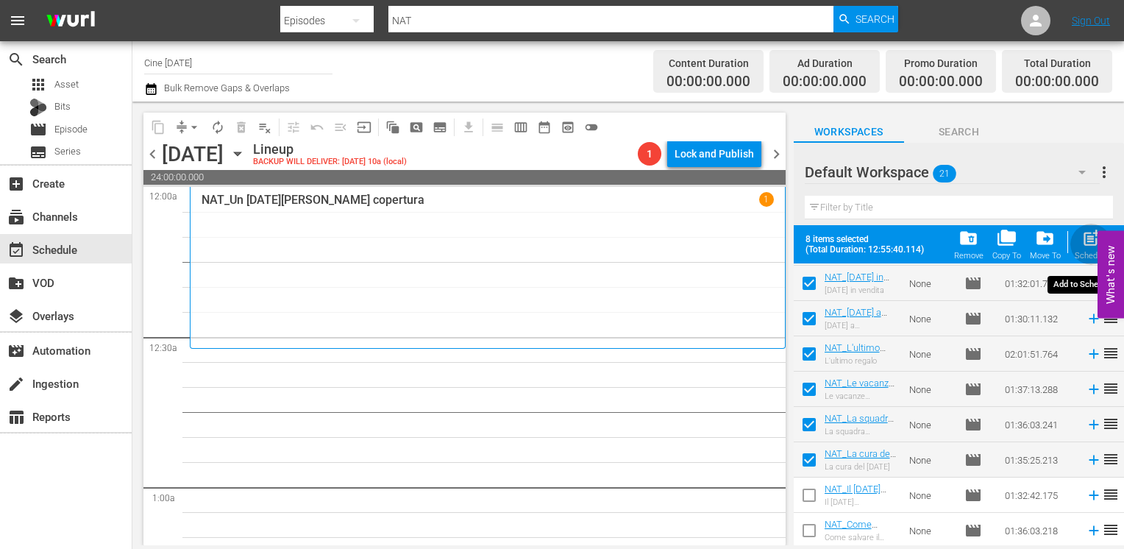
checkbox input "false"
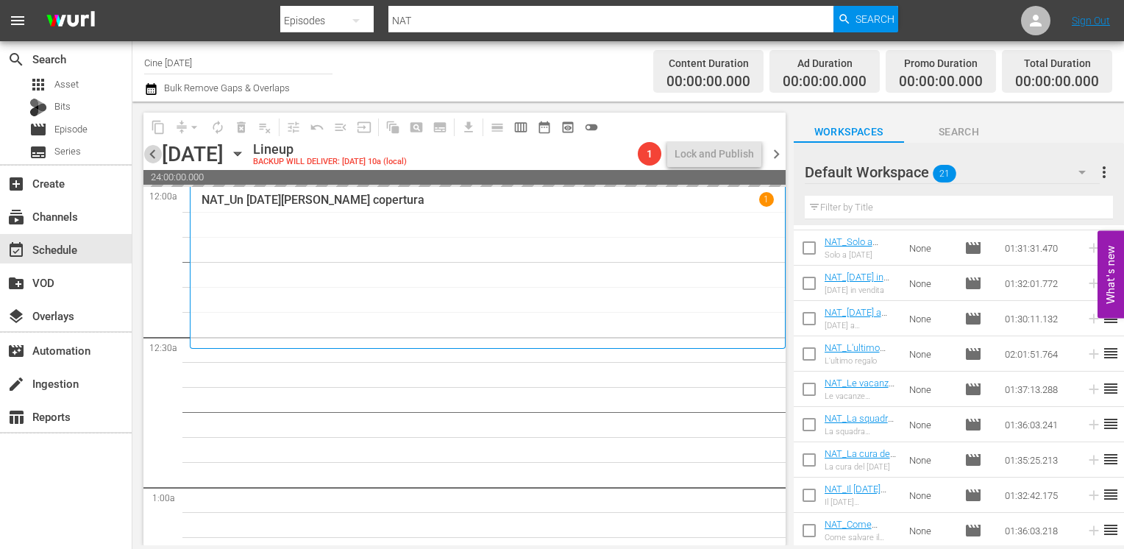
click at [147, 152] on span "chevron_left" at bounding box center [152, 154] width 18 height 18
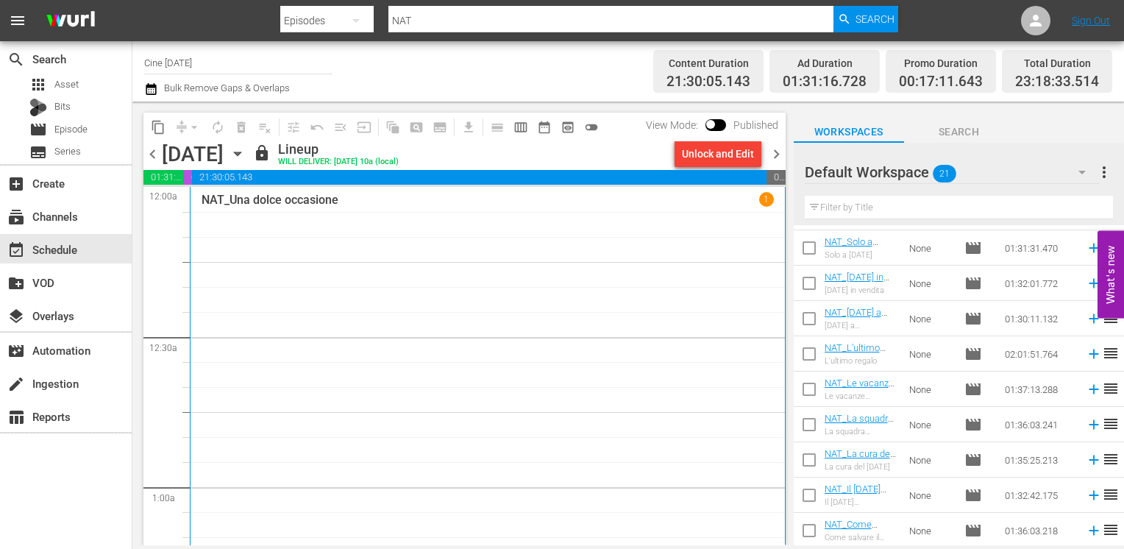
click at [774, 155] on span "chevron_right" at bounding box center [776, 154] width 18 height 18
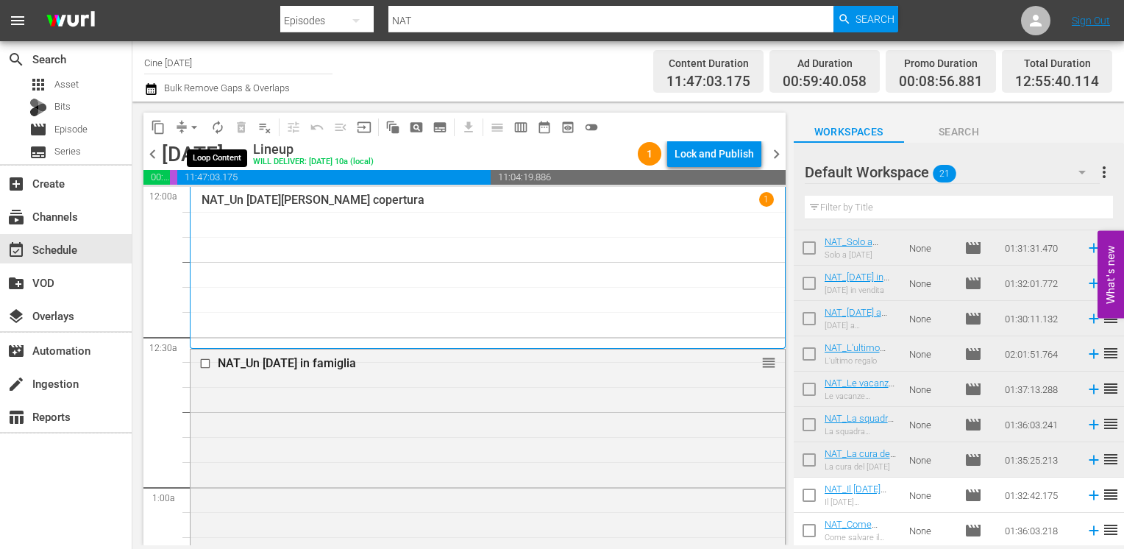
click at [216, 129] on span "autorenew_outlined" at bounding box center [217, 127] width 15 height 15
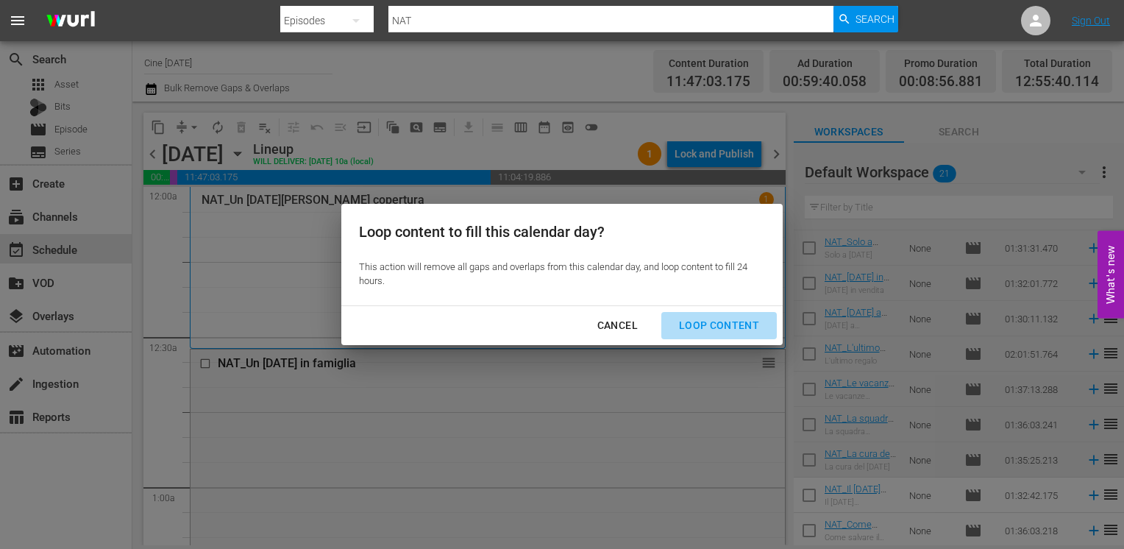
click at [727, 327] on div "Loop Content" at bounding box center [719, 325] width 104 height 18
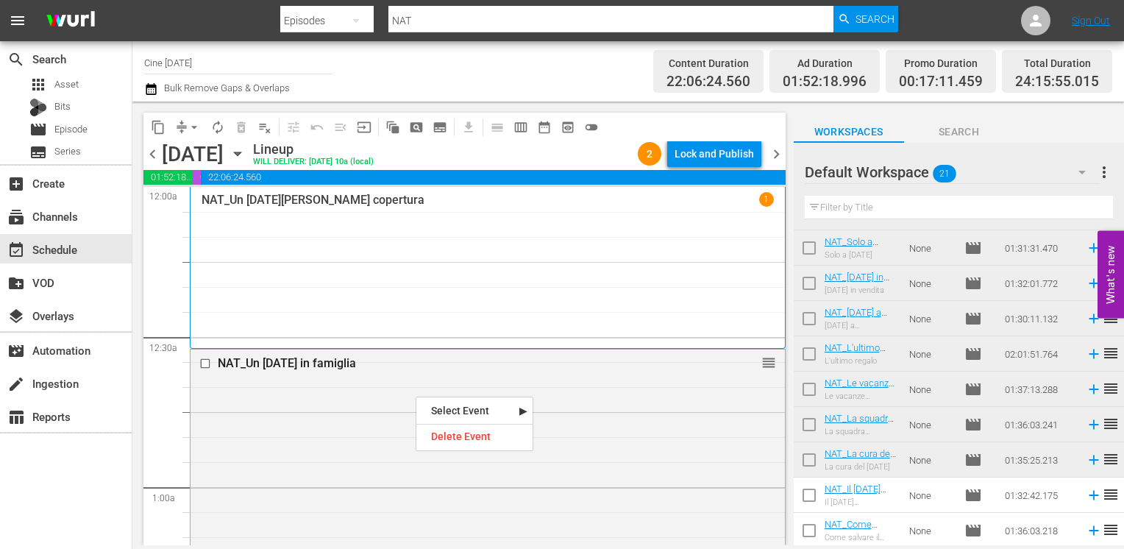
click at [458, 439] on div "Delete Event" at bounding box center [474, 437] width 116 height 20
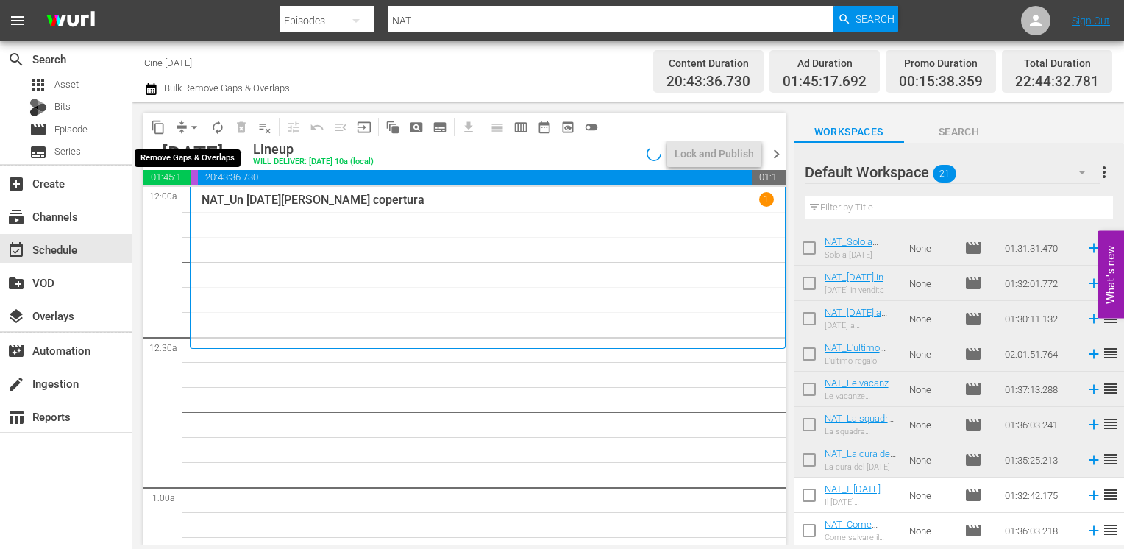
click at [194, 129] on span "arrow_drop_down" at bounding box center [194, 127] width 15 height 15
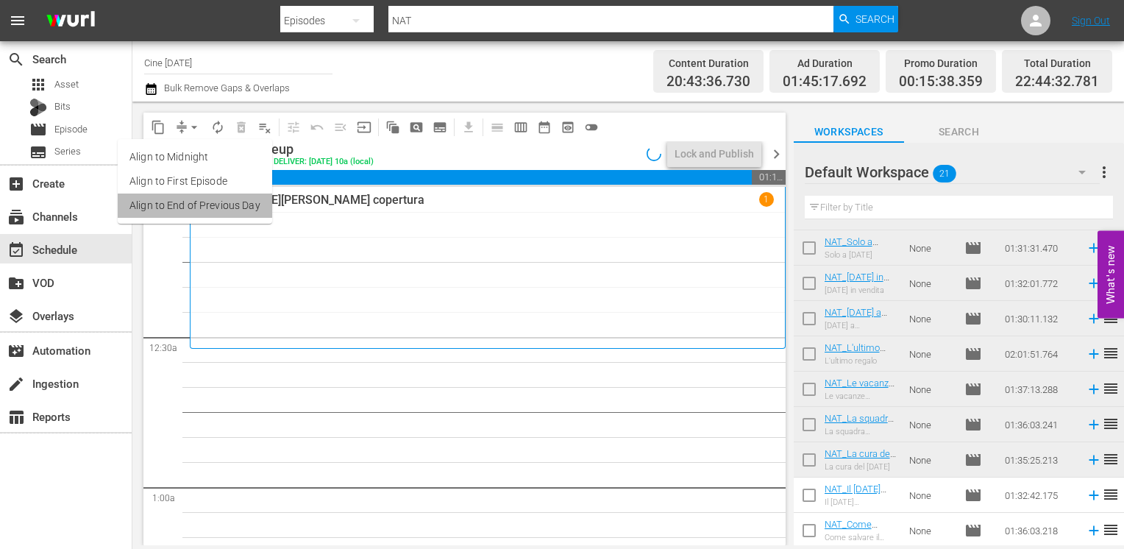
click at [208, 204] on li "Align to End of Previous Day" at bounding box center [195, 205] width 154 height 24
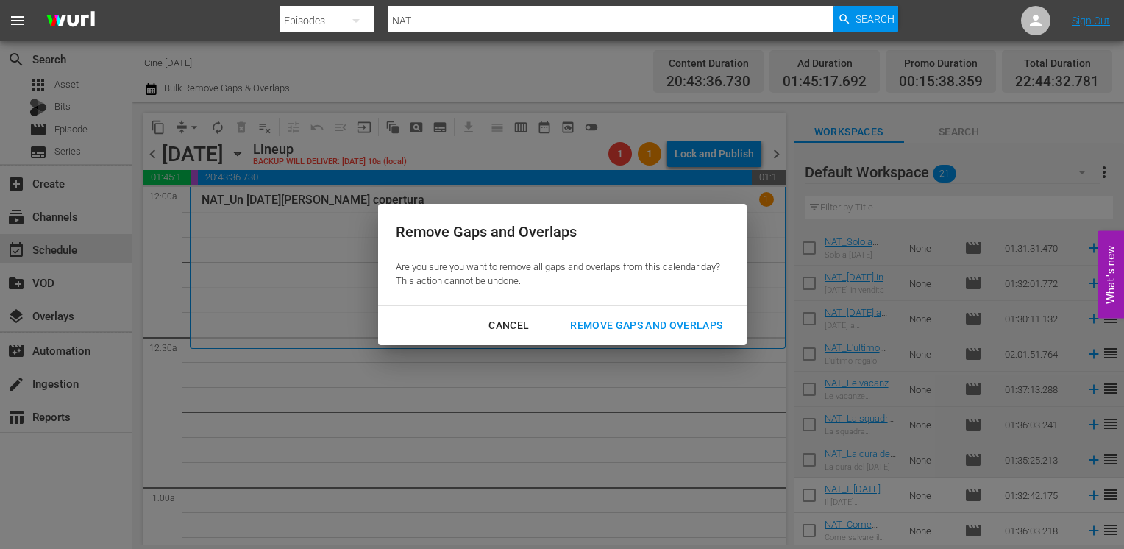
click at [638, 322] on div "Remove Gaps and Overlaps" at bounding box center [646, 325] width 176 height 18
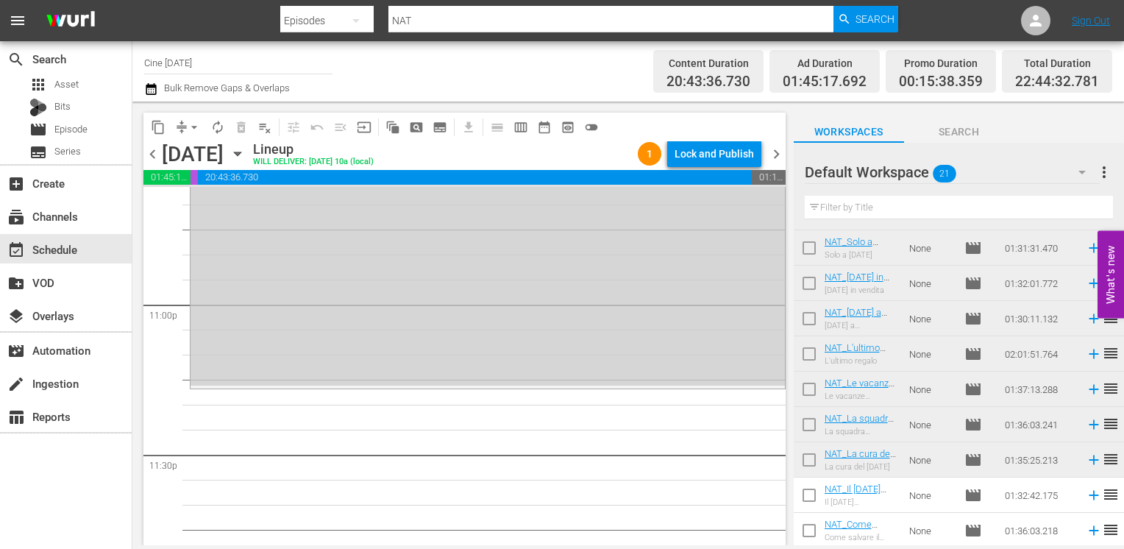
scroll to position [6843, 0]
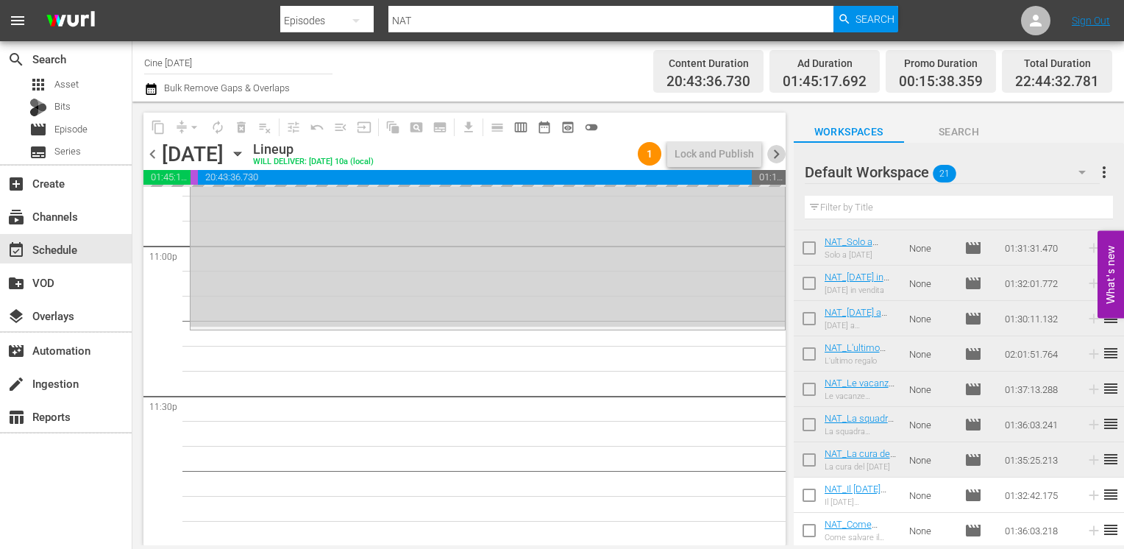
click at [777, 151] on span "chevron_right" at bounding box center [776, 154] width 18 height 18
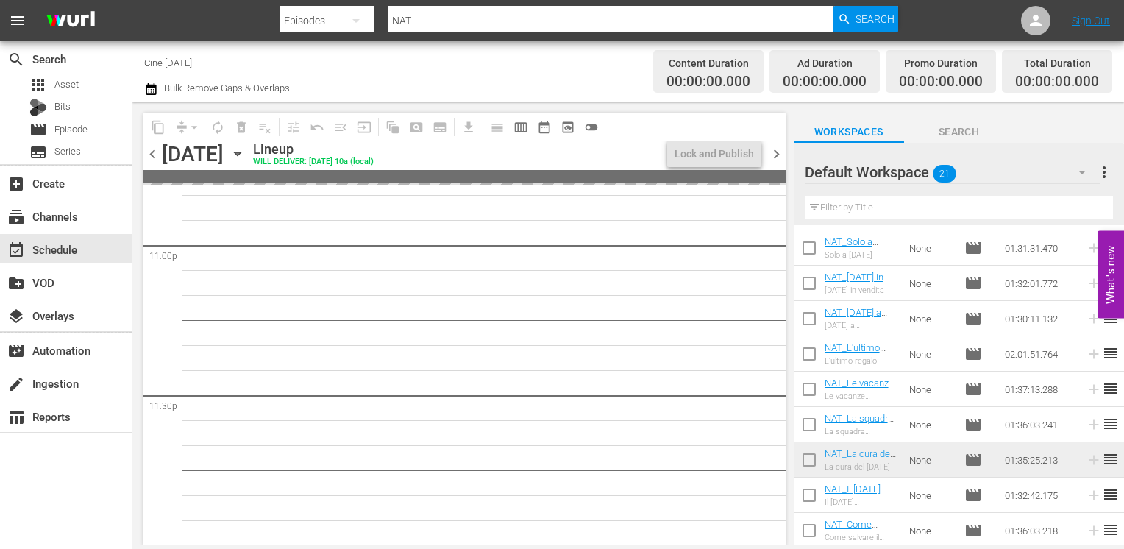
scroll to position [6843, 0]
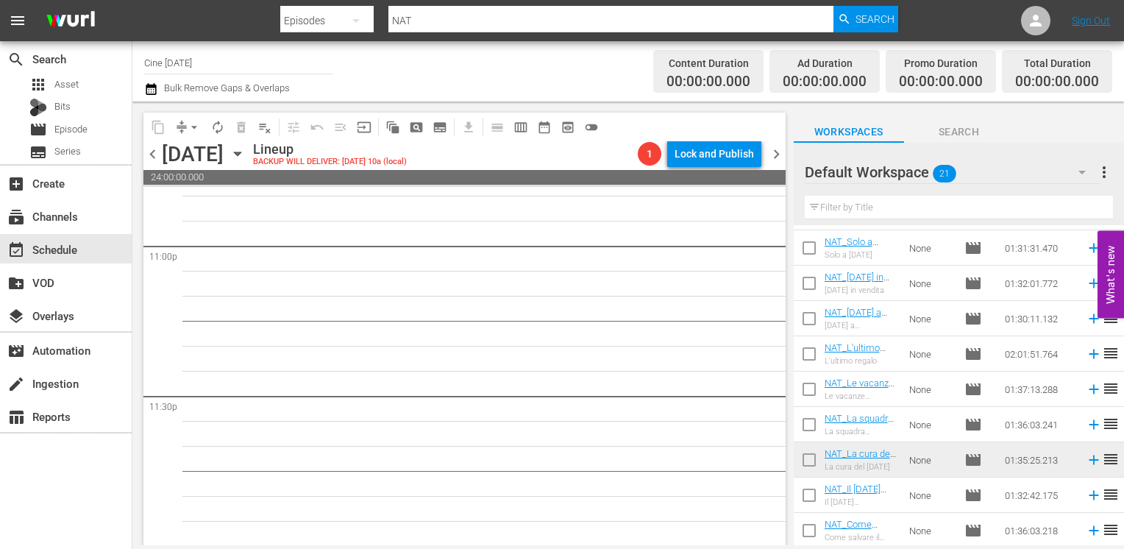
click at [156, 152] on span "chevron_left" at bounding box center [152, 154] width 18 height 18
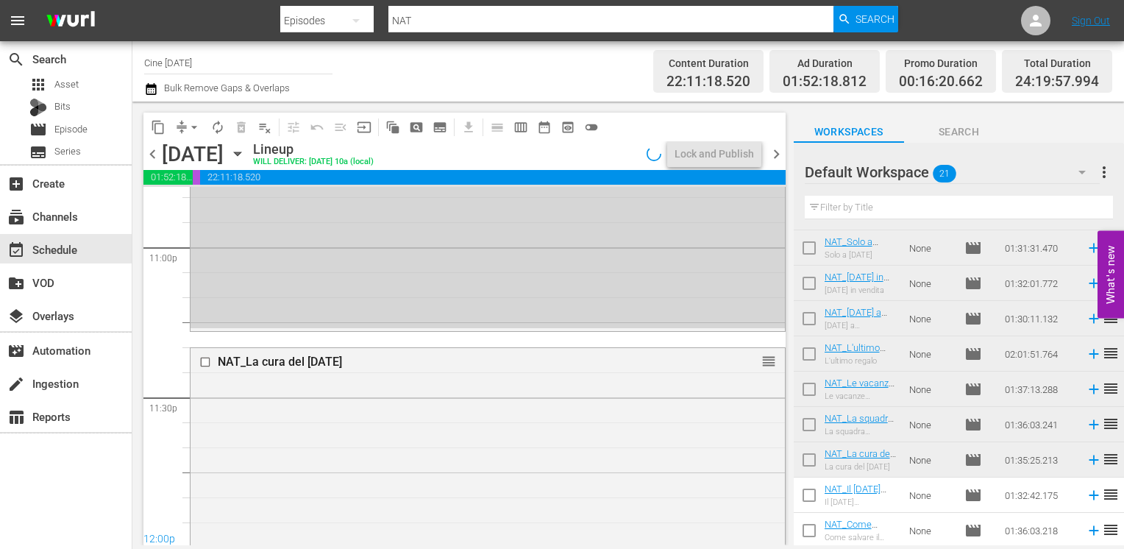
scroll to position [6843, 0]
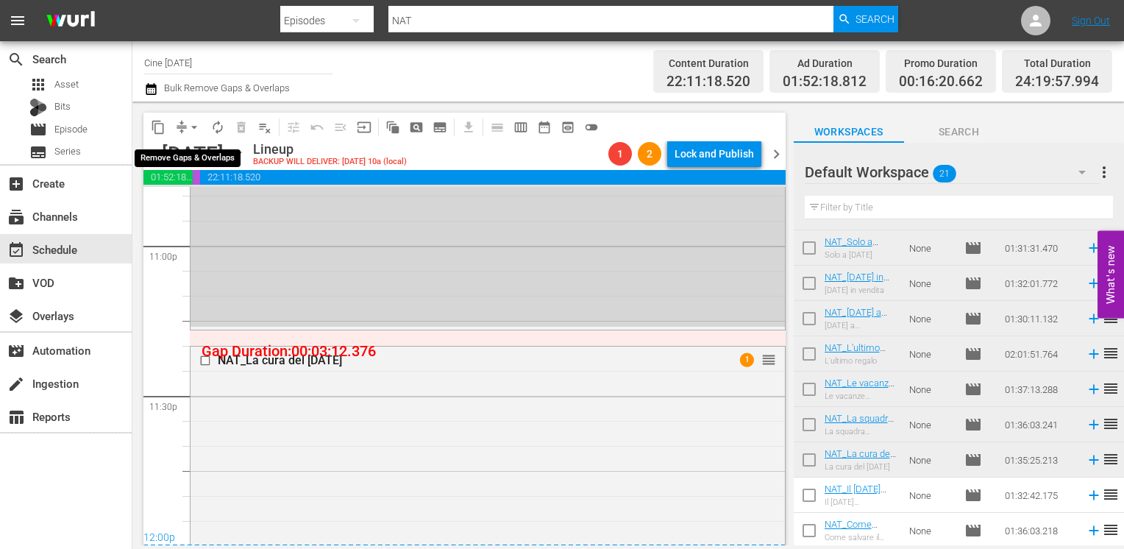
drag, startPoint x: 192, startPoint y: 125, endPoint x: 199, endPoint y: 135, distance: 12.2
click at [192, 125] on span "arrow_drop_down" at bounding box center [194, 127] width 15 height 15
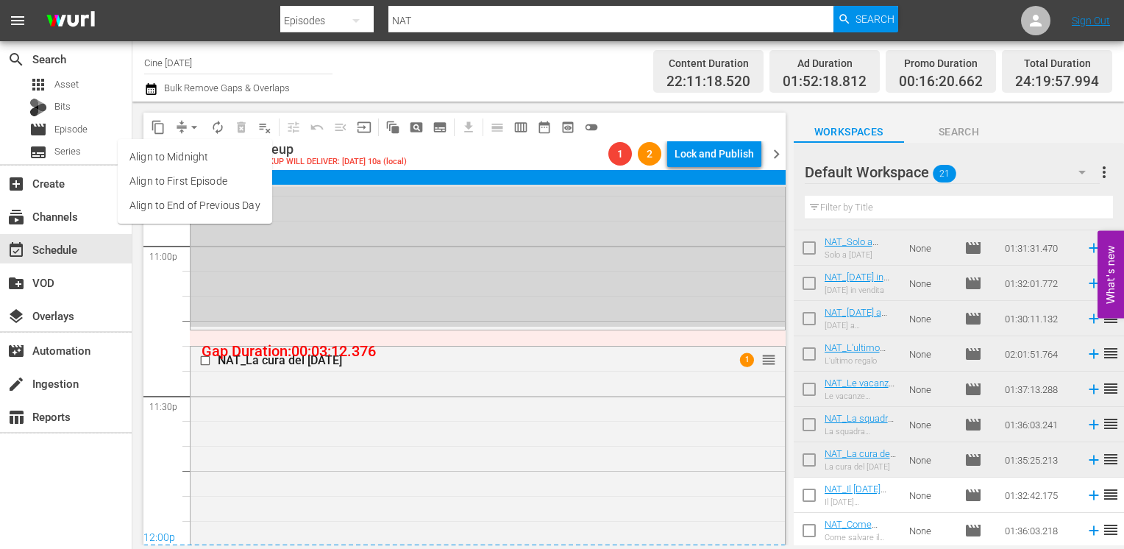
click at [219, 204] on li "Align to End of Previous Day" at bounding box center [195, 205] width 154 height 24
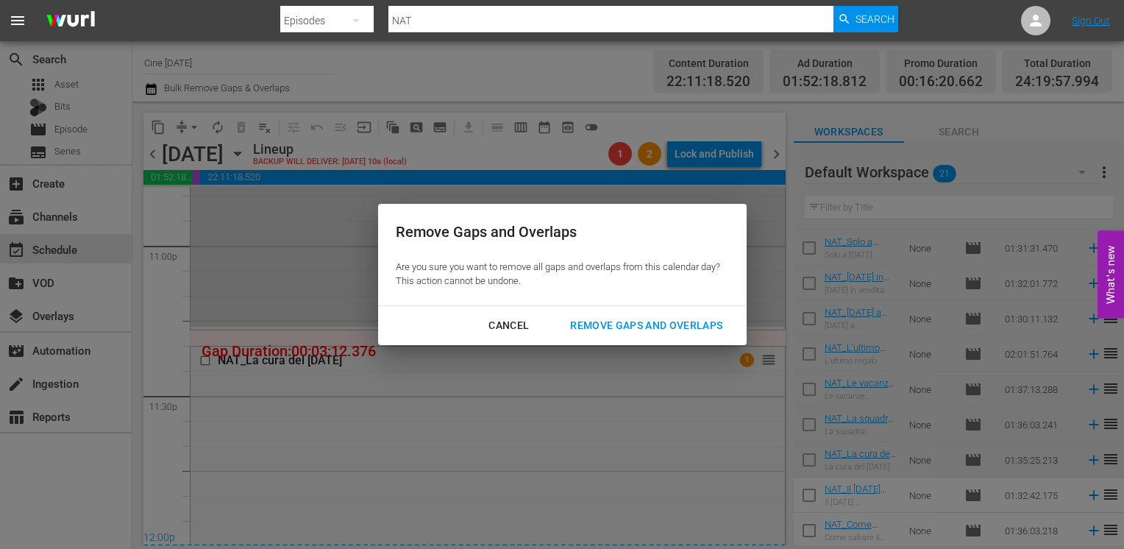
click at [617, 324] on div "Remove Gaps and Overlaps" at bounding box center [646, 325] width 176 height 18
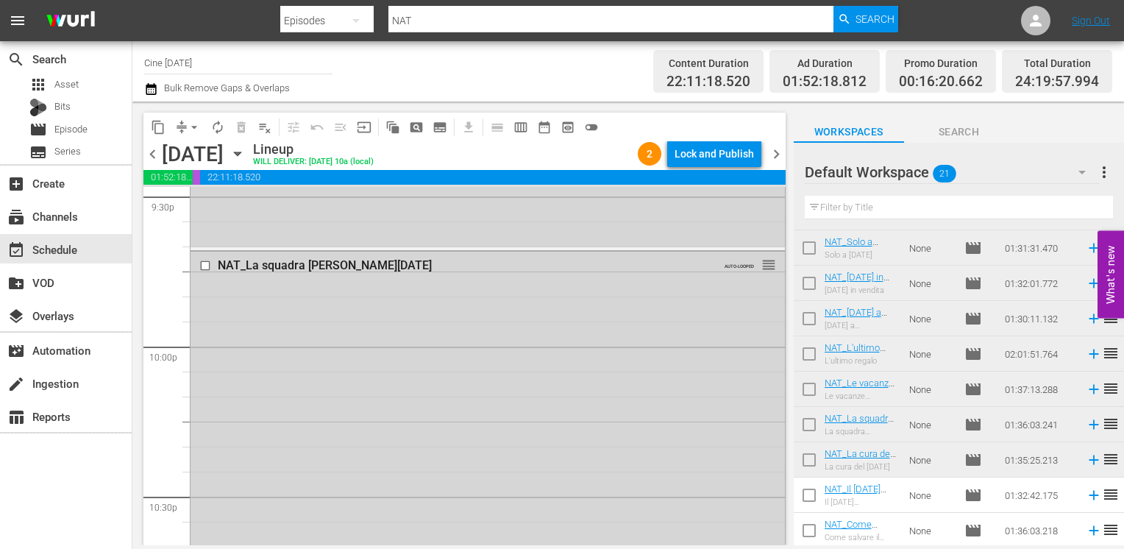
scroll to position [6222, 0]
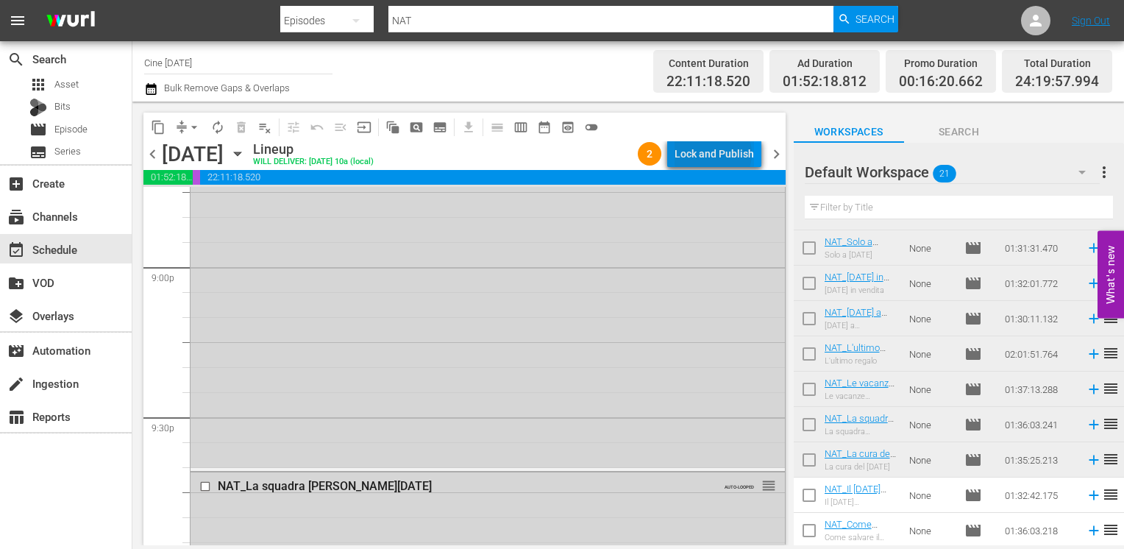
click at [716, 154] on div "Lock and Publish" at bounding box center [713, 153] width 79 height 26
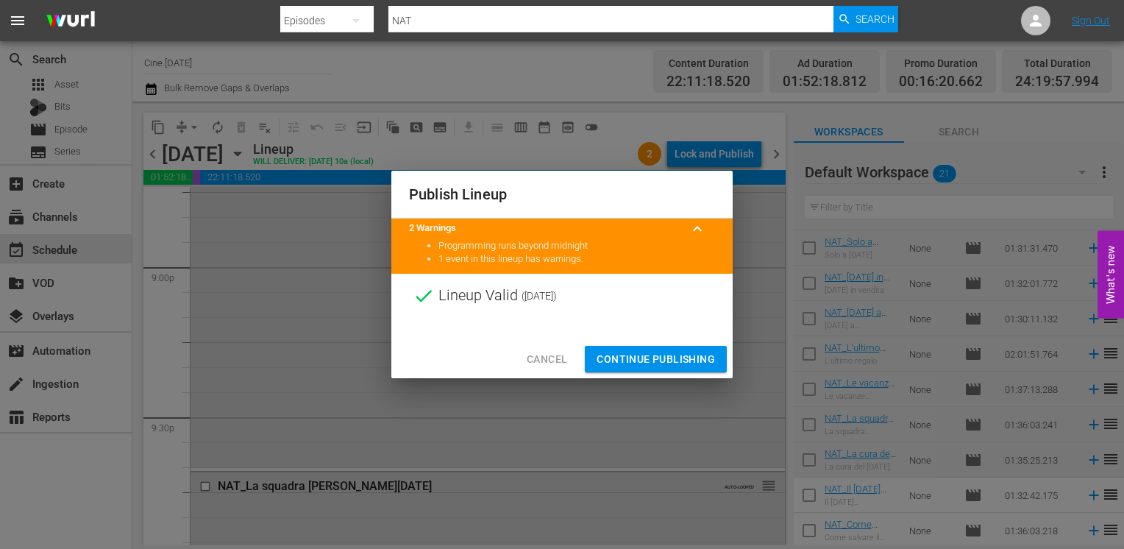
click at [658, 352] on span "Continue Publishing" at bounding box center [656, 359] width 118 height 18
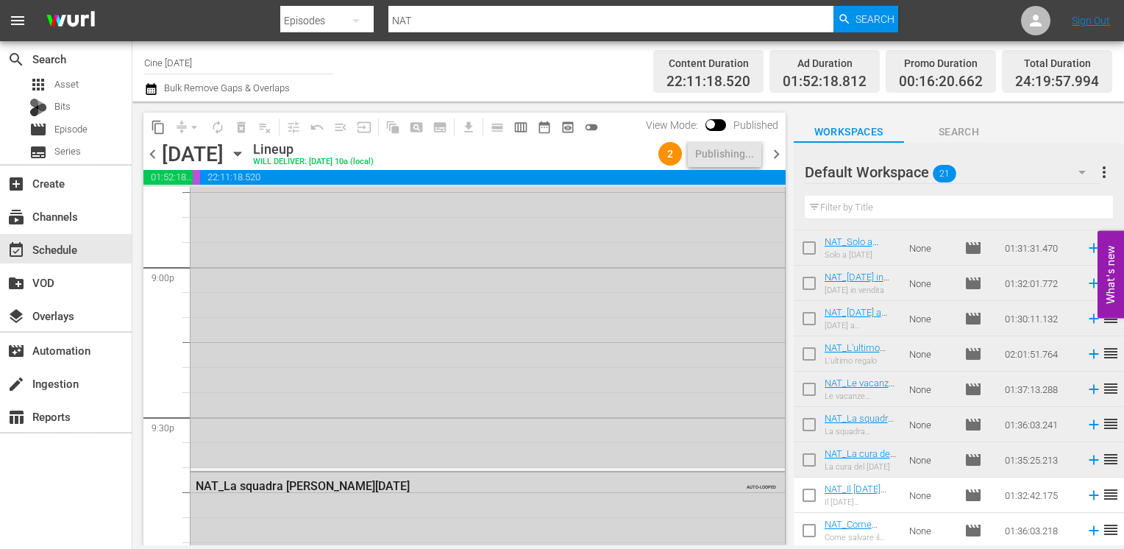
click at [765, 155] on div "2 Publishing..." at bounding box center [709, 153] width 115 height 25
click at [774, 155] on span "chevron_right" at bounding box center [776, 154] width 18 height 18
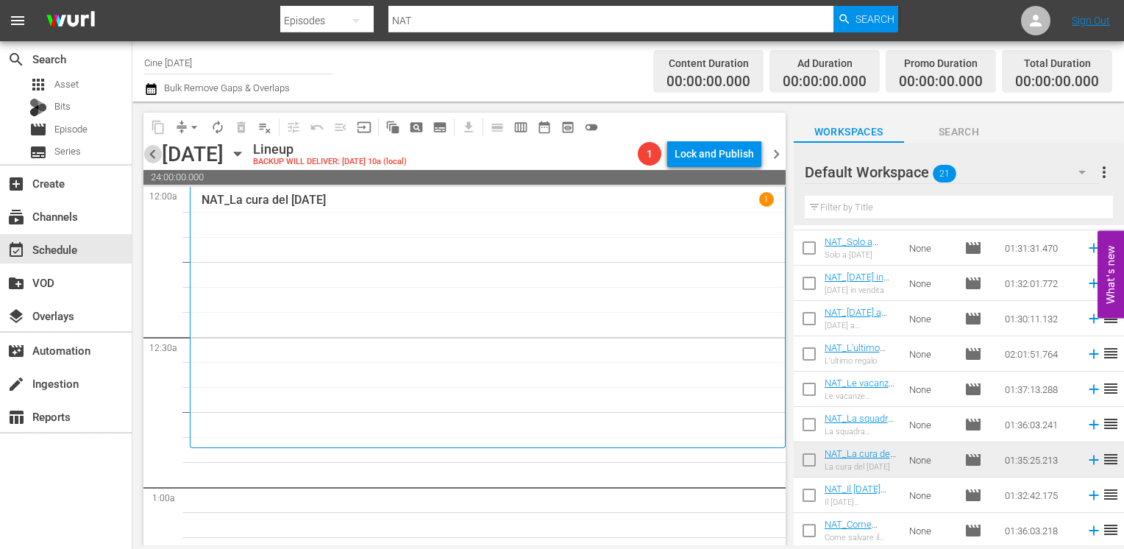
click at [147, 154] on span "chevron_left" at bounding box center [152, 154] width 18 height 18
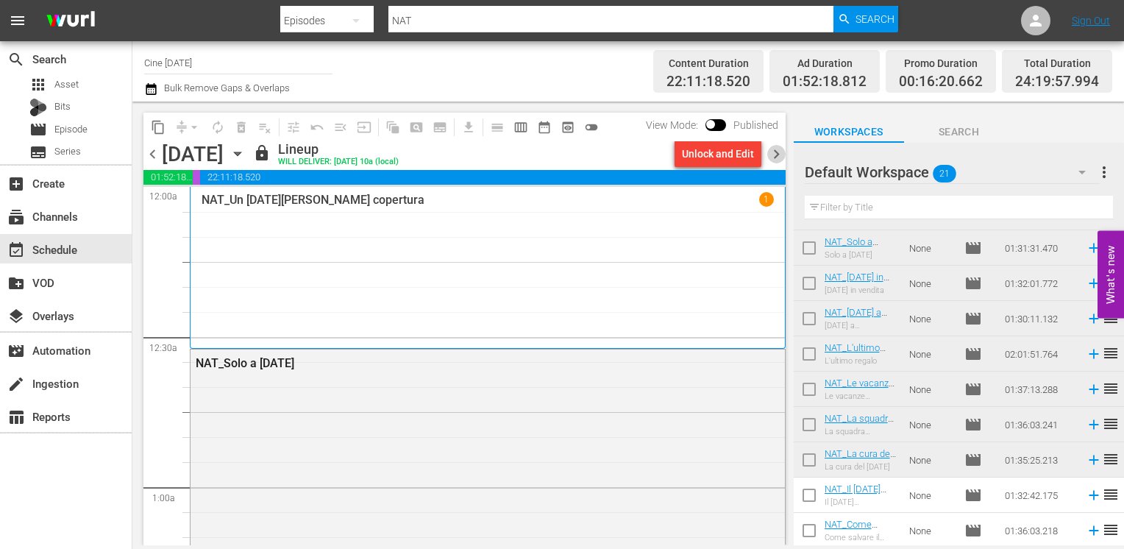
click at [772, 155] on span "chevron_right" at bounding box center [776, 154] width 18 height 18
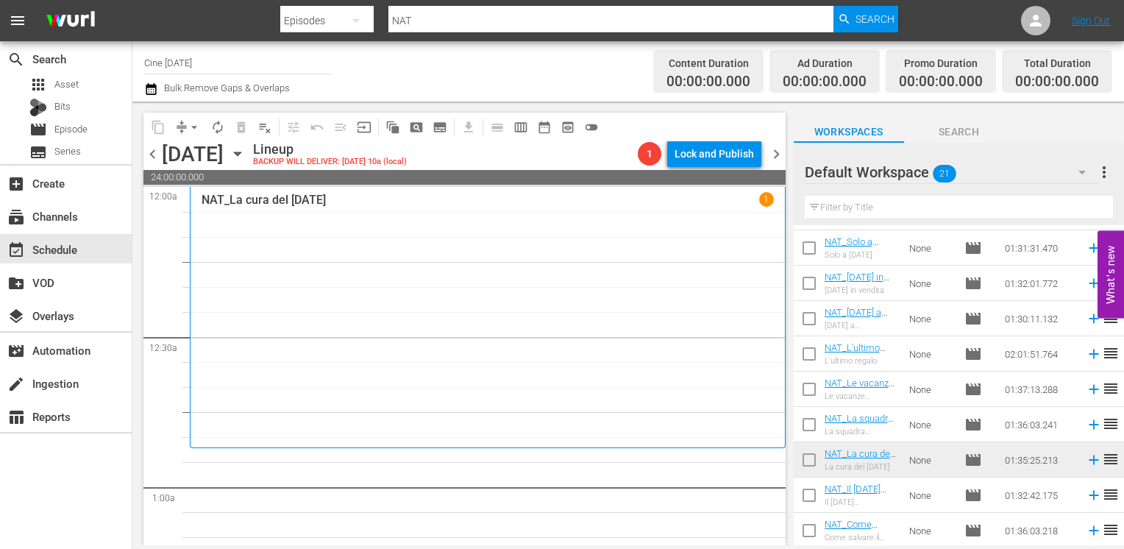
click at [150, 160] on span "chevron_left" at bounding box center [152, 154] width 18 height 18
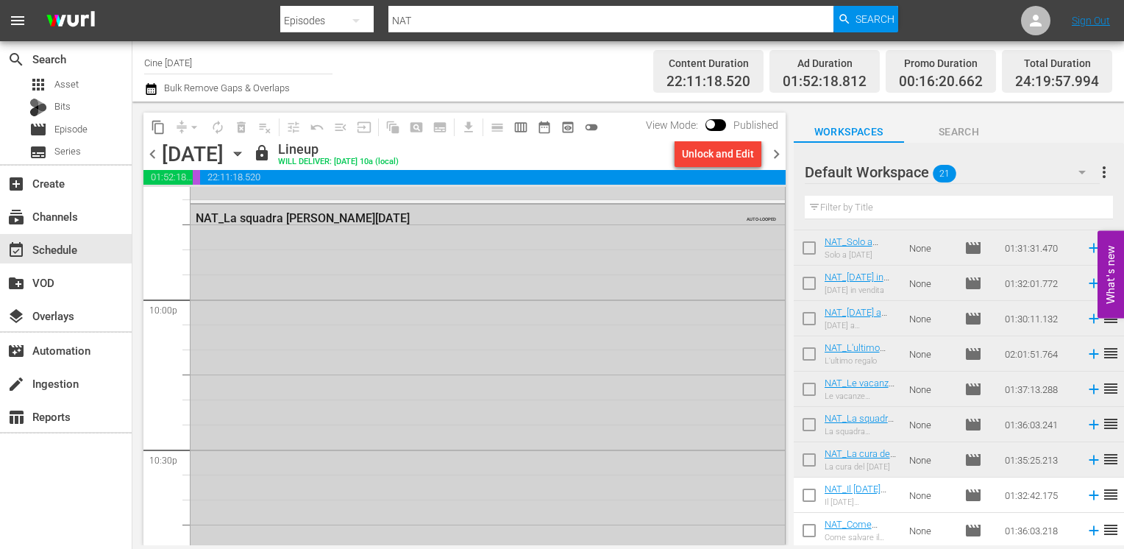
scroll to position [6442, 0]
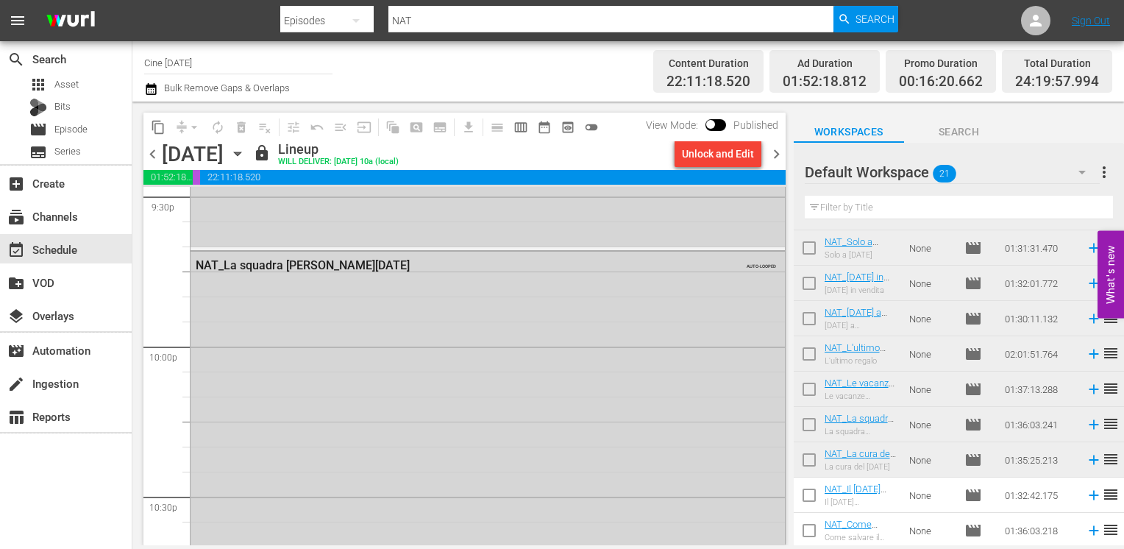
click at [769, 153] on span "chevron_right" at bounding box center [776, 154] width 18 height 18
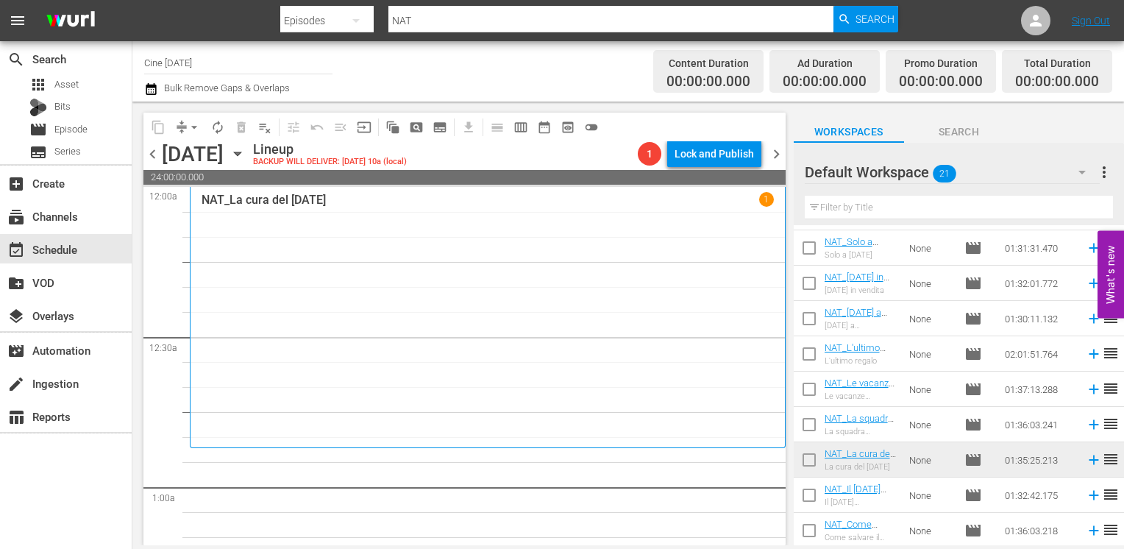
scroll to position [455, 0]
click at [807, 502] on input "checkbox" at bounding box center [809, 497] width 31 height 31
checkbox input "true"
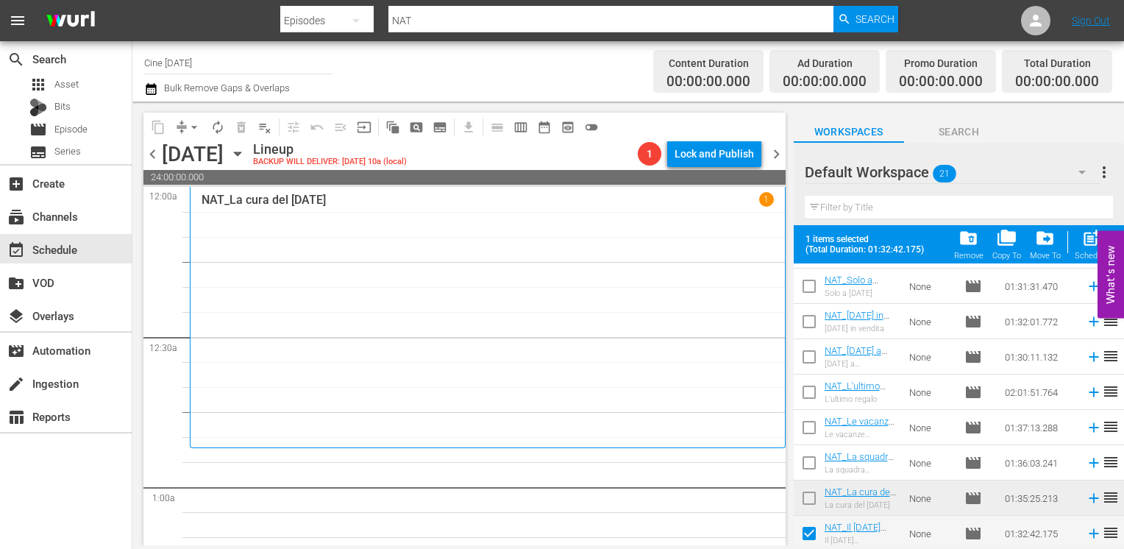
scroll to position [493, 0]
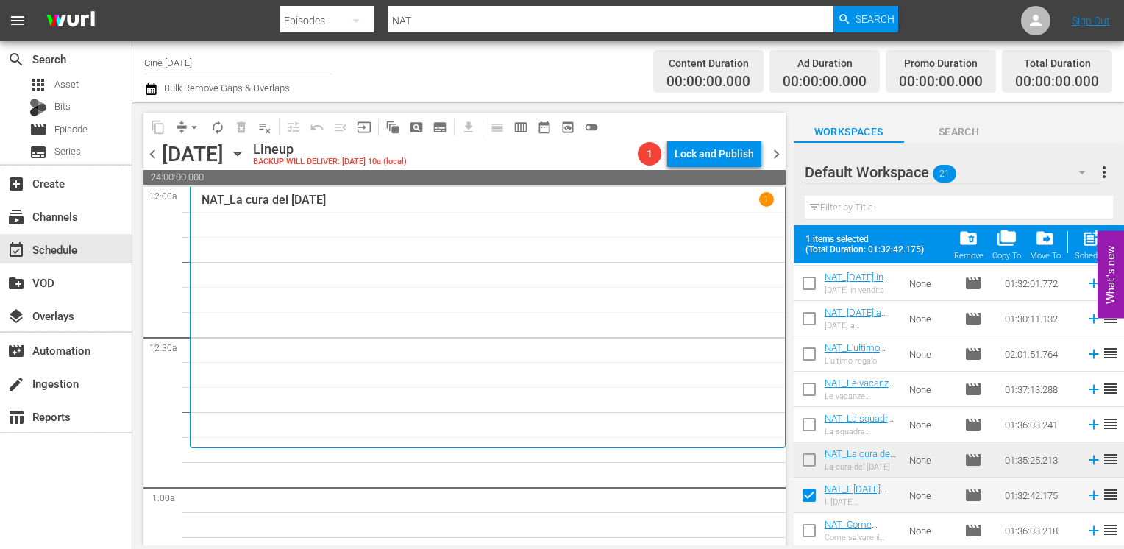
click at [811, 534] on input "checkbox" at bounding box center [809, 533] width 31 height 31
checkbox input "true"
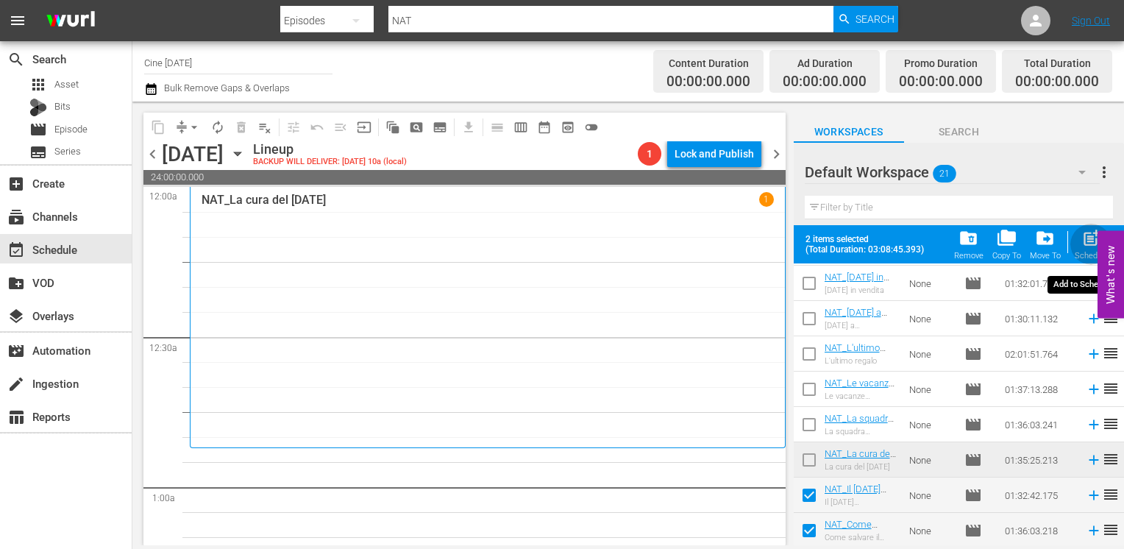
click at [1086, 246] on span "post_add" at bounding box center [1091, 238] width 20 height 20
checkbox input "false"
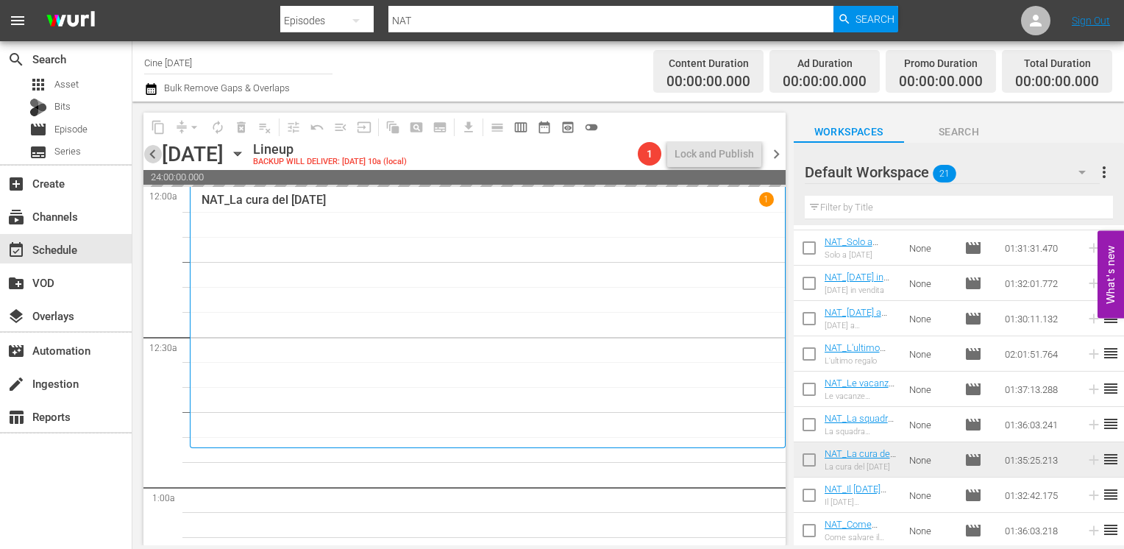
drag, startPoint x: 154, startPoint y: 159, endPoint x: 189, endPoint y: 156, distance: 34.7
click at [154, 159] on span "chevron_left" at bounding box center [152, 154] width 18 height 18
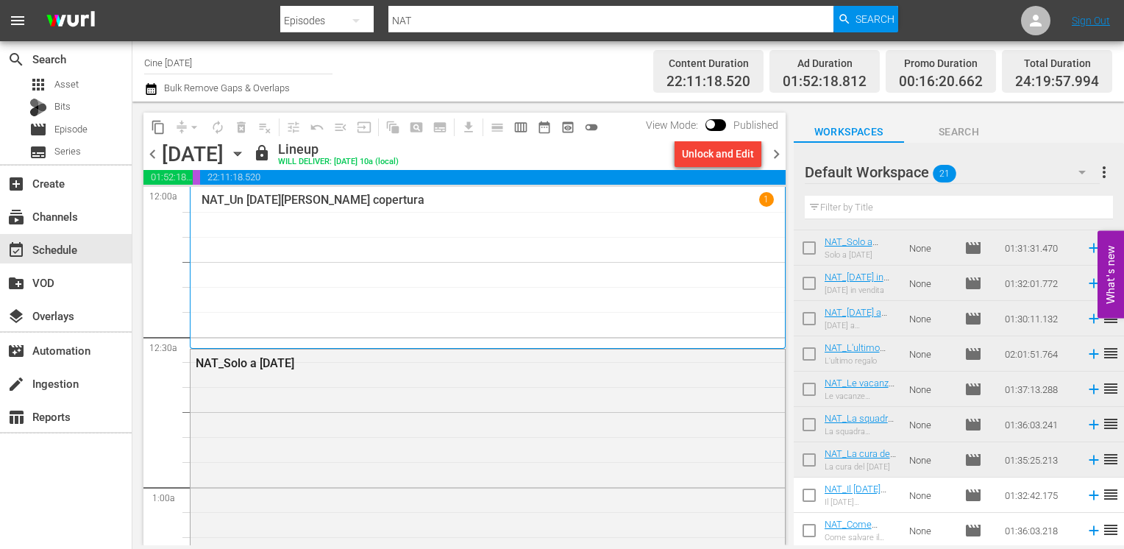
click at [772, 159] on span "chevron_right" at bounding box center [776, 154] width 18 height 18
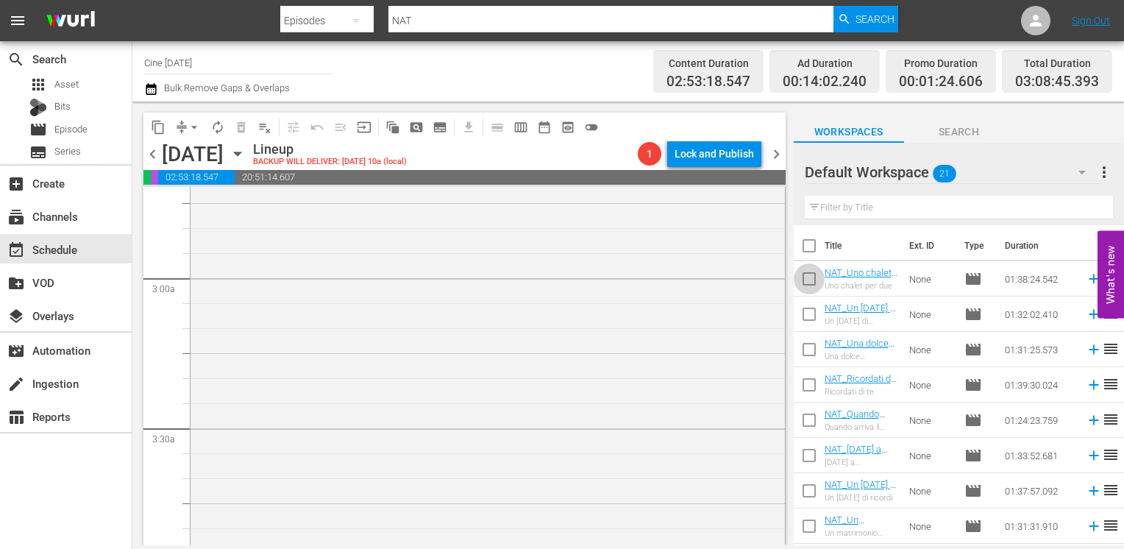
click at [812, 282] on input "checkbox" at bounding box center [809, 281] width 31 height 31
checkbox input "true"
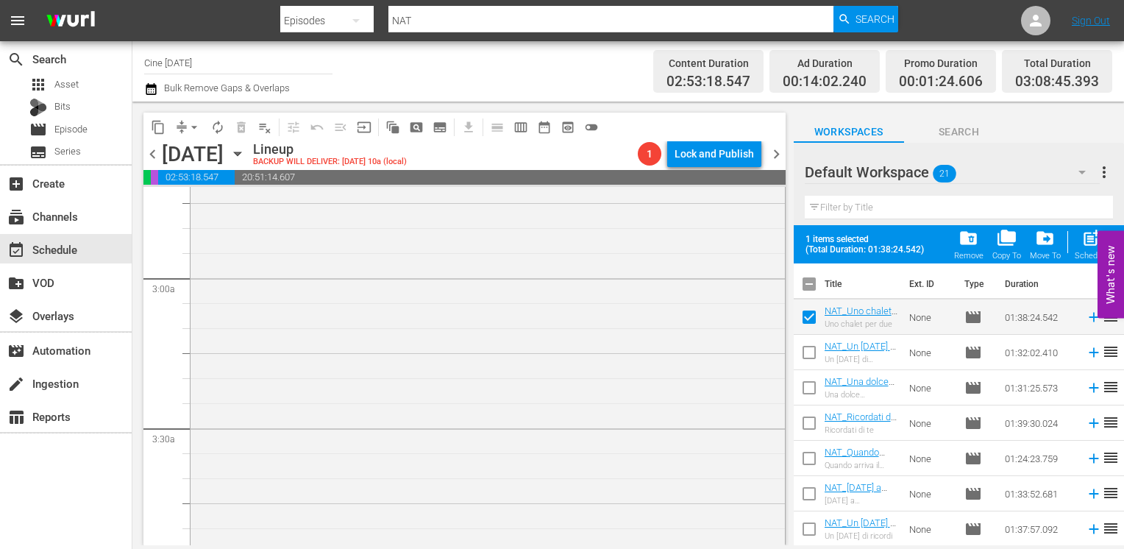
click at [809, 392] on input "checkbox" at bounding box center [809, 390] width 31 height 31
checkbox input "true"
click at [812, 353] on input "checkbox" at bounding box center [809, 355] width 31 height 31
checkbox input "true"
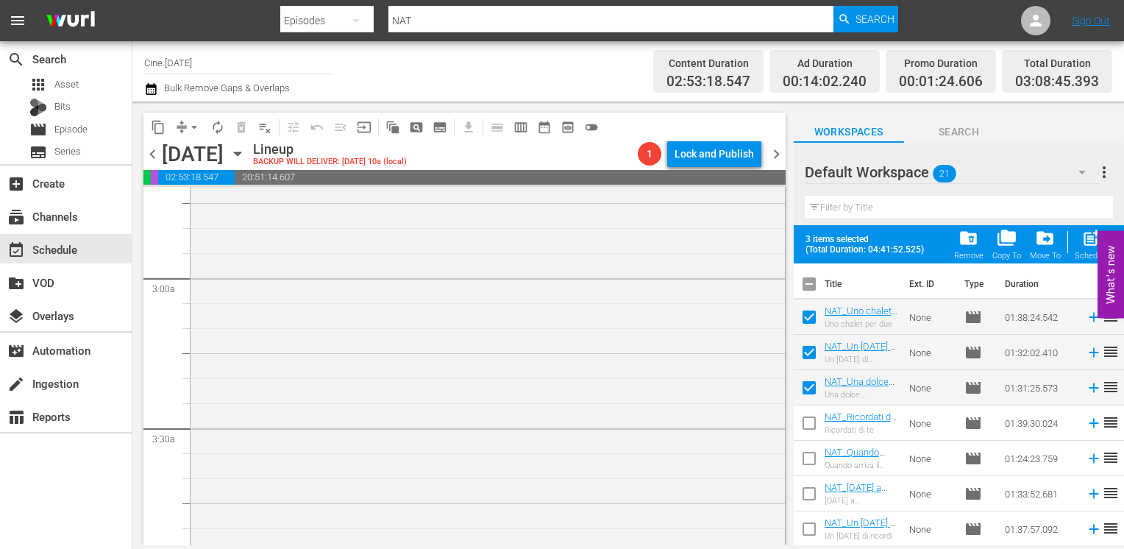
scroll to position [74, 0]
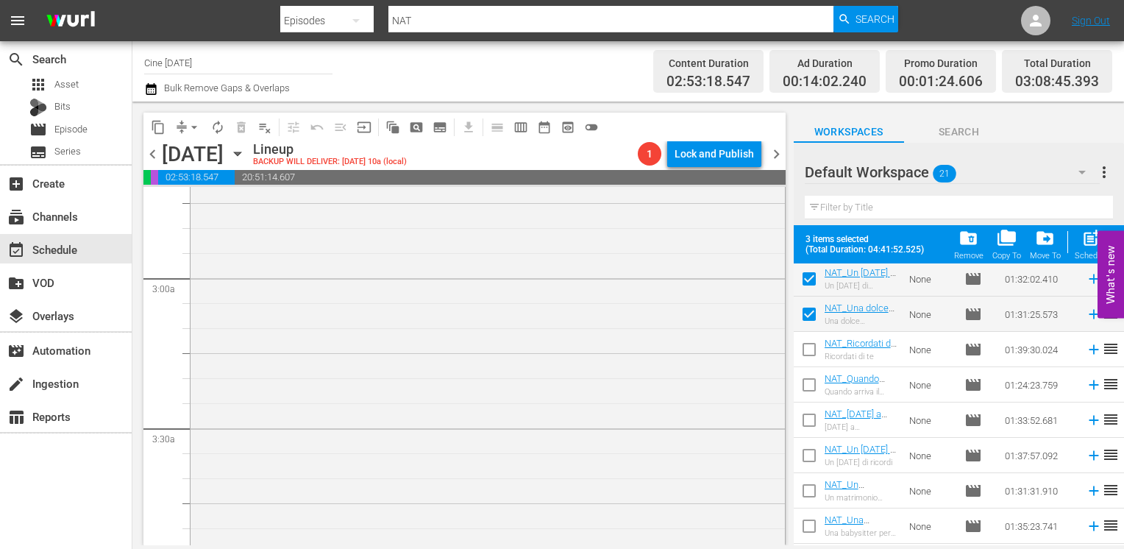
click at [815, 352] on input "checkbox" at bounding box center [809, 352] width 31 height 31
checkbox input "true"
click at [808, 388] on input "checkbox" at bounding box center [809, 387] width 31 height 31
checkbox input "true"
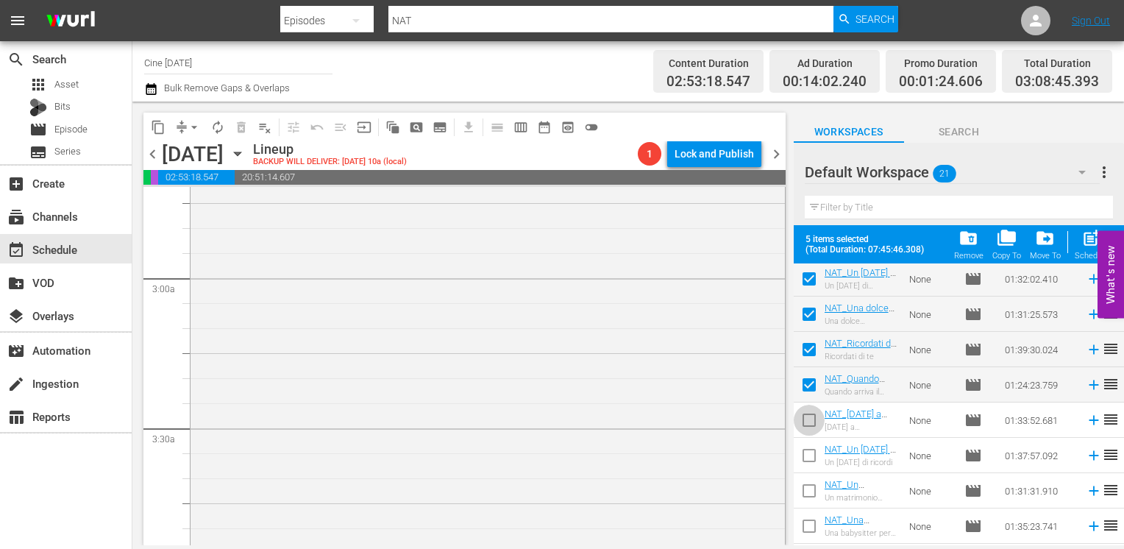
click at [810, 424] on input "checkbox" at bounding box center [809, 422] width 31 height 31
checkbox input "true"
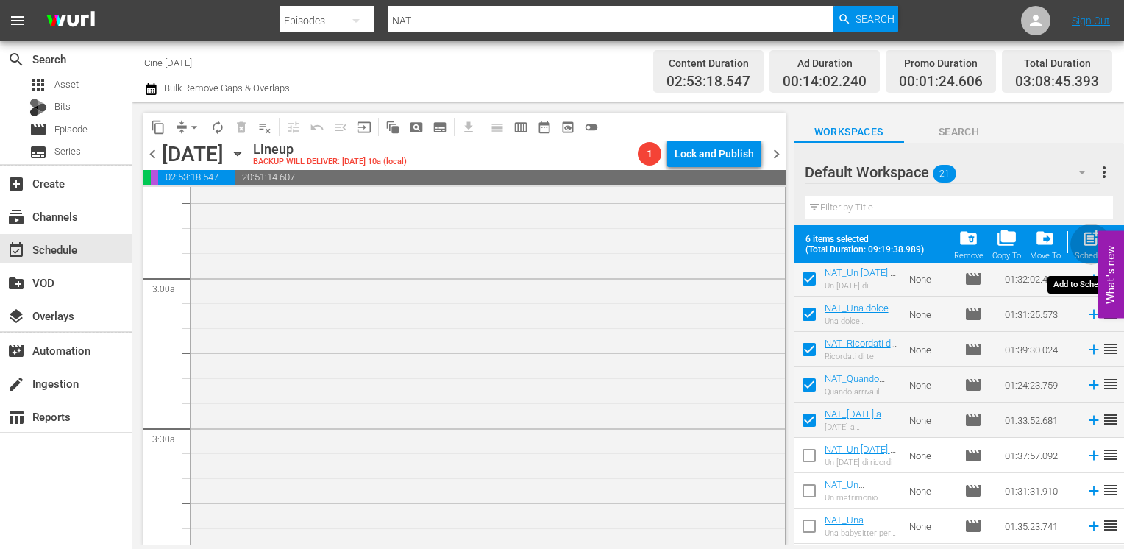
click at [1088, 243] on span "post_add" at bounding box center [1091, 238] width 20 height 20
checkbox input "false"
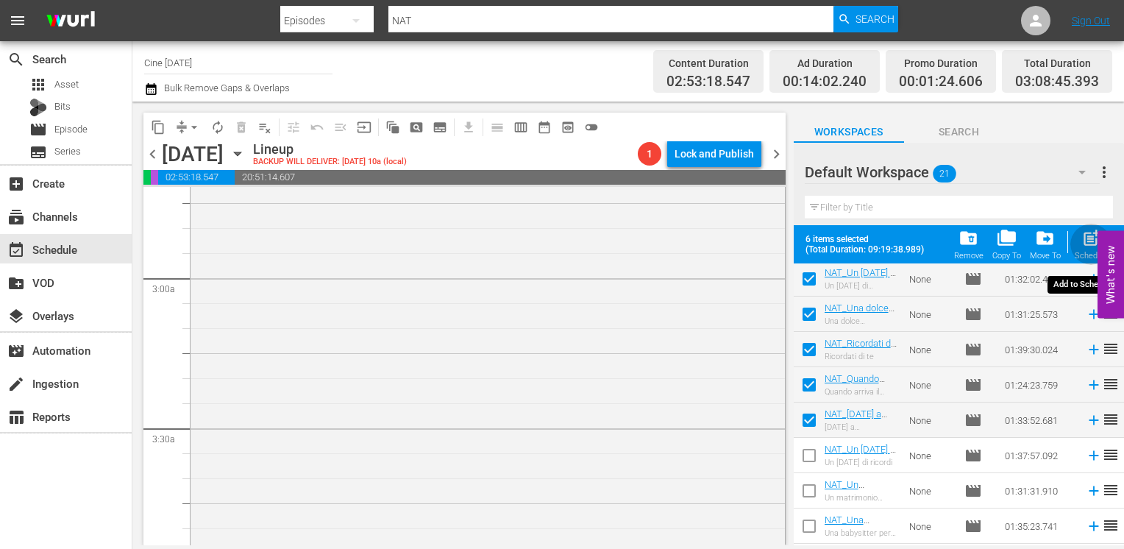
checkbox input "false"
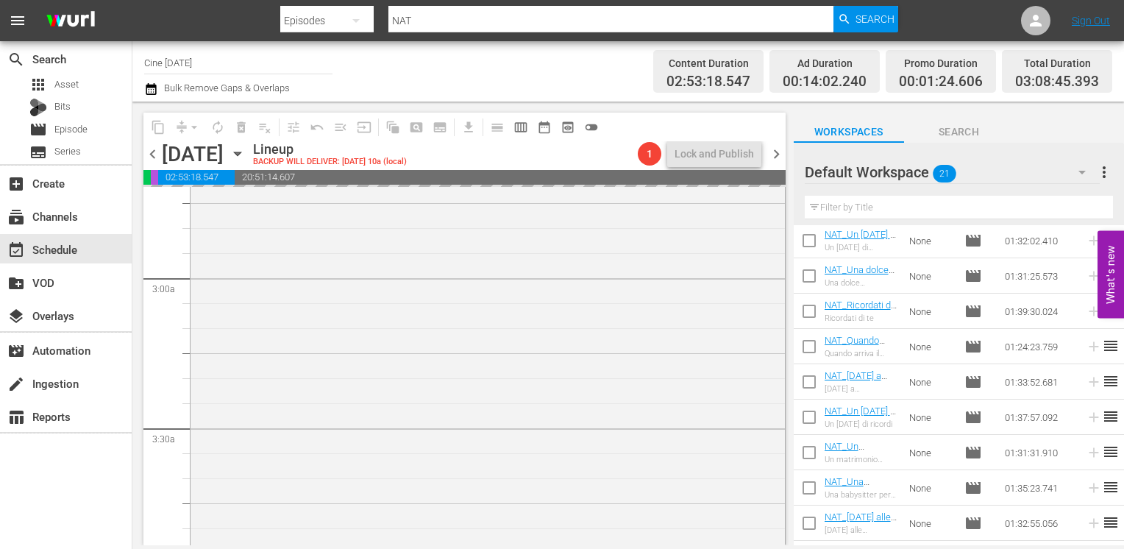
click at [776, 153] on span "chevron_right" at bounding box center [776, 154] width 18 height 18
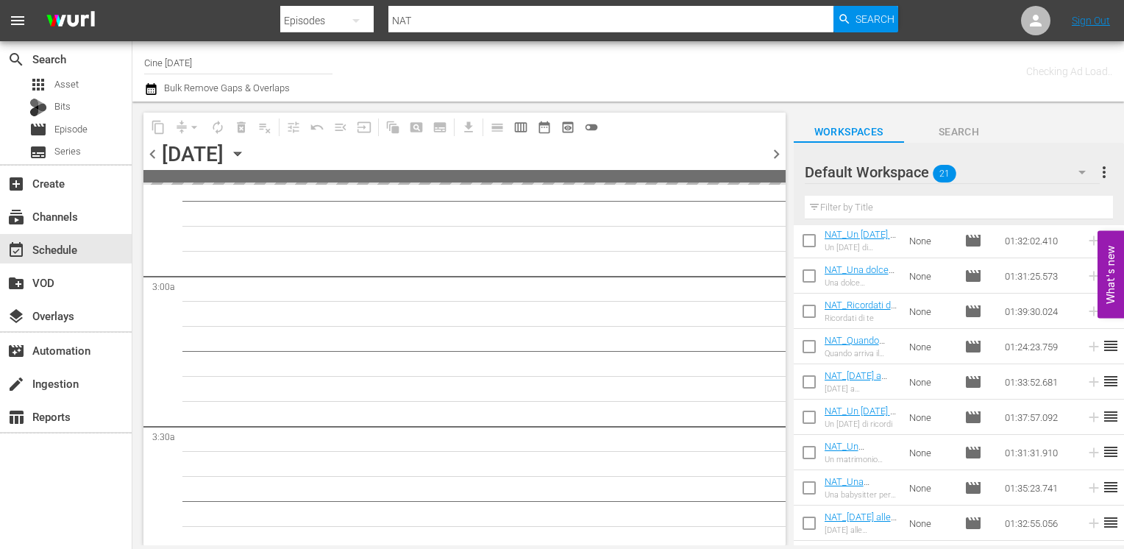
scroll to position [834, 0]
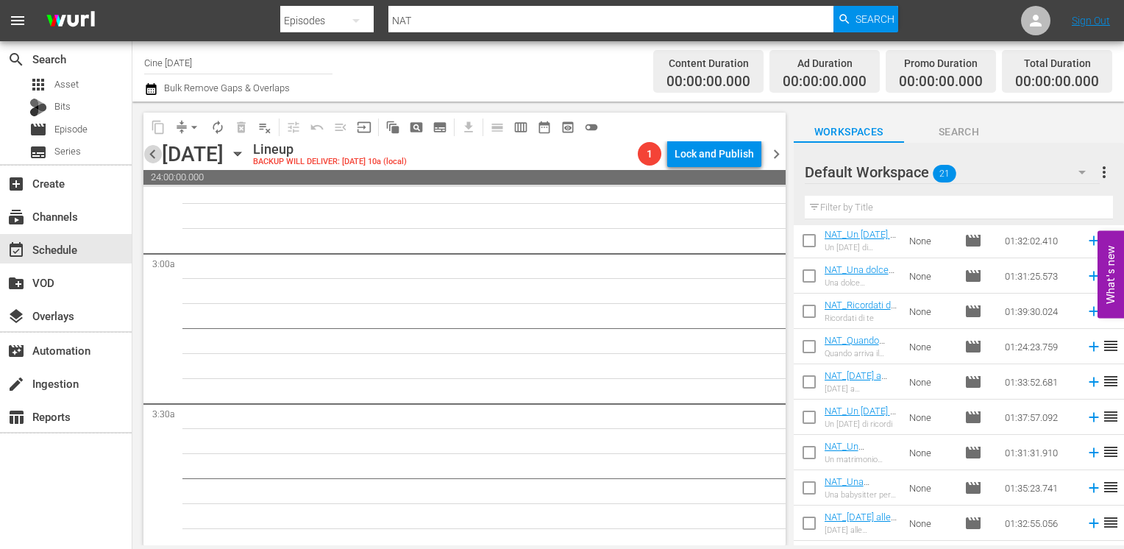
click at [152, 160] on span "chevron_left" at bounding box center [152, 154] width 18 height 18
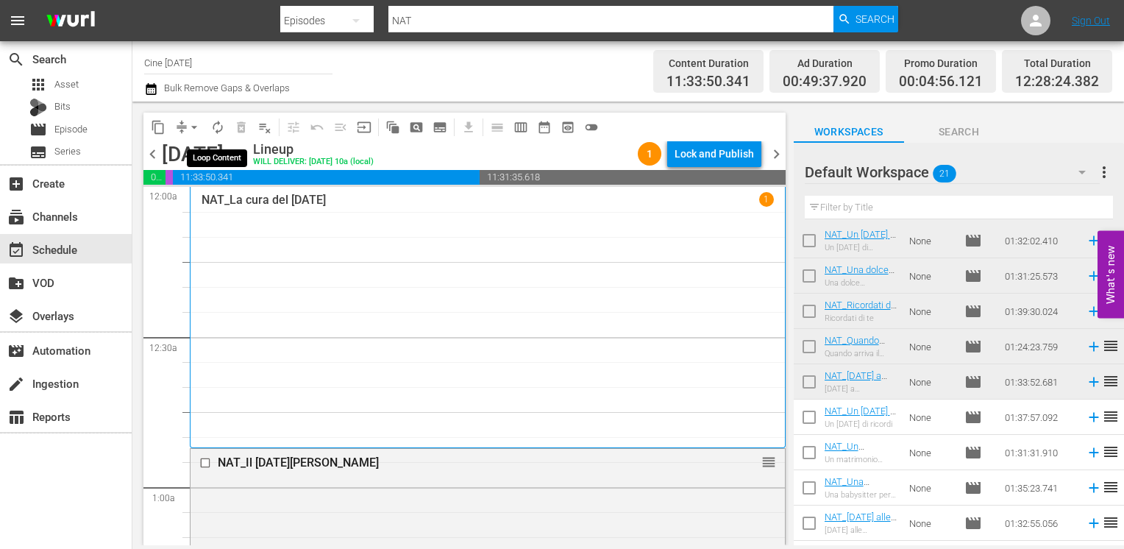
click at [218, 131] on span "autorenew_outlined" at bounding box center [217, 127] width 15 height 15
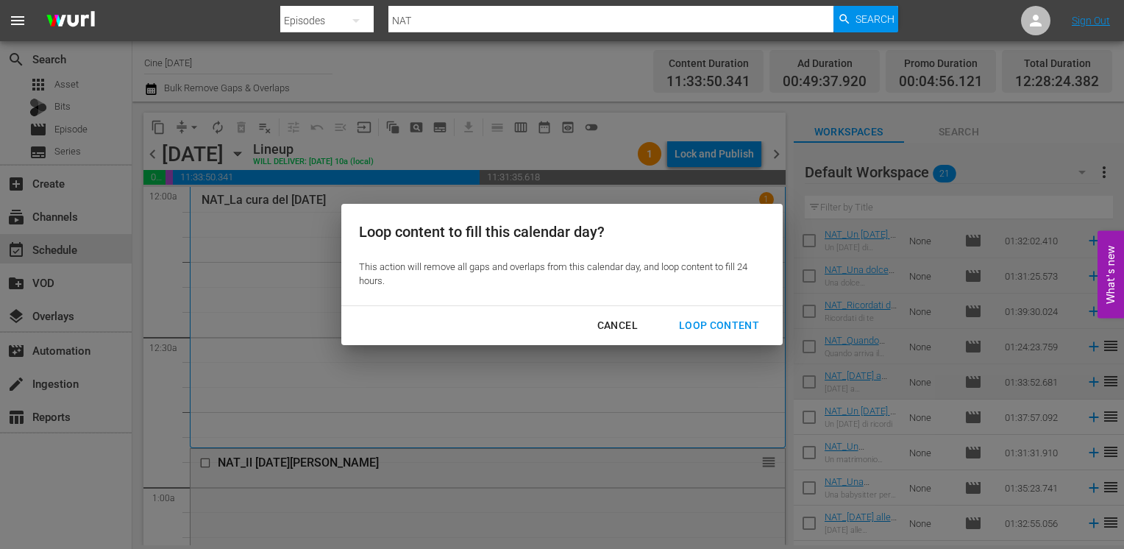
click at [732, 324] on div "Loop Content" at bounding box center [719, 325] width 104 height 18
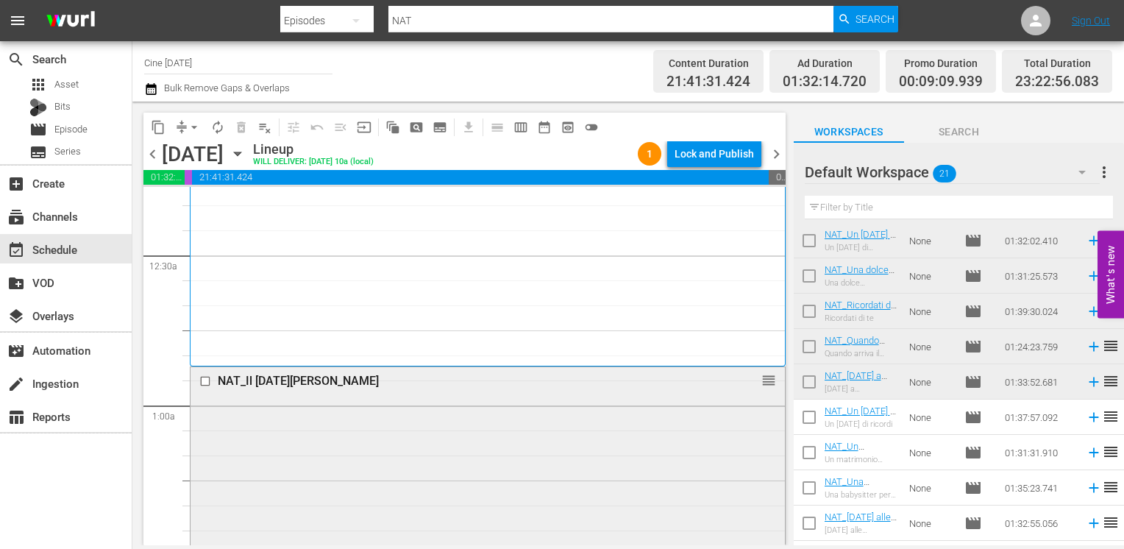
scroll to position [221, 0]
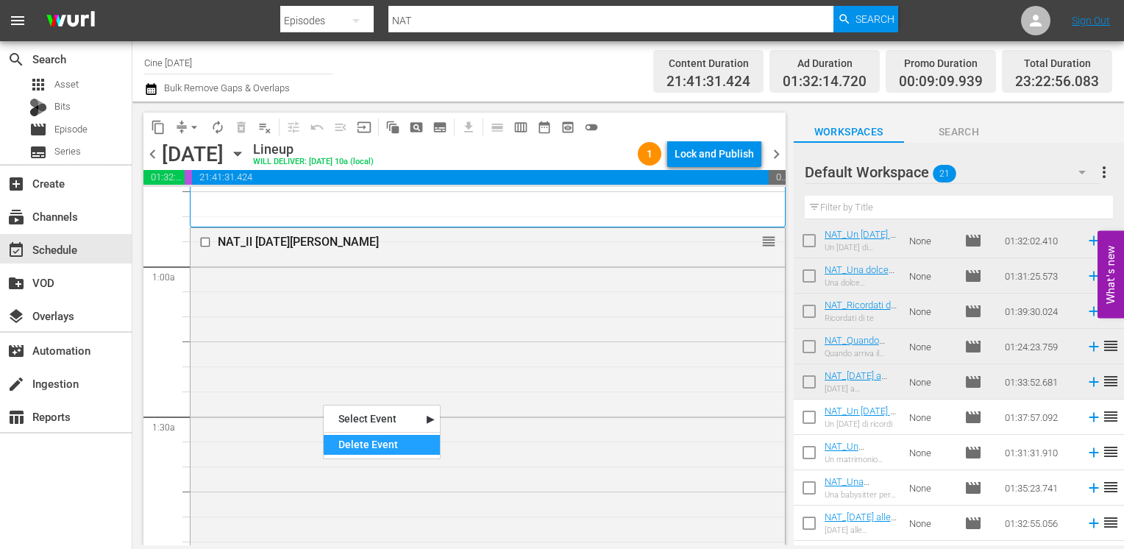
click at [359, 436] on div "Delete Event" at bounding box center [382, 445] width 116 height 20
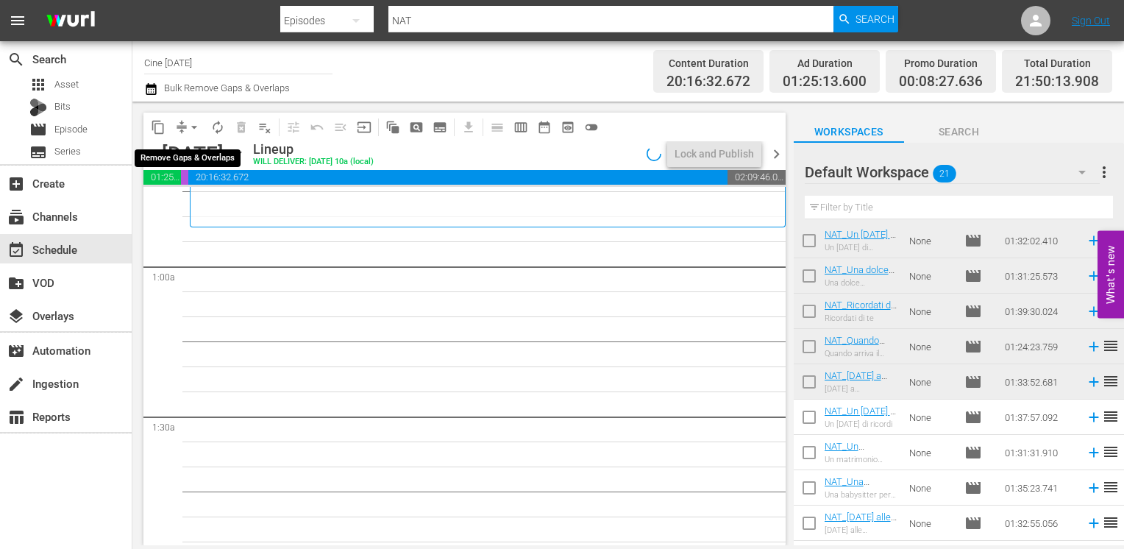
click at [193, 128] on span "arrow_drop_down" at bounding box center [194, 127] width 15 height 15
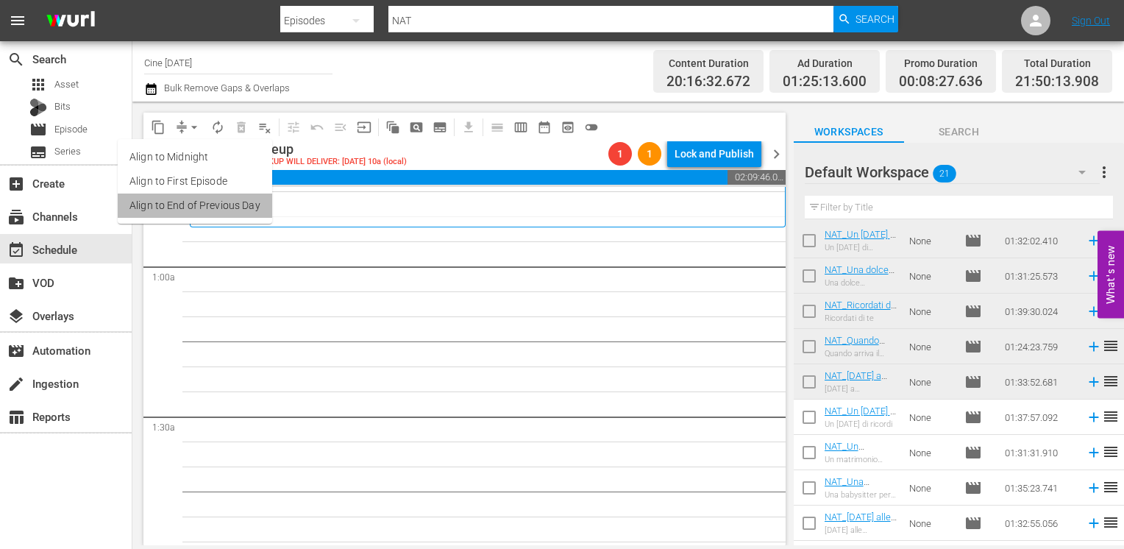
click at [224, 214] on li "Align to End of Previous Day" at bounding box center [195, 205] width 154 height 24
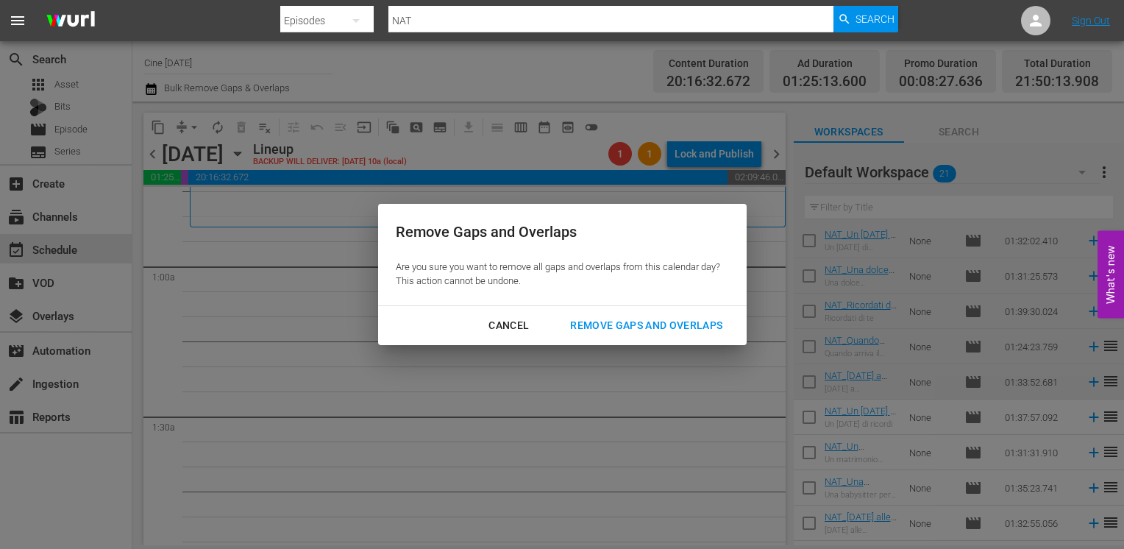
click at [655, 331] on div "Remove Gaps and Overlaps" at bounding box center [646, 325] width 176 height 18
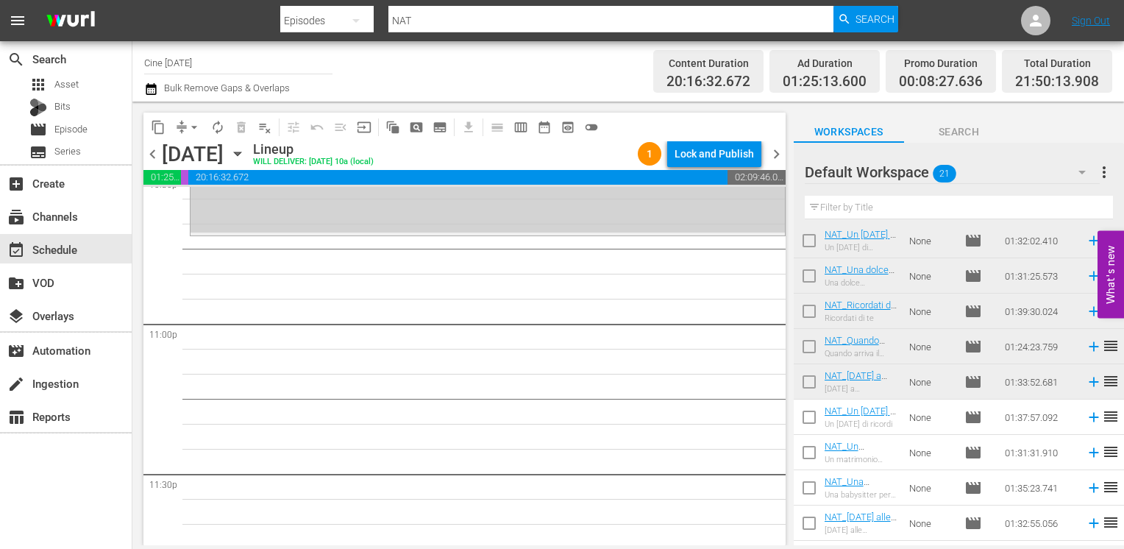
scroll to position [6843, 0]
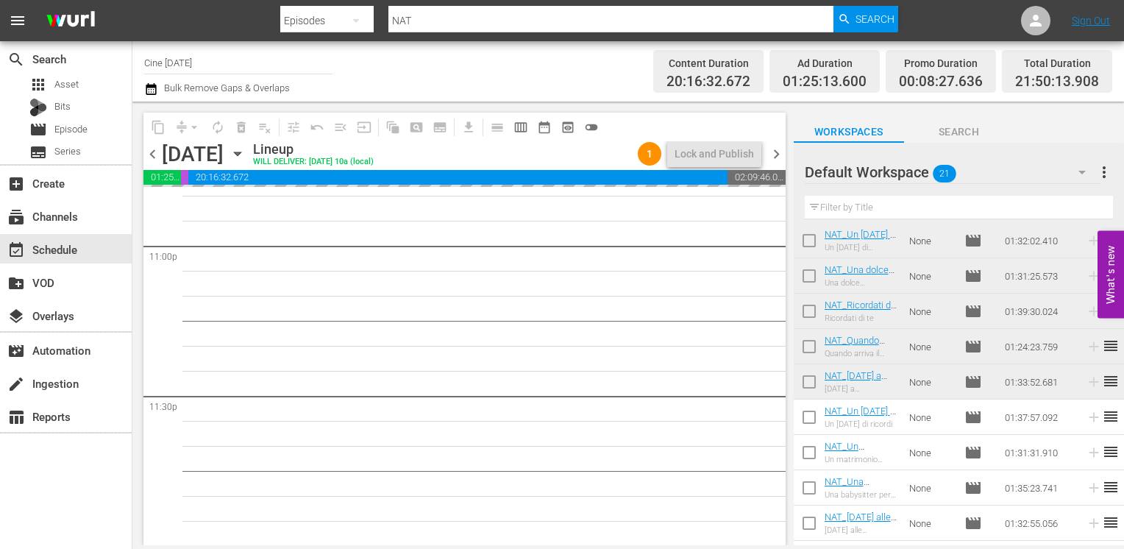
click at [780, 151] on span "chevron_right" at bounding box center [776, 154] width 18 height 18
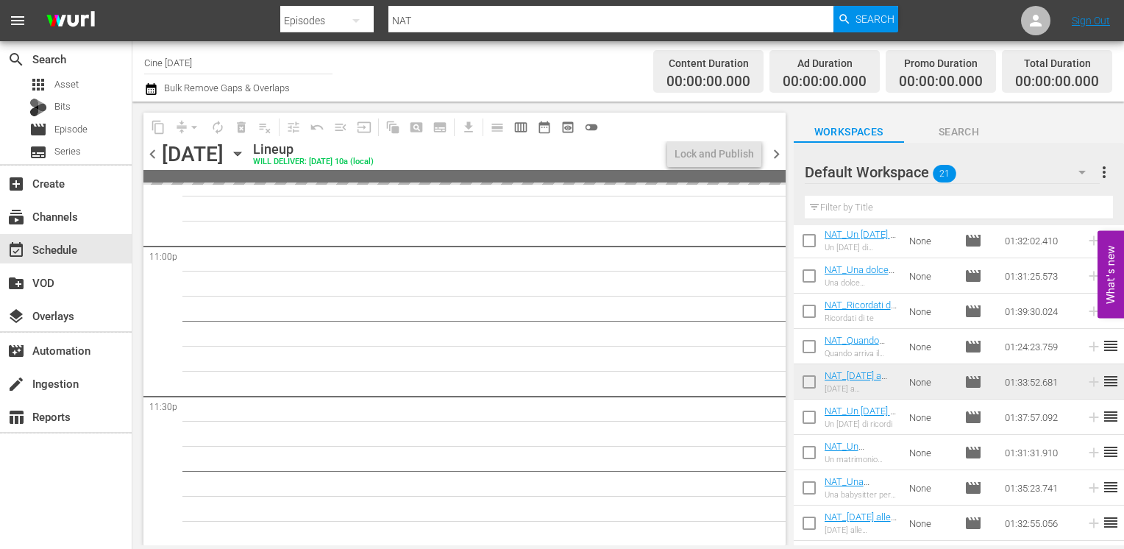
scroll to position [6843, 0]
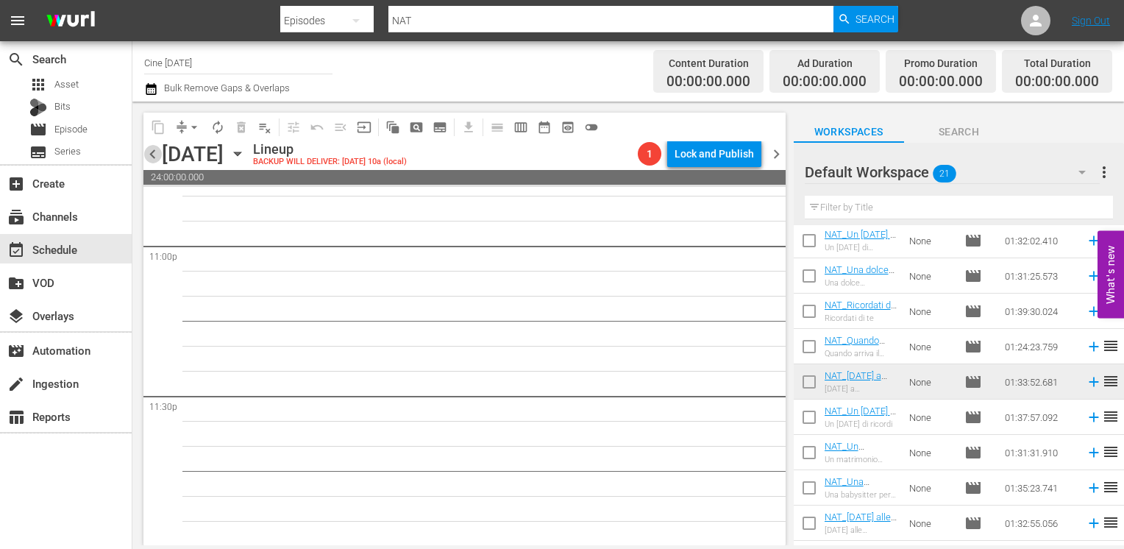
drag, startPoint x: 155, startPoint y: 152, endPoint x: 186, endPoint y: 188, distance: 47.5
click at [154, 152] on span "chevron_left" at bounding box center [152, 154] width 18 height 18
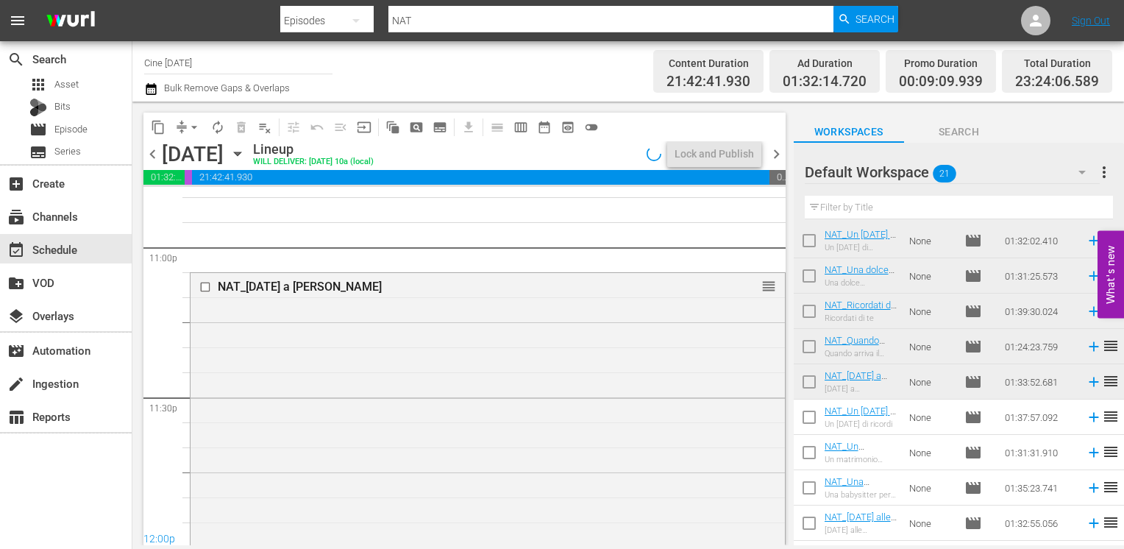
scroll to position [6843, 0]
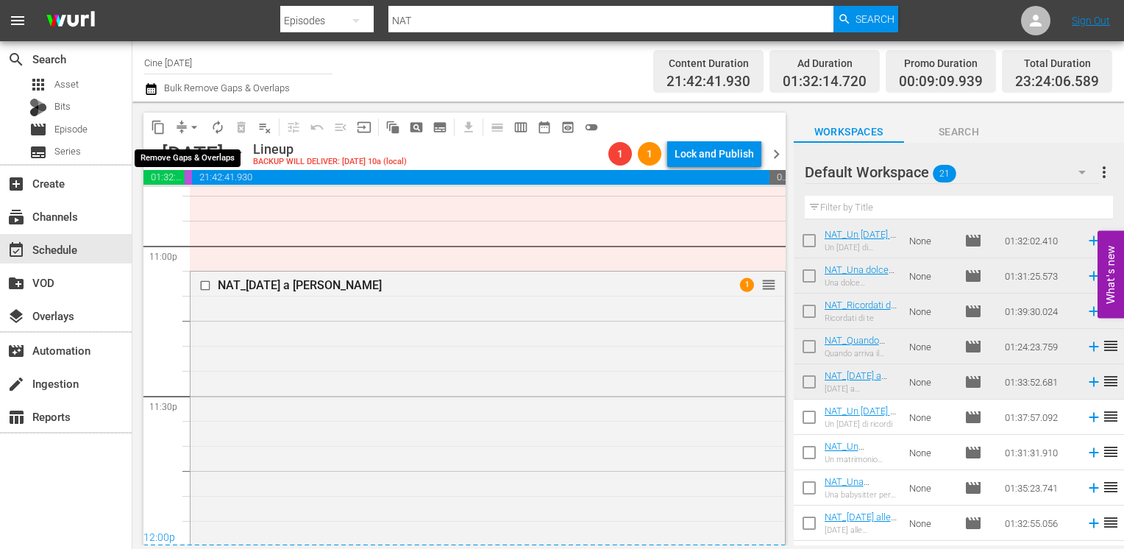
click at [193, 126] on span "arrow_drop_down" at bounding box center [194, 127] width 15 height 15
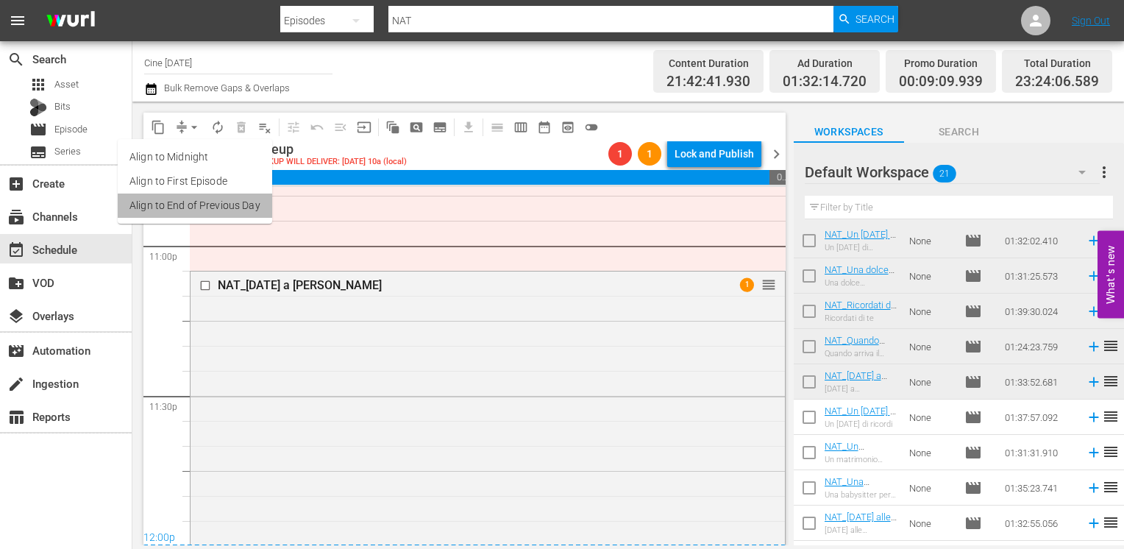
click at [213, 212] on li "Align to End of Previous Day" at bounding box center [195, 205] width 154 height 24
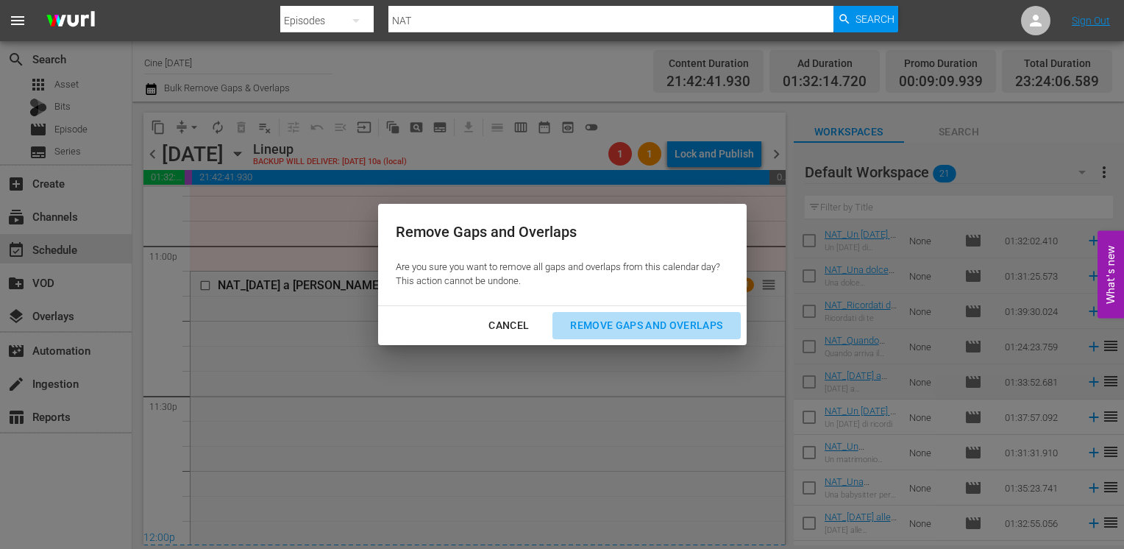
click at [630, 334] on button "Remove Gaps and Overlaps" at bounding box center [646, 325] width 188 height 27
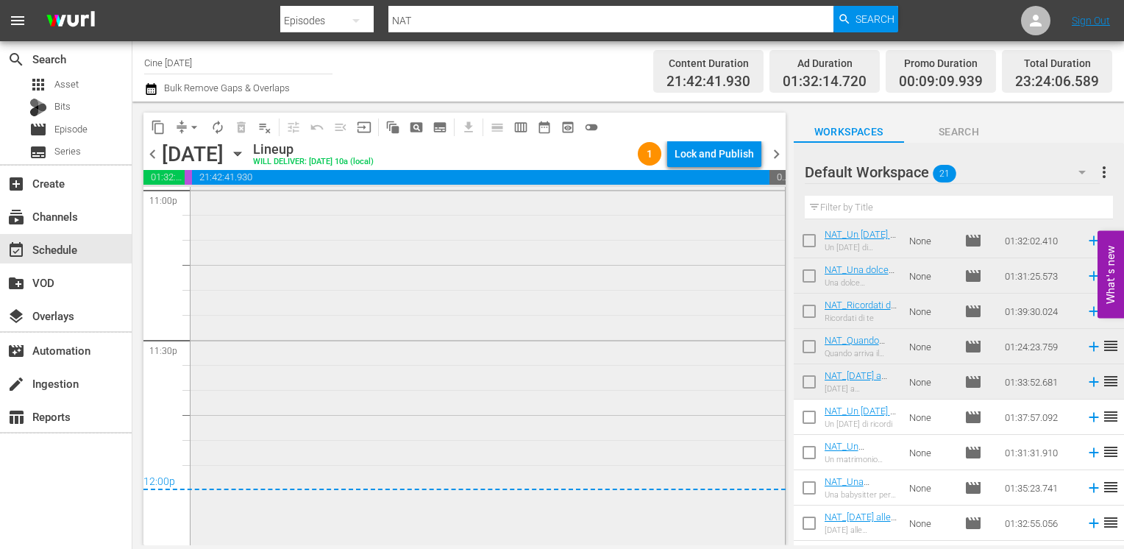
scroll to position [6925, 0]
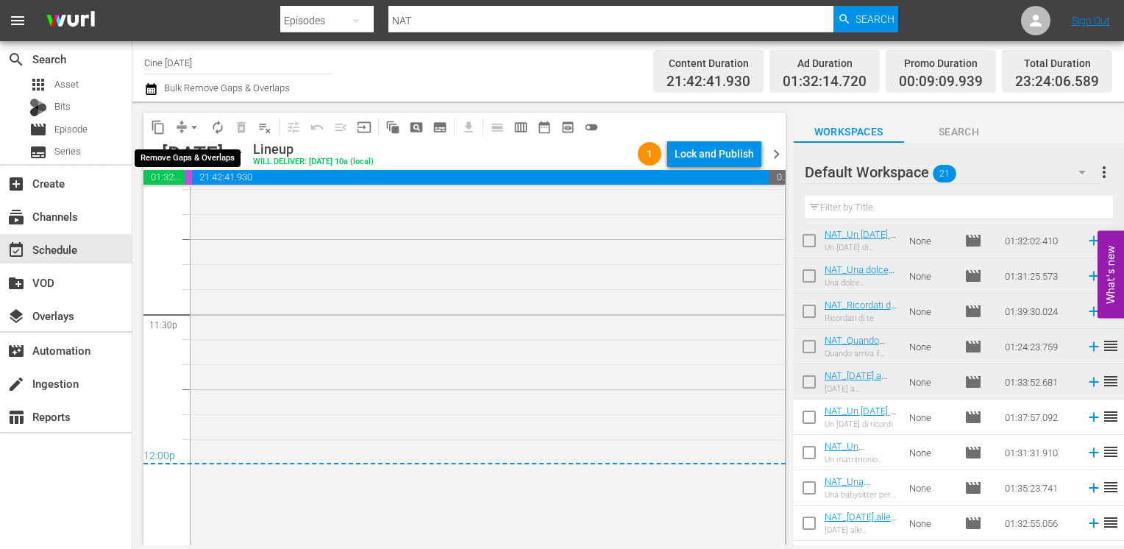
click at [193, 125] on span "arrow_drop_down" at bounding box center [194, 127] width 15 height 15
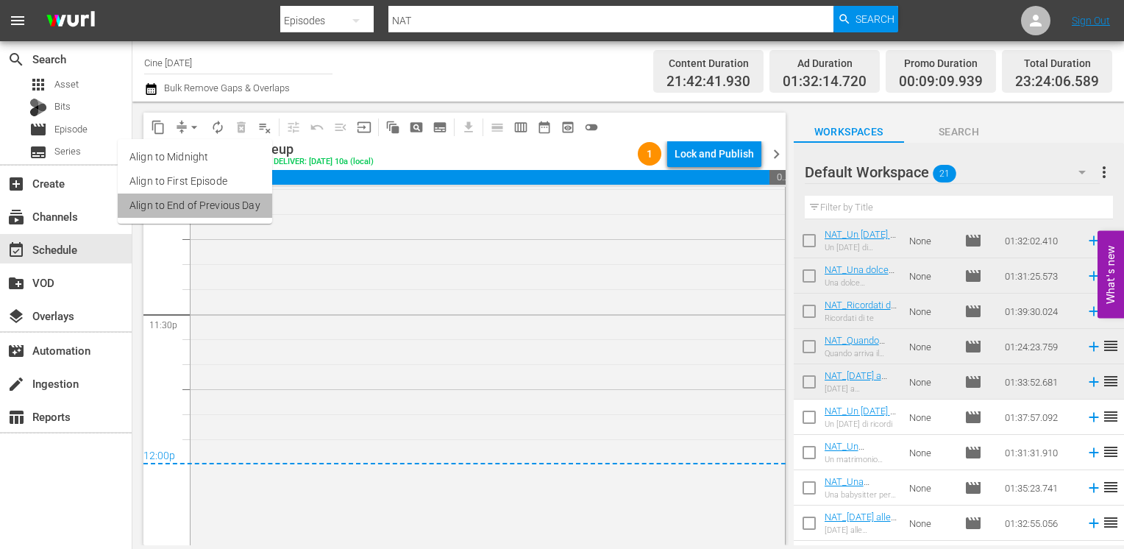
click at [209, 210] on li "Align to End of Previous Day" at bounding box center [195, 205] width 154 height 24
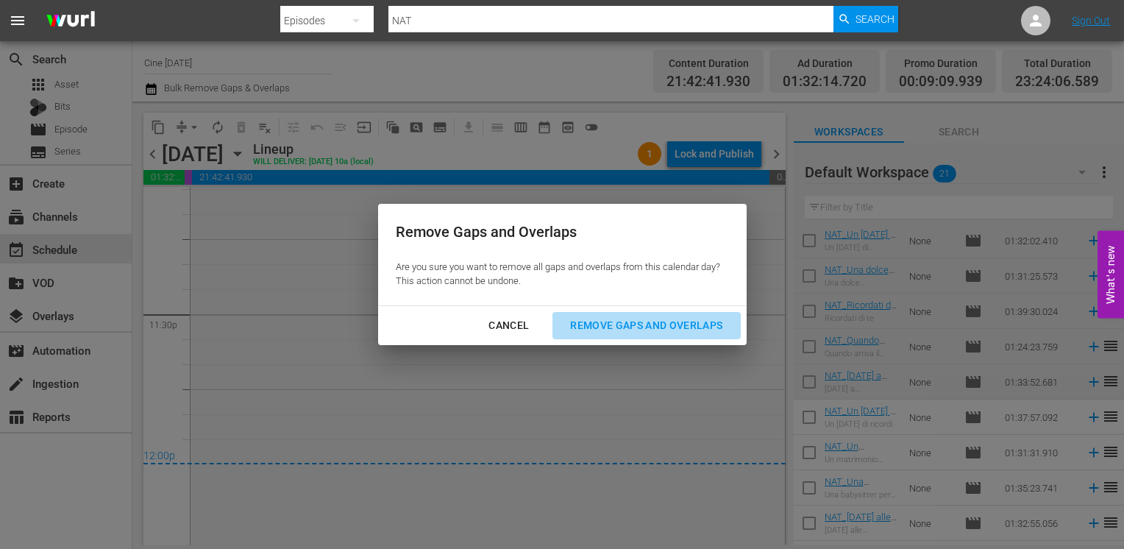
click at [621, 320] on div "Remove Gaps and Overlaps" at bounding box center [646, 325] width 176 height 18
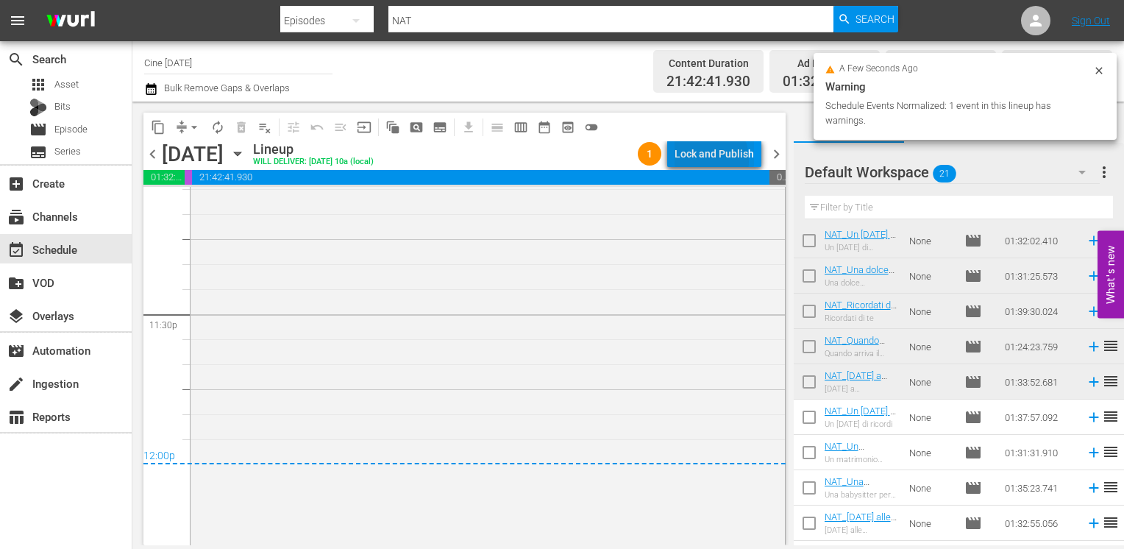
click at [697, 160] on div "Lock and Publish" at bounding box center [713, 153] width 79 height 26
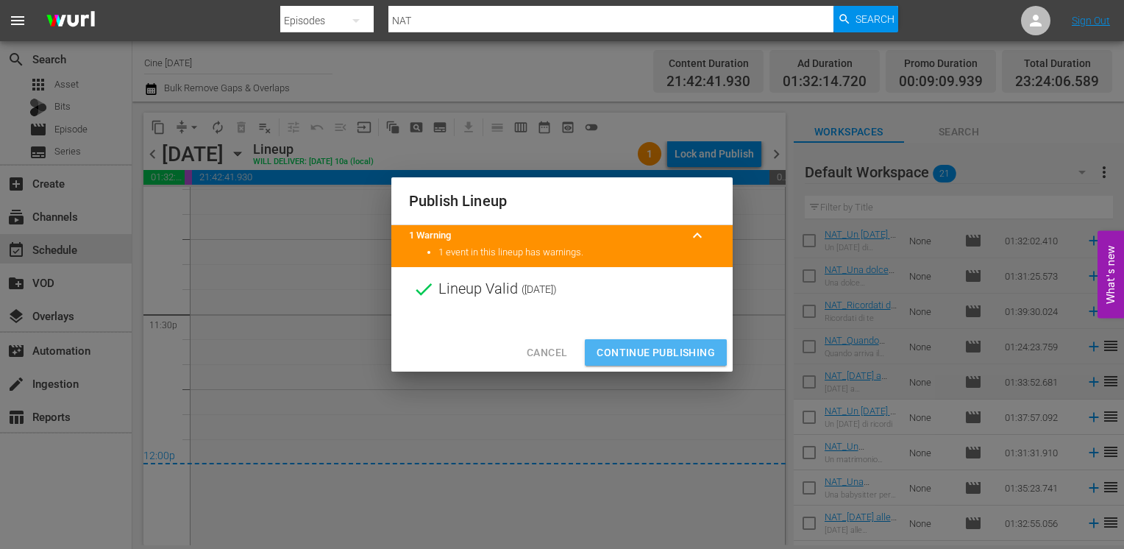
click at [655, 349] on span "Continue Publishing" at bounding box center [656, 352] width 118 height 18
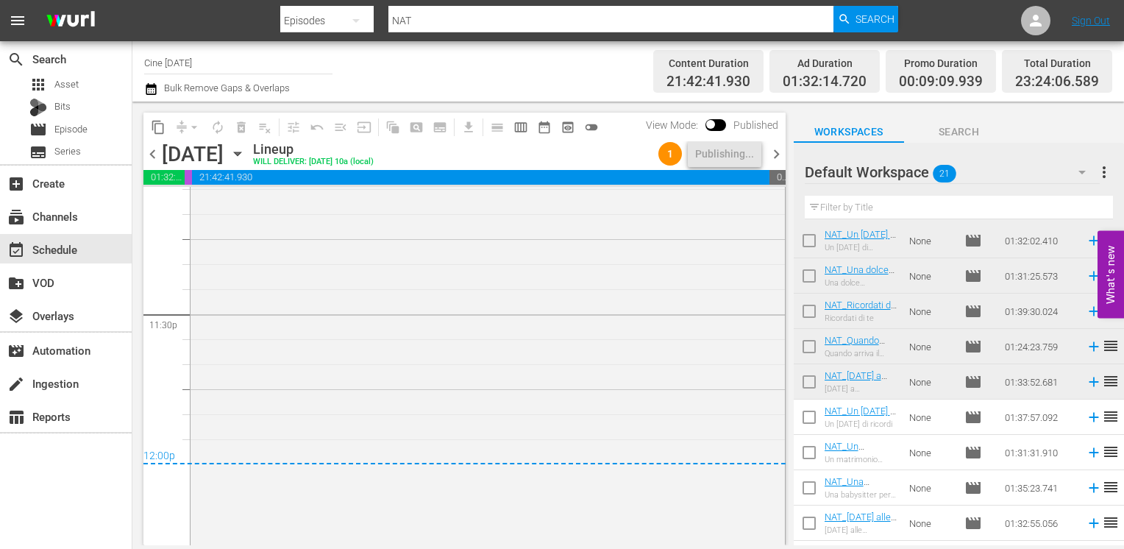
click at [775, 152] on span "chevron_right" at bounding box center [776, 154] width 18 height 18
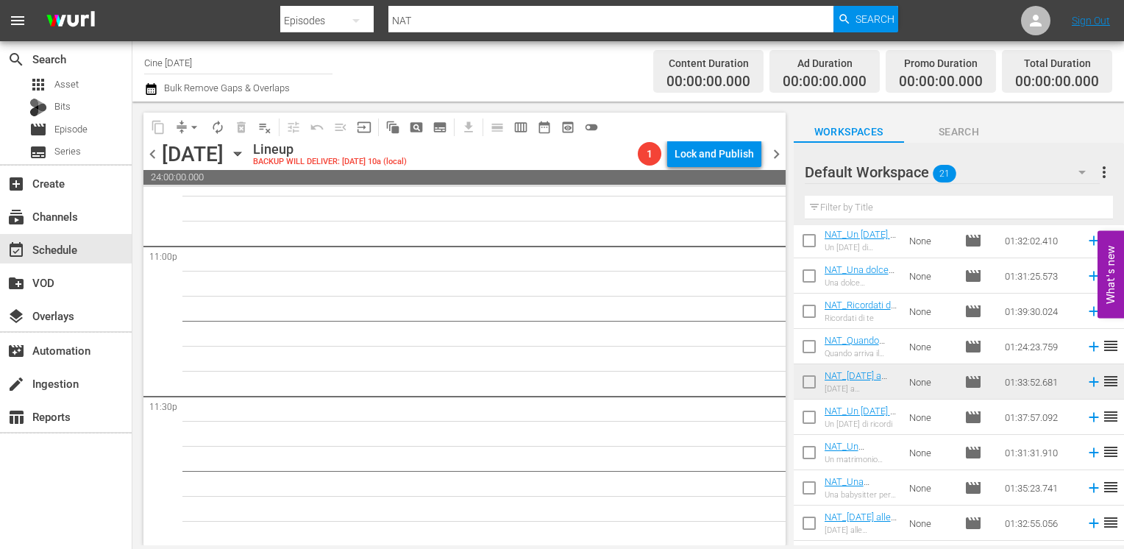
click at [150, 152] on span "chevron_left" at bounding box center [152, 154] width 18 height 18
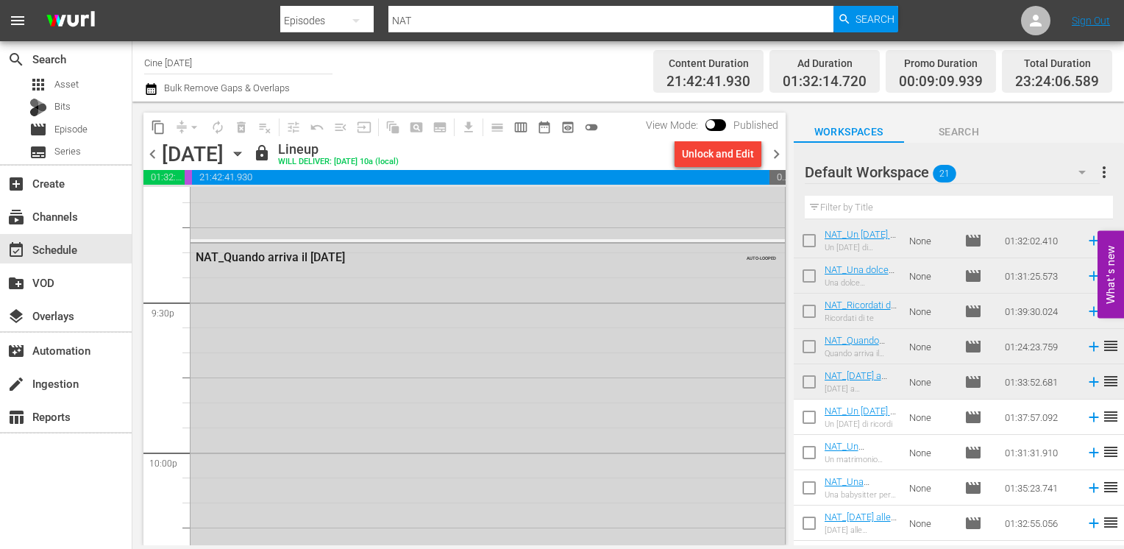
scroll to position [6925, 0]
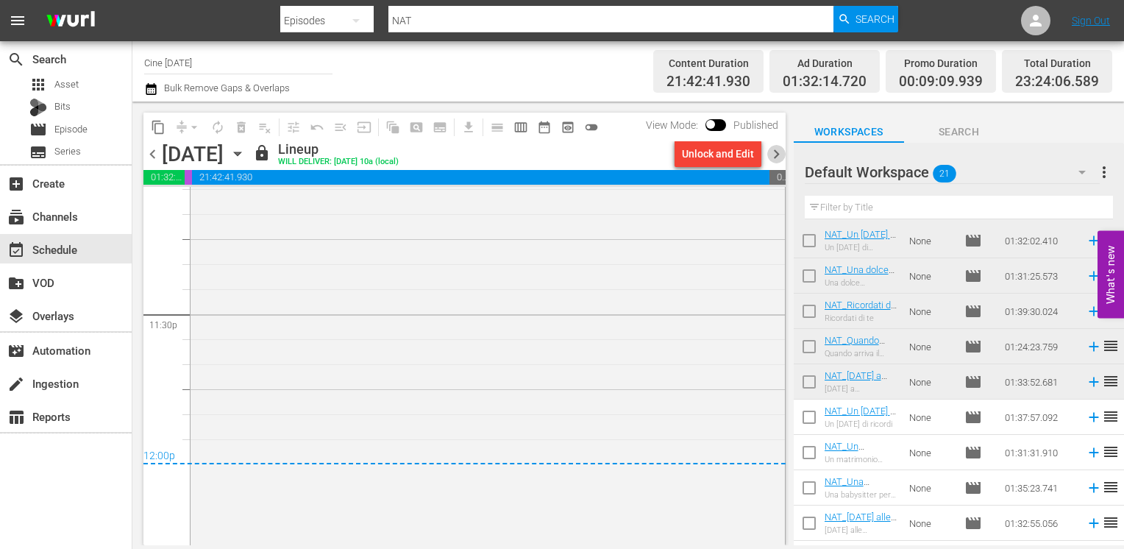
click at [774, 153] on span "chevron_right" at bounding box center [776, 154] width 18 height 18
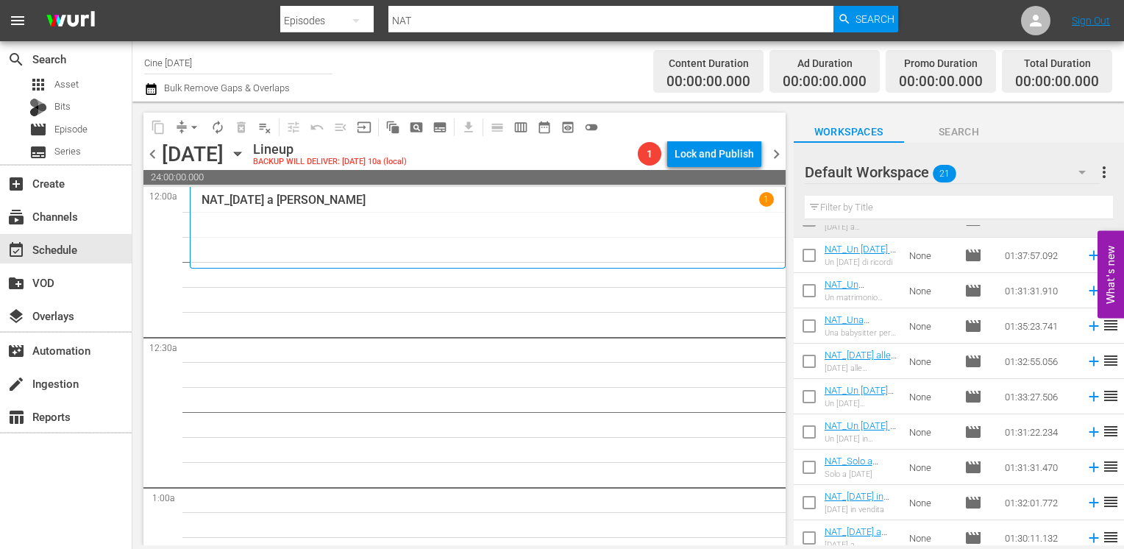
scroll to position [147, 0]
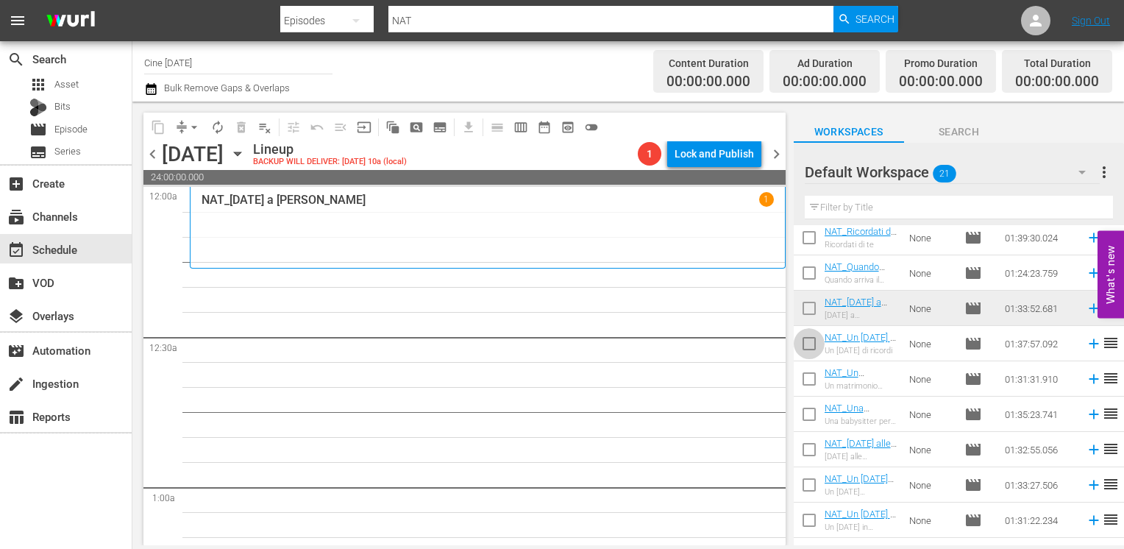
click at [811, 344] on input "checkbox" at bounding box center [809, 346] width 31 height 31
checkbox input "true"
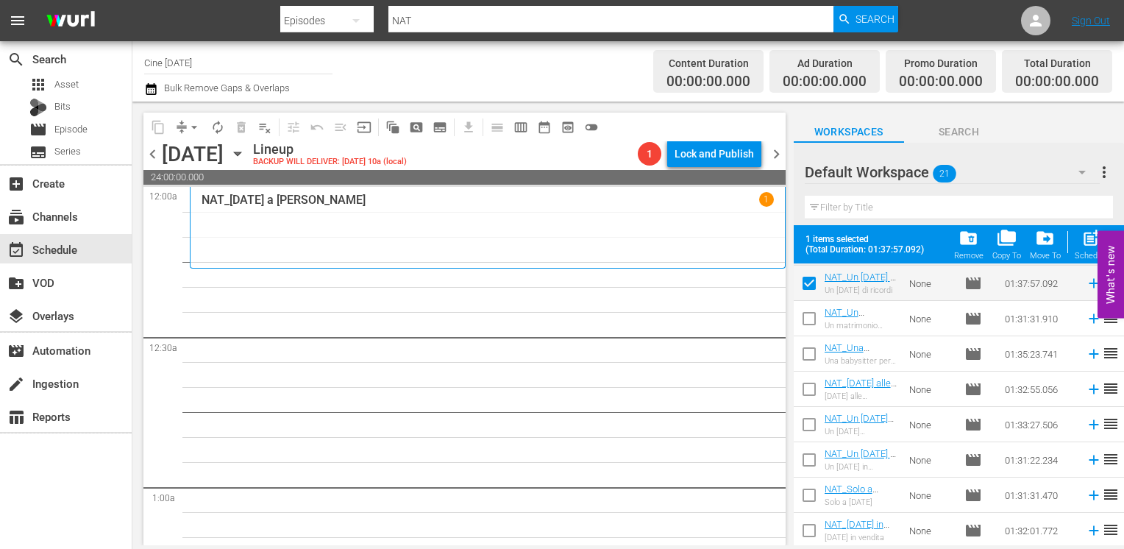
scroll to position [221, 0]
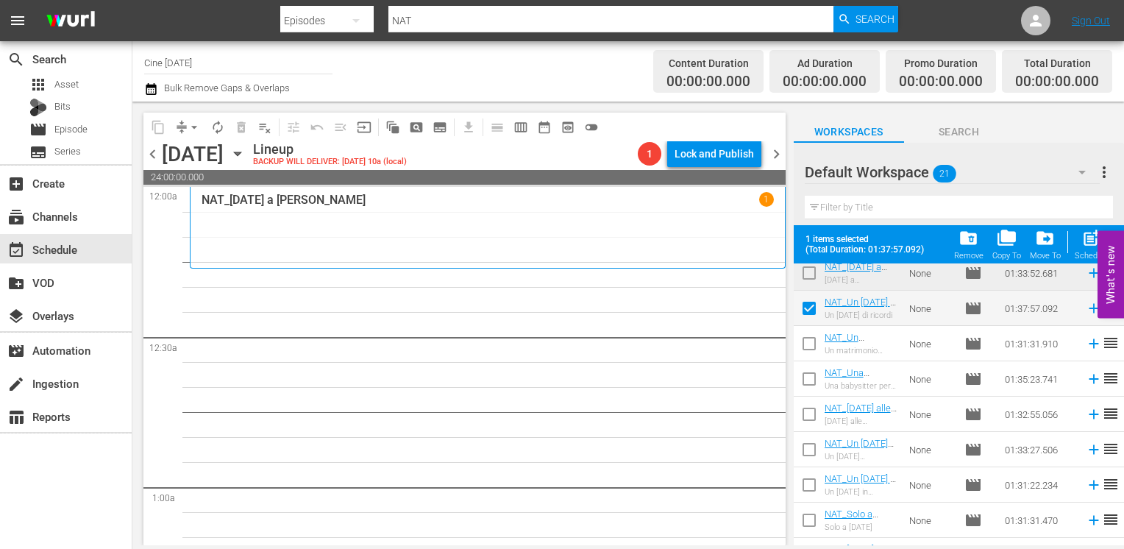
click at [811, 351] on input "checkbox" at bounding box center [809, 346] width 31 height 31
checkbox input "true"
click at [811, 380] on input "checkbox" at bounding box center [809, 381] width 31 height 31
checkbox input "true"
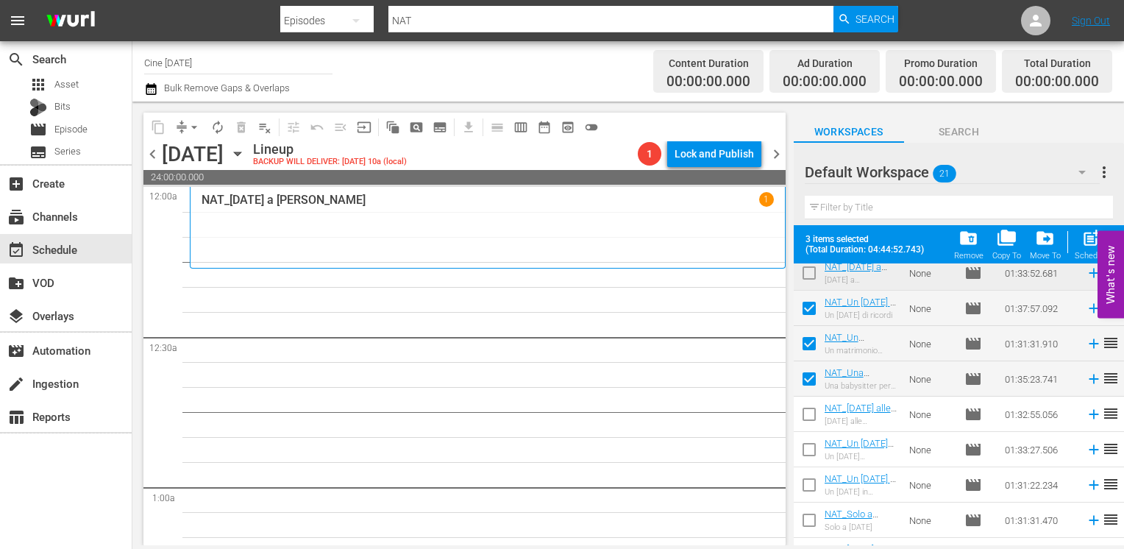
click at [809, 419] on input "checkbox" at bounding box center [809, 417] width 31 height 31
checkbox input "true"
click at [805, 445] on input "checkbox" at bounding box center [809, 452] width 31 height 31
checkbox input "true"
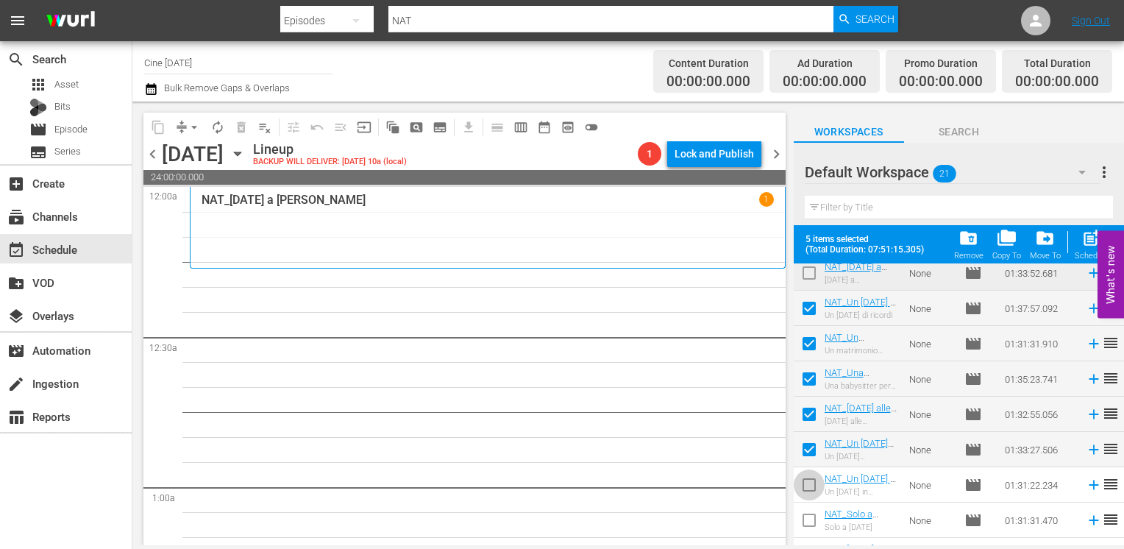
click at [808, 488] on input "checkbox" at bounding box center [809, 487] width 31 height 31
checkbox input "true"
click at [808, 513] on input "checkbox" at bounding box center [809, 523] width 31 height 31
checkbox input "true"
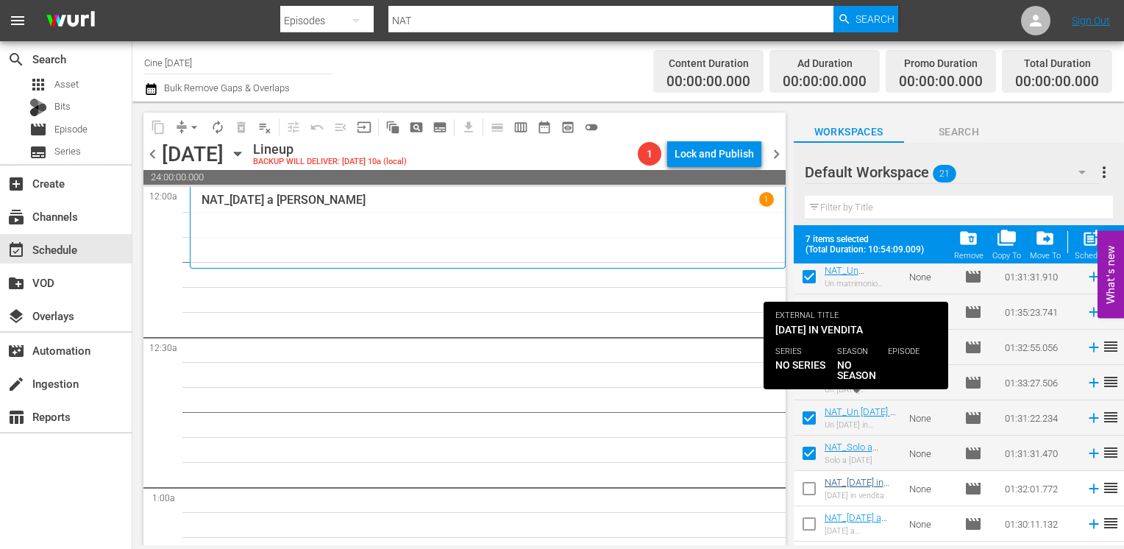
scroll to position [368, 0]
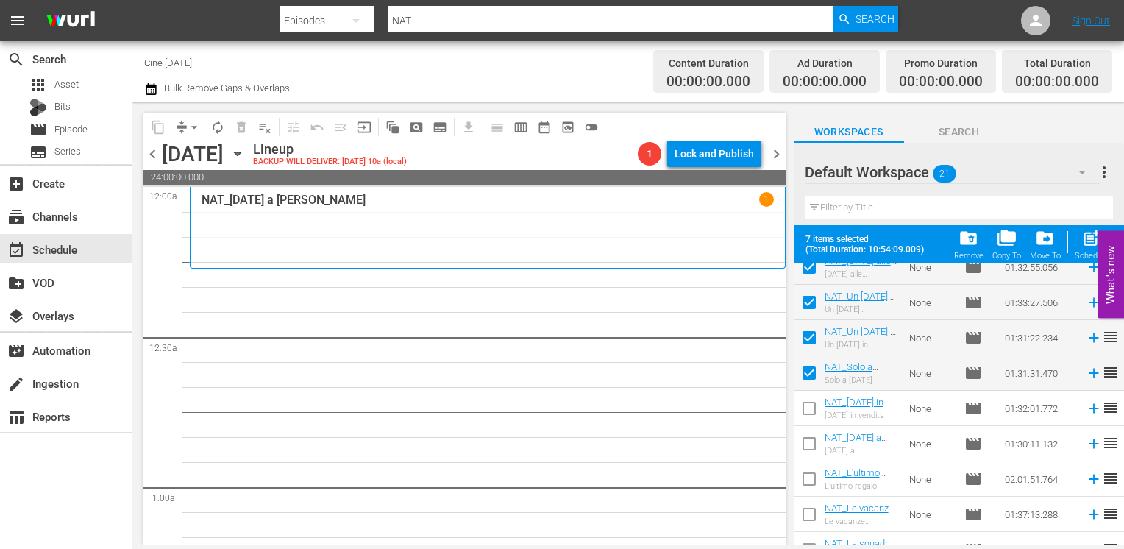
click at [808, 415] on input "checkbox" at bounding box center [809, 411] width 31 height 31
checkbox input "true"
click at [1089, 239] on span "post_add" at bounding box center [1091, 238] width 20 height 20
checkbox input "false"
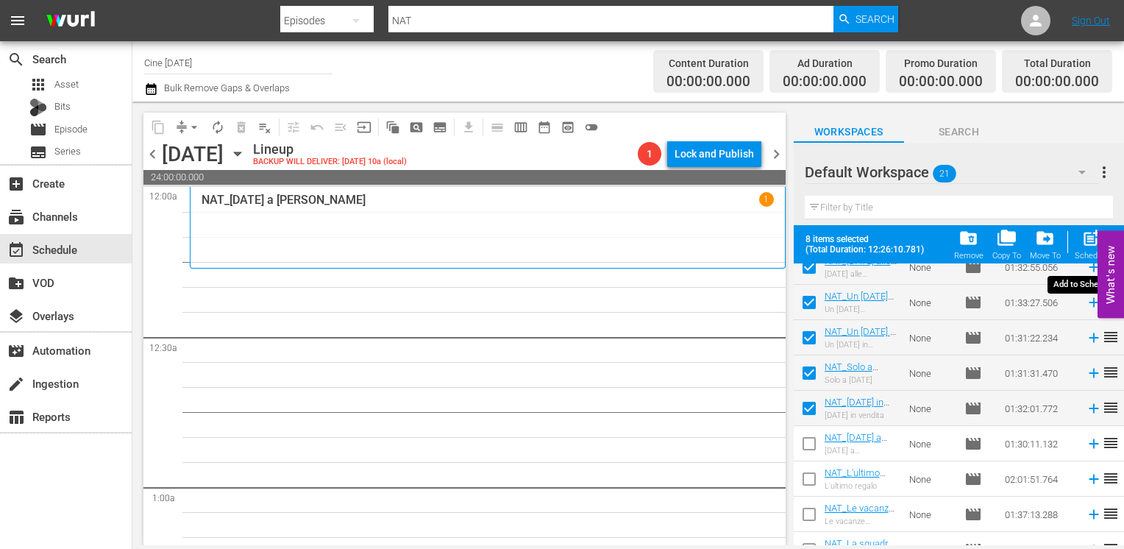
checkbox input "false"
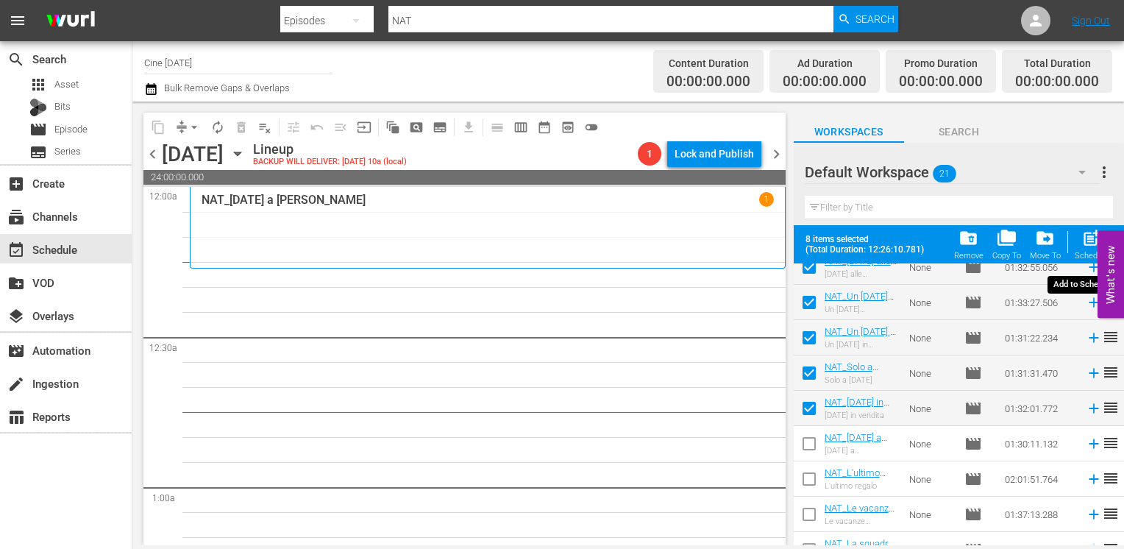
checkbox input "false"
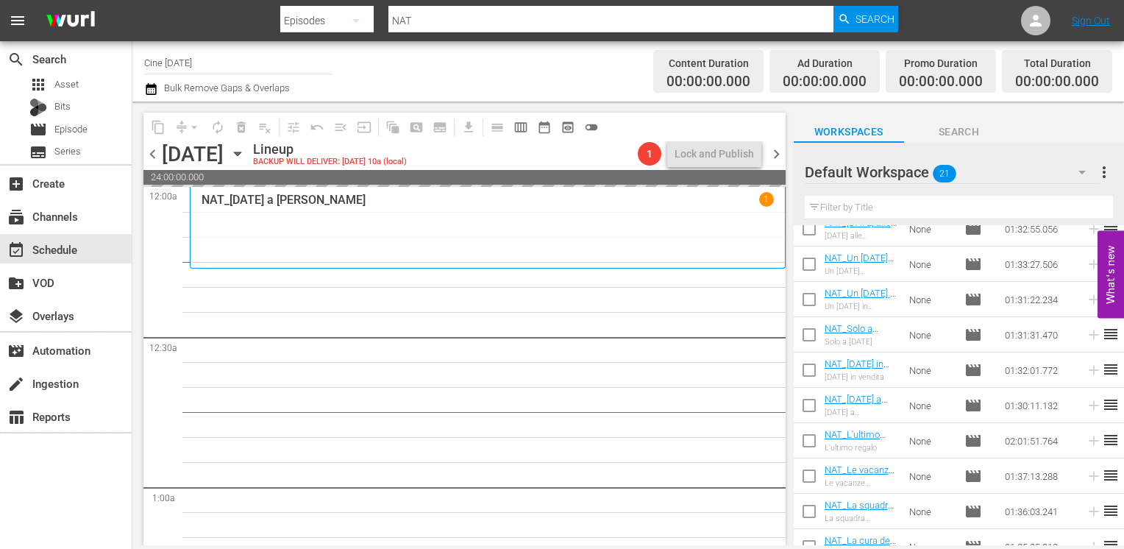
click at [774, 153] on span "chevron_right" at bounding box center [776, 154] width 18 height 18
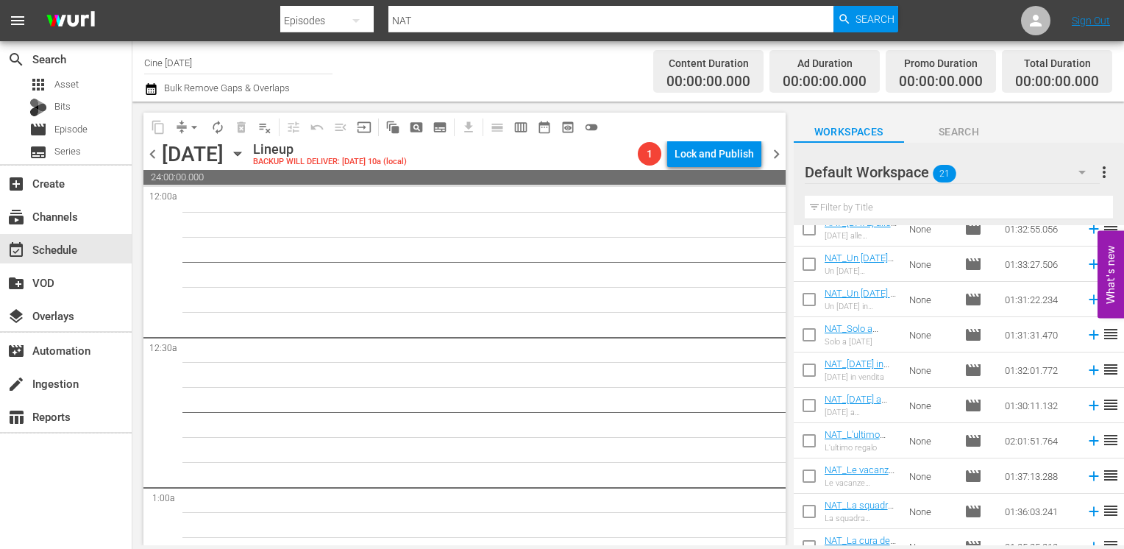
click at [152, 154] on span "chevron_left" at bounding box center [152, 154] width 18 height 18
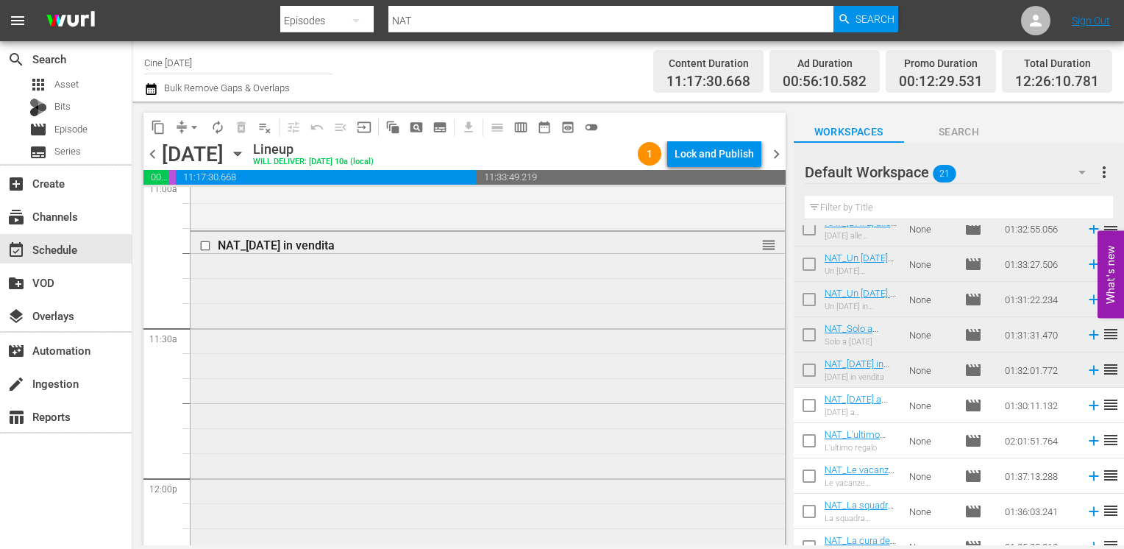
scroll to position [3163, 0]
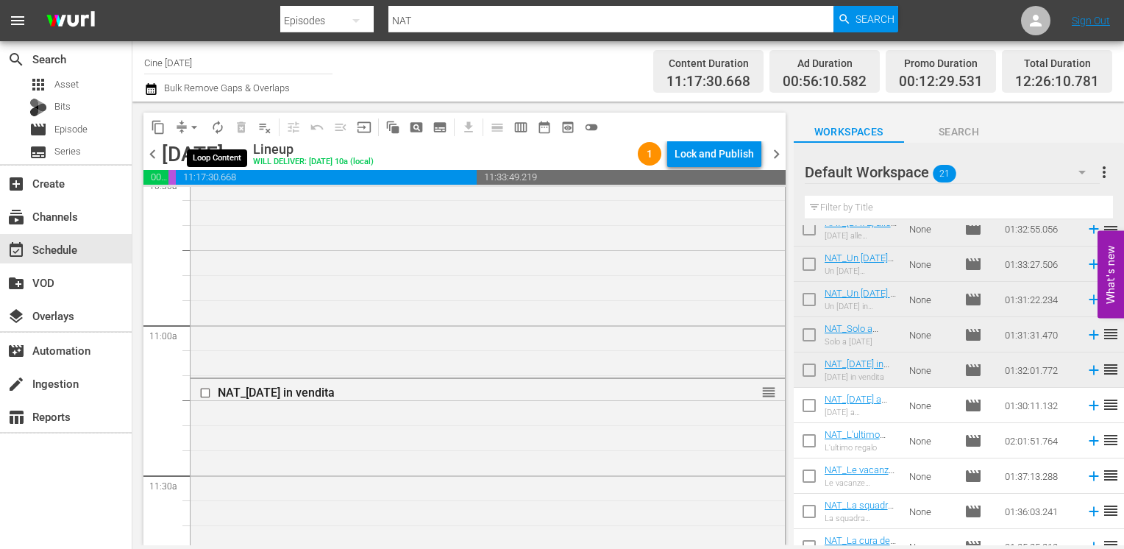
click at [216, 129] on span "autorenew_outlined" at bounding box center [217, 127] width 15 height 15
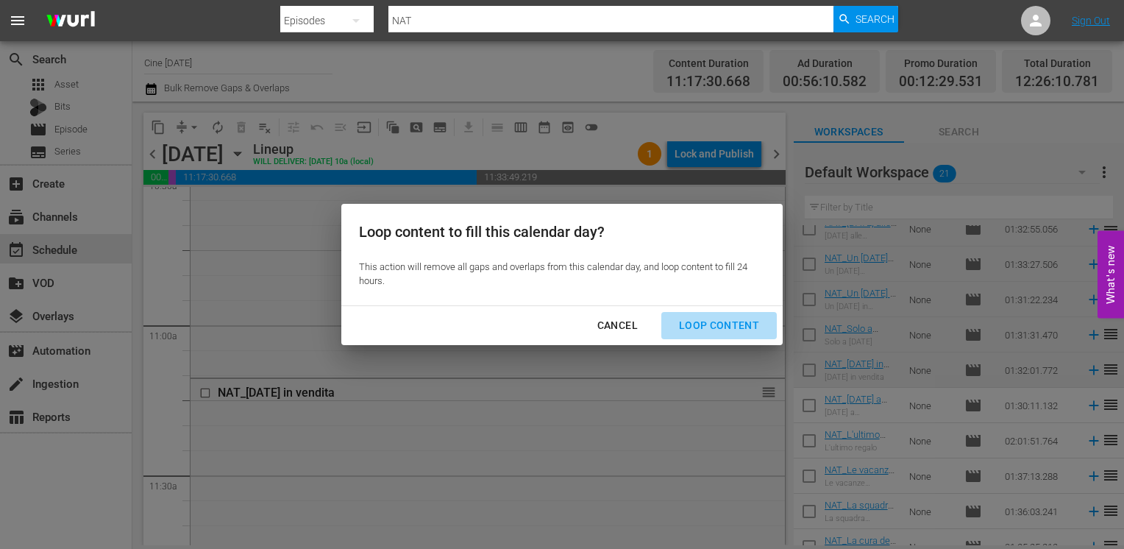
click at [730, 322] on div "Loop Content" at bounding box center [719, 325] width 104 height 18
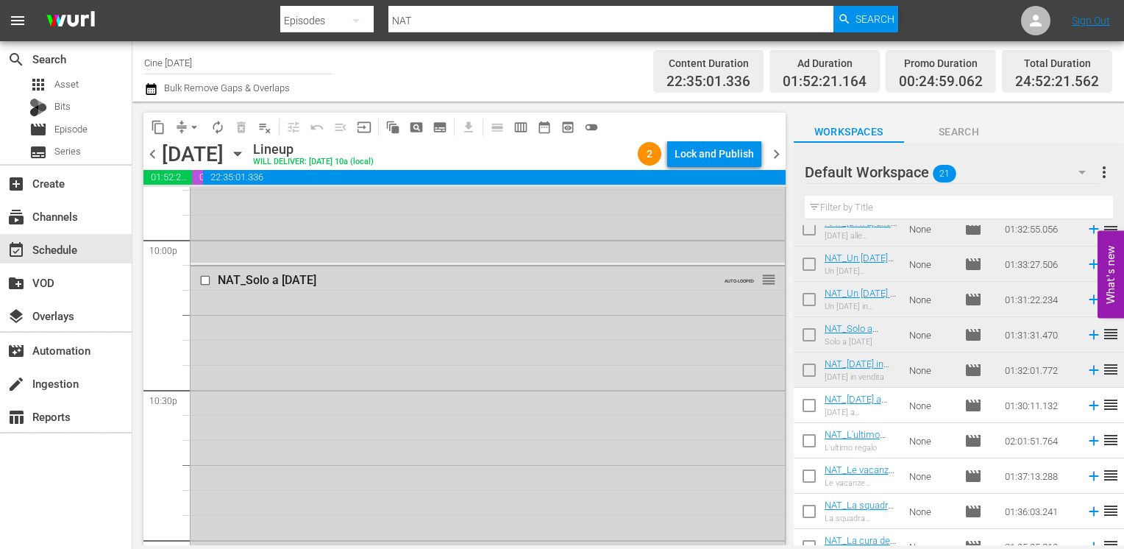
scroll to position [6452, 0]
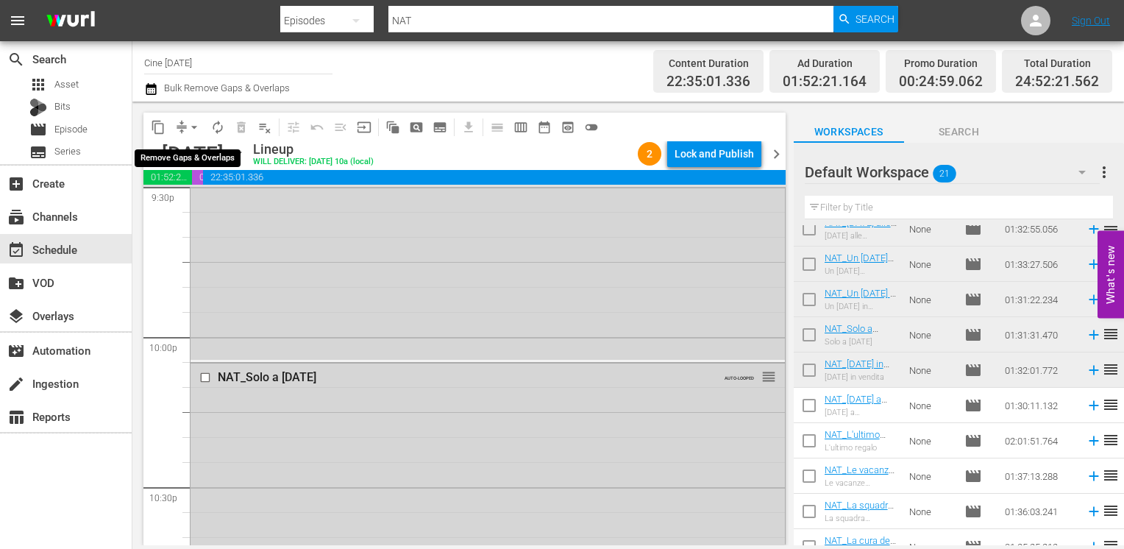
click at [195, 129] on span "arrow_drop_down" at bounding box center [194, 127] width 15 height 15
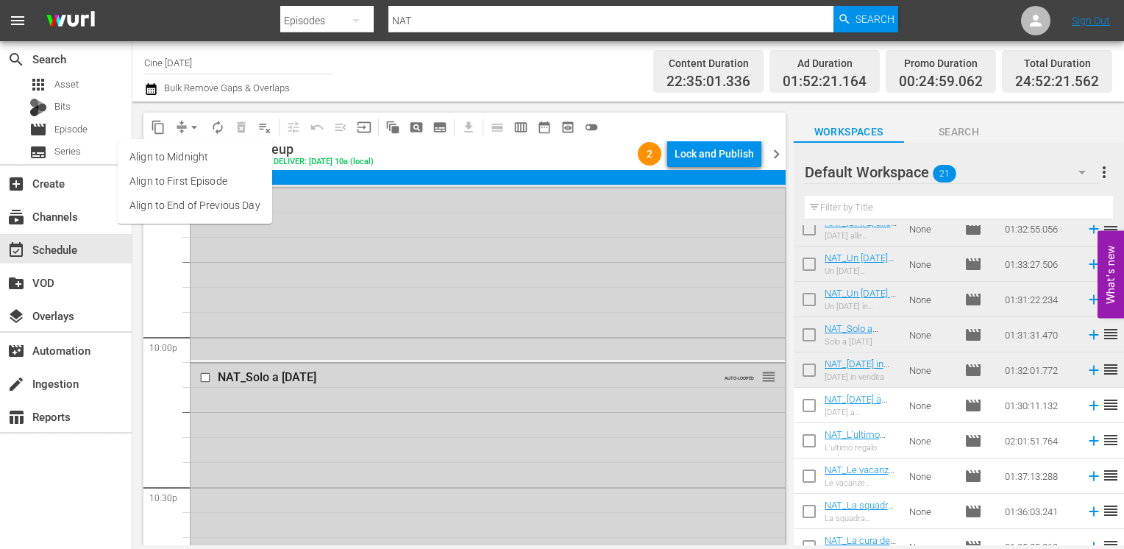
click at [202, 208] on li "Align to End of Previous Day" at bounding box center [195, 205] width 154 height 24
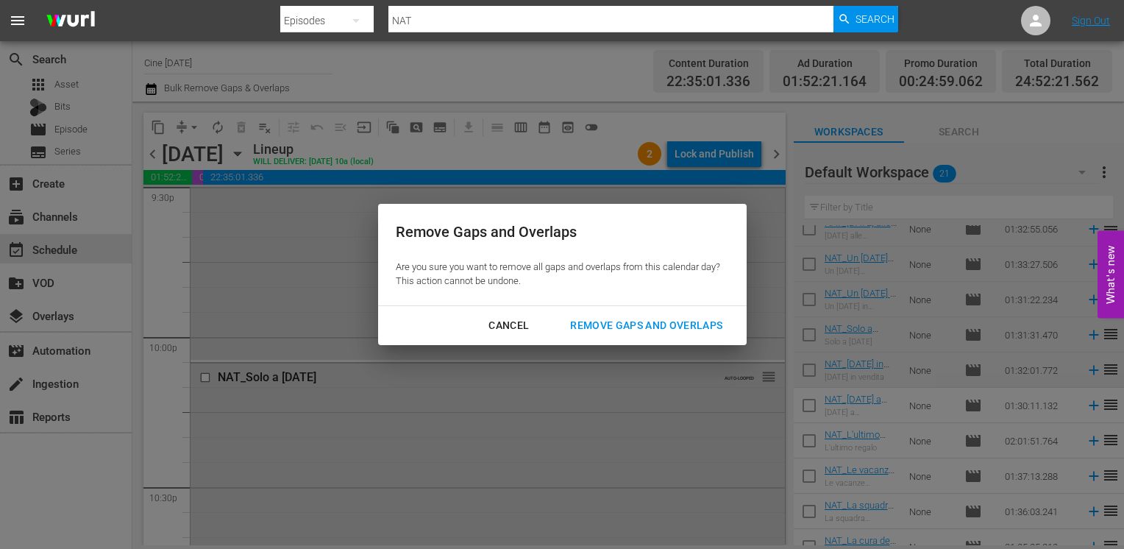
click at [608, 323] on div "Remove Gaps and Overlaps" at bounding box center [646, 325] width 176 height 18
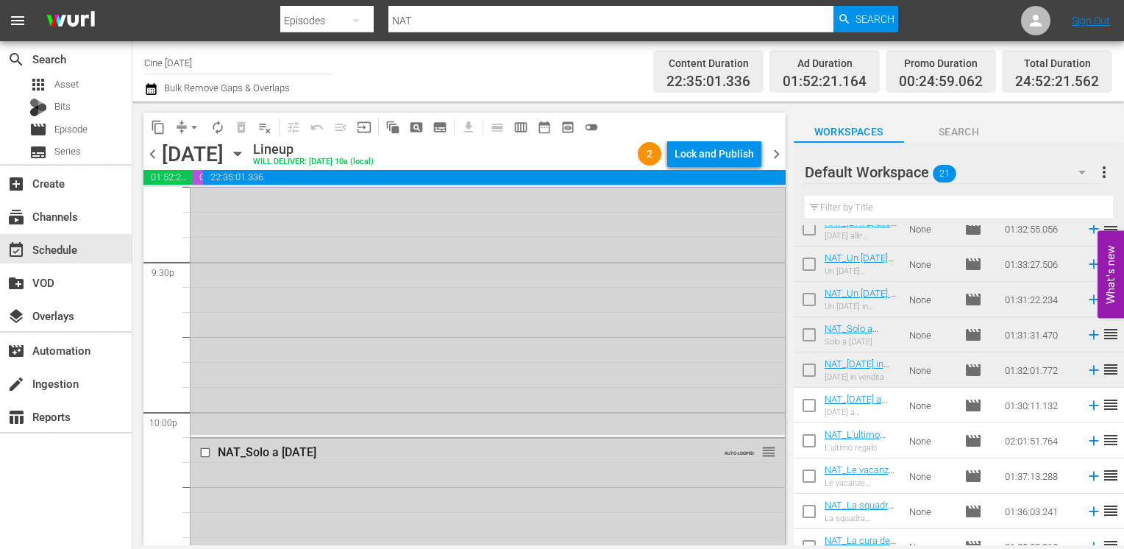
scroll to position [6305, 0]
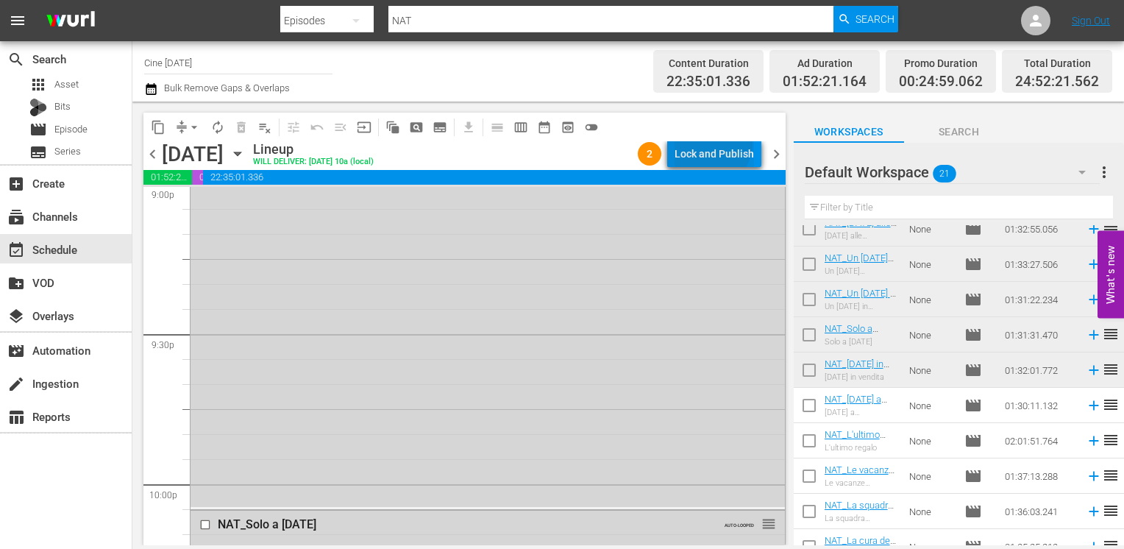
click at [712, 143] on div "Lock and Publish" at bounding box center [713, 153] width 79 height 26
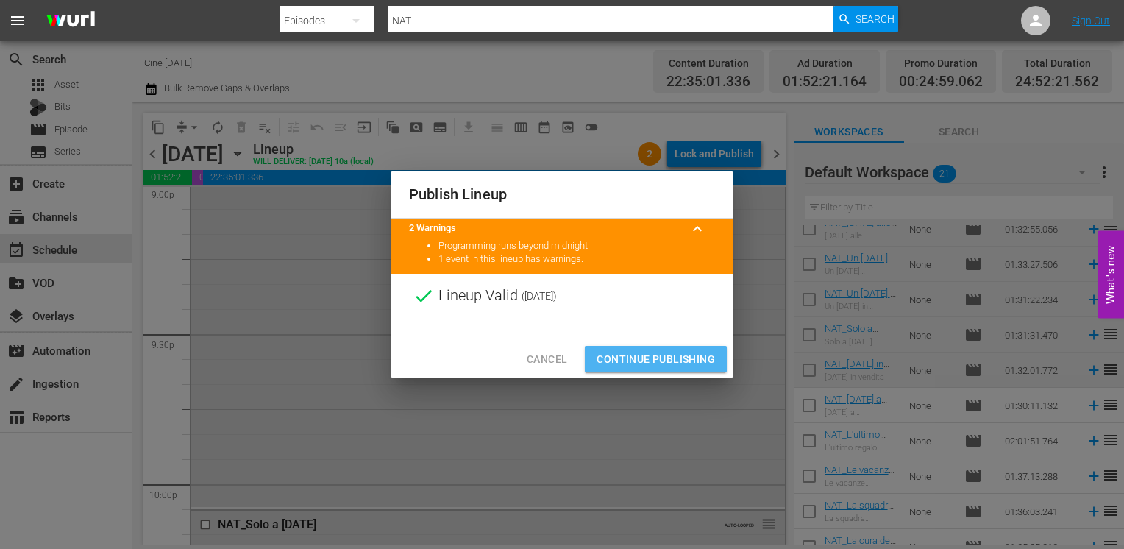
click at [652, 358] on span "Continue Publishing" at bounding box center [656, 359] width 118 height 18
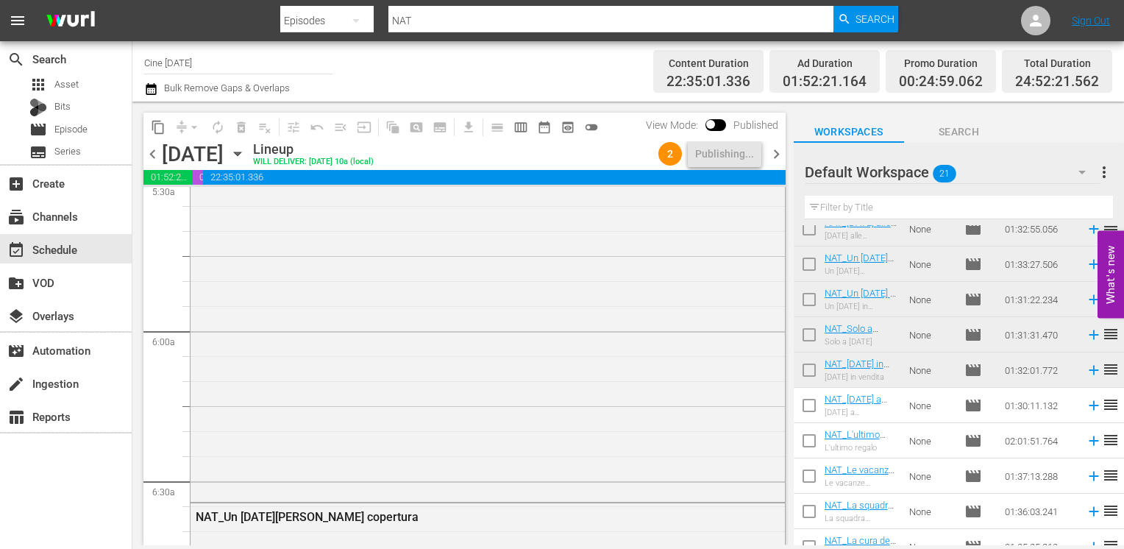
scroll to position [0, 0]
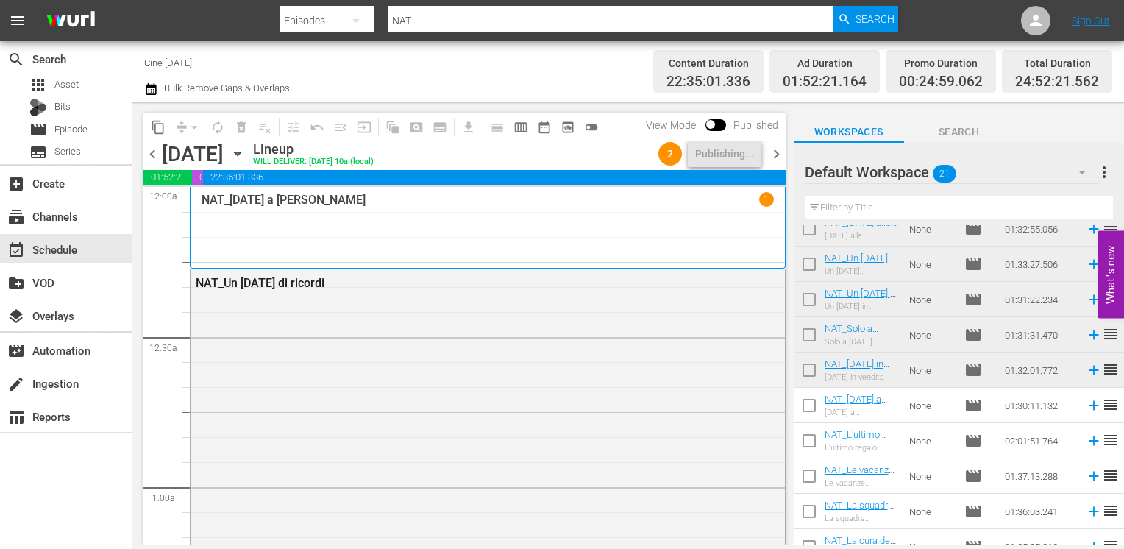
drag, startPoint x: 771, startPoint y: 152, endPoint x: 759, endPoint y: 157, distance: 13.2
click at [771, 152] on span "chevron_right" at bounding box center [776, 154] width 18 height 18
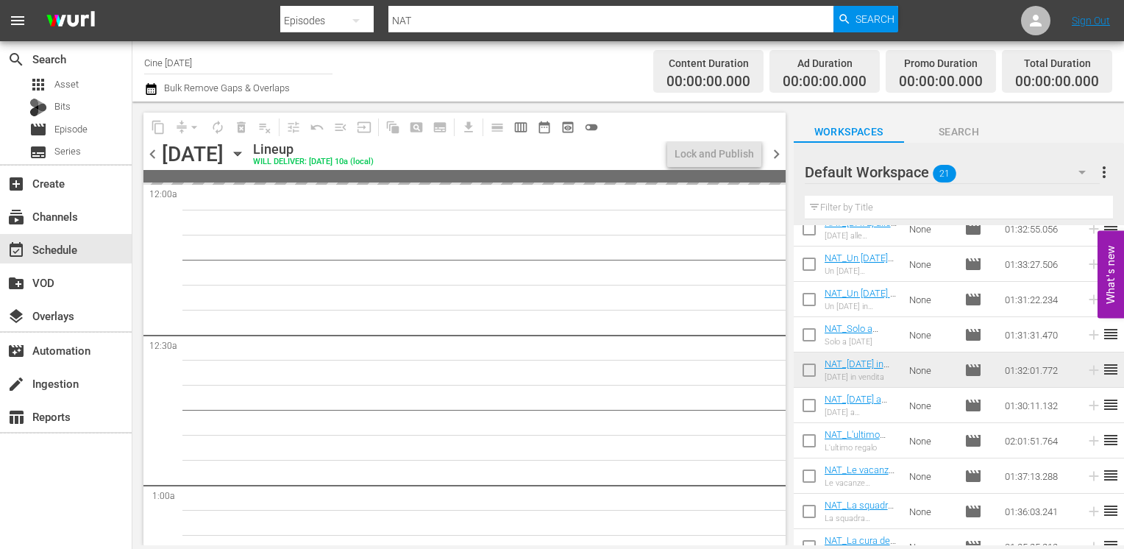
click at [151, 154] on span "chevron_left" at bounding box center [152, 154] width 18 height 18
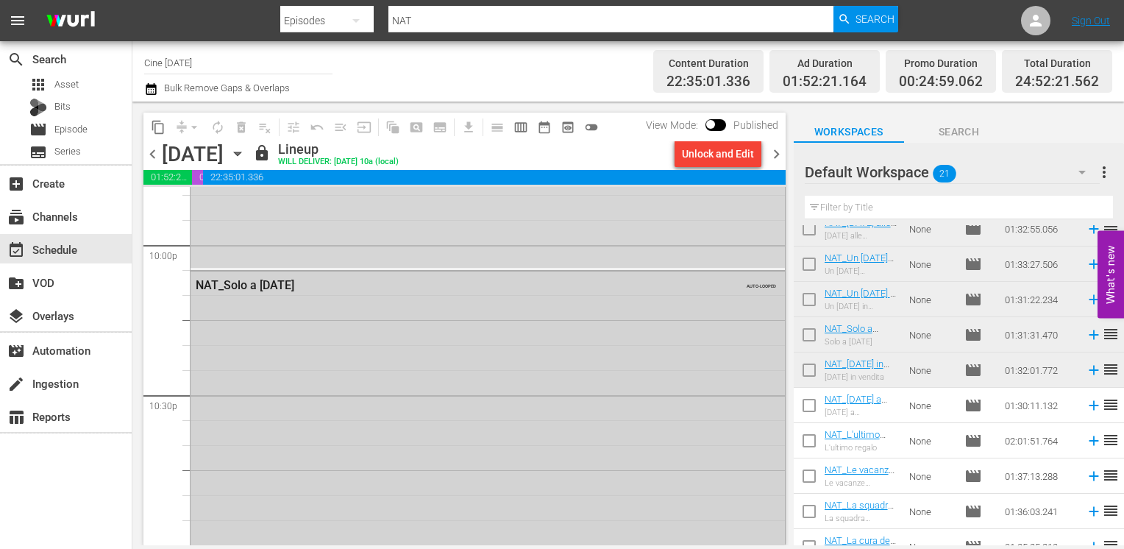
scroll to position [6452, 0]
click at [771, 157] on span "chevron_right" at bounding box center [776, 154] width 18 height 18
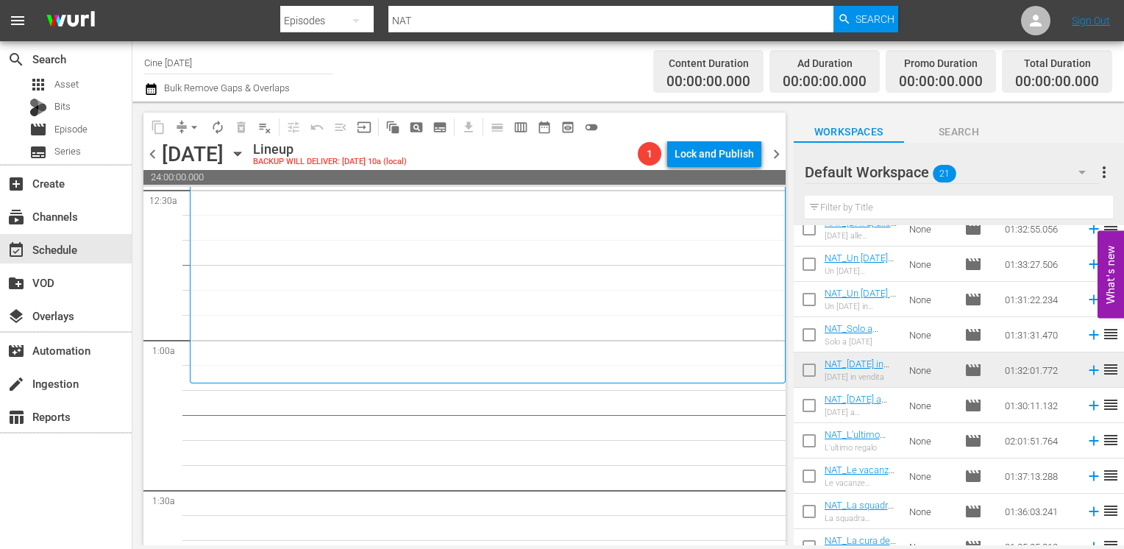
scroll to position [455, 0]
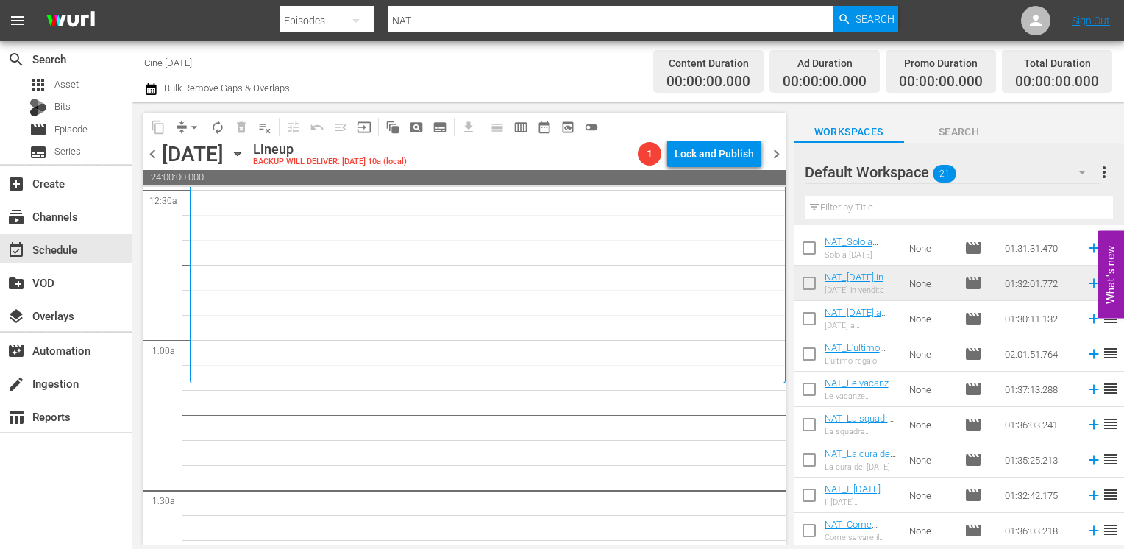
click at [809, 322] on input "checkbox" at bounding box center [809, 321] width 31 height 31
checkbox input "true"
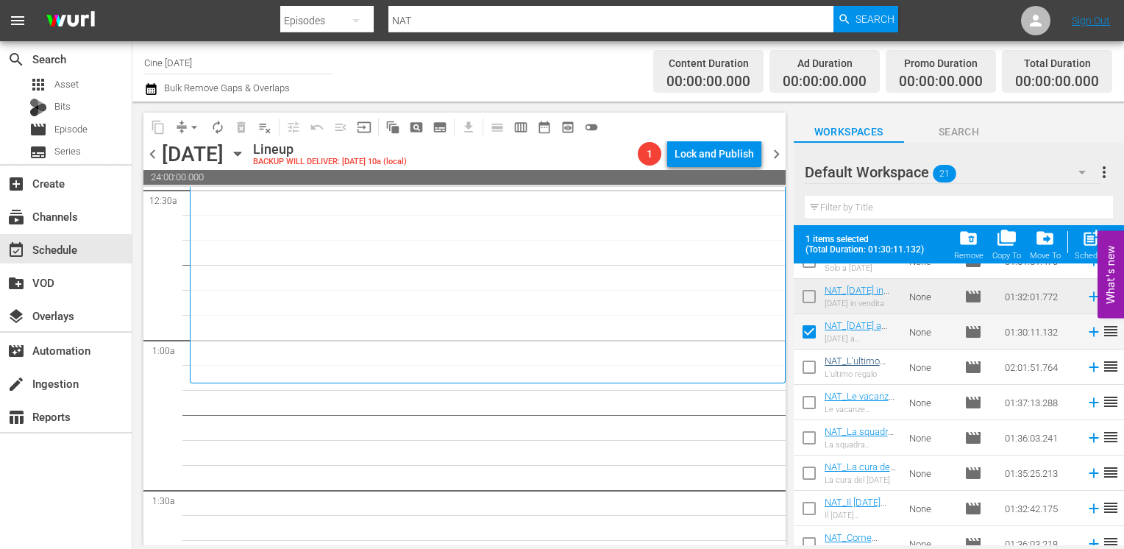
scroll to position [493, 0]
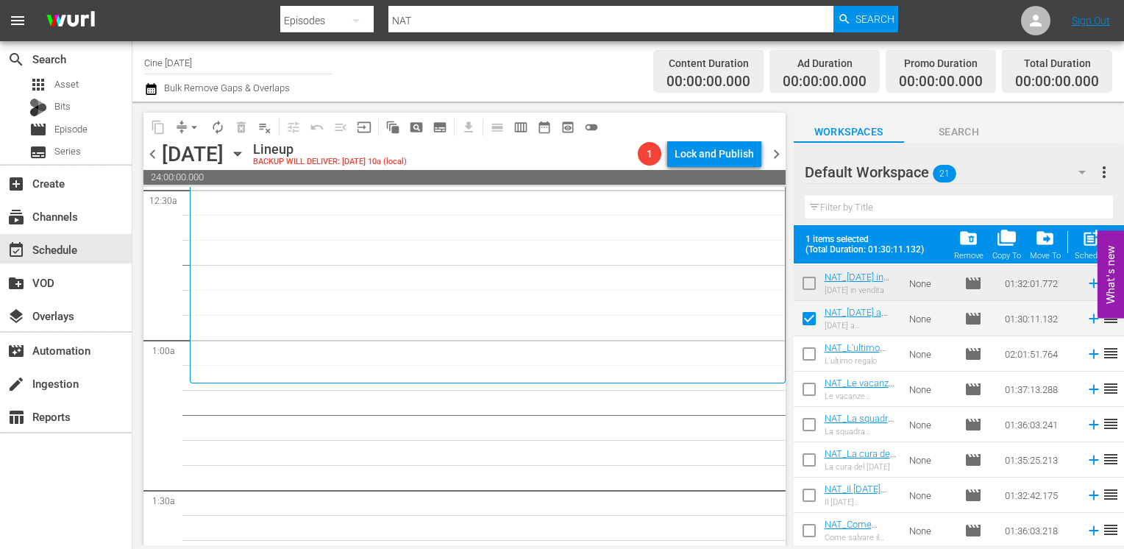
click at [814, 356] on input "checkbox" at bounding box center [809, 356] width 31 height 31
checkbox input "true"
click at [808, 398] on input "checkbox" at bounding box center [809, 392] width 31 height 31
checkbox input "true"
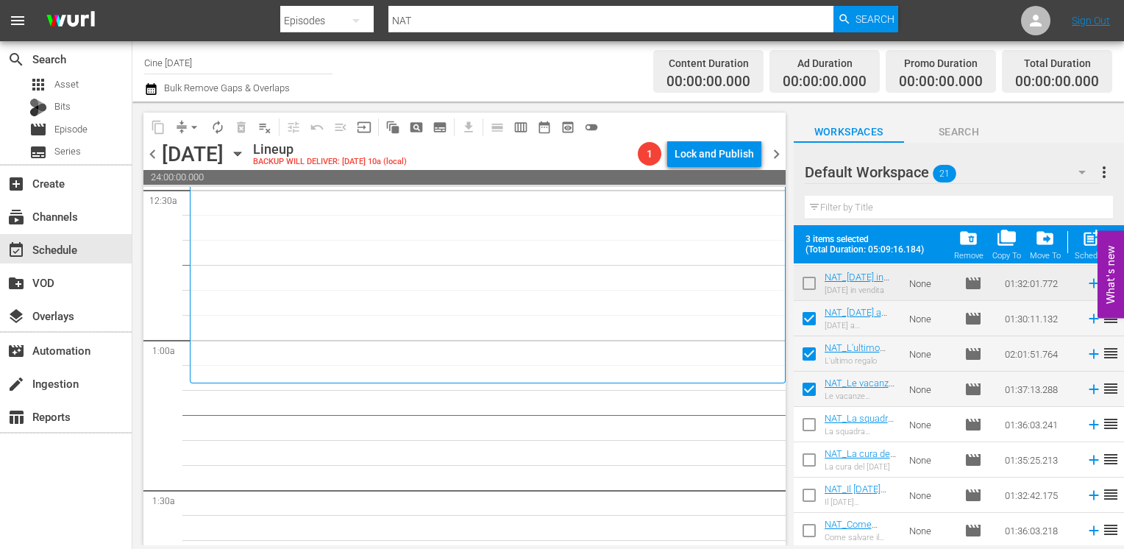
click at [813, 430] on input "checkbox" at bounding box center [809, 427] width 31 height 31
checkbox input "true"
click at [802, 466] on input "checkbox" at bounding box center [809, 462] width 31 height 31
checkbox input "true"
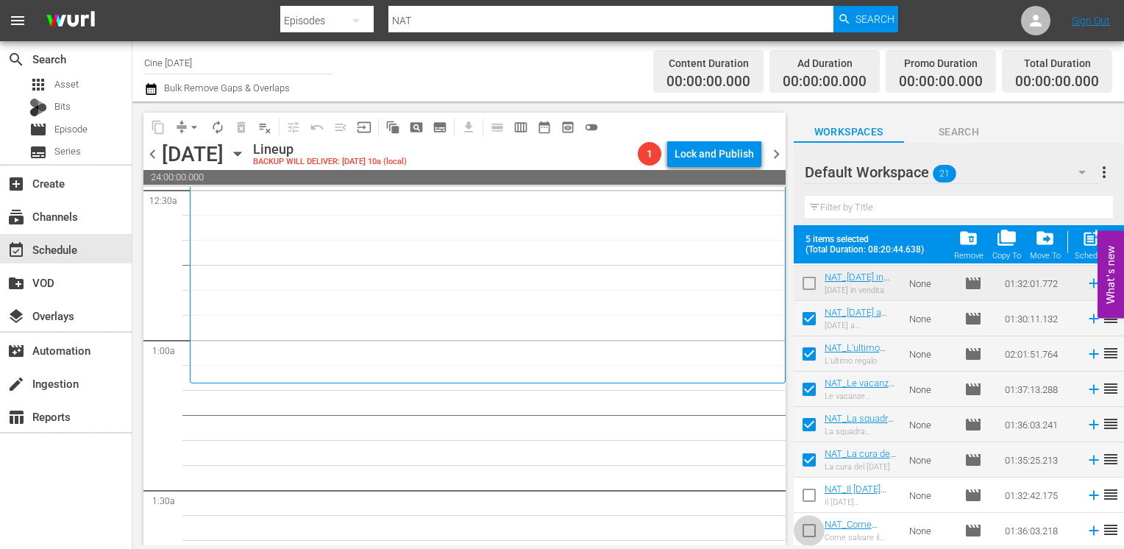
click at [811, 528] on input "checkbox" at bounding box center [809, 533] width 31 height 31
checkbox input "true"
click at [808, 499] on input "checkbox" at bounding box center [809, 497] width 31 height 31
checkbox input "true"
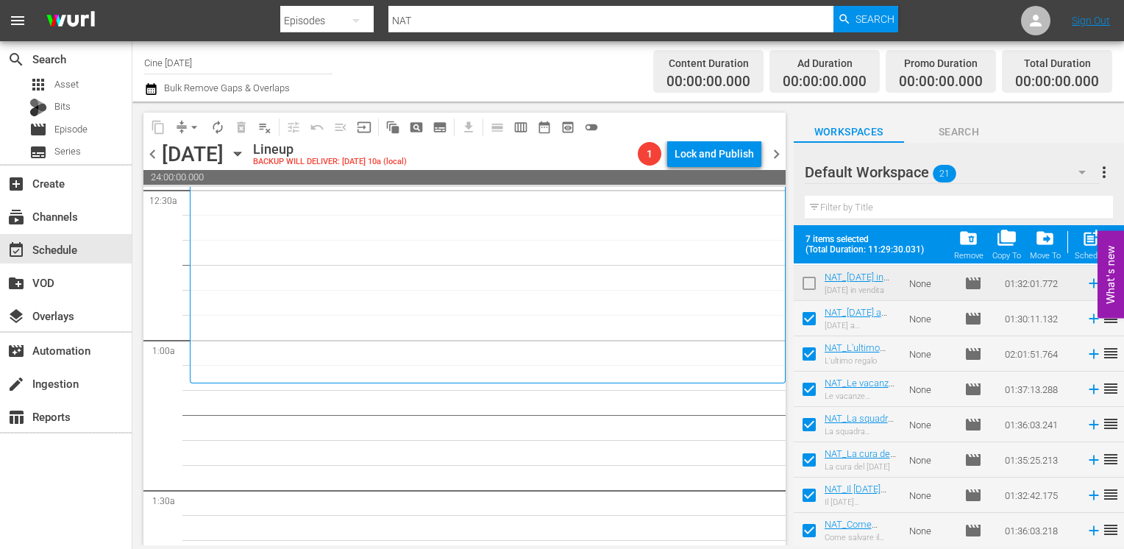
click at [1083, 252] on div "Schedule" at bounding box center [1091, 256] width 33 height 10
checkbox input "false"
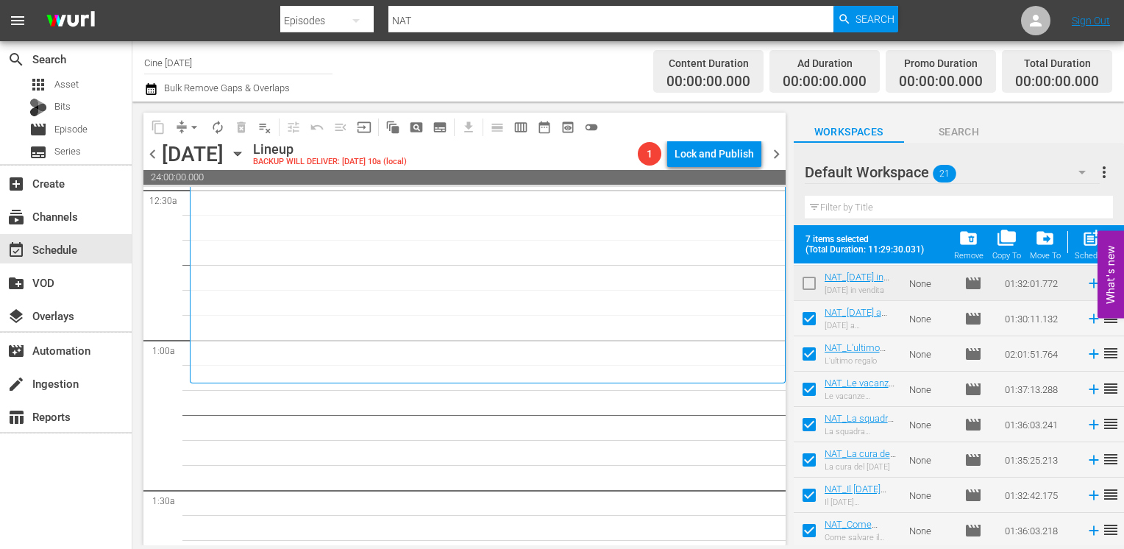
checkbox input "false"
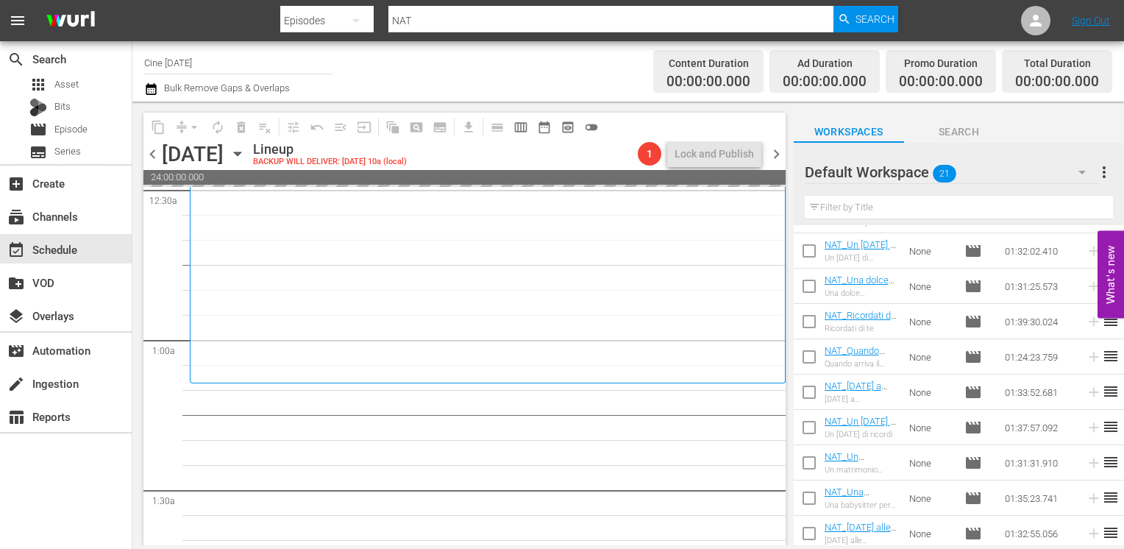
scroll to position [0, 0]
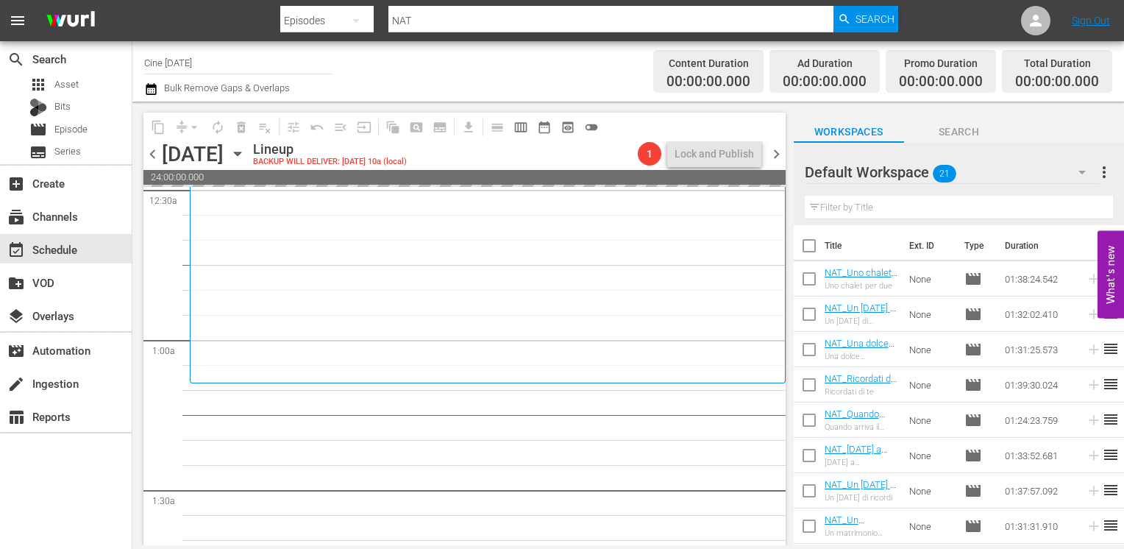
click at [778, 154] on span "chevron_right" at bounding box center [776, 154] width 18 height 18
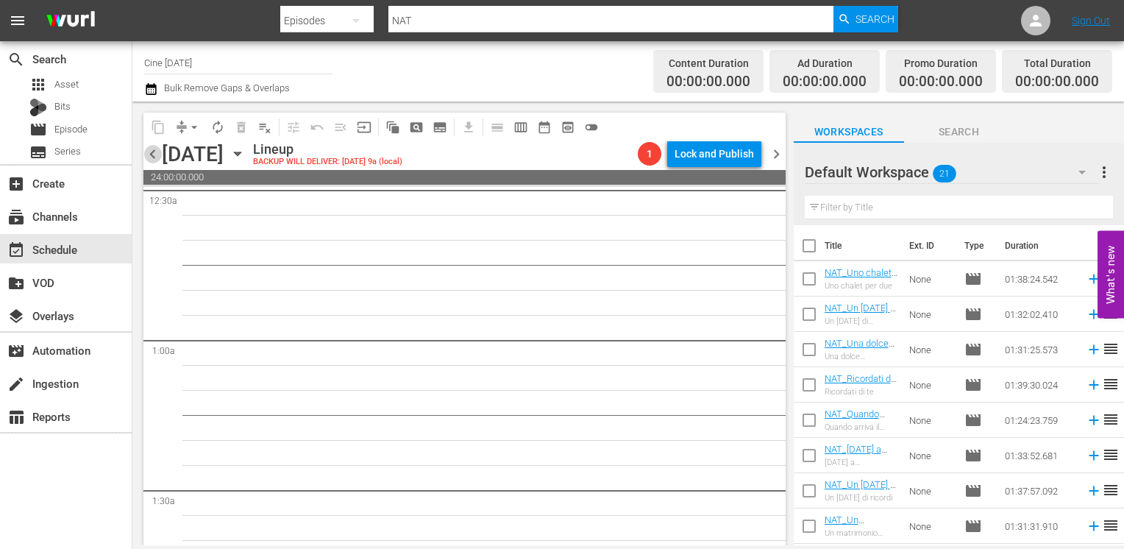
click at [153, 155] on span "chevron_left" at bounding box center [152, 154] width 18 height 18
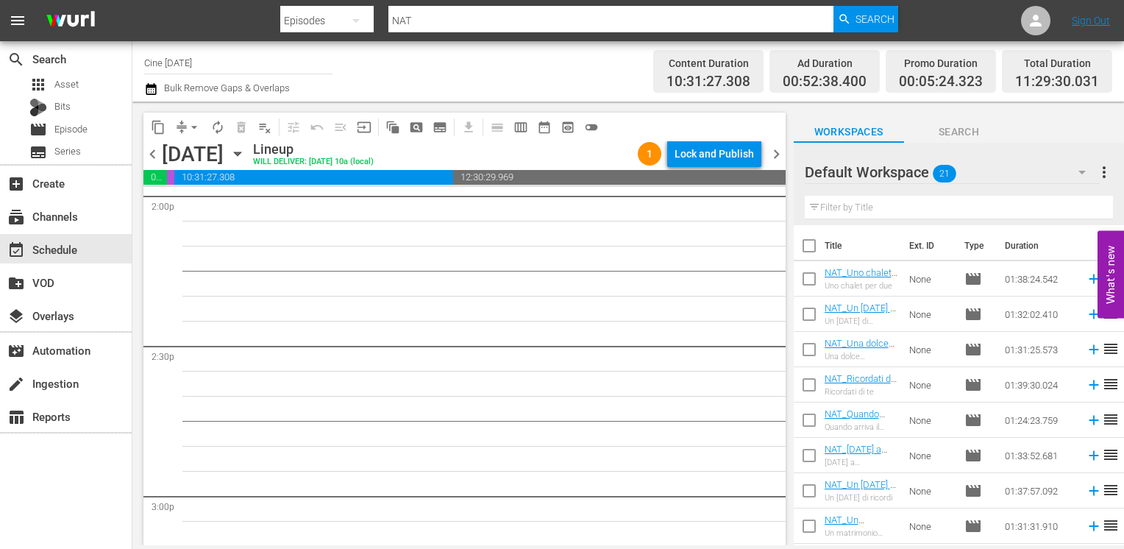
scroll to position [3751, 0]
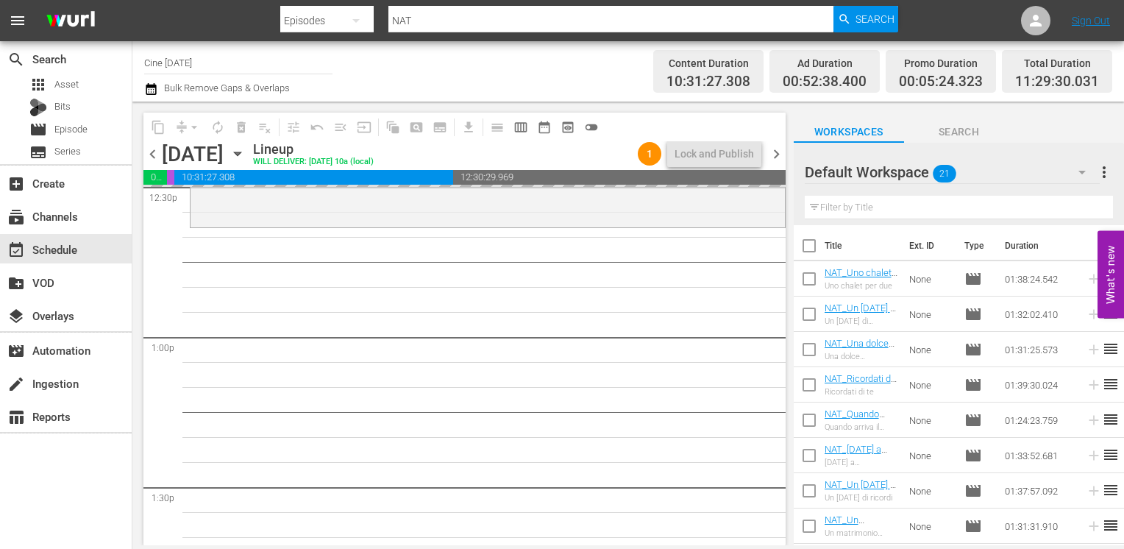
click at [151, 157] on span "chevron_left" at bounding box center [152, 154] width 18 height 18
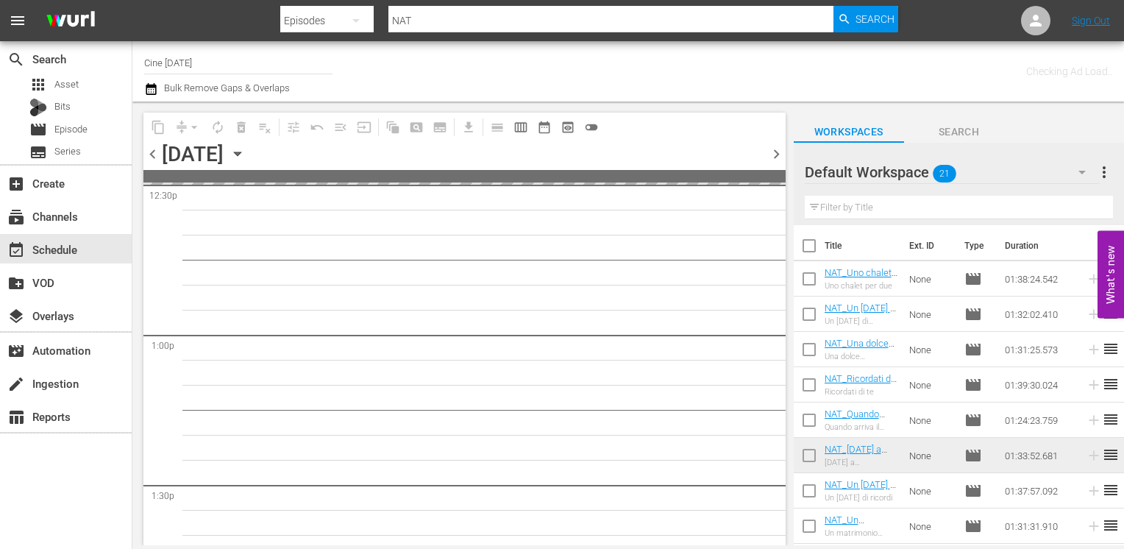
scroll to position [3851, 0]
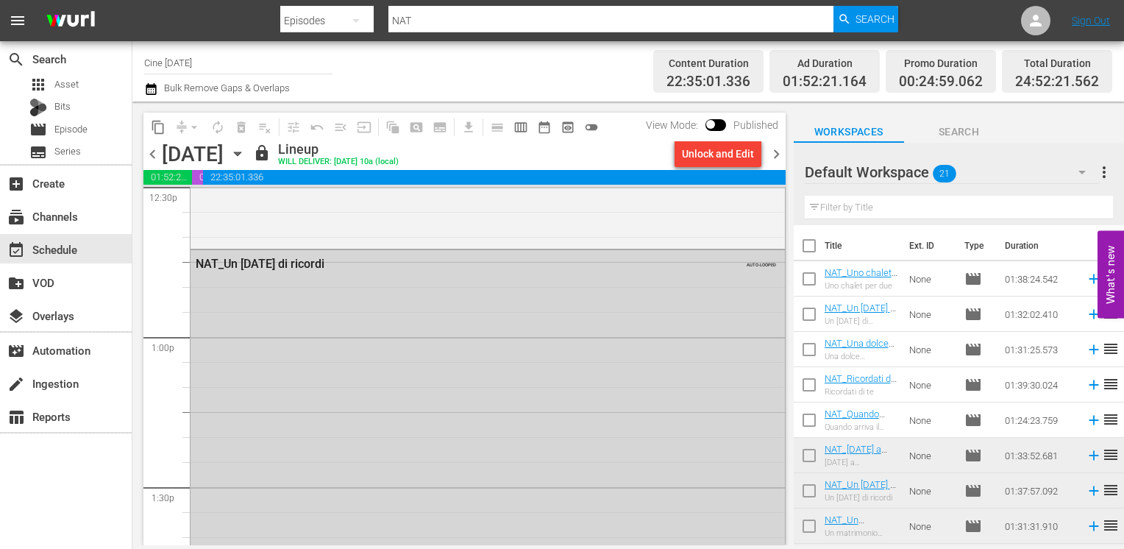
click at [774, 152] on span "chevron_right" at bounding box center [776, 154] width 18 height 18
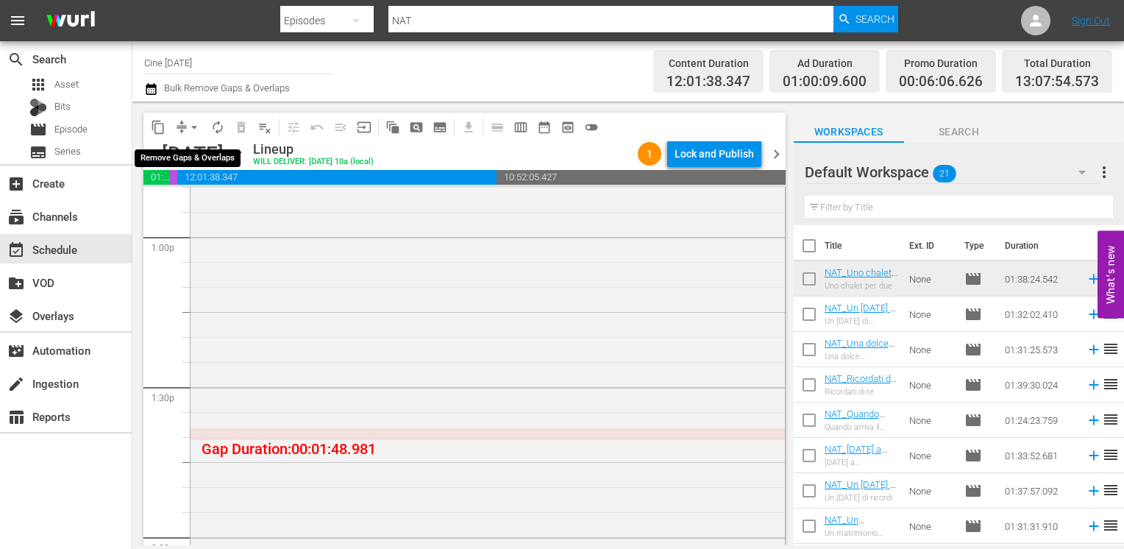
scroll to position [3751, 0]
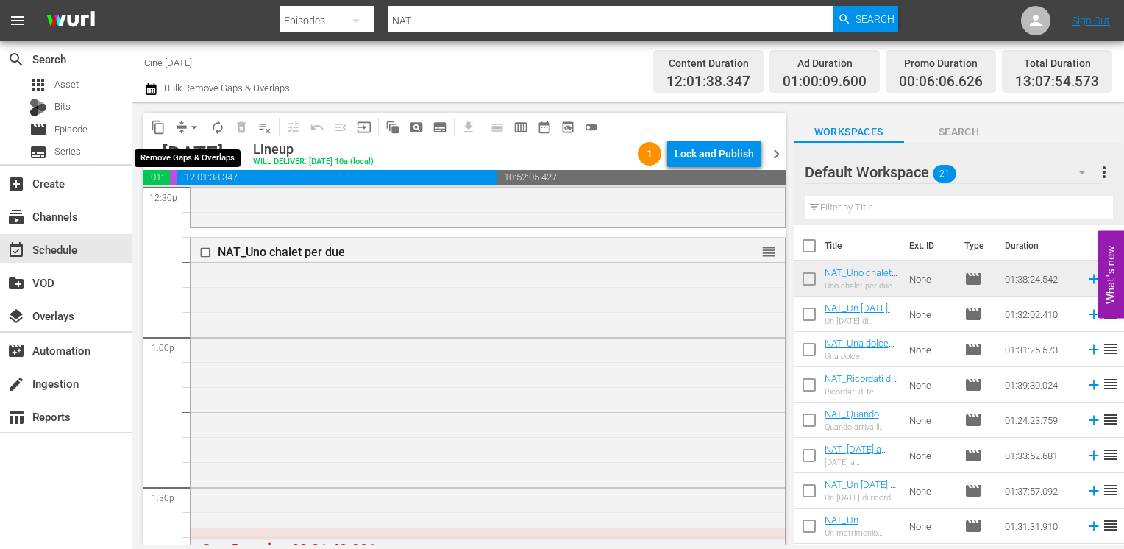
click at [194, 126] on span "arrow_drop_down" at bounding box center [194, 127] width 15 height 15
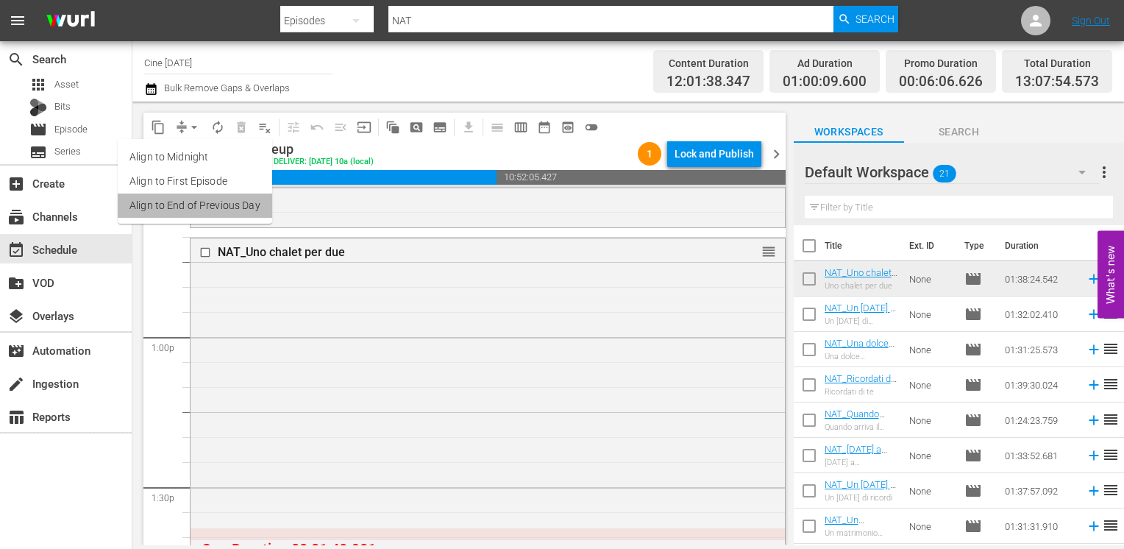
click at [215, 202] on li "Align to End of Previous Day" at bounding box center [195, 205] width 154 height 24
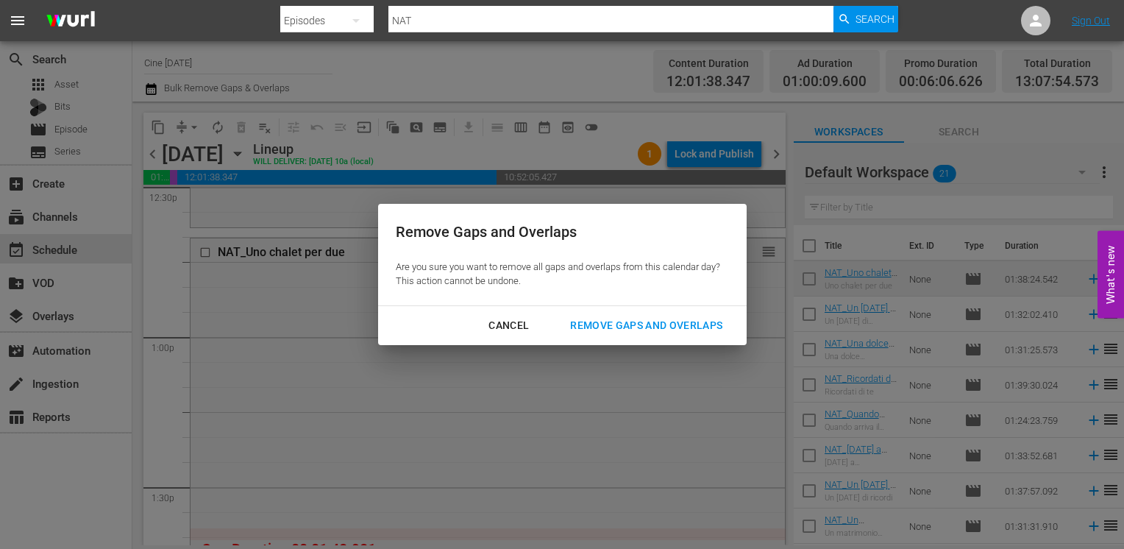
click at [627, 343] on div "Cancel Remove Gaps and Overlaps" at bounding box center [562, 325] width 368 height 39
click at [624, 326] on div "Remove Gaps and Overlaps" at bounding box center [646, 325] width 176 height 18
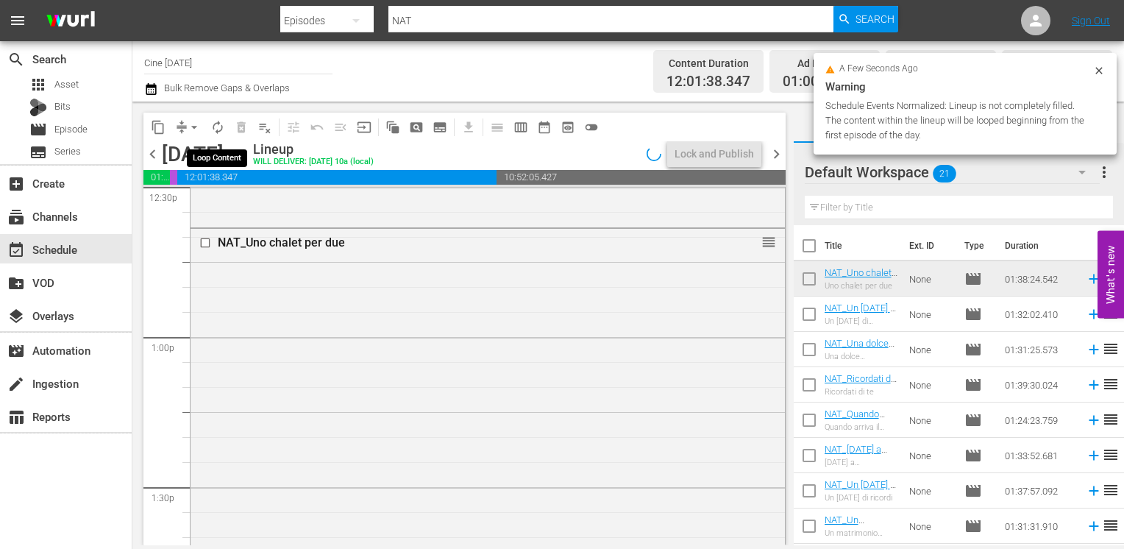
click at [213, 124] on span "autorenew_outlined" at bounding box center [217, 127] width 15 height 15
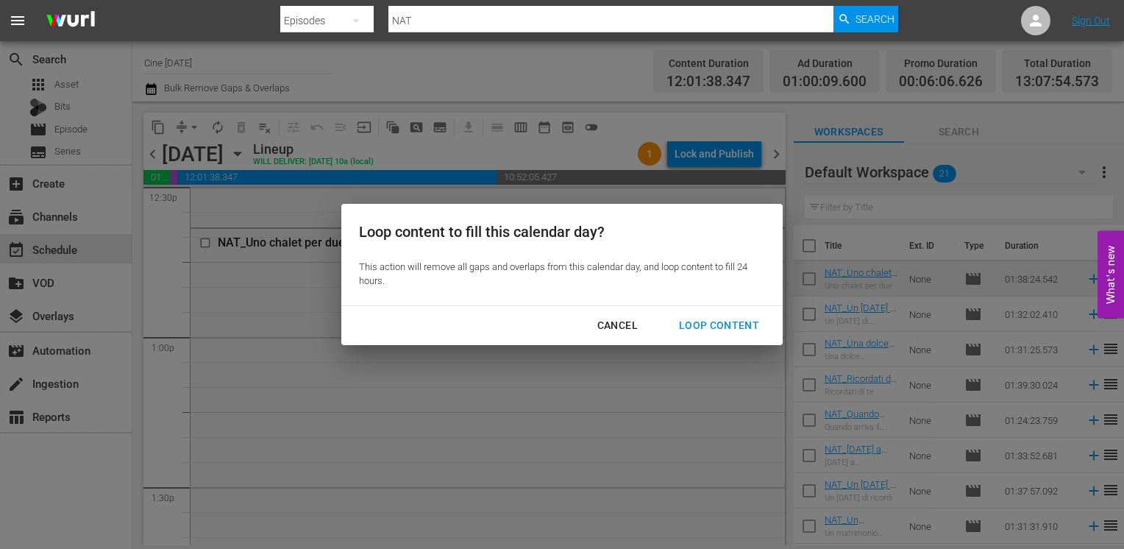
click at [736, 330] on div "Loop Content" at bounding box center [719, 325] width 104 height 18
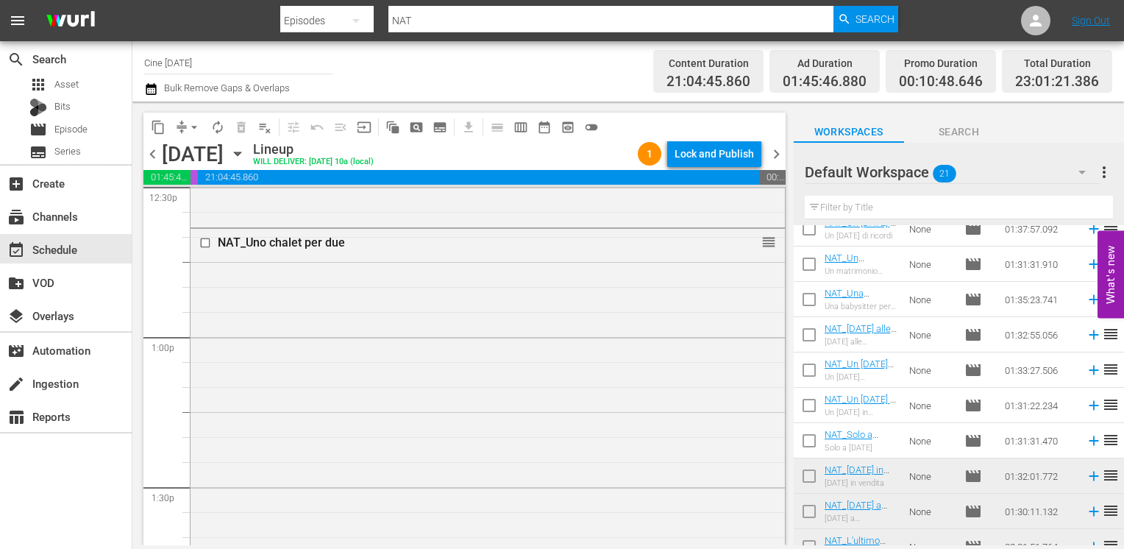
scroll to position [455, 0]
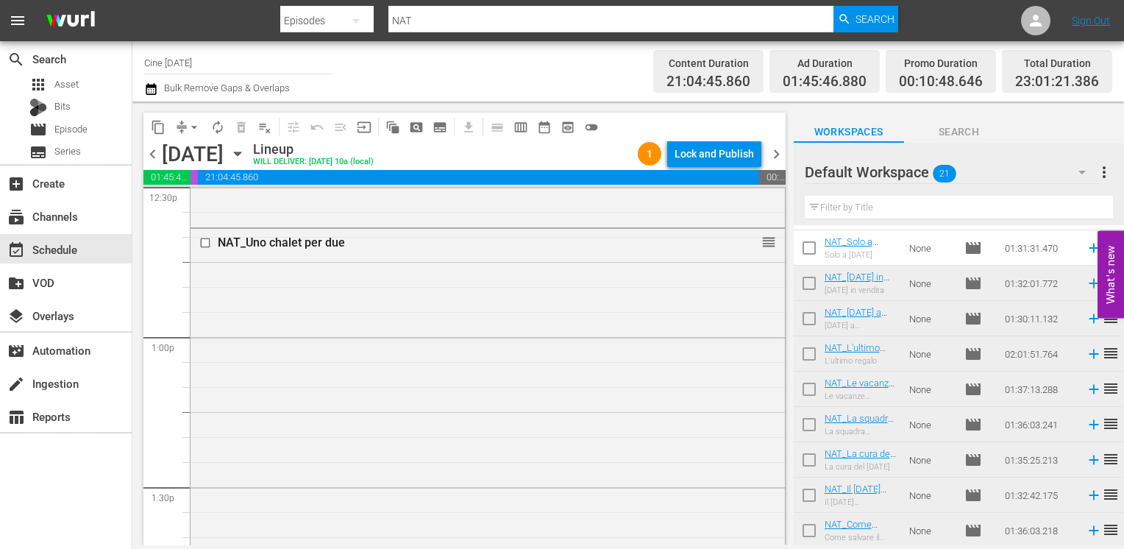
click at [784, 375] on div "content_copy compress arrow_drop_down autorenew_outlined delete_forever_outline…" at bounding box center [460, 324] width 657 height 444
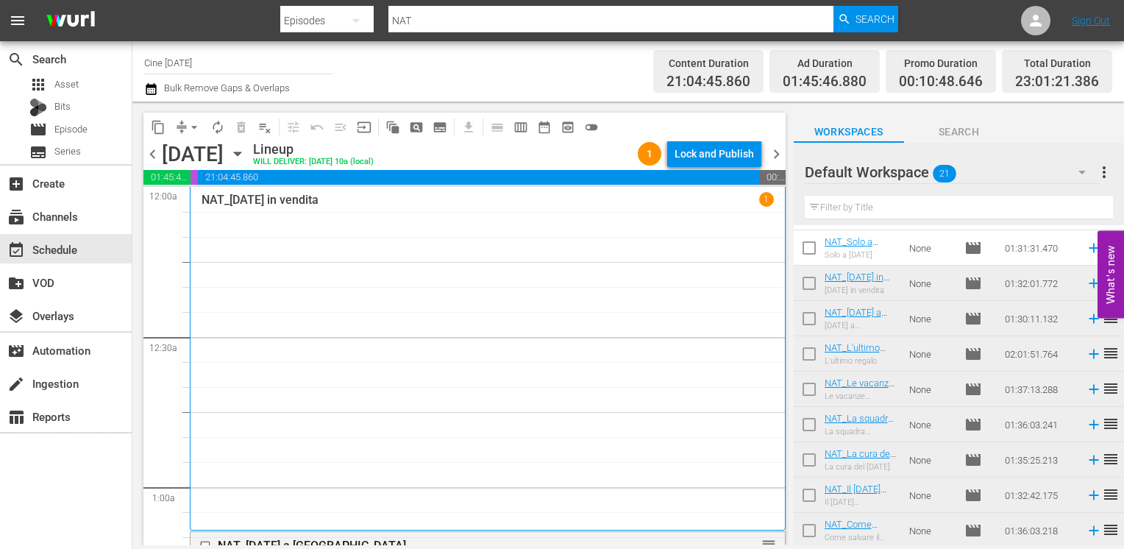
scroll to position [221, 0]
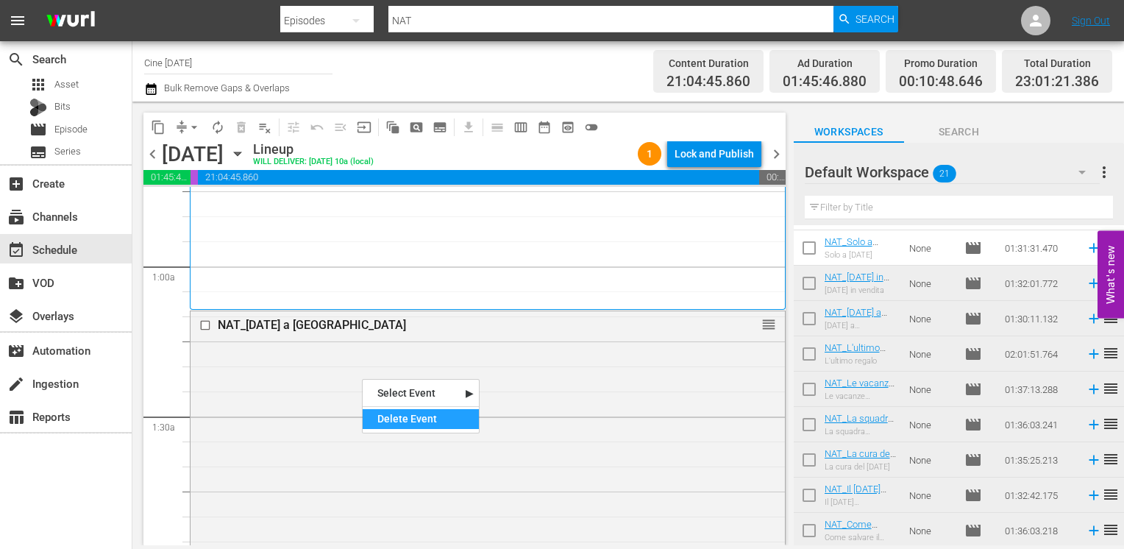
click at [397, 421] on div "Delete Event" at bounding box center [421, 419] width 116 height 20
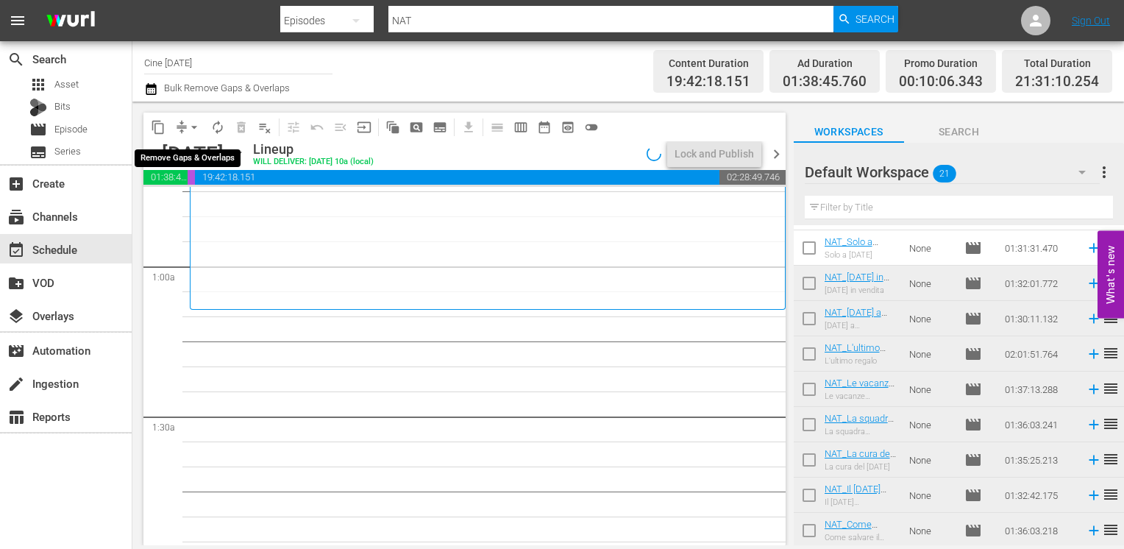
click at [194, 127] on span "arrow_drop_down" at bounding box center [194, 127] width 15 height 15
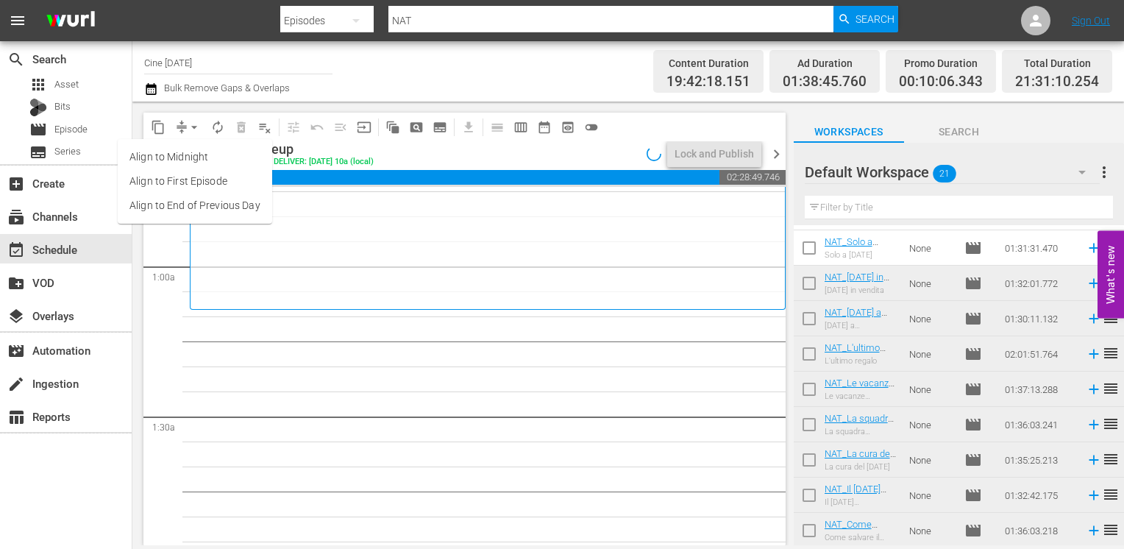
click at [203, 202] on li "Align to End of Previous Day" at bounding box center [195, 205] width 154 height 24
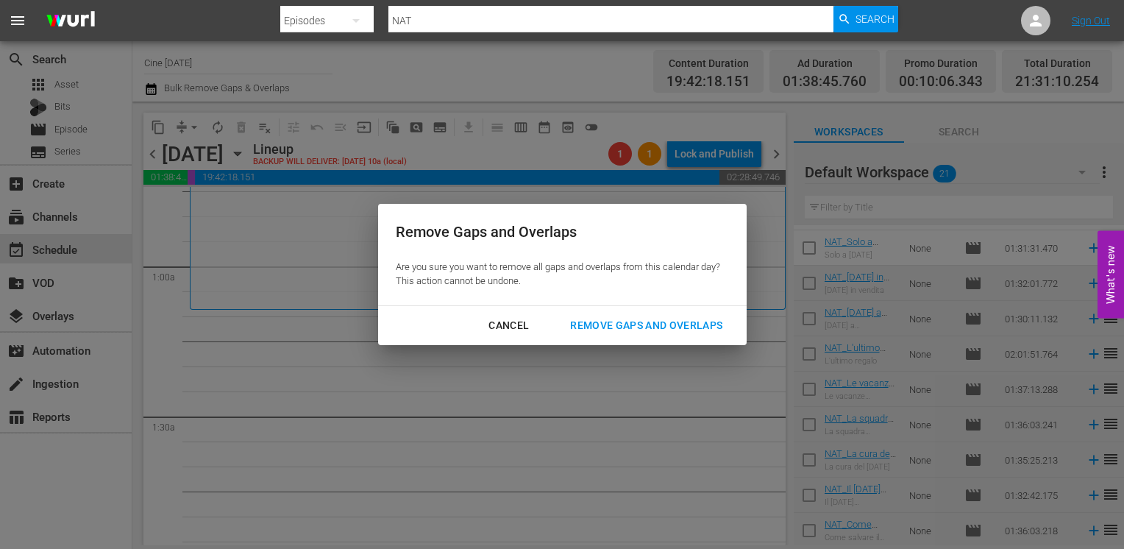
click at [660, 324] on div "Remove Gaps and Overlaps" at bounding box center [646, 325] width 176 height 18
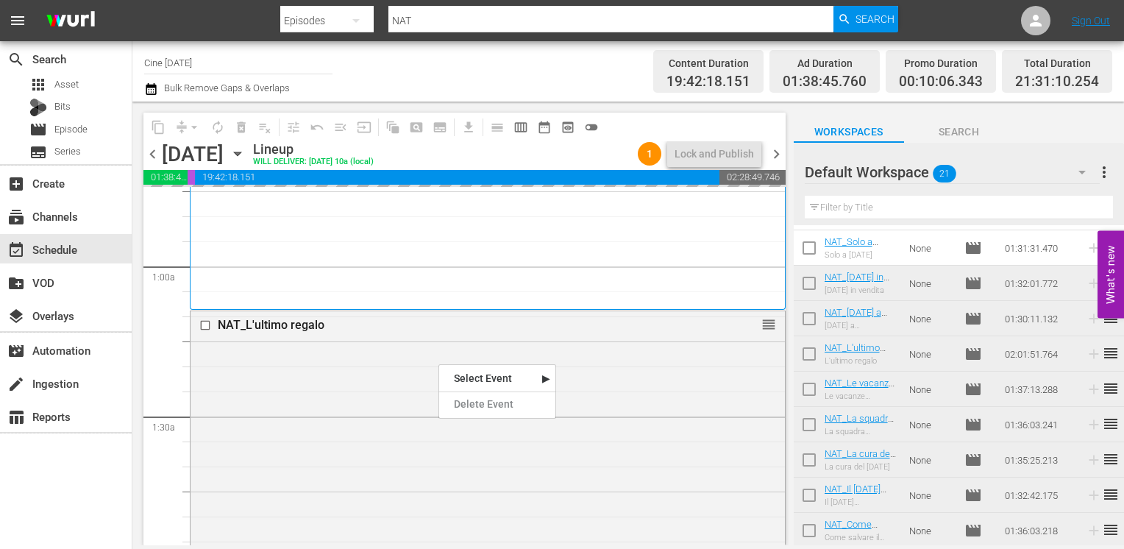
click at [476, 409] on div "Delete Event" at bounding box center [497, 404] width 116 height 20
click at [771, 154] on span "chevron_right" at bounding box center [776, 154] width 18 height 18
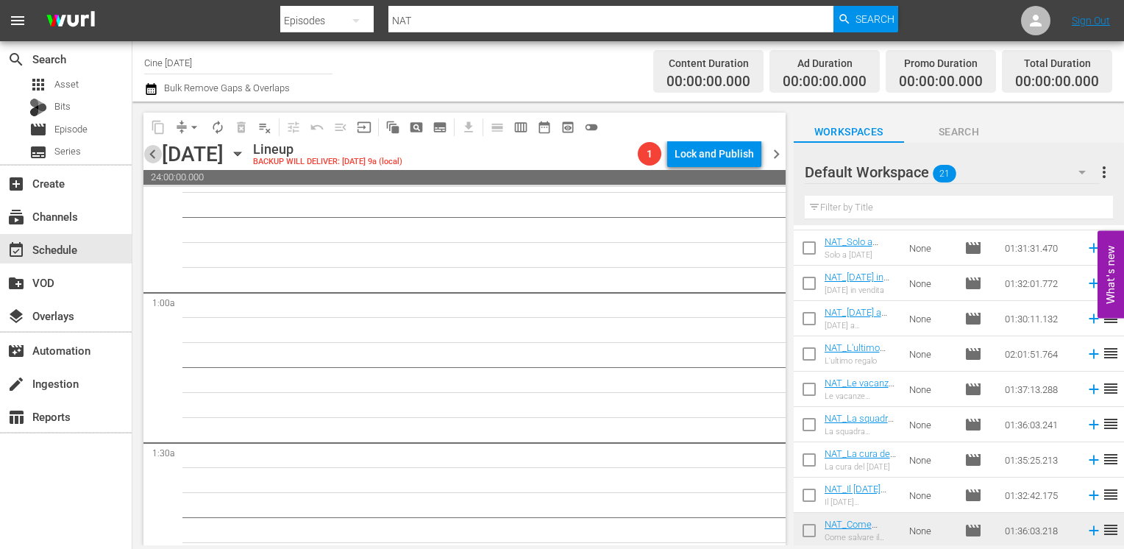
click at [155, 151] on span "chevron_left" at bounding box center [152, 154] width 18 height 18
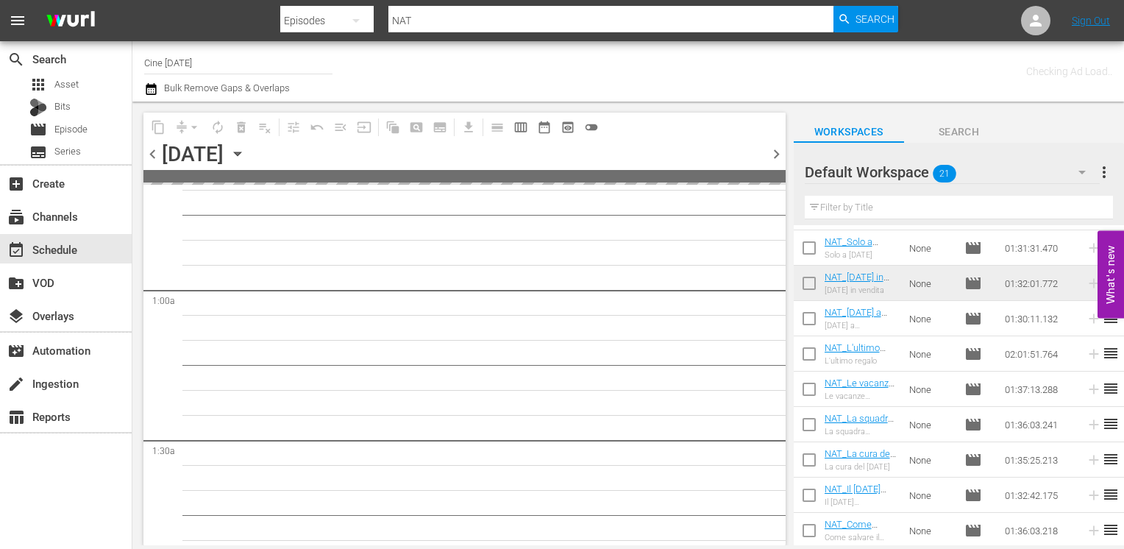
scroll to position [221, 0]
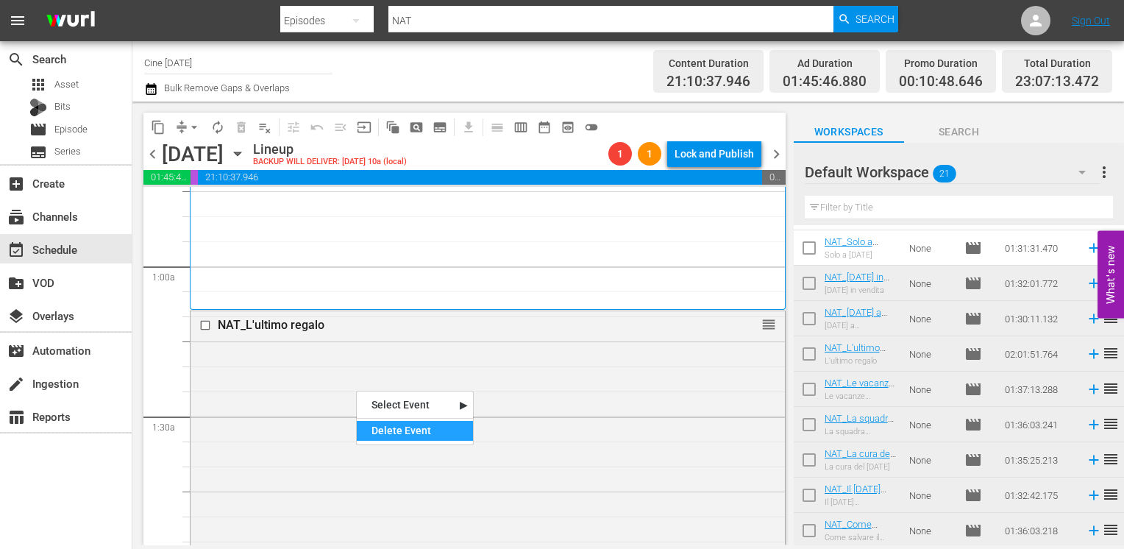
click at [394, 423] on div "Delete Event" at bounding box center [415, 431] width 116 height 20
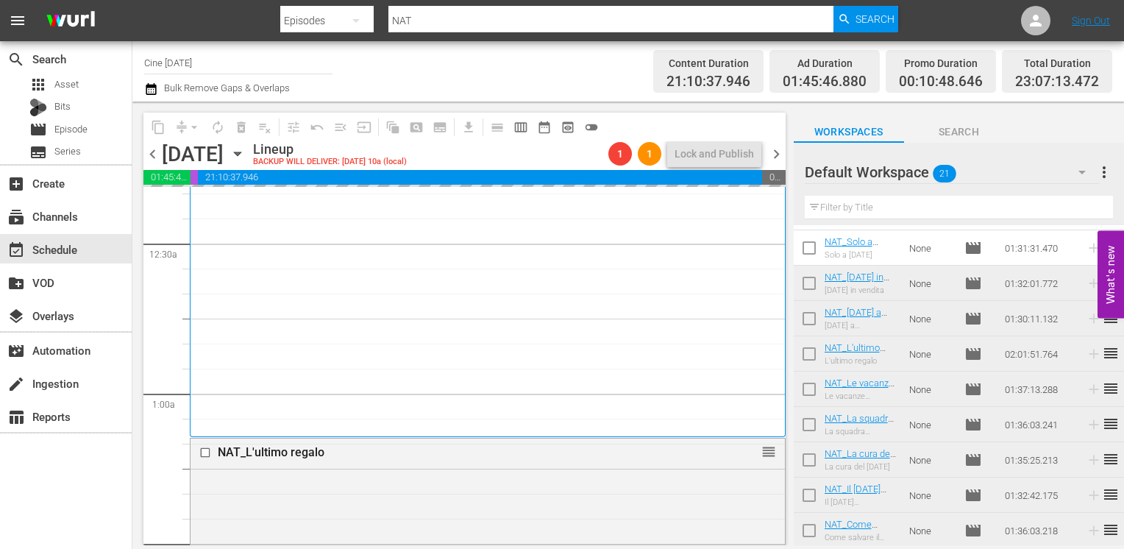
scroll to position [0, 0]
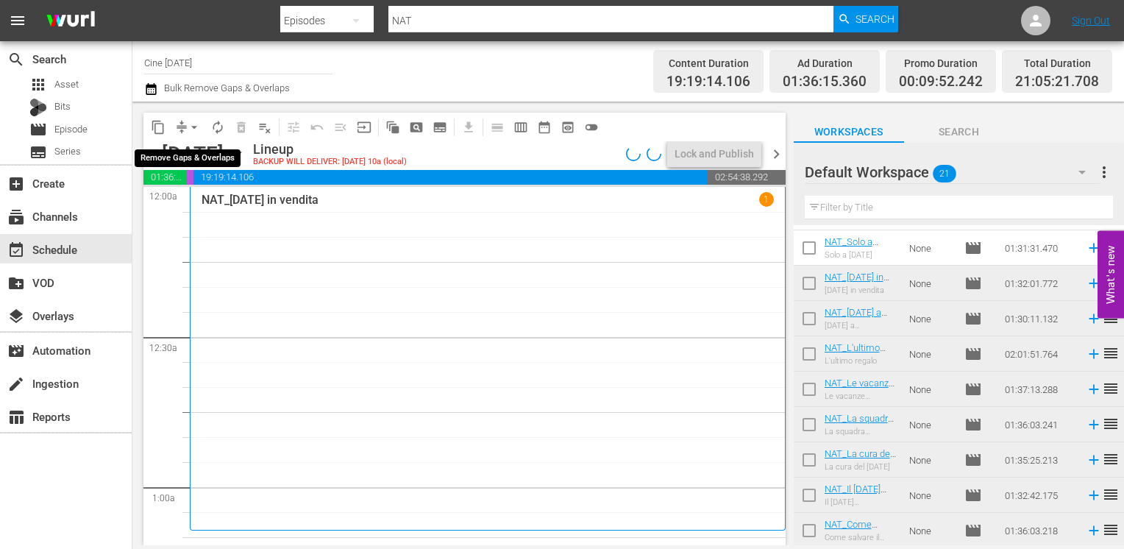
click at [193, 127] on span "arrow_drop_down" at bounding box center [194, 127] width 15 height 15
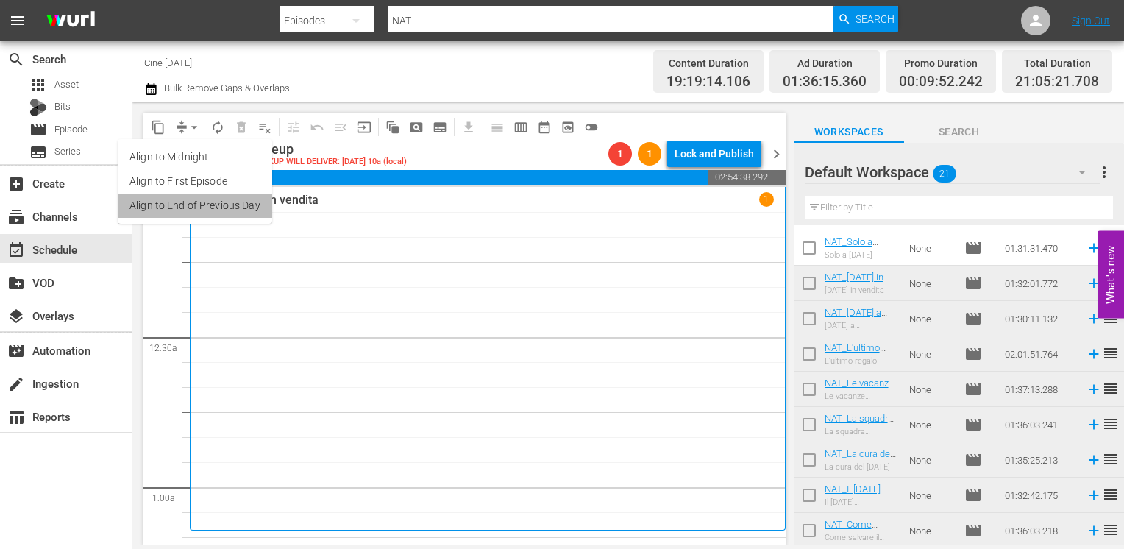
click at [196, 204] on li "Align to End of Previous Day" at bounding box center [195, 205] width 154 height 24
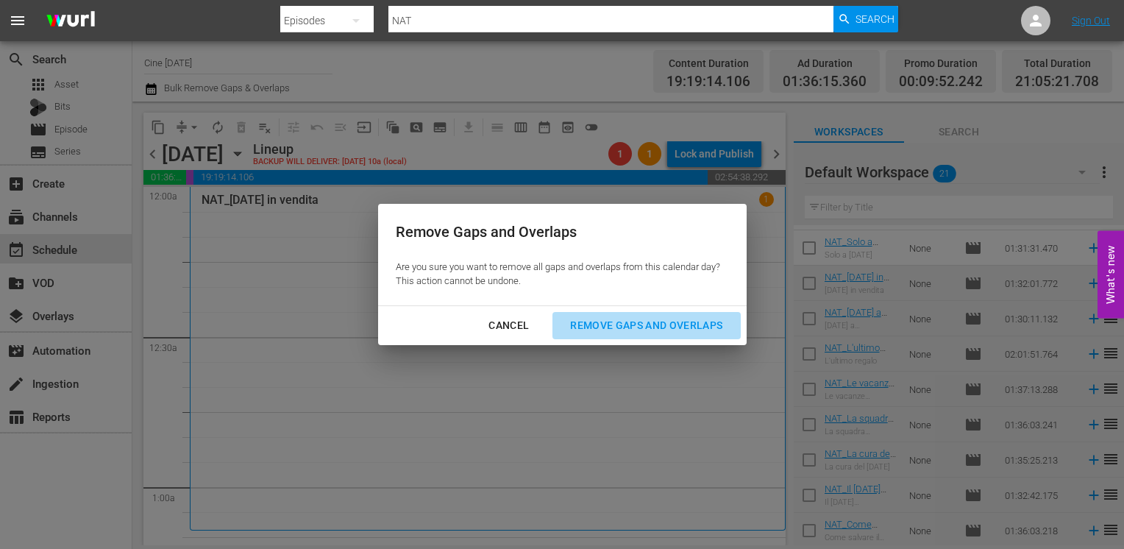
click at [672, 334] on div "Remove Gaps and Overlaps" at bounding box center [646, 325] width 176 height 18
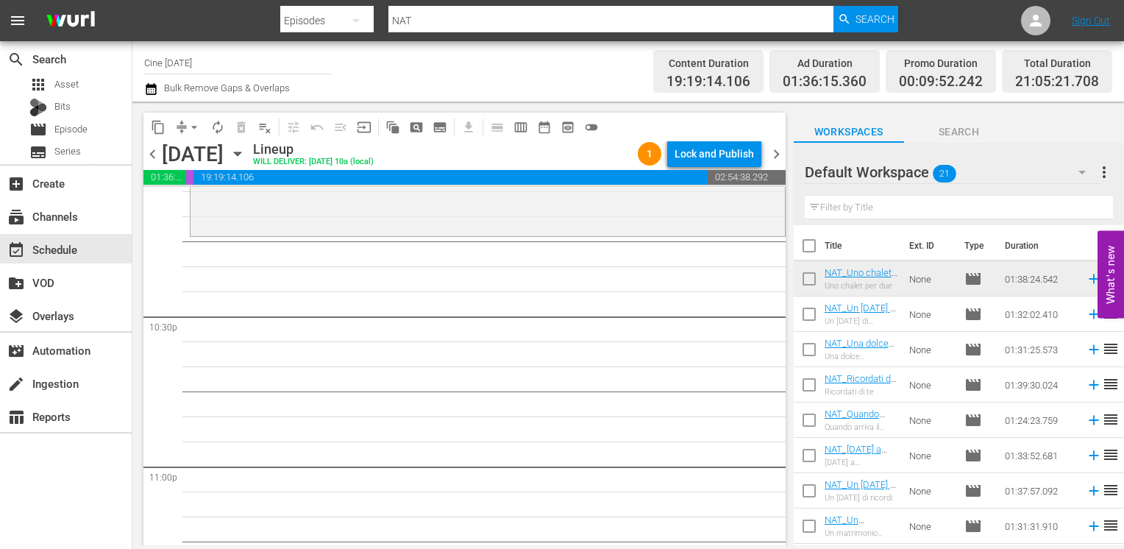
scroll to position [6628, 0]
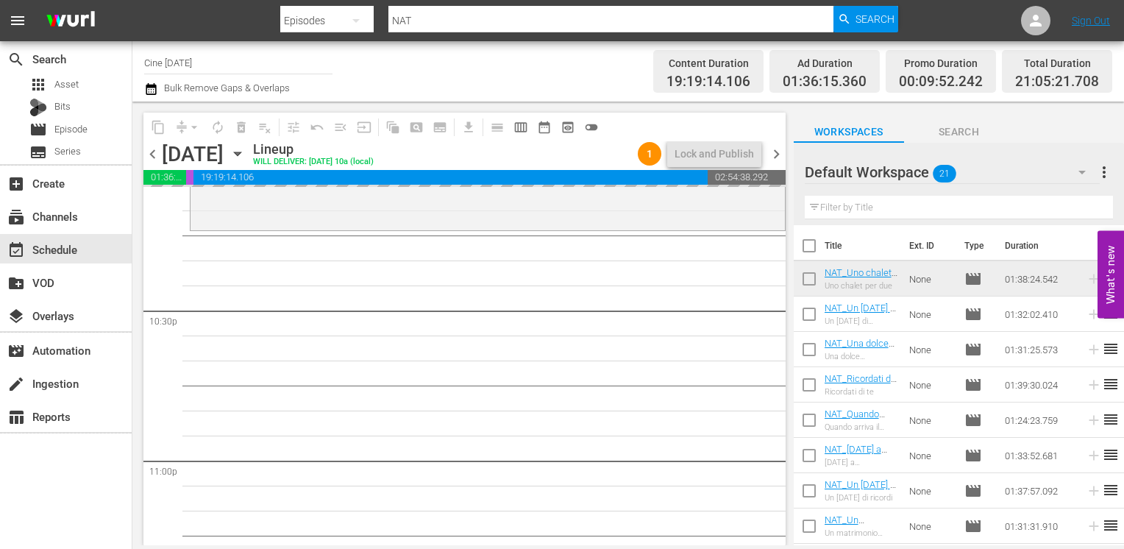
click at [771, 152] on span "chevron_right" at bounding box center [776, 154] width 18 height 18
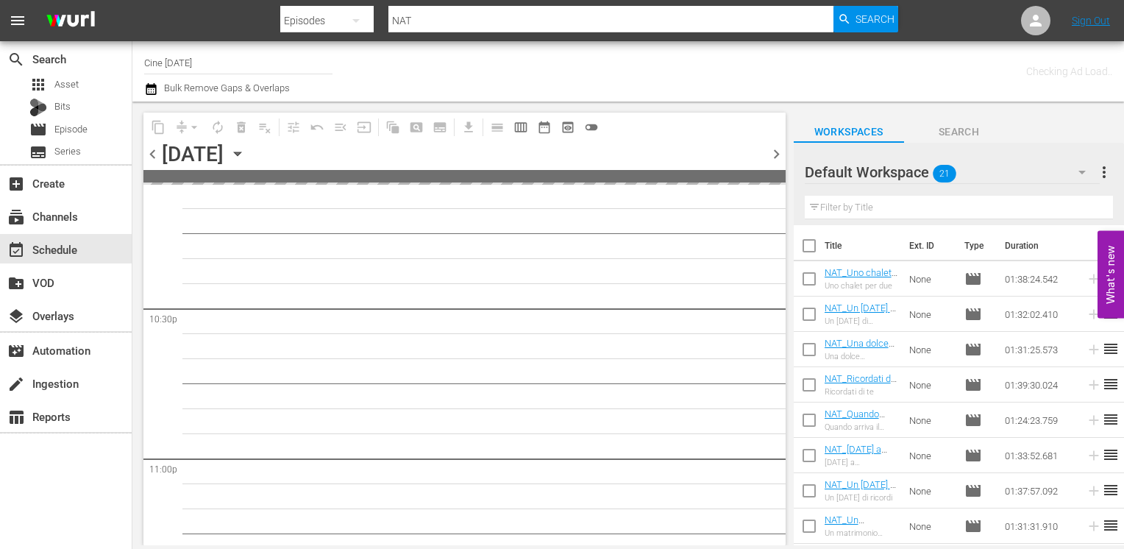
scroll to position [6804, 0]
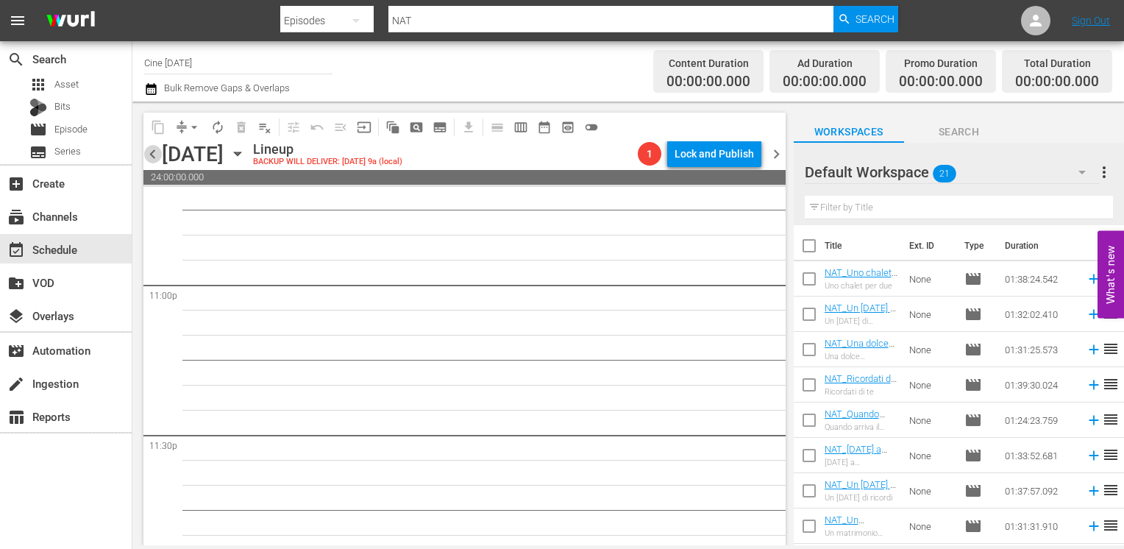
click at [150, 157] on span "chevron_left" at bounding box center [152, 154] width 18 height 18
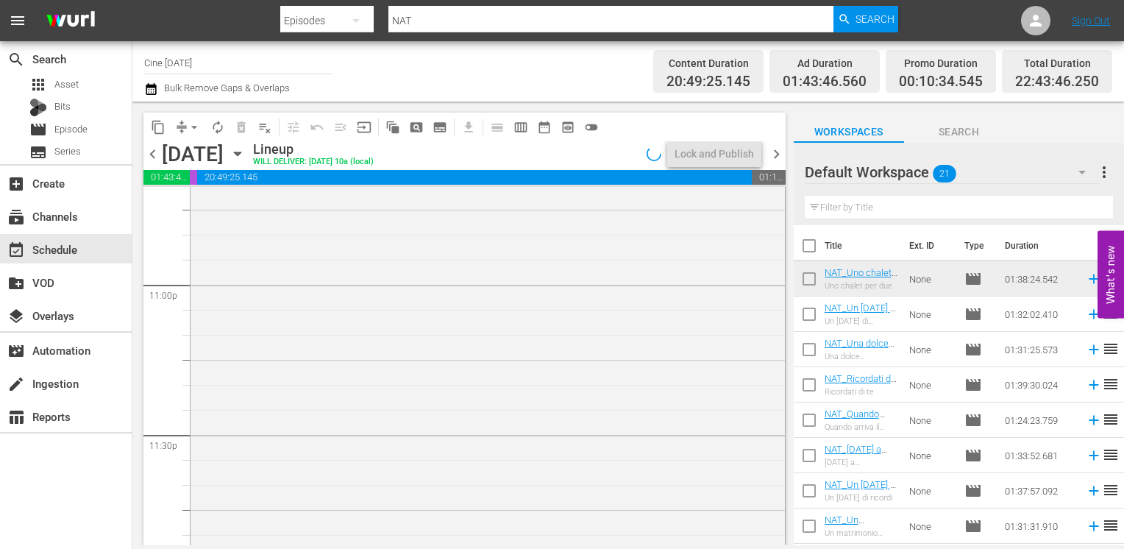
scroll to position [6628, 0]
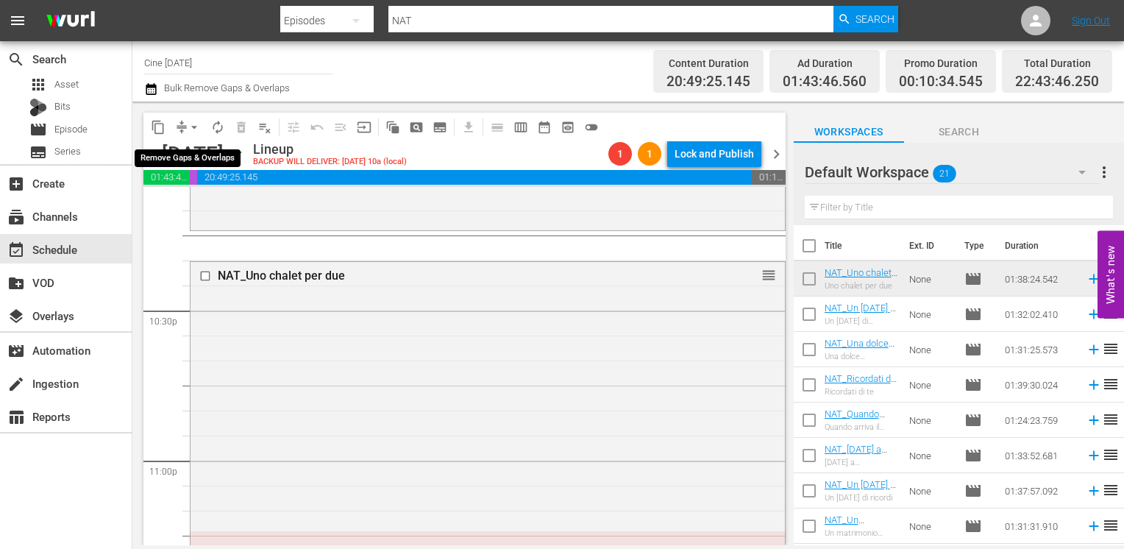
click at [194, 129] on span "arrow_drop_down" at bounding box center [194, 127] width 15 height 15
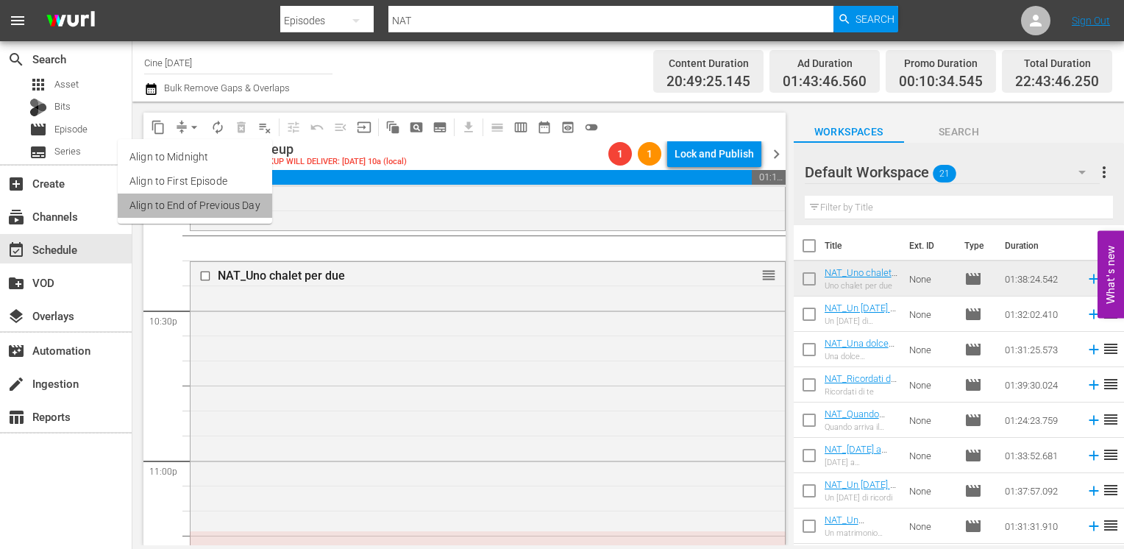
click at [198, 204] on li "Align to End of Previous Day" at bounding box center [195, 205] width 154 height 24
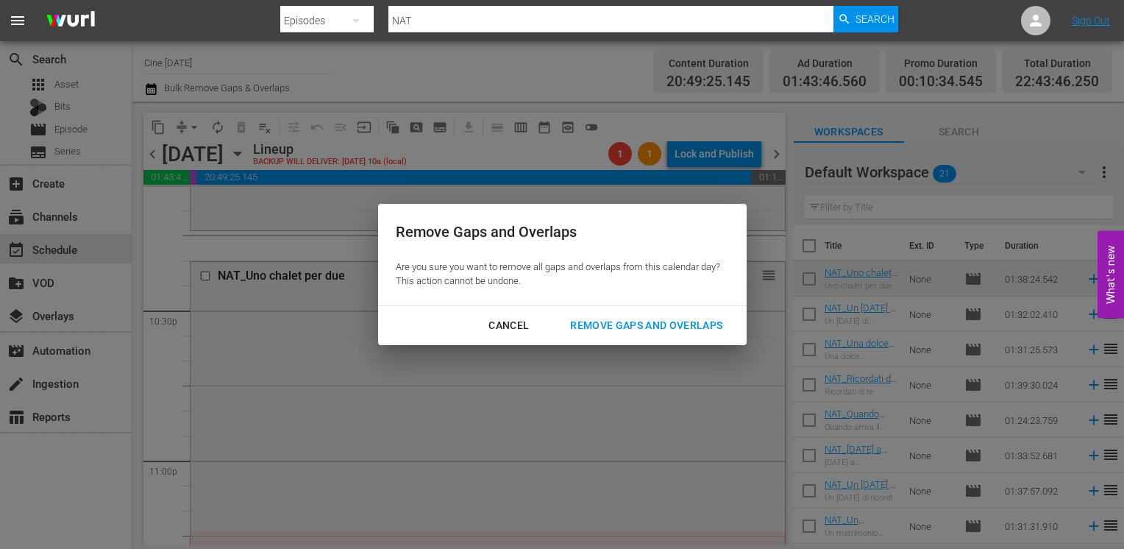
click at [668, 324] on div "Remove Gaps and Overlaps" at bounding box center [646, 325] width 176 height 18
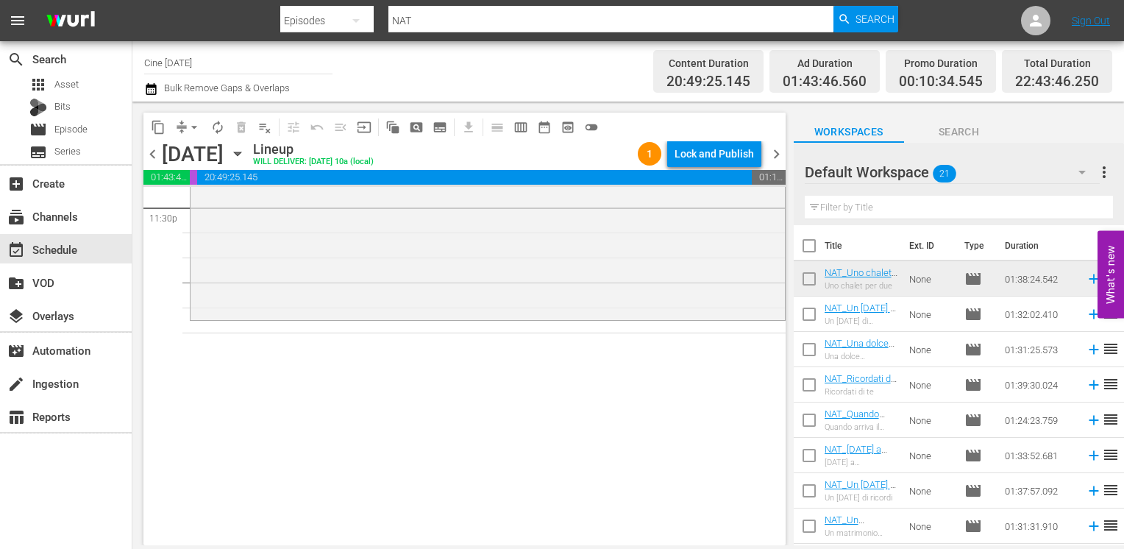
scroll to position [7143, 0]
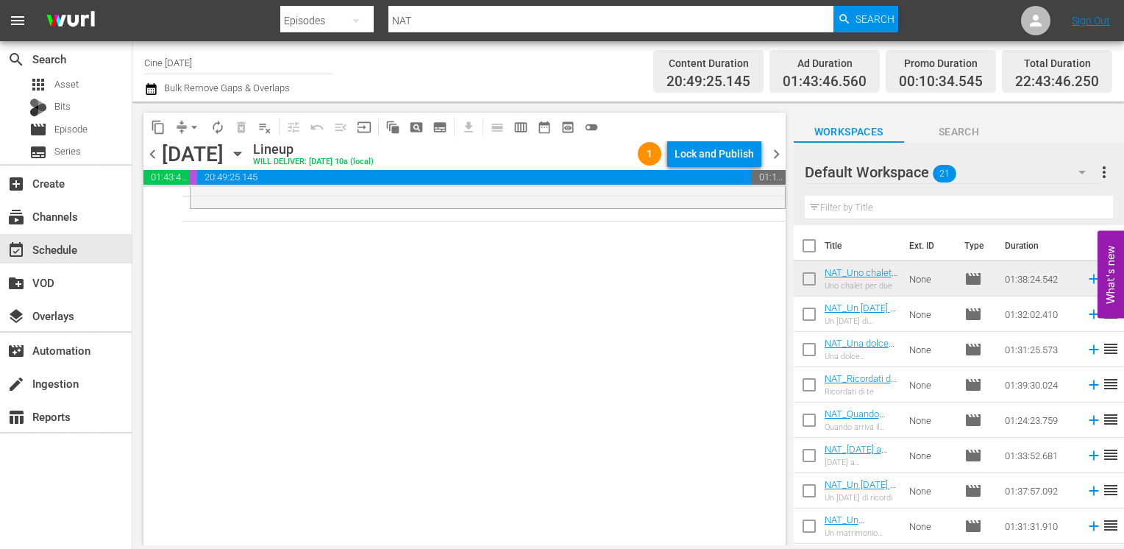
click at [776, 151] on span "chevron_right" at bounding box center [776, 154] width 18 height 18
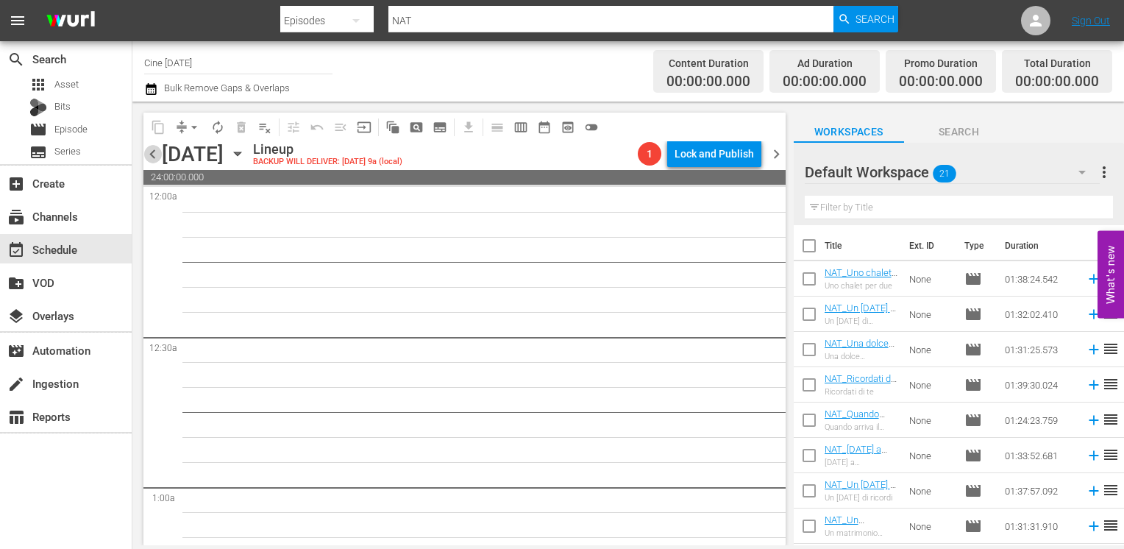
click at [151, 157] on span "chevron_left" at bounding box center [152, 154] width 18 height 18
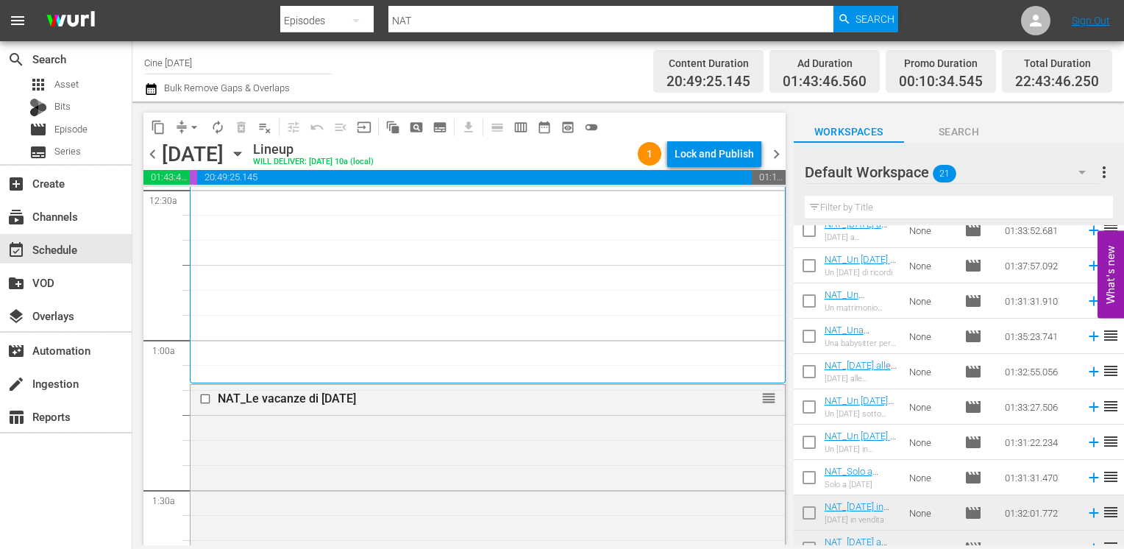
scroll to position [455, 0]
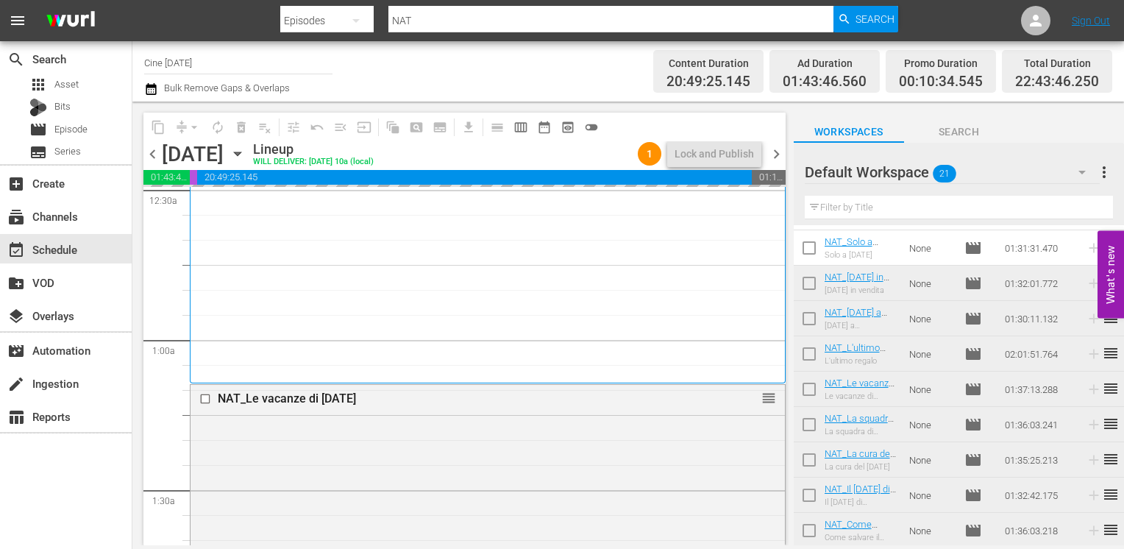
click at [777, 157] on span "chevron_right" at bounding box center [776, 154] width 18 height 18
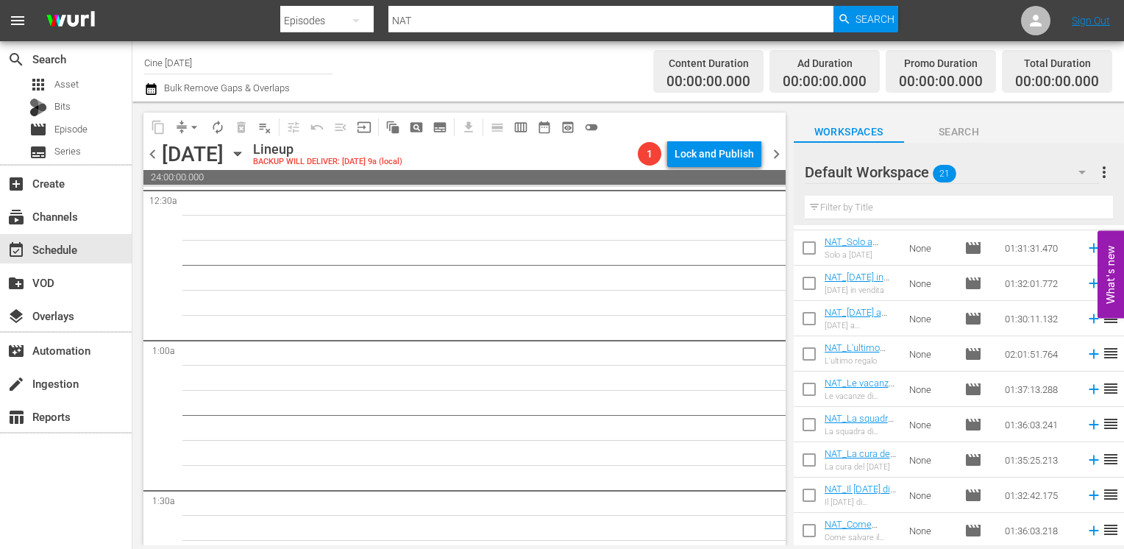
click at [152, 152] on span "chevron_left" at bounding box center [152, 154] width 18 height 18
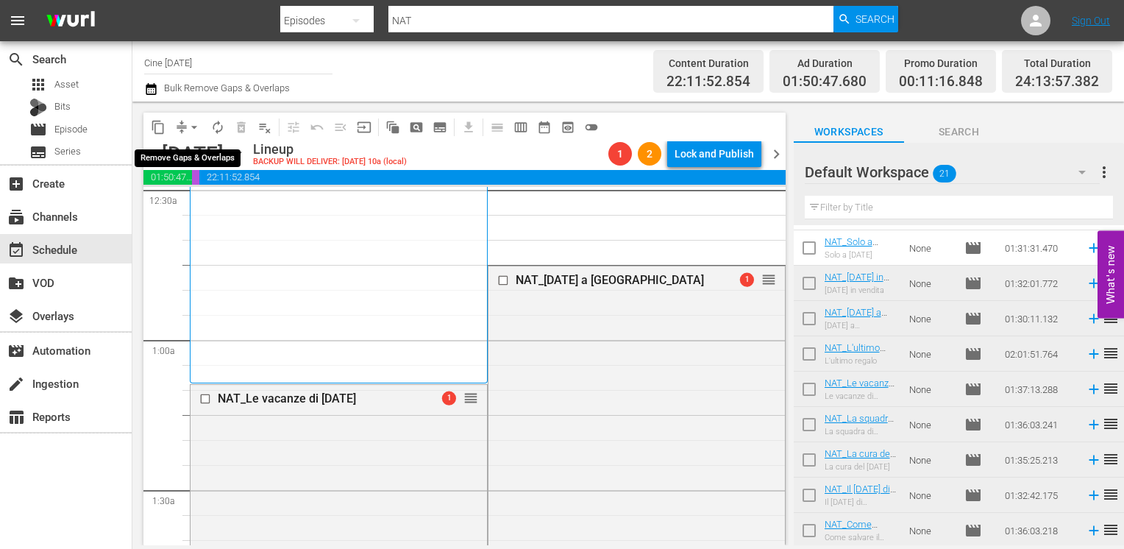
click at [194, 124] on span "arrow_drop_down" at bounding box center [194, 127] width 15 height 15
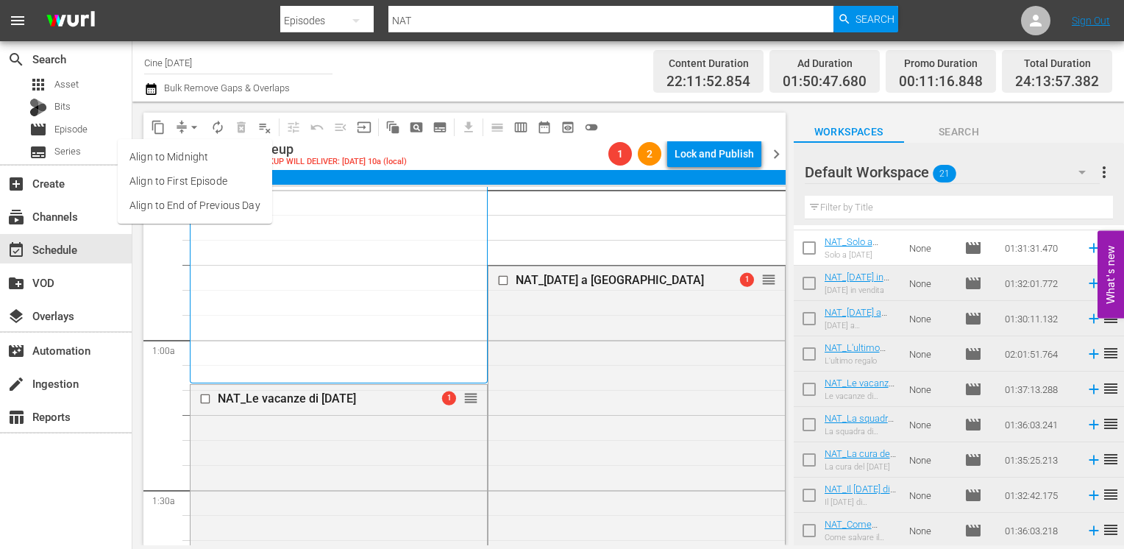
click at [206, 202] on li "Align to End of Previous Day" at bounding box center [195, 205] width 154 height 24
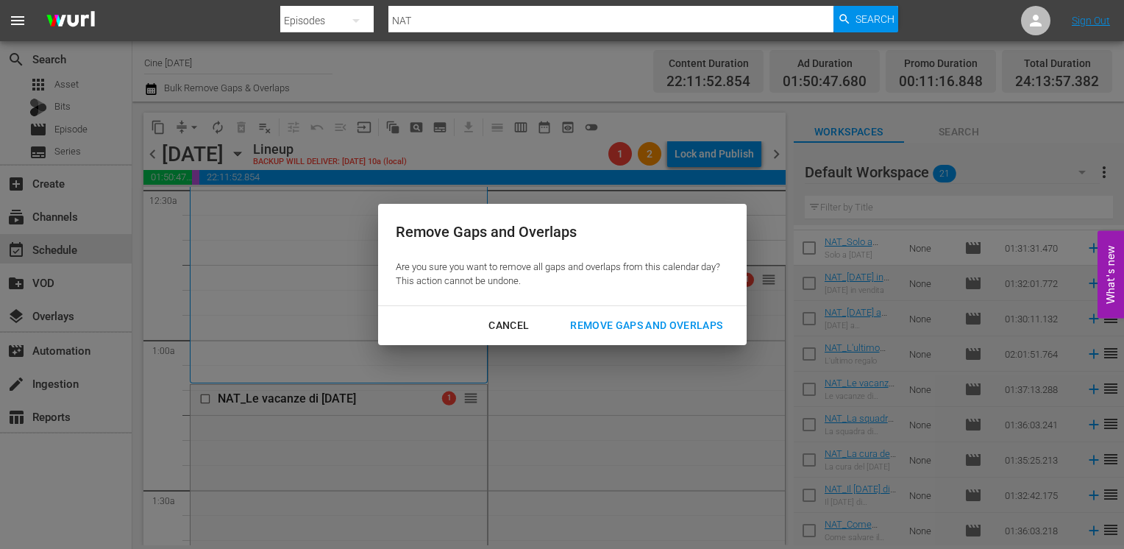
click at [624, 324] on div "Remove Gaps and Overlaps" at bounding box center [646, 325] width 176 height 18
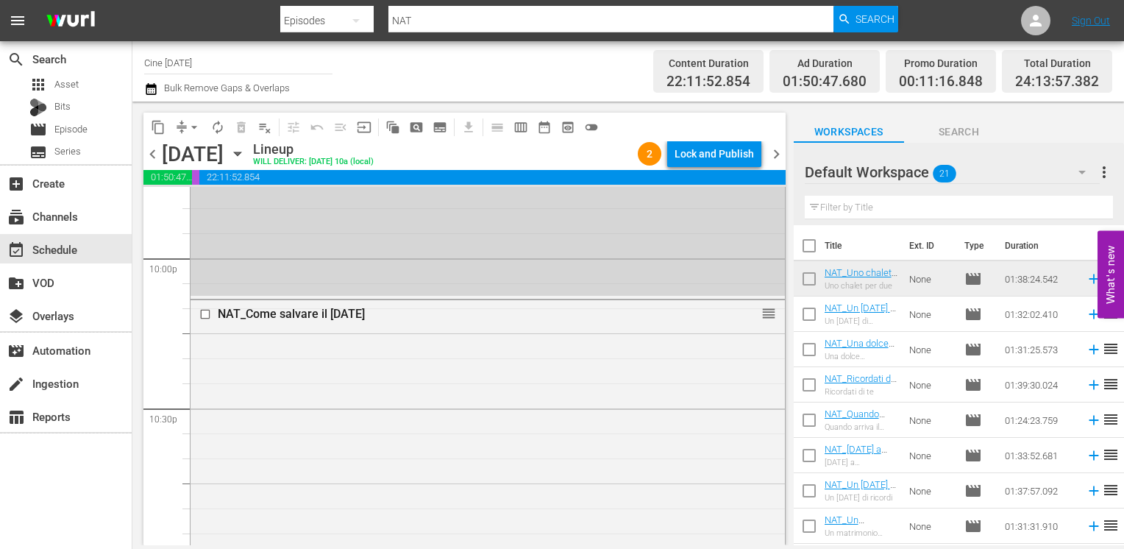
scroll to position [6522, 0]
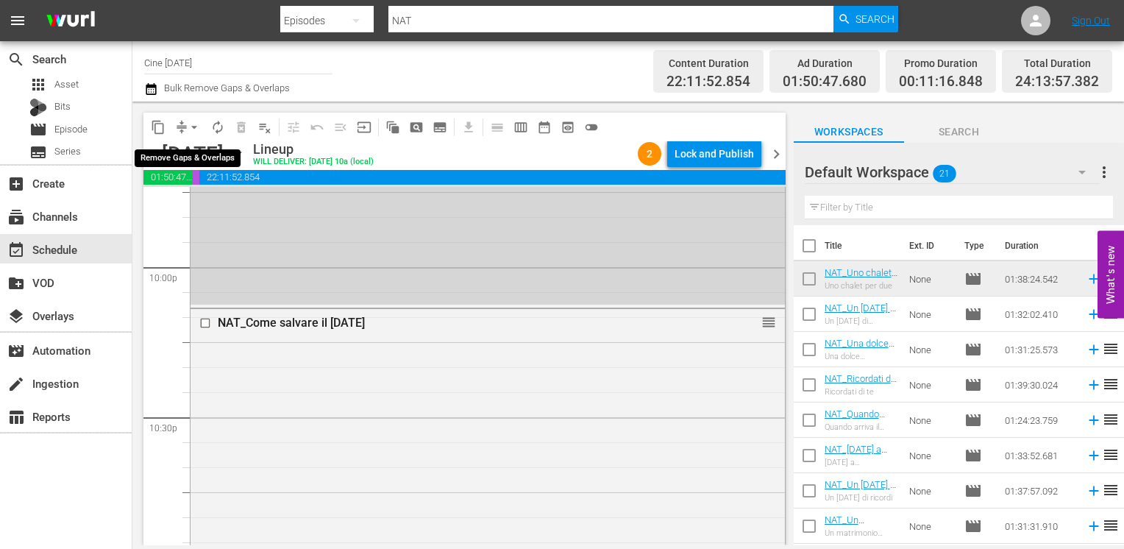
click at [190, 125] on span "arrow_drop_down" at bounding box center [194, 127] width 15 height 15
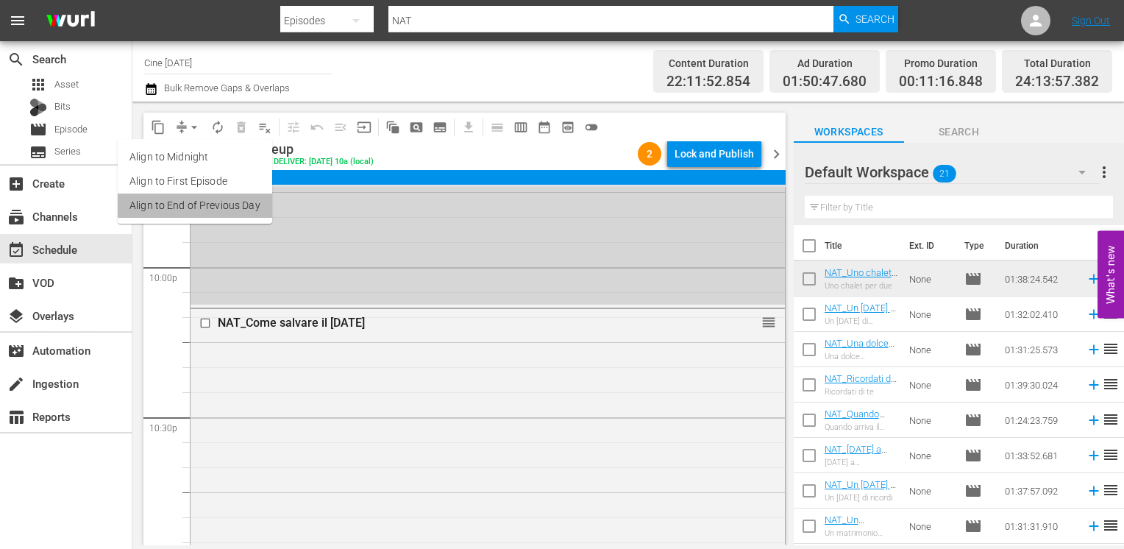
click at [199, 210] on li "Align to End of Previous Day" at bounding box center [195, 205] width 154 height 24
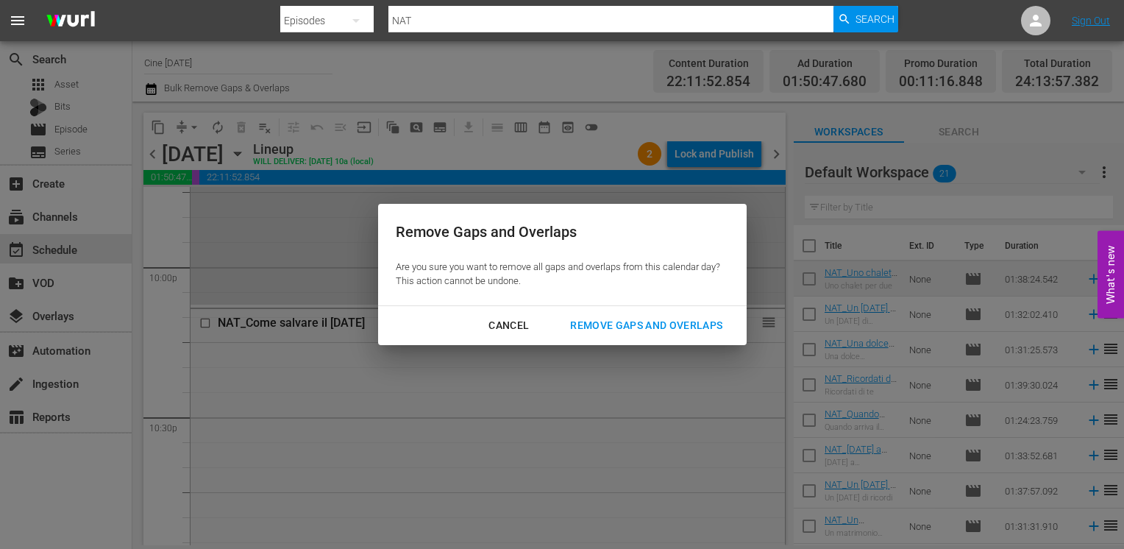
click at [664, 332] on div "Remove Gaps and Overlaps" at bounding box center [646, 325] width 176 height 18
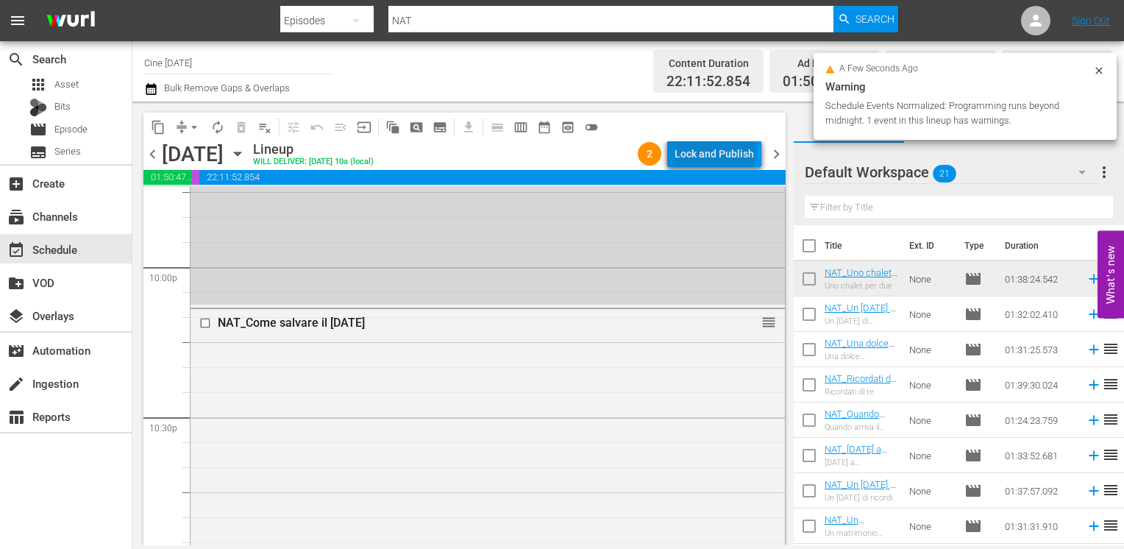
click at [718, 150] on div "Lock and Publish" at bounding box center [713, 153] width 79 height 26
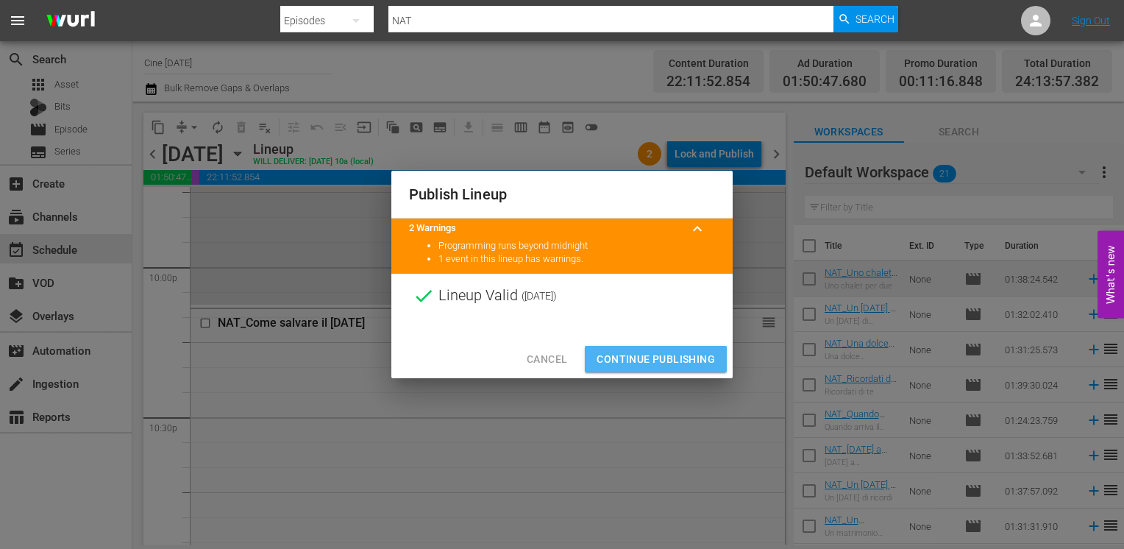
click at [644, 360] on span "Continue Publishing" at bounding box center [656, 359] width 118 height 18
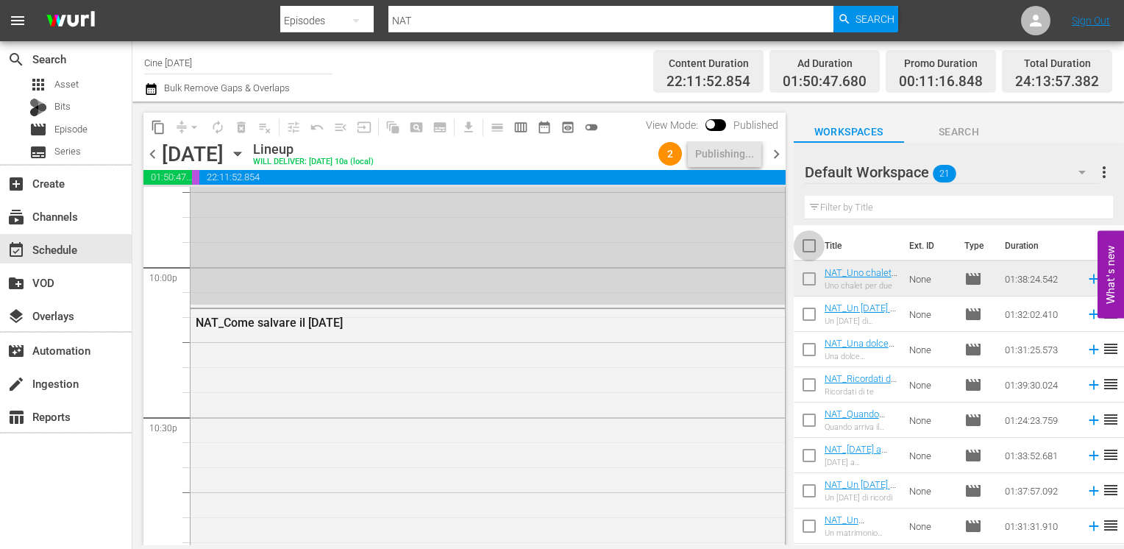
click at [808, 246] on input "checkbox" at bounding box center [809, 248] width 31 height 31
checkbox input "true"
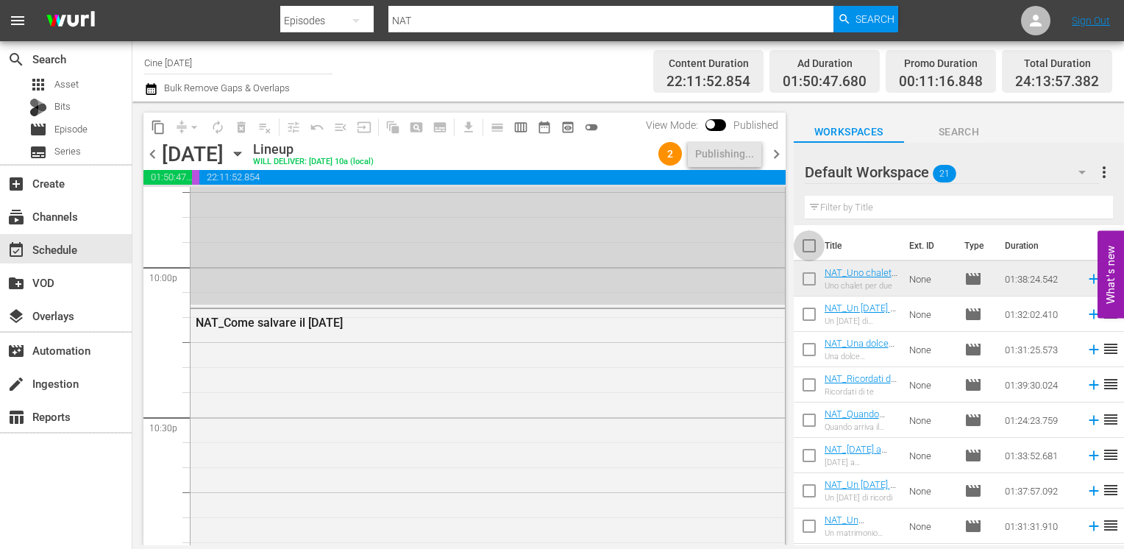
checkbox input "true"
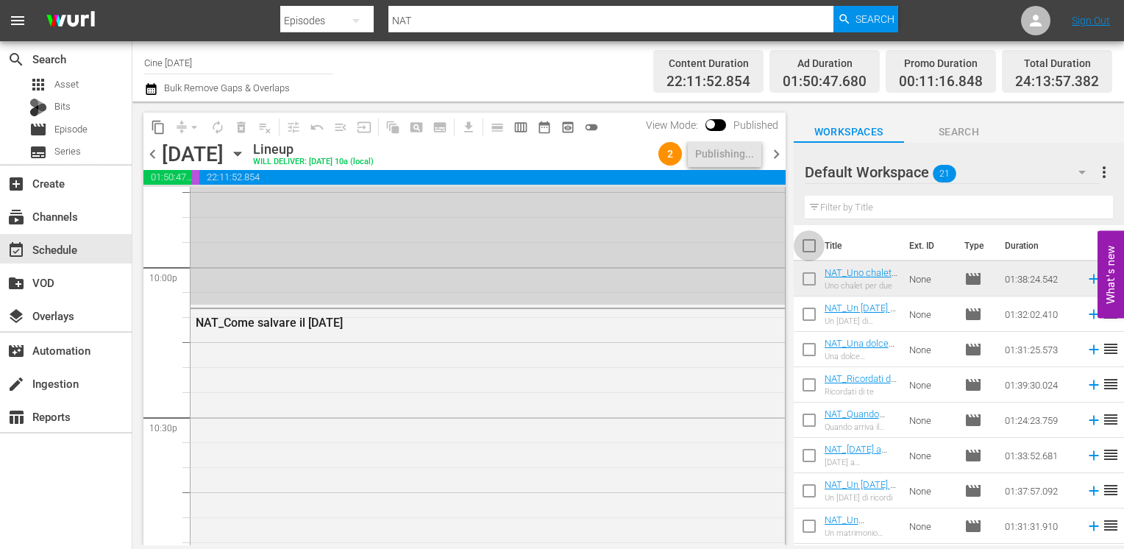
checkbox input "true"
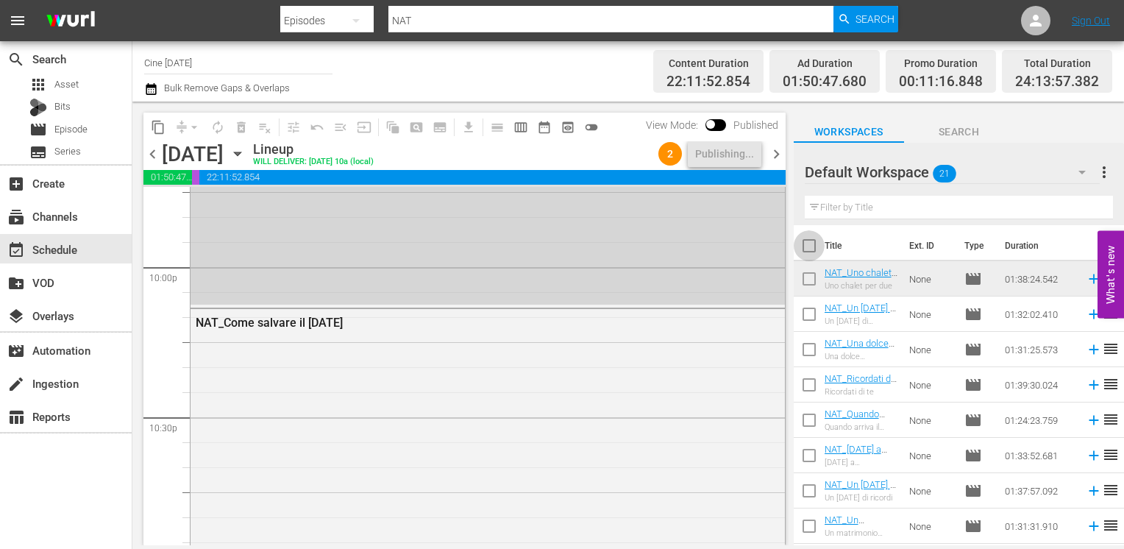
checkbox input "true"
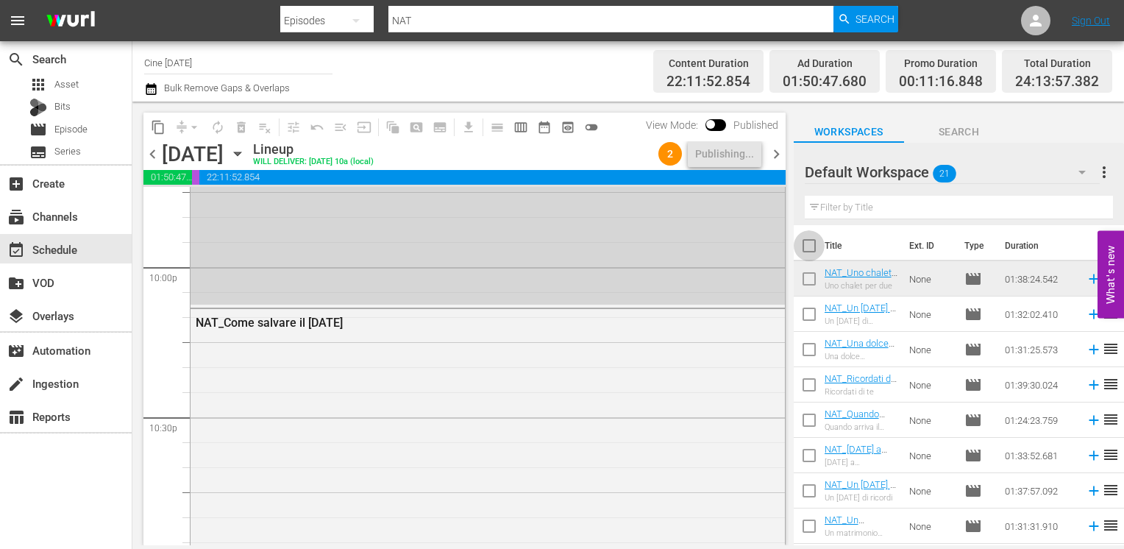
checkbox input "true"
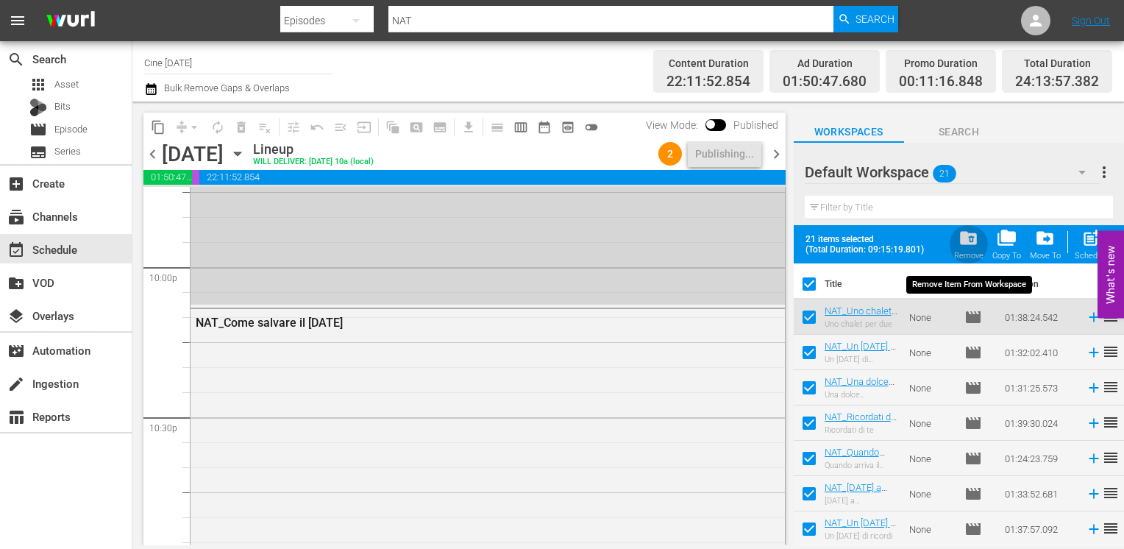
click at [967, 246] on span "folder_delete" at bounding box center [968, 238] width 20 height 20
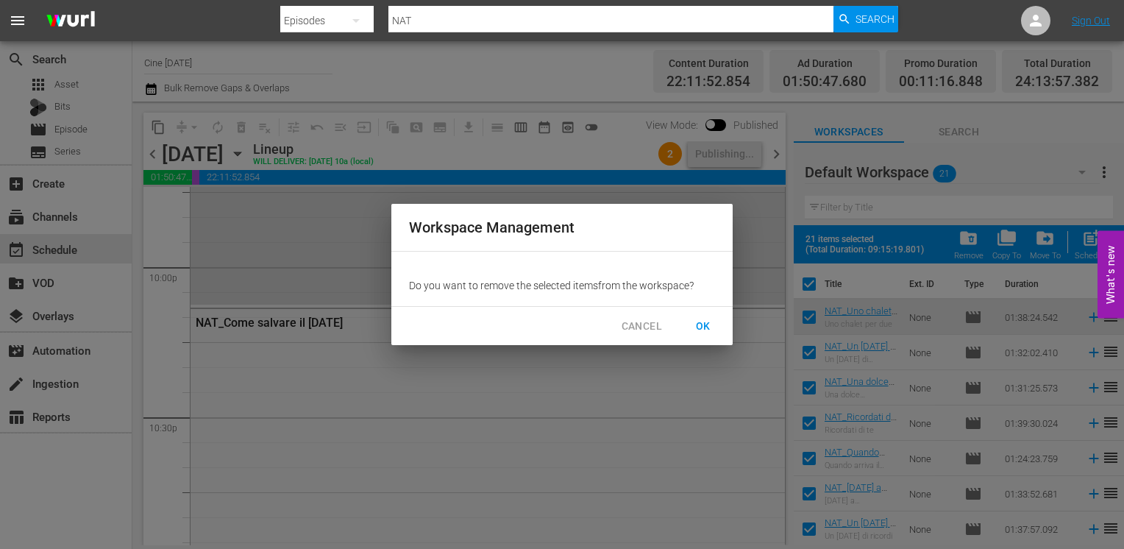
click at [704, 327] on span "OK" at bounding box center [703, 326] width 24 height 18
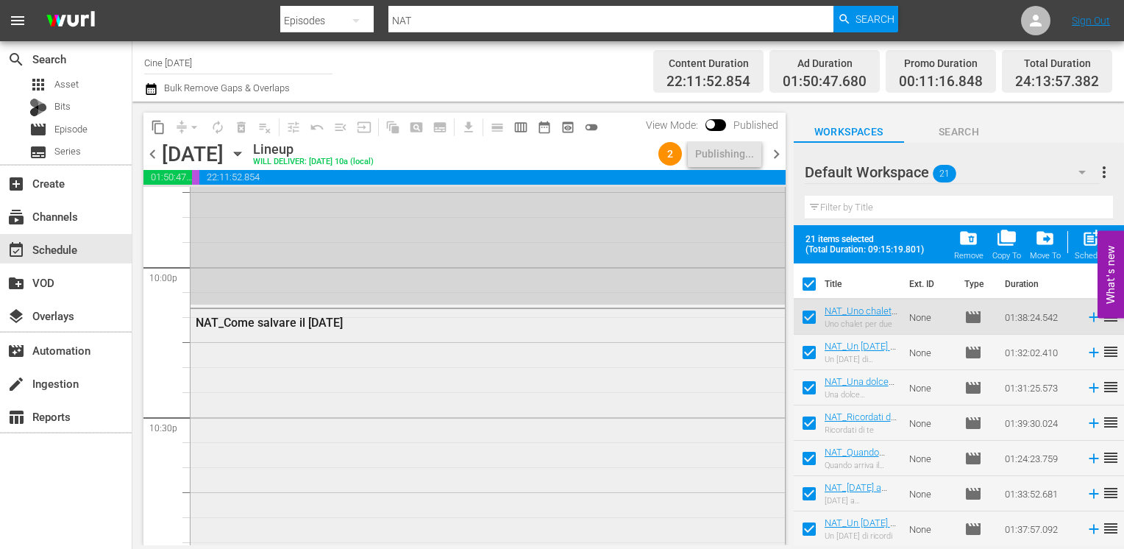
checkbox input "false"
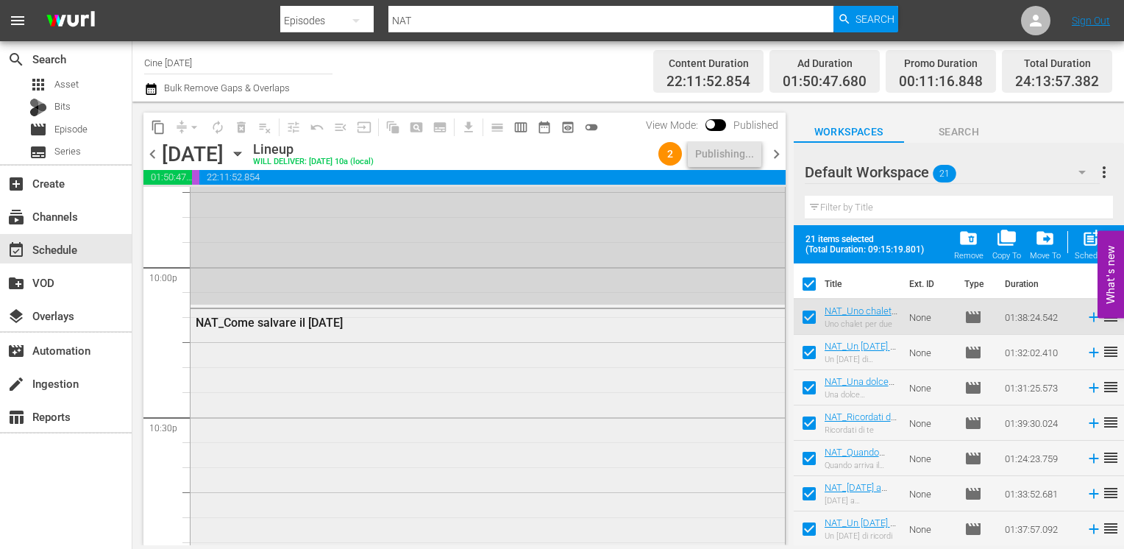
checkbox input "false"
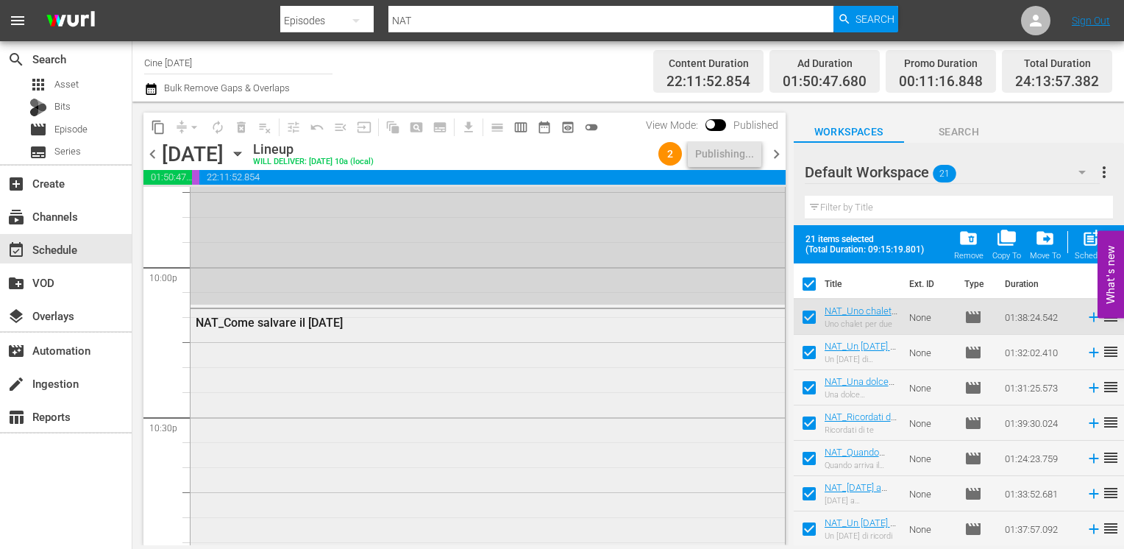
checkbox input "false"
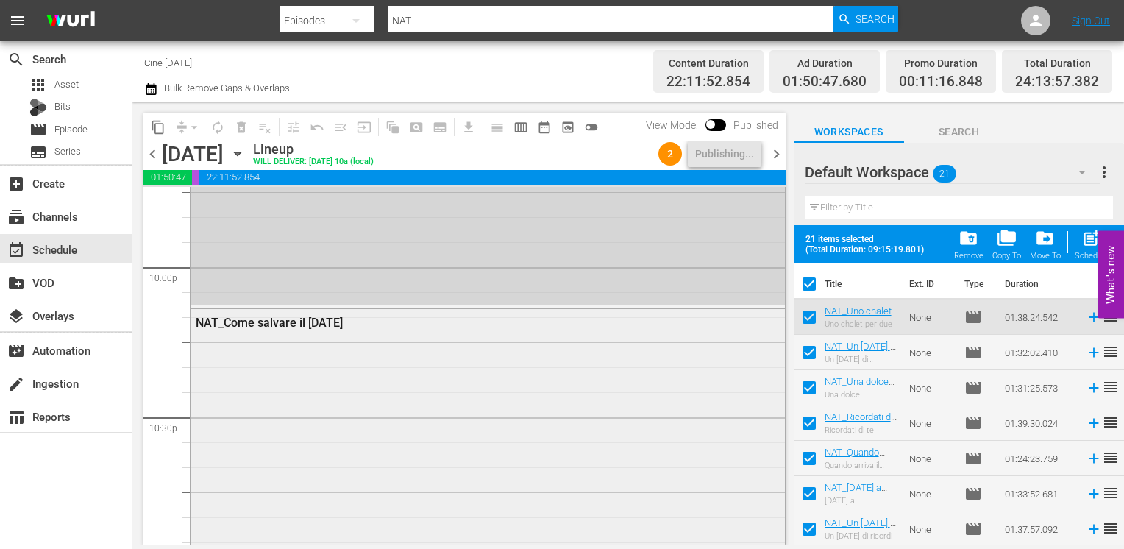
checkbox input "false"
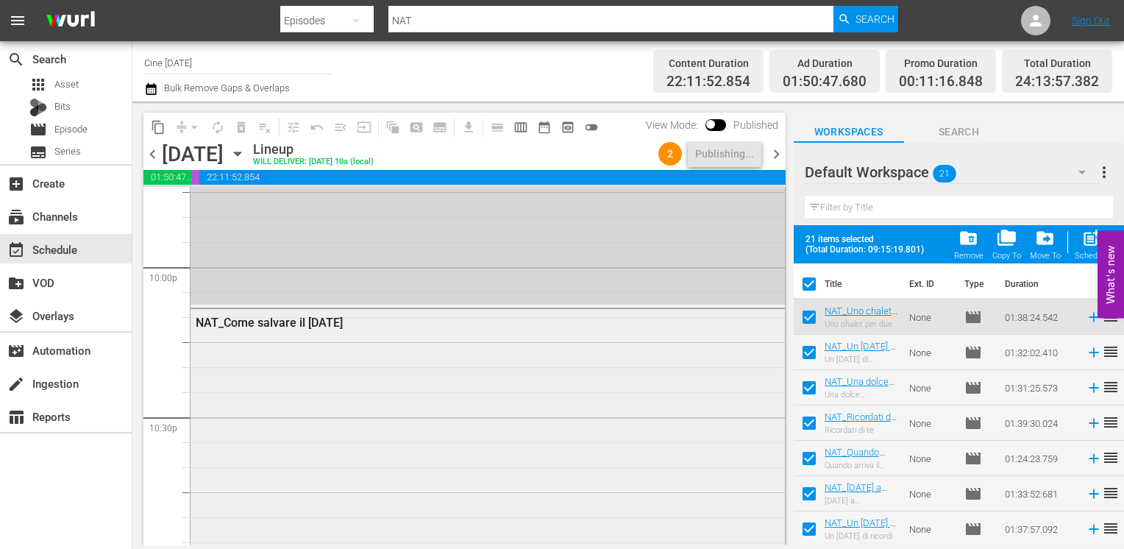
checkbox input "false"
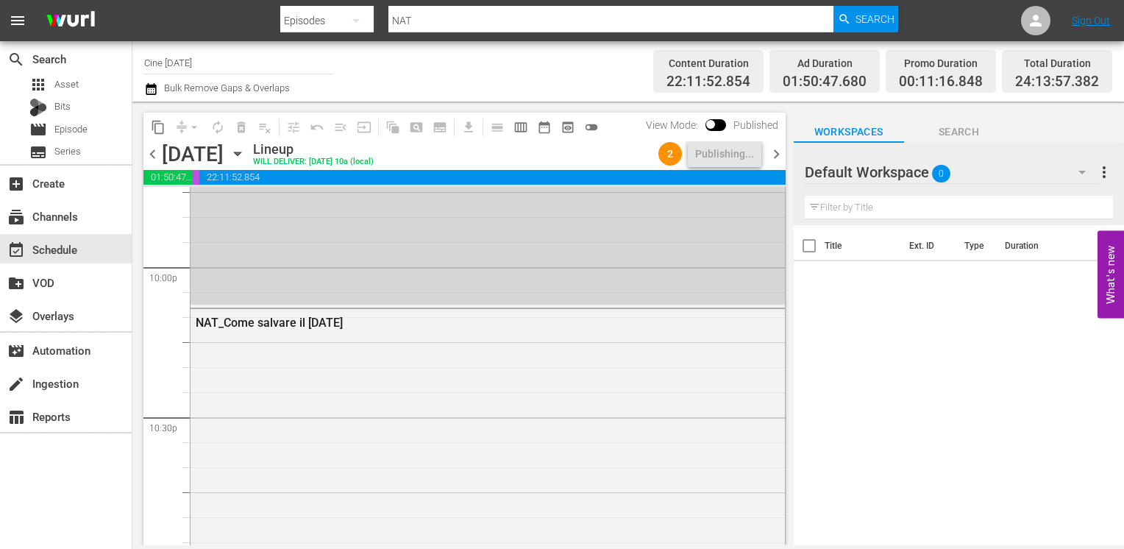
click at [774, 152] on span "chevron_right" at bounding box center [776, 154] width 18 height 18
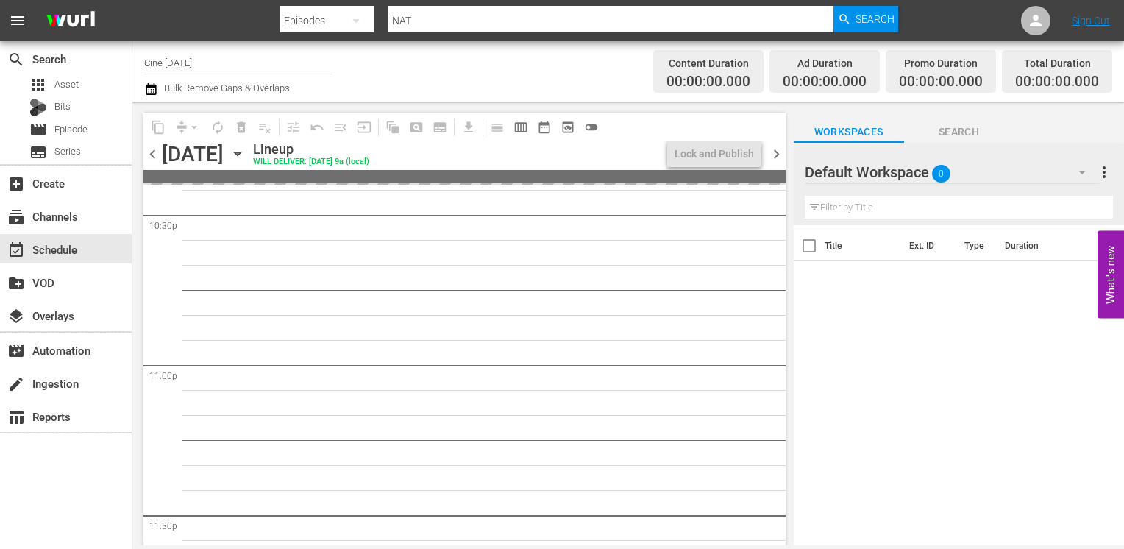
scroll to position [6696, 0]
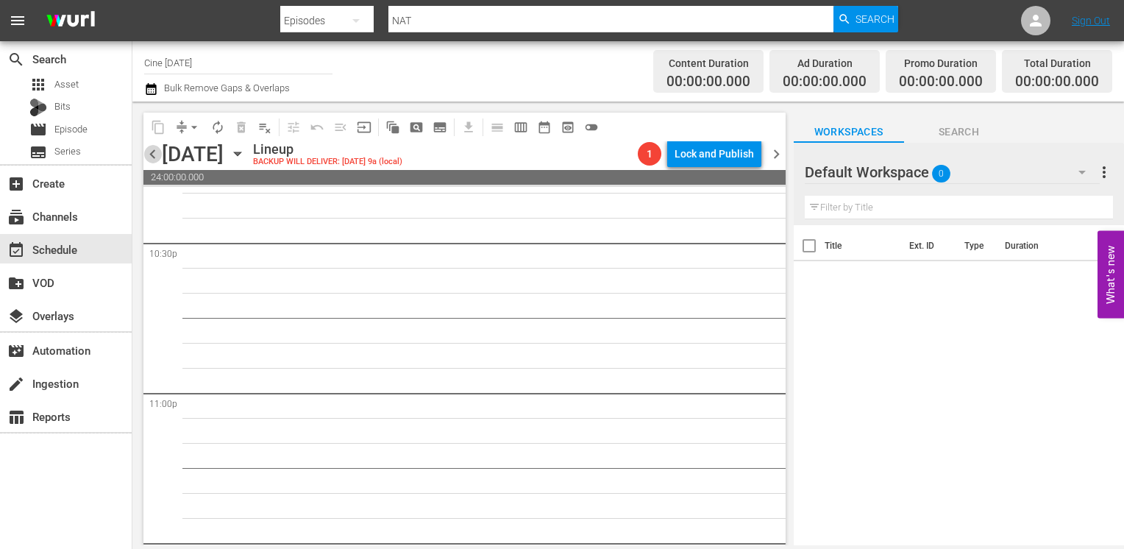
click at [152, 159] on span "chevron_left" at bounding box center [152, 154] width 18 height 18
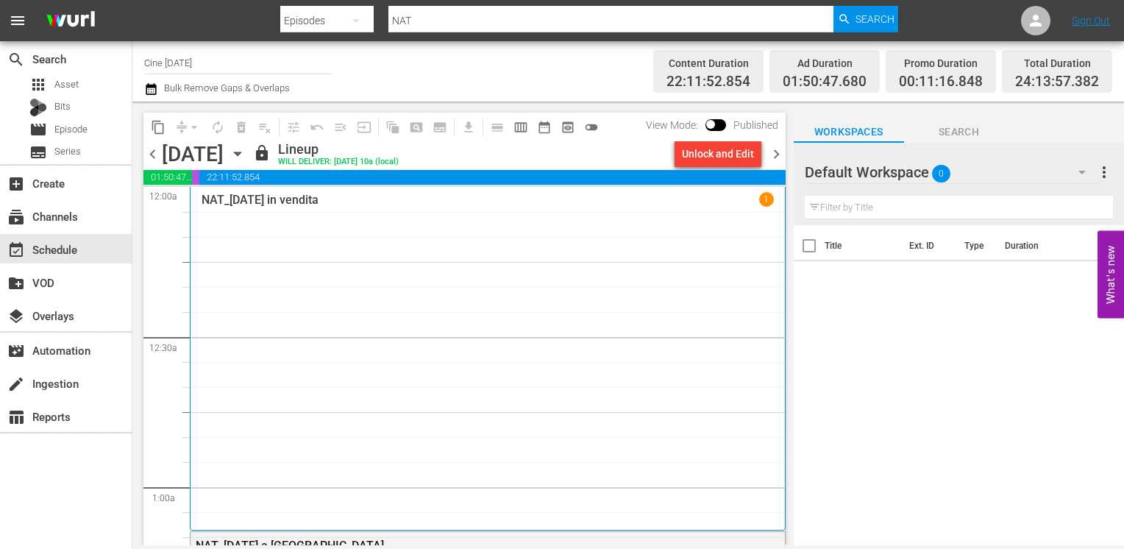
click at [777, 154] on span "chevron_right" at bounding box center [776, 154] width 18 height 18
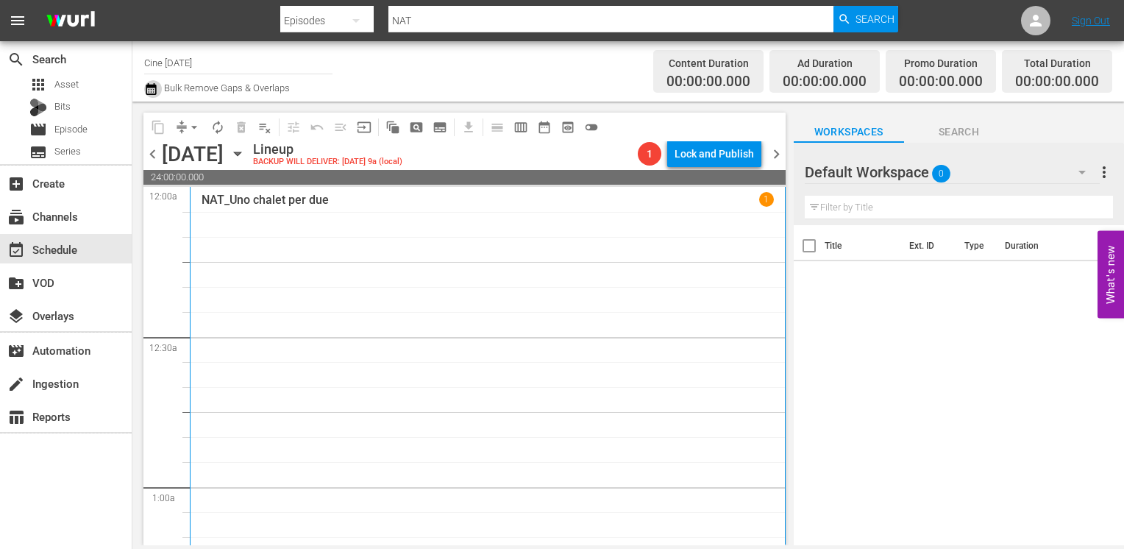
click at [150, 90] on icon "button" at bounding box center [151, 89] width 14 height 18
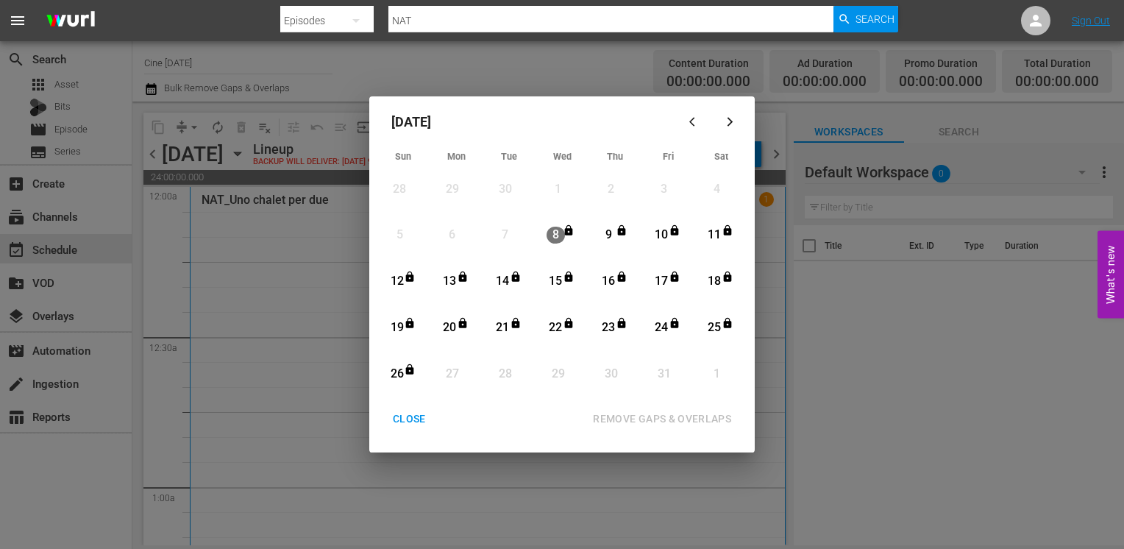
click at [412, 425] on div "CLOSE" at bounding box center [409, 419] width 57 height 18
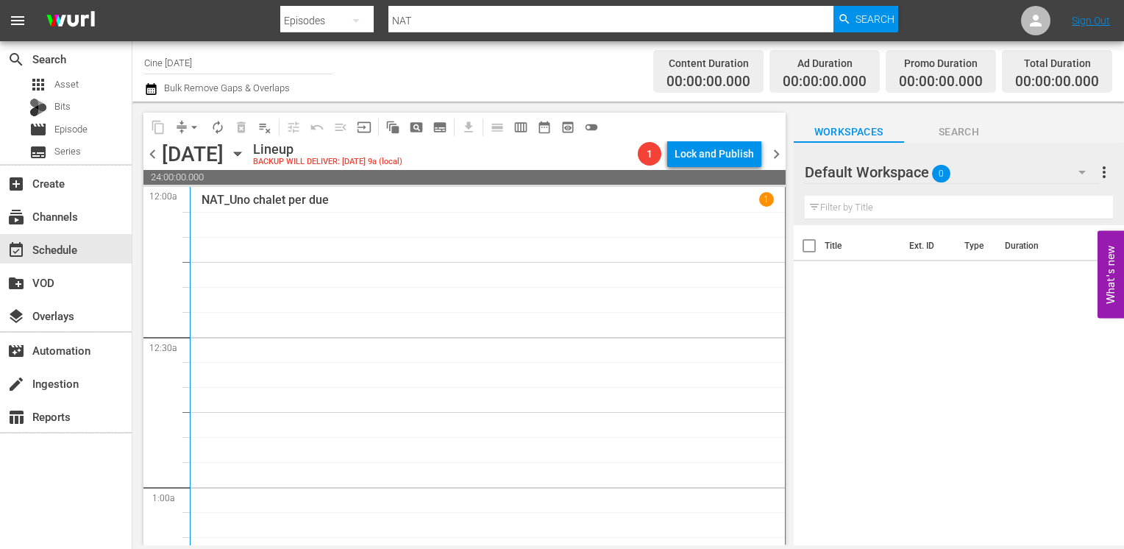
click at [150, 85] on icon "button" at bounding box center [151, 89] width 10 height 12
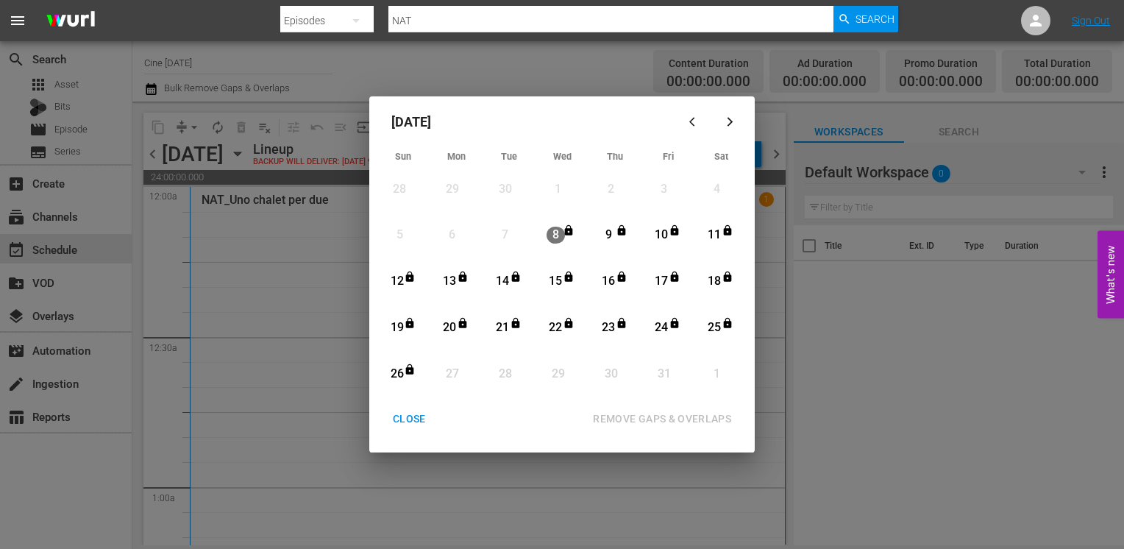
click at [416, 419] on div "CLOSE" at bounding box center [409, 419] width 57 height 18
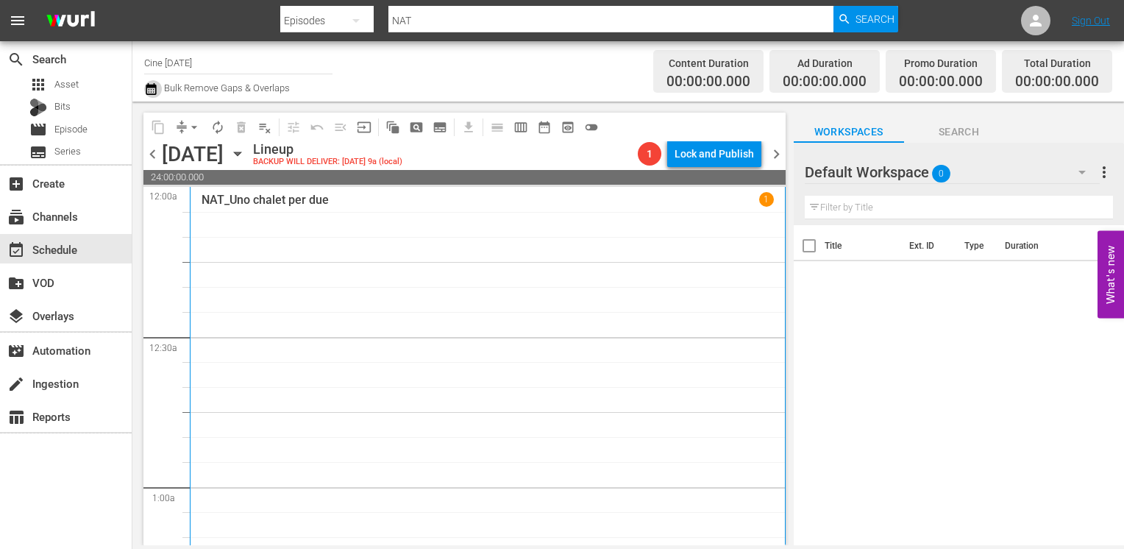
click at [154, 90] on icon "button" at bounding box center [151, 89] width 14 height 18
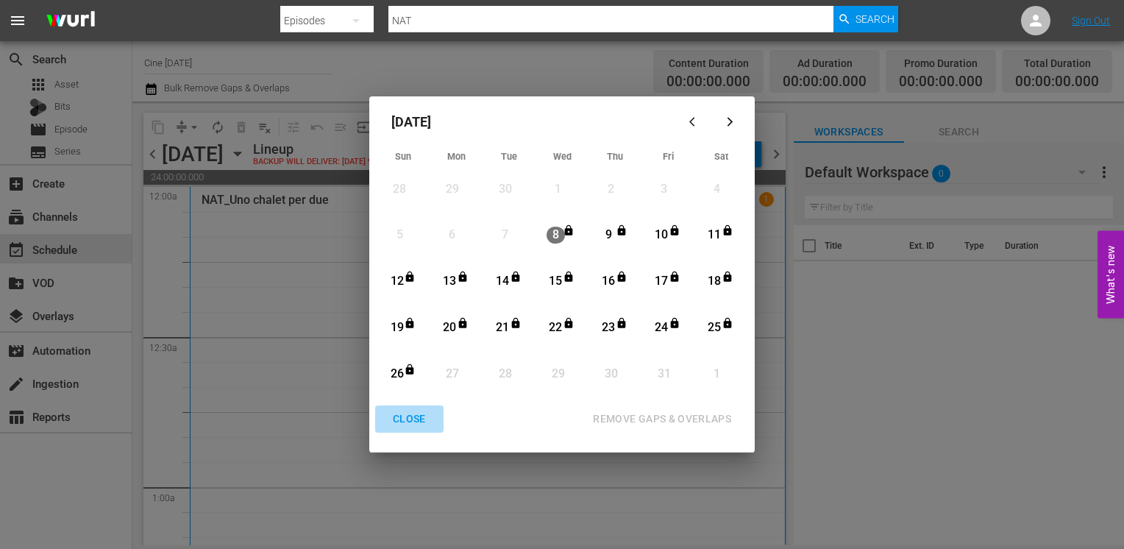
click at [414, 421] on div "CLOSE" at bounding box center [409, 419] width 57 height 18
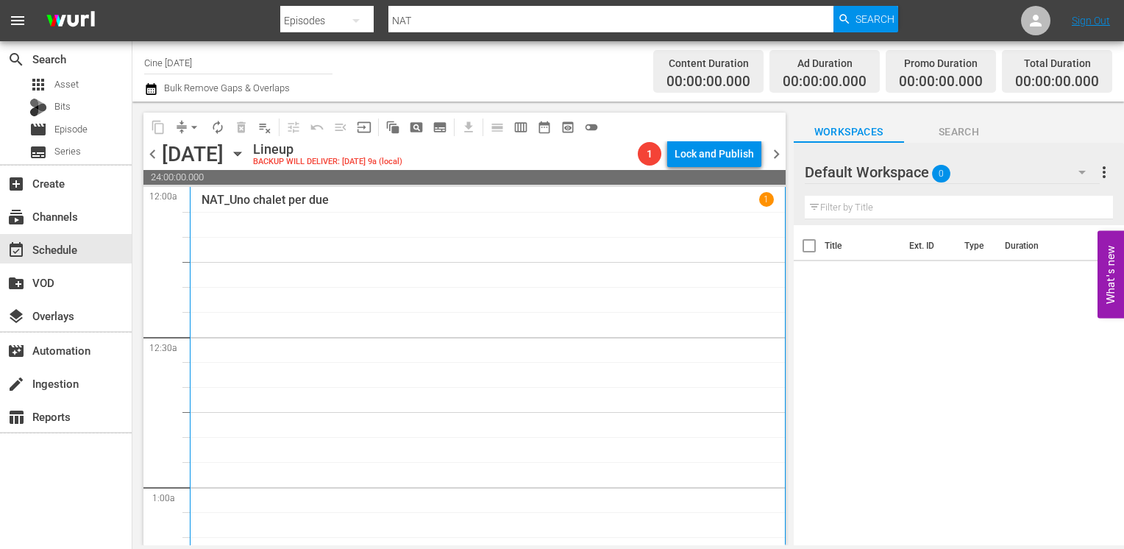
click at [154, 89] on icon "button" at bounding box center [151, 89] width 14 height 18
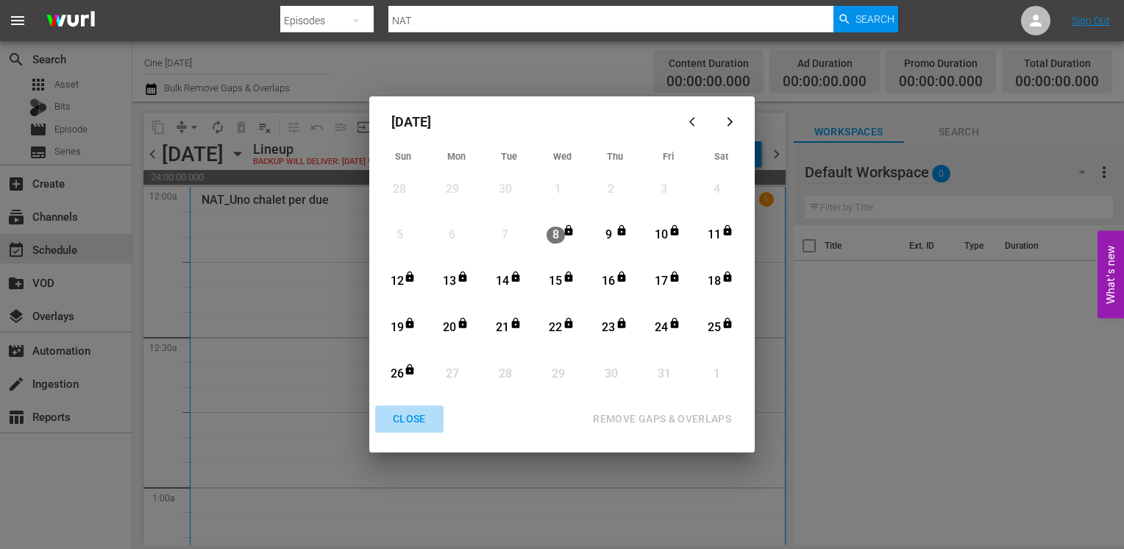
click at [408, 419] on div "CLOSE" at bounding box center [409, 419] width 57 height 18
